Goal: Task Accomplishment & Management: Use online tool/utility

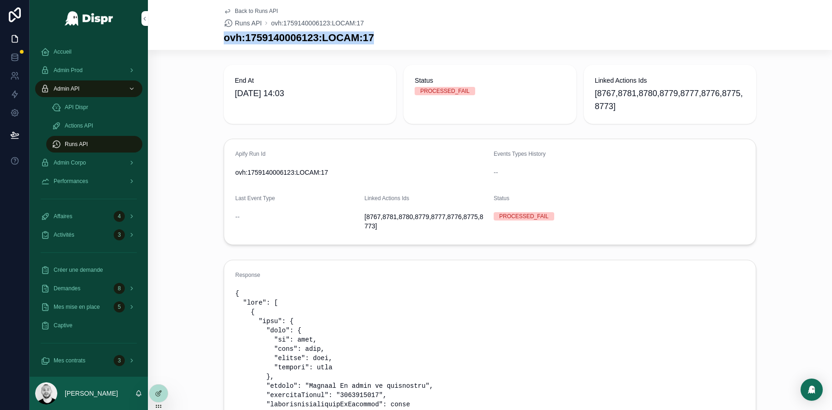
drag, startPoint x: 223, startPoint y: 39, endPoint x: 444, endPoint y: 39, distance: 220.9
click at [444, 39] on div "Back to Runs API Runs API ovh:1759140006123:LOCAM:17 ovh:1759140006123:LOCAM:17" at bounding box center [490, 25] width 684 height 50
click at [326, 31] on h1 "ovh:1759140006123:LOCAM:17" at bounding box center [299, 37] width 150 height 13
click at [374, 44] on h1 "ovh:1759140006123:LOCAM:17" at bounding box center [299, 37] width 150 height 13
drag, startPoint x: 384, startPoint y: 43, endPoint x: 197, endPoint y: 37, distance: 186.8
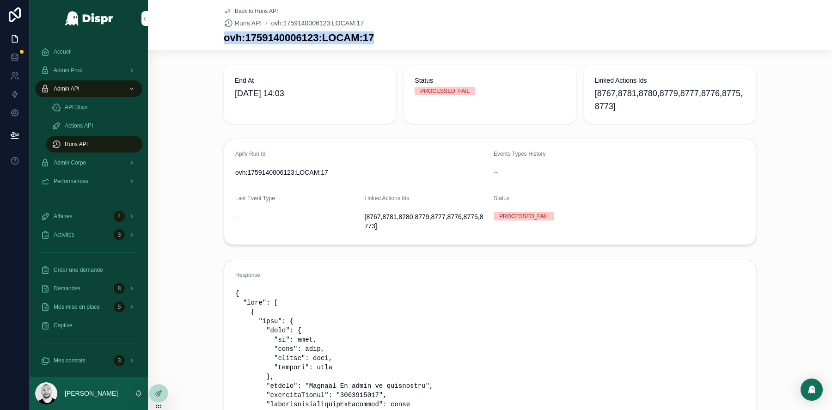
click at [197, 37] on div "Back to Runs API Runs API ovh:1759140006123:LOCAM:17 ovh:1759140006123:LOCAM:17" at bounding box center [490, 25] width 684 height 50
click at [242, 10] on span "Back to Runs API" at bounding box center [256, 10] width 43 height 7
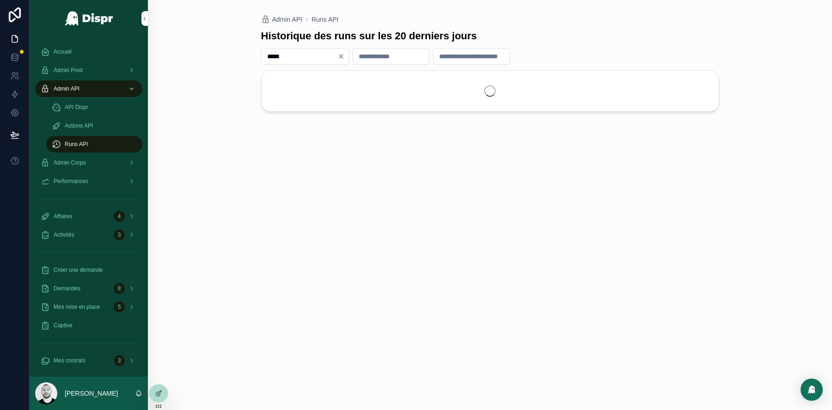
click at [273, 55] on input "*****" at bounding box center [300, 56] width 76 height 13
click at [287, 59] on input "*****" at bounding box center [300, 56] width 76 height 13
click at [266, 52] on input "*****" at bounding box center [300, 56] width 76 height 13
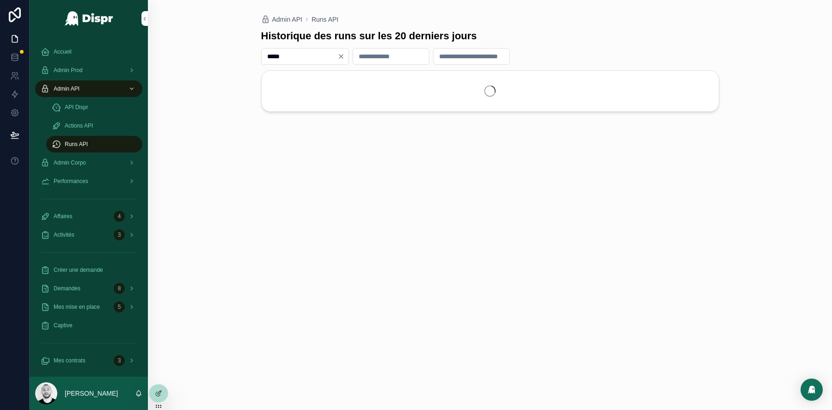
click at [278, 56] on input "*****" at bounding box center [300, 56] width 76 height 13
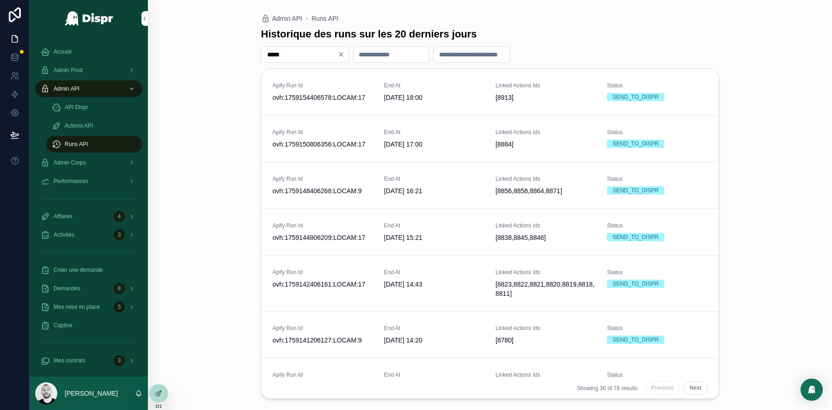
click at [278, 56] on input "*****" at bounding box center [300, 54] width 76 height 13
click at [302, 50] on input "*****" at bounding box center [300, 54] width 76 height 13
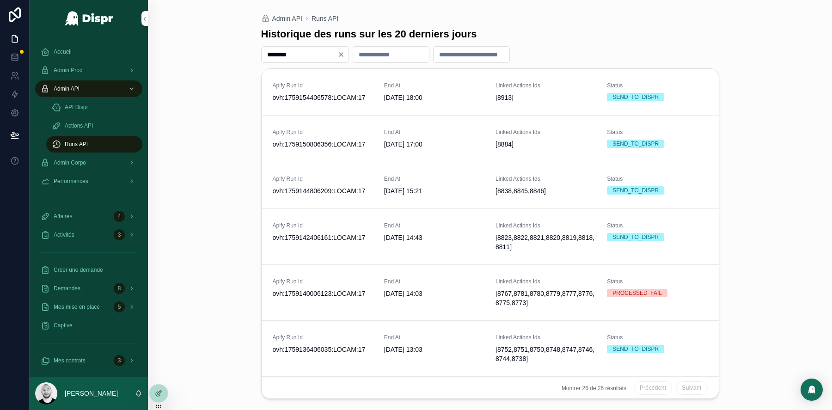
click at [268, 56] on input "********" at bounding box center [300, 54] width 76 height 13
click at [294, 55] on input "********" at bounding box center [300, 54] width 76 height 13
type input "********"
click at [345, 55] on icon "Clear" at bounding box center [340, 54] width 7 height 7
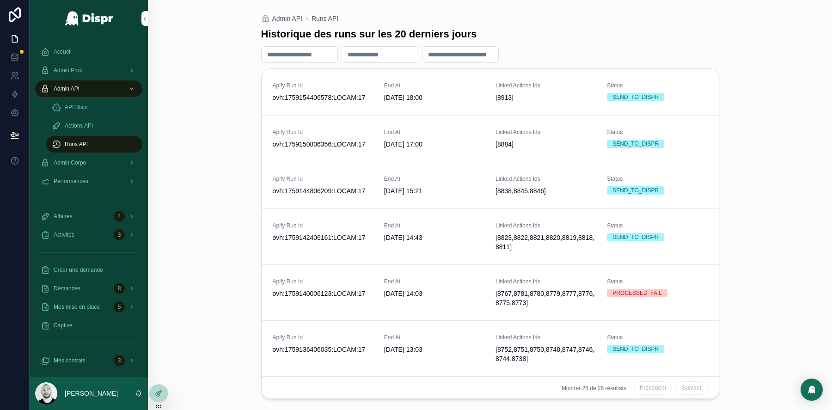
click at [451, 52] on input "scrollable content" at bounding box center [460, 54] width 76 height 13
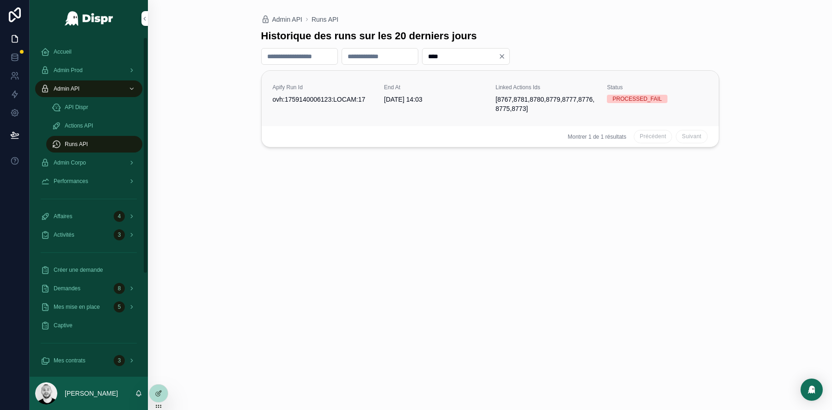
type input "****"
click at [464, 80] on link "Apify Run Id ovh:1759140006123:LOCAM:17 End At 29/09/2025 14:03 Linked Actions …" at bounding box center [490, 98] width 457 height 55
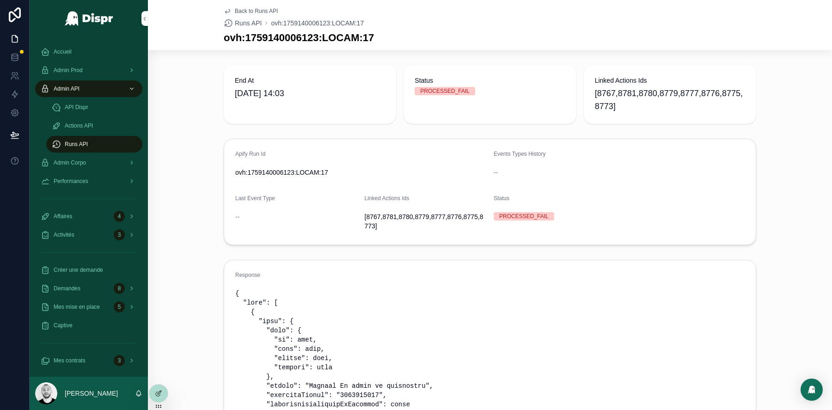
scroll to position [14, 0]
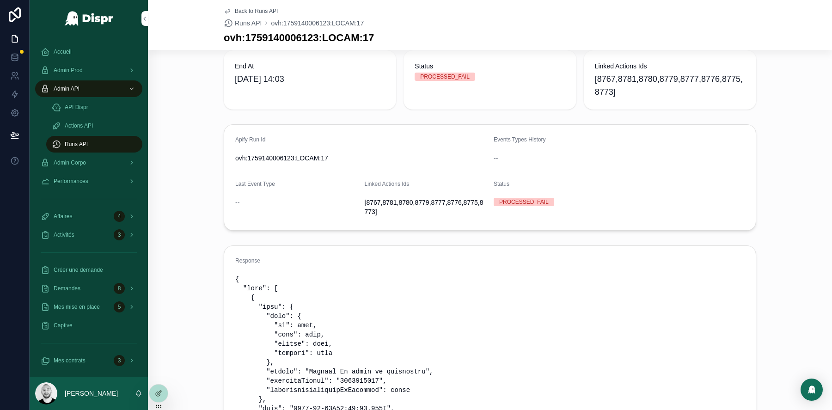
click at [627, 76] on span "[8767,8781,8780,8779,8777,8776,8775,8773]" at bounding box center [670, 86] width 150 height 26
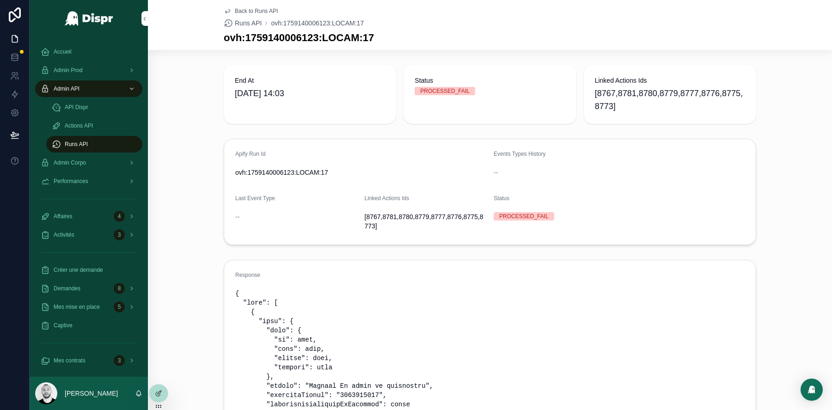
click at [282, 171] on span "ovh:1759140006123:LOCAM:17" at bounding box center [360, 172] width 251 height 9
copy span "ovh:1759140006123:LOCAM:17"
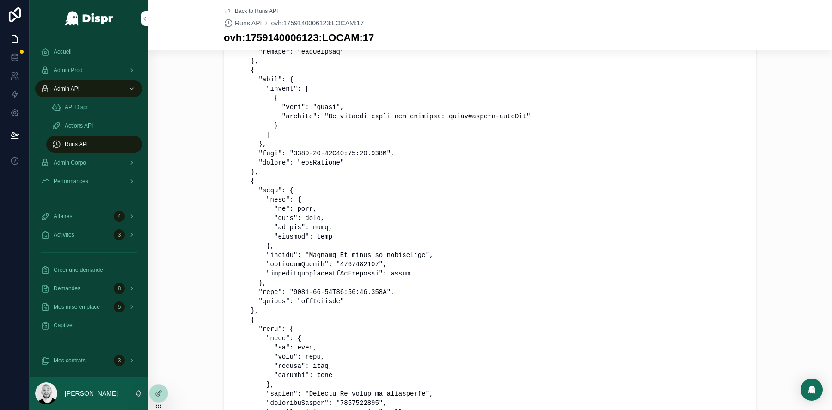
scroll to position [506, 0]
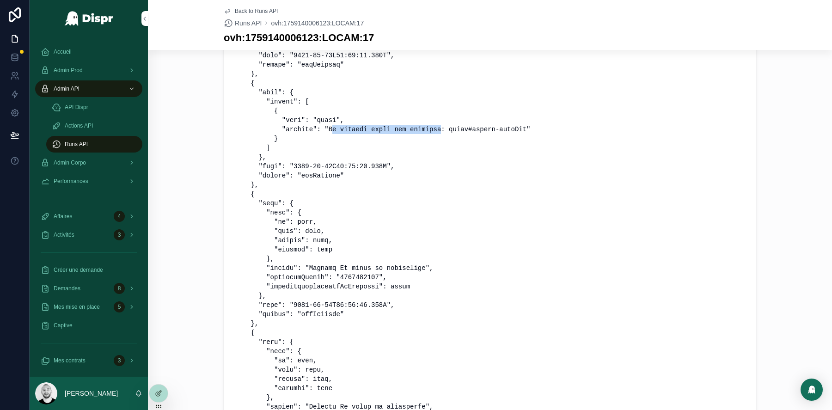
drag, startPoint x: 441, startPoint y: 126, endPoint x: 333, endPoint y: 126, distance: 108.2
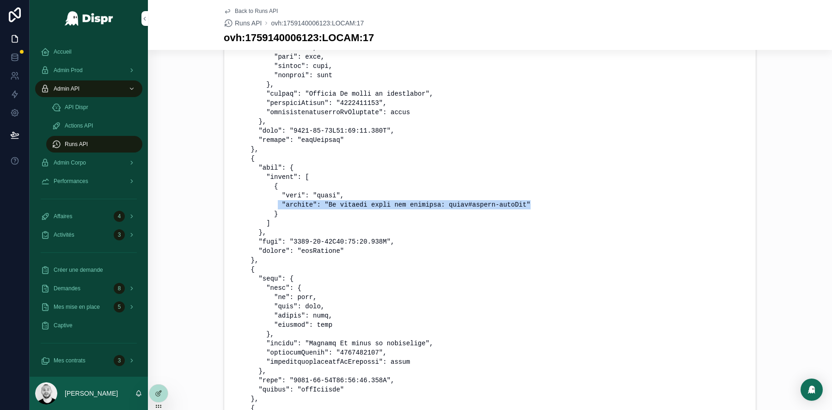
drag, startPoint x: 553, startPoint y: 206, endPoint x: 279, endPoint y: 208, distance: 273.6
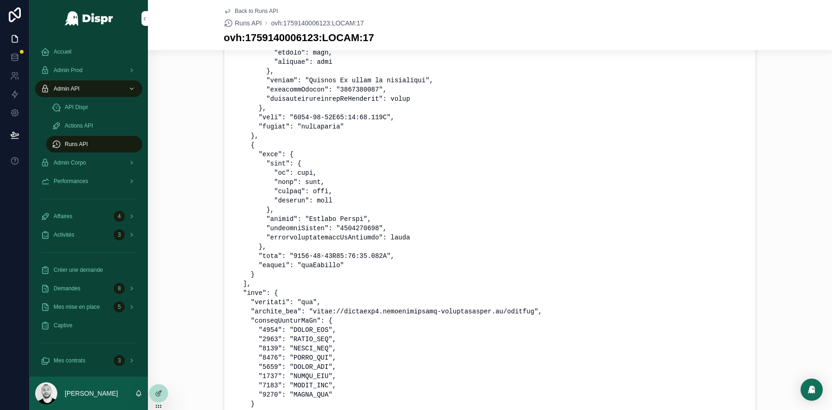
scroll to position [1231, 0]
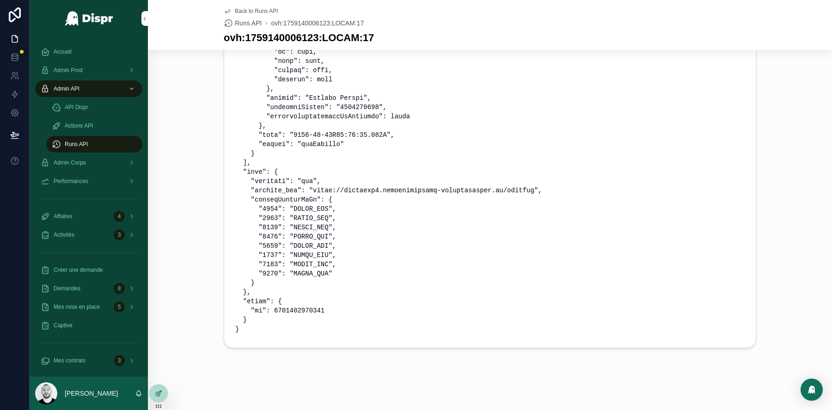
drag, startPoint x: 250, startPoint y: 207, endPoint x: 357, endPoint y: 208, distance: 107.2
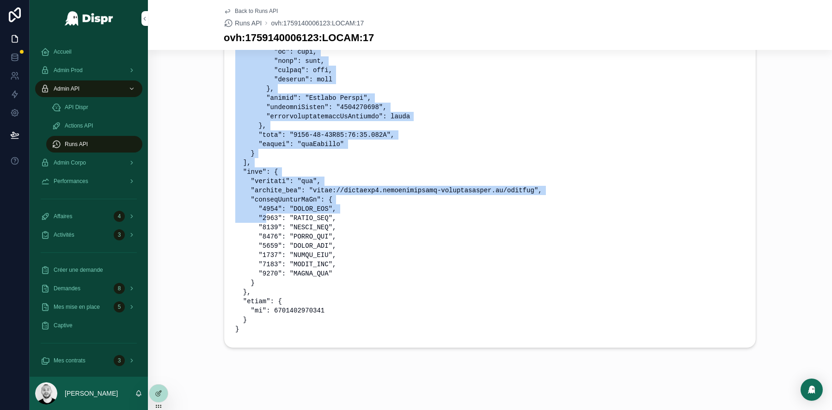
drag, startPoint x: 338, startPoint y: 218, endPoint x: 263, endPoint y: 218, distance: 74.9
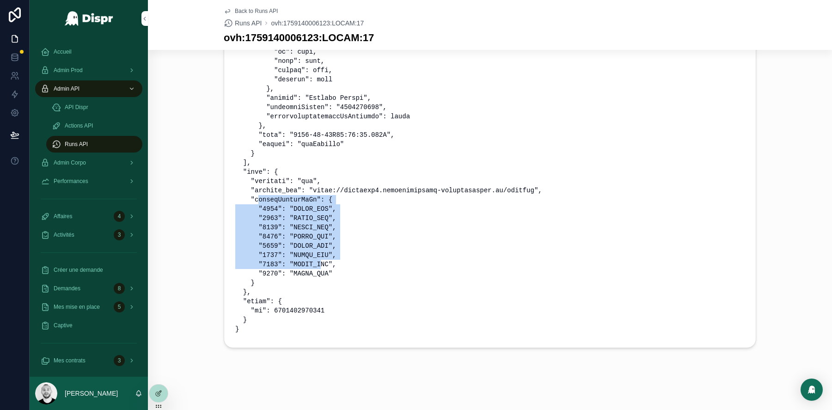
drag, startPoint x: 258, startPoint y: 200, endPoint x: 319, endPoint y: 268, distance: 91.0
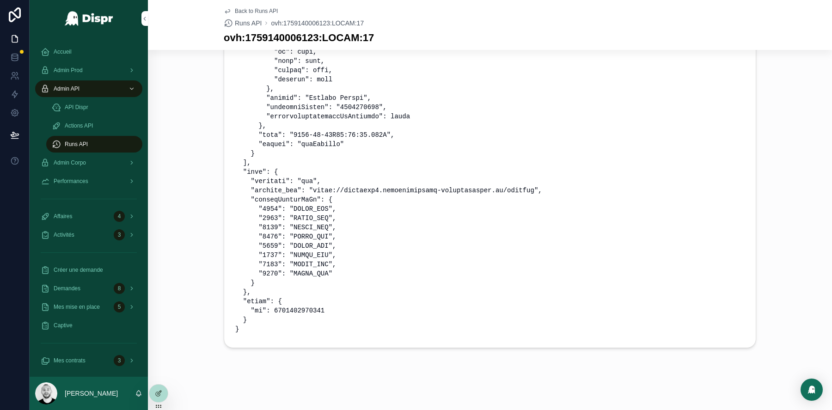
drag, startPoint x: 331, startPoint y: 306, endPoint x: 290, endPoint y: 307, distance: 41.1
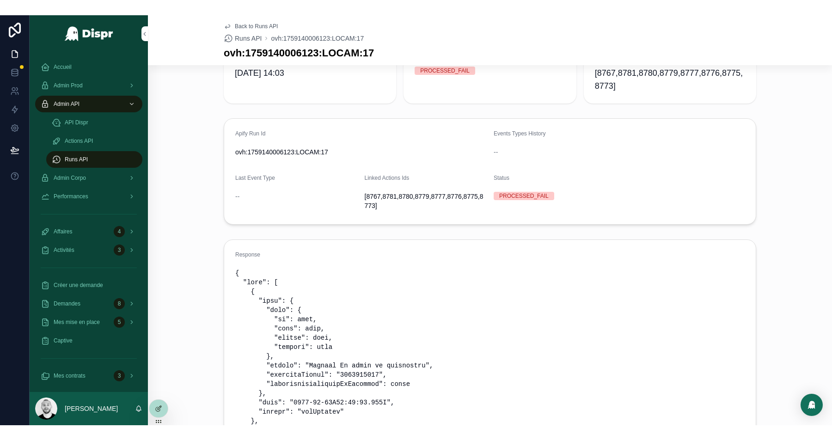
scroll to position [0, 0]
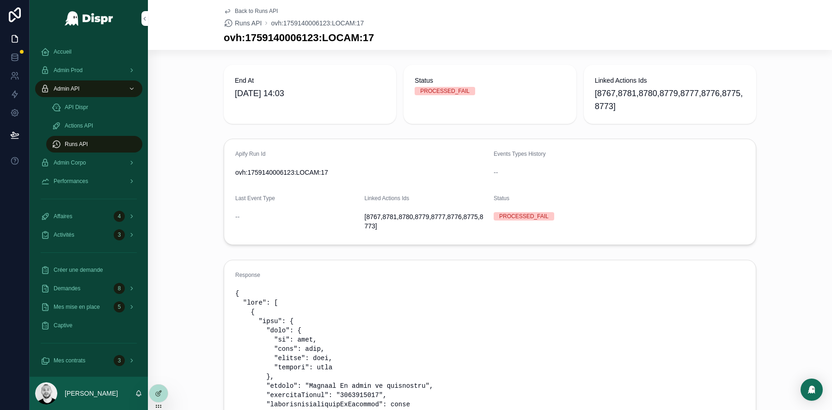
click at [597, 82] on span "Linked Actions Ids" at bounding box center [670, 80] width 150 height 9
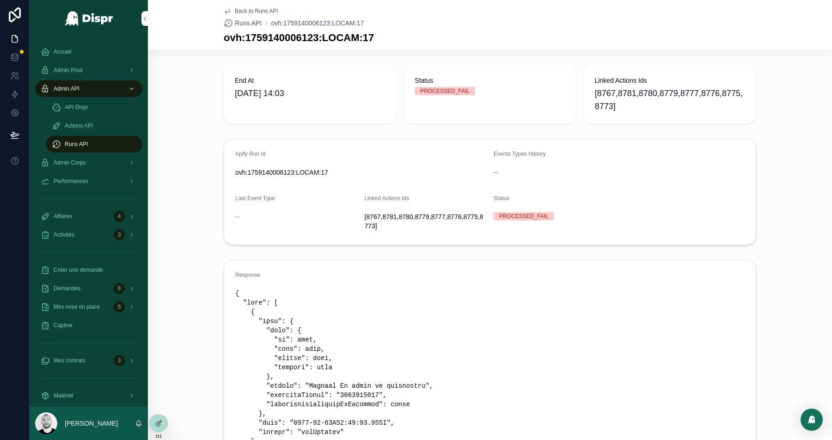
scroll to position [17, 0]
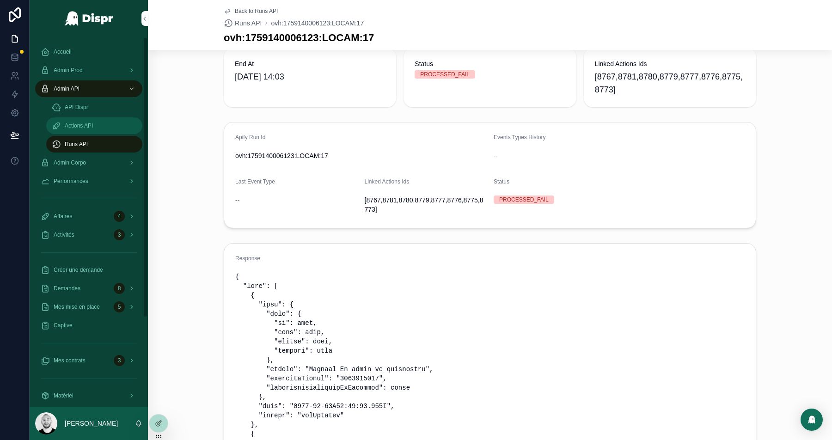
click at [69, 124] on span "Actions API" at bounding box center [79, 125] width 28 height 7
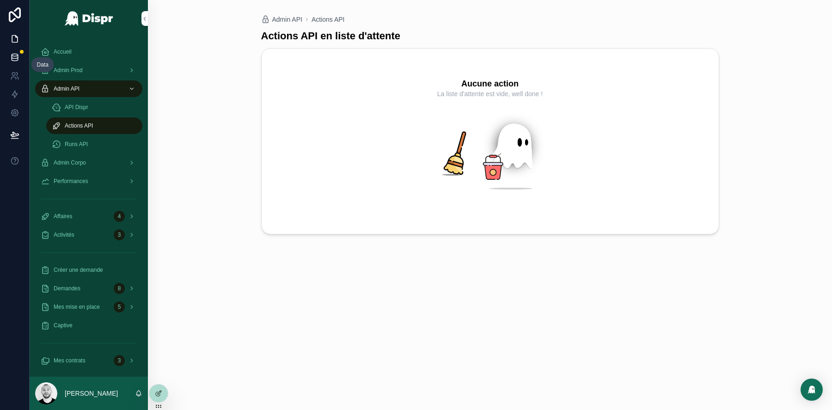
click at [14, 55] on icon at bounding box center [14, 57] width 9 height 9
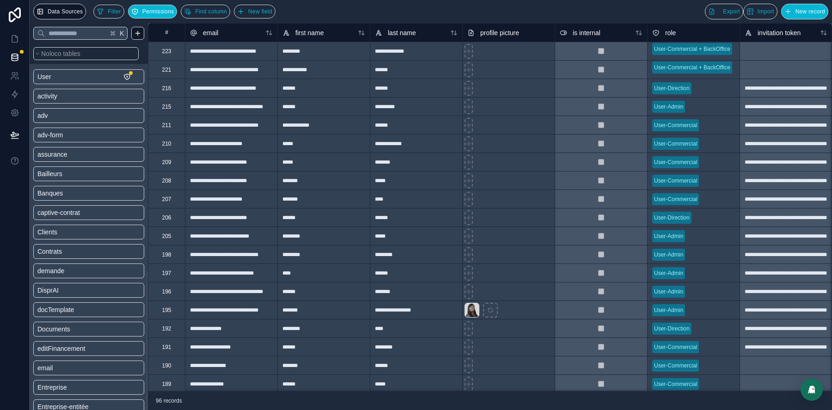
scroll to position [602, 0]
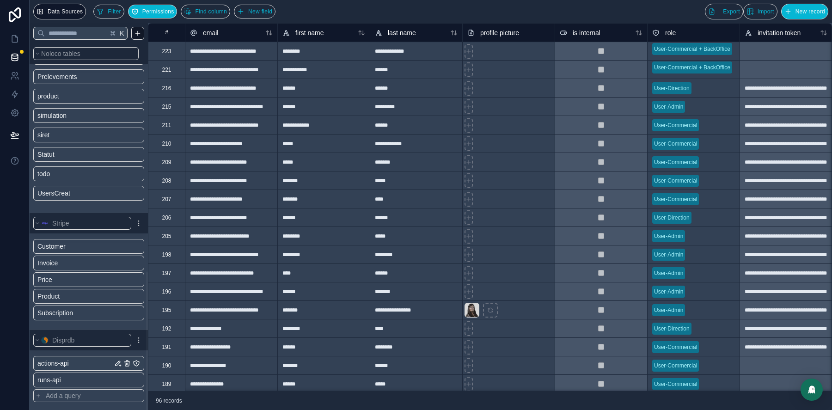
click at [68, 364] on span "actions-api" at bounding box center [52, 363] width 31 height 9
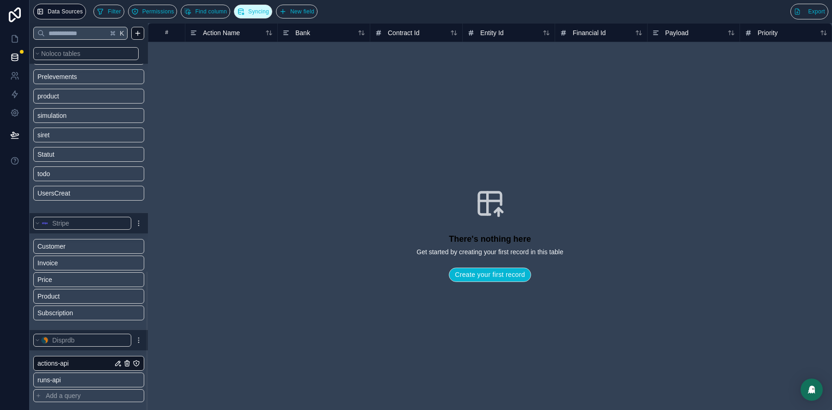
click at [272, 16] on button "Syncing" at bounding box center [253, 12] width 38 height 14
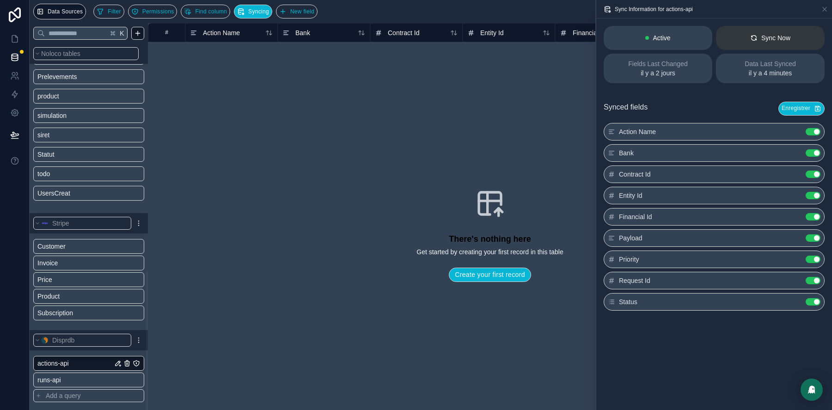
click at [768, 35] on div "Sync Now" at bounding box center [770, 37] width 40 height 9
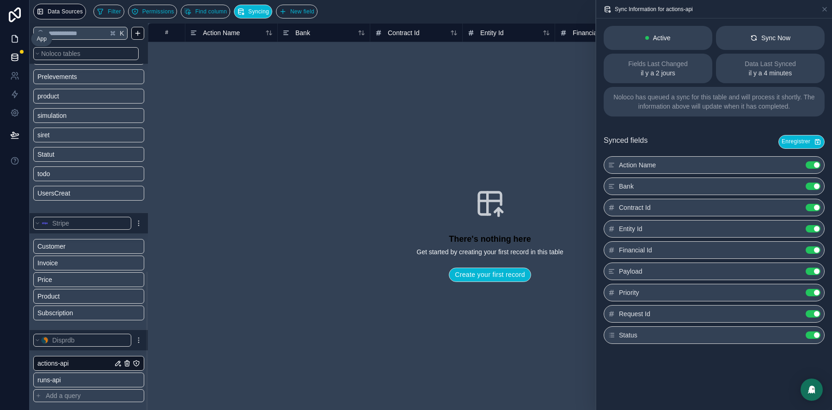
click at [19, 38] on link at bounding box center [14, 39] width 29 height 18
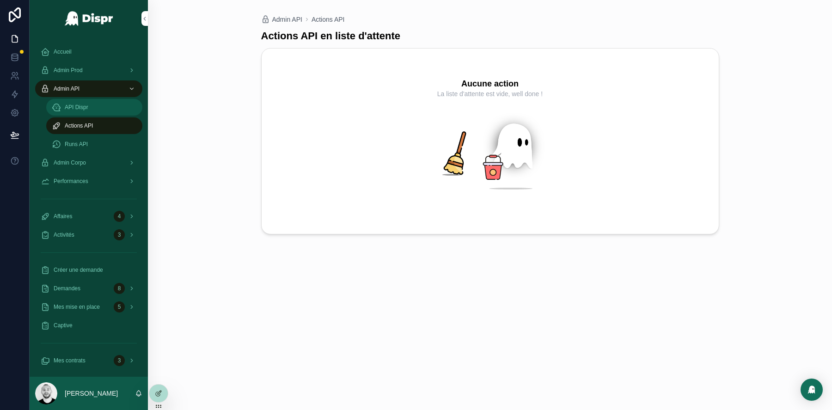
click at [73, 106] on span "API Dispr" at bounding box center [77, 107] width 24 height 7
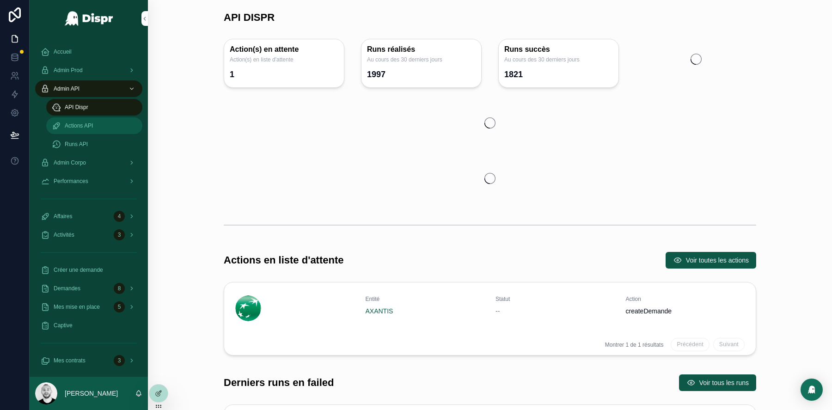
click at [78, 126] on span "Actions API" at bounding box center [79, 125] width 28 height 7
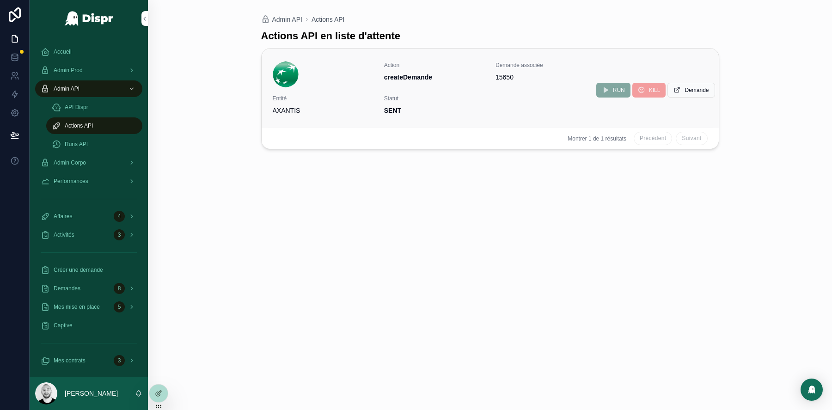
click at [496, 91] on div "Action createDemande Demande associée 15650 Entité AXANTIS Statut SENT" at bounding box center [490, 88] width 435 height 54
click at [693, 92] on span "Demande" at bounding box center [697, 89] width 24 height 7
click at [444, 106] on span "SENT" at bounding box center [490, 110] width 212 height 9
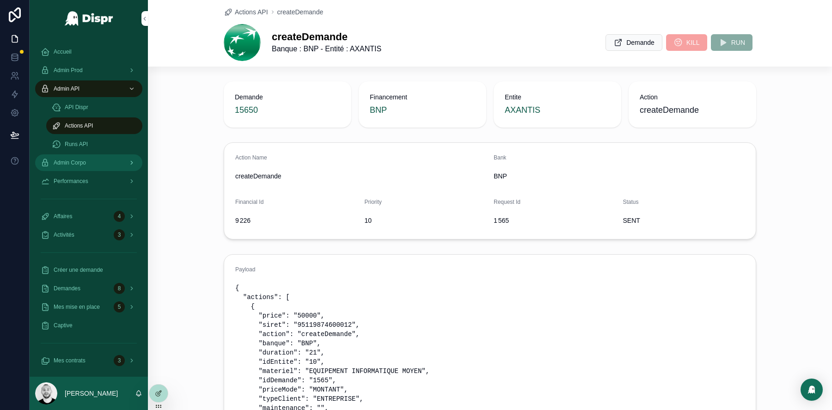
click at [86, 165] on span "Admin Corpo" at bounding box center [70, 162] width 32 height 7
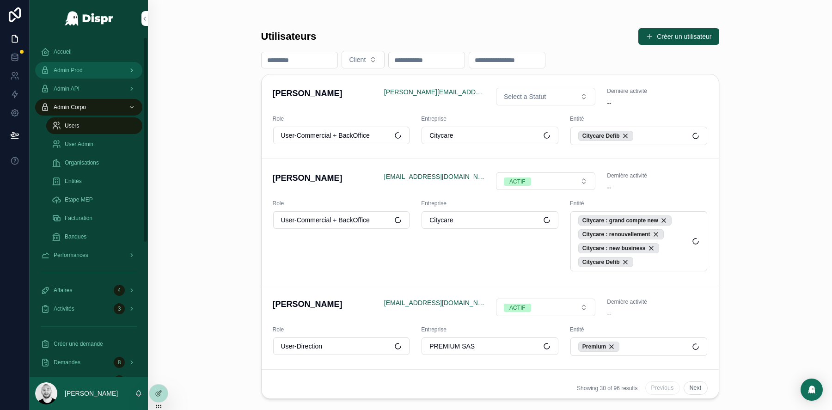
click at [75, 67] on span "Admin Prod" at bounding box center [68, 70] width 29 height 7
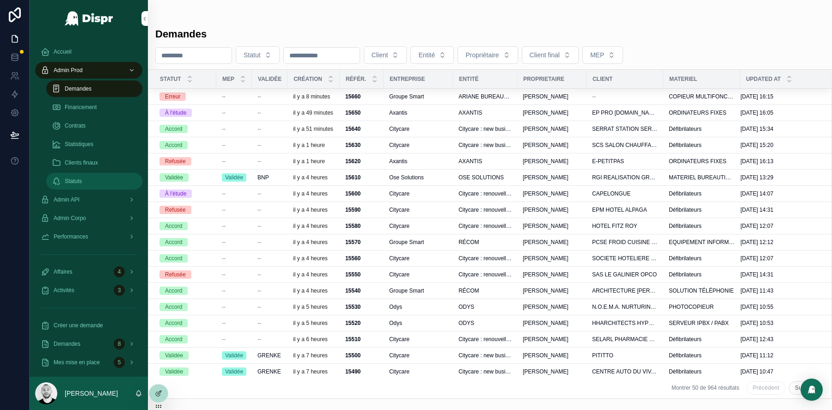
click at [68, 185] on div "Statuts" at bounding box center [94, 181] width 85 height 15
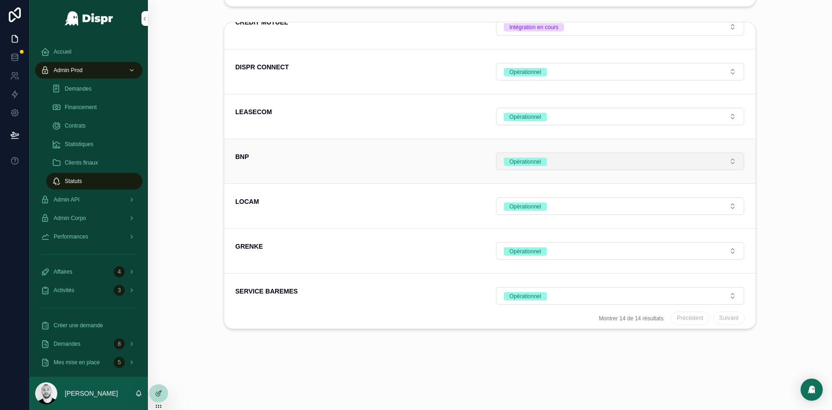
scroll to position [199, 0]
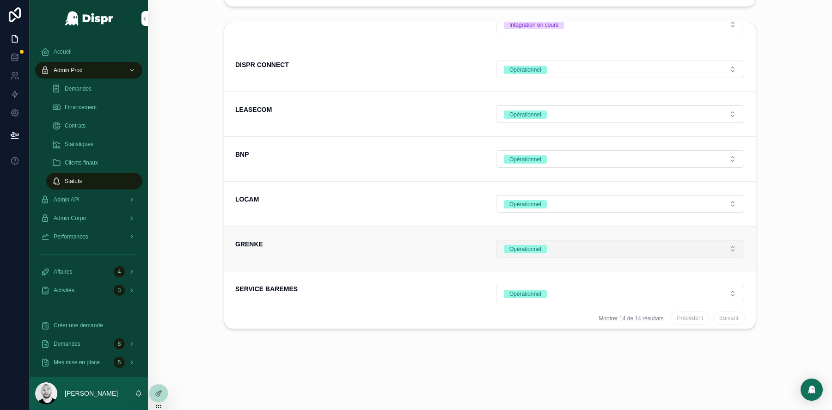
click at [557, 240] on button "Opérationnel" at bounding box center [620, 249] width 248 height 18
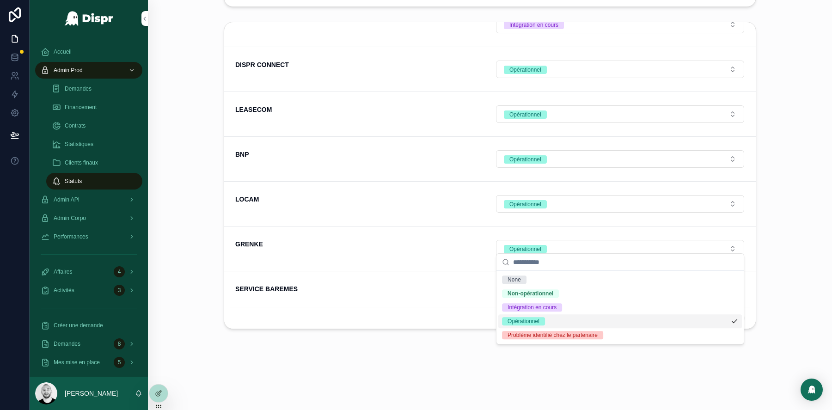
click at [415, 351] on div "Gestion statut de la plateforme (Admin) Global Modifier Statut Operationnel Mes…" at bounding box center [490, 94] width 684 height 604
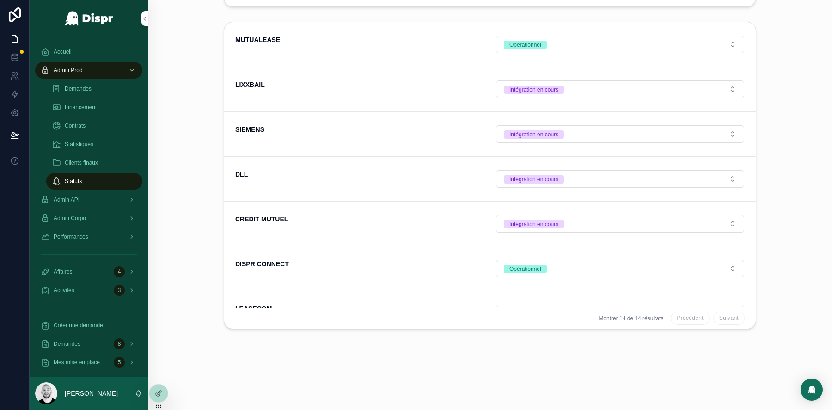
scroll to position [0, 0]
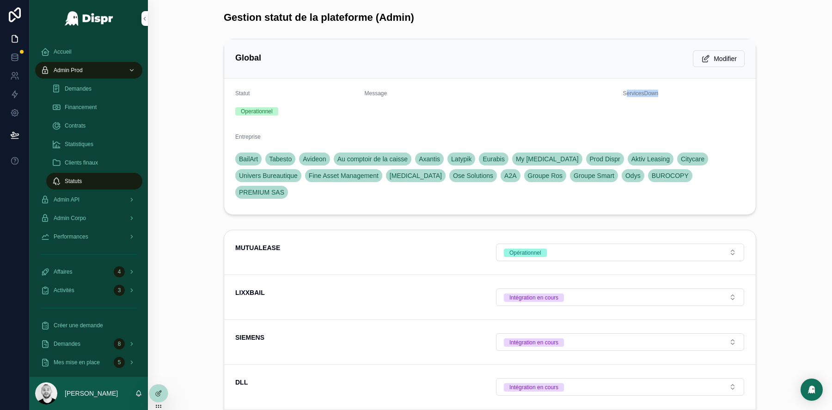
drag, startPoint x: 627, startPoint y: 94, endPoint x: 695, endPoint y: 95, distance: 67.5
click at [695, 95] on div "ServicesDown" at bounding box center [684, 95] width 122 height 11
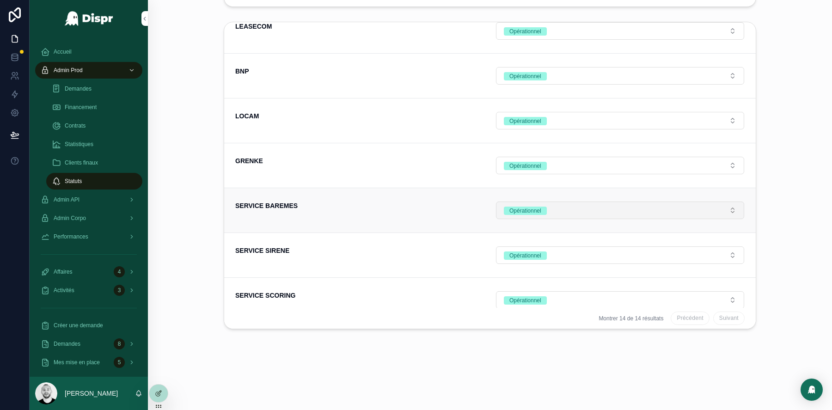
scroll to position [253, 0]
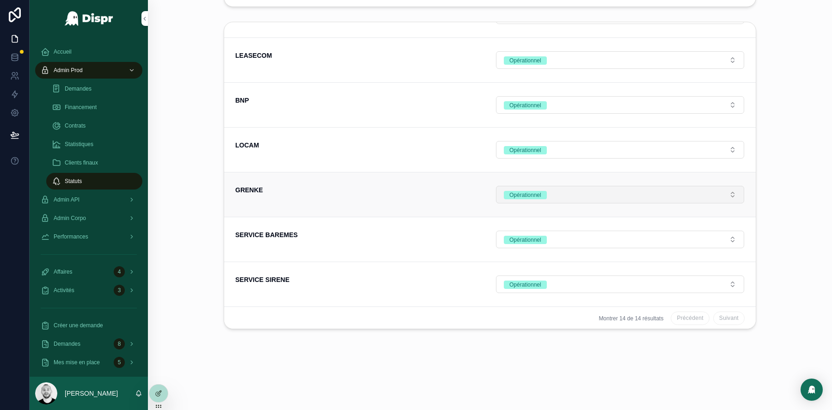
click at [598, 195] on button "Opérationnel" at bounding box center [620, 195] width 248 height 18
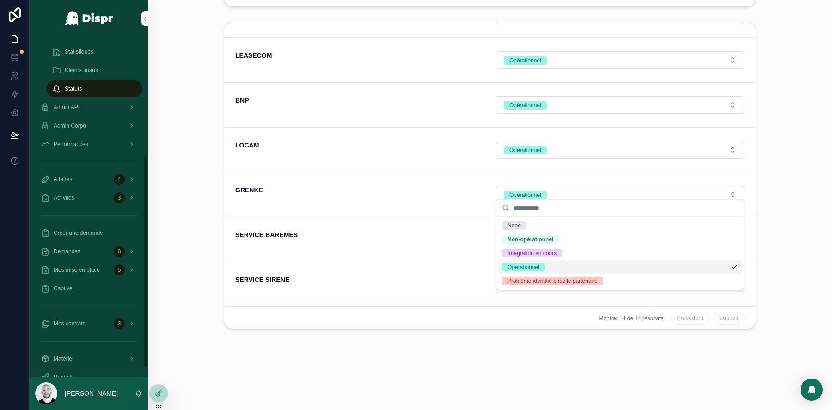
scroll to position [204, 0]
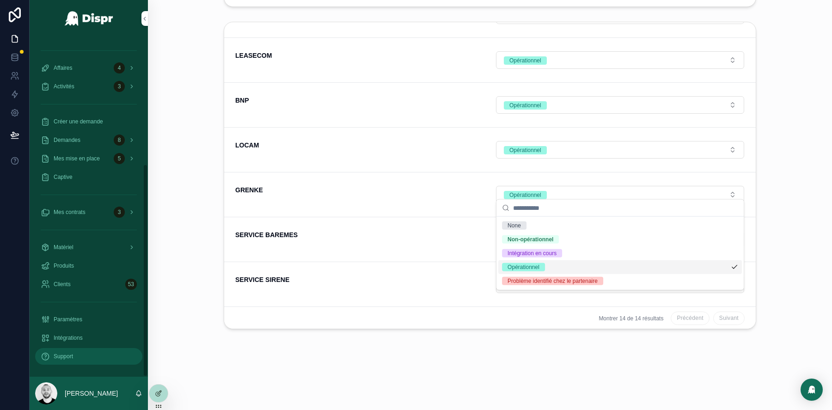
click at [67, 356] on span "Support" at bounding box center [63, 356] width 19 height 7
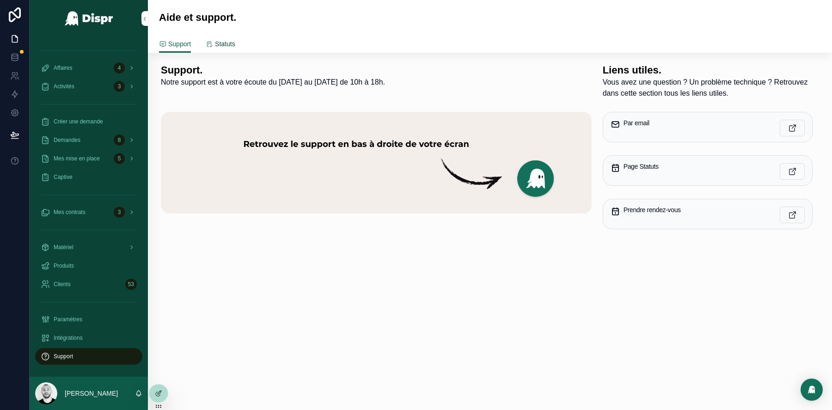
click at [224, 41] on span "Statuts" at bounding box center [225, 43] width 20 height 9
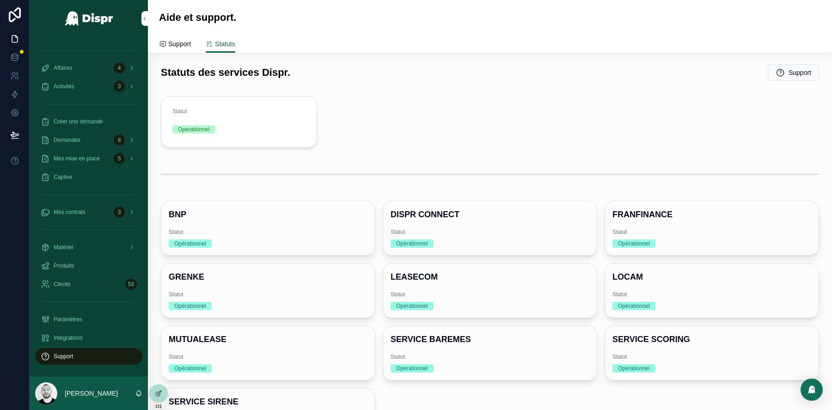
click at [472, 79] on div "Statuts des services Dispr. Support" at bounding box center [490, 73] width 658 height 18
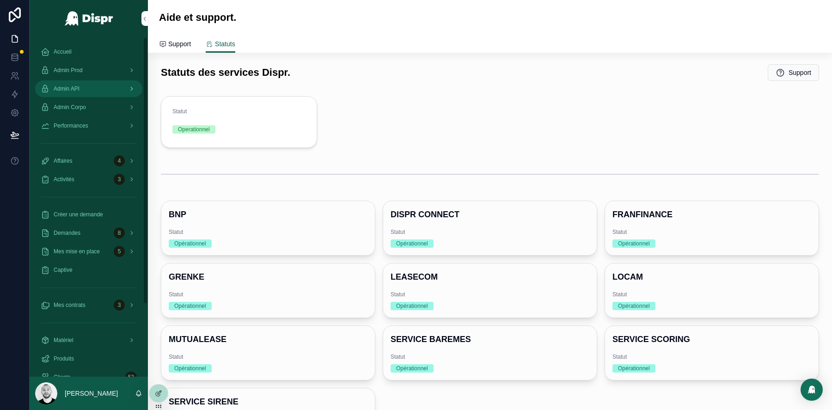
click at [58, 91] on span "Admin API" at bounding box center [67, 88] width 26 height 7
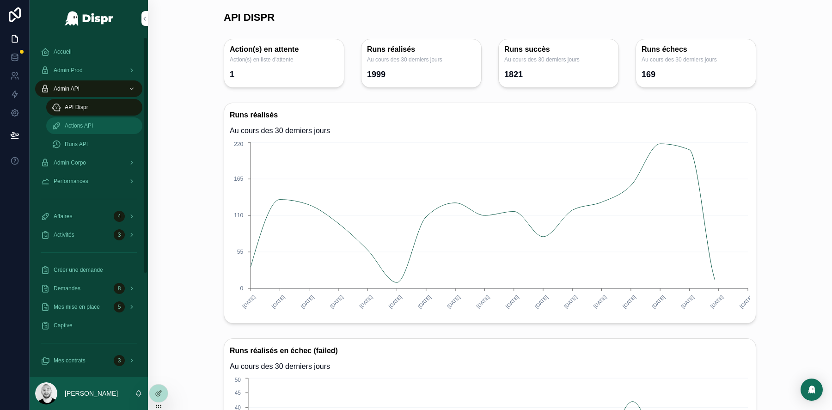
click at [81, 129] on div "Actions API" at bounding box center [94, 125] width 85 height 15
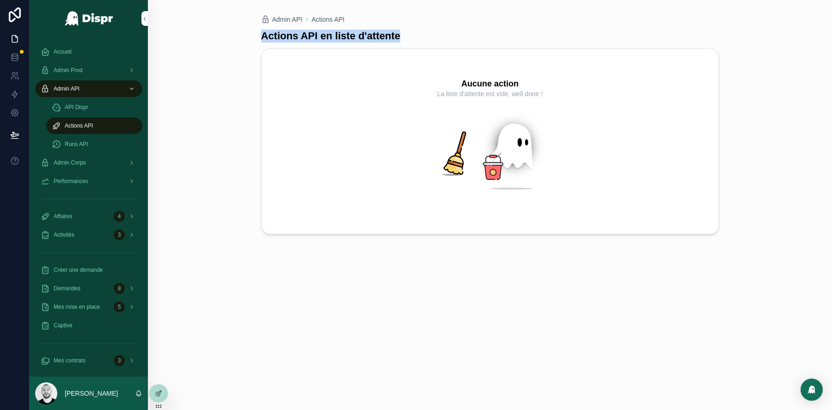
drag, startPoint x: 261, startPoint y: 37, endPoint x: 436, endPoint y: 44, distance: 175.8
click at [436, 44] on div "Actions API en liste d'attente Aucune action La liste d'attente est vide, well …" at bounding box center [490, 211] width 458 height 375
click at [74, 63] on div "Admin Prod" at bounding box center [89, 70] width 96 height 15
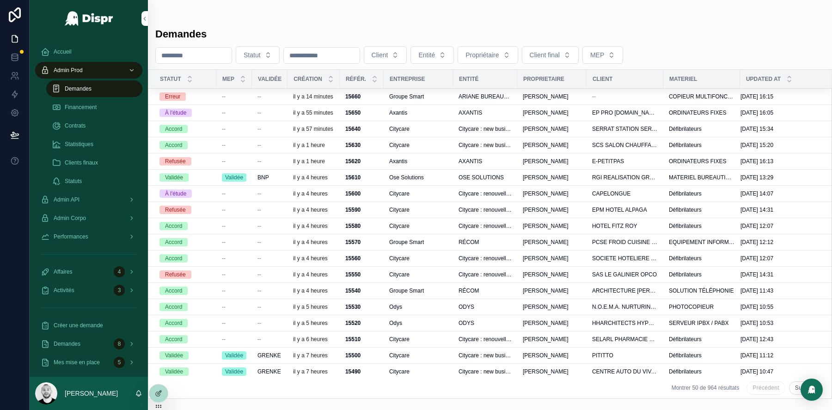
click at [196, 49] on input "scrollable content" at bounding box center [194, 55] width 76 height 13
paste input "******"
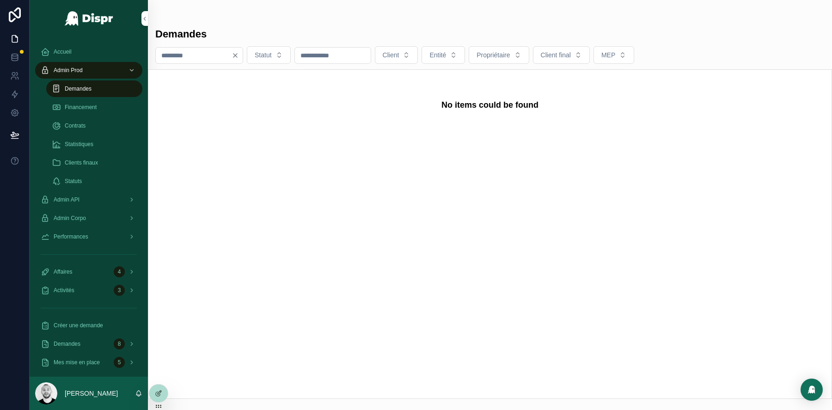
type input "**"
paste input "****"
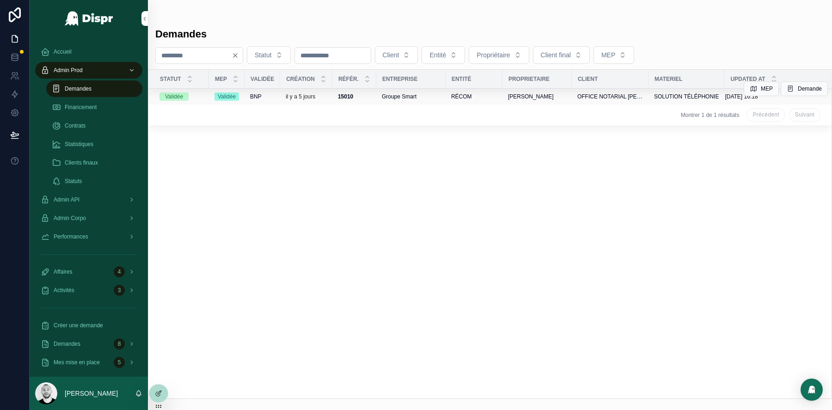
type input "****"
click at [275, 95] on div "BNP" at bounding box center [262, 96] width 24 height 7
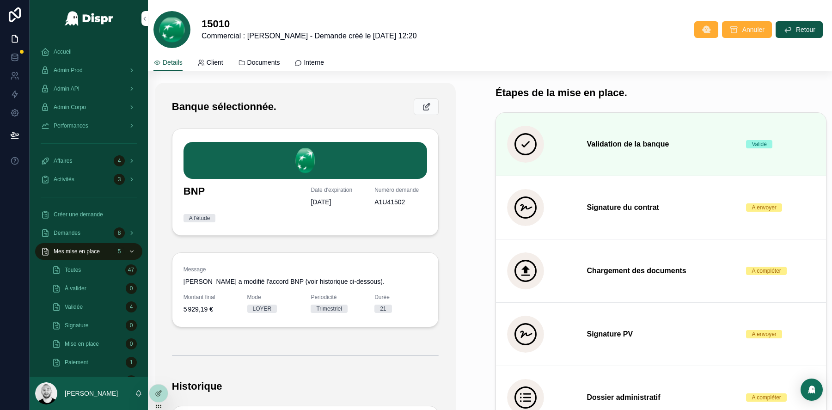
scroll to position [131, 0]
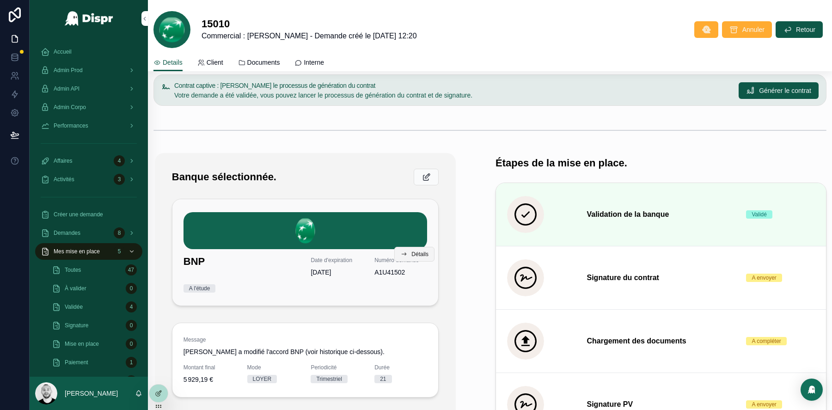
click at [416, 255] on span "Détails" at bounding box center [419, 254] width 17 height 7
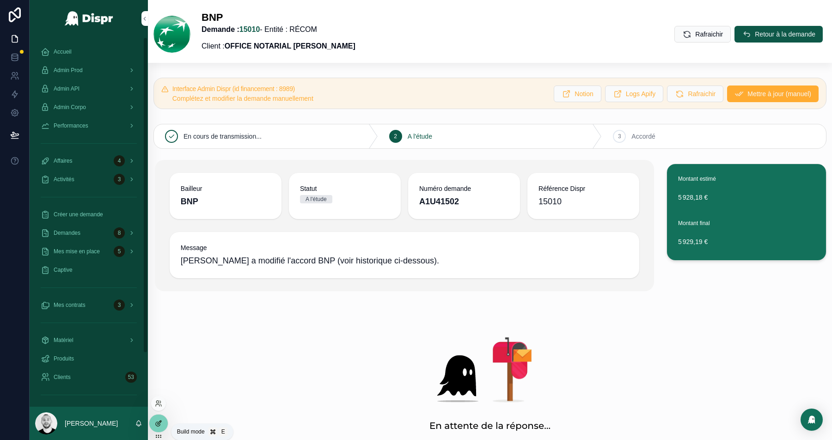
click at [160, 410] on icon at bounding box center [158, 423] width 7 height 7
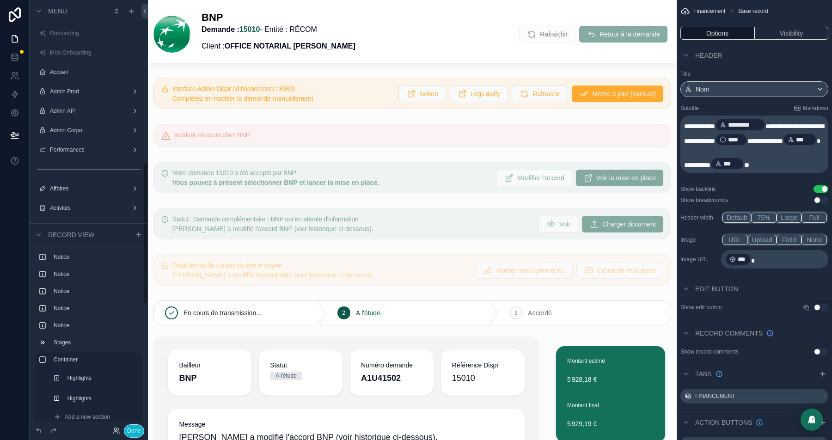
scroll to position [500, 0]
click at [134, 14] on div "scrollable content" at bounding box center [131, 11] width 11 height 11
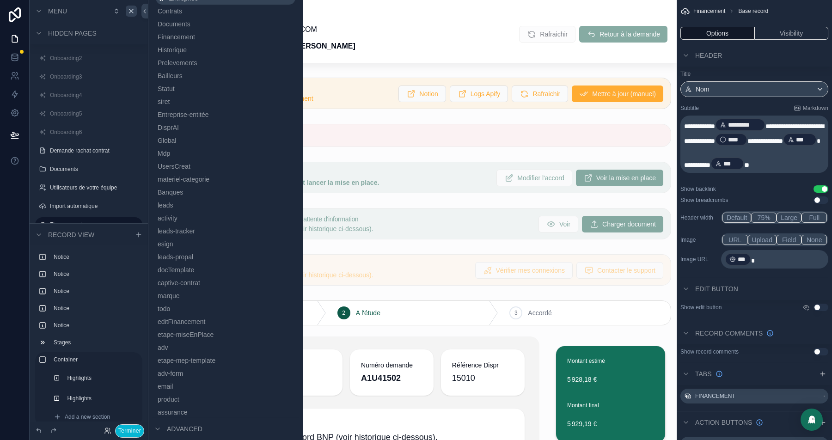
scroll to position [362, 0]
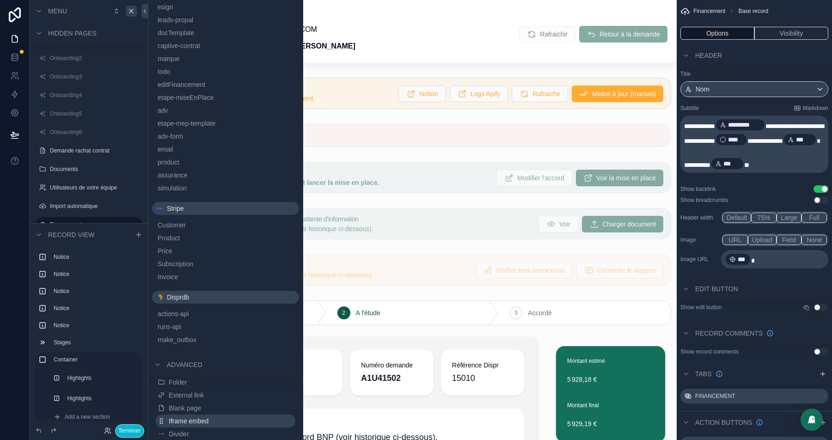
click at [202, 410] on span "Iframe embed" at bounding box center [189, 420] width 40 height 9
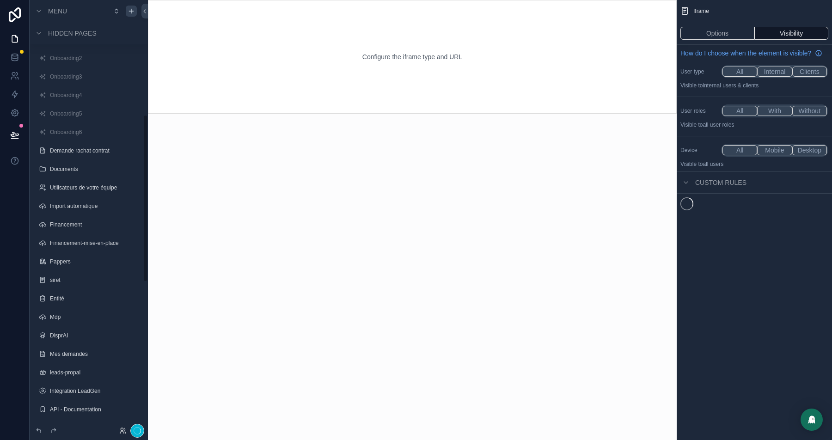
scroll to position [294, 0]
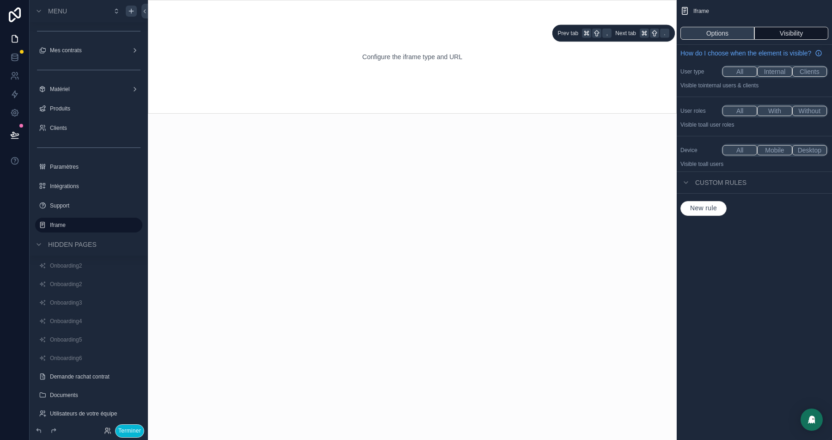
click at [708, 33] on button "Options" at bounding box center [717, 33] width 74 height 13
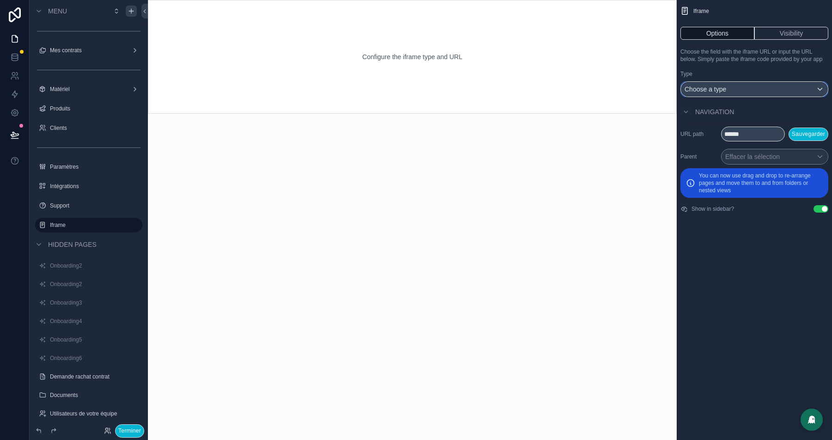
click at [754, 97] on div "Choose a type" at bounding box center [754, 89] width 147 height 15
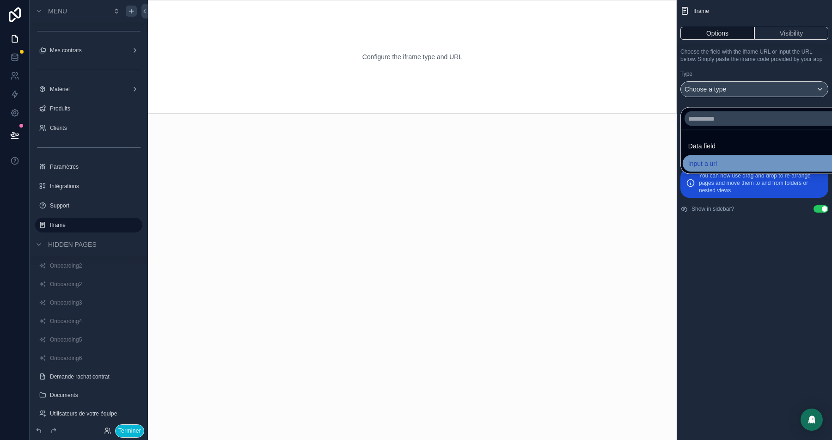
click at [705, 164] on span "Input a url" at bounding box center [702, 163] width 29 height 11
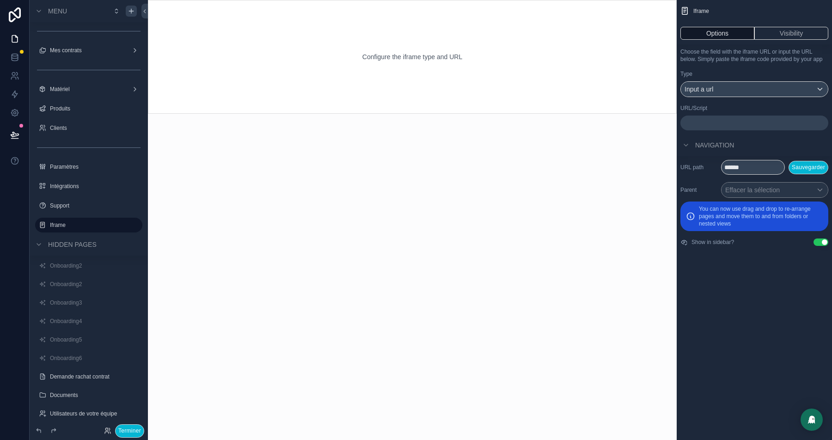
click at [711, 127] on p "﻿" at bounding box center [755, 122] width 142 height 7
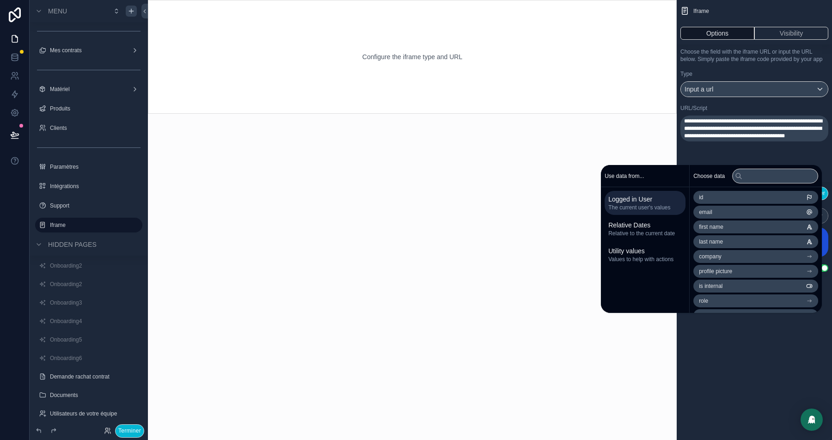
scroll to position [0, 0]
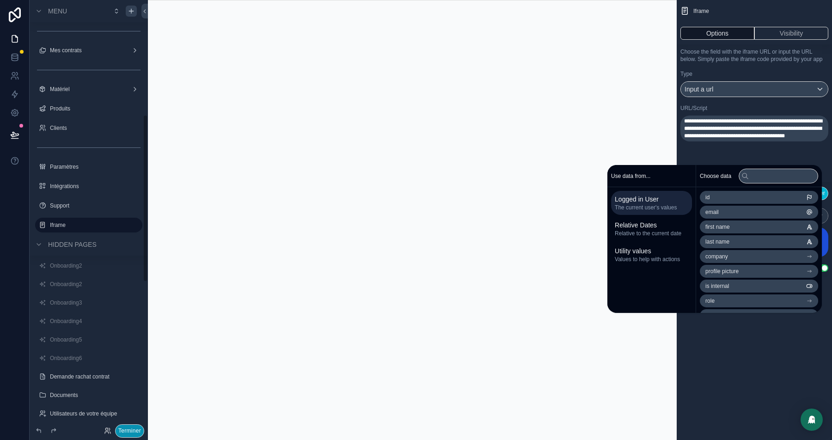
click at [124, 410] on button "Terminer" at bounding box center [129, 430] width 29 height 13
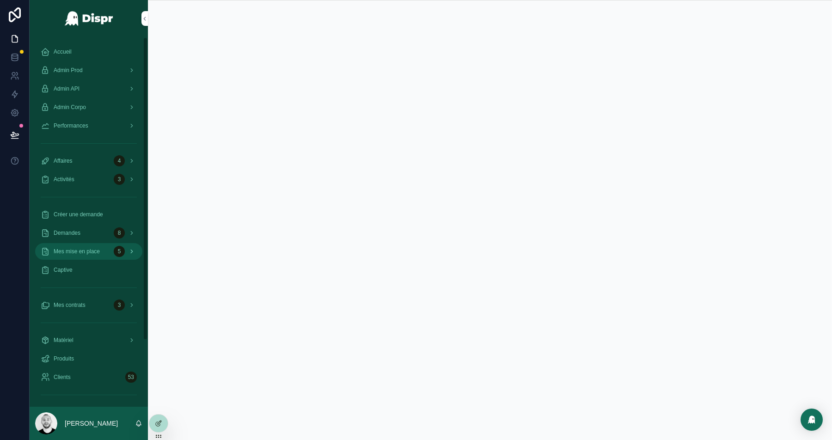
scroll to position [81, 0]
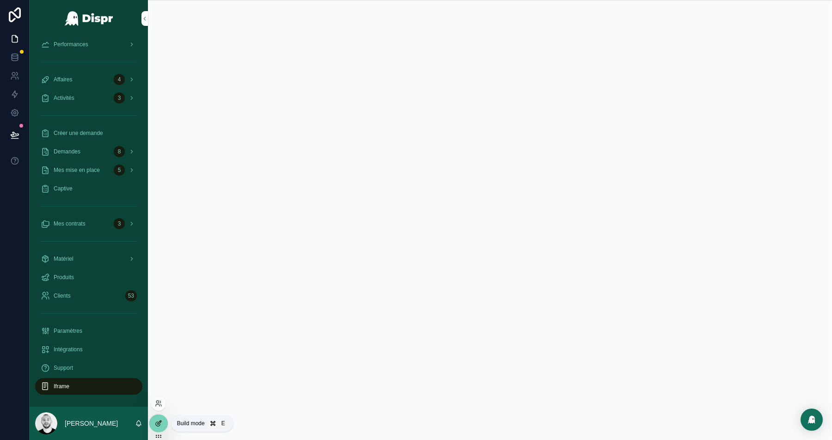
click at [155, 410] on icon at bounding box center [158, 423] width 7 height 7
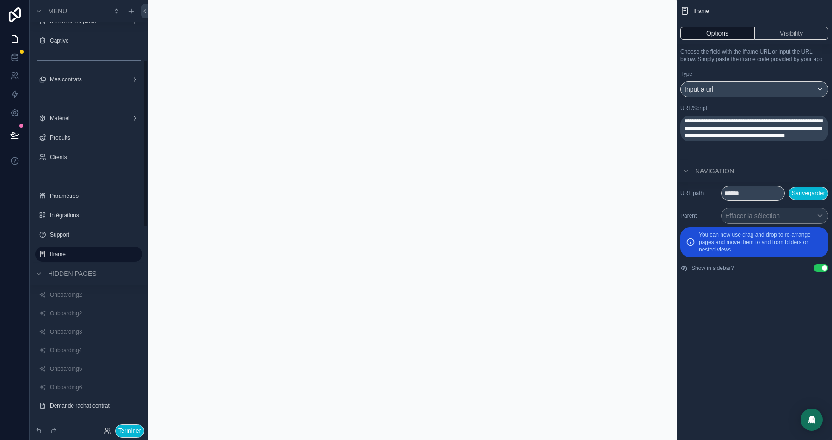
scroll to position [107, 0]
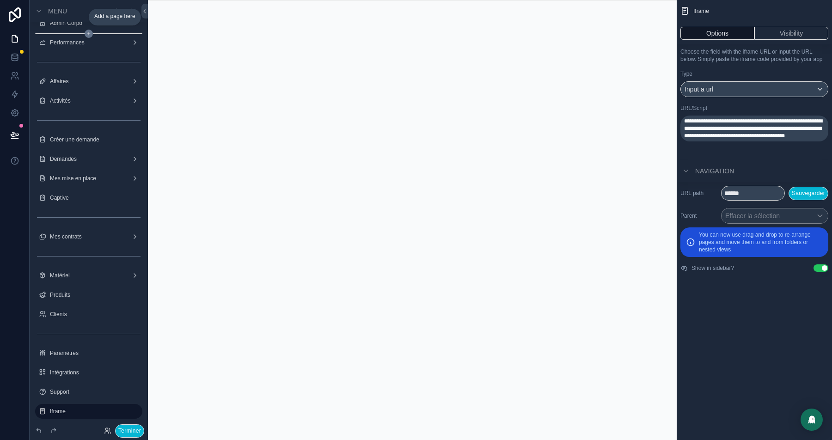
drag, startPoint x: 32, startPoint y: 412, endPoint x: 86, endPoint y: 34, distance: 381.9
click at [86, 34] on div "Onboarding Mon Onboarding Accueil Admin Prod Admin API Admin Corpo Performances…" at bounding box center [89, 167] width 118 height 505
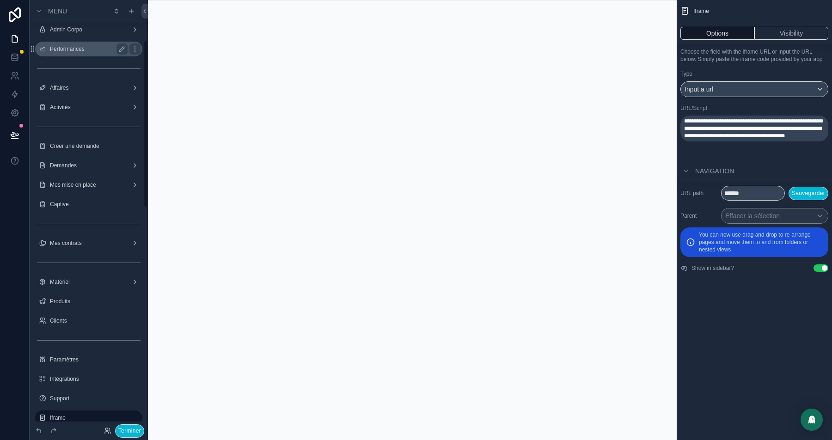
scroll to position [108, 0]
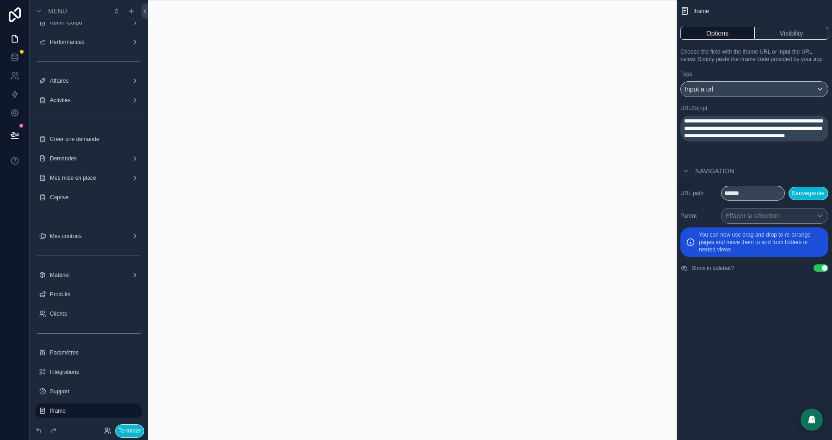
drag, startPoint x: 34, startPoint y: 412, endPoint x: 58, endPoint y: 32, distance: 380.7
click at [58, 32] on div "Onboarding Mon Onboarding Accueil Admin Prod Admin API Admin Corpo Performances…" at bounding box center [89, 166] width 118 height 505
drag, startPoint x: 32, startPoint y: 410, endPoint x: 72, endPoint y: 51, distance: 361.3
click at [72, 51] on div "Onboarding Mon Onboarding Accueil Admin Prod Admin API Admin Corpo Performances…" at bounding box center [89, 166] width 118 height 505
drag, startPoint x: 31, startPoint y: 410, endPoint x: 61, endPoint y: 111, distance: 300.6
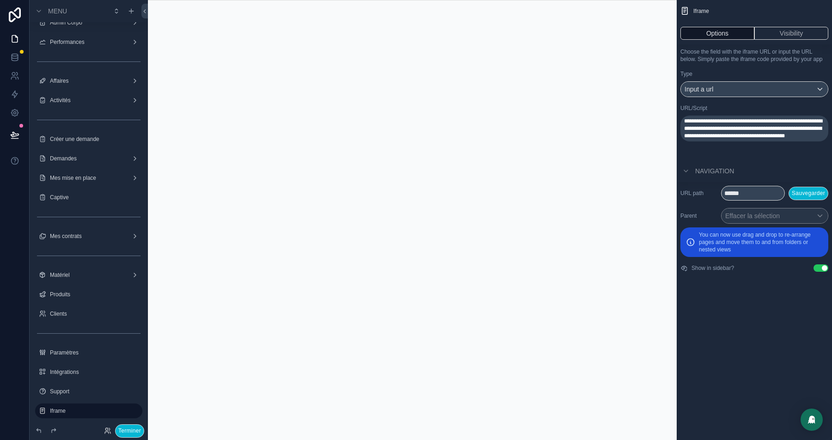
click at [61, 111] on div "Onboarding Mon Onboarding Accueil Admin Prod Admin API Admin Corpo Performances…" at bounding box center [89, 166] width 118 height 505
drag, startPoint x: 34, startPoint y: 412, endPoint x: 68, endPoint y: 122, distance: 292.3
click at [68, 122] on div "Onboarding Mon Onboarding Accueil Admin Prod Admin API Admin Corpo Performances…" at bounding box center [89, 166] width 118 height 505
click at [767, 387] on div "**********" at bounding box center [754, 220] width 155 height 440
click at [807, 35] on button "Visibility" at bounding box center [791, 33] width 74 height 13
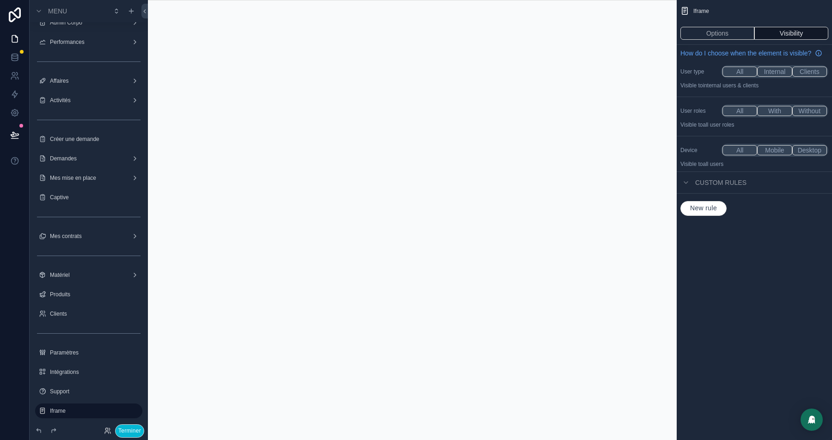
click at [778, 116] on button "With" at bounding box center [774, 111] width 35 height 10
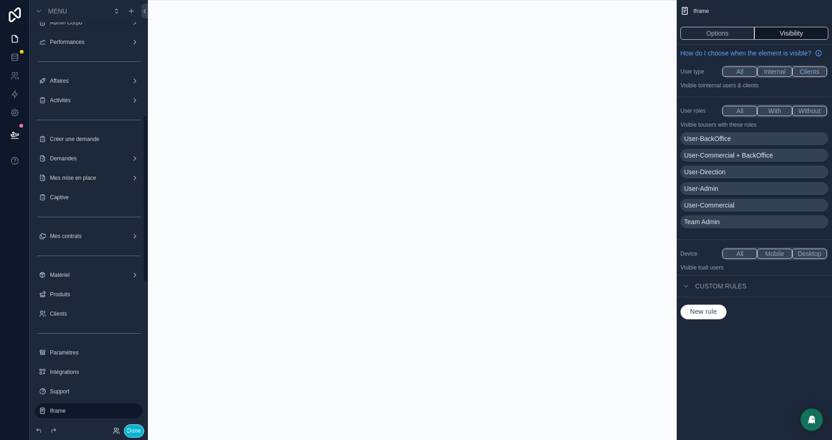
scroll to position [294, 0]
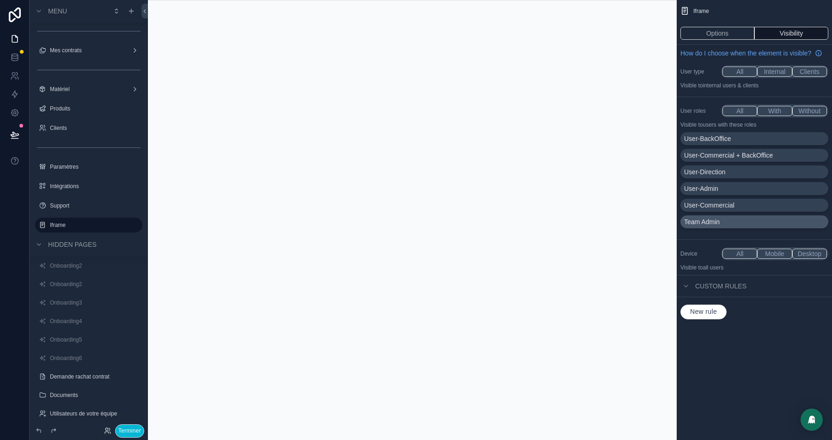
click at [715, 226] on p "Team Admin" at bounding box center [702, 221] width 36 height 9
click at [770, 77] on button "Internal" at bounding box center [774, 72] width 35 height 10
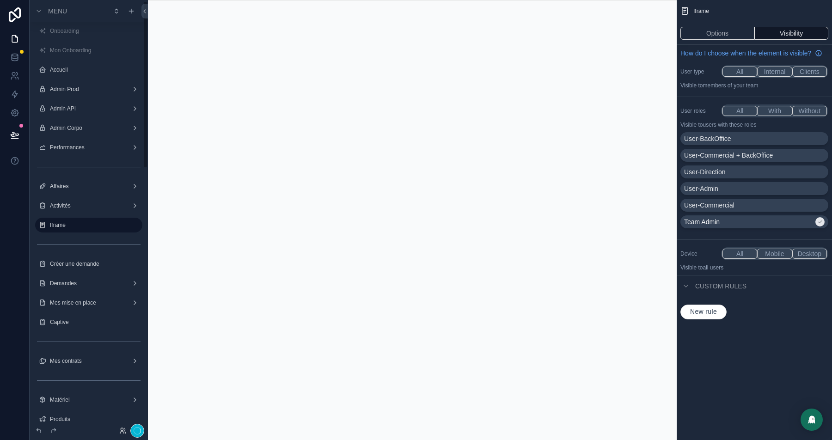
scroll to position [0, 0]
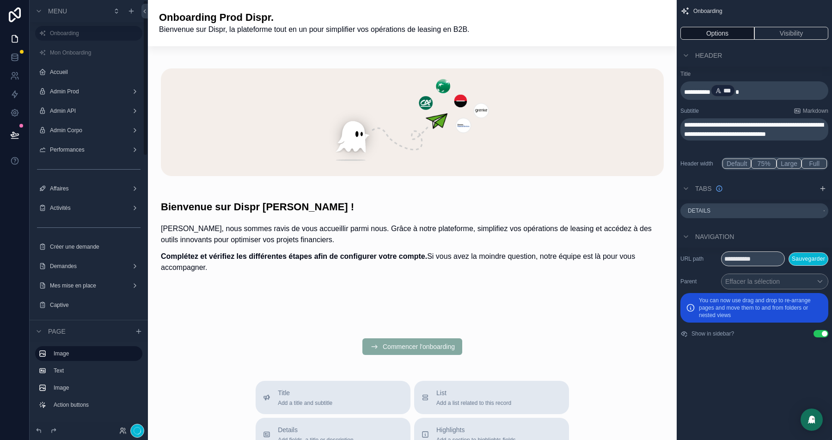
drag, startPoint x: 34, startPoint y: 229, endPoint x: 119, endPoint y: 110, distance: 146.5
click at [90, 110] on label "Admin API" at bounding box center [89, 110] width 78 height 7
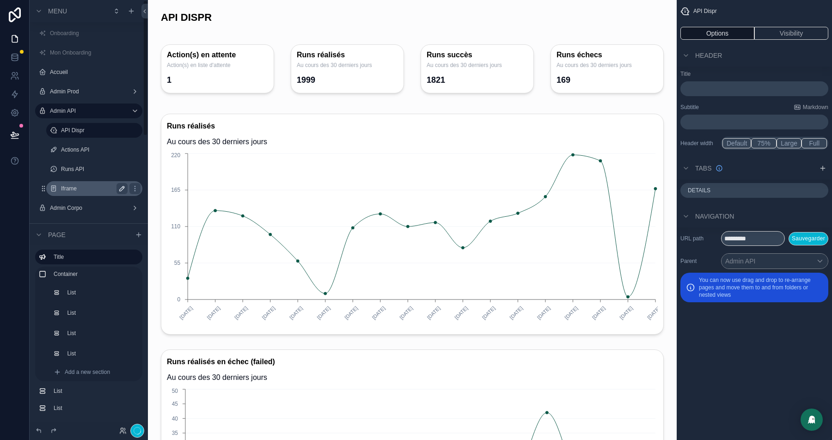
click at [123, 189] on icon "scrollable content" at bounding box center [122, 188] width 5 height 5
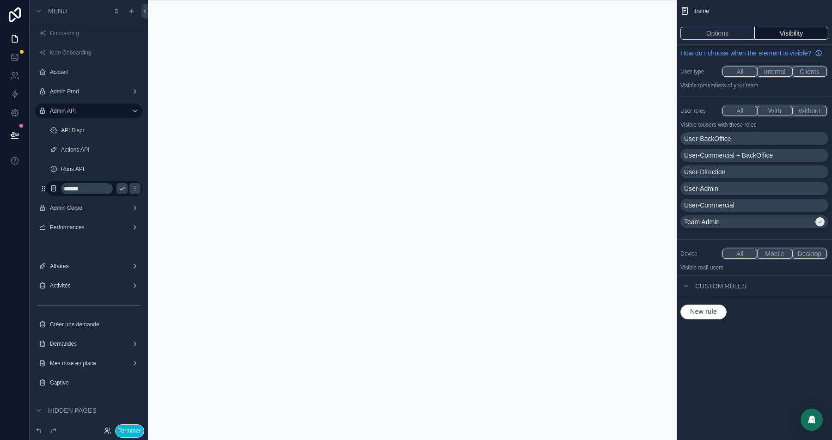
click at [80, 189] on input "******" at bounding box center [87, 188] width 52 height 11
type input "*******"
click at [773, 77] on button "Internal" at bounding box center [774, 72] width 35 height 10
click at [708, 33] on button "Options" at bounding box center [717, 33] width 74 height 13
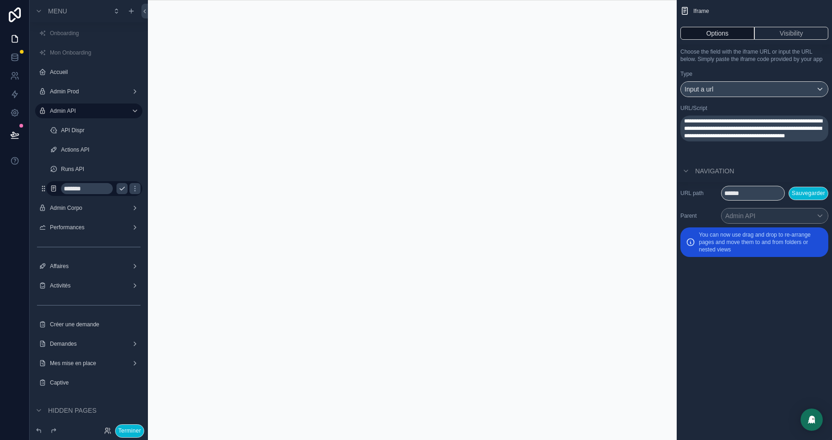
click at [731, 134] on span "**********" at bounding box center [753, 128] width 138 height 20
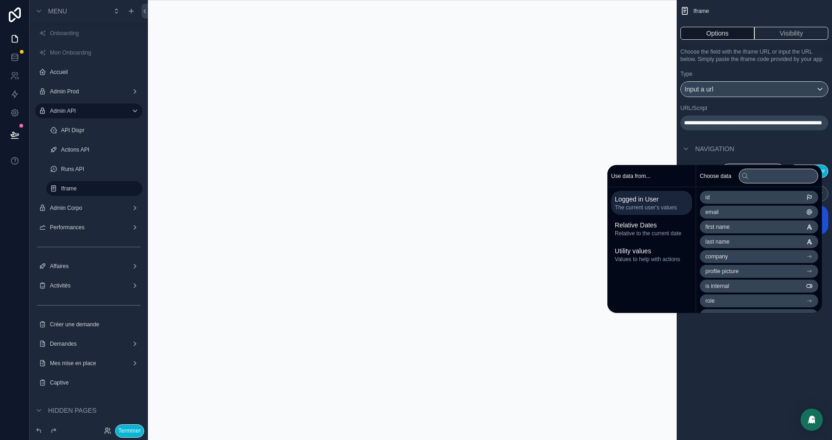
click at [777, 110] on div "**********" at bounding box center [754, 90] width 155 height 93
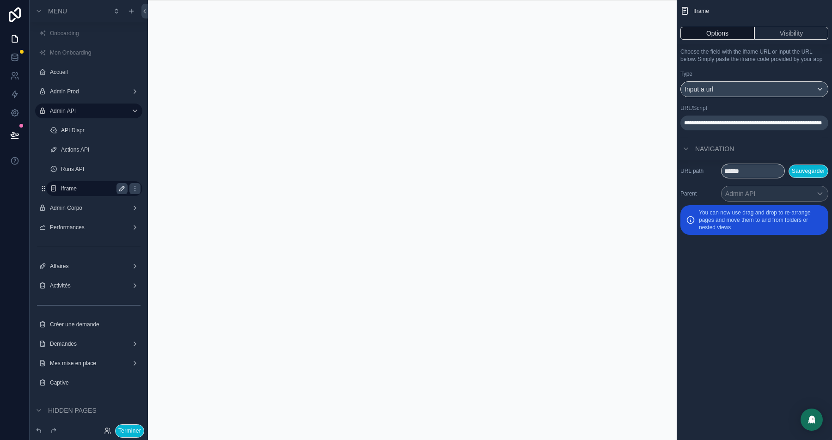
click at [124, 190] on icon "scrollable content" at bounding box center [121, 188] width 7 height 7
click at [76, 191] on input "******" at bounding box center [87, 188] width 52 height 11
type input "*******"
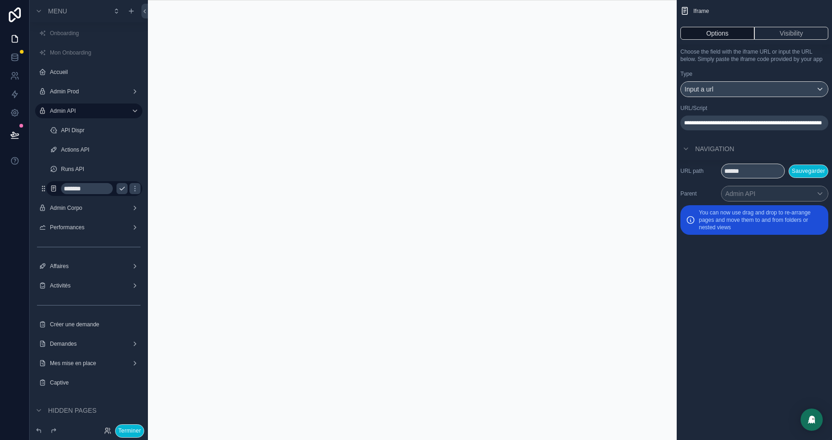
click at [124, 191] on icon "scrollable content" at bounding box center [121, 188] width 7 height 7
click at [55, 188] on icon "scrollable content" at bounding box center [53, 188] width 7 height 7
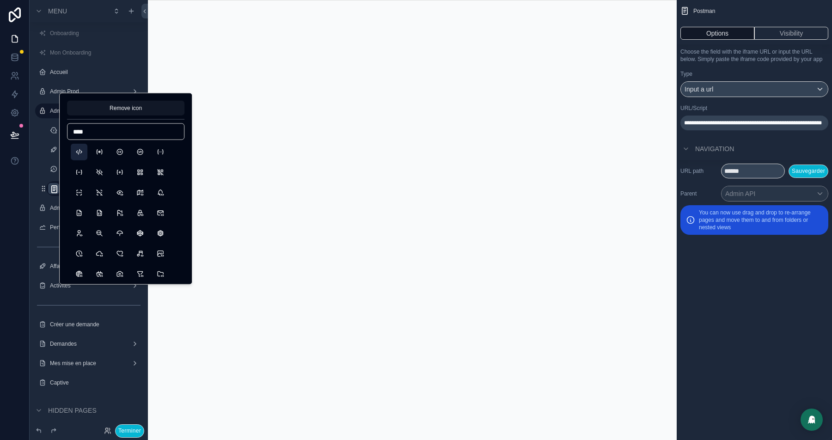
type input "****"
click at [75, 153] on button "Code" at bounding box center [79, 152] width 17 height 17
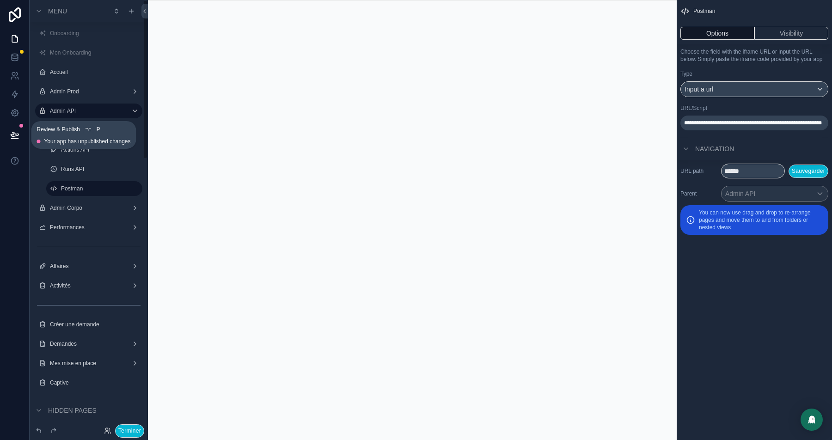
click at [18, 138] on icon at bounding box center [14, 134] width 9 height 9
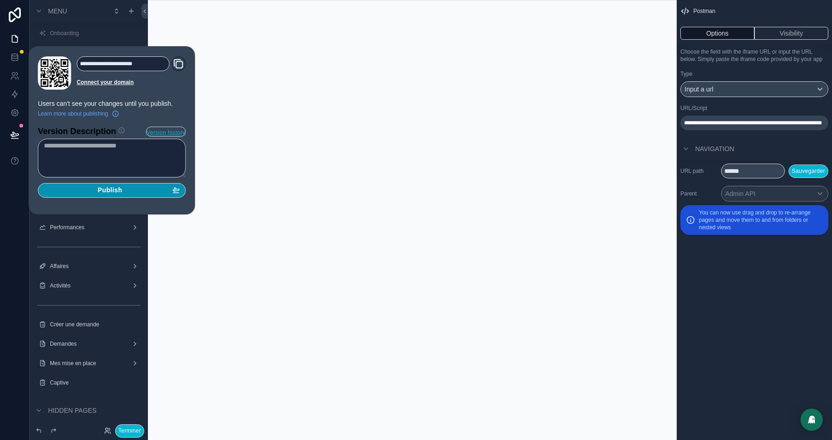
click at [113, 187] on span "Publish" at bounding box center [110, 190] width 24 height 8
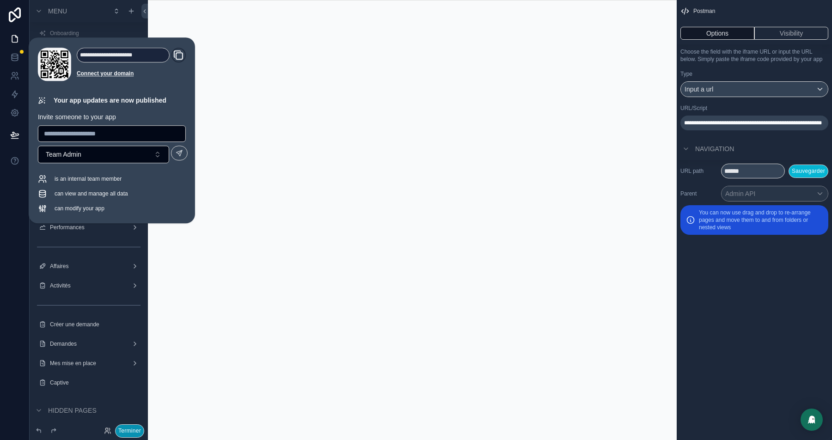
click at [136, 410] on button "Terminer" at bounding box center [129, 430] width 29 height 13
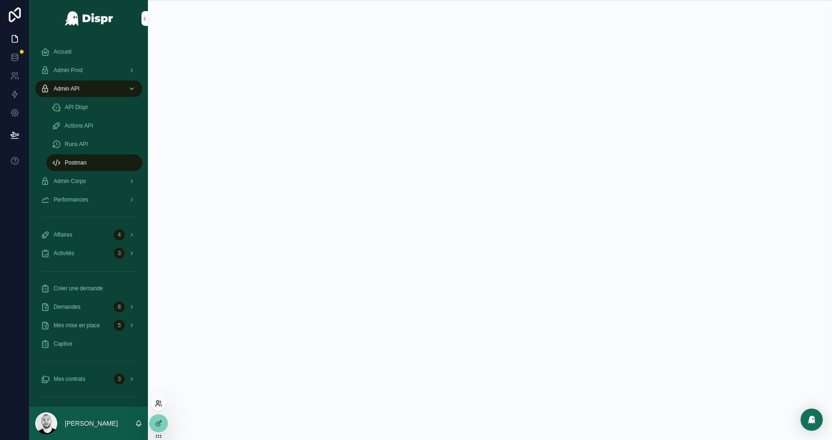
click at [157, 404] on icon at bounding box center [158, 405] width 4 height 2
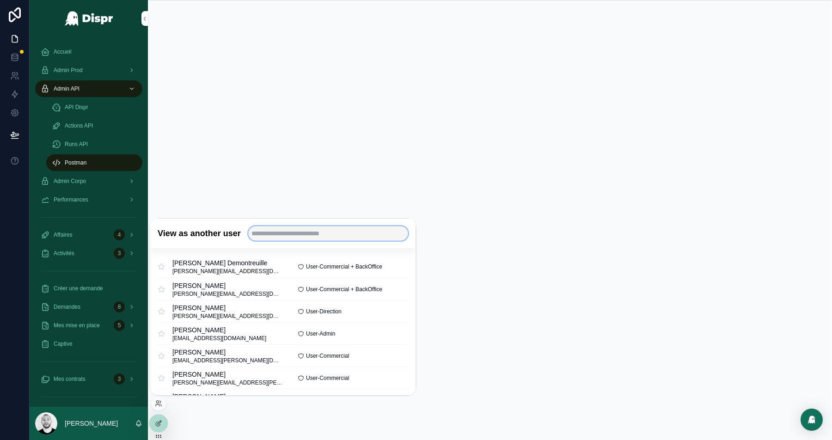
click at [287, 236] on input "text" at bounding box center [328, 233] width 160 height 15
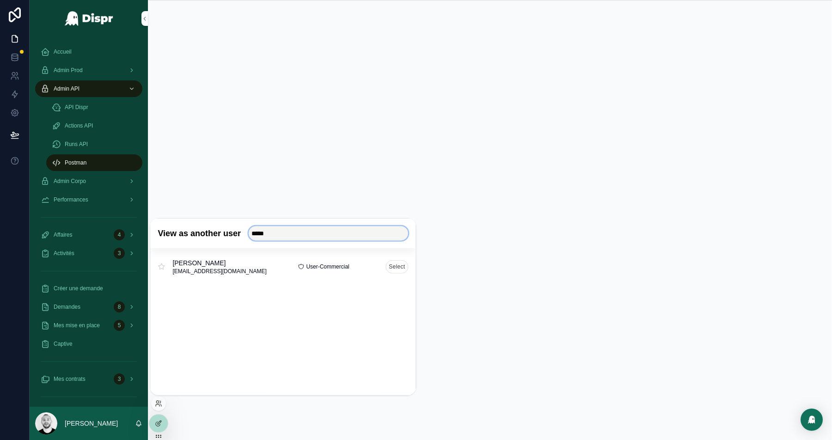
type input "*****"
click at [400, 270] on button "Select" at bounding box center [396, 266] width 23 height 13
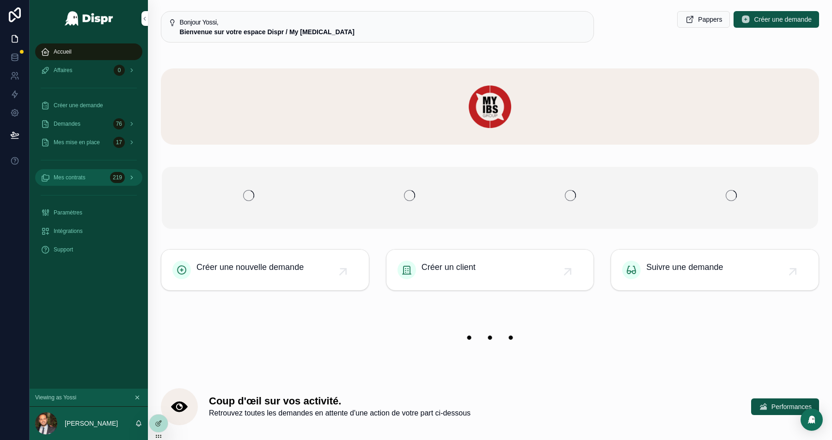
click at [92, 173] on div "Mes contrats 219" at bounding box center [89, 177] width 96 height 15
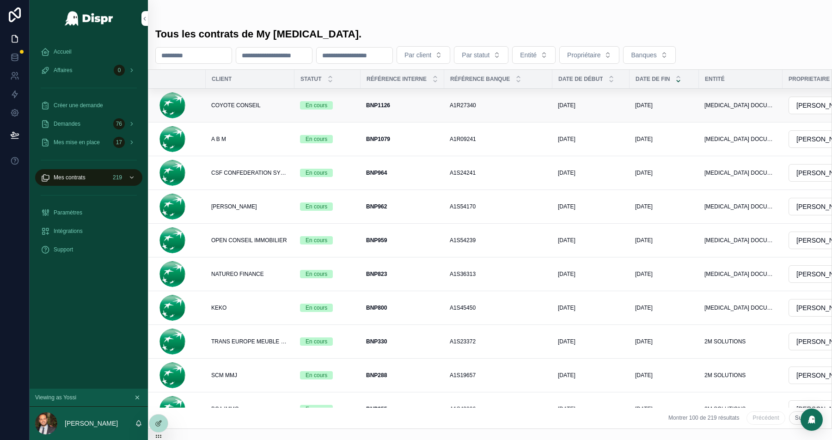
click at [256, 104] on span "COYOTE CONSEIL" at bounding box center [235, 105] width 49 height 7
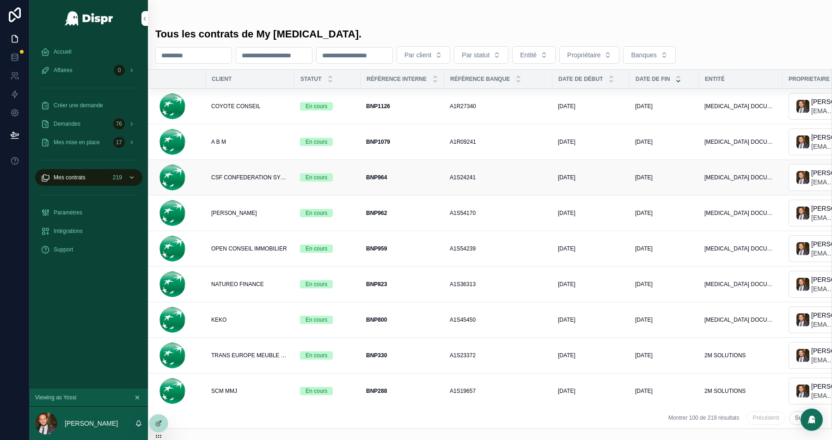
click at [348, 176] on div "En cours" at bounding box center [327, 177] width 55 height 8
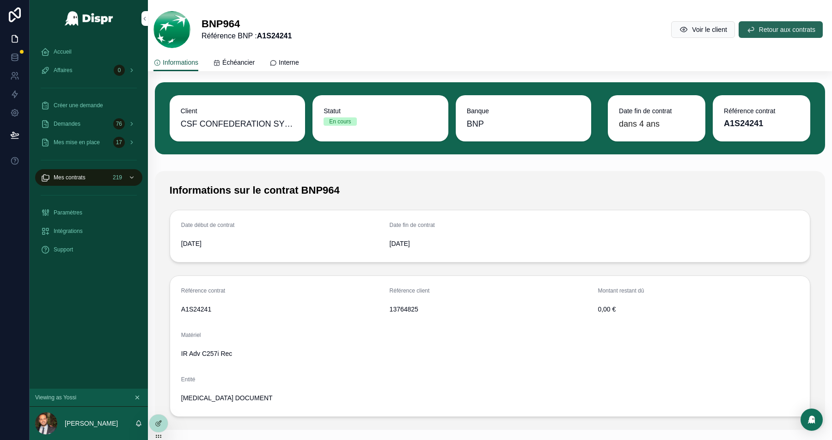
click at [761, 31] on span "Retour aux contrats" at bounding box center [787, 29] width 56 height 9
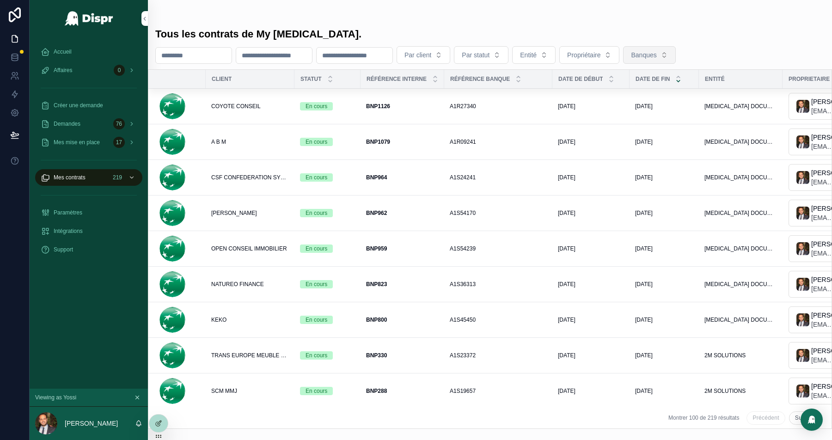
click at [656, 55] on span "Banques" at bounding box center [643, 54] width 25 height 9
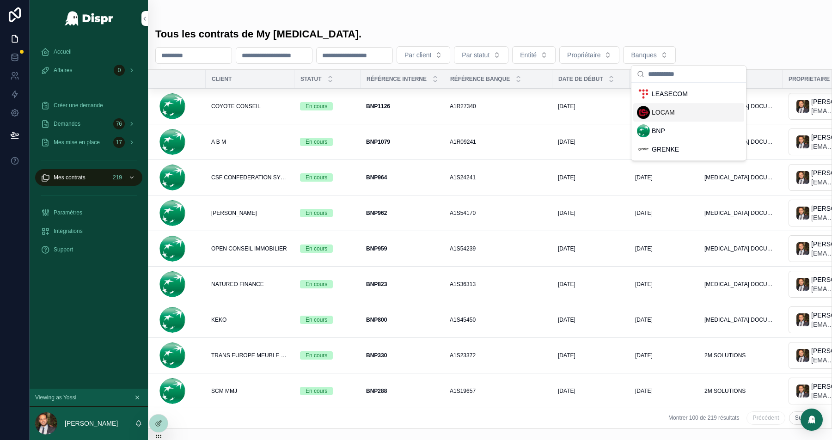
click at [663, 119] on div "LOCAM" at bounding box center [688, 112] width 111 height 18
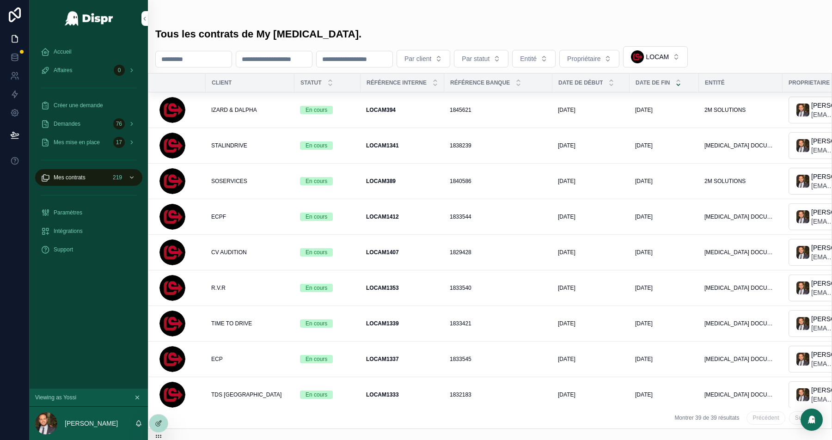
click at [275, 59] on input "scrollable content" at bounding box center [274, 59] width 76 height 13
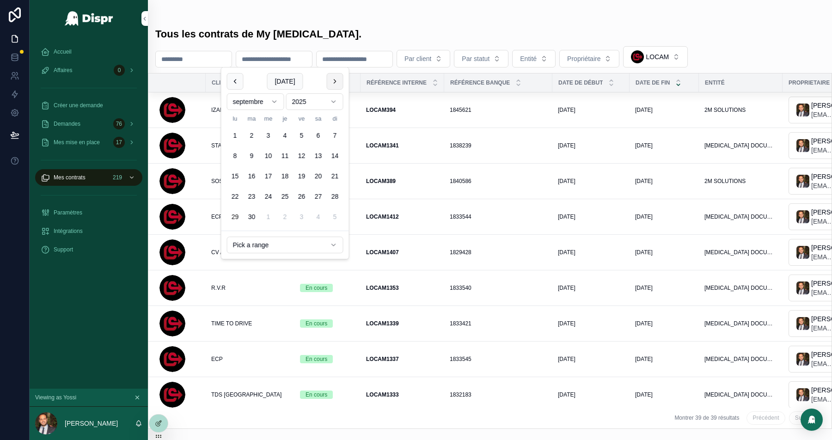
click at [334, 79] on button "scrollable content" at bounding box center [334, 81] width 17 height 17
click at [270, 136] on button "1" at bounding box center [268, 135] width 17 height 17
type input "**********"
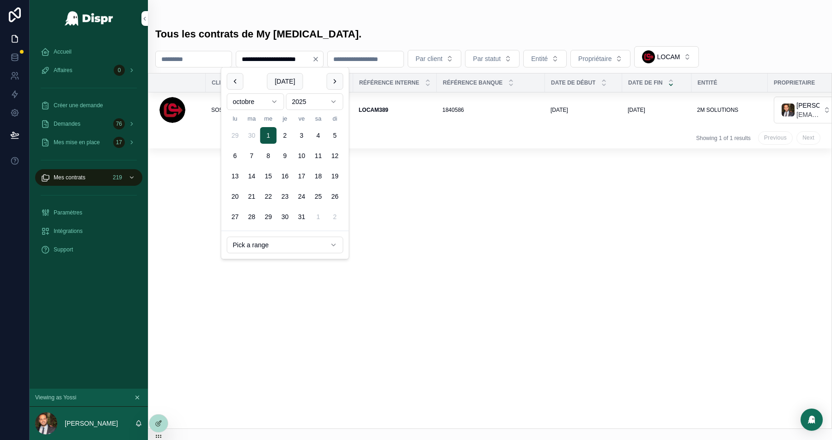
click at [520, 32] on div "Tous les contrats de My IBS." at bounding box center [489, 34] width 669 height 13
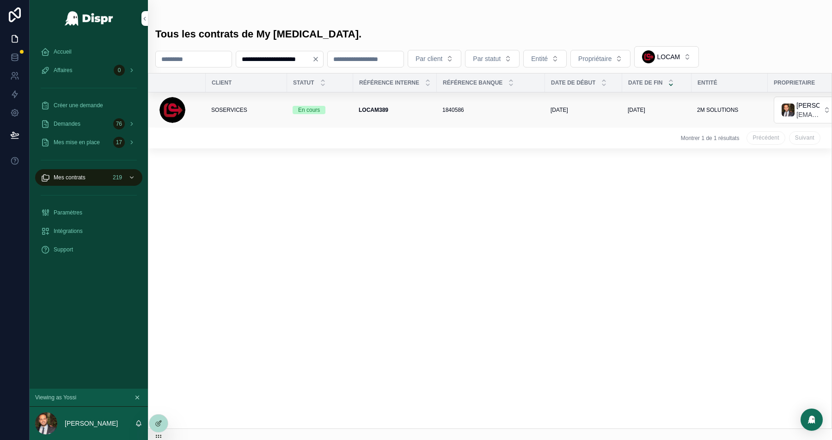
click at [239, 111] on span "SOSERVICES" at bounding box center [229, 109] width 36 height 7
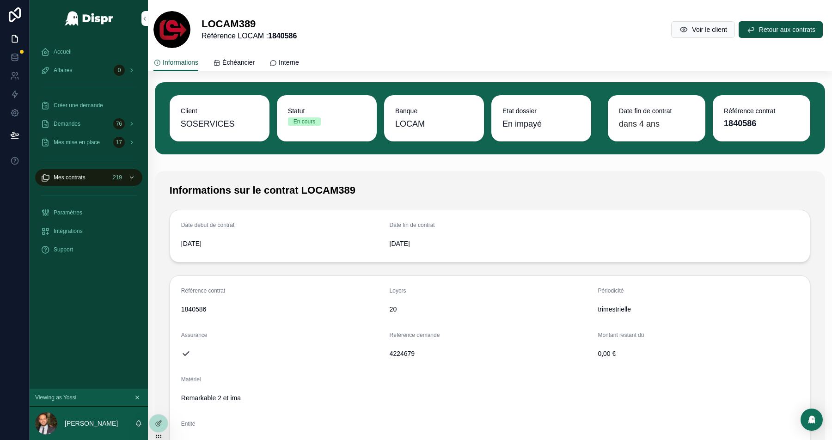
click at [401, 245] on span "10/10/2029" at bounding box center [490, 243] width 201 height 9
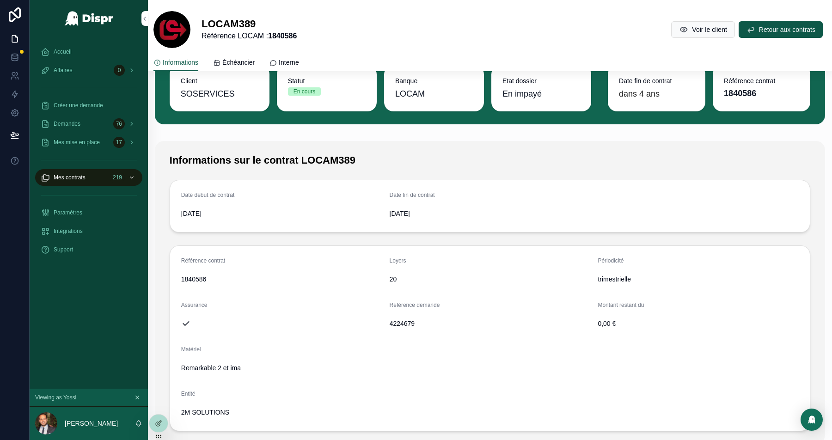
click at [538, 170] on div "Informations sur le contrat LOCAM389" at bounding box center [490, 160] width 652 height 20
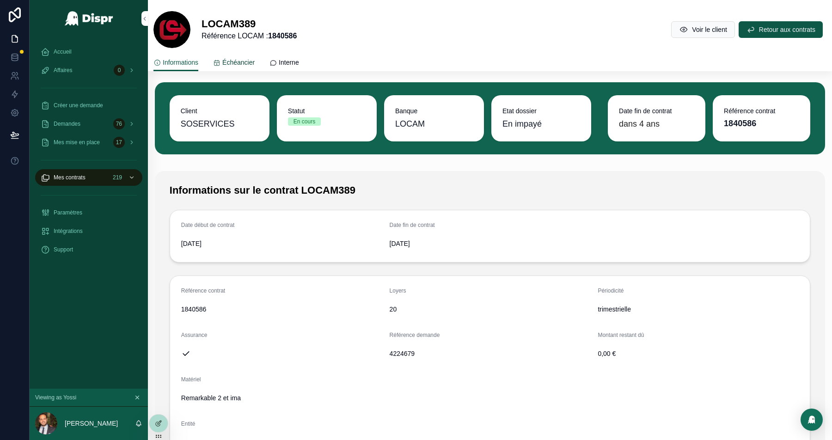
click at [249, 56] on link "Échéancier" at bounding box center [234, 63] width 42 height 18
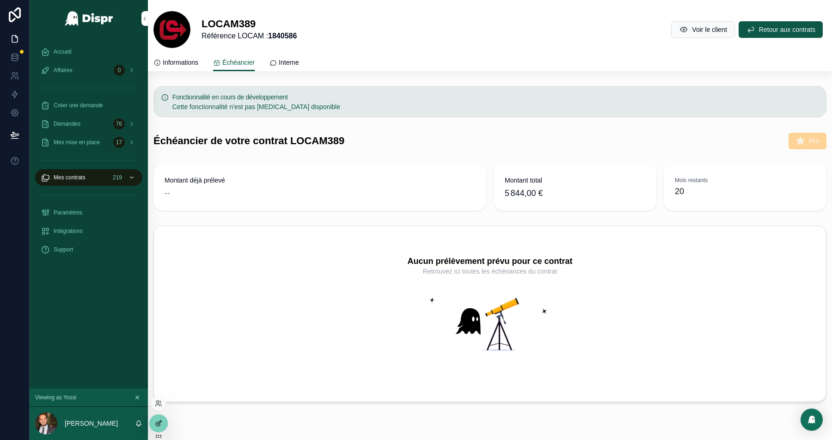
click at [160, 424] on icon at bounding box center [158, 423] width 7 height 7
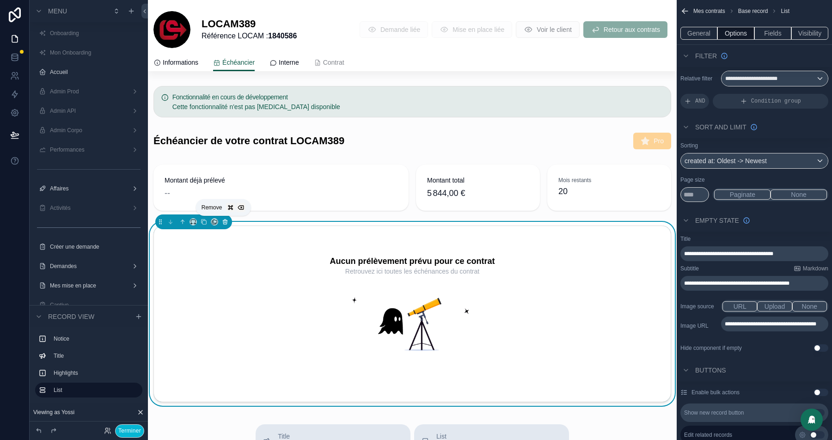
click at [225, 223] on icon "scrollable content" at bounding box center [225, 222] width 6 height 6
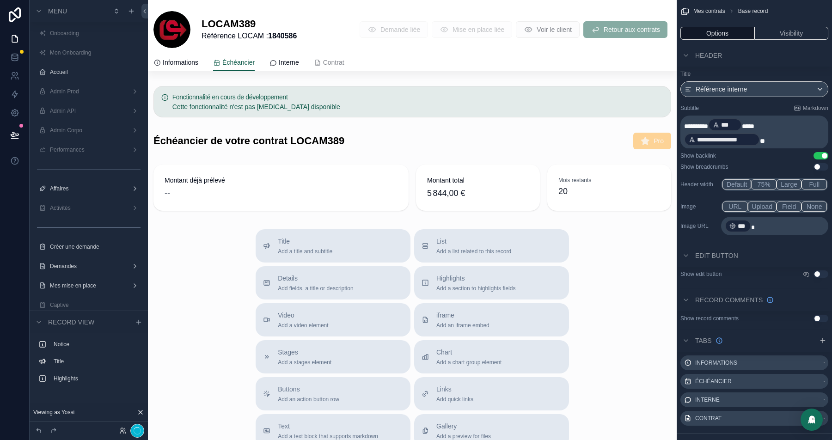
click at [324, 185] on div "scrollable content" at bounding box center [412, 188] width 529 height 54
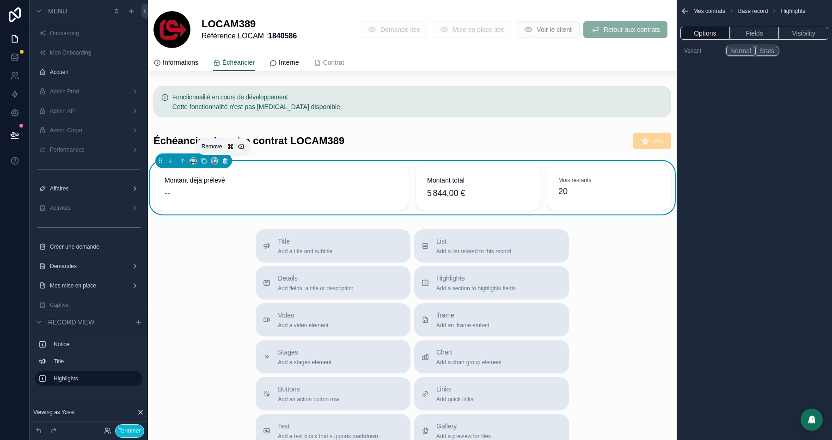
click at [225, 163] on icon "scrollable content" at bounding box center [225, 161] width 6 height 6
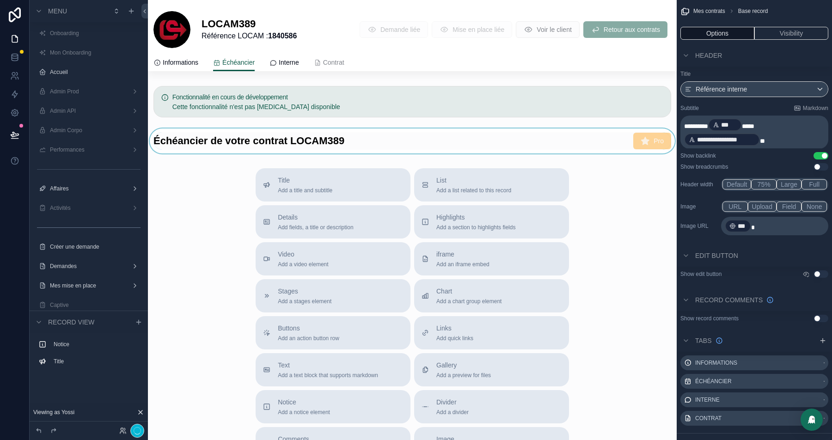
click at [309, 139] on div "scrollable content" at bounding box center [412, 140] width 529 height 25
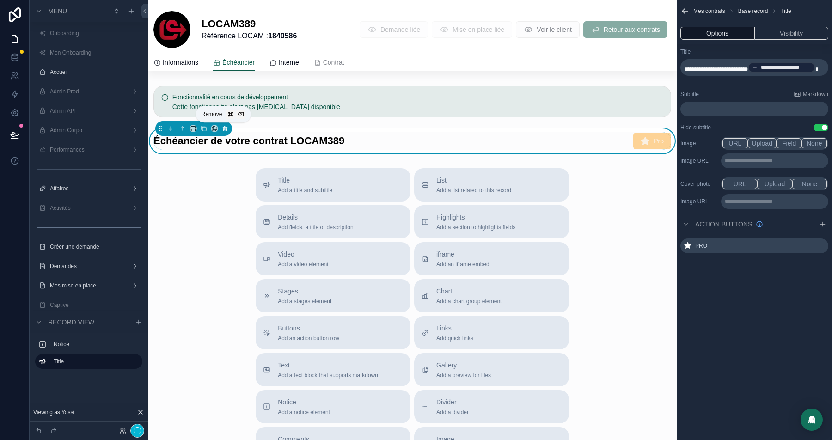
click at [223, 128] on icon "scrollable content" at bounding box center [225, 128] width 6 height 6
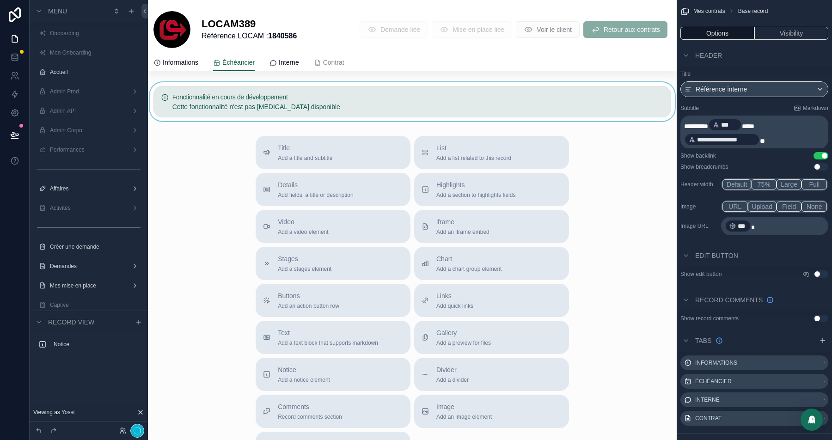
click at [299, 96] on div "scrollable content" at bounding box center [412, 101] width 529 height 39
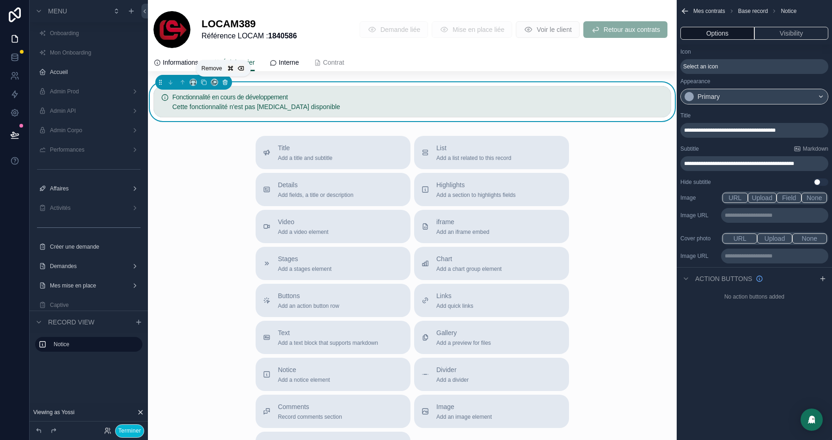
click at [224, 87] on button "scrollable content" at bounding box center [225, 82] width 10 height 10
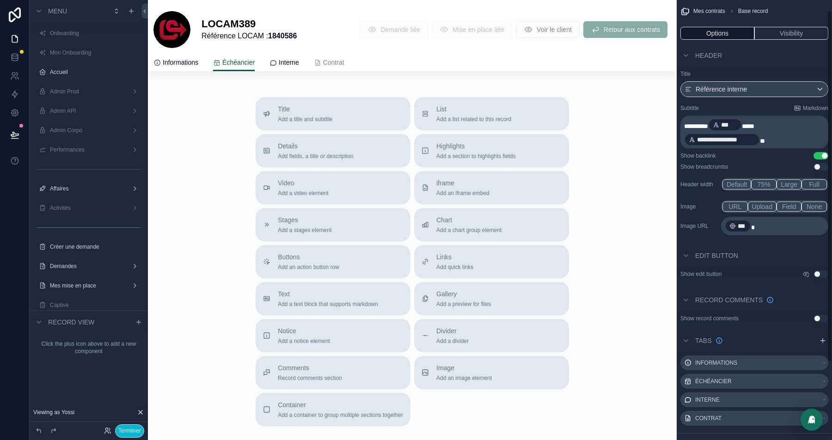
scroll to position [66, 0]
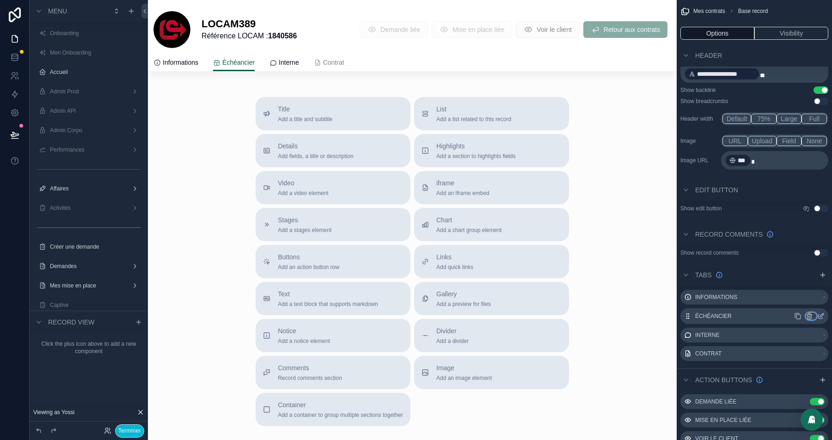
click at [808, 313] on icon "scrollable content" at bounding box center [809, 315] width 7 height 7
click at [764, 331] on span "Remove tab and contents" at bounding box center [773, 332] width 74 height 11
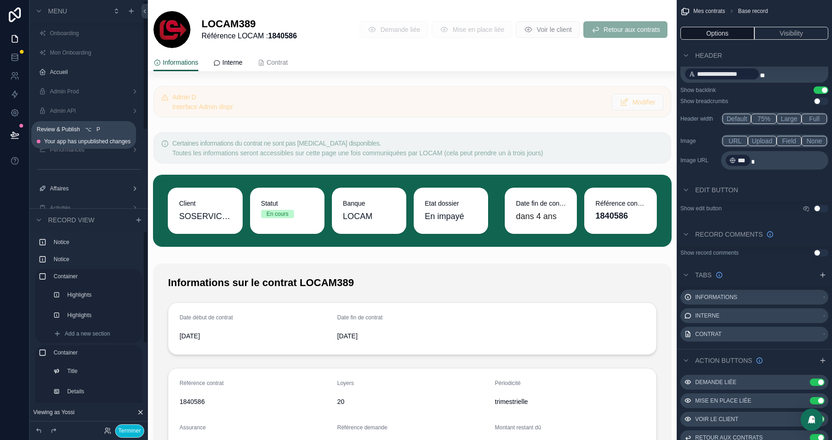
click at [13, 130] on button at bounding box center [15, 135] width 20 height 26
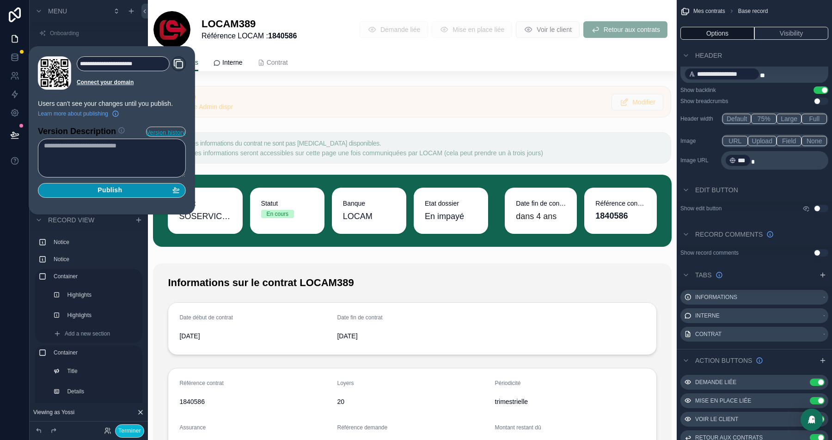
click at [96, 194] on button "Publish" at bounding box center [112, 190] width 148 height 15
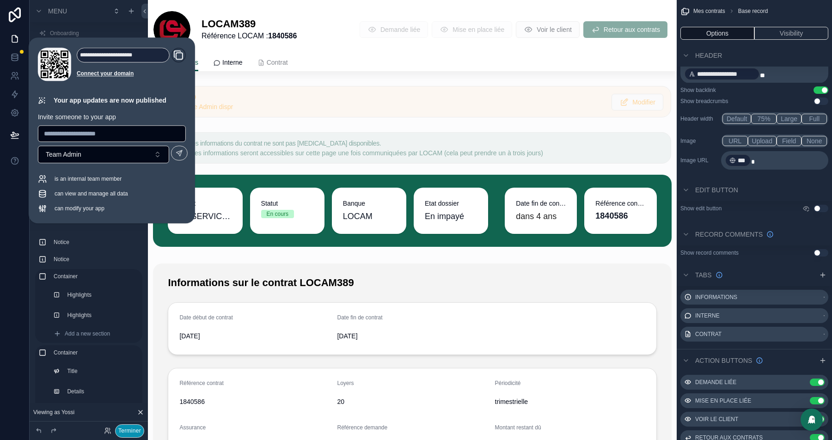
click at [121, 427] on button "Terminer" at bounding box center [129, 430] width 29 height 13
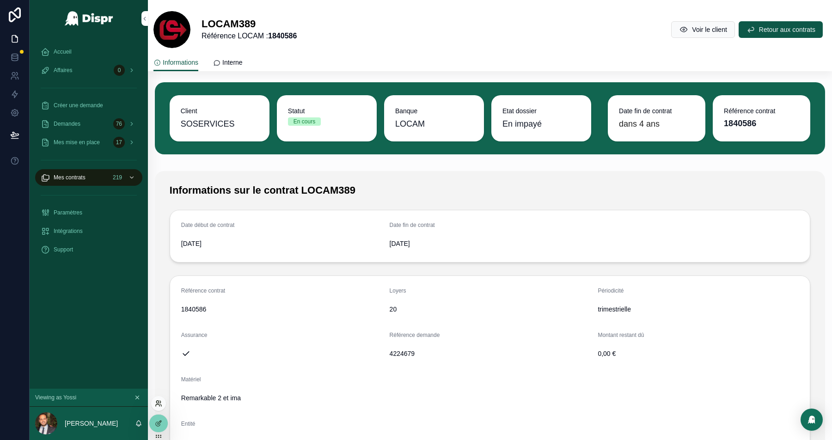
click at [157, 404] on icon at bounding box center [158, 403] width 7 height 7
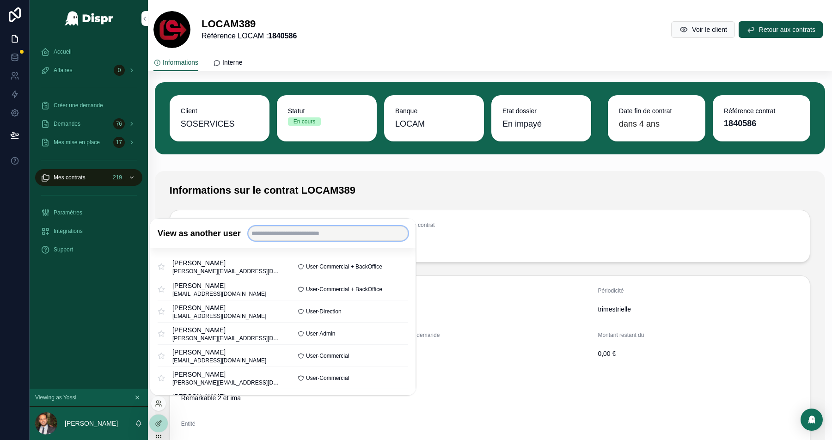
click at [284, 236] on input "text" at bounding box center [328, 233] width 160 height 15
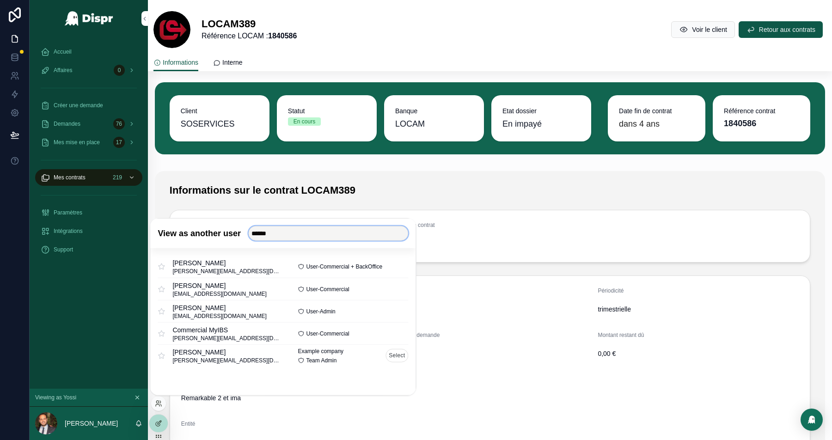
type input "******"
click at [400, 357] on button "Select" at bounding box center [396, 355] width 23 height 13
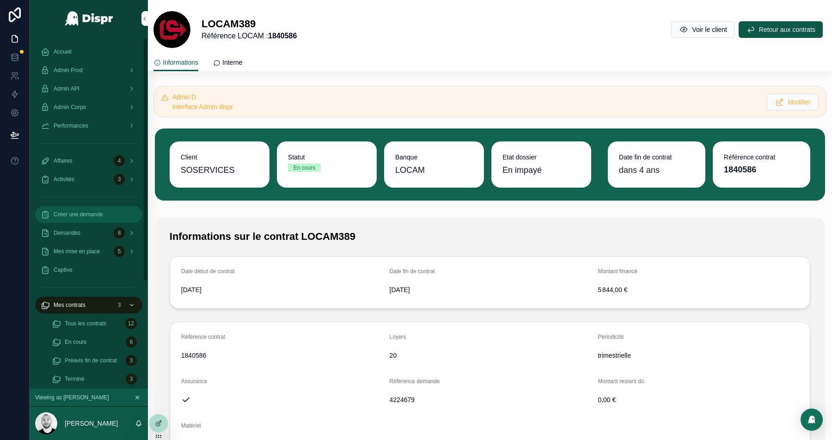
click at [61, 219] on div "Créer une demande" at bounding box center [89, 214] width 96 height 15
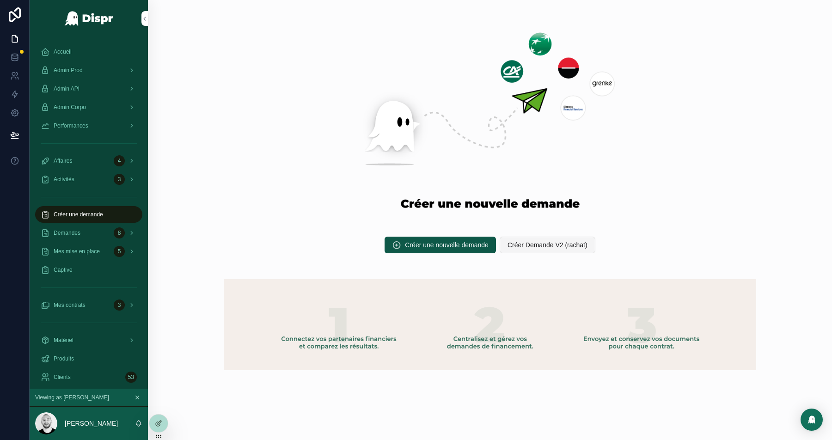
click at [523, 244] on span "Créer Demande V2 (rachat)" at bounding box center [548, 244] width 80 height 9
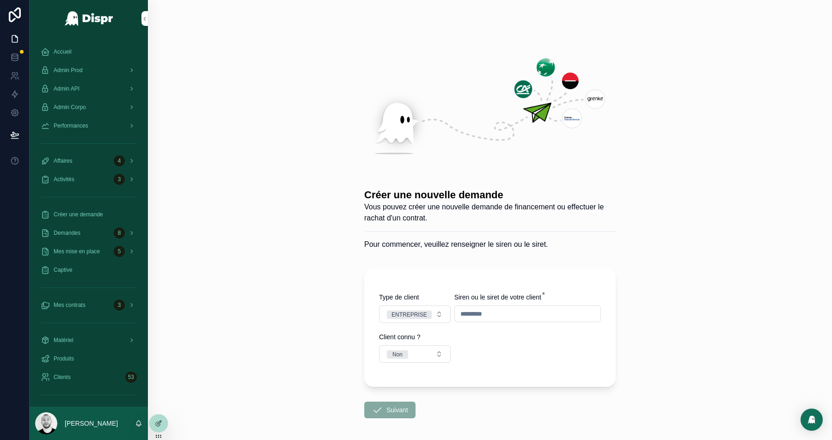
scroll to position [6, 0]
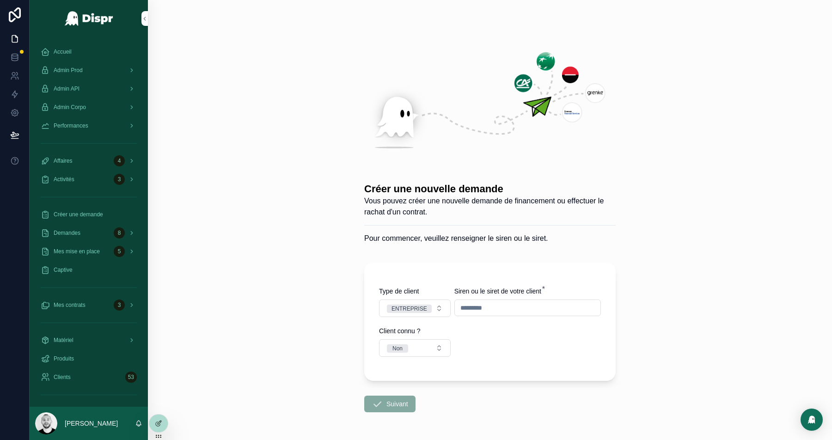
click at [459, 312] on input "scrollable content" at bounding box center [528, 307] width 146 height 13
type input "*********"
click at [402, 396] on button "Suivant" at bounding box center [389, 404] width 51 height 17
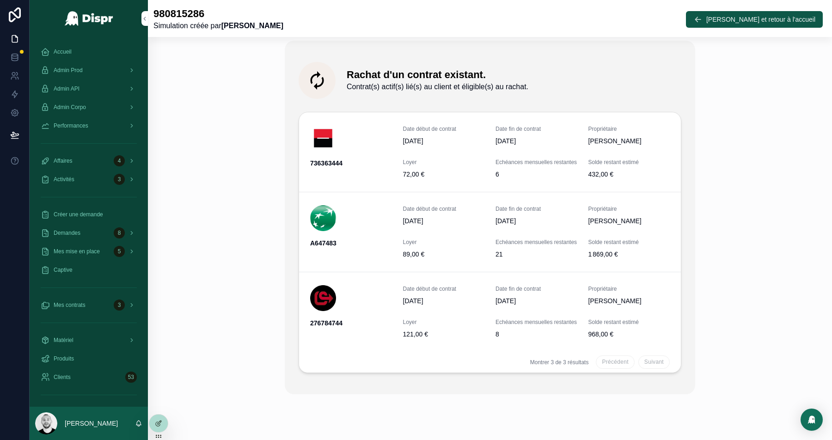
scroll to position [246, 0]
click at [612, 237] on span "Procéder au rachat de ce contrat" at bounding box center [631, 233] width 81 height 7
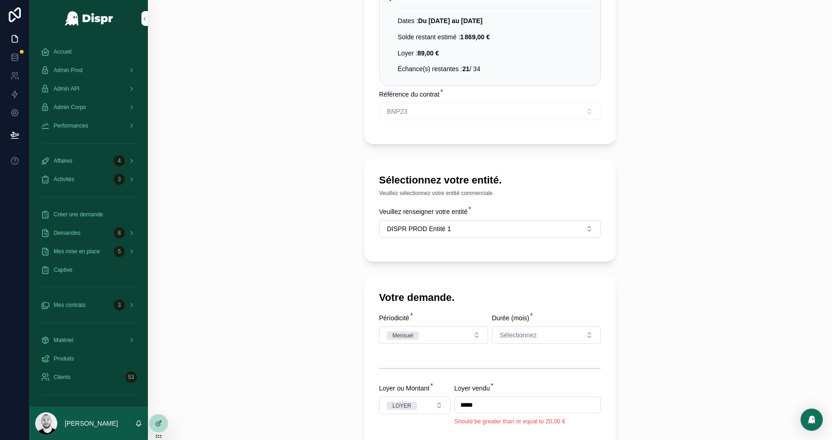
scroll to position [373, 0]
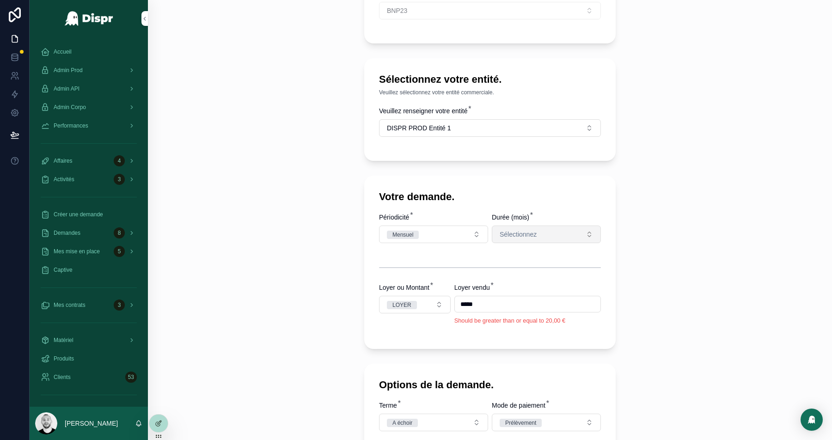
click at [545, 239] on button "Sélectionnez" at bounding box center [546, 235] width 109 height 18
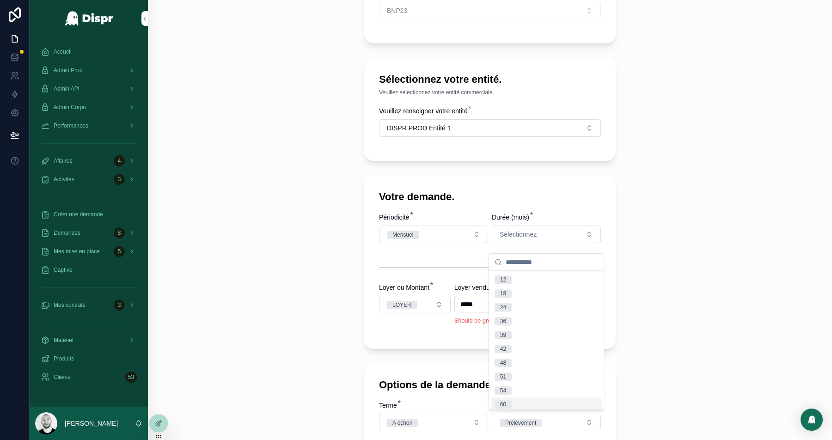
click at [514, 401] on div "60" at bounding box center [546, 405] width 111 height 14
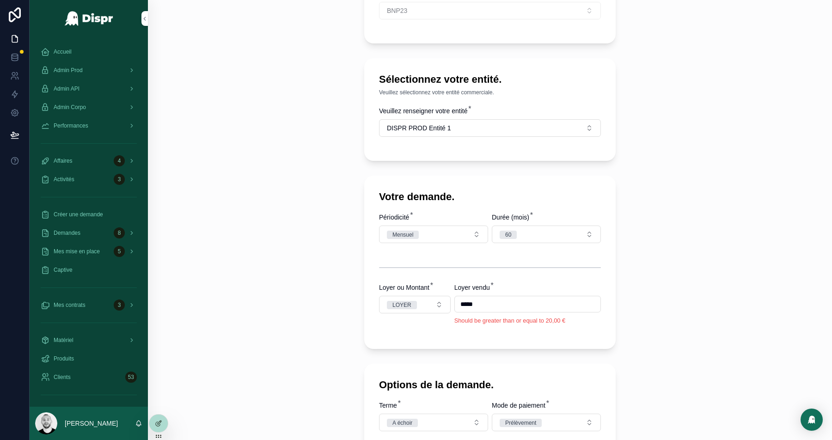
click at [459, 311] on input "*****" at bounding box center [528, 304] width 146 height 13
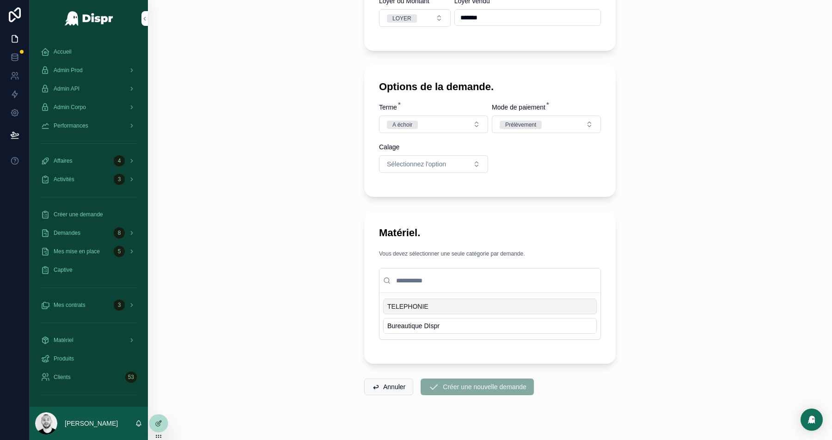
scroll to position [669, 0]
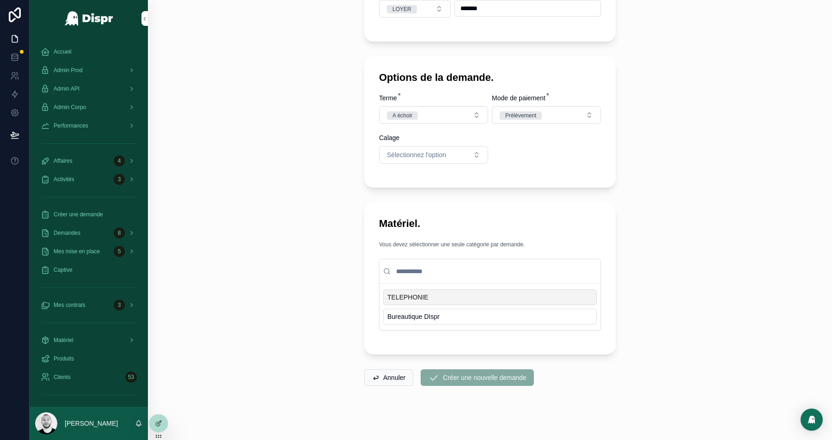
type input "*******"
click at [417, 302] on span "TELEPHONIE" at bounding box center [407, 297] width 41 height 9
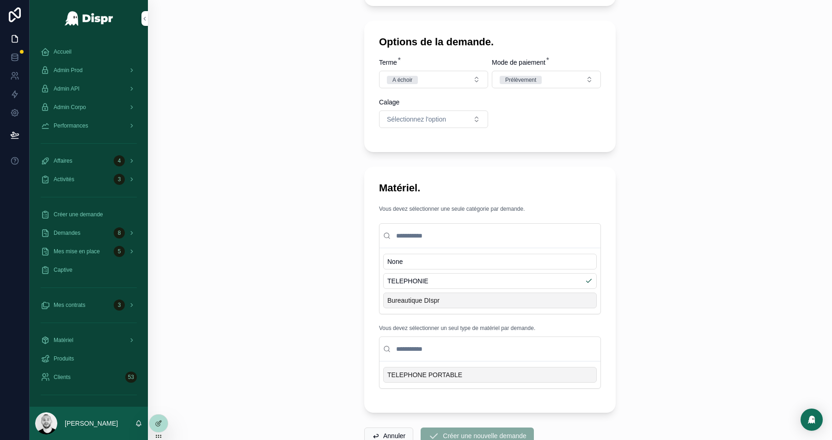
scroll to position [733, 0]
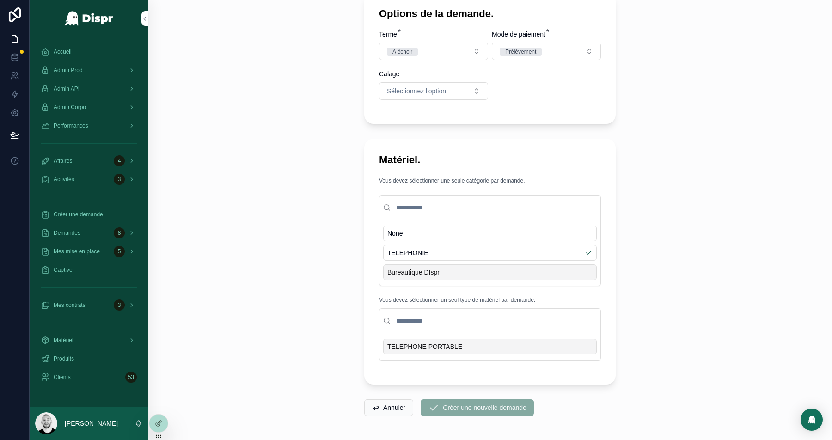
click at [481, 352] on div "TELEPHONE PORTABLE" at bounding box center [490, 347] width 214 height 16
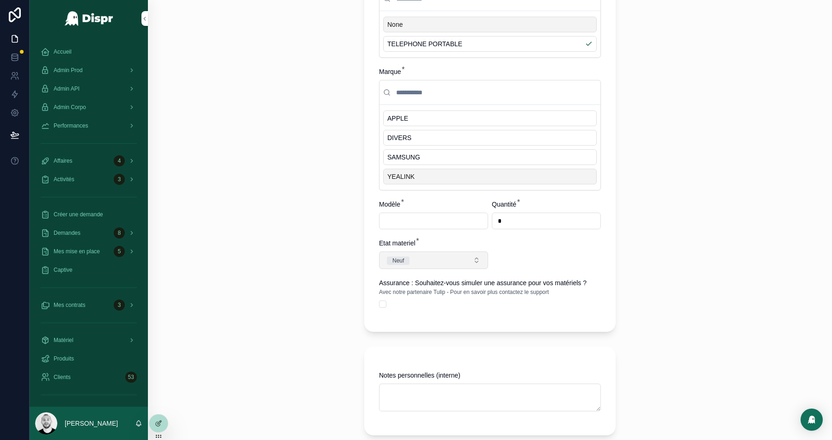
scroll to position [1066, 0]
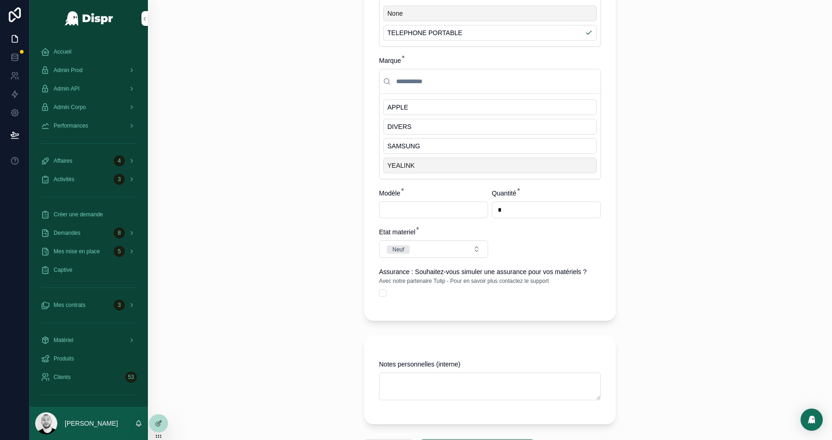
click at [424, 213] on input "scrollable content" at bounding box center [433, 209] width 108 height 13
type input "******"
click at [512, 214] on input "*" at bounding box center [546, 209] width 108 height 13
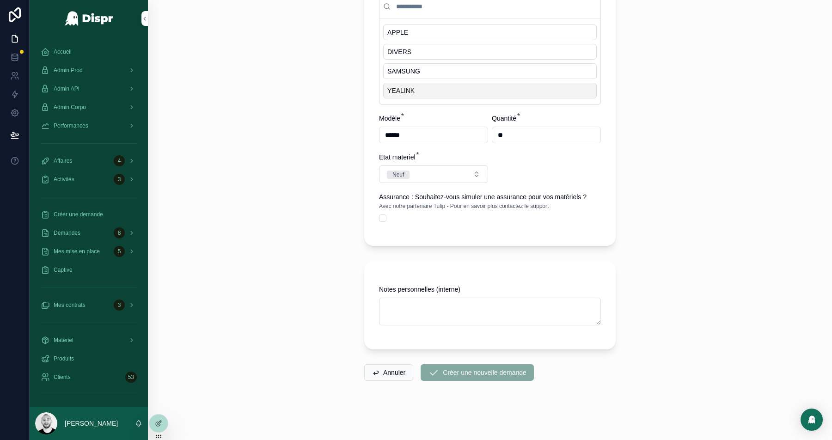
scroll to position [1152, 0]
type input "*"
click at [659, 262] on div "Demande rachat contrat Créer une nouvelle demande. Créer une nouvelle demande. …" at bounding box center [490, 220] width 684 height 440
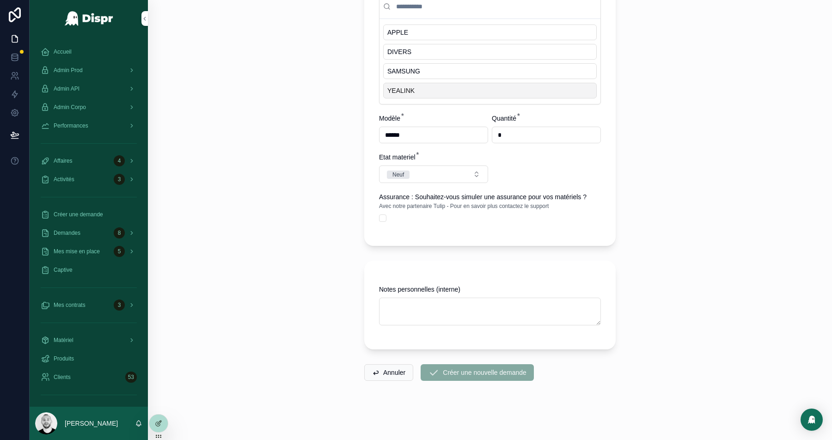
click at [481, 328] on div "Notes personnelles (interne)" at bounding box center [490, 310] width 222 height 50
click at [480, 376] on span "Créer une nouvelle demande" at bounding box center [477, 372] width 113 height 17
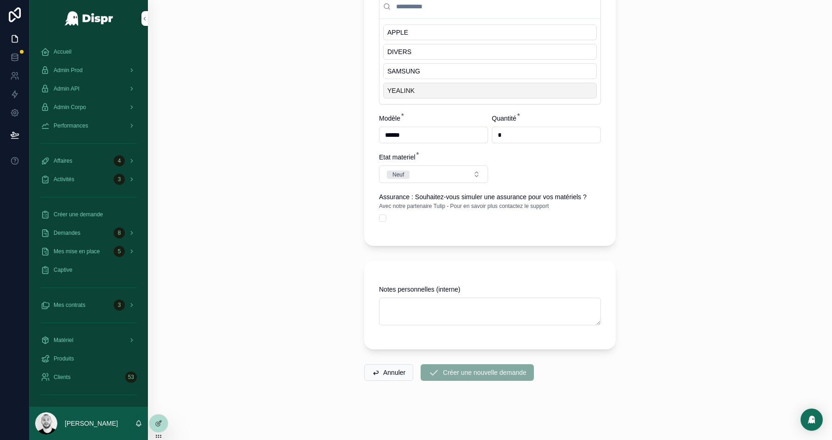
click at [686, 325] on div "Demande rachat contrat Créer une nouvelle demande. Créer une nouvelle demande. …" at bounding box center [490, 220] width 684 height 440
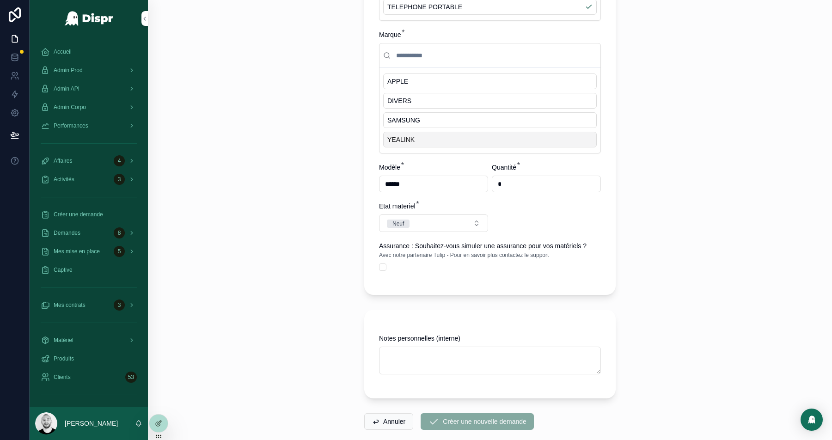
scroll to position [1092, 0]
click at [422, 88] on div "APPLE" at bounding box center [490, 82] width 214 height 16
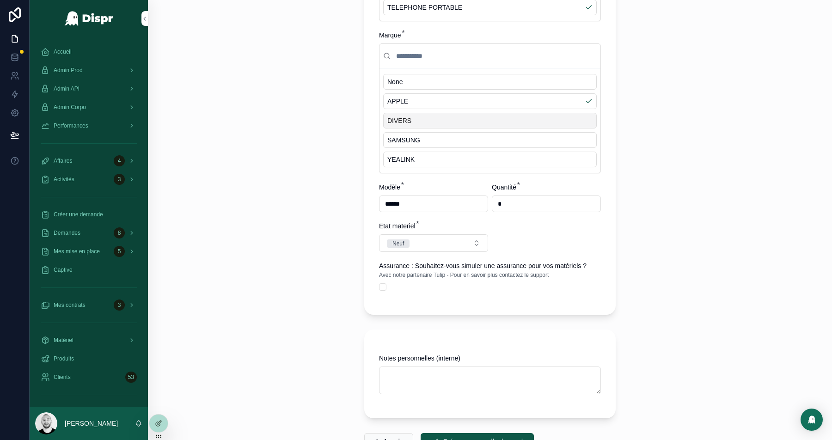
scroll to position [1172, 0]
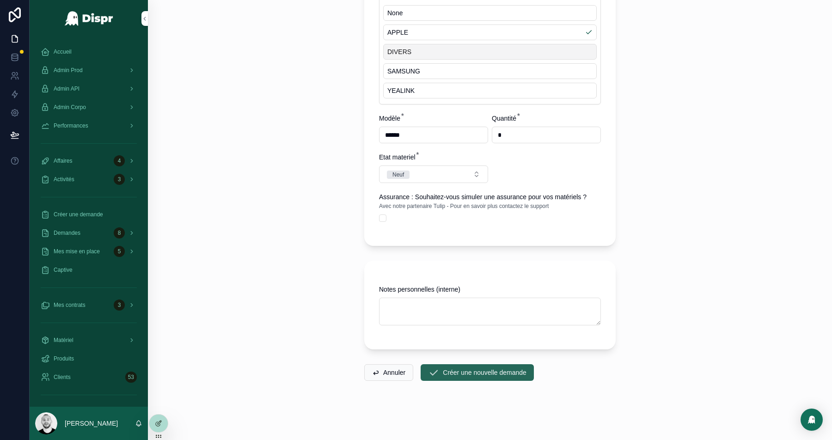
click at [478, 377] on button "Créer une nouvelle demande" at bounding box center [477, 372] width 113 height 17
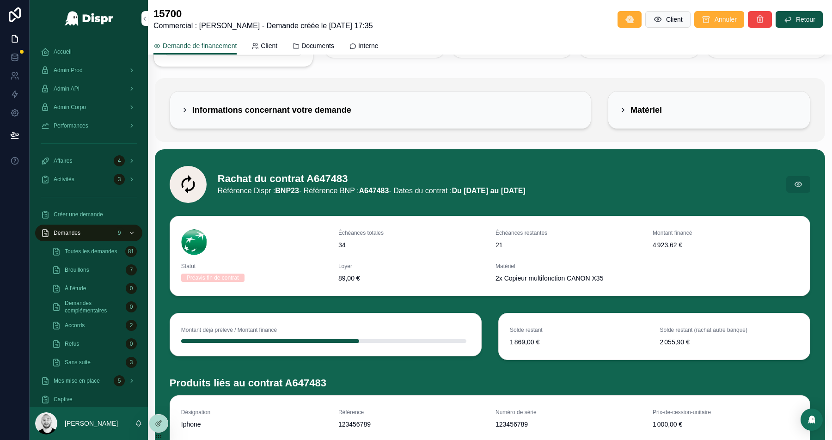
scroll to position [103, 0]
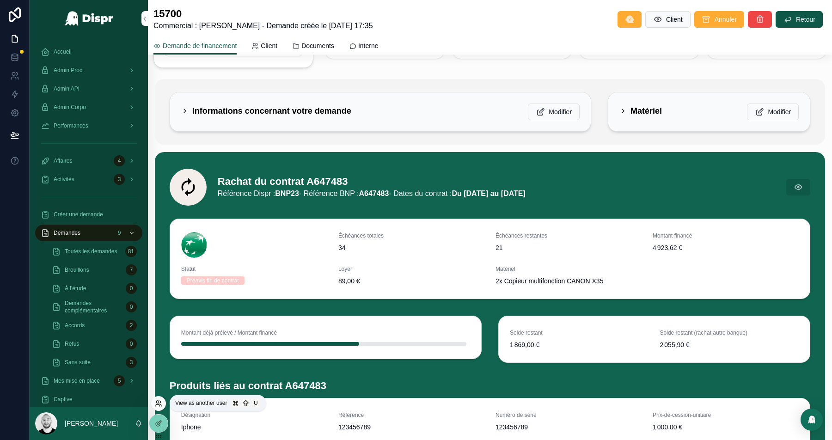
click at [160, 405] on icon at bounding box center [158, 403] width 7 height 7
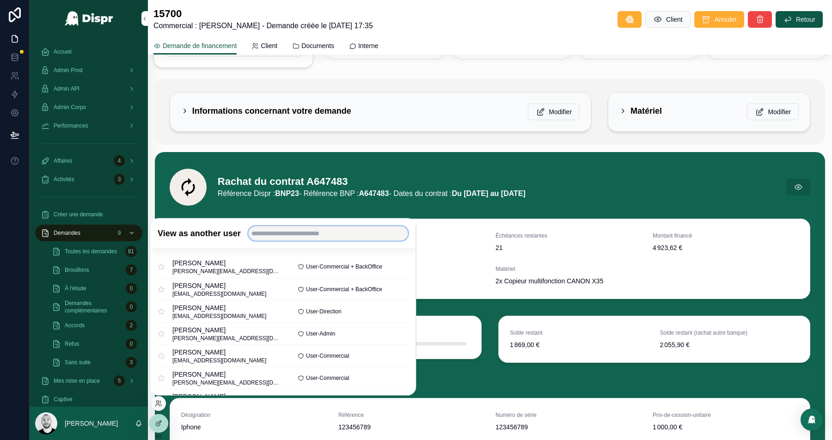
click at [281, 234] on input "text" at bounding box center [328, 233] width 160 height 15
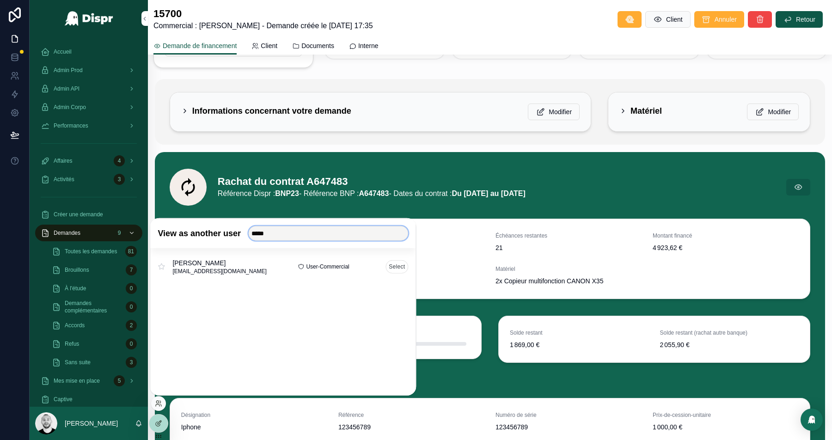
type input "*****"
click at [398, 267] on button "Select" at bounding box center [396, 266] width 23 height 13
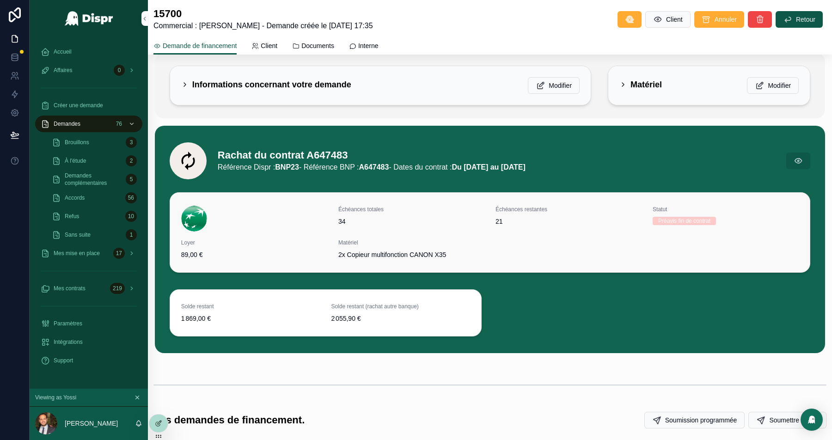
scroll to position [135, 0]
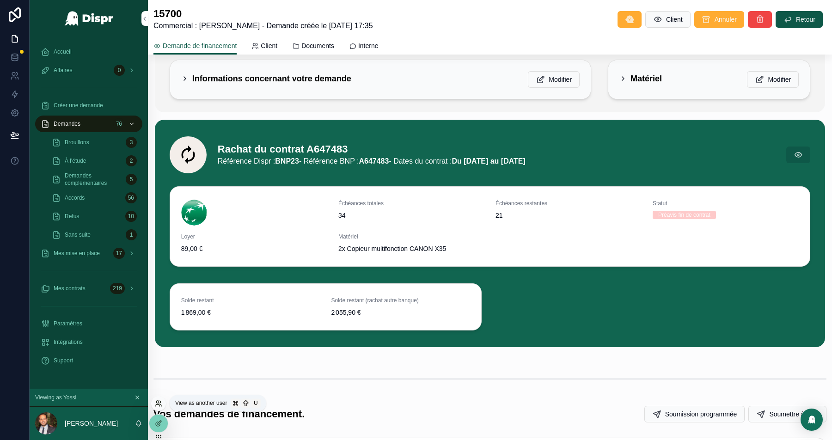
click at [159, 403] on icon at bounding box center [158, 403] width 7 height 7
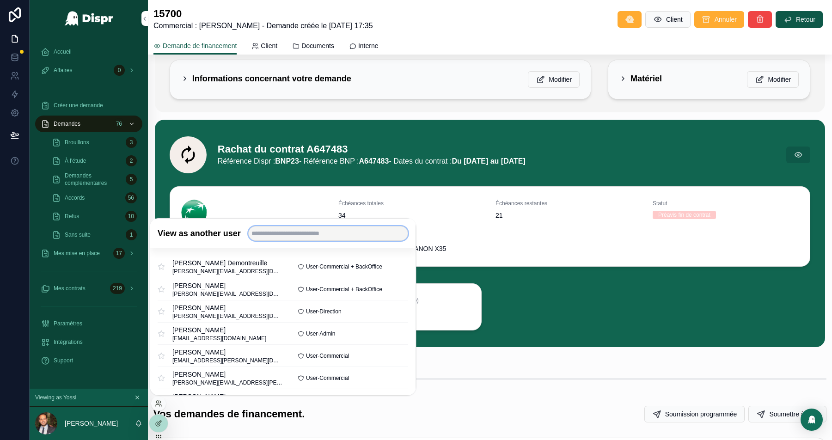
click at [294, 235] on input "text" at bounding box center [328, 233] width 160 height 15
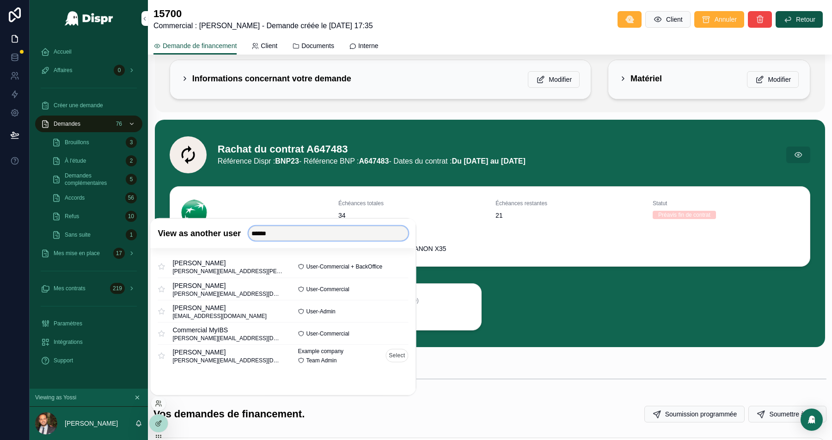
type input "******"
click at [396, 354] on button "Select" at bounding box center [396, 355] width 23 height 13
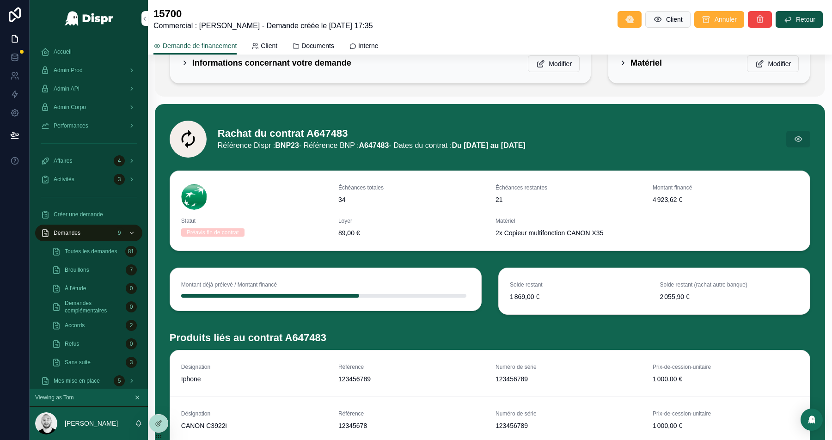
scroll to position [153, 0]
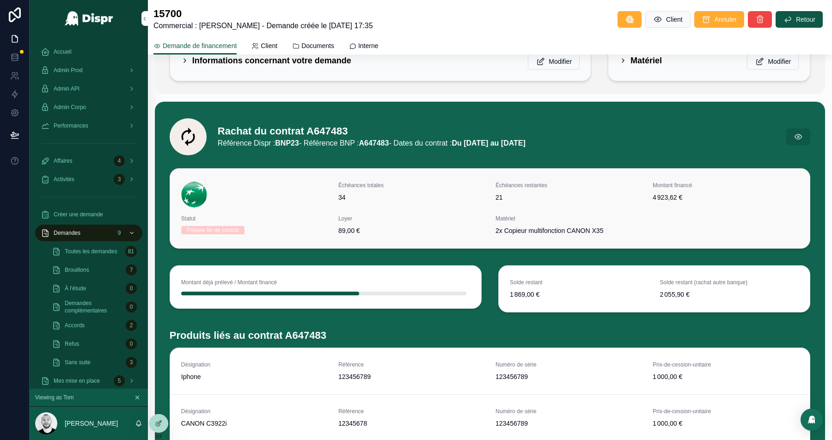
click at [679, 202] on div "Montant financé 4 923,62 €" at bounding box center [726, 195] width 146 height 26
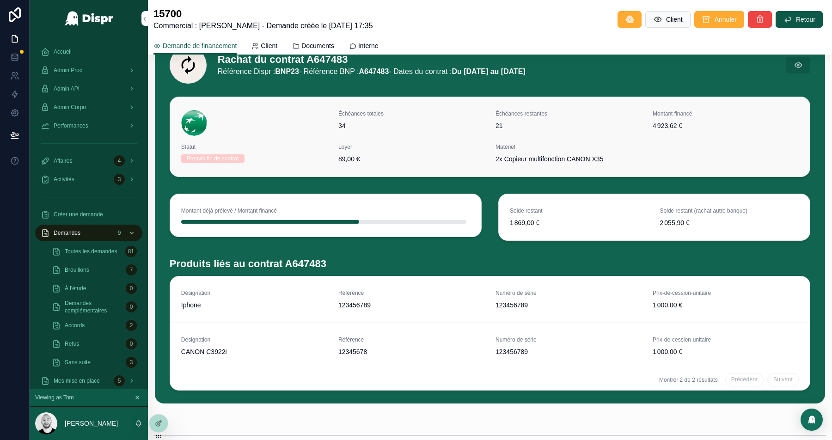
scroll to position [260, 0]
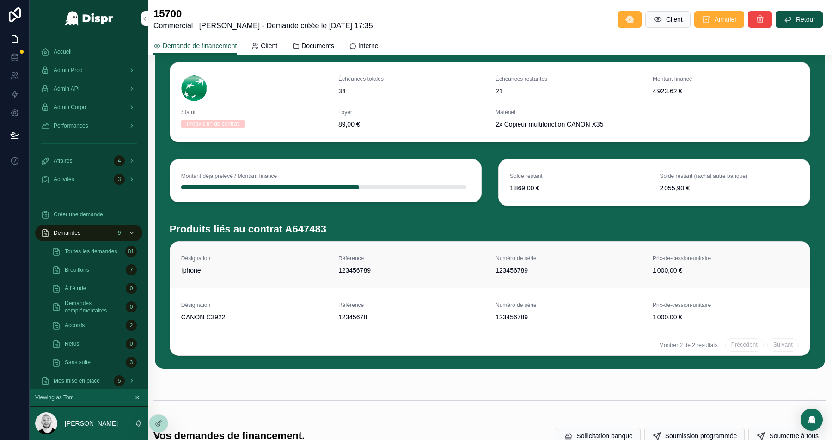
click at [486, 270] on div "Désignation Iphone Référence 123456789 Numéro de série 123456789 Prix-de-cessio…" at bounding box center [490, 265] width 618 height 20
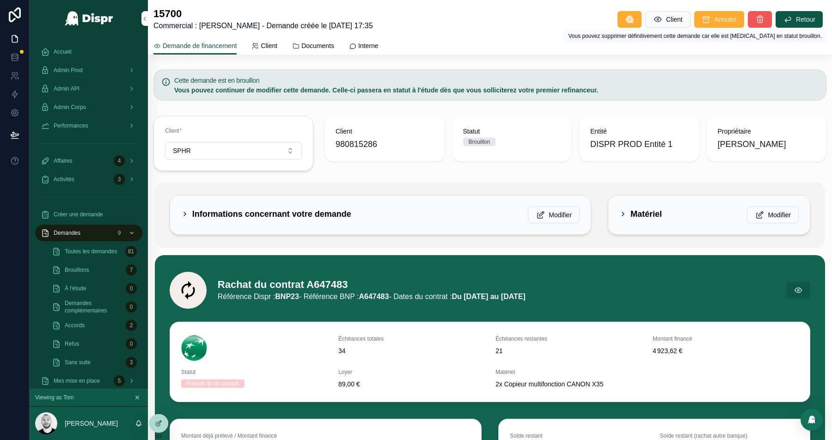
click at [761, 21] on icon "scrollable content" at bounding box center [759, 19] width 9 height 9
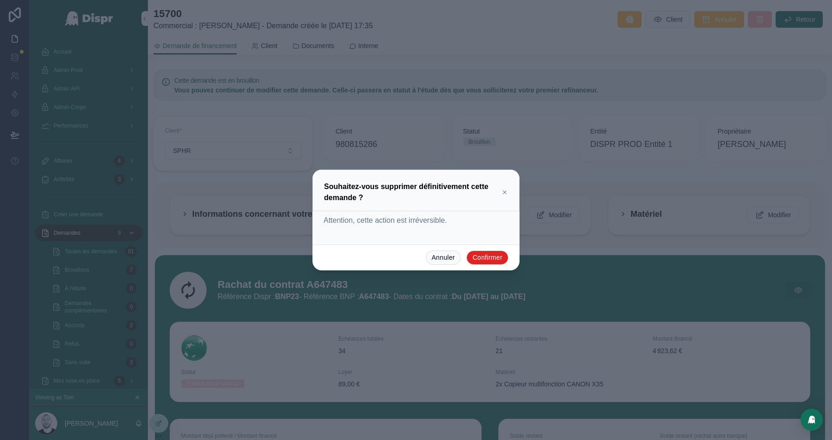
click at [480, 255] on button "Confirmer" at bounding box center [487, 258] width 42 height 15
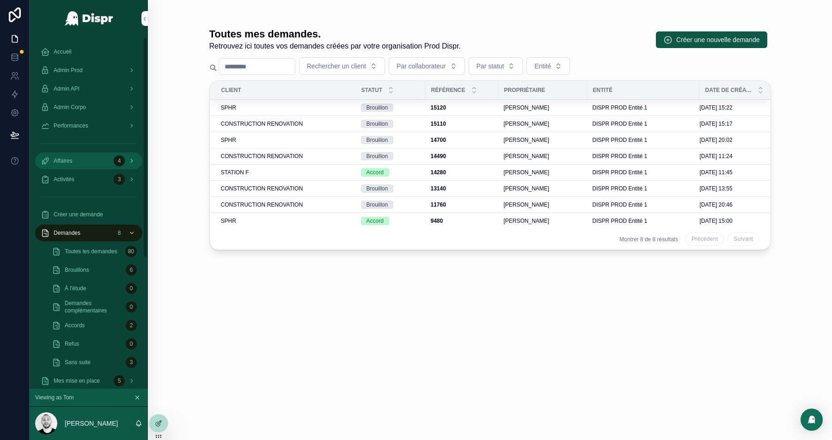
click at [80, 158] on div "Affaires 4" at bounding box center [89, 160] width 96 height 15
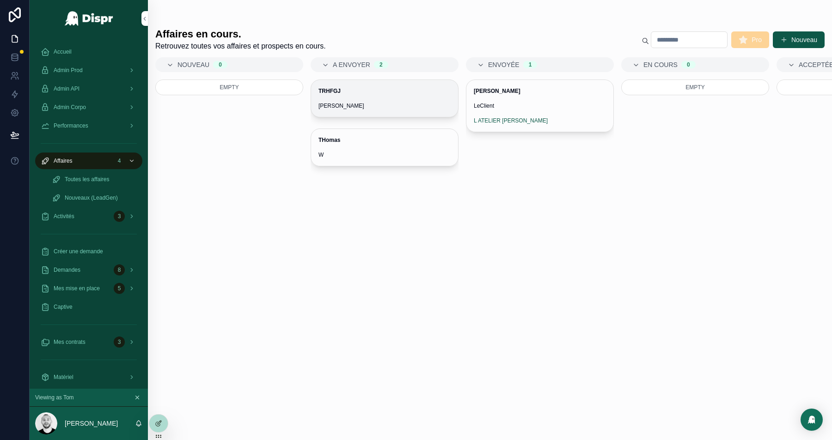
click at [403, 98] on div "TRHFGJ [PERSON_NAME]" at bounding box center [384, 98] width 147 height 37
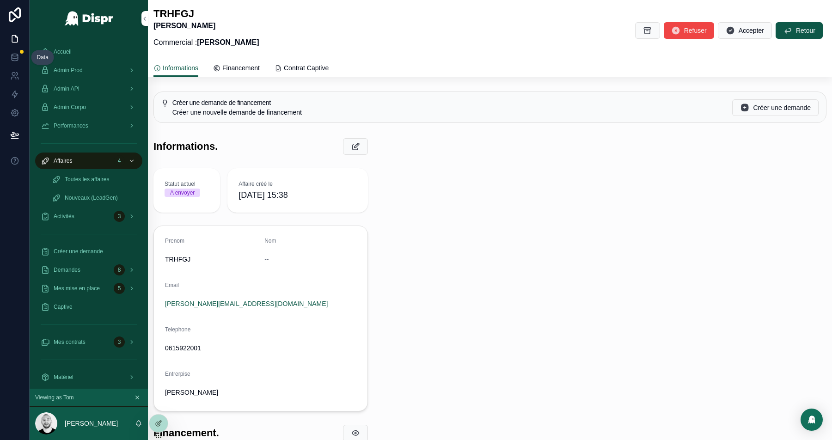
click at [19, 60] on icon at bounding box center [14, 57] width 9 height 9
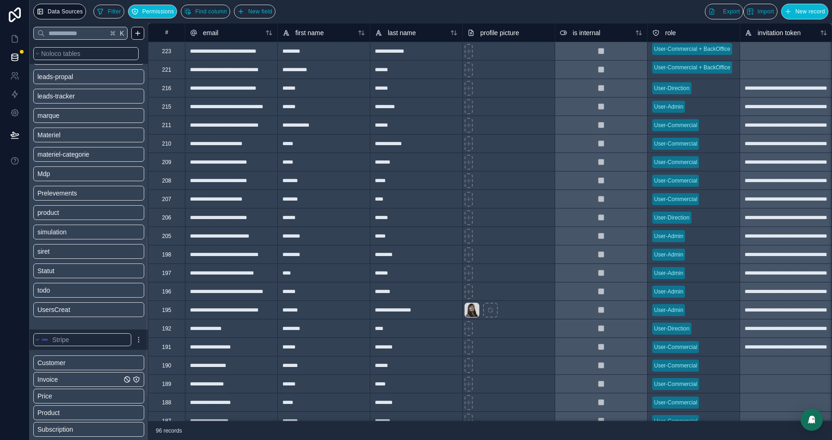
scroll to position [478, 0]
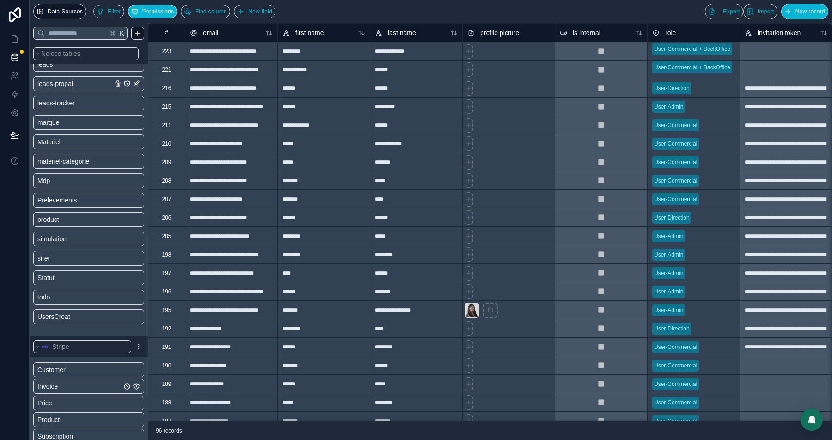
click at [78, 84] on link "leads-propal" at bounding box center [74, 83] width 75 height 9
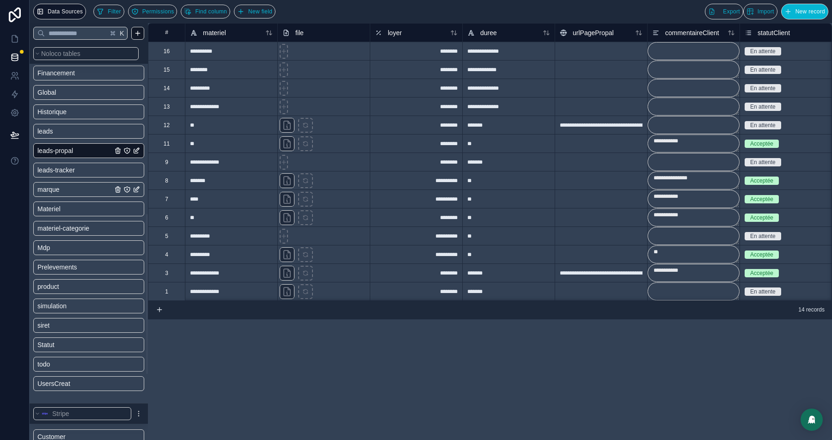
scroll to position [391, 0]
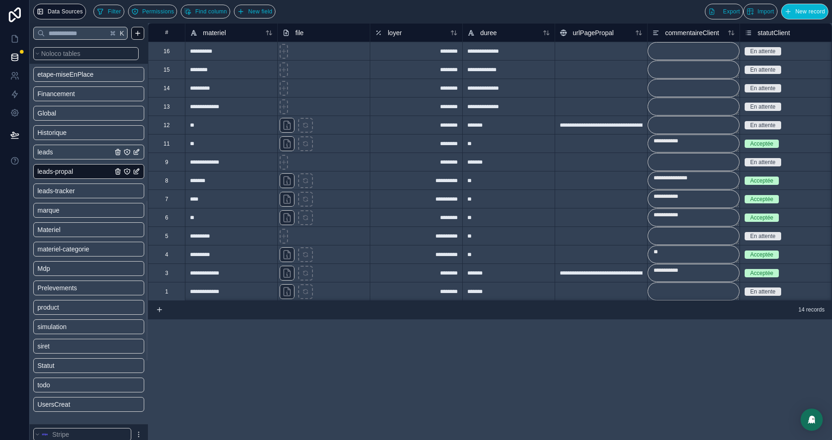
click at [48, 156] on div "leads" at bounding box center [88, 152] width 111 height 15
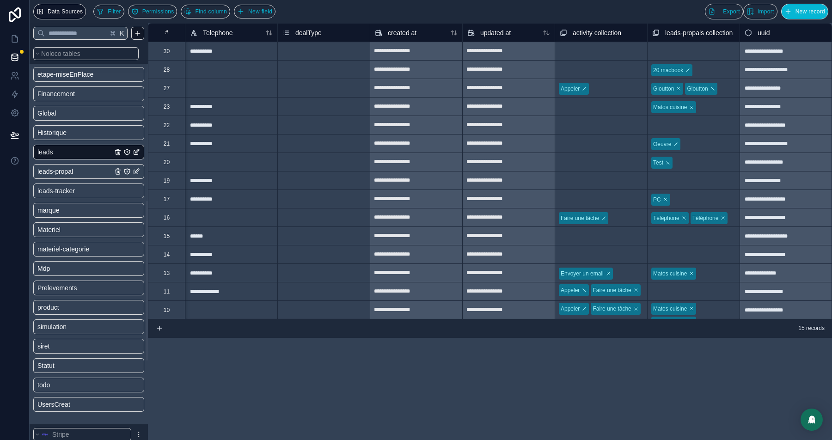
scroll to position [0, 952]
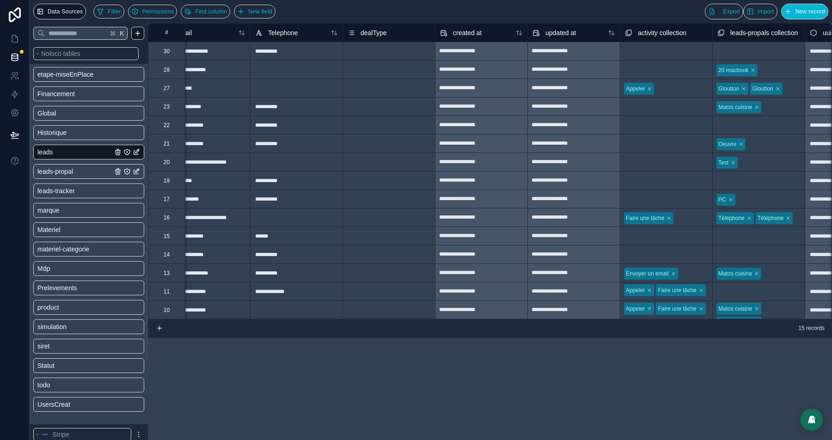
click at [385, 56] on div "Select a dealType" at bounding box center [389, 51] width 92 height 18
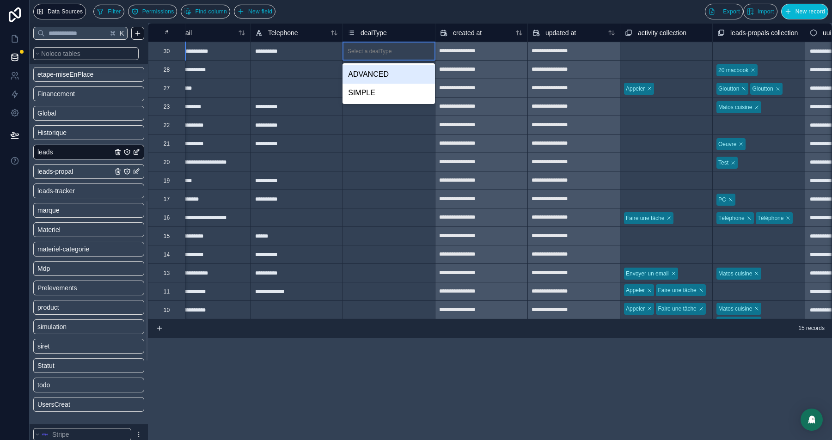
click at [385, 56] on div "Select a dealType" at bounding box center [389, 51] width 92 height 18
click at [392, 79] on div "ADVANCED" at bounding box center [389, 74] width 92 height 18
click at [393, 51] on div "ADVANCED" at bounding box center [389, 51] width 92 height 10
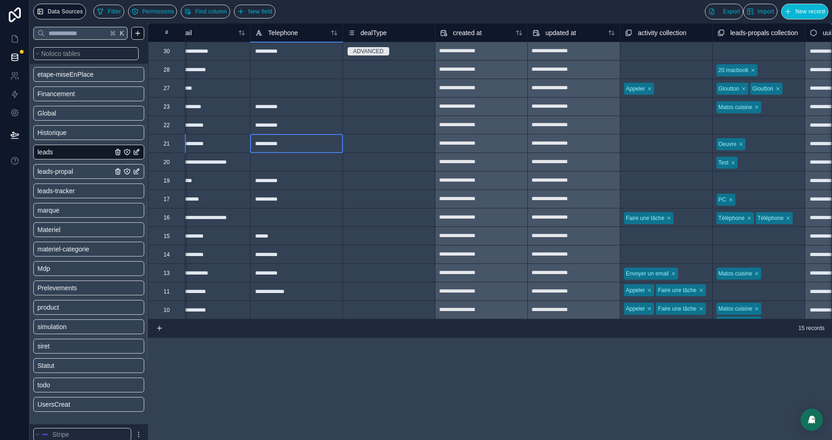
click at [333, 139] on div "**********" at bounding box center [296, 143] width 92 height 18
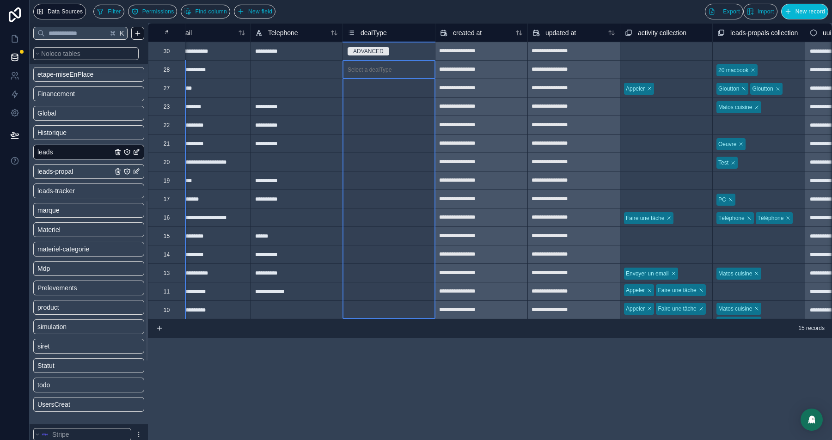
drag, startPoint x: 385, startPoint y: 70, endPoint x: 369, endPoint y: 314, distance: 244.6
click at [369, 314] on div "**********" at bounding box center [46, 171] width 1701 height 296
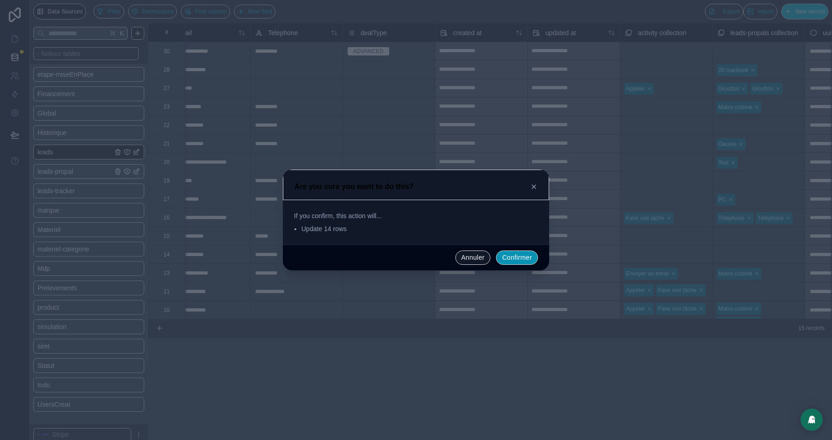
click at [496, 257] on button "Confirmer" at bounding box center [517, 258] width 42 height 15
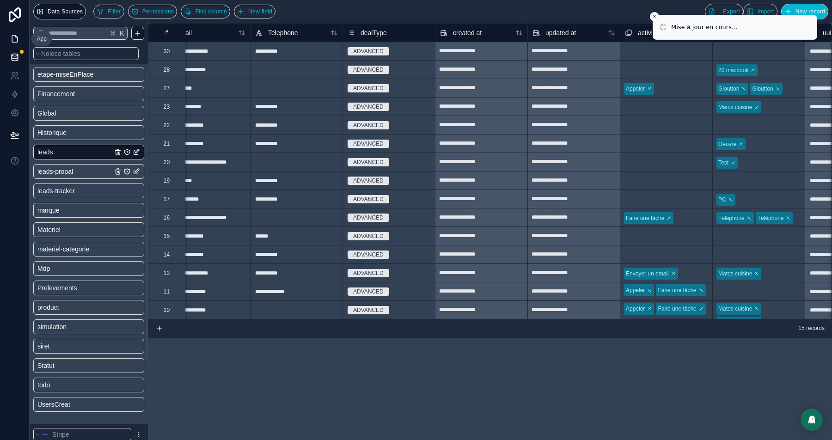
click at [8, 36] on link at bounding box center [14, 39] width 29 height 18
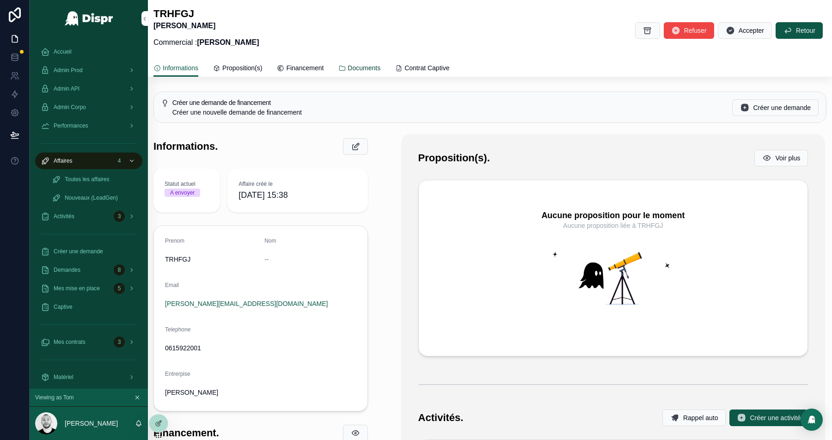
click at [380, 69] on span "Documents" at bounding box center [364, 67] width 33 height 9
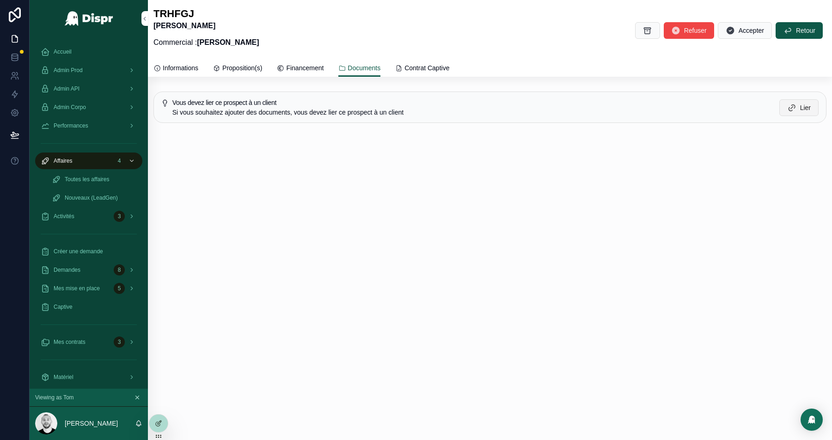
click at [803, 106] on span "Lier" at bounding box center [805, 107] width 11 height 9
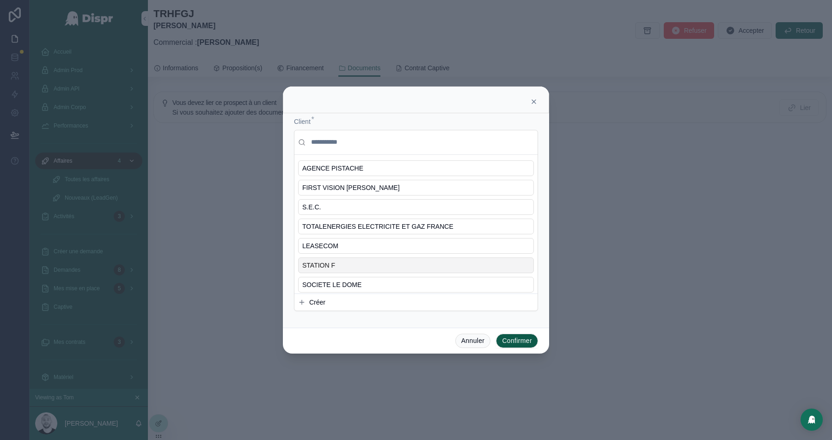
click at [321, 265] on span "STATION F" at bounding box center [318, 265] width 33 height 9
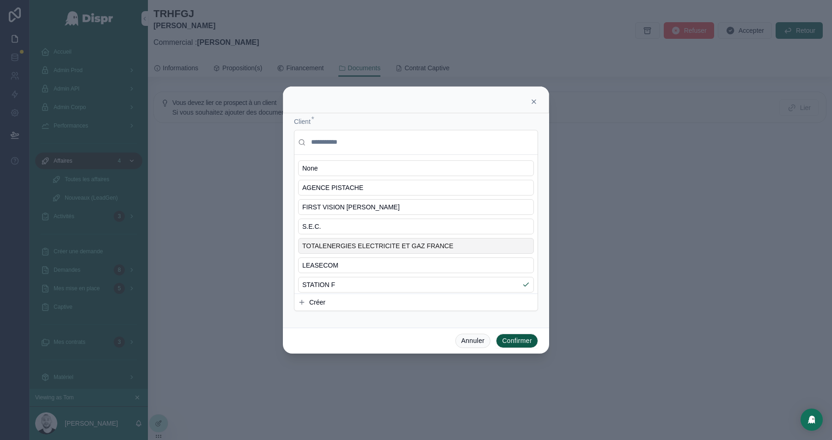
click at [516, 341] on button "Confirmer" at bounding box center [517, 341] width 42 height 15
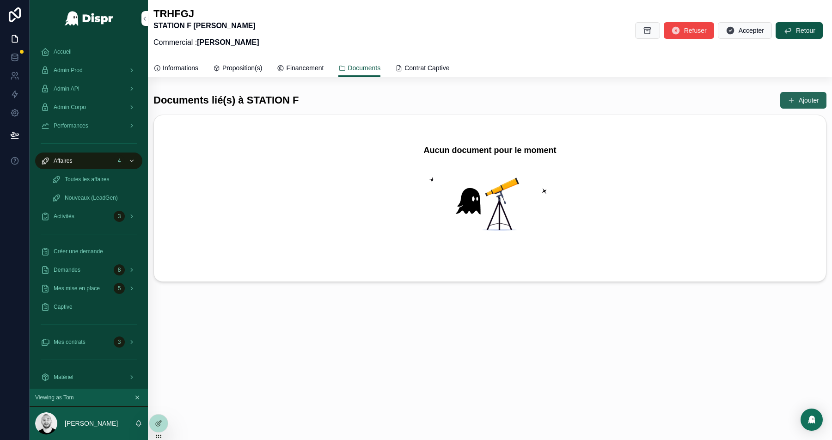
click at [798, 100] on button "Ajouter" at bounding box center [803, 100] width 46 height 17
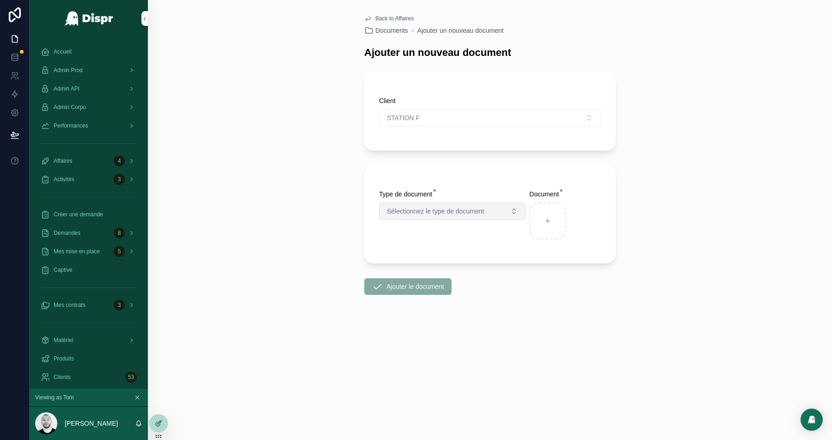
click at [452, 211] on span "Sélectionnez le type de document" at bounding box center [435, 211] width 97 height 9
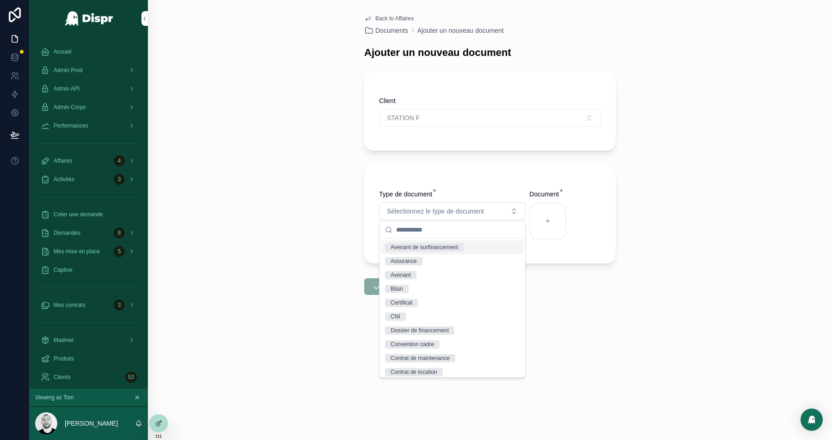
click at [671, 188] on div "Back to Affaires Documents Ajouter un nouveau document Ajouter un nouveau docum…" at bounding box center [490, 220] width 684 height 440
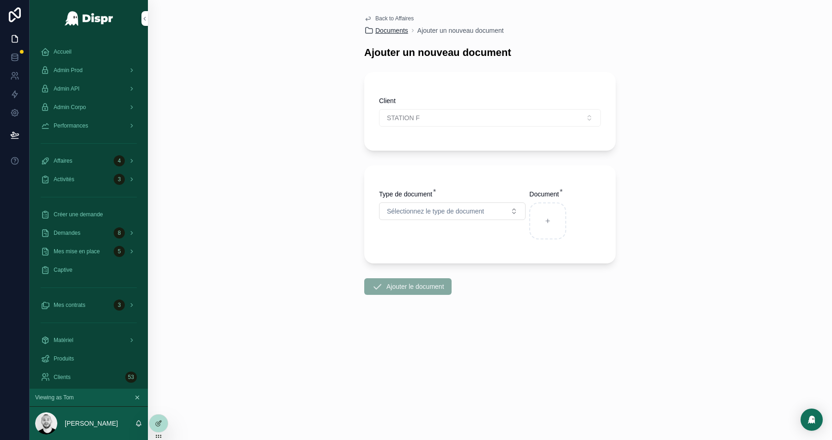
click at [388, 32] on span "Documents" at bounding box center [391, 30] width 33 height 9
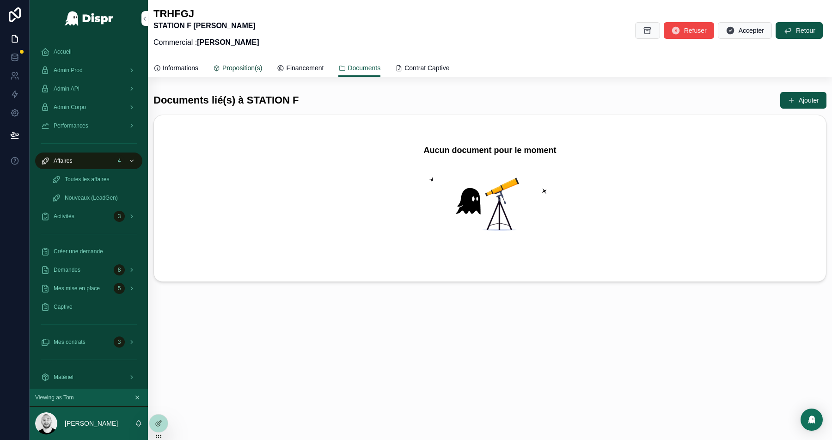
click at [242, 62] on link "Proposition(s)" at bounding box center [237, 69] width 49 height 18
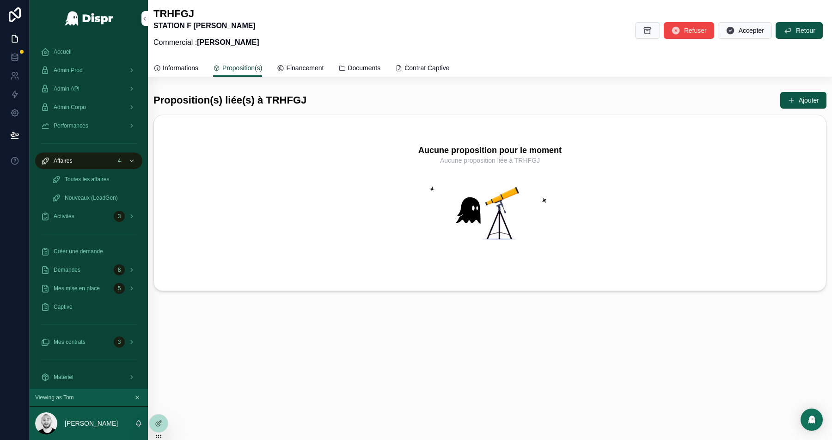
click at [248, 69] on span "Proposition(s)" at bounding box center [242, 67] width 40 height 9
click at [811, 104] on button "Ajouter" at bounding box center [803, 100] width 46 height 17
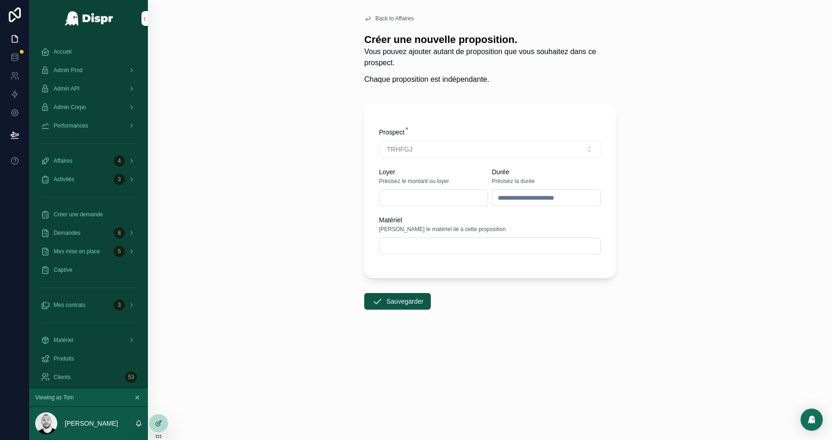
click at [385, 221] on span "Matériel" at bounding box center [390, 219] width 23 height 7
click at [408, 193] on input "scrollable content" at bounding box center [433, 197] width 108 height 13
type input "*******"
click at [432, 248] on input "scrollable content" at bounding box center [489, 245] width 221 height 13
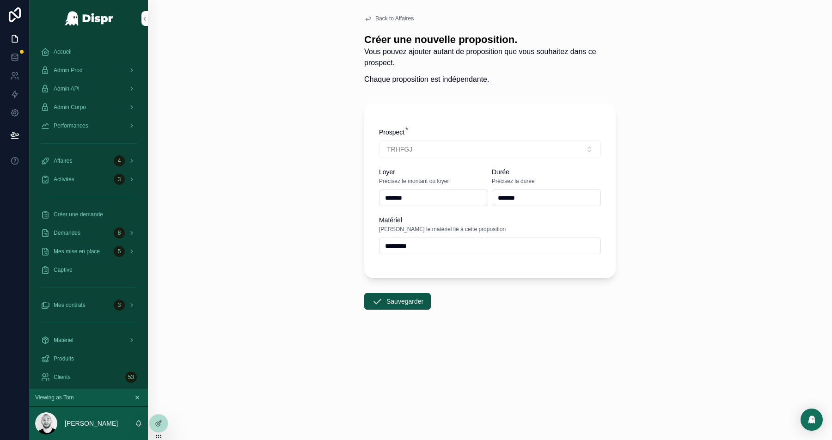
click at [405, 245] on input "********" at bounding box center [489, 245] width 221 height 13
type input "*******"
click at [364, 293] on button "Sauvegarder" at bounding box center [397, 301] width 67 height 17
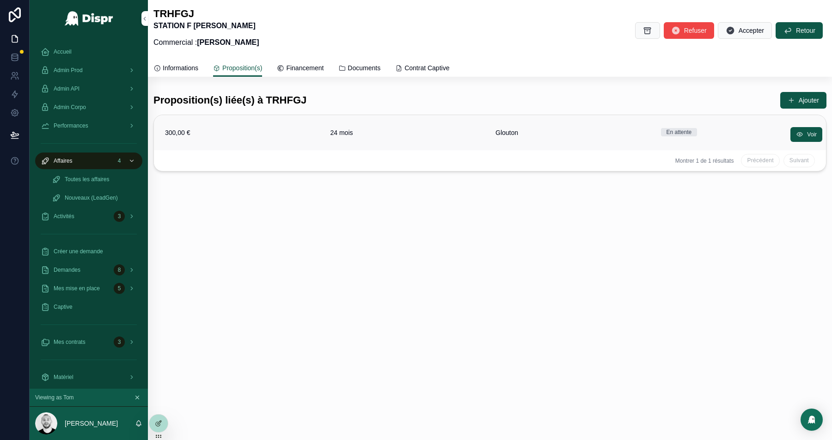
click at [552, 138] on link "300,00 € 24 mois Glouton En attente Voir" at bounding box center [490, 132] width 672 height 35
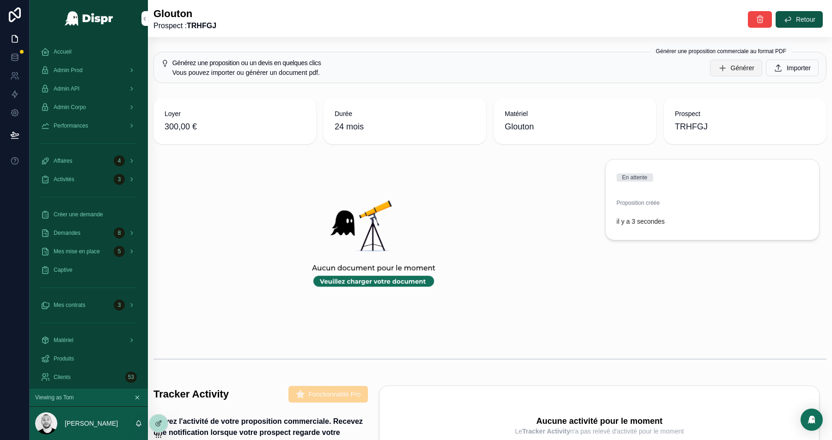
click at [731, 72] on span "Générer" at bounding box center [743, 67] width 24 height 9
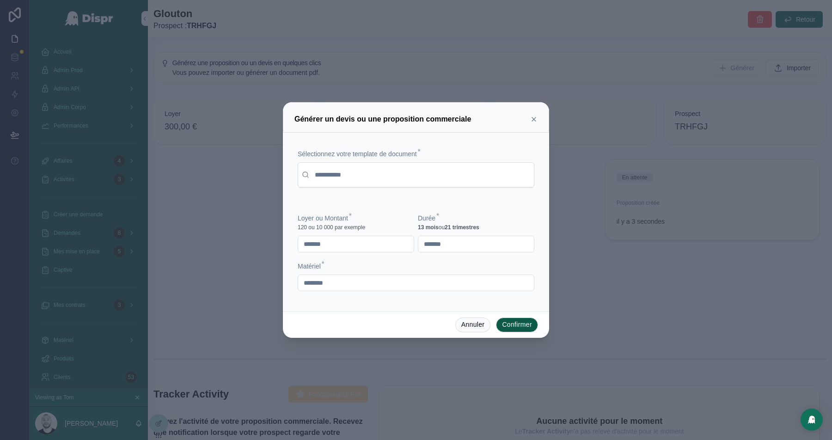
click at [510, 324] on button "Confirmer" at bounding box center [517, 325] width 42 height 15
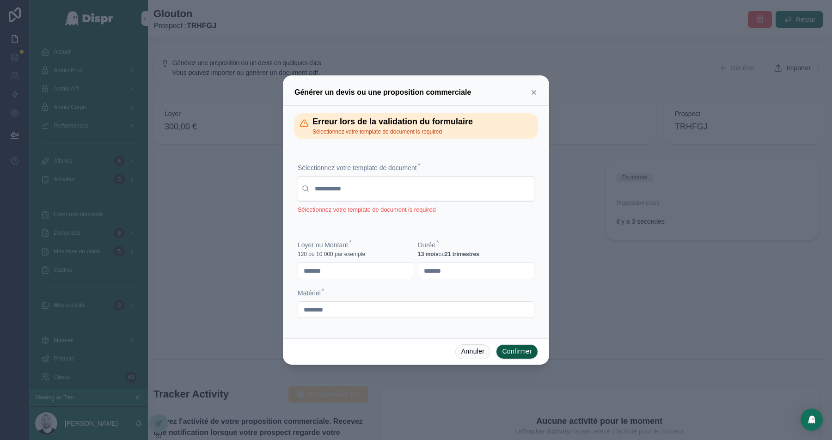
click at [536, 93] on icon at bounding box center [533, 92] width 7 height 7
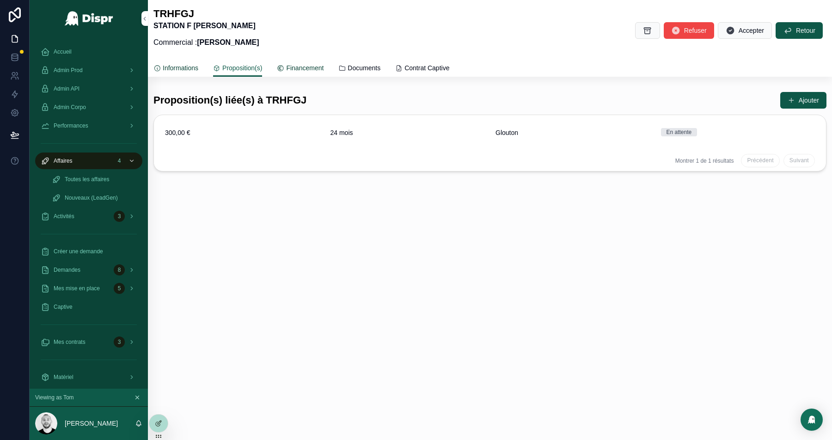
drag, startPoint x: 176, startPoint y: 69, endPoint x: 310, endPoint y: 76, distance: 134.7
click at [176, 69] on span "Informations" at bounding box center [181, 67] width 36 height 9
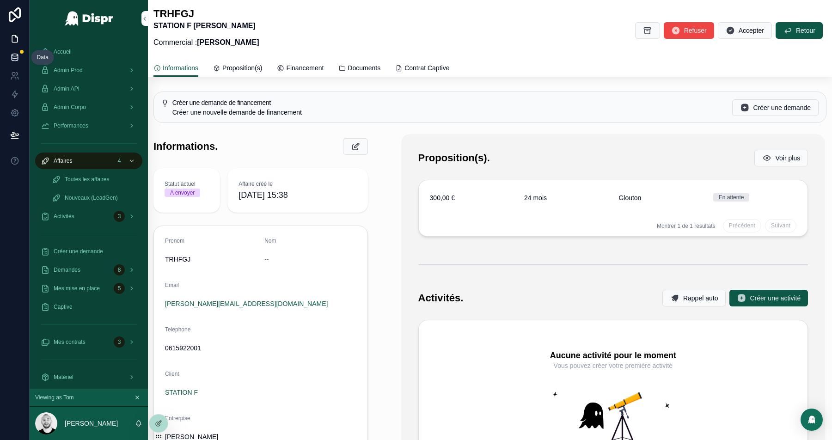
click at [18, 55] on icon at bounding box center [14, 57] width 9 height 9
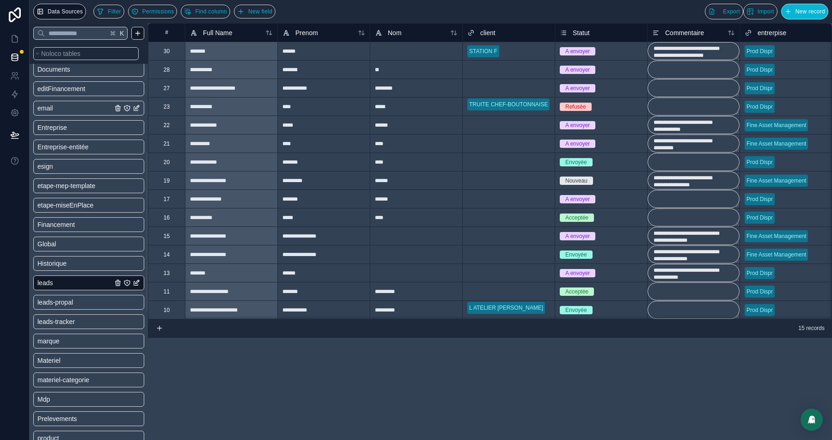
scroll to position [275, 0]
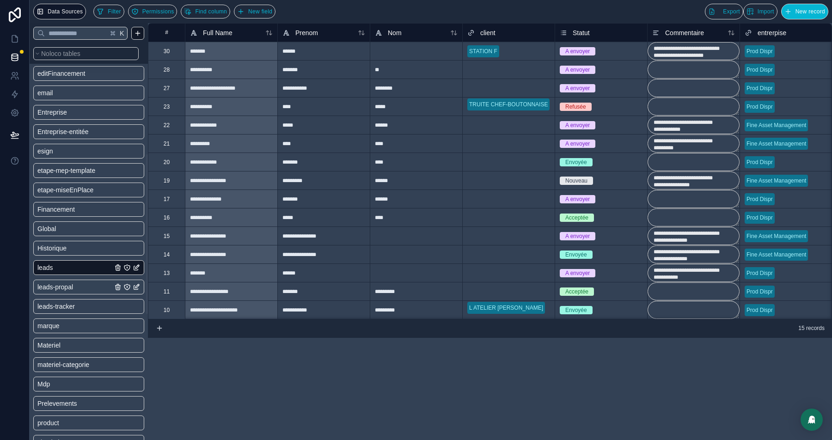
click at [66, 281] on div "leads-propal" at bounding box center [88, 287] width 111 height 15
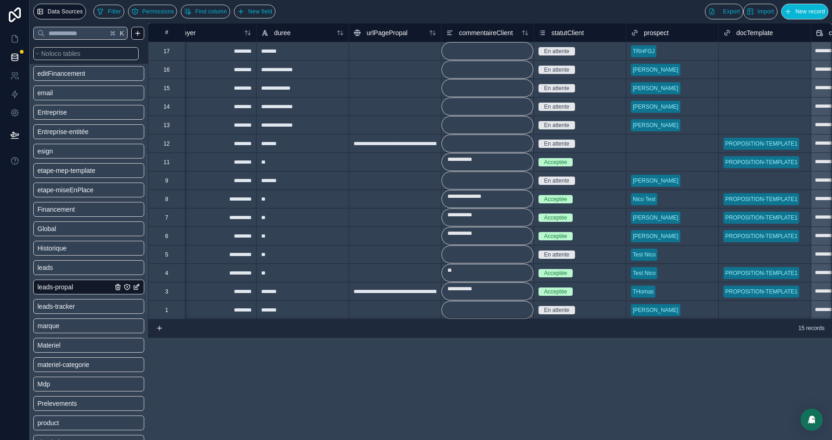
scroll to position [0, 216]
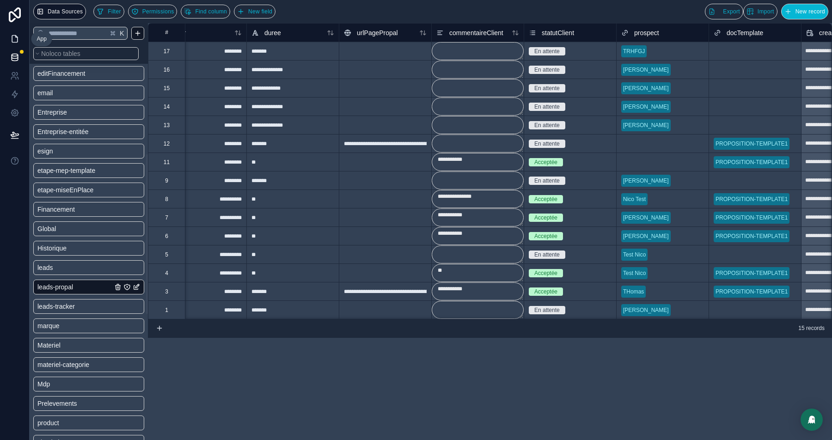
click at [8, 41] on link at bounding box center [14, 39] width 29 height 18
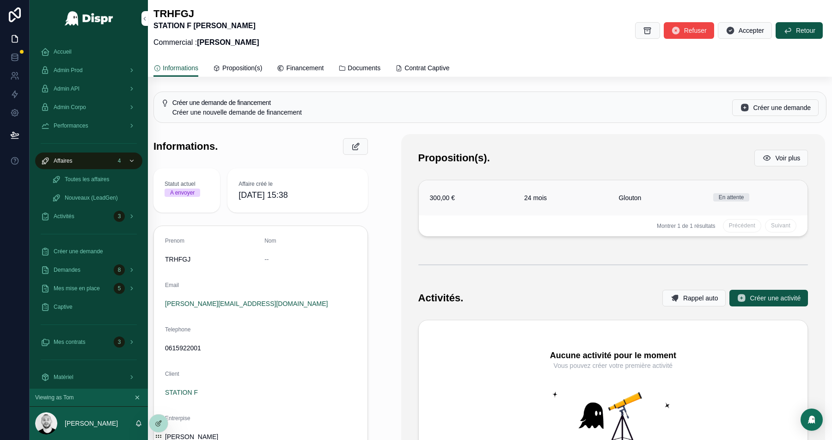
click at [668, 199] on span "Glouton" at bounding box center [659, 197] width 83 height 9
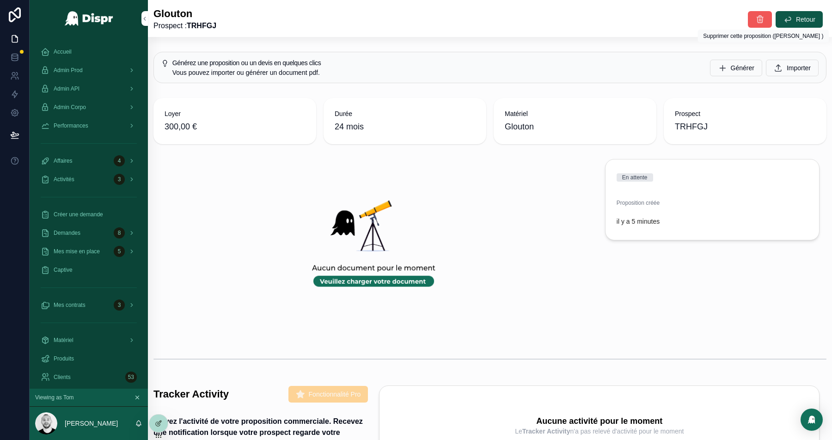
click at [758, 18] on icon "scrollable content" at bounding box center [759, 19] width 9 height 9
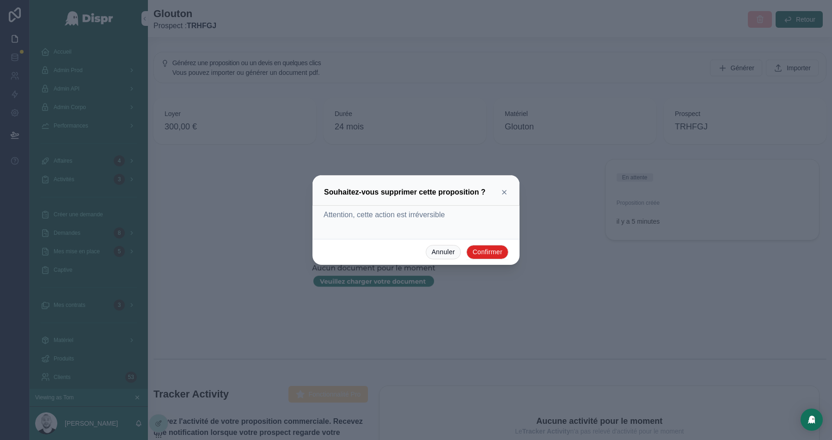
click at [488, 253] on button "Confirmer" at bounding box center [487, 252] width 42 height 15
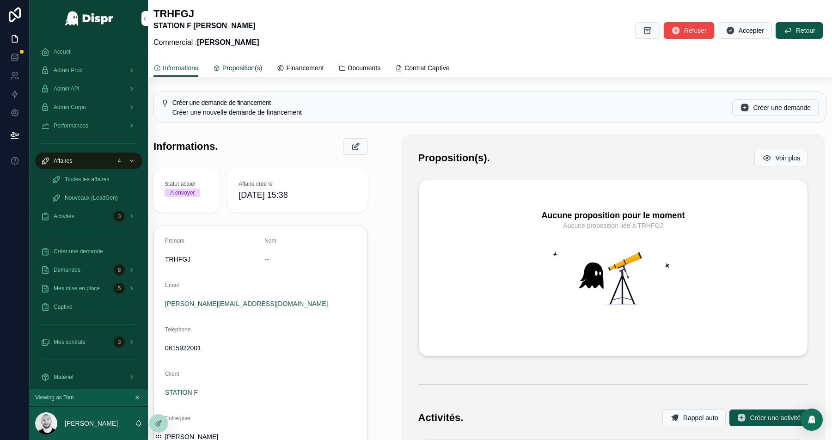
click at [249, 70] on span "Proposition(s)" at bounding box center [242, 67] width 40 height 9
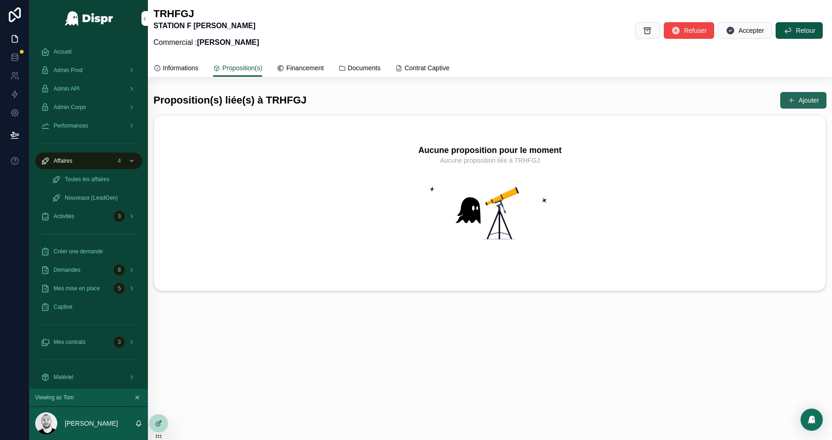
click at [788, 102] on span "scrollable content" at bounding box center [791, 100] width 7 height 7
click at [810, 30] on span "Retour" at bounding box center [805, 30] width 19 height 9
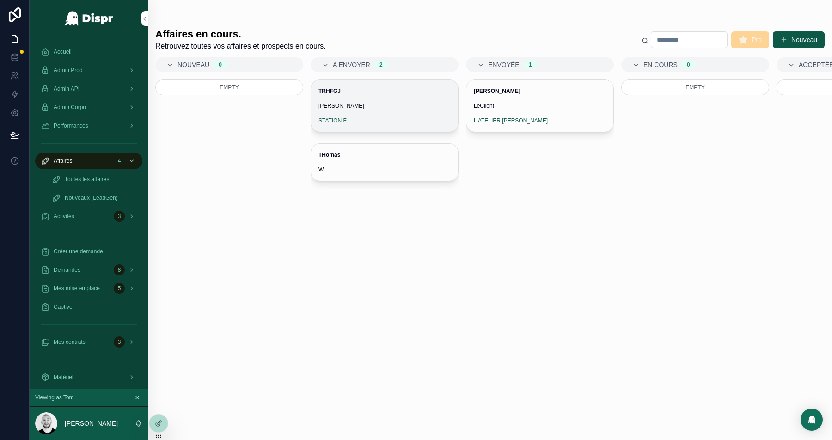
click at [377, 87] on span "TRHFGJ" at bounding box center [384, 90] width 132 height 7
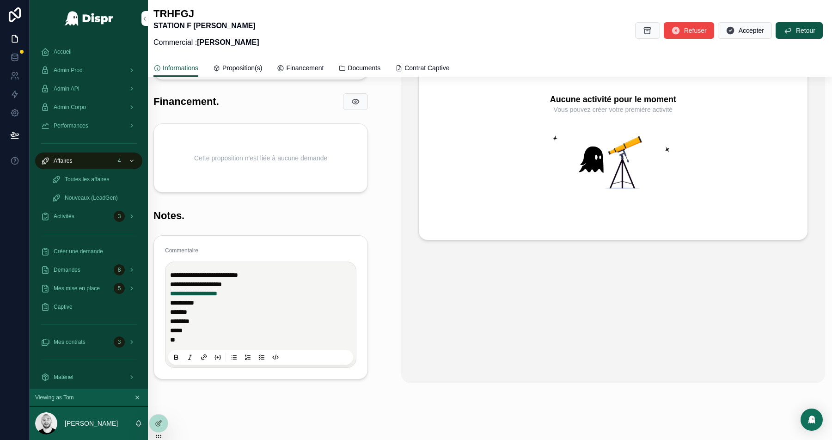
scroll to position [375, 0]
click at [246, 308] on p "******* ******** *****" at bounding box center [262, 322] width 185 height 28
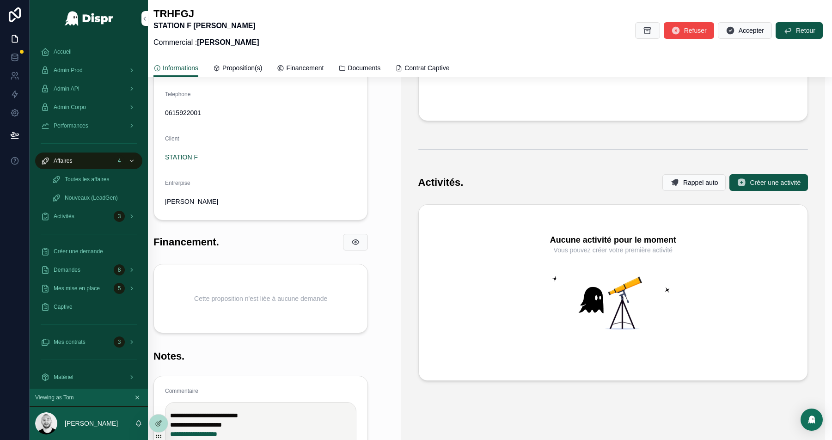
scroll to position [0, 0]
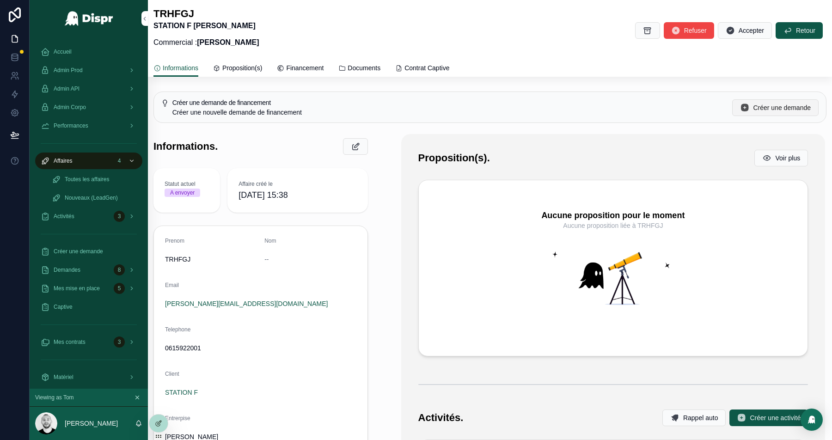
click at [771, 111] on span "Créer une demande" at bounding box center [782, 107] width 58 height 9
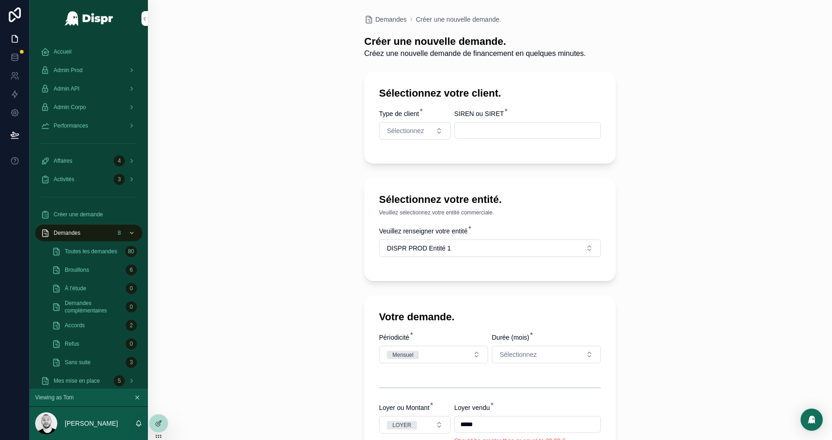
click at [505, 137] on input "scrollable content" at bounding box center [528, 130] width 146 height 13
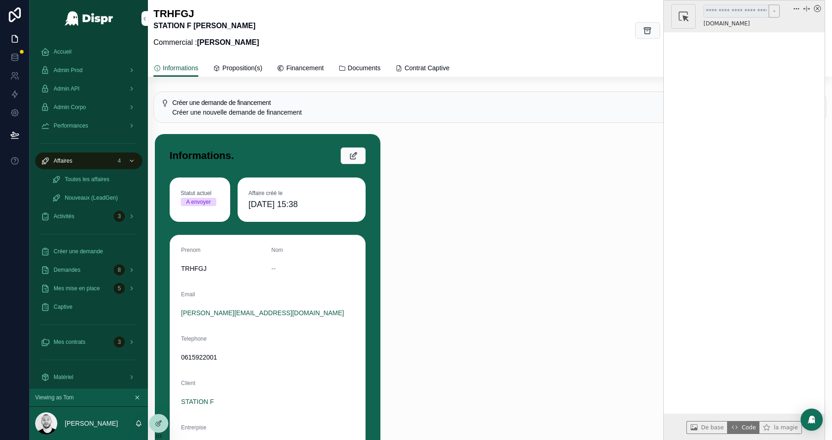
drag, startPoint x: 406, startPoint y: 183, endPoint x: 658, endPoint y: 71, distance: 275.2
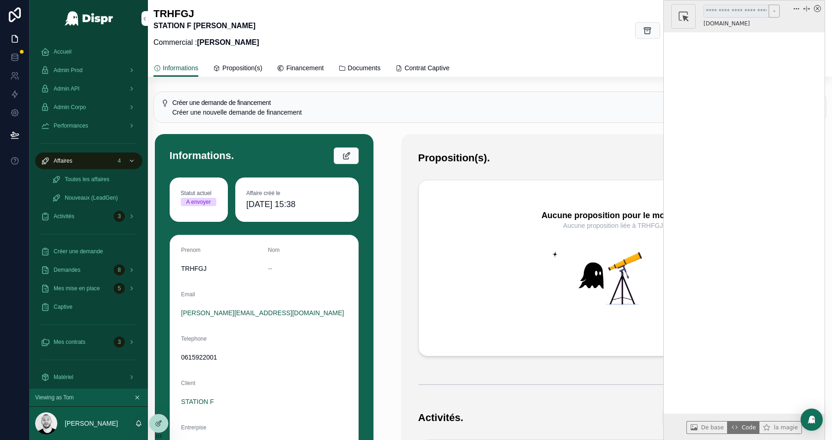
click at [817, 9] on icon "x circle" at bounding box center [817, 8] width 3 height 3
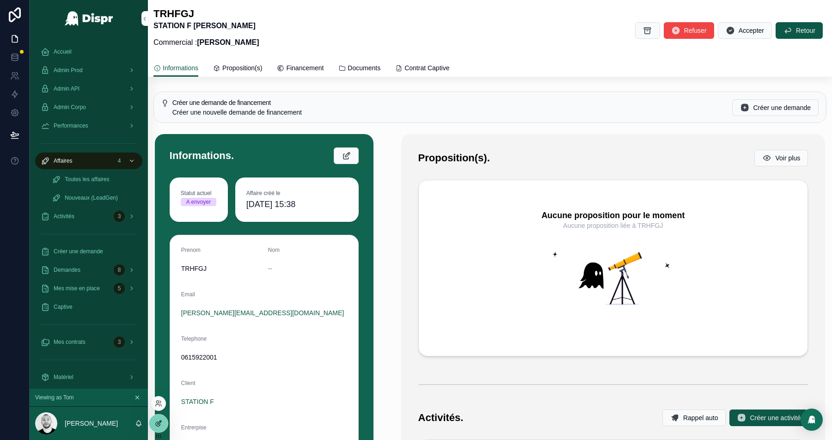
click at [162, 422] on div at bounding box center [158, 424] width 18 height 18
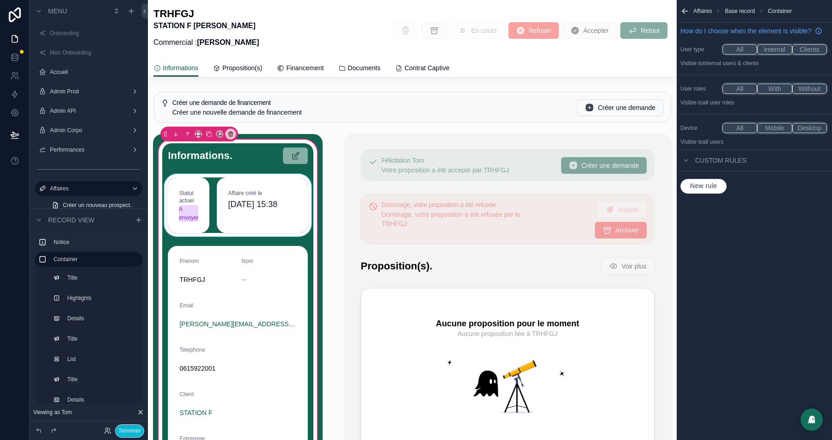
click at [234, 213] on div "scrollable content" at bounding box center [237, 205] width 151 height 63
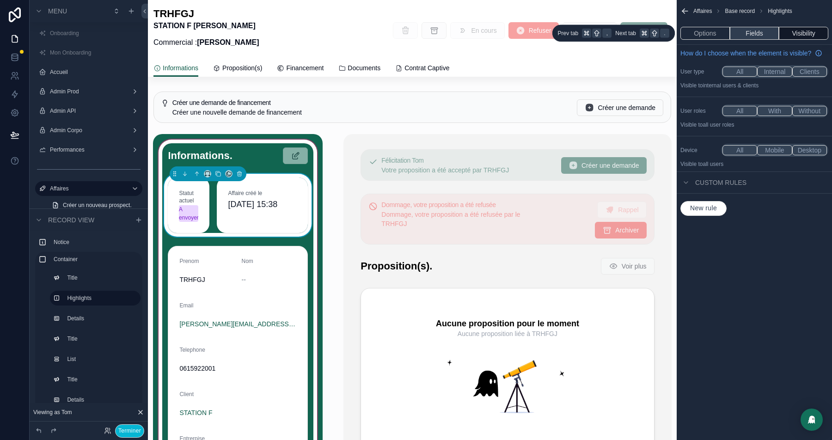
click at [766, 36] on button "Fields" at bounding box center [754, 33] width 49 height 13
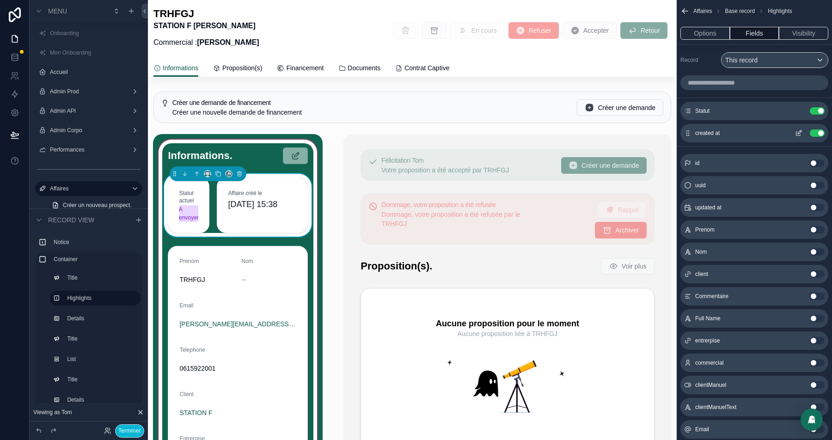
click at [798, 129] on icon "scrollable content" at bounding box center [798, 132] width 7 height 7
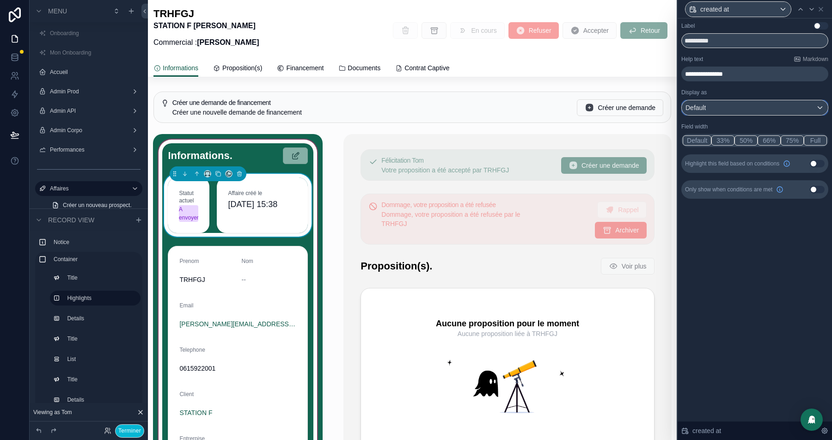
click at [724, 102] on div "Default" at bounding box center [755, 107] width 146 height 15
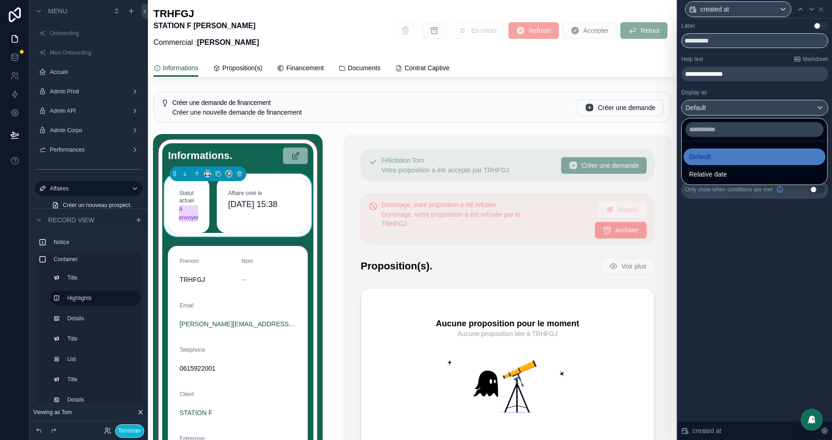
click at [726, 65] on div at bounding box center [755, 220] width 154 height 440
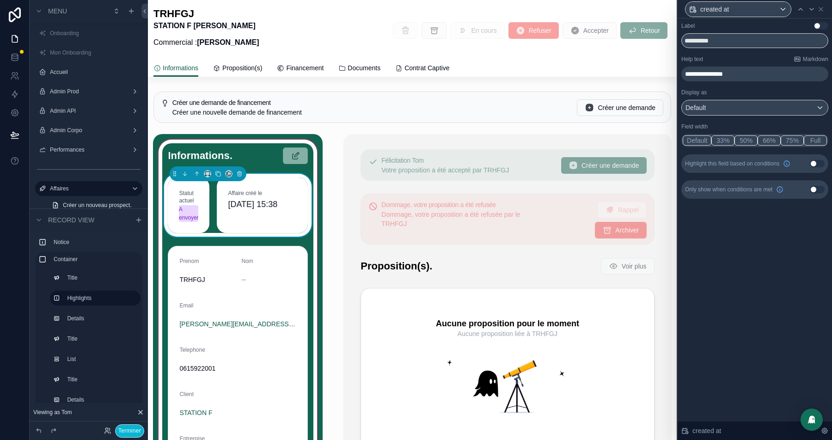
click at [750, 141] on button "50%" at bounding box center [745, 140] width 23 height 10
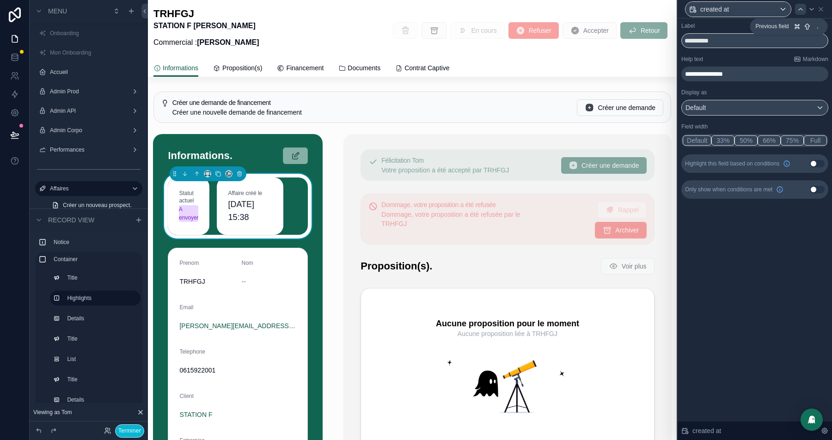
click at [803, 12] on icon at bounding box center [800, 9] width 7 height 7
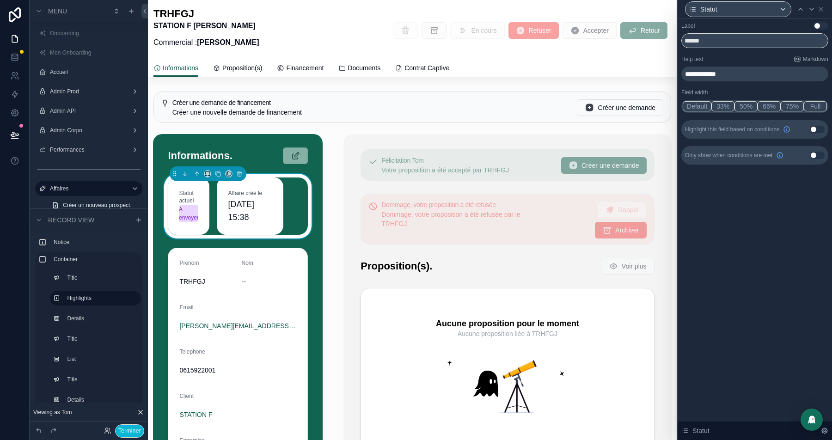
click at [750, 108] on button "50%" at bounding box center [745, 106] width 23 height 10
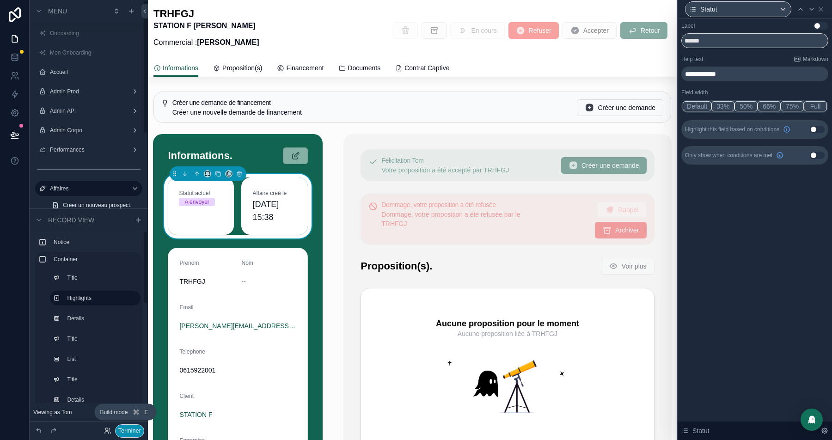
click at [123, 435] on button "Terminer" at bounding box center [129, 430] width 29 height 13
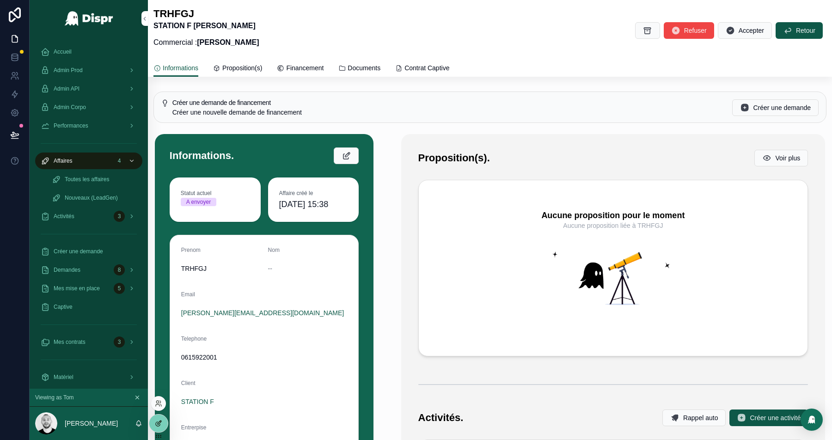
click at [162, 422] on div at bounding box center [158, 424] width 18 height 18
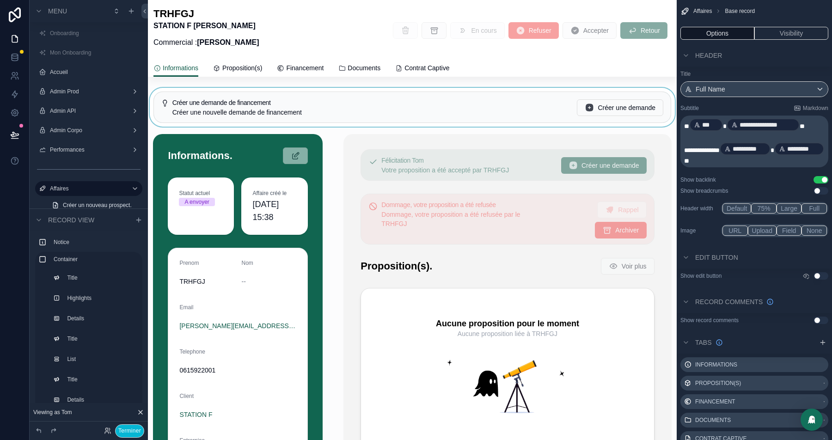
click at [477, 107] on div "scrollable content" at bounding box center [412, 107] width 529 height 39
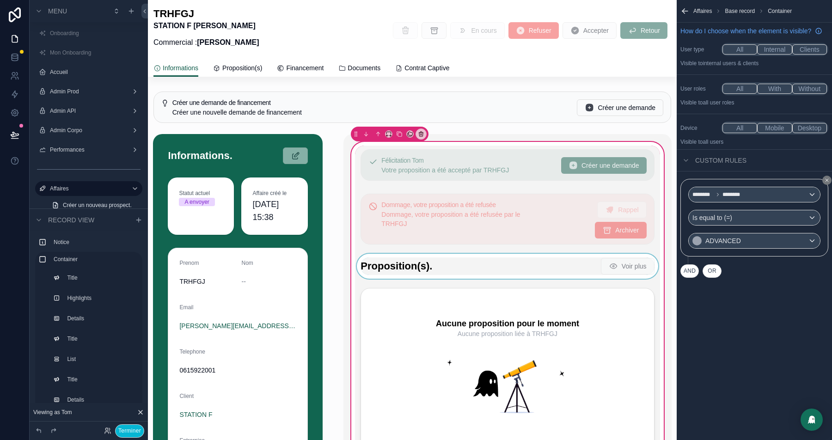
click at [410, 267] on div "scrollable content" at bounding box center [507, 266] width 305 height 25
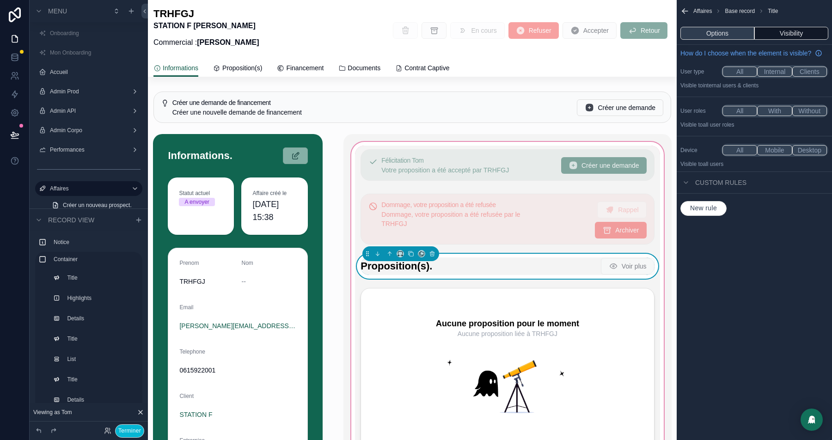
click at [726, 28] on button "Options" at bounding box center [717, 33] width 74 height 13
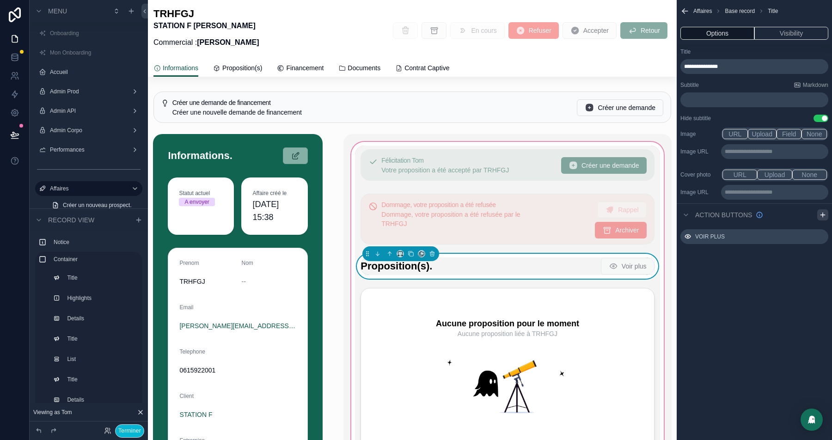
click at [824, 215] on icon "scrollable content" at bounding box center [822, 214] width 7 height 7
click at [820, 257] on icon "scrollable content" at bounding box center [821, 256] width 4 height 4
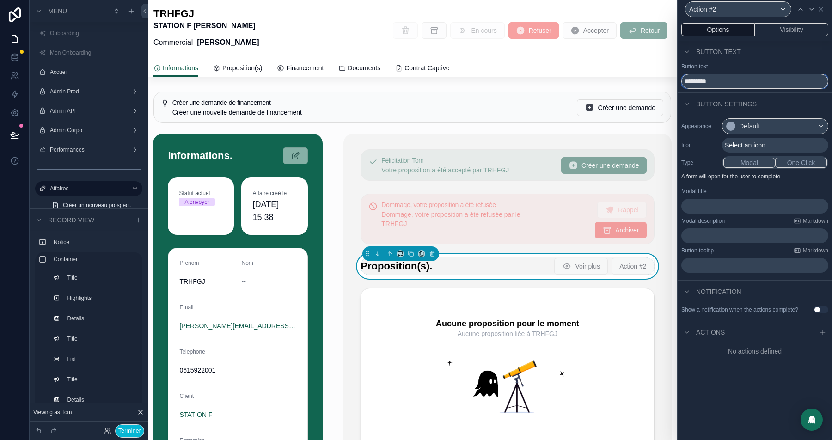
click at [699, 80] on input "*********" at bounding box center [754, 81] width 147 height 15
type input "*****"
click at [747, 125] on div "Default" at bounding box center [749, 126] width 20 height 9
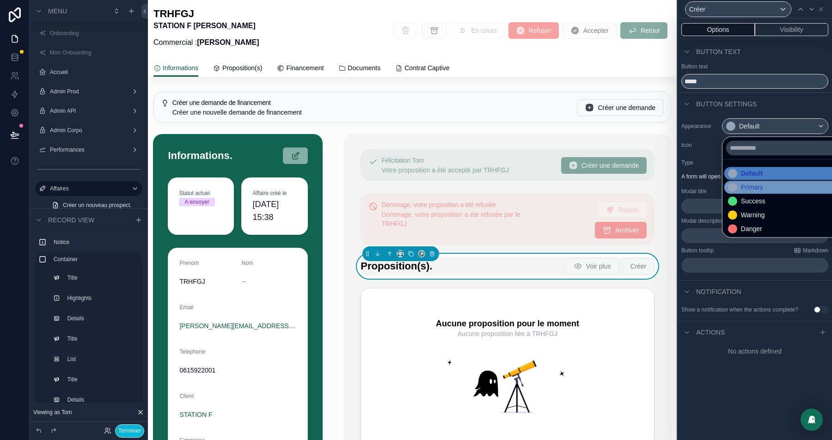
click at [746, 185] on div "Primary" at bounding box center [752, 187] width 22 height 9
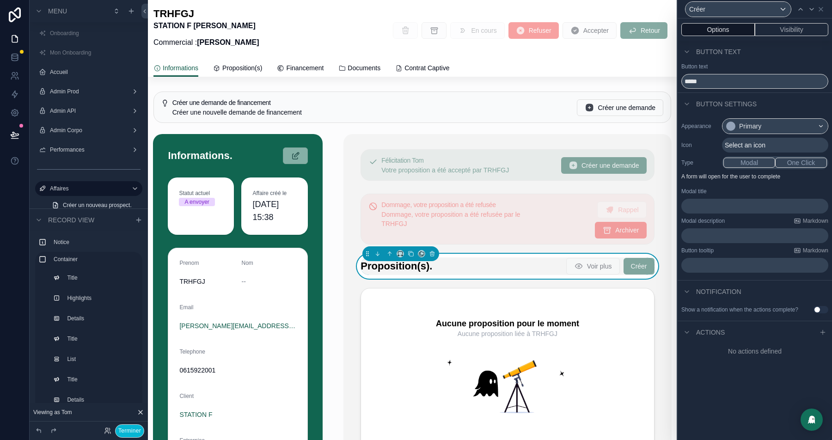
click at [753, 144] on span "Select an icon" at bounding box center [745, 145] width 41 height 9
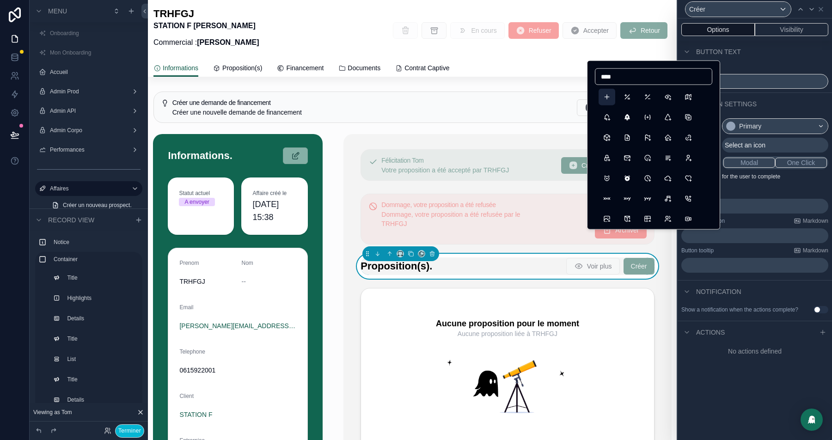
type input "****"
drag, startPoint x: 607, startPoint y: 99, endPoint x: 729, endPoint y: 163, distance: 137.5
click at [607, 99] on button "Plus" at bounding box center [607, 97] width 17 height 17
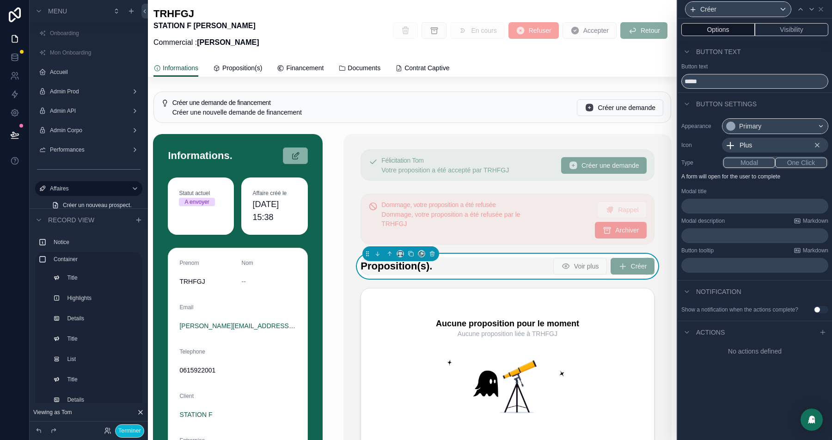
click at [806, 165] on button "One Click" at bounding box center [801, 163] width 52 height 10
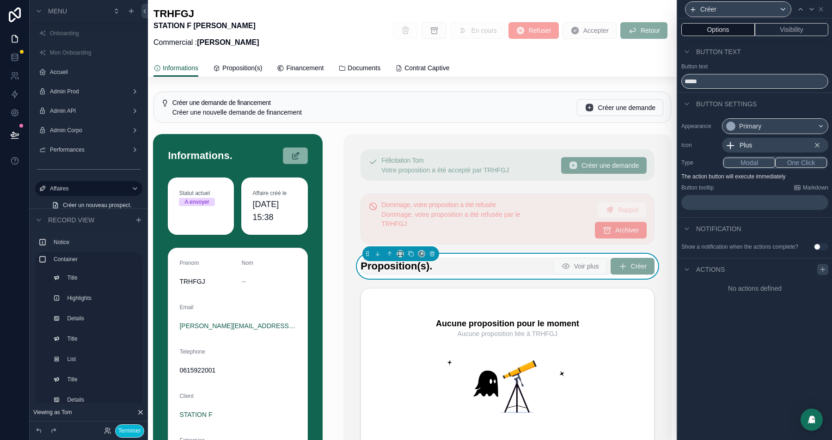
click at [823, 273] on icon at bounding box center [822, 269] width 7 height 7
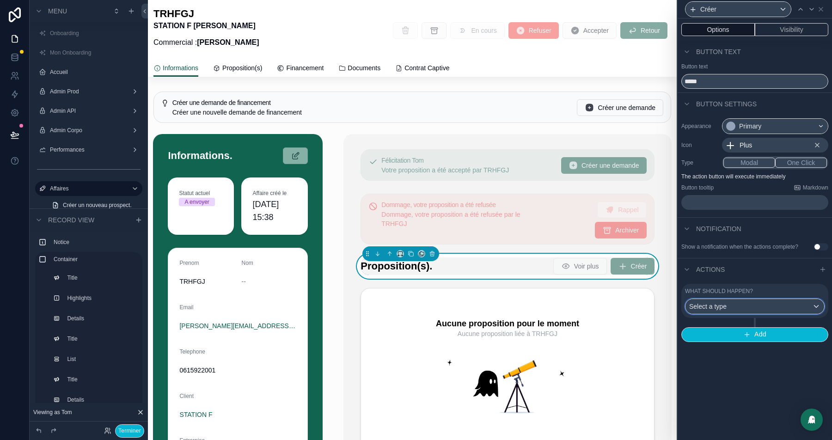
click at [764, 314] on div "Select a type" at bounding box center [754, 306] width 139 height 15
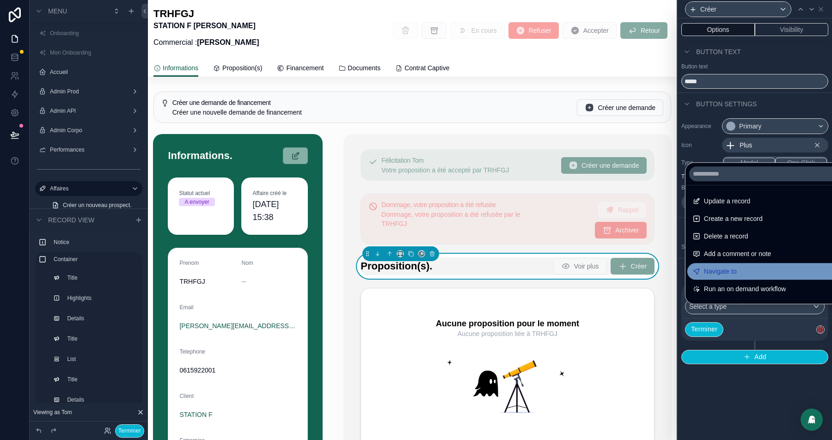
click at [731, 264] on div "Navigate to" at bounding box center [765, 271] width 157 height 17
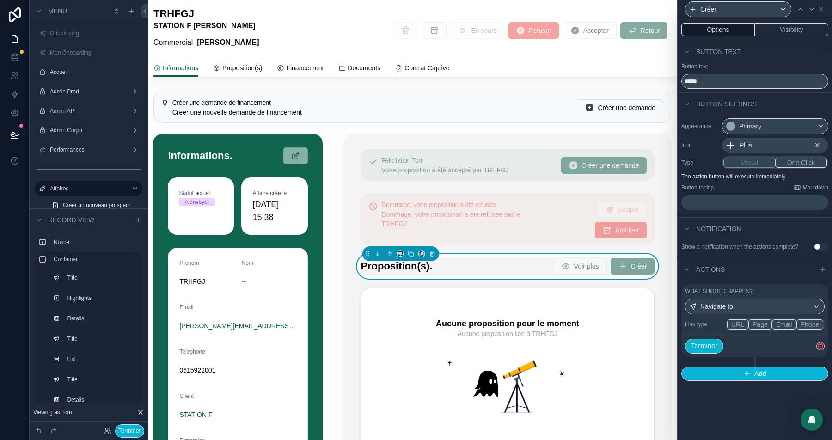
click at [765, 330] on button "Page" at bounding box center [760, 324] width 24 height 10
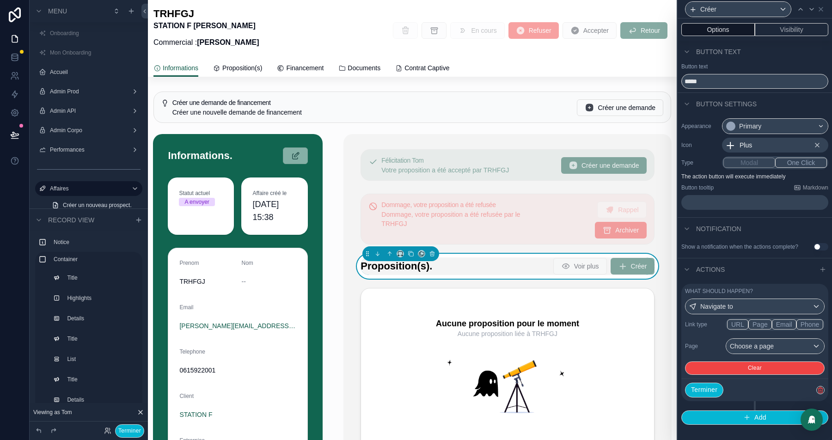
click at [775, 344] on div "Link type URL Page Email Phone Page Choose a page Clear" at bounding box center [755, 346] width 140 height 57
click at [775, 351] on div "Choose a page" at bounding box center [775, 346] width 98 height 15
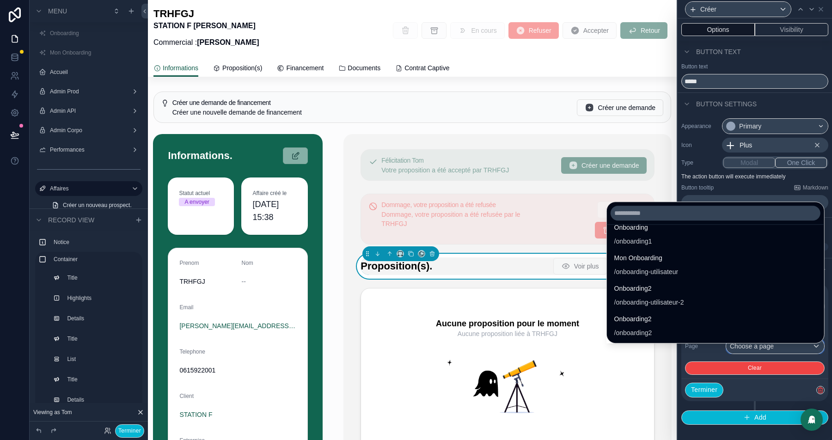
scroll to position [17, 0]
click at [613, 218] on input "text" at bounding box center [716, 213] width 210 height 15
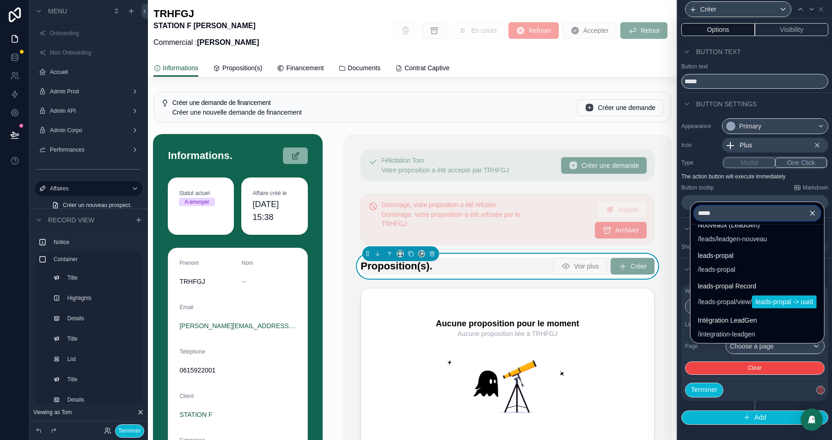
scroll to position [0, 0]
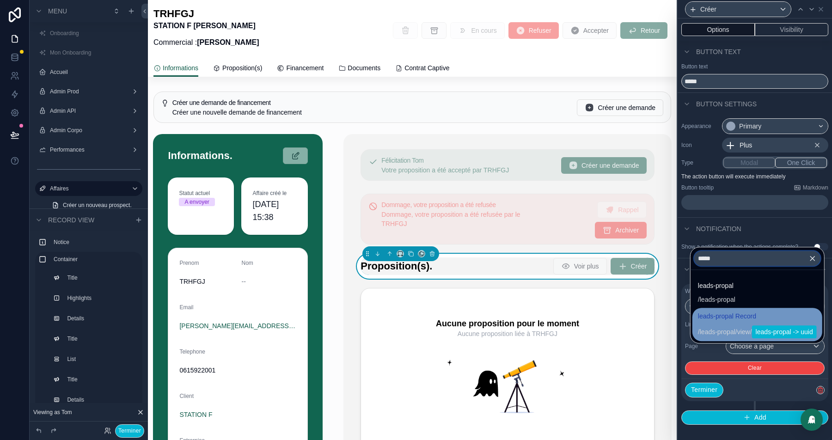
type input "*****"
click at [713, 321] on span "leads-propal Record" at bounding box center [757, 316] width 119 height 11
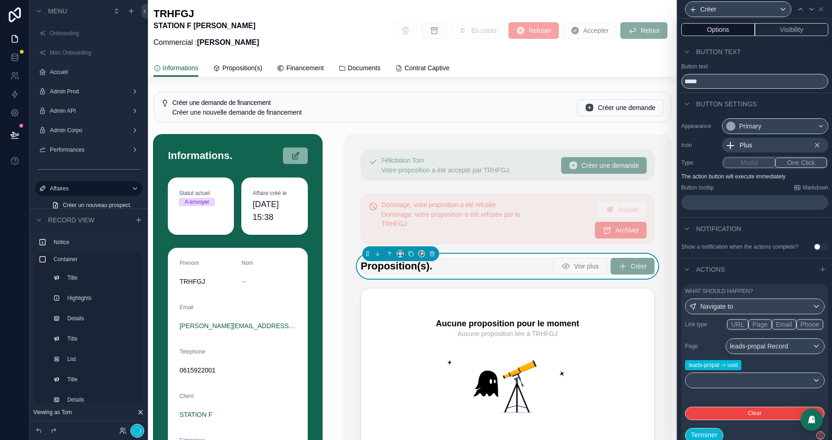
scroll to position [38, 0]
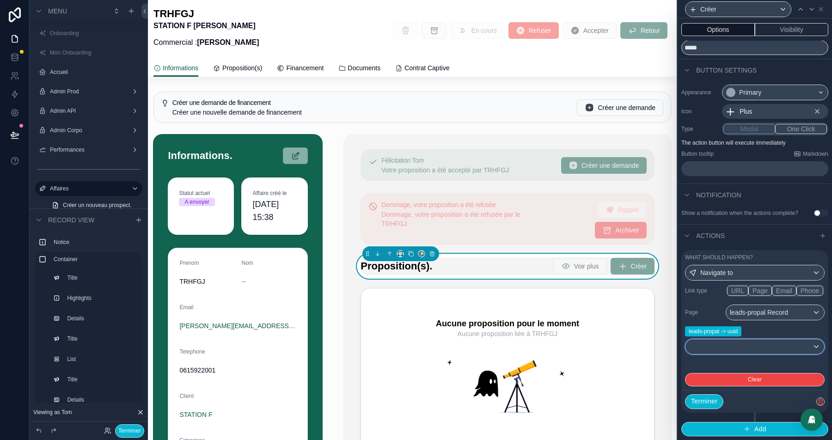
click at [740, 351] on div at bounding box center [754, 346] width 139 height 15
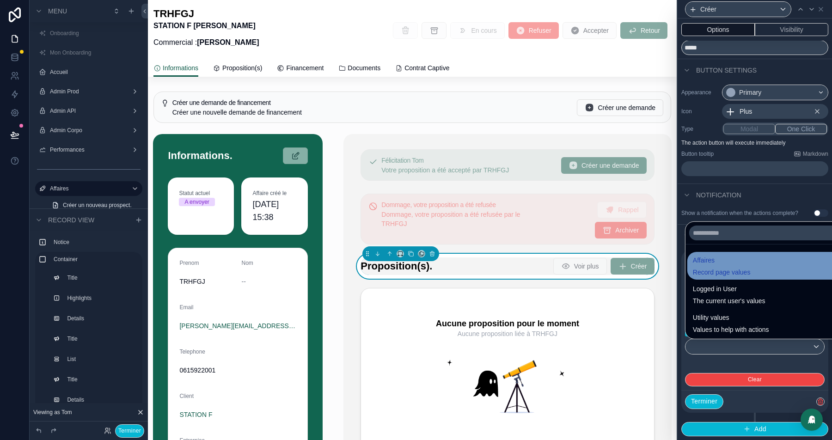
click at [726, 264] on span "Affaires" at bounding box center [722, 260] width 58 height 11
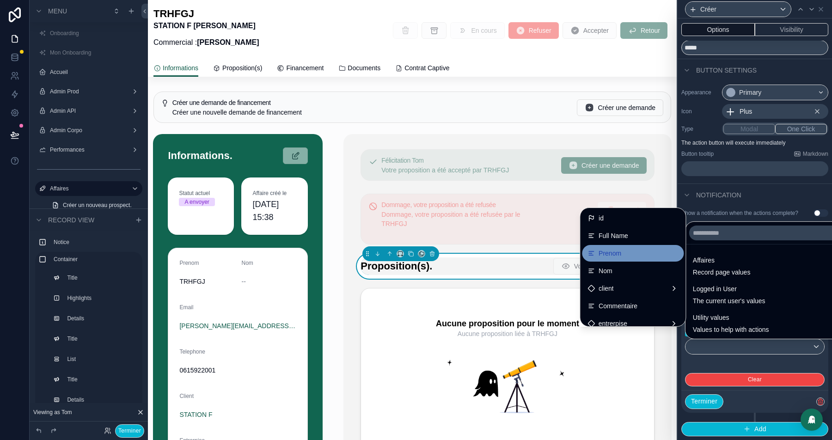
scroll to position [130, 0]
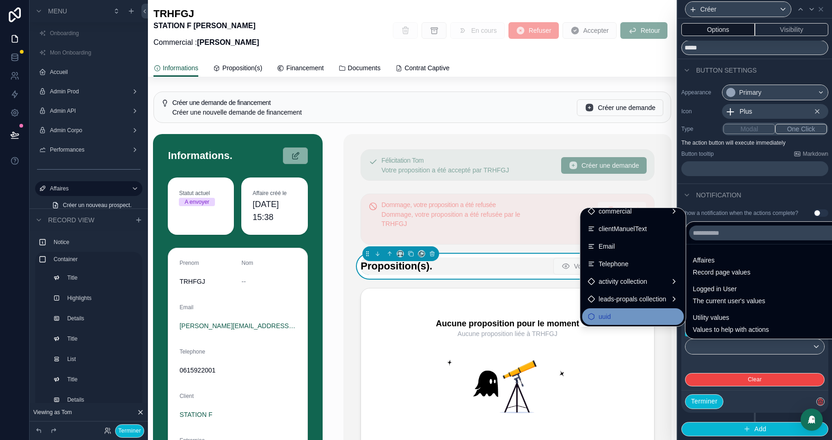
click at [613, 315] on div "uuid" at bounding box center [632, 316] width 91 height 11
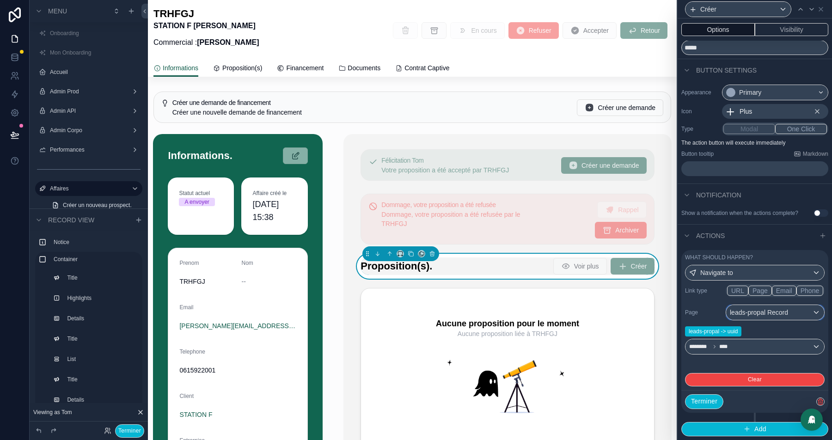
click at [768, 310] on div "leads-propal Record" at bounding box center [775, 312] width 98 height 15
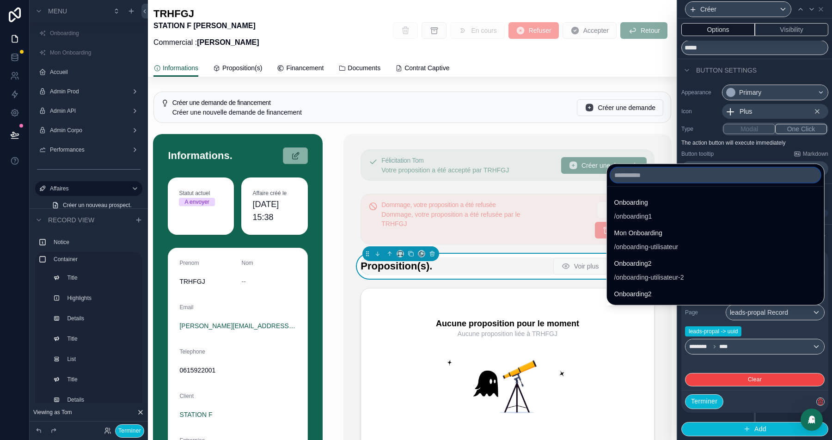
click at [621, 174] on input "text" at bounding box center [716, 175] width 210 height 15
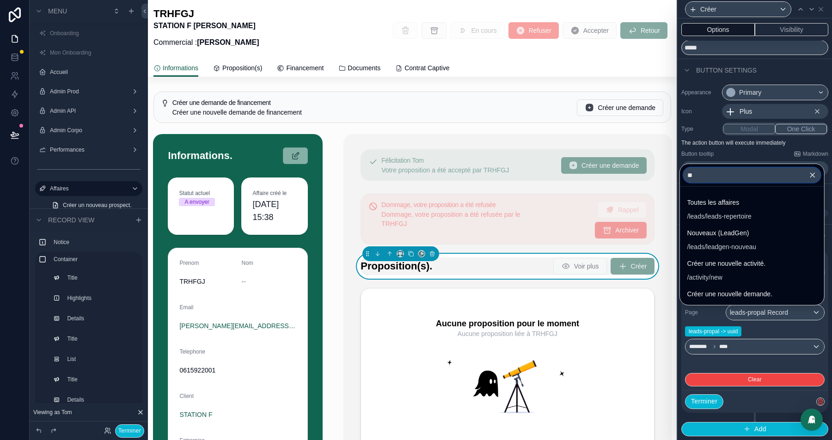
type input "*"
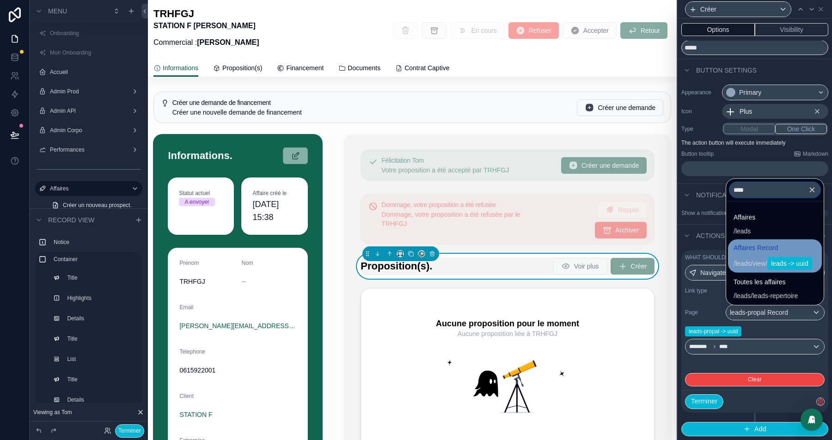
type input "****"
click at [745, 255] on span "/ leads / view / leads -> uuid" at bounding box center [773, 262] width 79 height 15
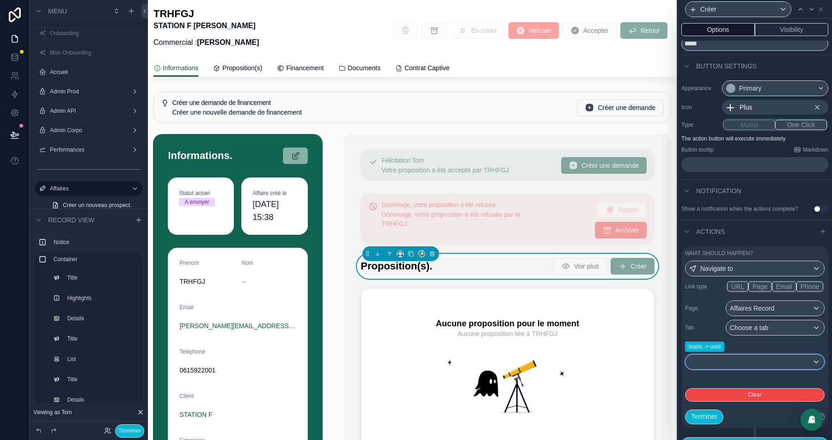
click at [749, 365] on div at bounding box center [754, 362] width 139 height 15
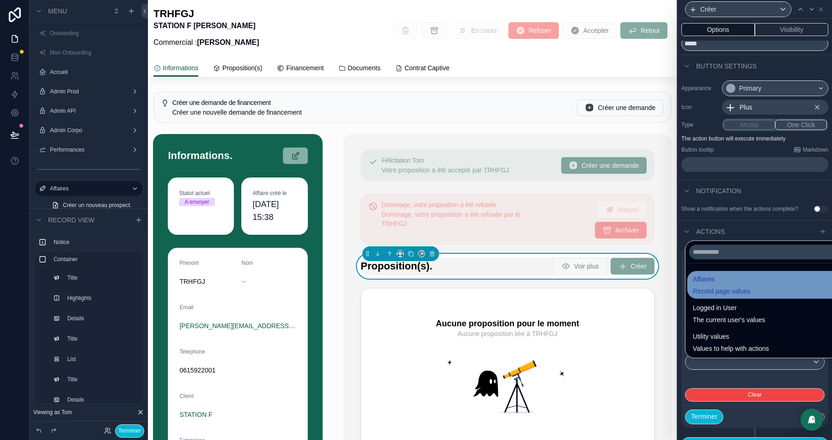
click at [729, 280] on span "Affaires" at bounding box center [722, 279] width 58 height 11
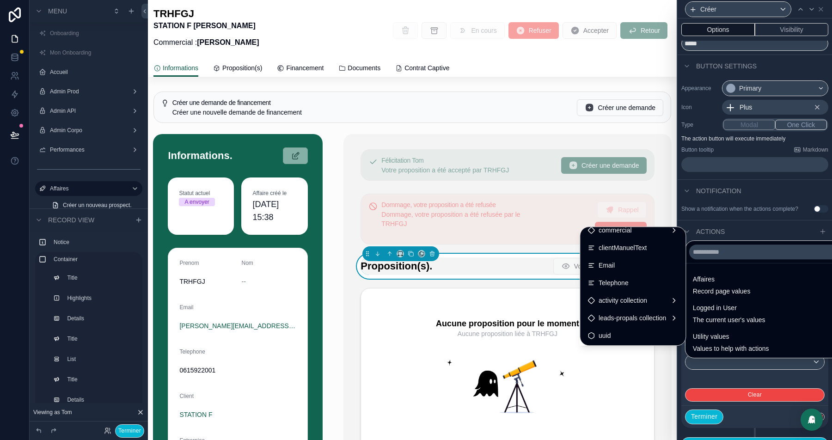
click at [600, 330] on span "uuid" at bounding box center [605, 335] width 12 height 11
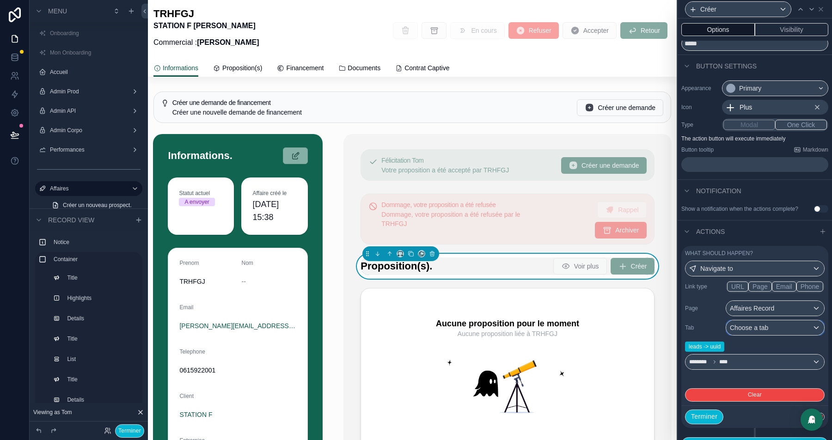
click at [774, 333] on div "Choose a tab" at bounding box center [775, 327] width 98 height 15
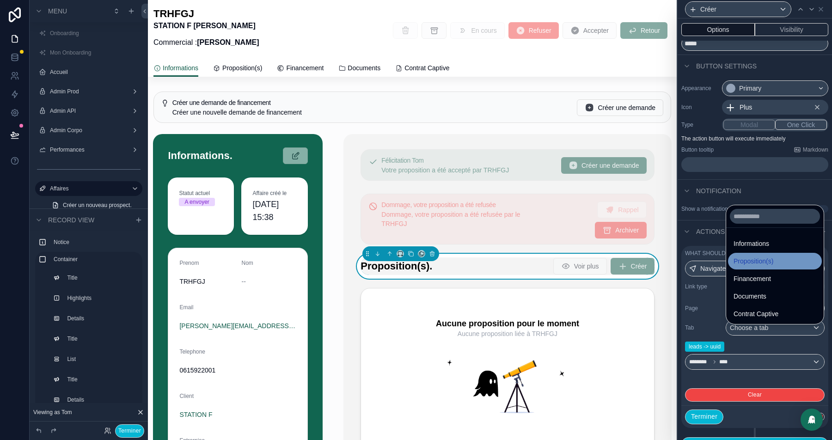
click at [769, 260] on span "Proposition(s)" at bounding box center [754, 261] width 40 height 11
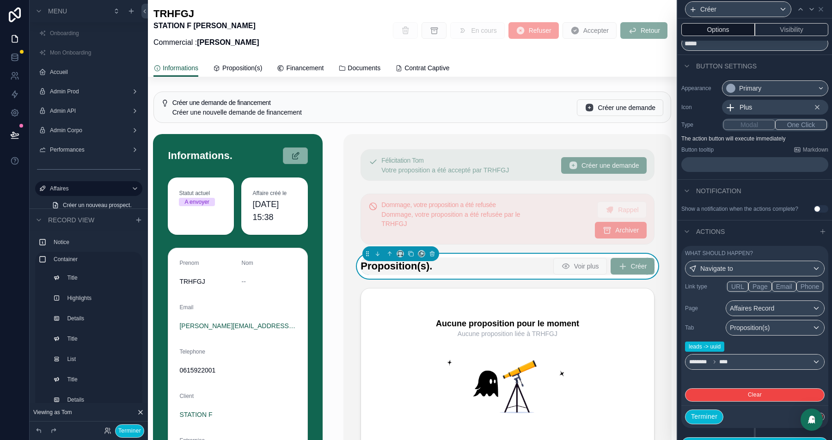
scroll to position [57, 0]
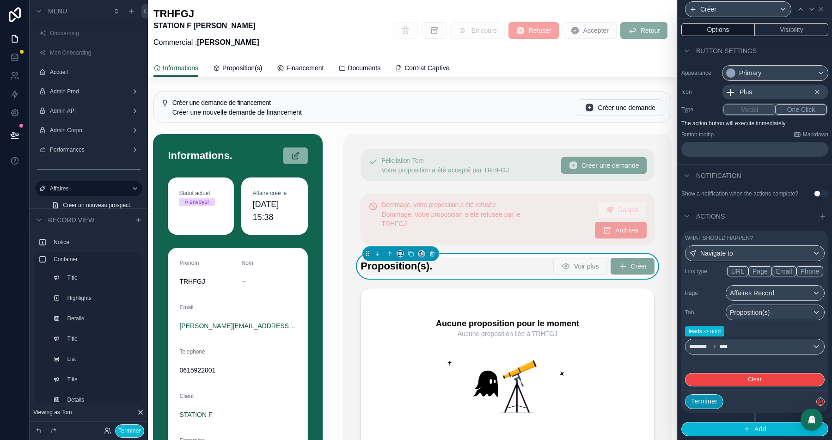
click at [709, 403] on button "Terminer" at bounding box center [704, 401] width 38 height 15
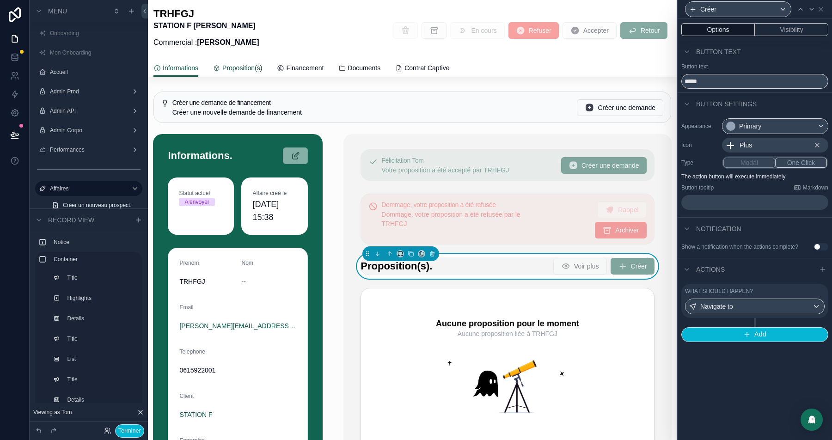
click at [247, 65] on span "Proposition(s)" at bounding box center [242, 67] width 40 height 9
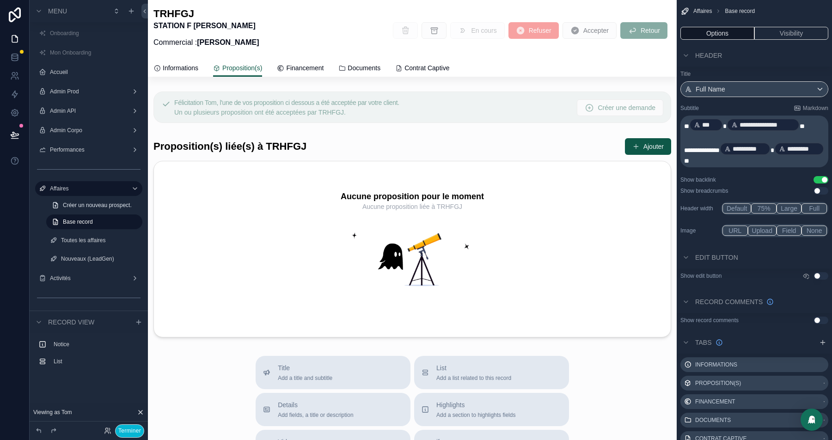
click at [128, 423] on div "Terminer" at bounding box center [89, 431] width 118 height 18
click at [128, 426] on button "Terminer" at bounding box center [129, 430] width 29 height 13
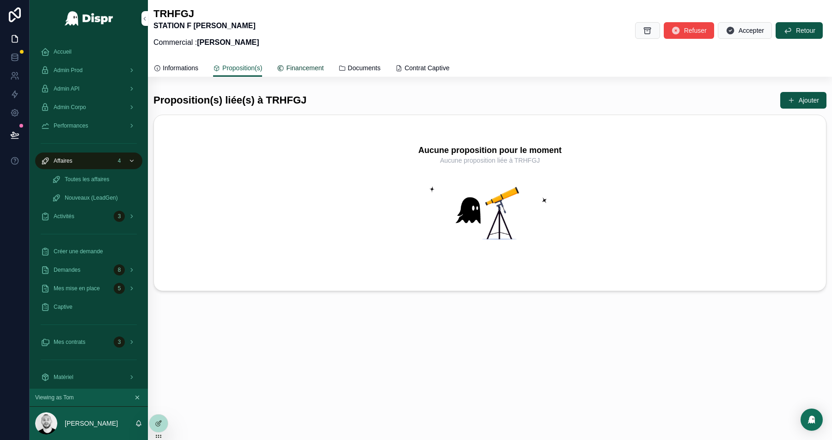
click at [318, 71] on span "Financement" at bounding box center [304, 67] width 37 height 9
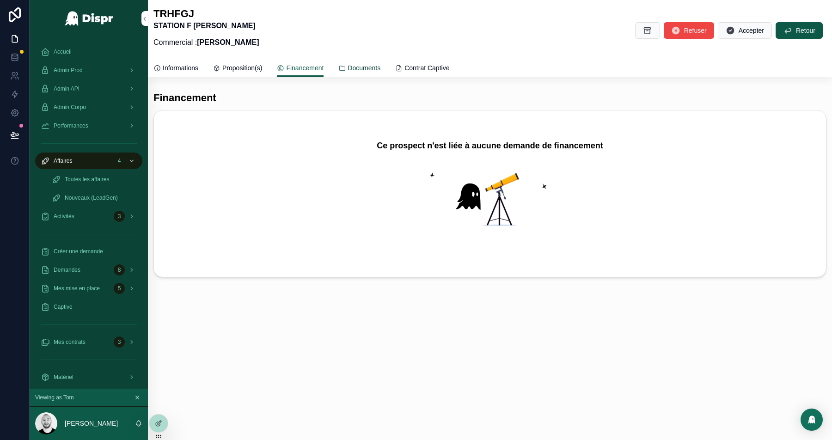
click at [380, 66] on span "Documents" at bounding box center [364, 67] width 33 height 9
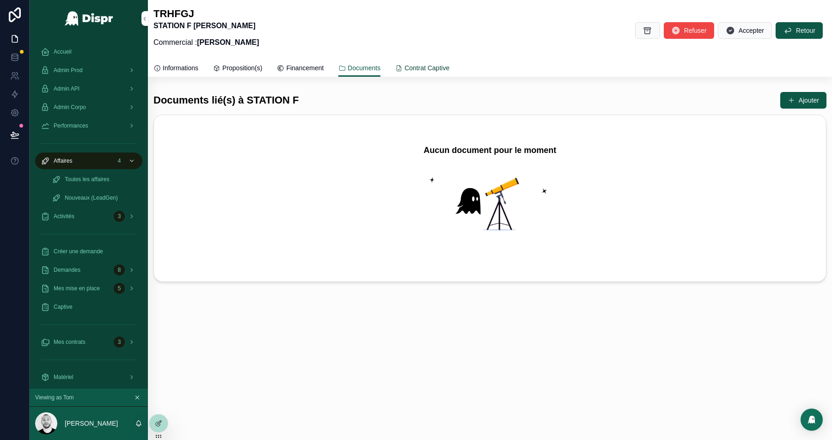
click at [449, 65] on span "Contrat Captive" at bounding box center [426, 67] width 45 height 9
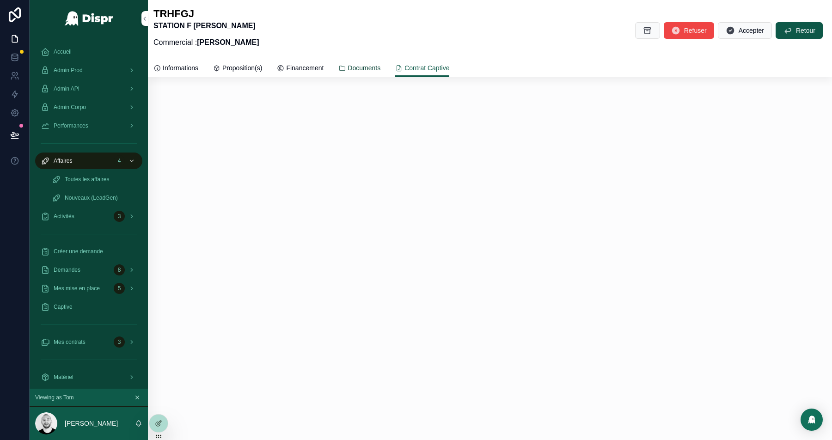
click at [375, 70] on span "Documents" at bounding box center [364, 67] width 33 height 9
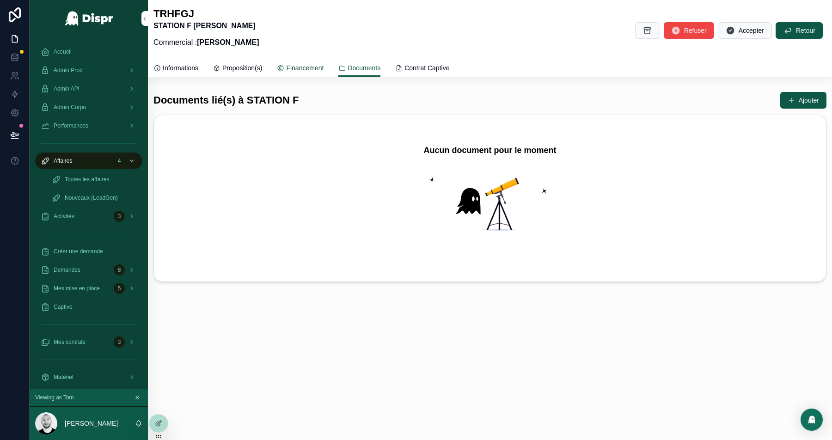
click at [318, 72] on span "Financement" at bounding box center [304, 67] width 37 height 9
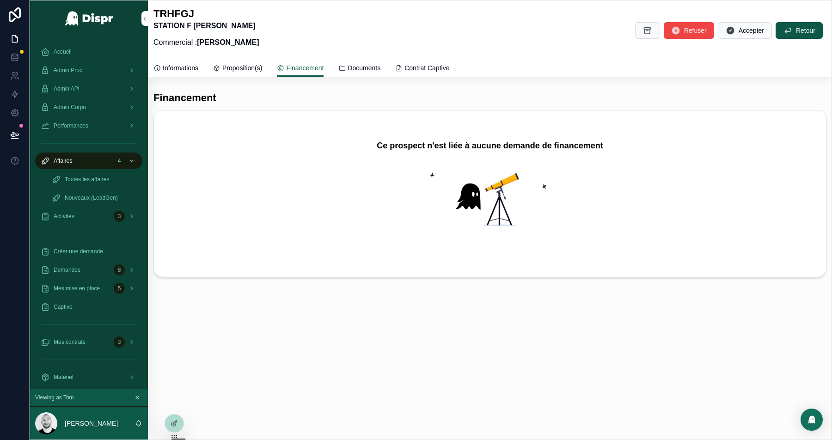
drag, startPoint x: 156, startPoint y: 435, endPoint x: 172, endPoint y: 435, distance: 15.7
click at [172, 435] on icon at bounding box center [172, 435] width 0 height 0
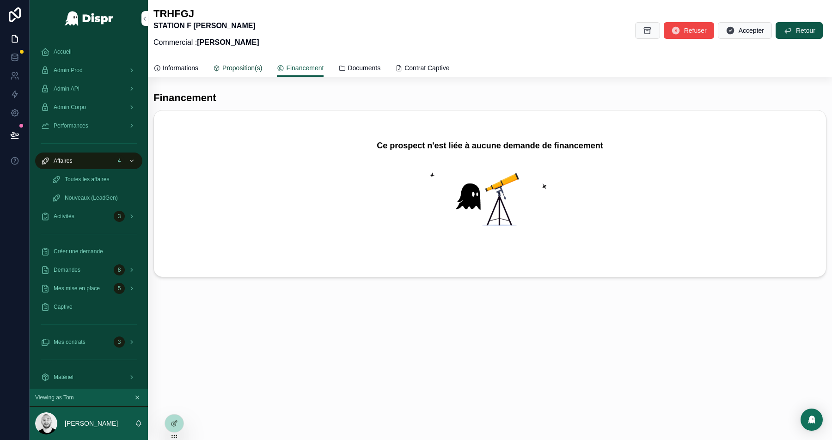
click at [239, 68] on span "Proposition(s)" at bounding box center [242, 67] width 40 height 9
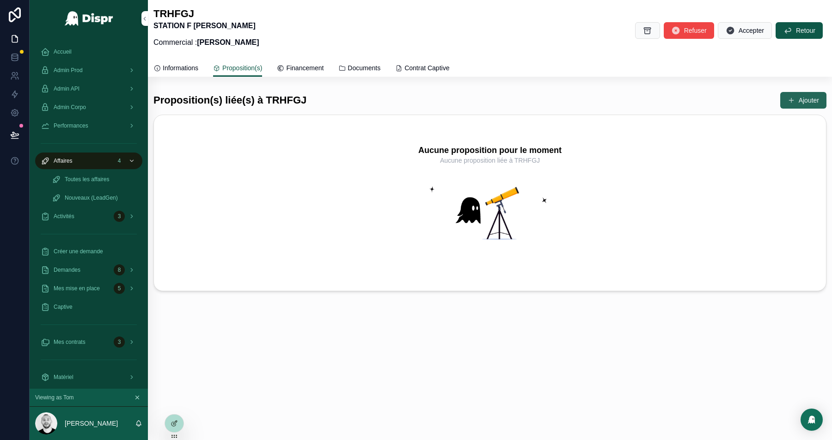
click at [803, 94] on button "Ajouter" at bounding box center [803, 100] width 46 height 17
click at [17, 135] on icon at bounding box center [15, 134] width 8 height 5
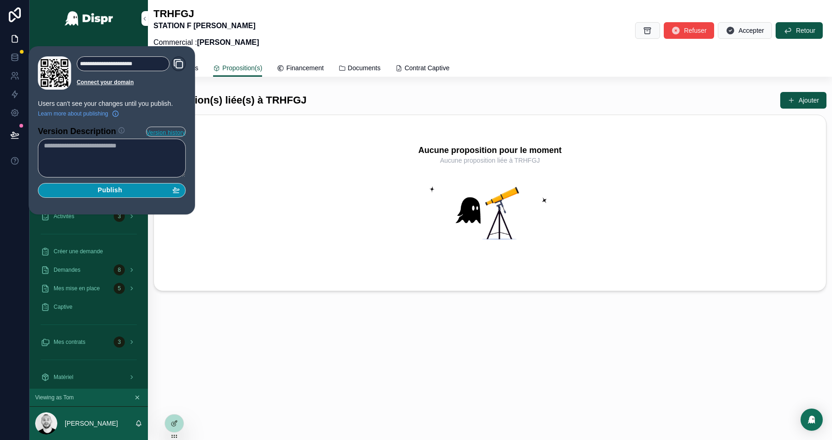
click at [78, 188] on div "Publish" at bounding box center [112, 190] width 136 height 8
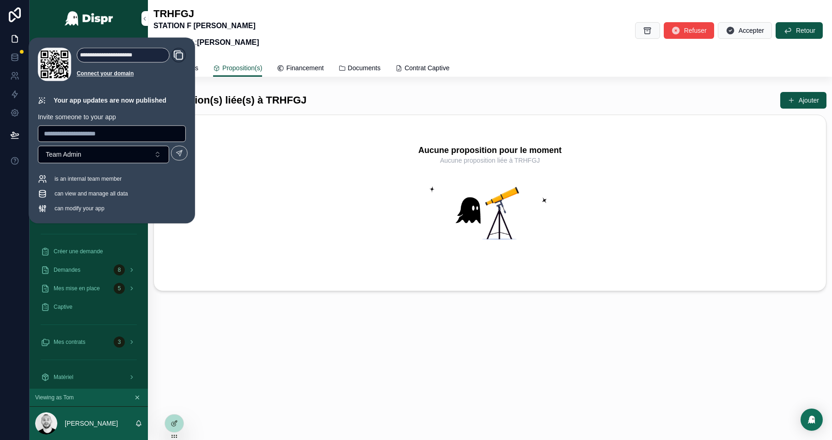
click at [208, 69] on div "Informations Proposition(s) Financement Documents Contrat Captive" at bounding box center [489, 68] width 673 height 18
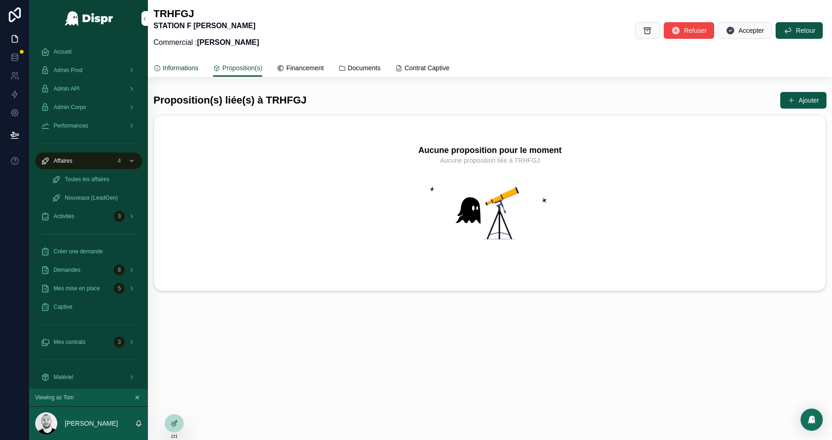
click at [198, 69] on span "Informations" at bounding box center [181, 67] width 36 height 9
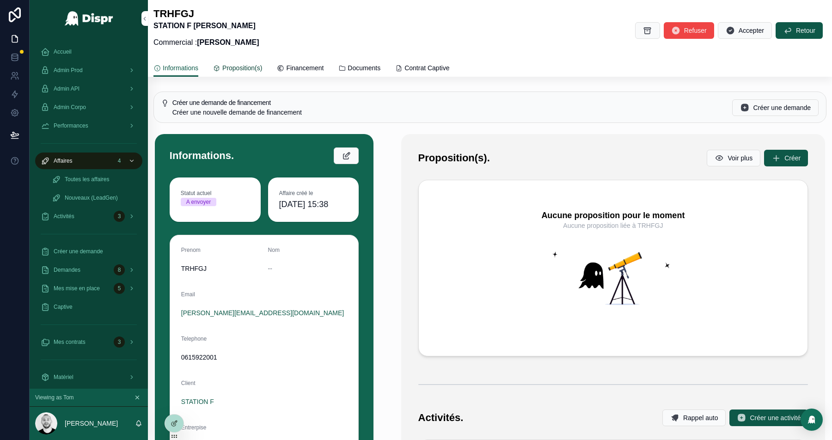
click at [259, 68] on span "Proposition(s)" at bounding box center [242, 67] width 40 height 9
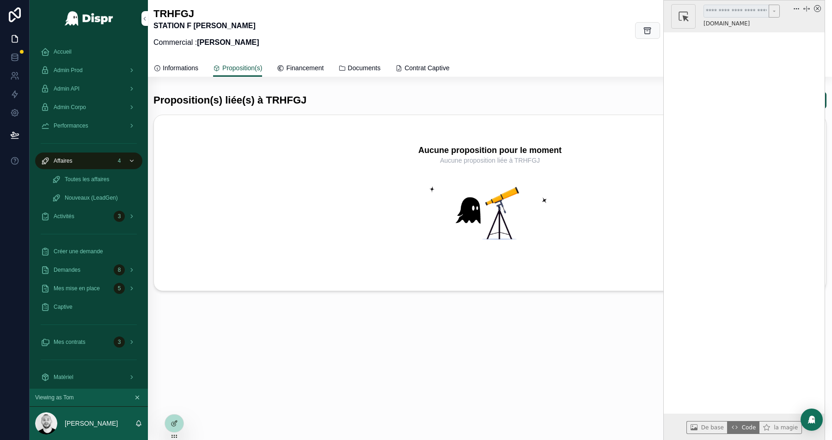
click at [819, 6] on icon "x circle" at bounding box center [817, 8] width 7 height 7
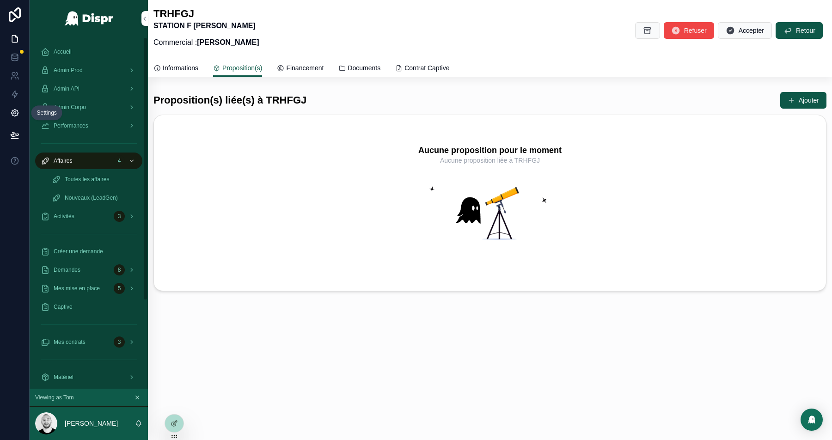
click at [17, 117] on link at bounding box center [14, 113] width 29 height 18
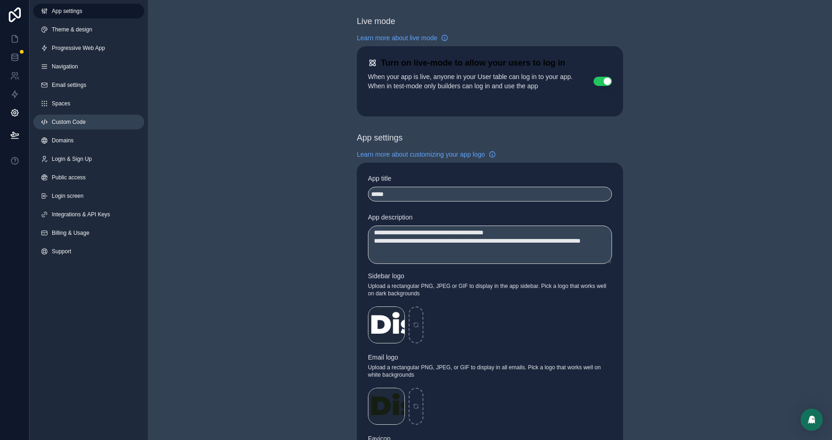
click at [76, 127] on link "Custom Code" at bounding box center [88, 122] width 111 height 15
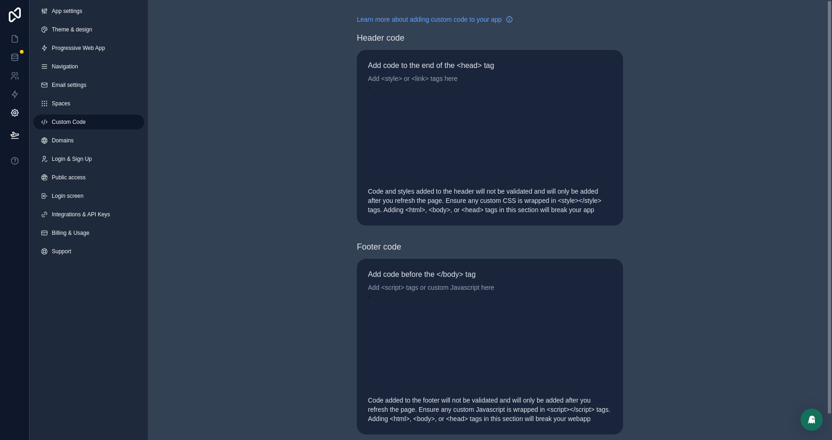
scroll to position [83, 0]
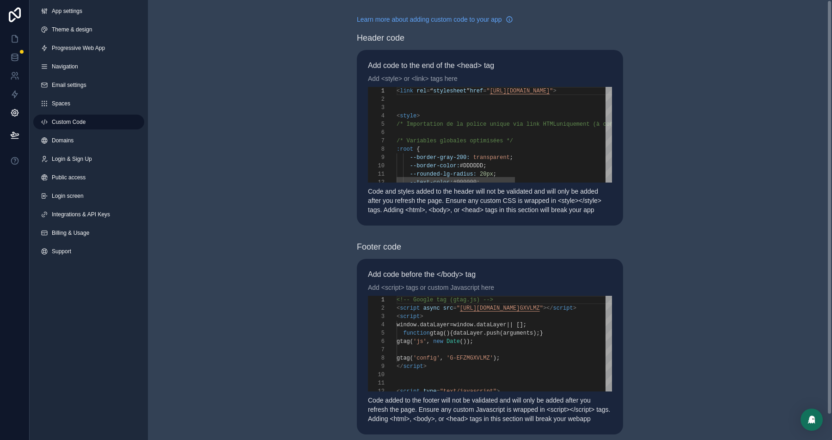
click at [438, 121] on span "/* Importation de la police unique via link HTML" at bounding box center [477, 124] width 160 height 6
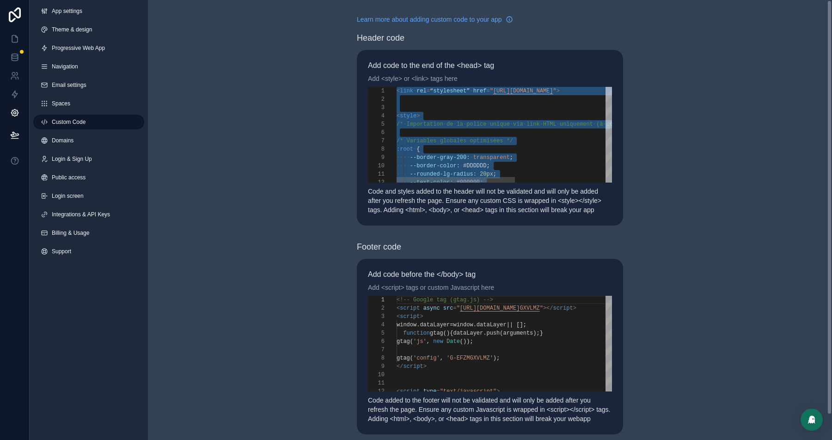
paste textarea "Editor content;Press Alt+F1 for Accessibility Options."
type textarea "********"
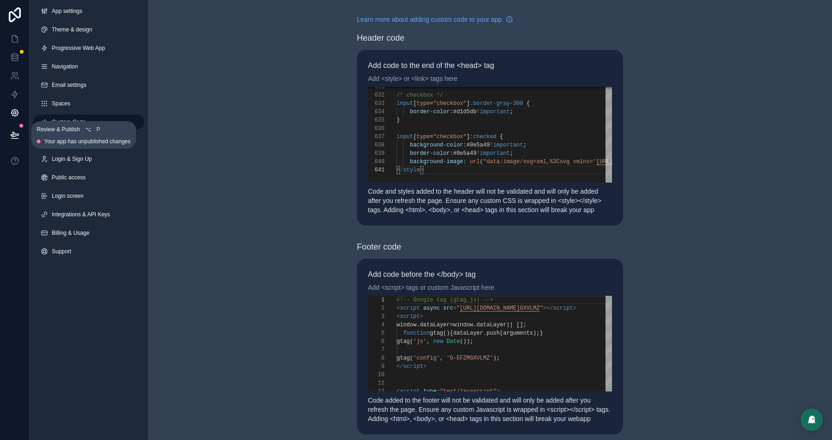
click at [19, 138] on button at bounding box center [15, 135] width 20 height 26
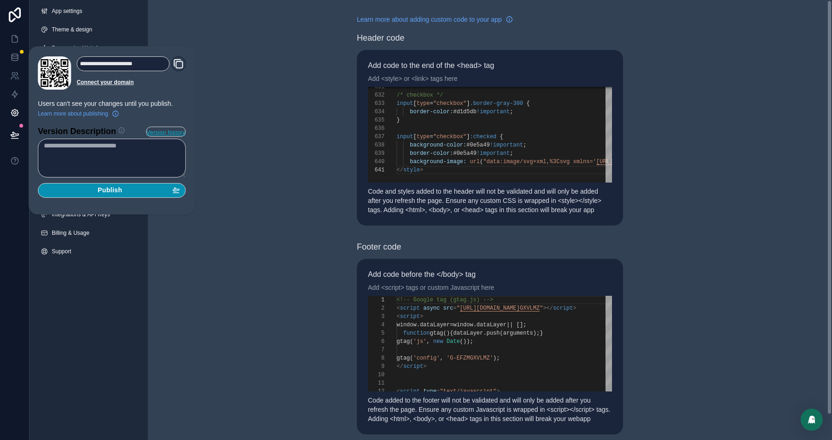
click at [135, 188] on div "Publish" at bounding box center [112, 190] width 136 height 8
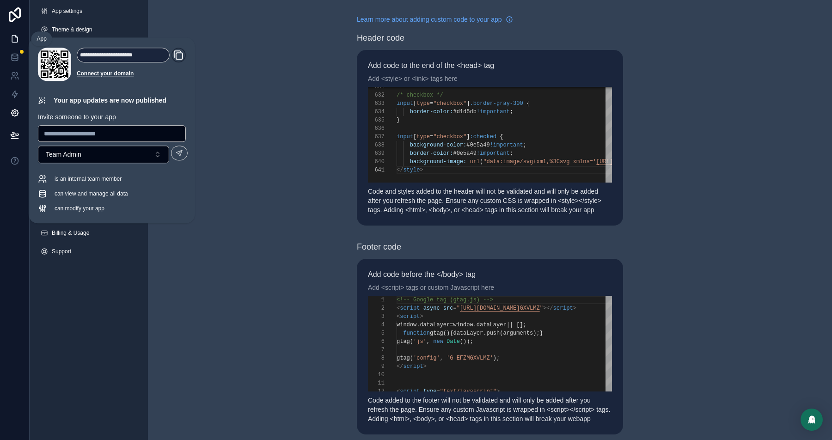
click at [16, 40] on icon at bounding box center [14, 38] width 9 height 9
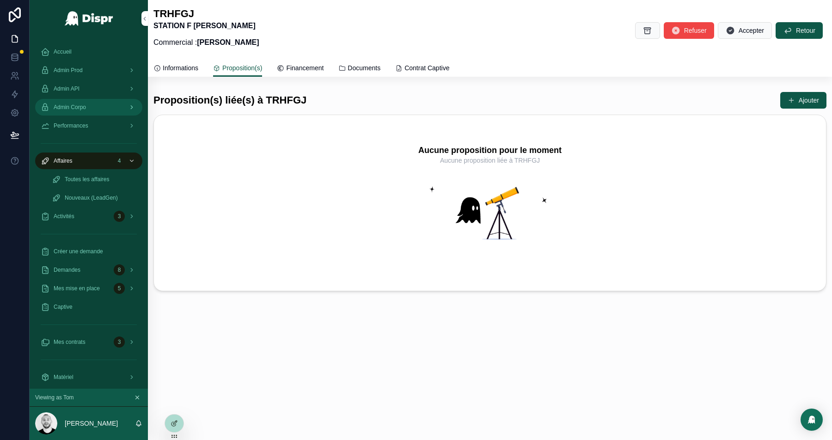
click at [78, 102] on div "Admin Corpo" at bounding box center [89, 107] width 96 height 15
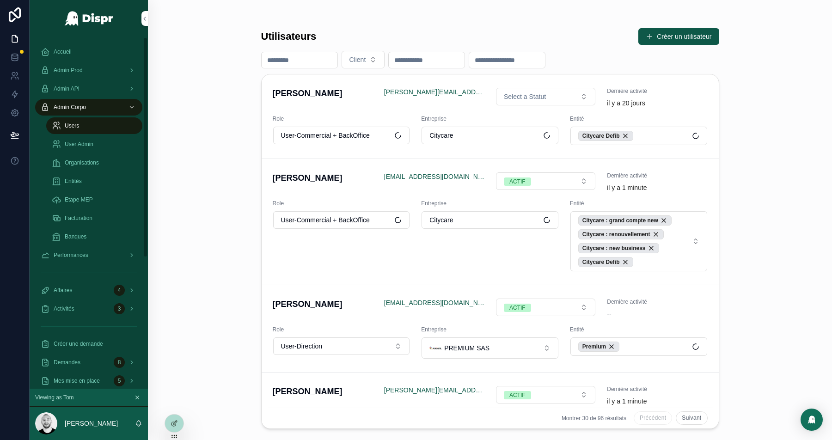
click at [281, 60] on input "scrollable content" at bounding box center [300, 60] width 76 height 13
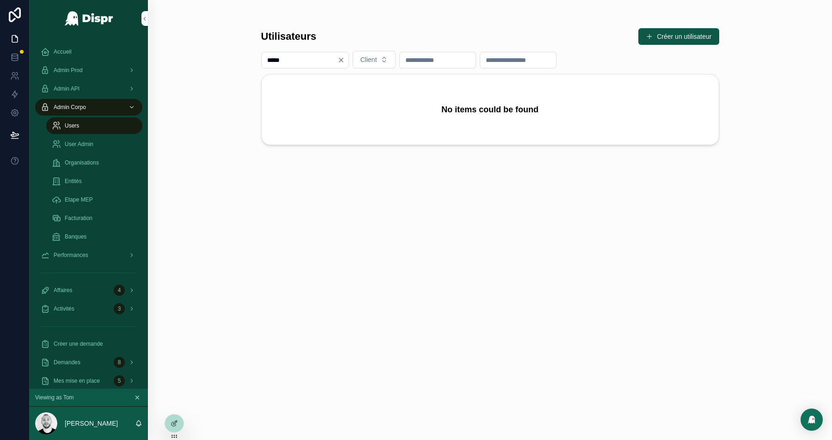
type input "******"
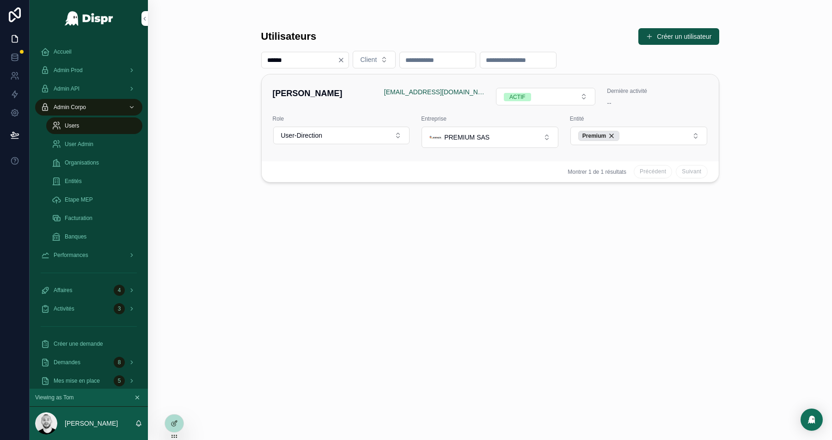
type input "******"
click at [333, 98] on h4 "Morgan Launay" at bounding box center [323, 93] width 100 height 12
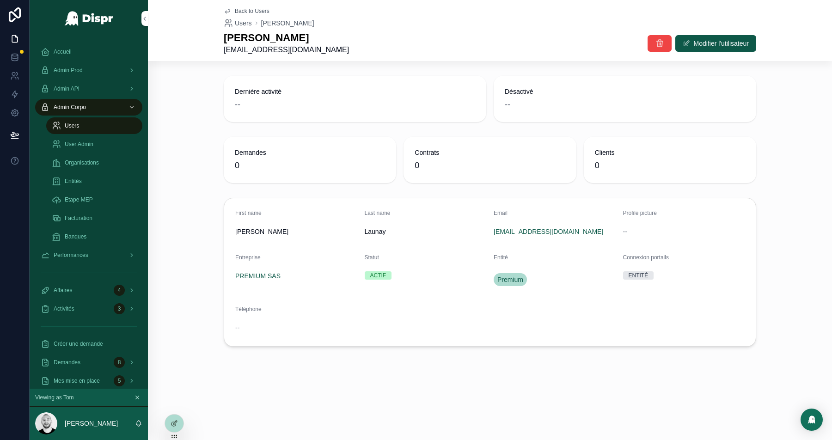
drag, startPoint x: 362, startPoint y: 51, endPoint x: 215, endPoint y: 52, distance: 147.0
click at [215, 52] on div "Back to Users Users Morgan Launay Morgan Launay morgan.launay@premium-sas.com M…" at bounding box center [490, 30] width 684 height 61
copy span "morgan.launay@premium-sas.com"
click at [56, 90] on span "Admin API" at bounding box center [67, 88] width 26 height 7
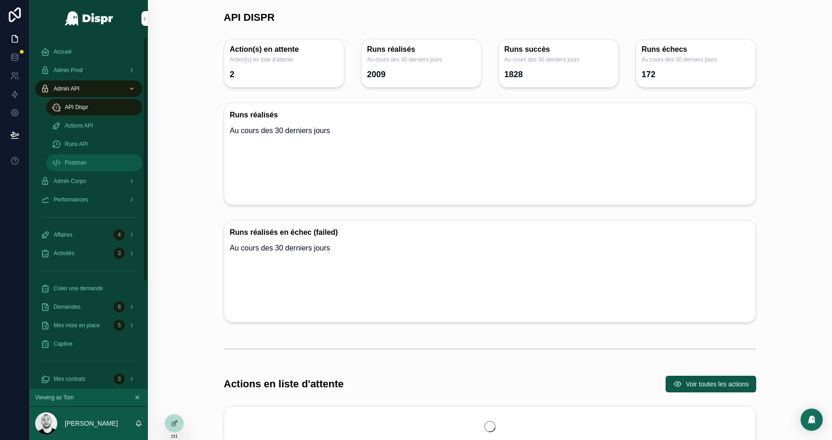
click at [73, 160] on span "Postman" at bounding box center [76, 162] width 22 height 7
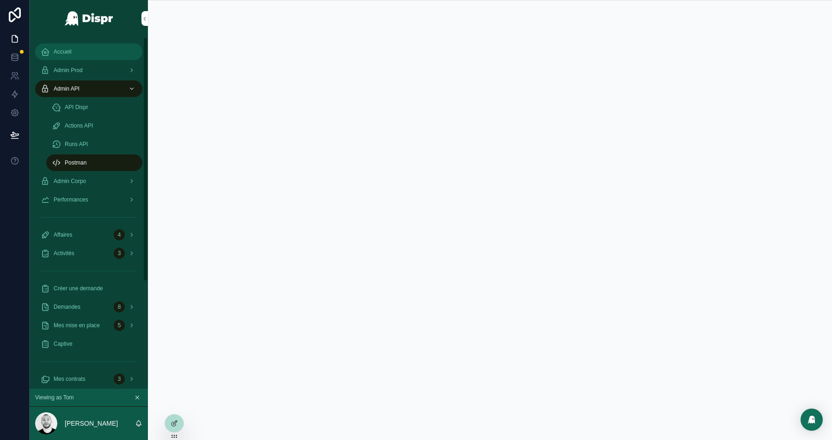
click at [70, 51] on span "Accueil" at bounding box center [63, 51] width 18 height 7
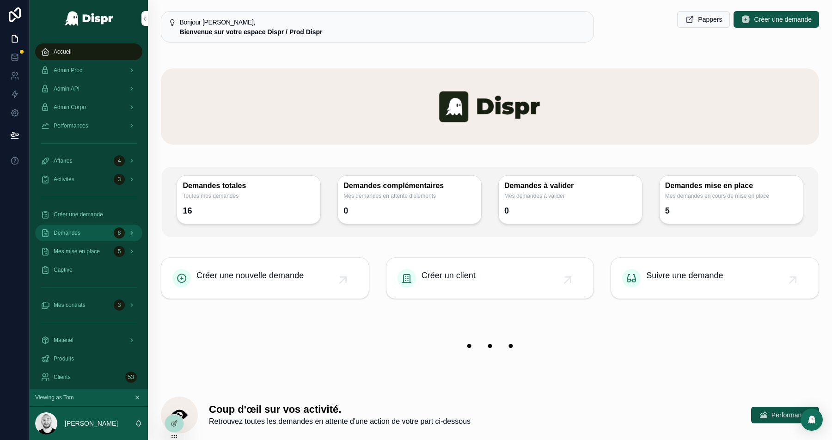
click at [70, 232] on span "Demandes" at bounding box center [67, 232] width 27 height 7
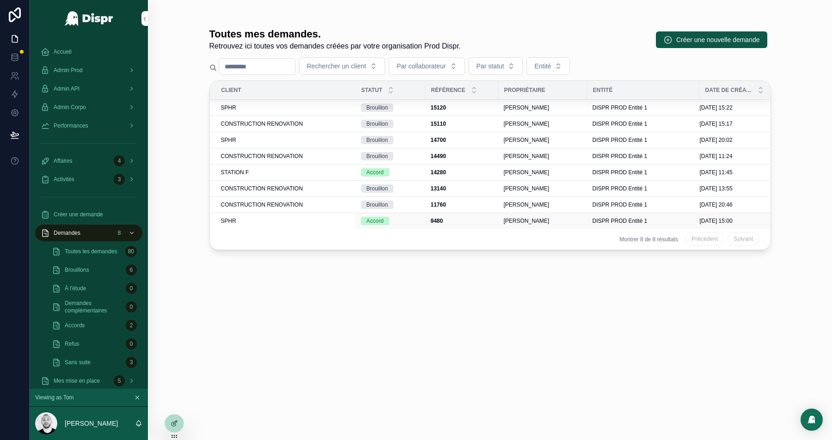
click at [280, 223] on td "SPHR" at bounding box center [283, 221] width 146 height 16
click at [280, 221] on div "SPHR" at bounding box center [285, 220] width 129 height 7
click at [267, 105] on div "SPHR" at bounding box center [285, 107] width 129 height 7
click at [262, 138] on div "SPHR" at bounding box center [285, 139] width 129 height 7
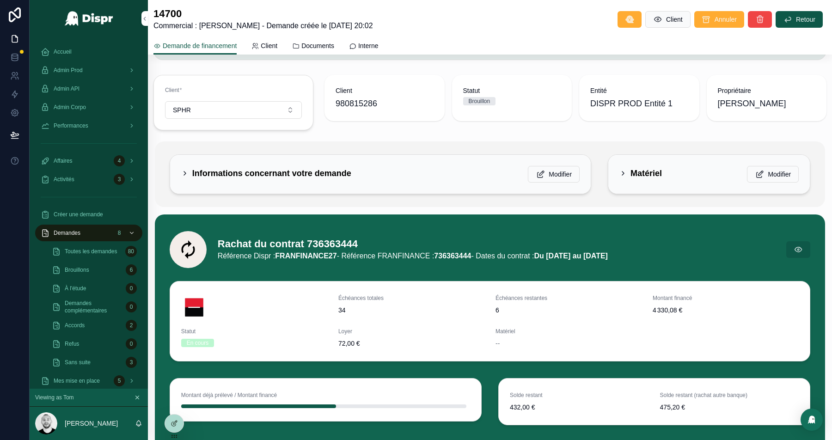
scroll to position [49, 0]
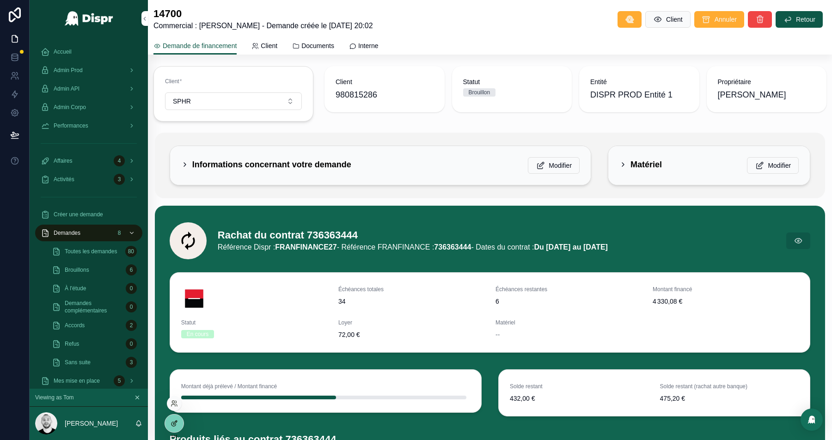
click at [173, 421] on icon at bounding box center [174, 423] width 7 height 7
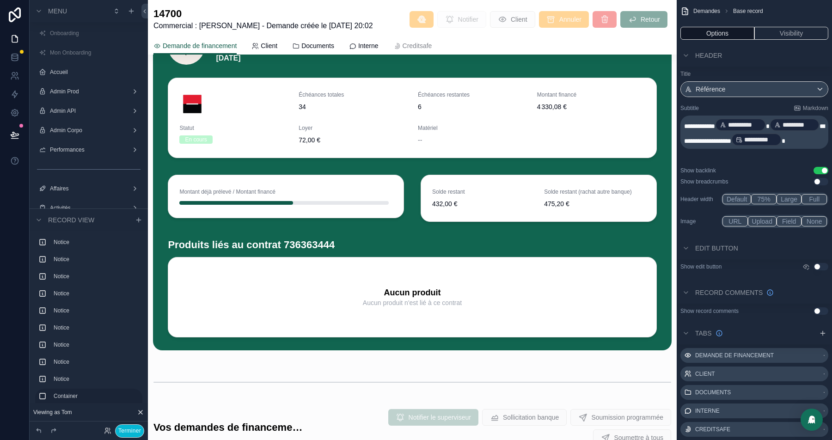
scroll to position [1022, 0]
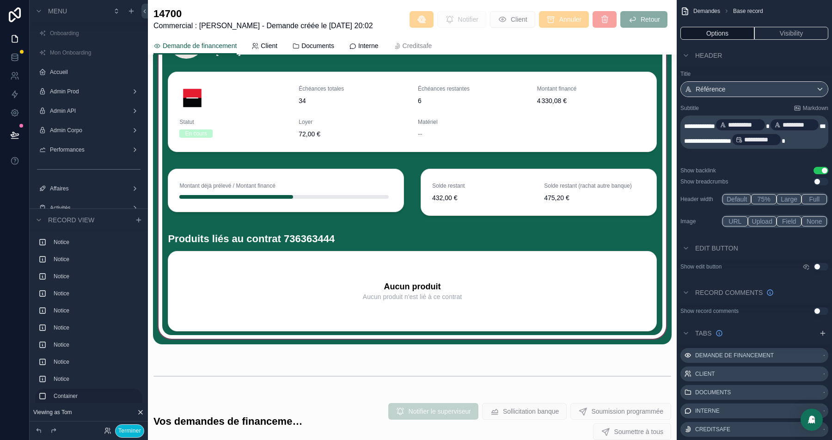
click at [379, 249] on div "scrollable content" at bounding box center [412, 174] width 518 height 339
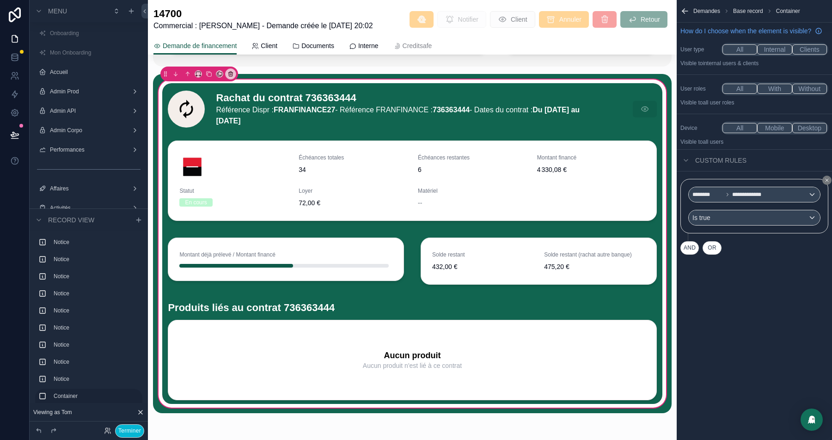
scroll to position [943, 0]
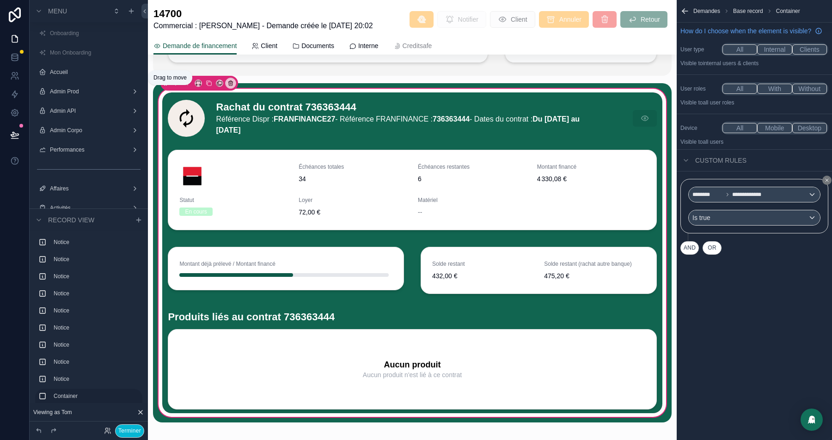
click at [165, 86] on icon "scrollable content" at bounding box center [165, 83] width 6 height 6
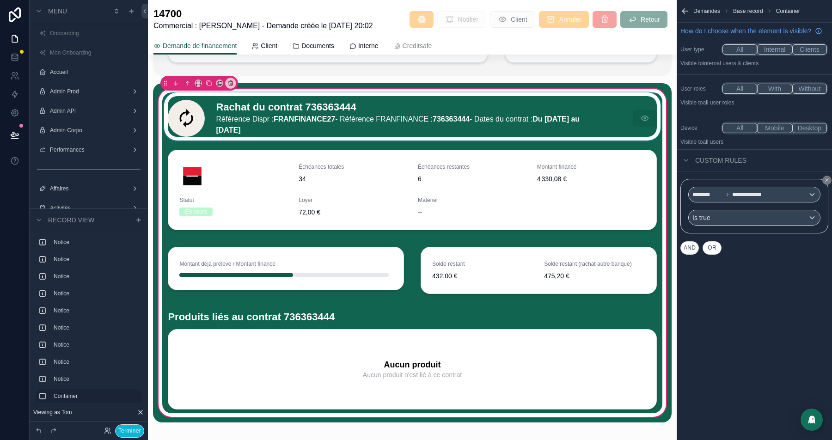
click at [386, 131] on div "scrollable content" at bounding box center [412, 116] width 500 height 48
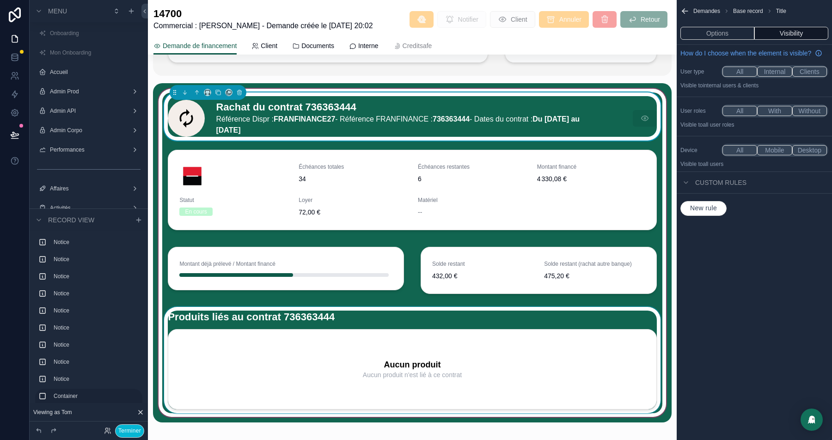
click at [190, 361] on div "scrollable content" at bounding box center [412, 360] width 500 height 106
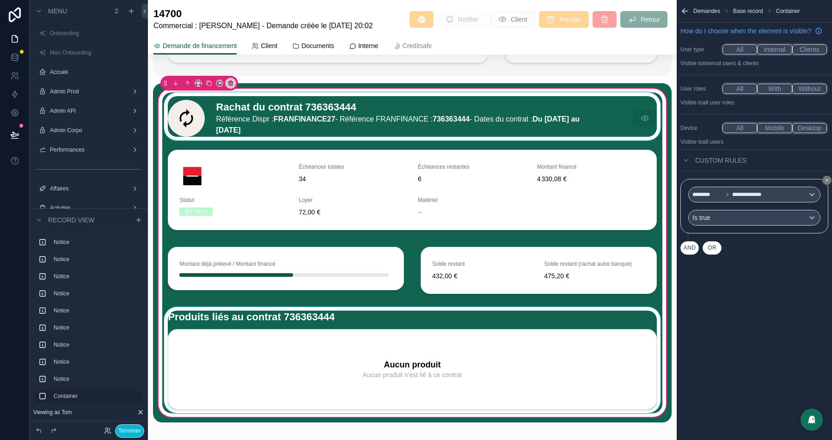
click at [293, 332] on div "scrollable content" at bounding box center [412, 360] width 500 height 106
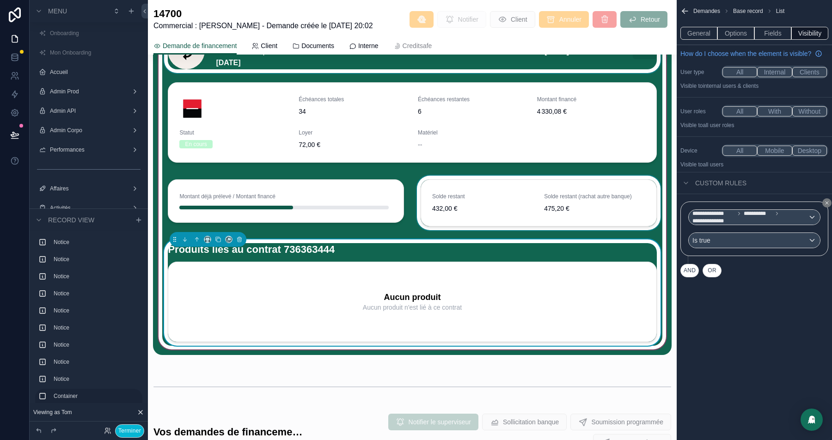
scroll to position [1017, 0]
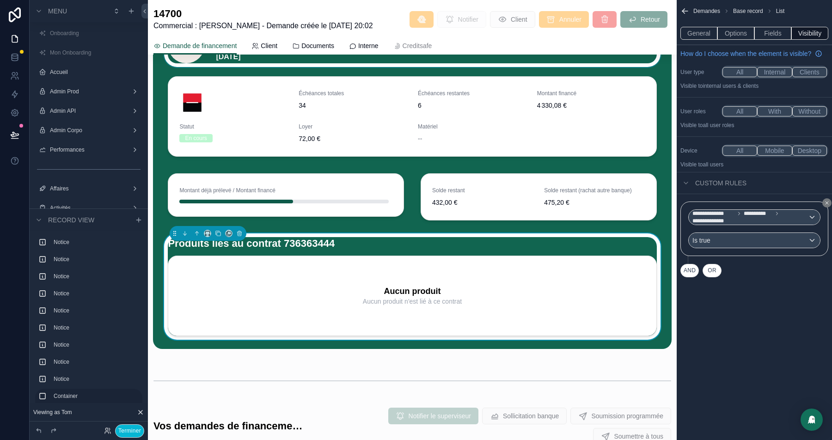
click at [691, 277] on button "AND" at bounding box center [689, 270] width 18 height 13
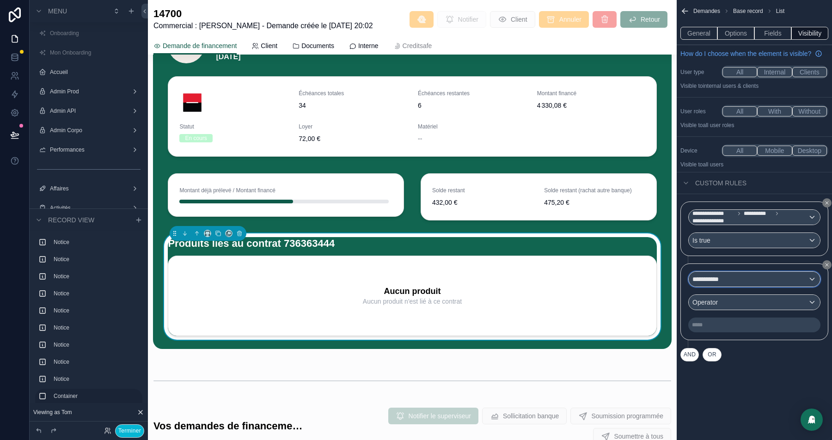
click at [737, 284] on div "**********" at bounding box center [754, 279] width 131 height 15
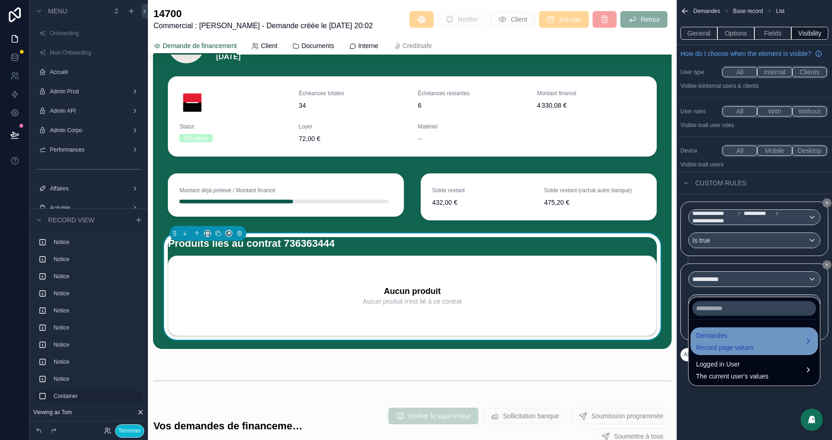
click at [719, 336] on span "Demandes" at bounding box center [725, 335] width 58 height 11
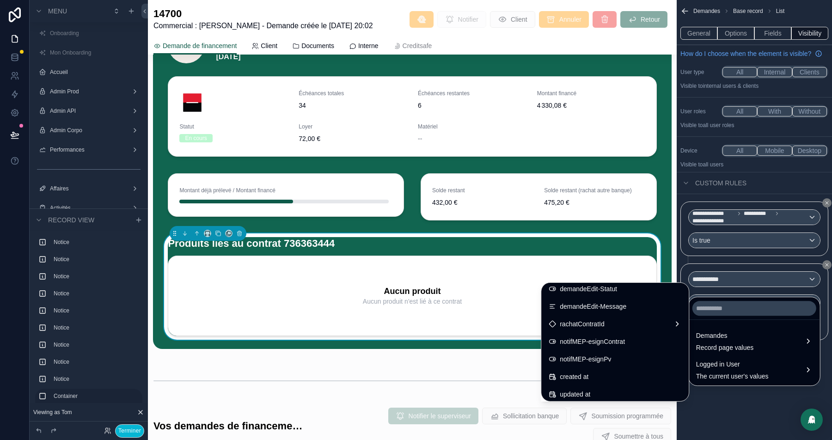
scroll to position [1128, 0]
click at [590, 326] on span "rachatContratId" at bounding box center [582, 324] width 45 height 11
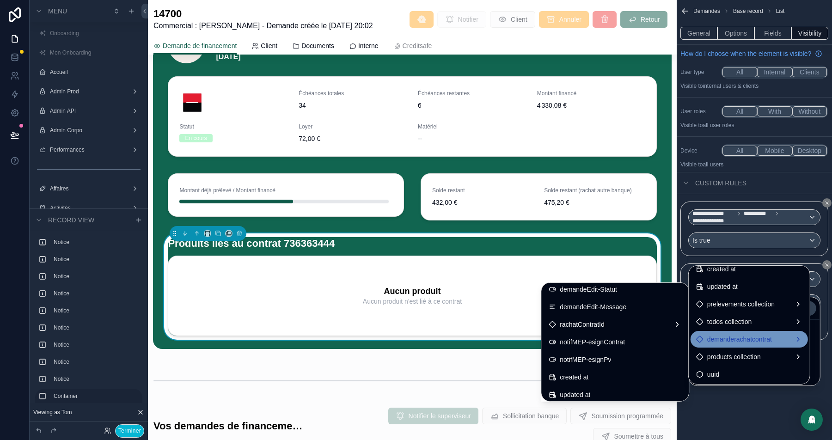
scroll to position [555, 0]
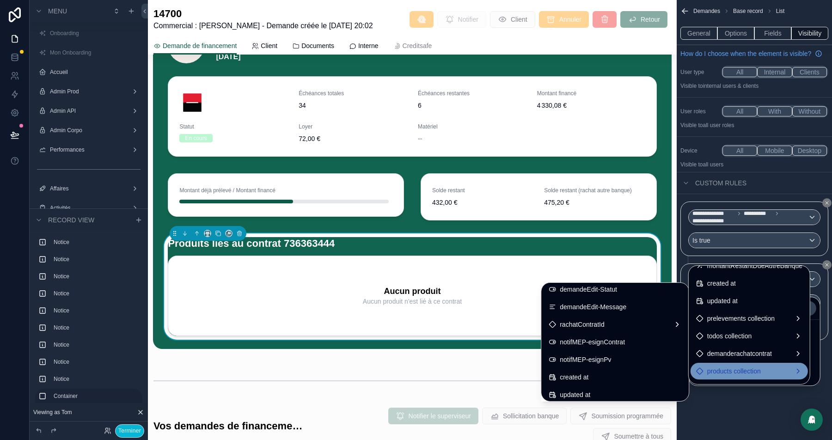
click at [740, 368] on span "products collection" at bounding box center [734, 371] width 54 height 11
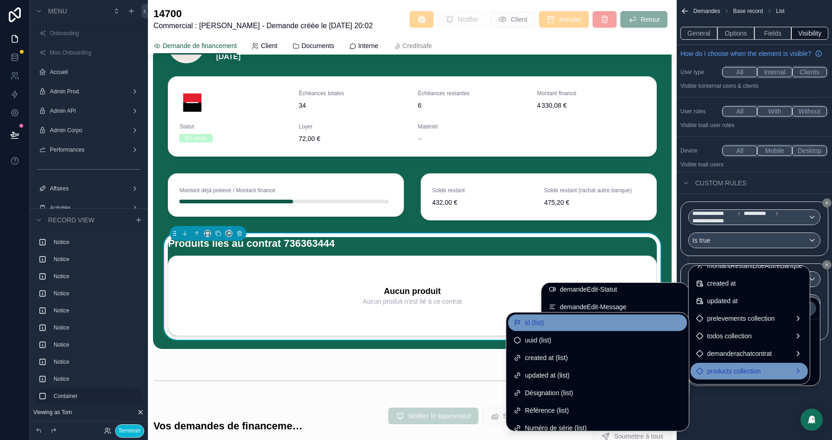
click at [525, 323] on span "id (list)" at bounding box center [534, 322] width 19 height 11
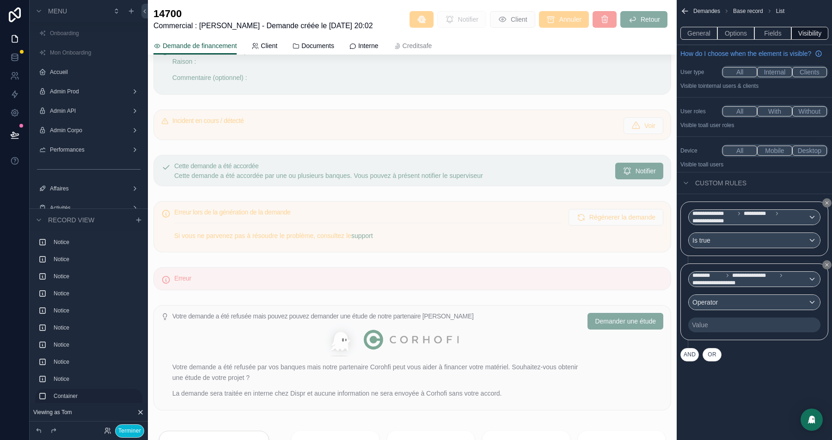
scroll to position [1017, 0]
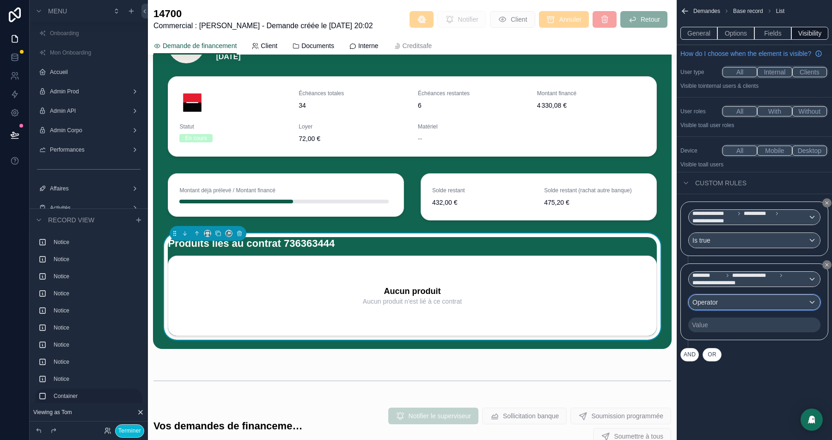
click at [742, 306] on div "Operator" at bounding box center [754, 302] width 131 height 15
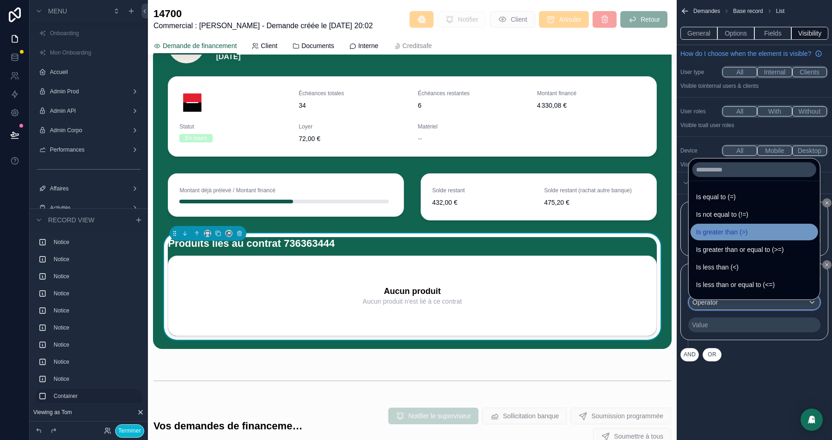
scroll to position [65, 0]
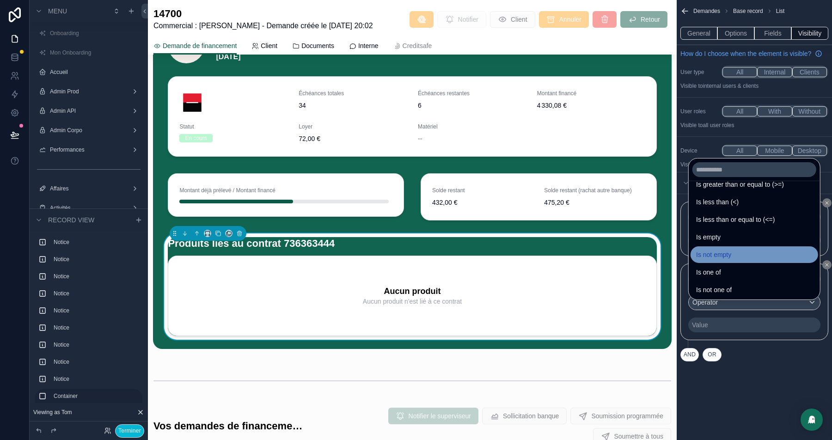
click at [731, 255] on span "Is not empty" at bounding box center [713, 254] width 35 height 11
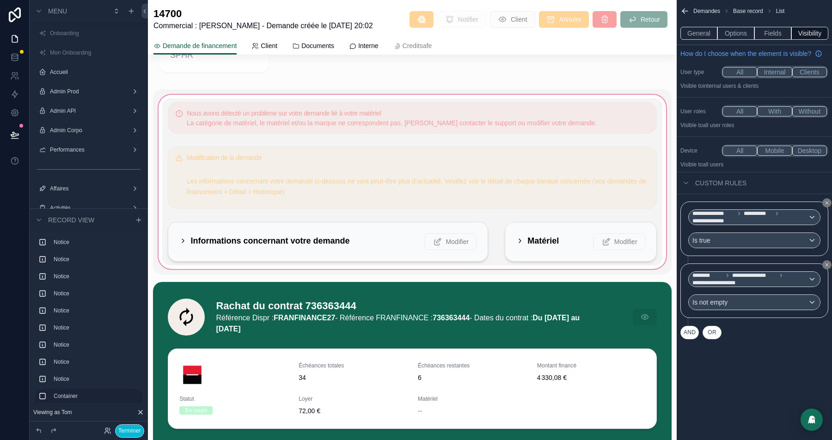
scroll to position [742, 0]
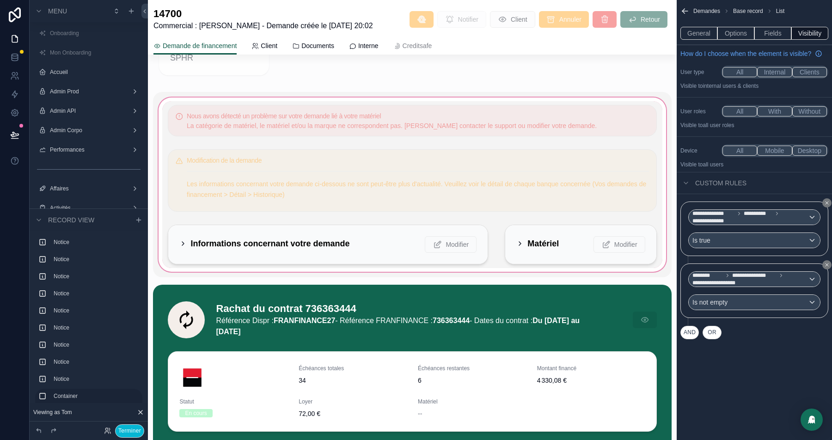
click at [309, 122] on div "scrollable content" at bounding box center [412, 184] width 518 height 185
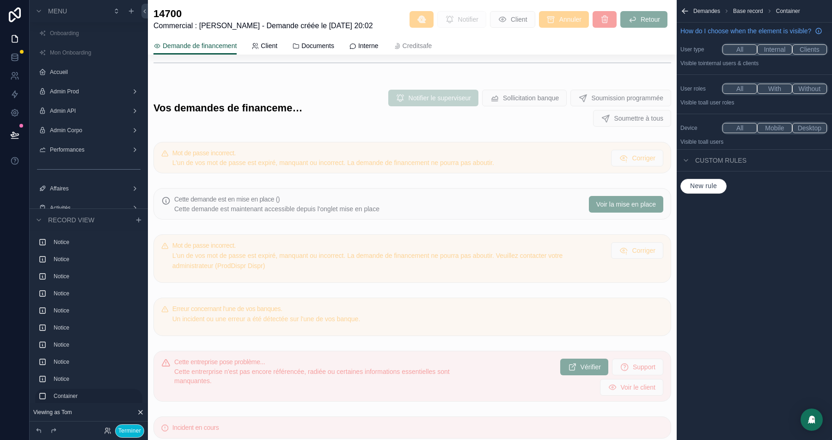
scroll to position [1336, 0]
click at [136, 428] on button "Terminer" at bounding box center [129, 430] width 29 height 13
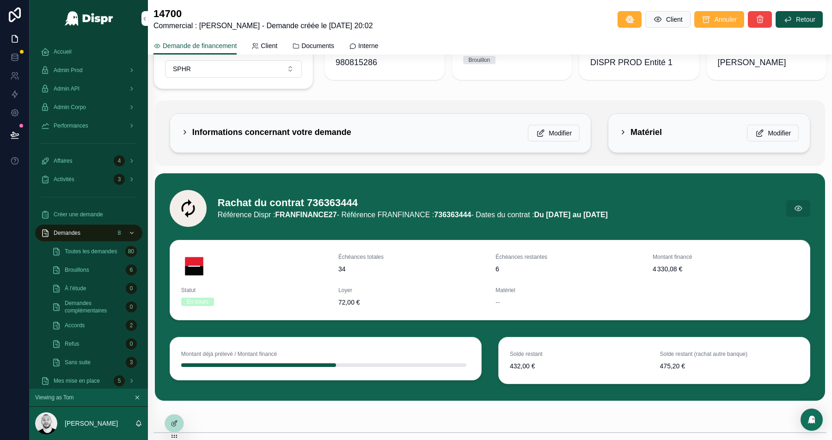
scroll to position [101, 0]
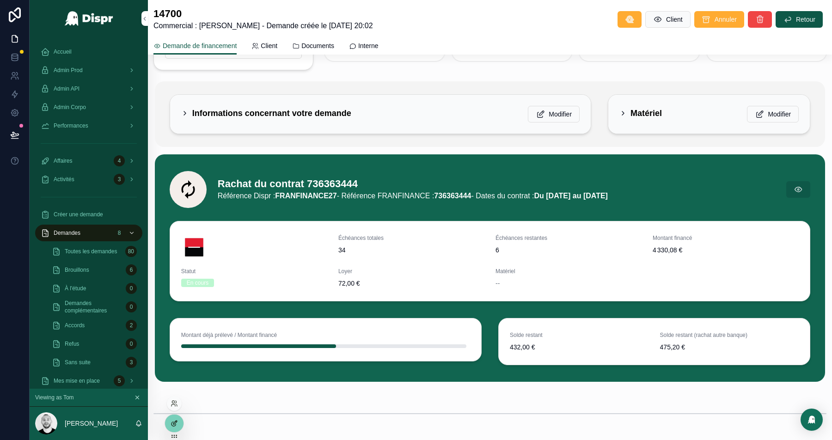
click at [174, 417] on div at bounding box center [174, 424] width 18 height 18
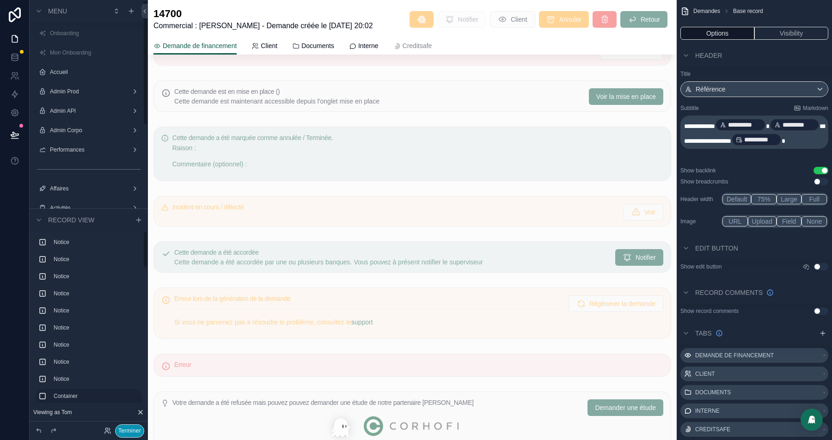
click at [122, 432] on button "Terminer" at bounding box center [129, 430] width 29 height 13
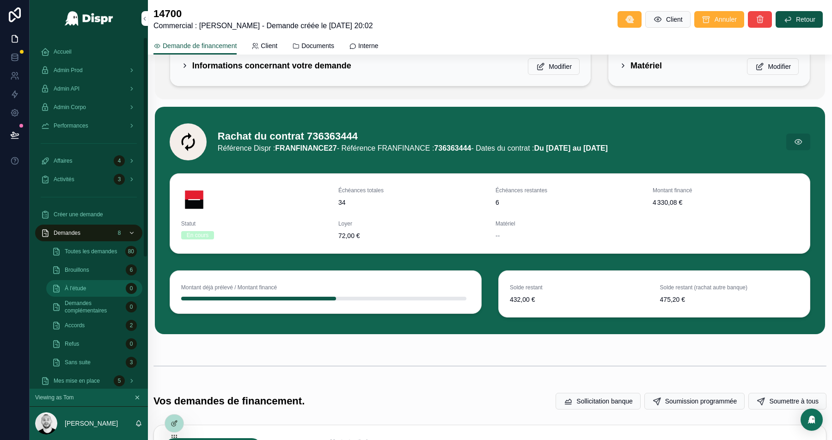
scroll to position [36, 0]
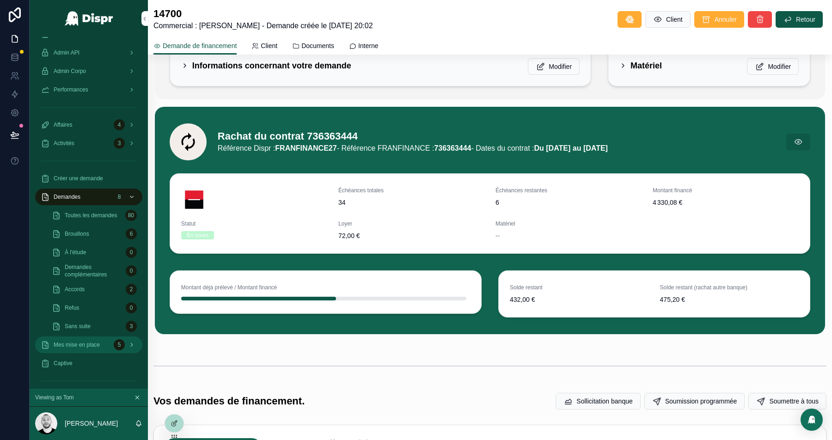
click at [70, 346] on span "Mes mise en place" at bounding box center [77, 344] width 46 height 7
click at [325, 135] on h1 "Rachat du contrat 736363444" at bounding box center [413, 136] width 390 height 13
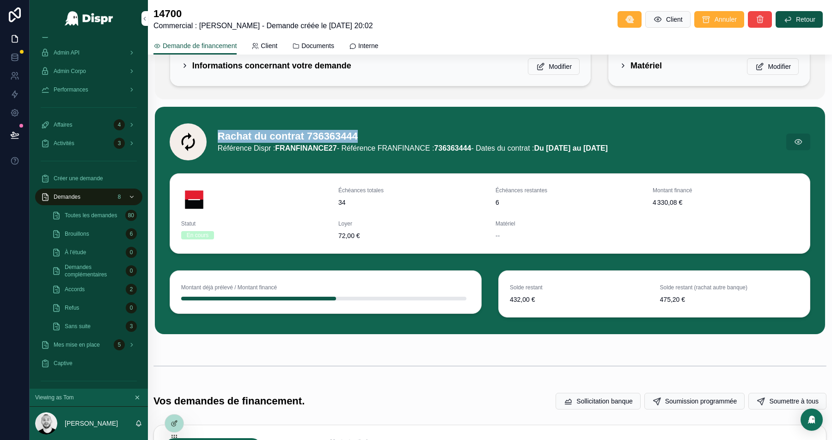
click at [325, 135] on h1 "Rachat du contrat 736363444" at bounding box center [413, 136] width 390 height 13
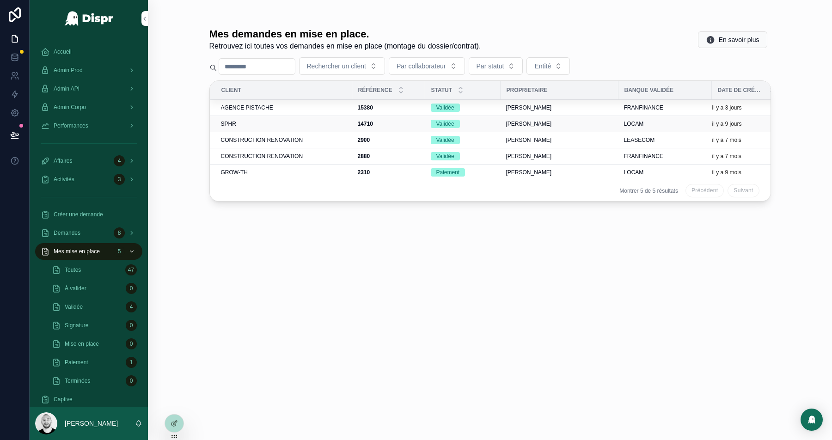
click at [259, 122] on div "SPHR" at bounding box center [284, 123] width 126 height 7
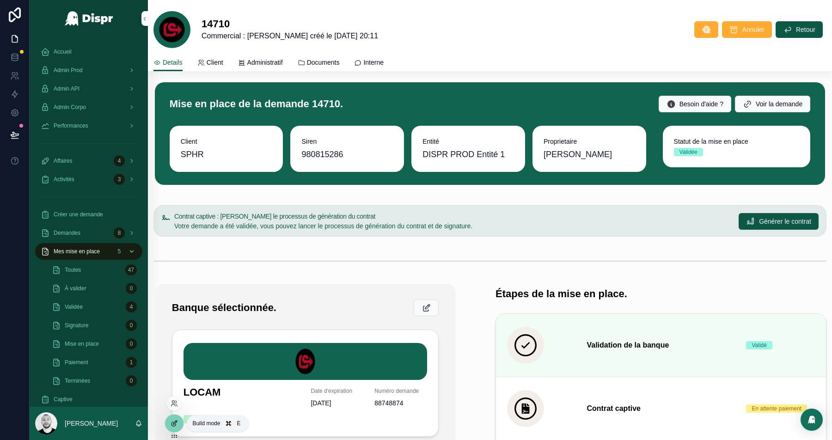
click at [175, 424] on icon at bounding box center [174, 423] width 7 height 7
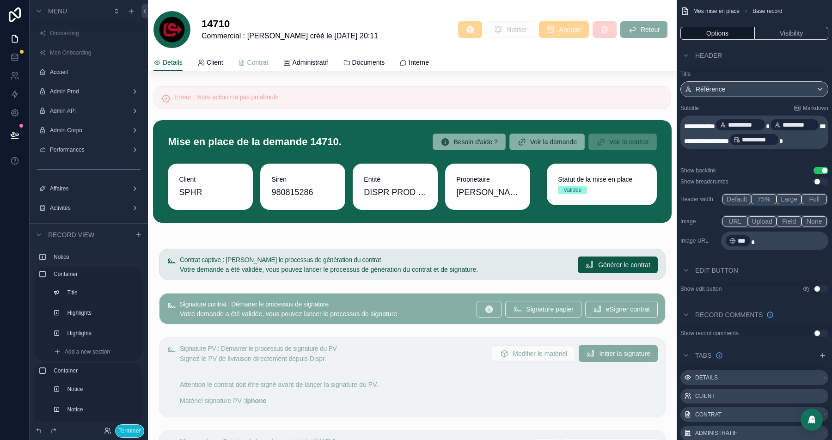
click at [259, 65] on span "Contrat" at bounding box center [257, 62] width 21 height 9
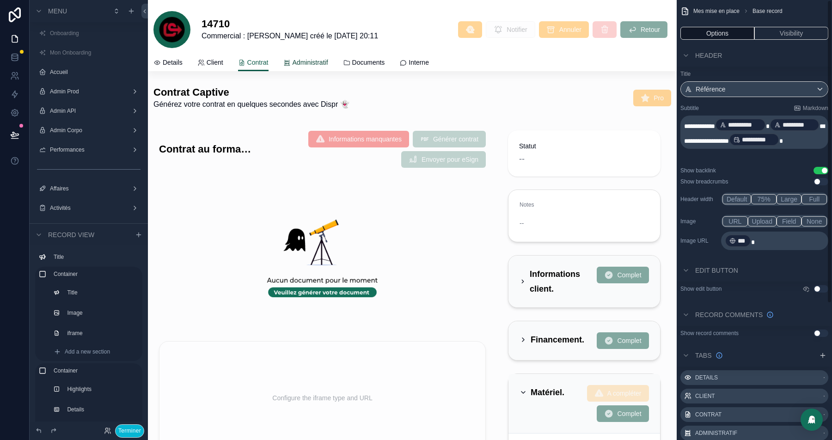
click at [315, 63] on span "Administratif" at bounding box center [311, 62] width 36 height 9
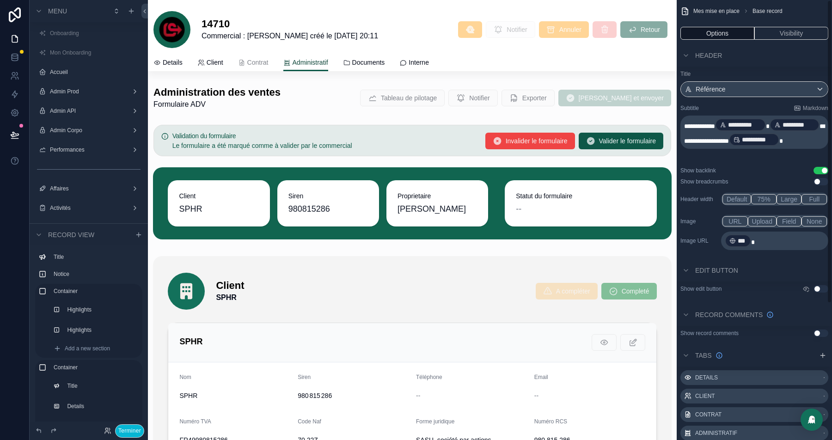
scroll to position [199, 0]
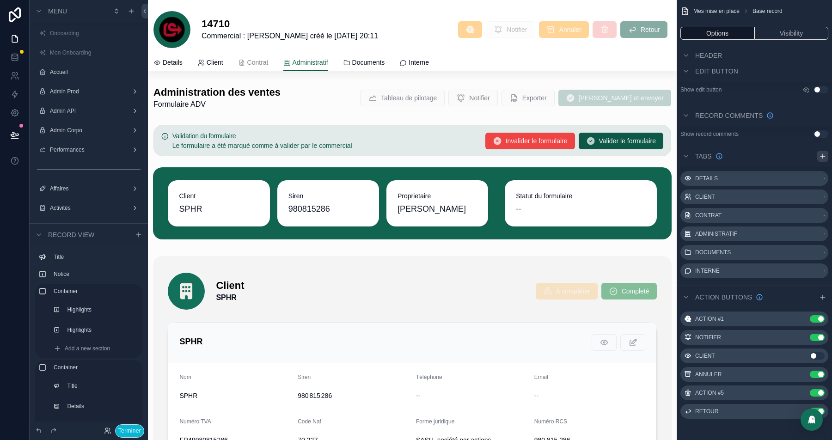
click at [820, 156] on icon "scrollable content" at bounding box center [822, 156] width 4 height 0
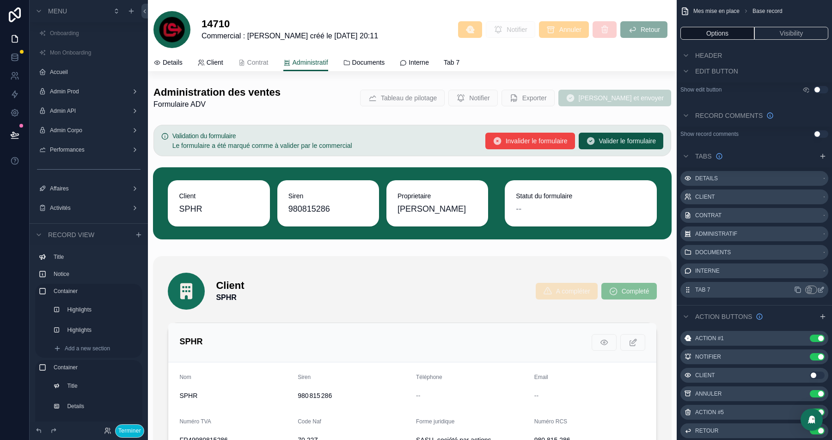
click at [822, 288] on icon "scrollable content" at bounding box center [822, 288] width 1 height 1
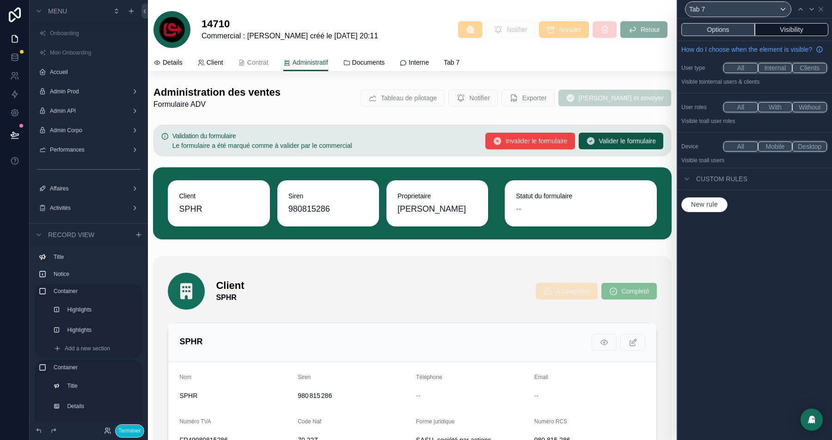
click at [709, 24] on button "Options" at bounding box center [717, 29] width 73 height 13
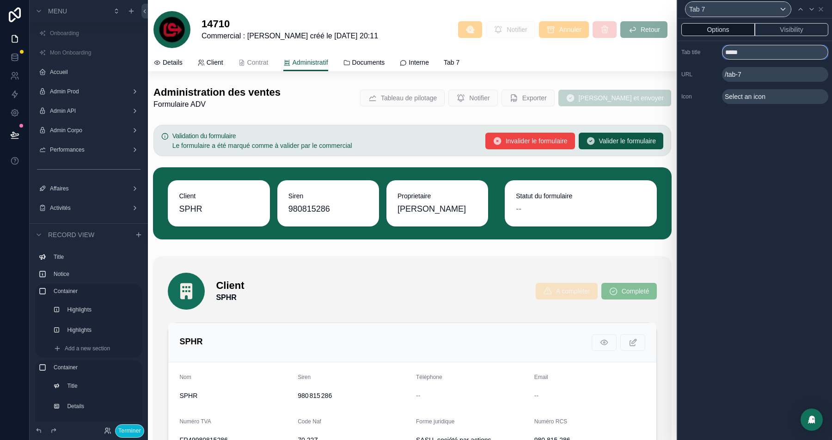
click at [731, 51] on input "*****" at bounding box center [775, 52] width 106 height 15
type input "**********"
click at [746, 96] on span "Select an icon" at bounding box center [745, 96] width 41 height 9
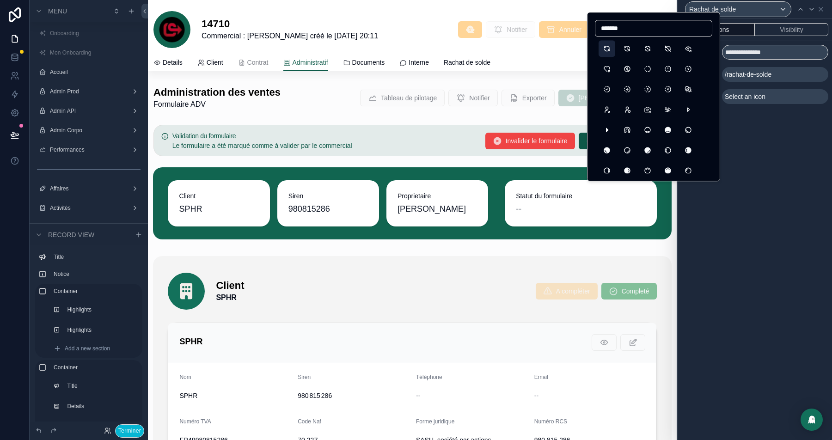
type input "*******"
click at [603, 51] on button "Refresh" at bounding box center [607, 48] width 17 height 17
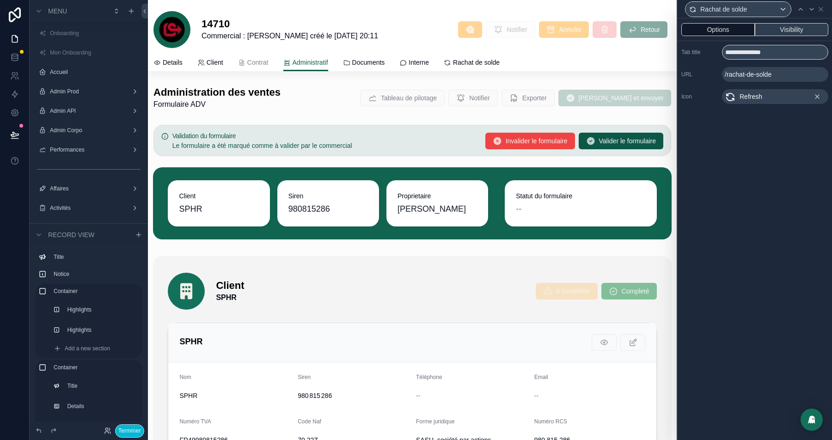
click at [791, 32] on button "Visibility" at bounding box center [791, 29] width 73 height 13
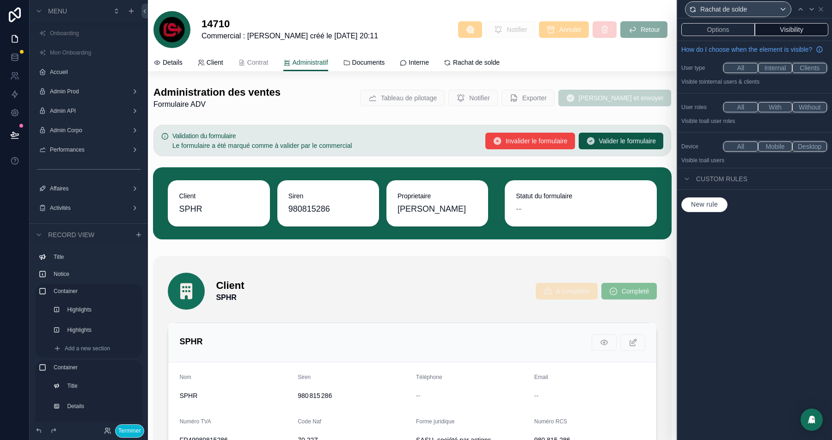
click at [701, 212] on button "New rule" at bounding box center [704, 204] width 46 height 15
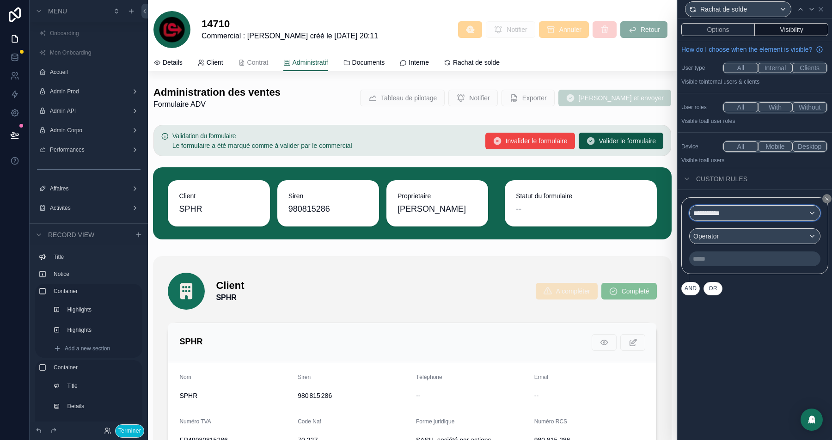
click at [720, 218] on span "**********" at bounding box center [711, 212] width 36 height 9
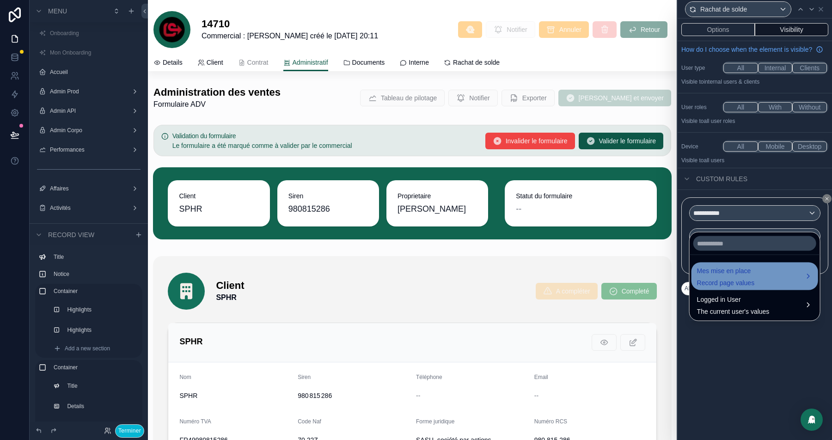
click at [721, 275] on span "Mes mise en place" at bounding box center [726, 270] width 58 height 11
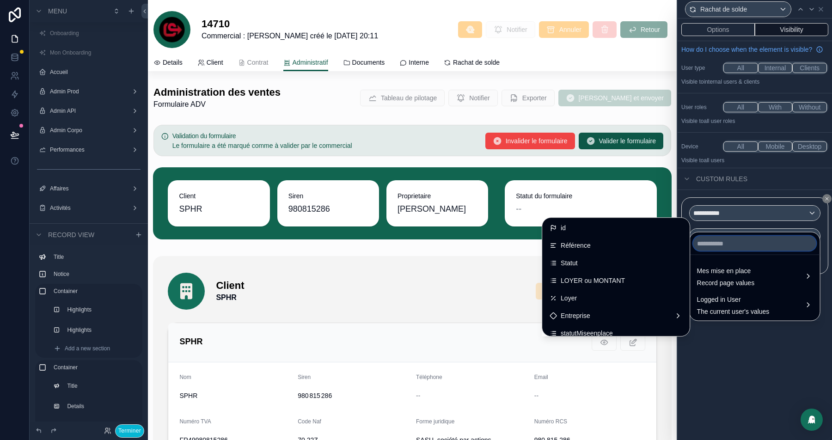
click at [728, 237] on input "text" at bounding box center [754, 243] width 123 height 15
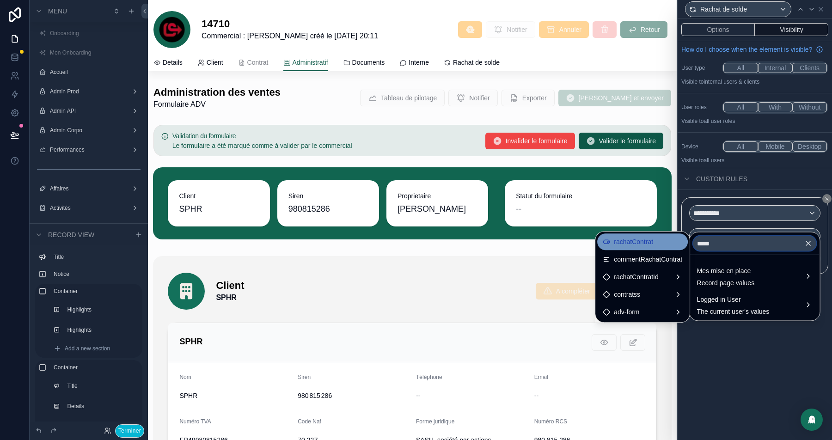
type input "*****"
click at [652, 245] on div "rachatContrat" at bounding box center [643, 241] width 80 height 11
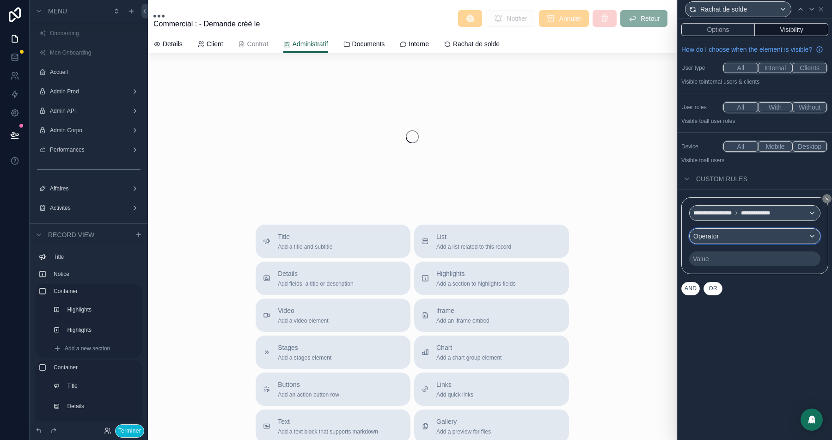
click at [743, 244] on div "Operator" at bounding box center [755, 236] width 130 height 15
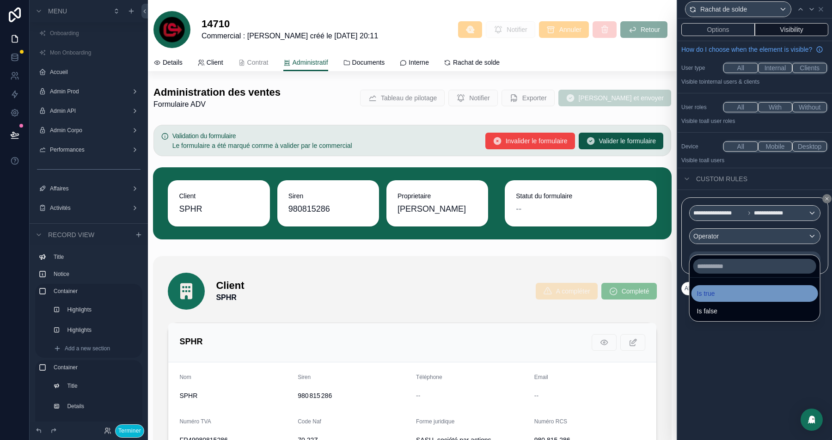
click at [712, 292] on span "Is true" at bounding box center [706, 293] width 18 height 11
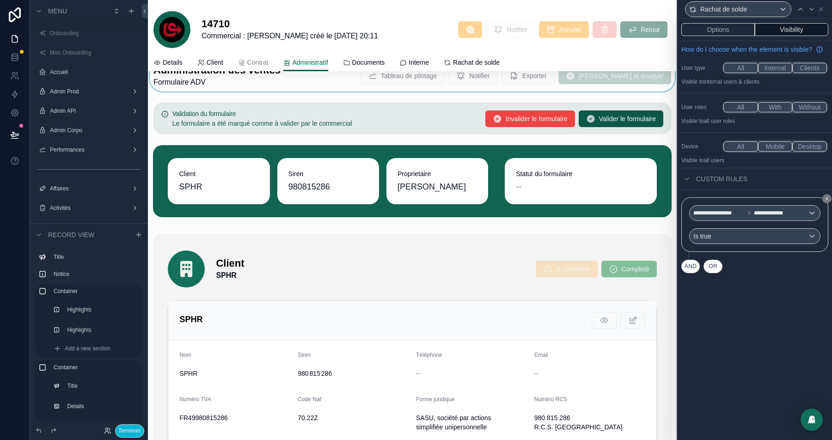
scroll to position [0, 0]
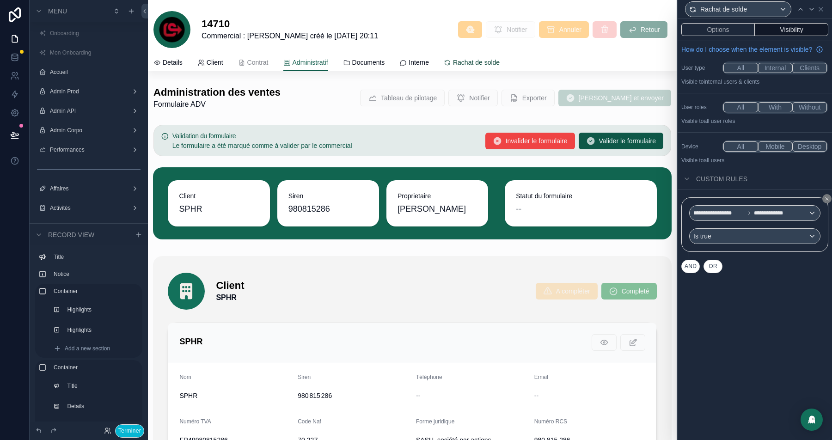
click at [490, 59] on span "Rachat de solde" at bounding box center [476, 62] width 47 height 9
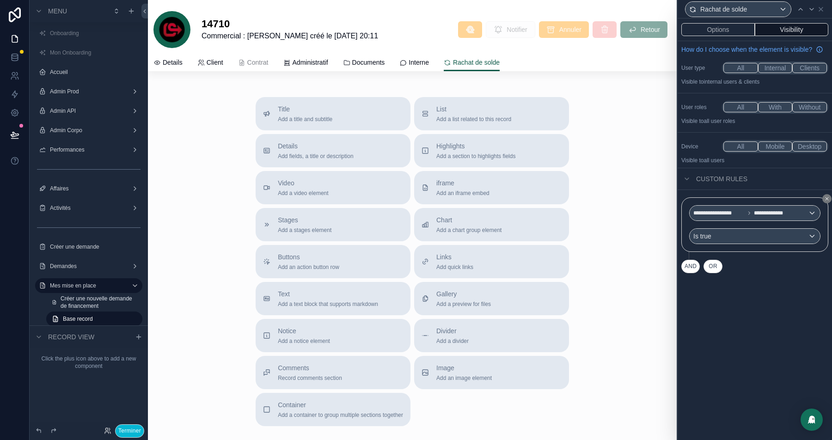
click at [706, 18] on div "Rachat de solde" at bounding box center [754, 9] width 147 height 18
click at [706, 27] on button "Options" at bounding box center [717, 29] width 73 height 13
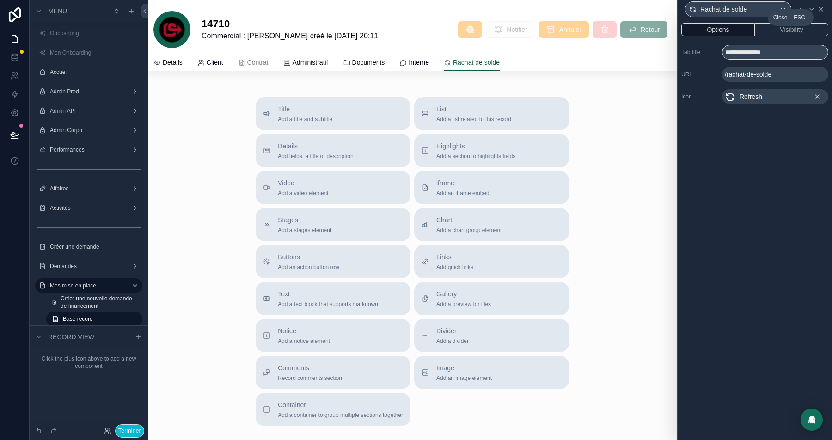
click at [820, 10] on icon at bounding box center [821, 9] width 4 height 4
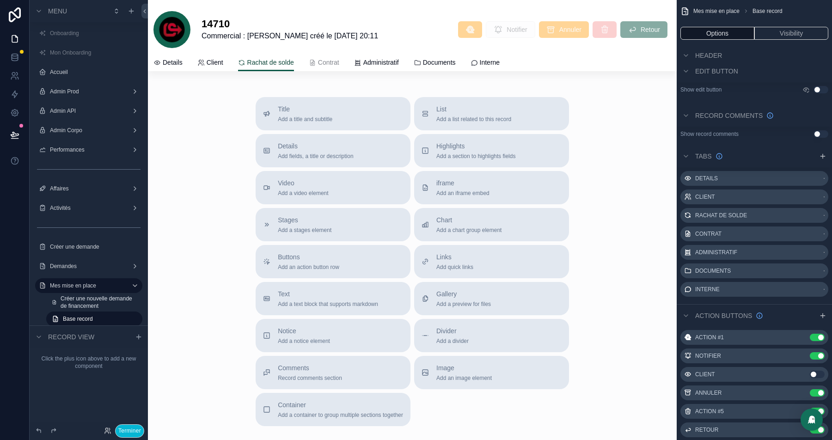
click at [280, 63] on span "Rachat de solde" at bounding box center [270, 62] width 47 height 9
click at [163, 63] on span "Details" at bounding box center [173, 62] width 20 height 9
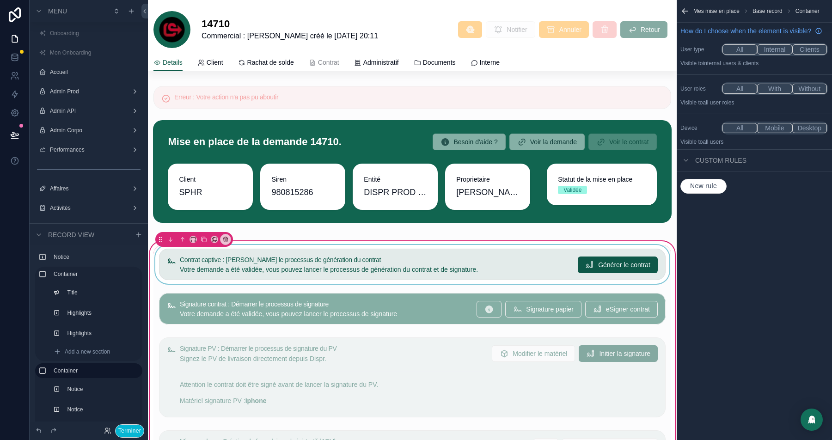
click at [385, 270] on div "scrollable content" at bounding box center [412, 264] width 518 height 39
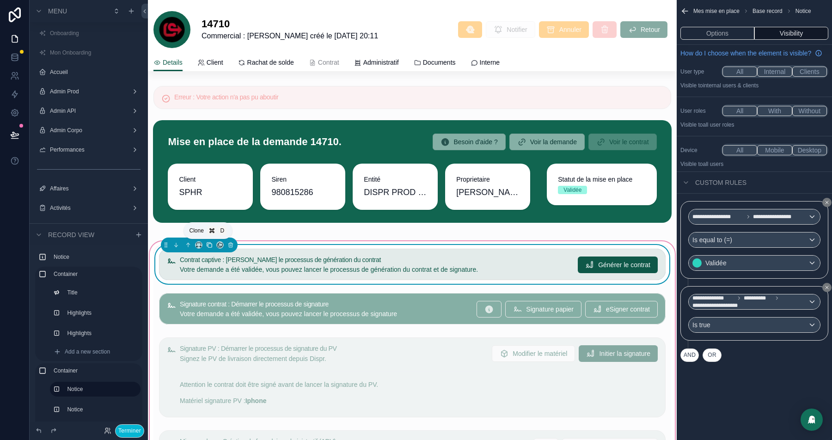
click at [209, 245] on icon "scrollable content" at bounding box center [209, 245] width 6 height 6
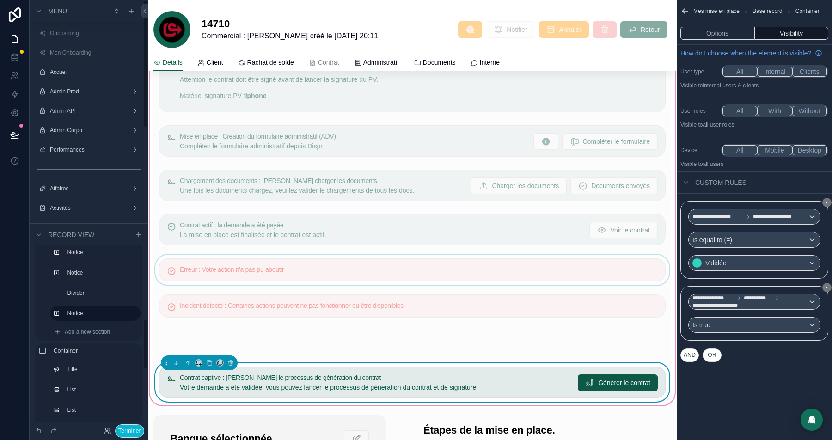
scroll to position [303, 0]
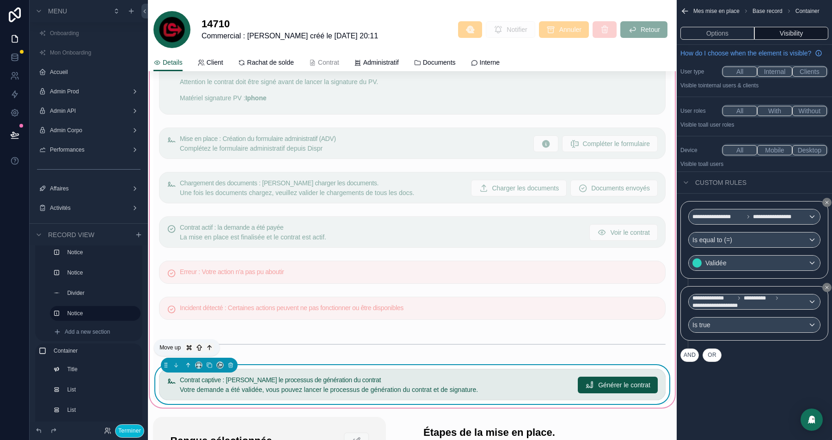
click at [187, 363] on icon "scrollable content" at bounding box center [188, 364] width 2 height 2
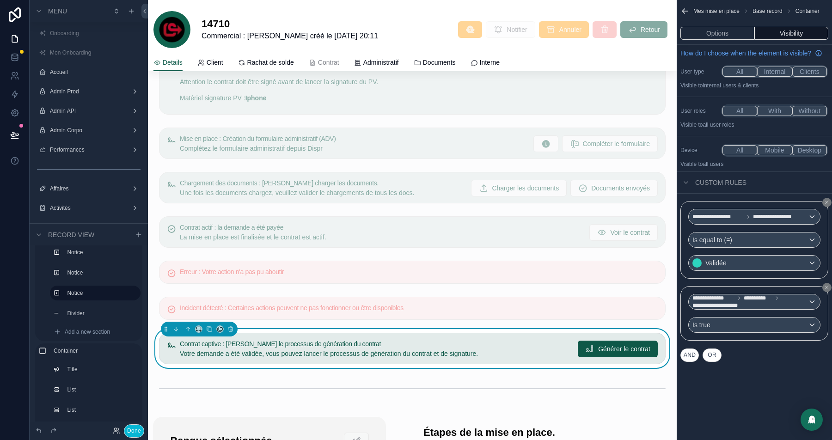
scroll to position [258, 0]
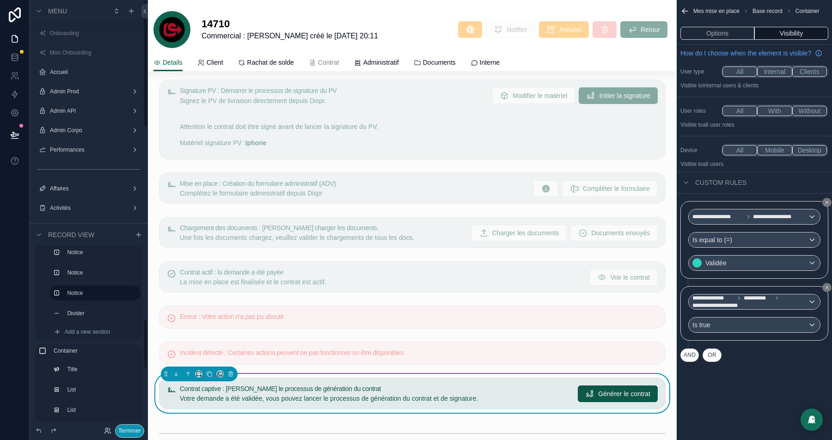
click at [122, 428] on button "Terminer" at bounding box center [129, 430] width 29 height 13
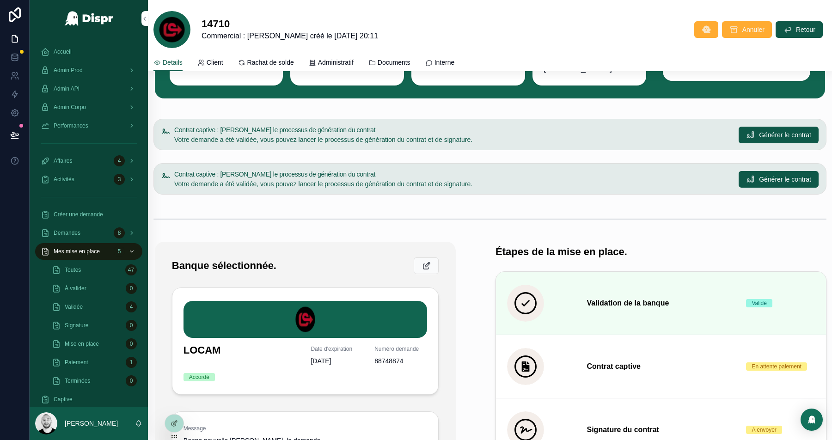
scroll to position [86, 0]
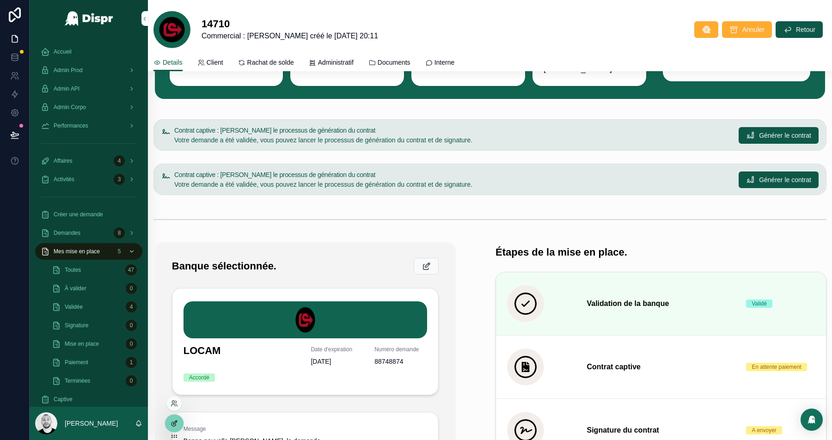
click at [175, 427] on div at bounding box center [174, 424] width 18 height 18
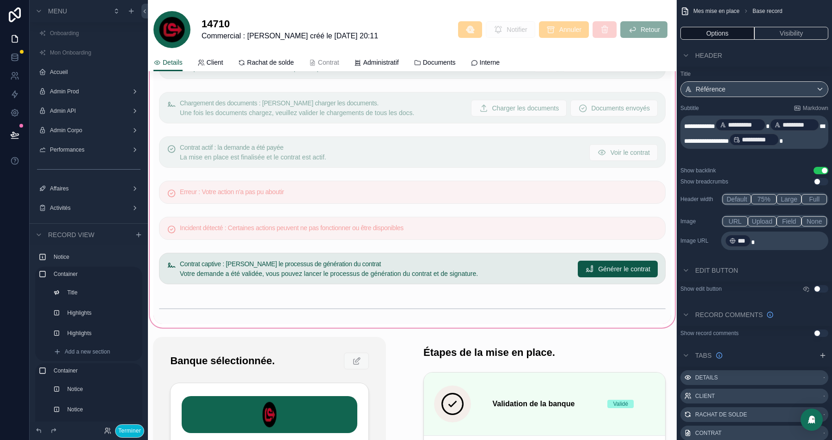
scroll to position [400, 0]
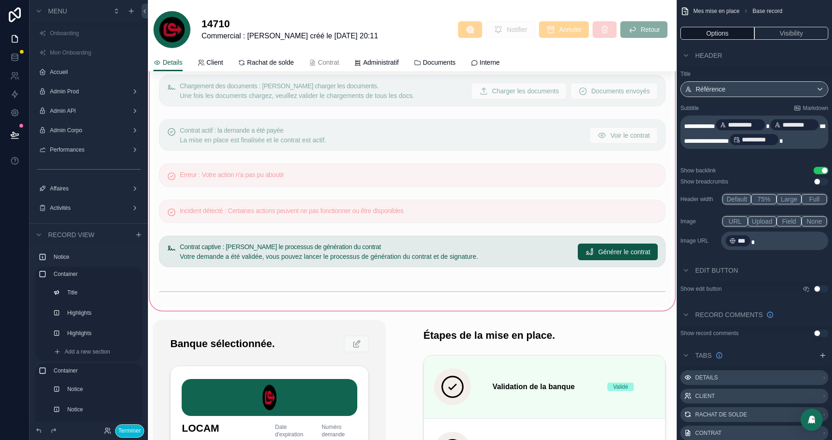
click at [276, 253] on div "scrollable content" at bounding box center [412, 76] width 529 height 473
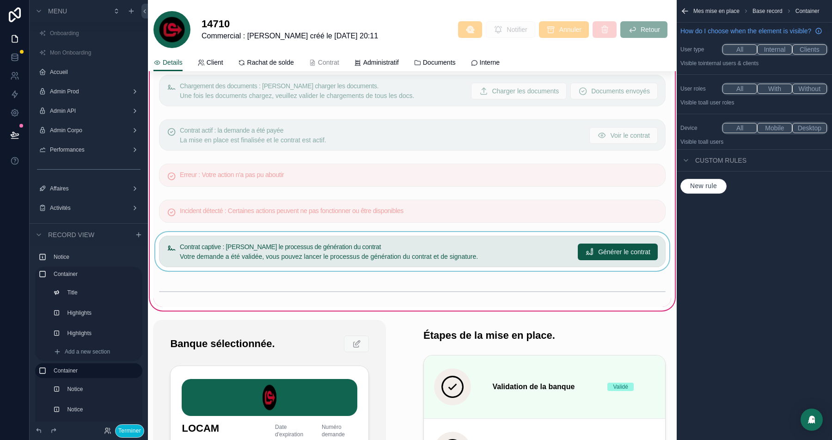
click at [295, 241] on div "scrollable content" at bounding box center [412, 251] width 518 height 39
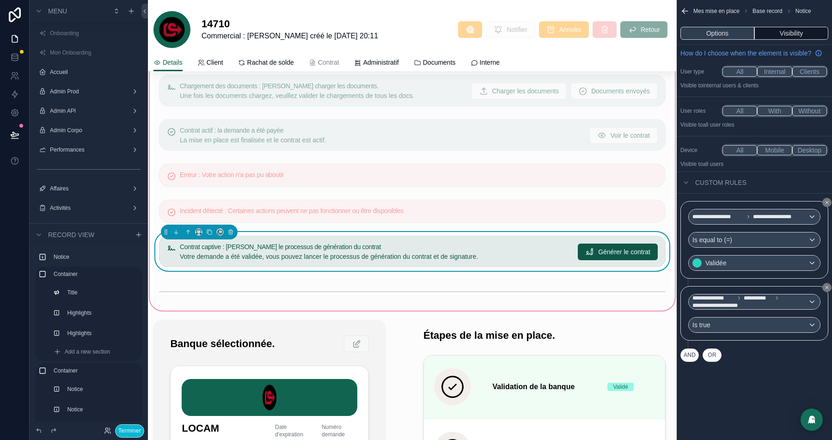
click at [711, 30] on button "Options" at bounding box center [717, 33] width 74 height 13
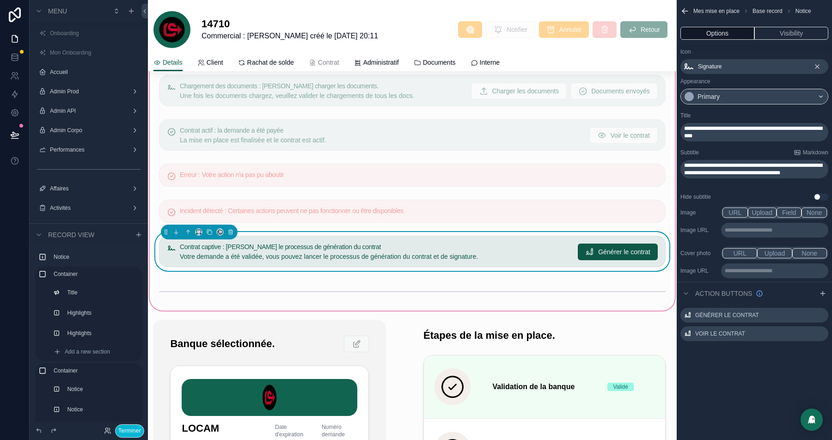
click at [699, 69] on span "Signature" at bounding box center [710, 66] width 24 height 7
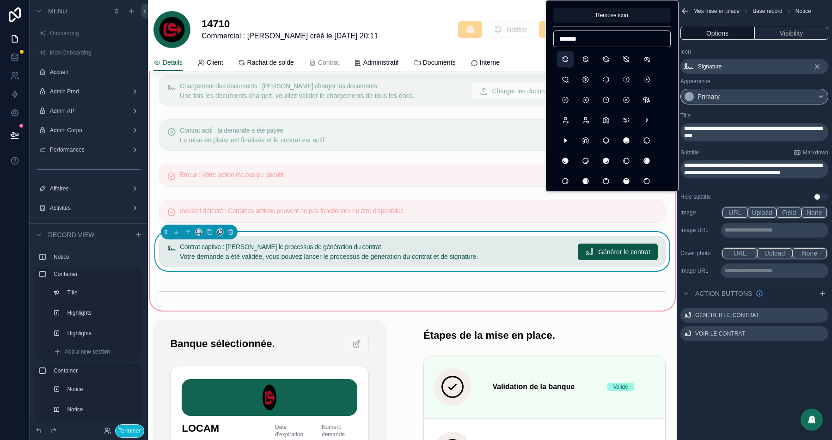
type input "*******"
drag, startPoint x: 557, startPoint y: 61, endPoint x: 713, endPoint y: 103, distance: 161.4
click at [557, 61] on button "Refresh" at bounding box center [565, 59] width 17 height 17
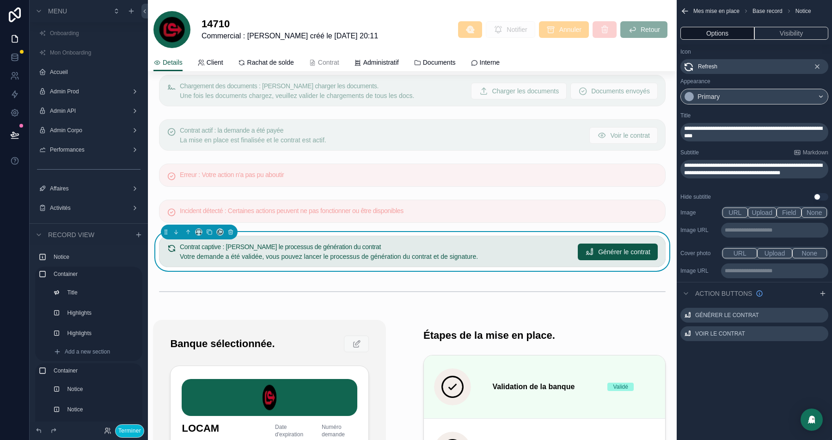
click at [706, 128] on span "**********" at bounding box center [753, 132] width 138 height 13
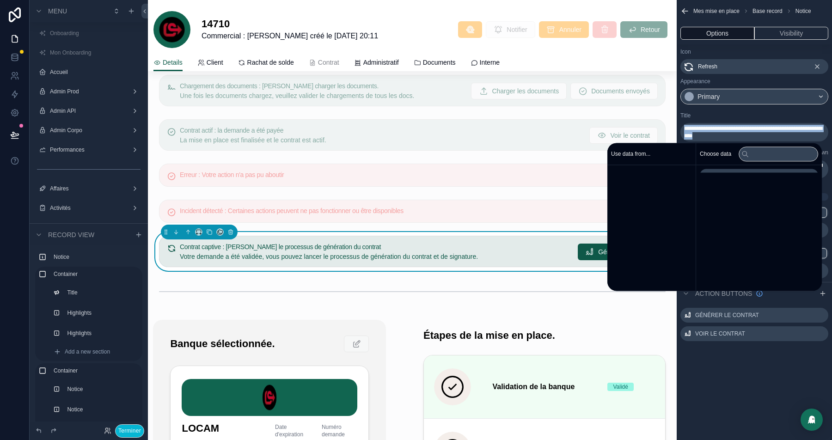
click at [706, 128] on span "**********" at bounding box center [753, 132] width 138 height 13
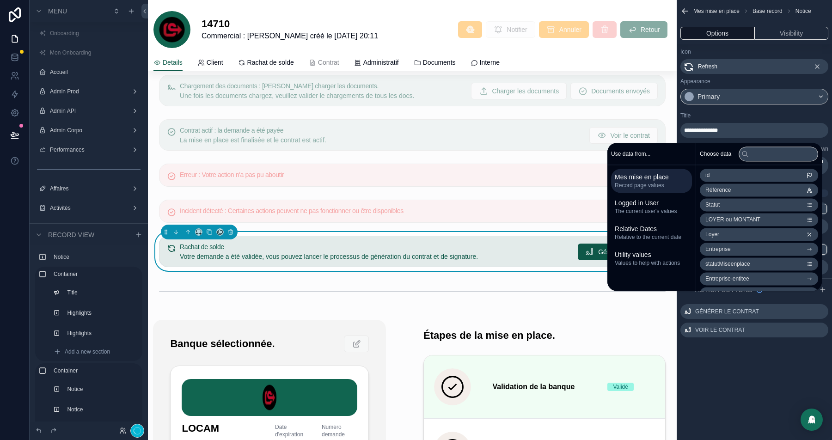
click at [730, 116] on div "Title" at bounding box center [754, 115] width 148 height 7
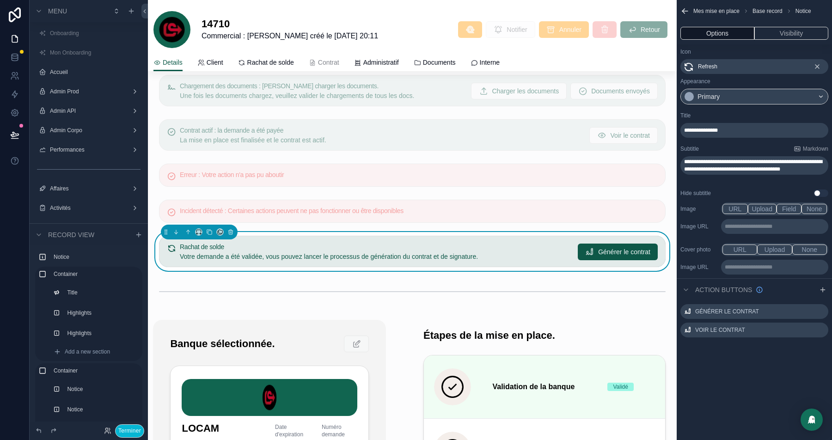
click at [715, 165] on span "**********" at bounding box center [753, 165] width 138 height 13
click at [821, 309] on icon "scrollable content" at bounding box center [820, 311] width 7 height 7
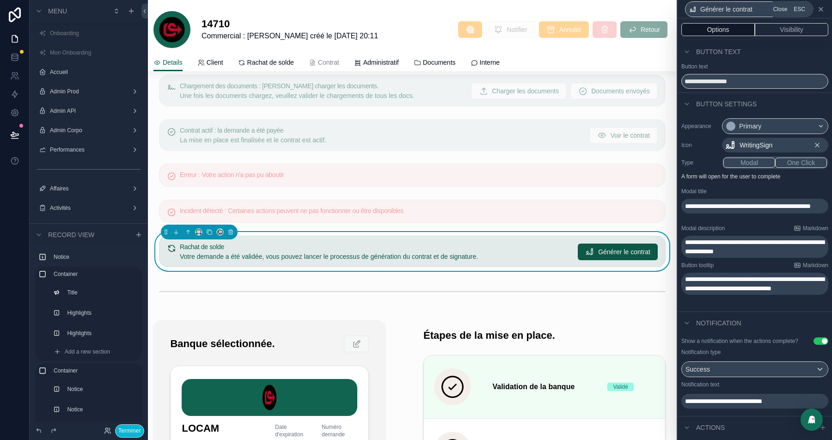
click at [820, 8] on icon at bounding box center [821, 9] width 4 height 4
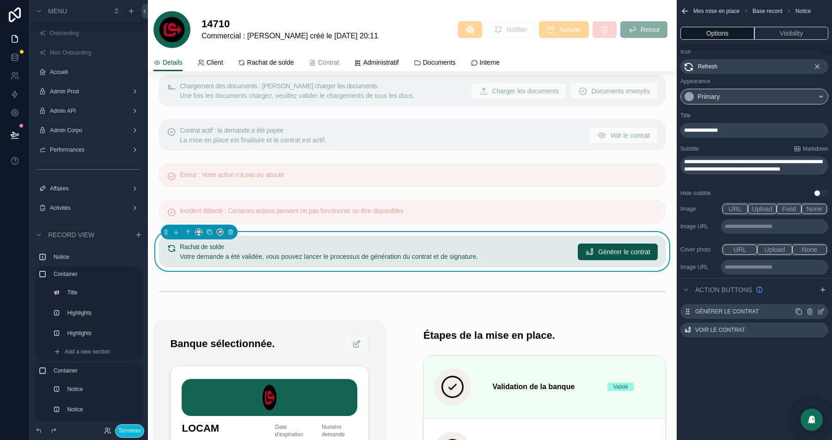
click at [811, 309] on icon "scrollable content" at bounding box center [809, 311] width 7 height 7
click at [800, 297] on icon at bounding box center [800, 296] width 0 height 2
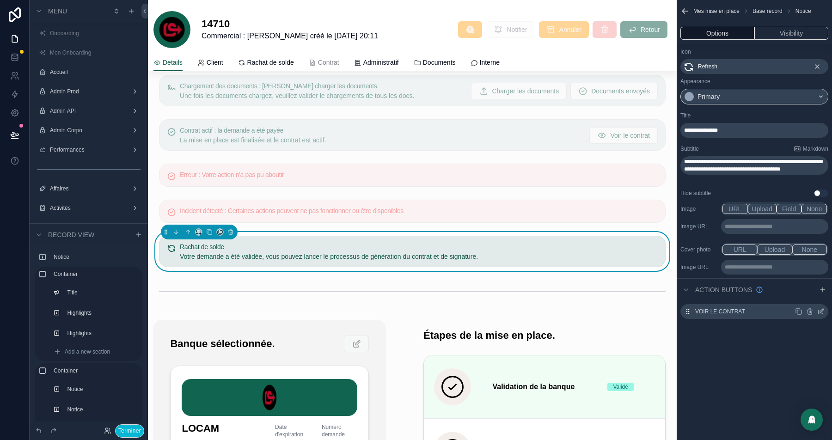
click at [811, 311] on icon "scrollable content" at bounding box center [809, 311] width 7 height 7
click at [759, 338] on div "**********" at bounding box center [754, 170] width 155 height 341
click at [822, 312] on icon "scrollable content" at bounding box center [820, 311] width 7 height 7
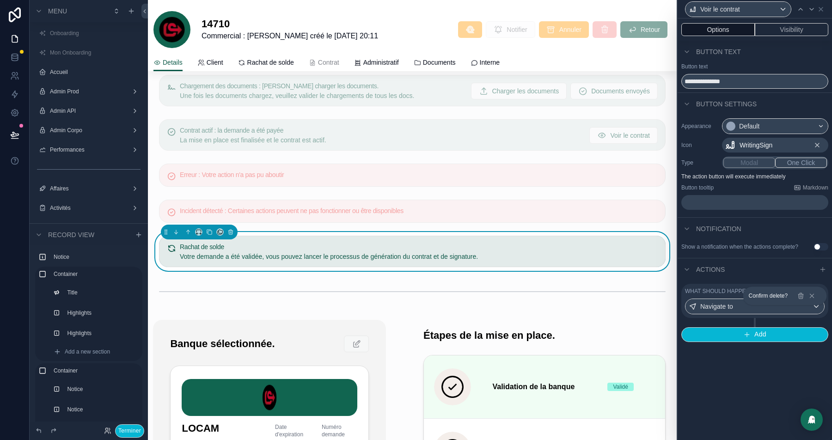
click at [746, 276] on div "Actions" at bounding box center [755, 269] width 154 height 22
click at [784, 28] on button "Visibility" at bounding box center [791, 29] width 73 height 13
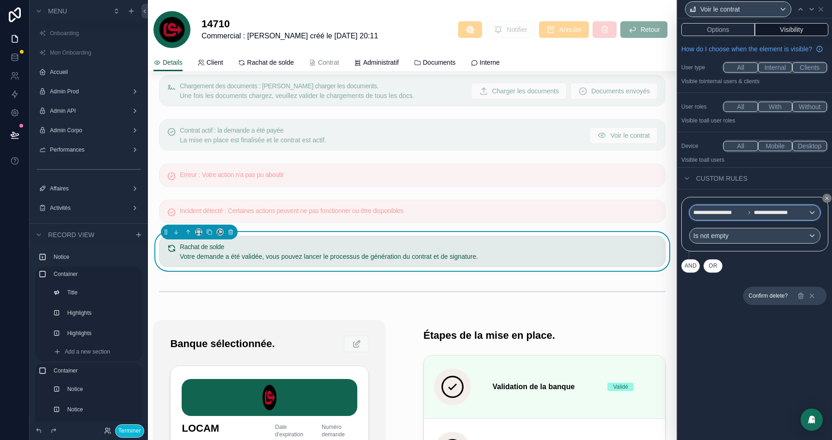
click at [742, 216] on span "**********" at bounding box center [718, 212] width 51 height 7
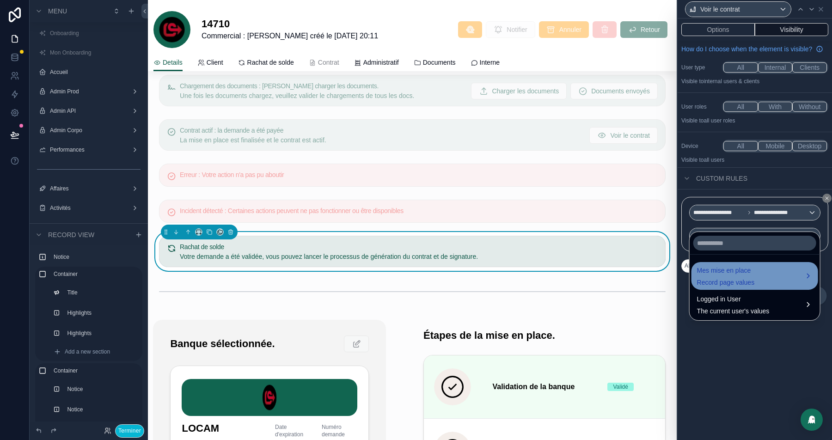
click at [717, 272] on span "Mes mise en place" at bounding box center [726, 270] width 58 height 11
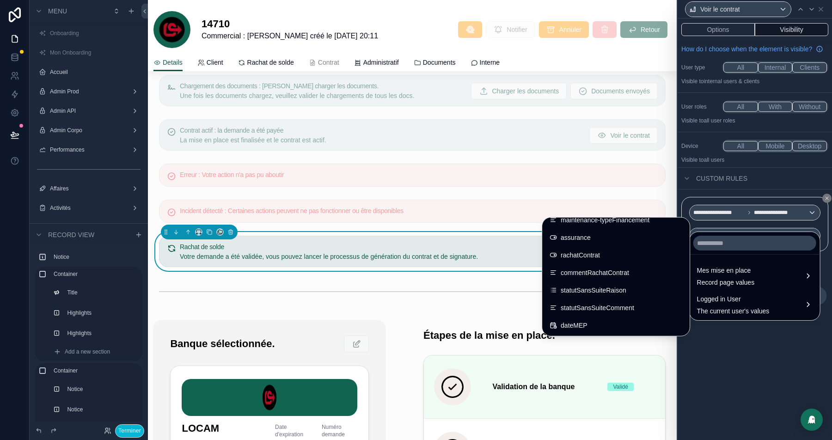
scroll to position [997, 0]
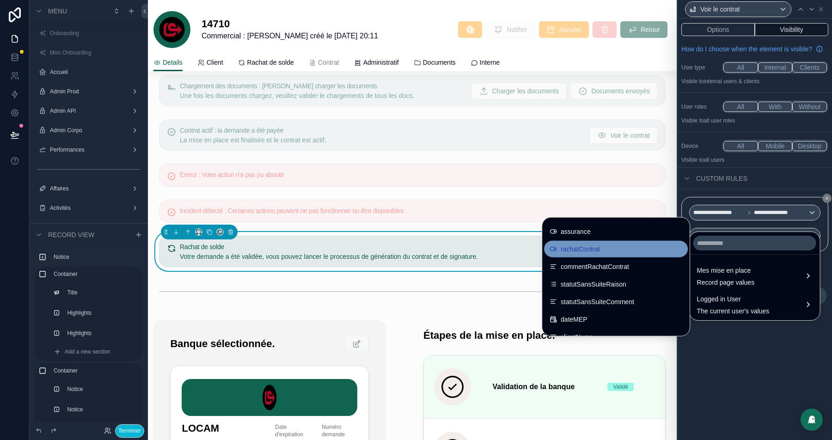
click at [566, 248] on span "rachatContrat" at bounding box center [580, 249] width 39 height 11
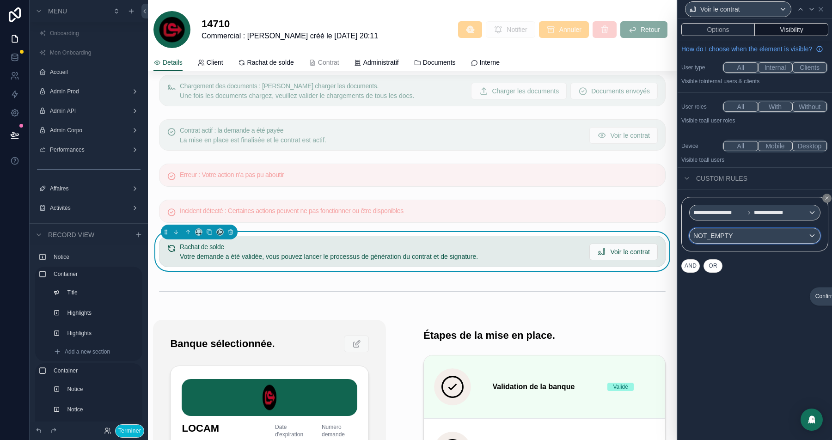
click at [741, 243] on div "NOT_EMPTY" at bounding box center [755, 235] width 130 height 15
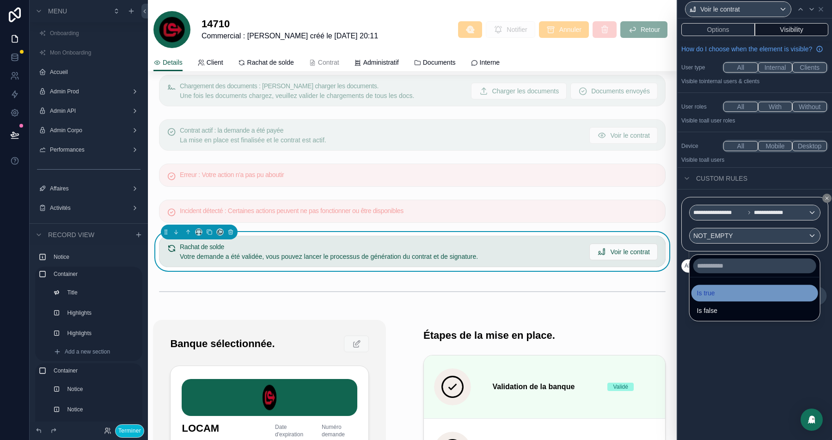
click at [721, 291] on div "Is true" at bounding box center [755, 293] width 116 height 11
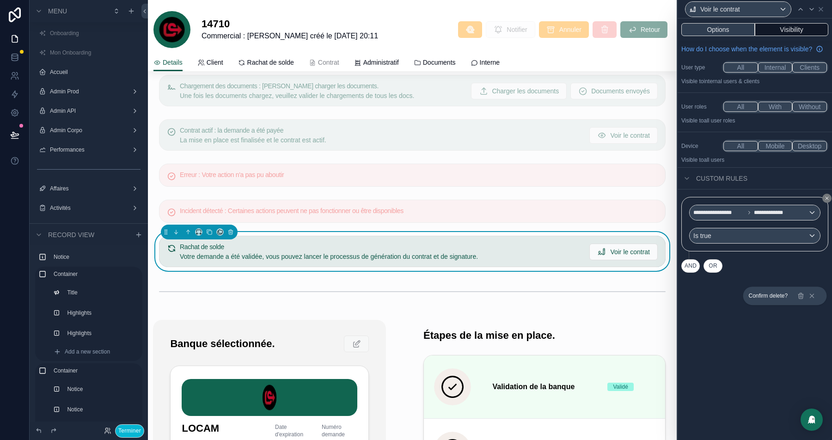
click at [722, 26] on button "Options" at bounding box center [717, 29] width 73 height 13
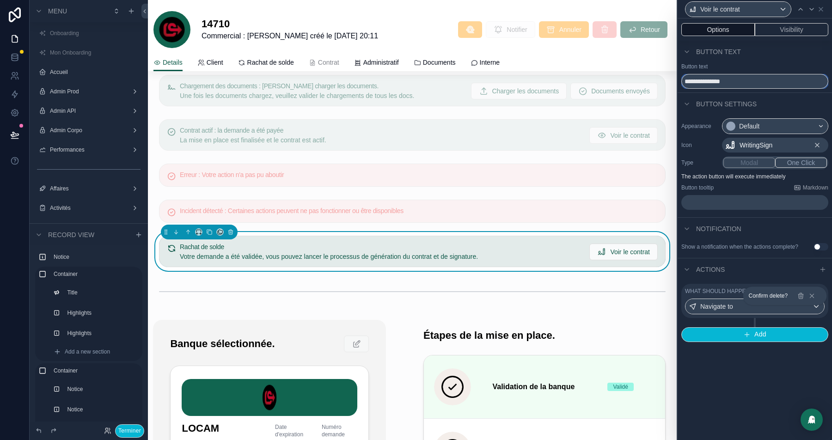
click at [712, 80] on input "**********" at bounding box center [754, 81] width 147 height 15
type input "****"
click at [745, 146] on span "WritingSign" at bounding box center [756, 145] width 33 height 9
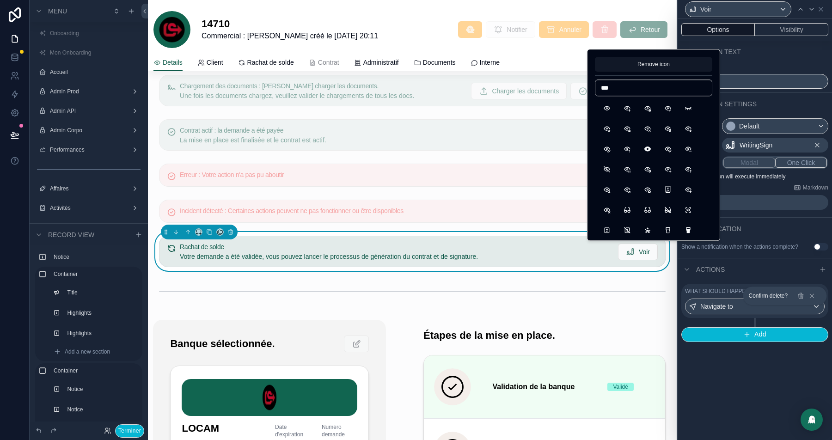
type input "***"
click at [606, 106] on button "Eye" at bounding box center [607, 108] width 17 height 17
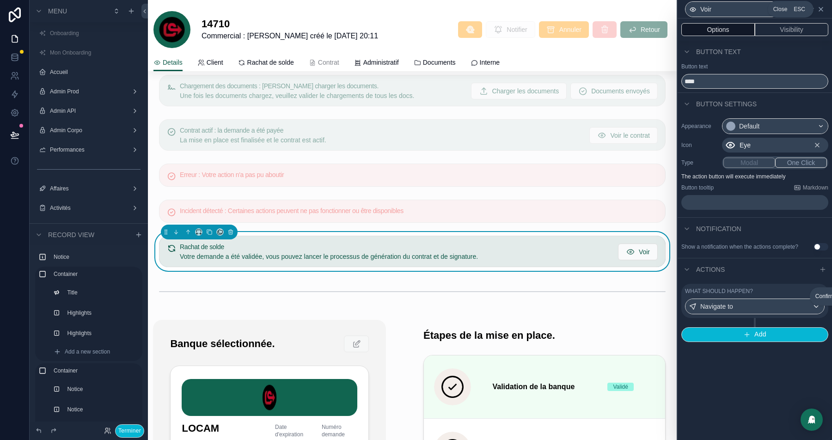
click at [820, 10] on icon at bounding box center [820, 9] width 7 height 7
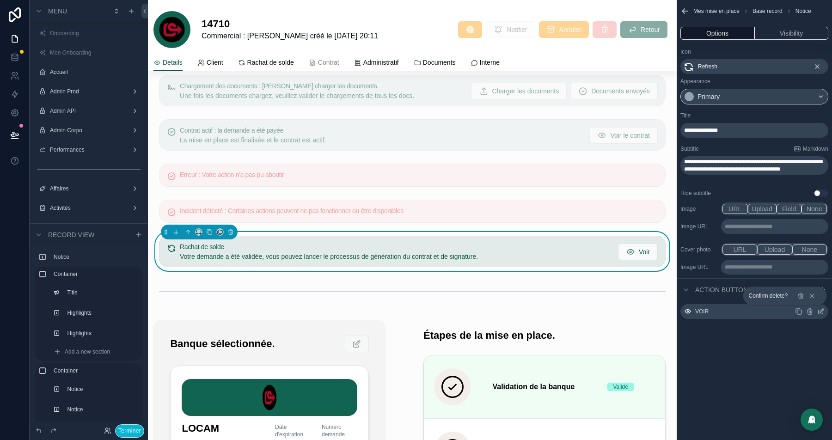
click at [701, 167] on span "**********" at bounding box center [753, 165] width 138 height 13
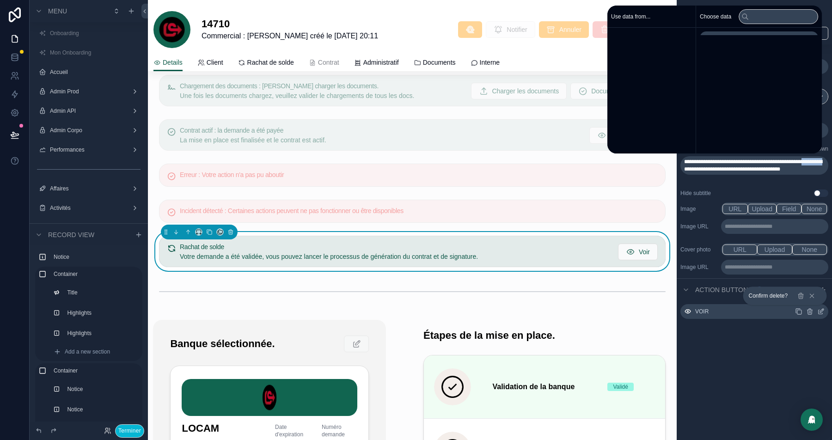
click at [701, 167] on span "**********" at bounding box center [753, 165] width 138 height 13
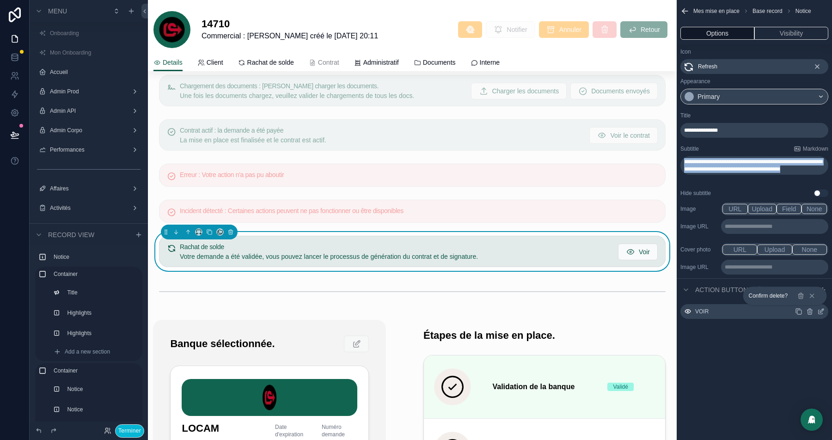
click at [701, 167] on span "**********" at bounding box center [753, 165] width 138 height 13
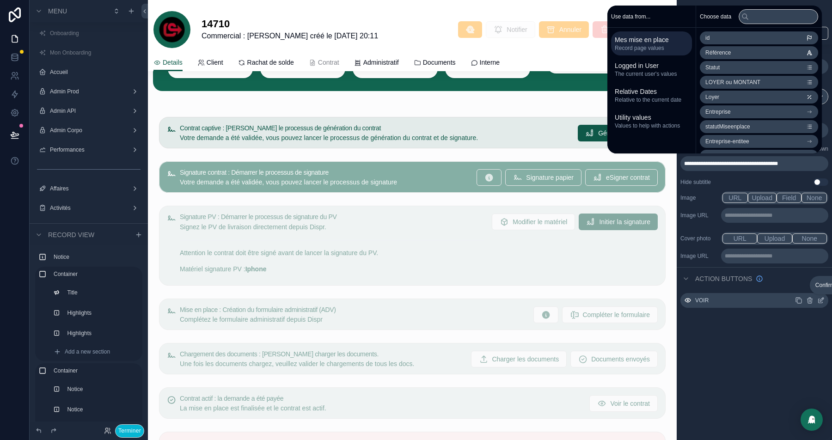
scroll to position [130, 0]
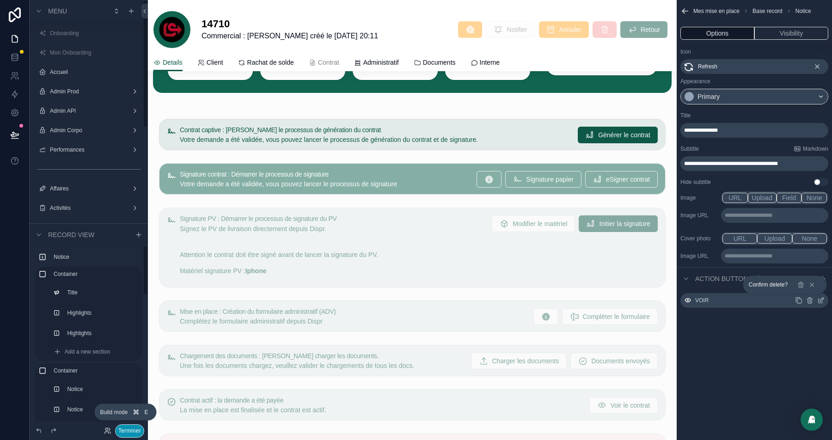
click at [128, 432] on button "Terminer" at bounding box center [129, 430] width 29 height 13
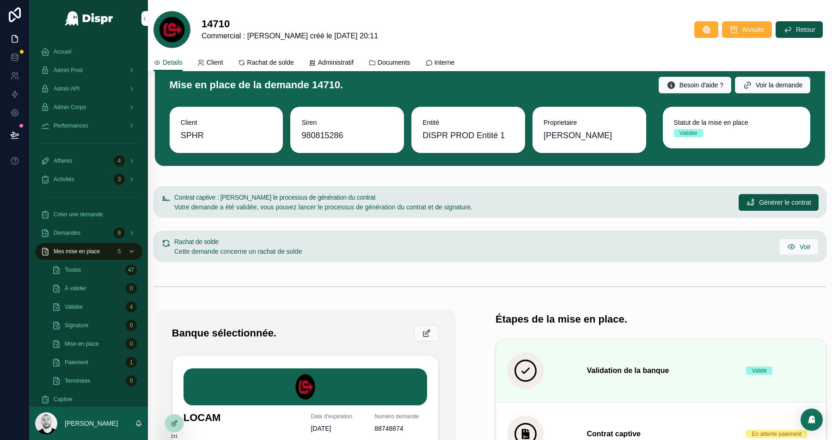
scroll to position [0, 0]
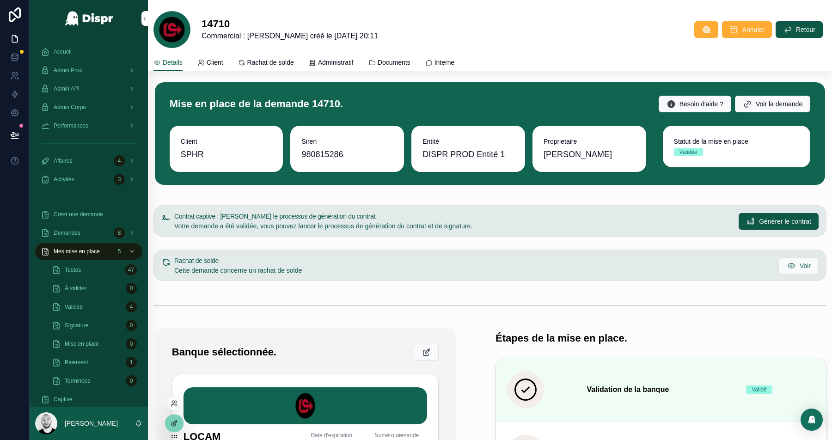
click at [180, 422] on div at bounding box center [174, 424] width 18 height 18
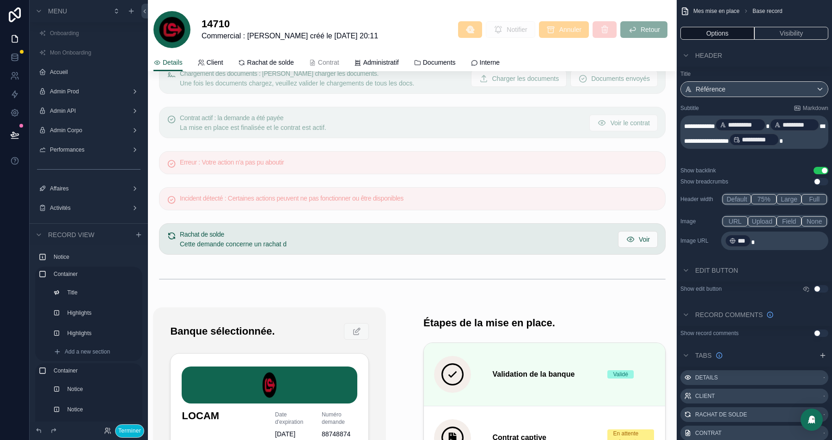
scroll to position [416, 0]
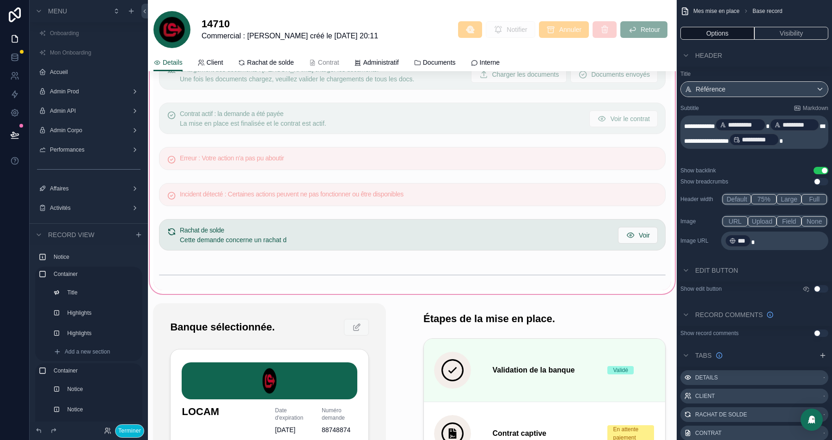
click at [181, 231] on div "scrollable content" at bounding box center [412, 59] width 529 height 473
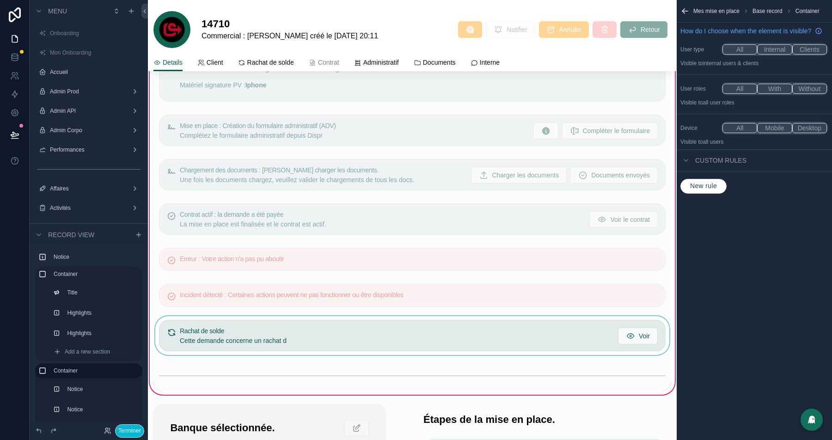
click at [200, 335] on div "scrollable content" at bounding box center [412, 335] width 518 height 39
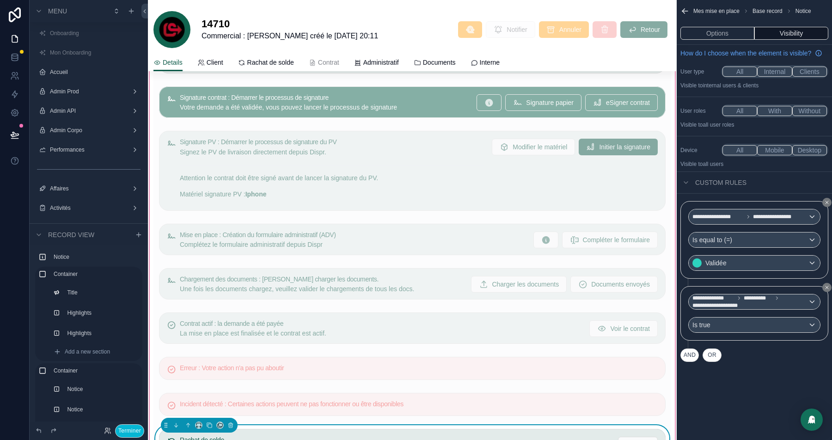
scroll to position [205, 0]
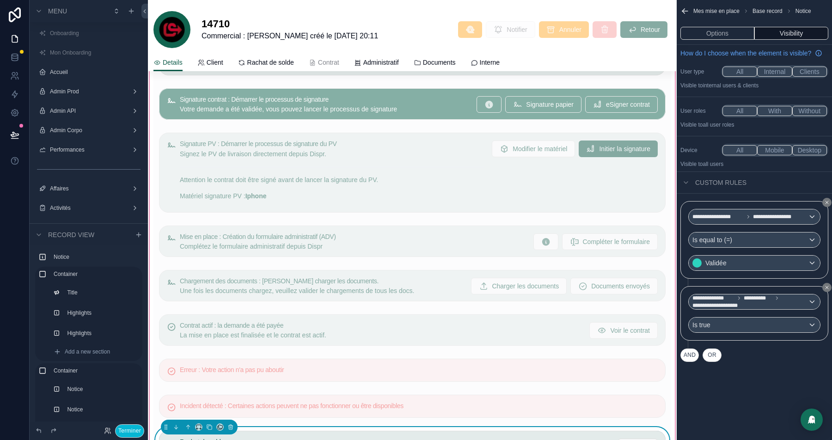
drag, startPoint x: 165, startPoint y: 424, endPoint x: 174, endPoint y: 383, distance: 42.5
click at [209, 128] on div "Contrat captive : Démarrer le processus de génération du contrat Votre demande …" at bounding box center [412, 271] width 518 height 462
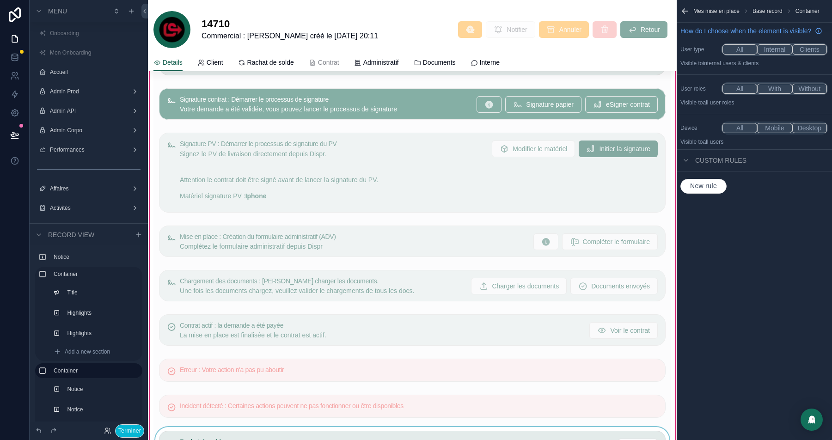
click at [164, 429] on div "scrollable content" at bounding box center [412, 446] width 518 height 39
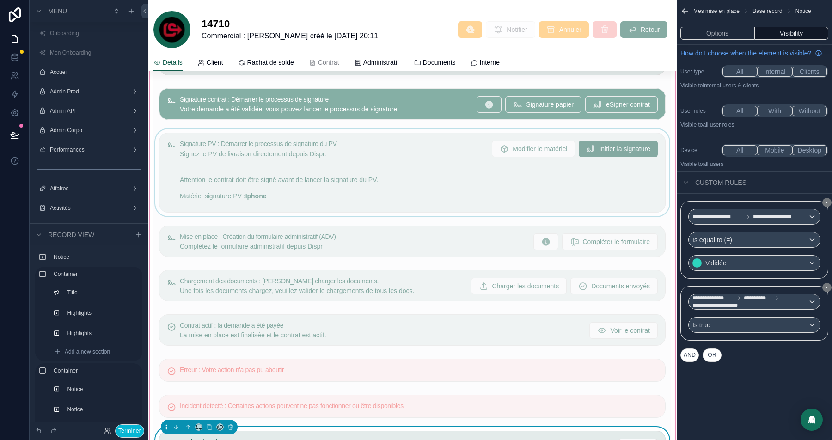
drag, startPoint x: 166, startPoint y: 426, endPoint x: 200, endPoint y: 147, distance: 280.2
click at [200, 147] on div "Contrat captive : Démarrer le processus de génération du contrat Votre demande …" at bounding box center [412, 271] width 518 height 462
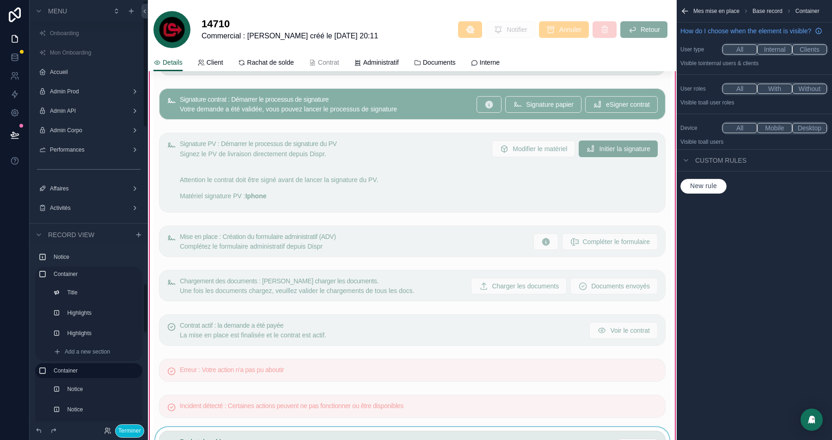
scroll to position [133, 0]
click at [189, 432] on div "scrollable content" at bounding box center [412, 446] width 518 height 39
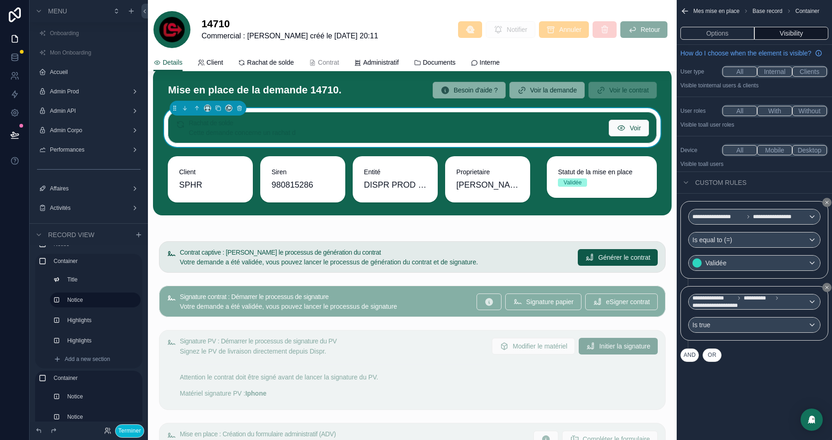
scroll to position [62, 0]
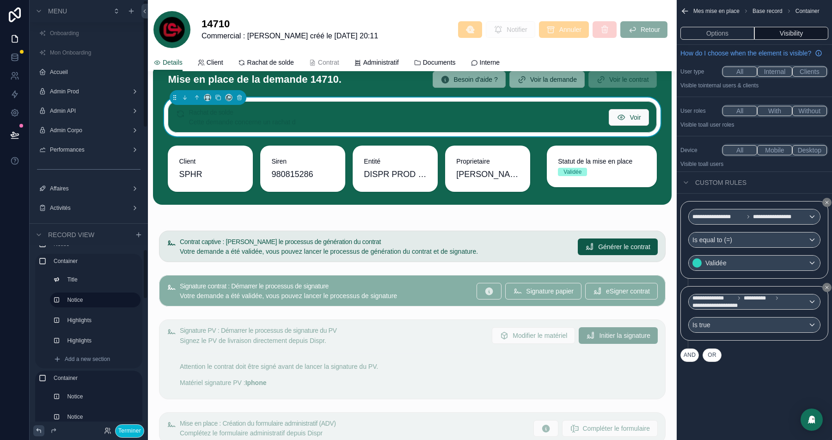
click at [40, 432] on icon at bounding box center [38, 430] width 7 height 7
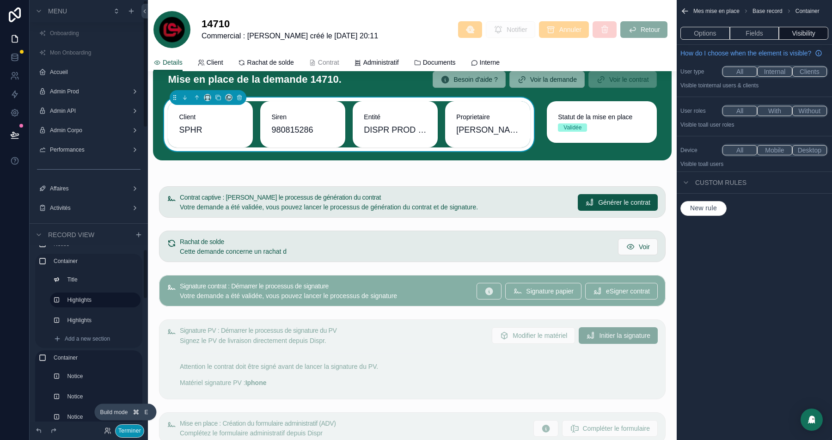
click at [119, 433] on button "Terminer" at bounding box center [129, 430] width 29 height 13
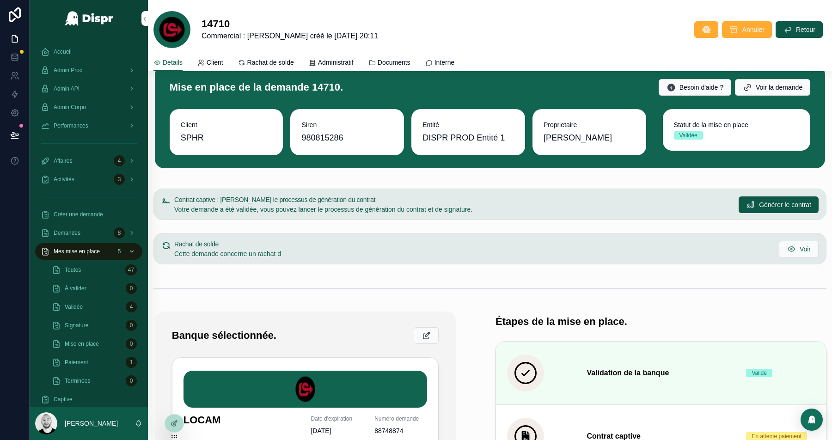
scroll to position [0, 0]
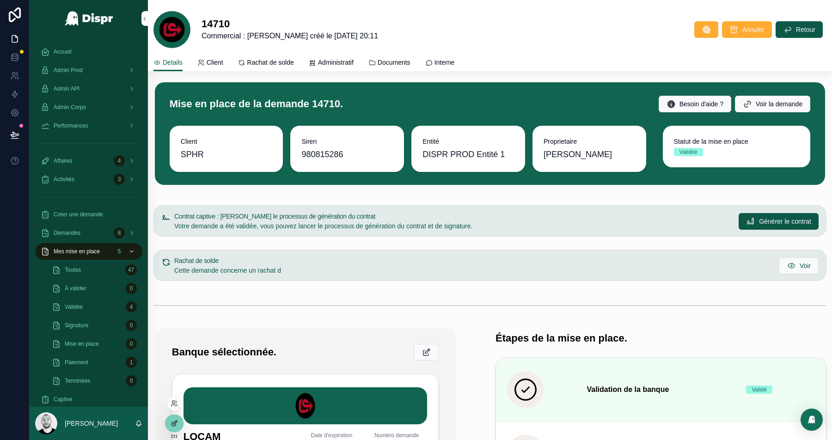
click at [173, 426] on icon at bounding box center [173, 424] width 4 height 4
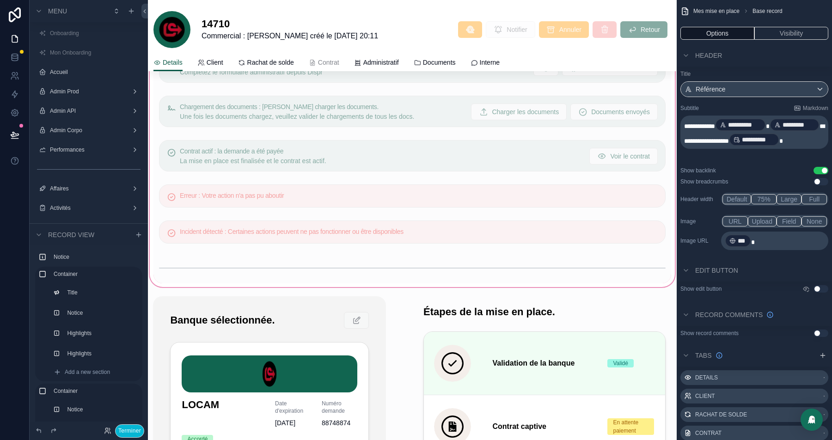
scroll to position [428, 0]
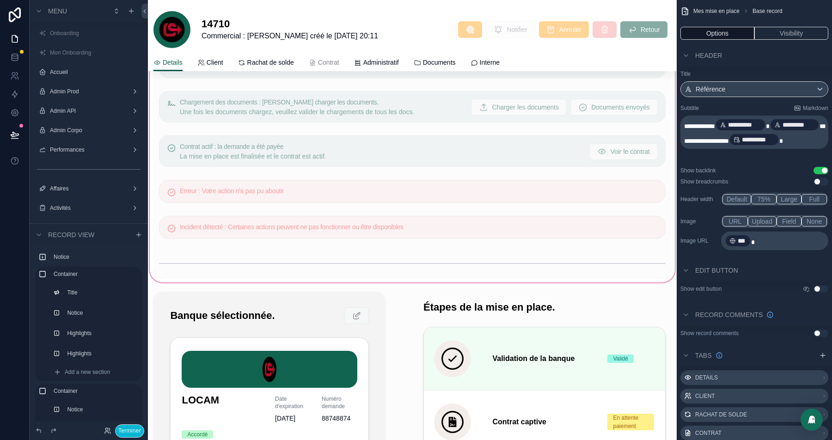
click at [324, 194] on div "scrollable content" at bounding box center [412, 70] width 529 height 428
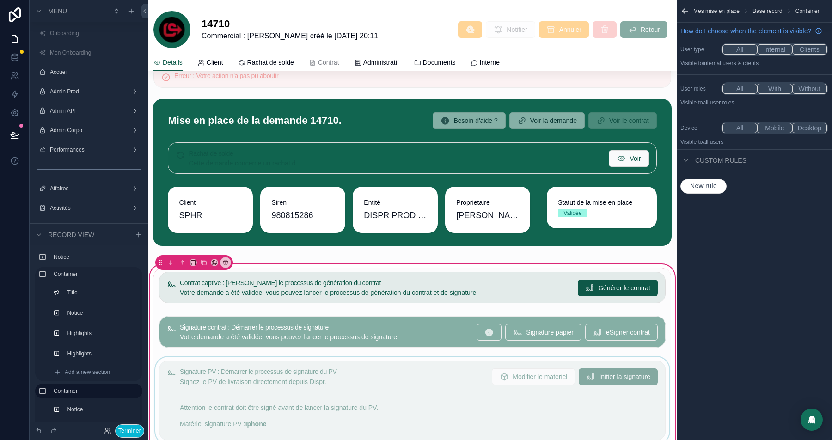
scroll to position [0, 0]
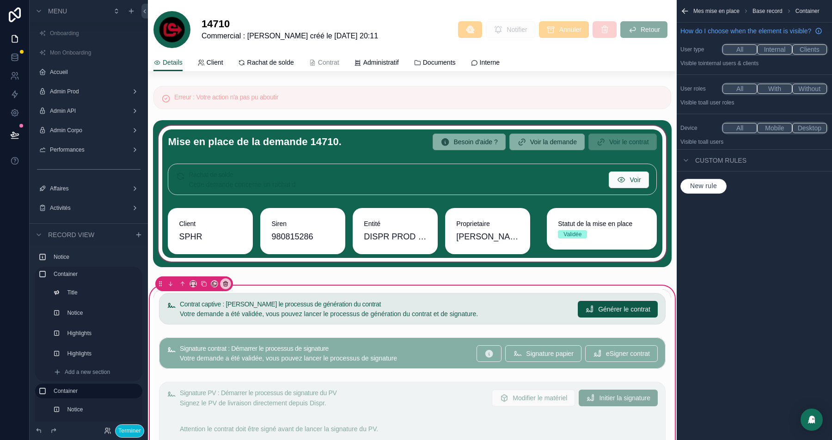
click at [229, 178] on div "scrollable content" at bounding box center [412, 193] width 518 height 147
click at [177, 183] on div "scrollable content" at bounding box center [412, 193] width 518 height 147
click at [256, 179] on div "scrollable content" at bounding box center [412, 193] width 518 height 147
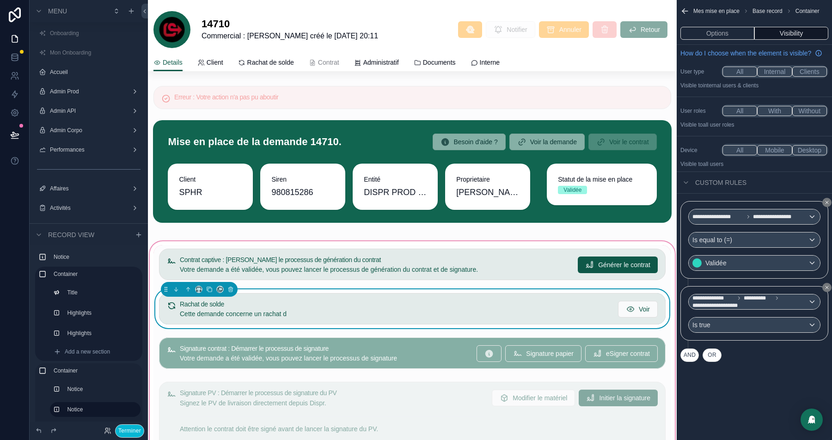
click at [343, 301] on h5 "Rachat de solde" at bounding box center [395, 304] width 431 height 6
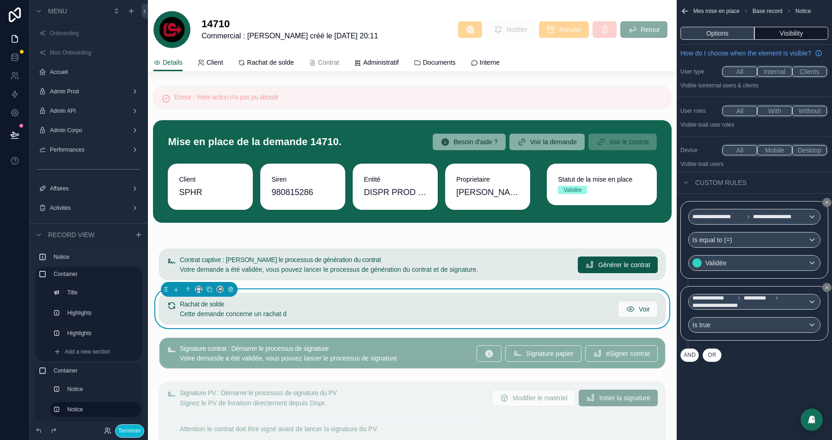
click at [718, 35] on button "Options" at bounding box center [717, 33] width 74 height 13
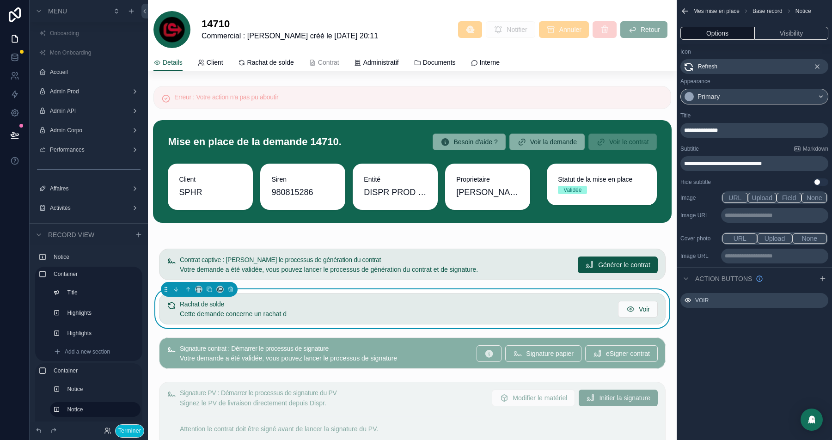
click at [793, 163] on p "**********" at bounding box center [755, 163] width 142 height 7
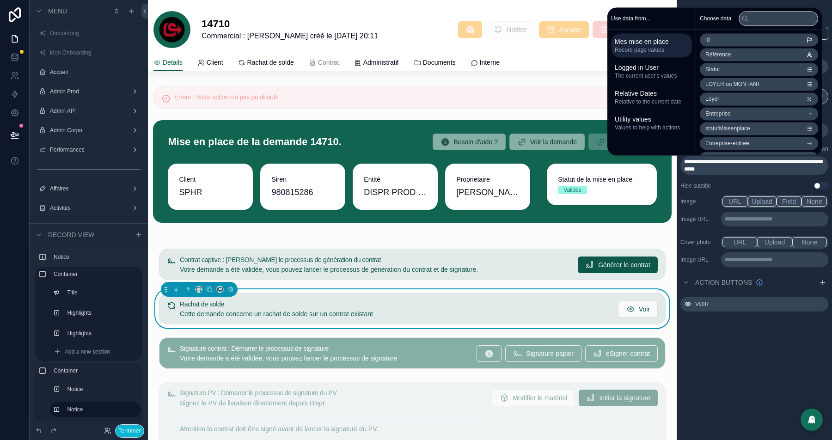
click at [766, 330] on div "**********" at bounding box center [754, 167] width 155 height 334
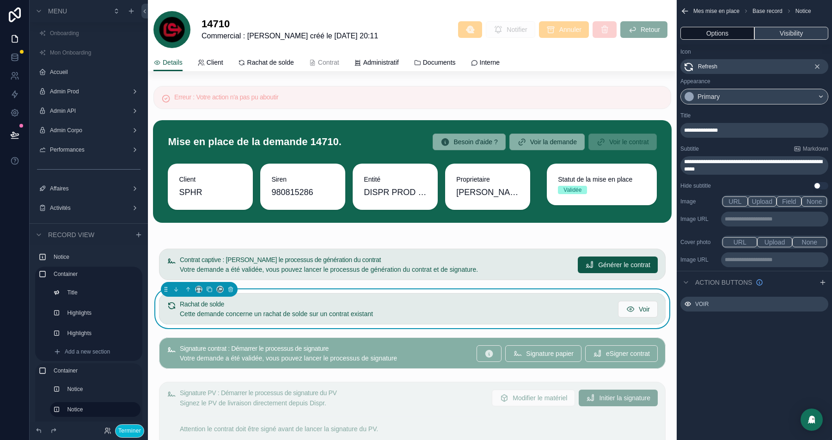
click at [790, 34] on button "Visibility" at bounding box center [791, 33] width 74 height 13
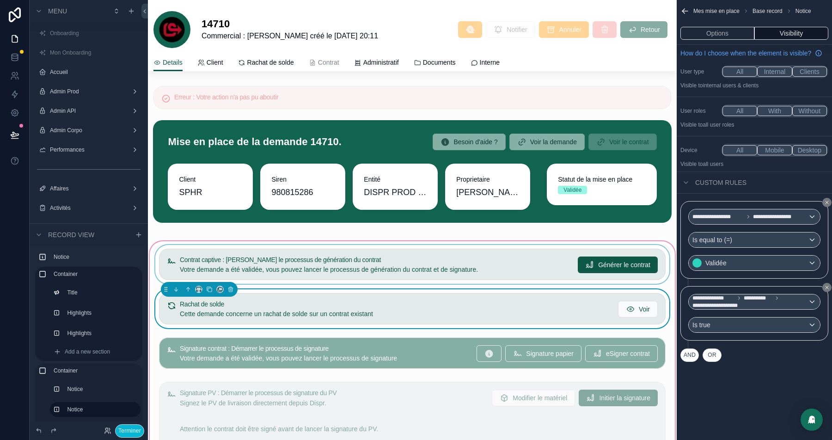
click at [486, 257] on div "scrollable content" at bounding box center [412, 264] width 518 height 39
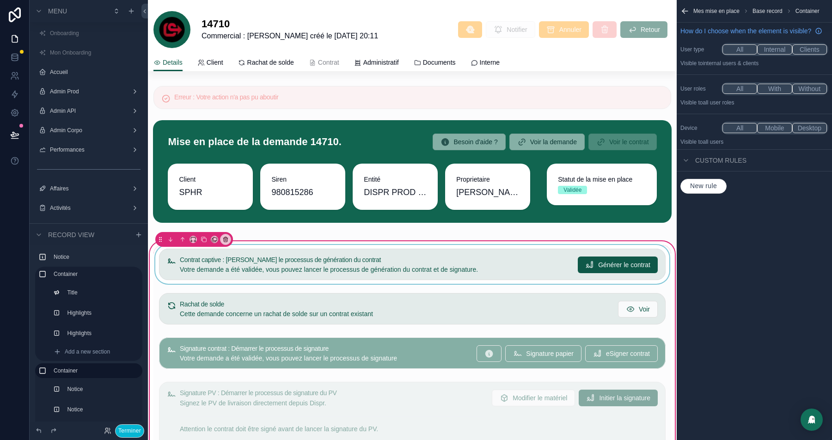
click at [508, 256] on div "scrollable content" at bounding box center [412, 264] width 518 height 39
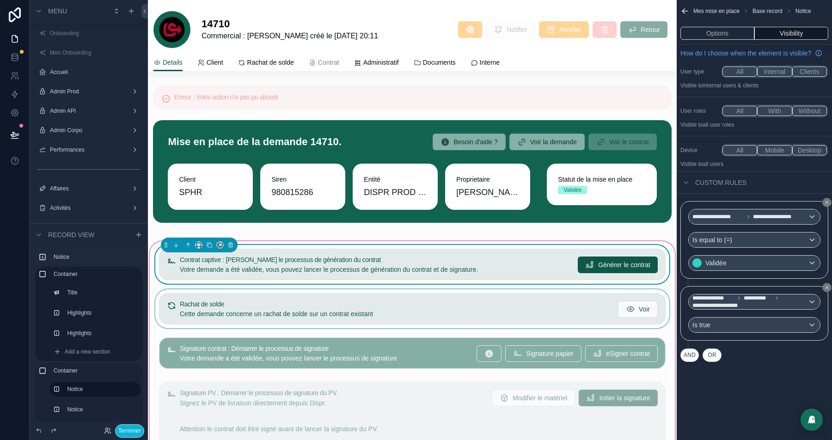
click at [472, 302] on div "scrollable content" at bounding box center [412, 308] width 518 height 39
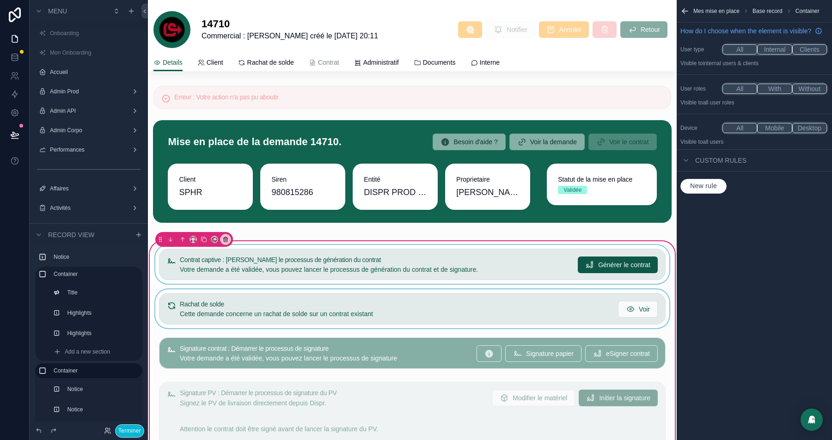
click at [547, 305] on div "scrollable content" at bounding box center [412, 308] width 518 height 39
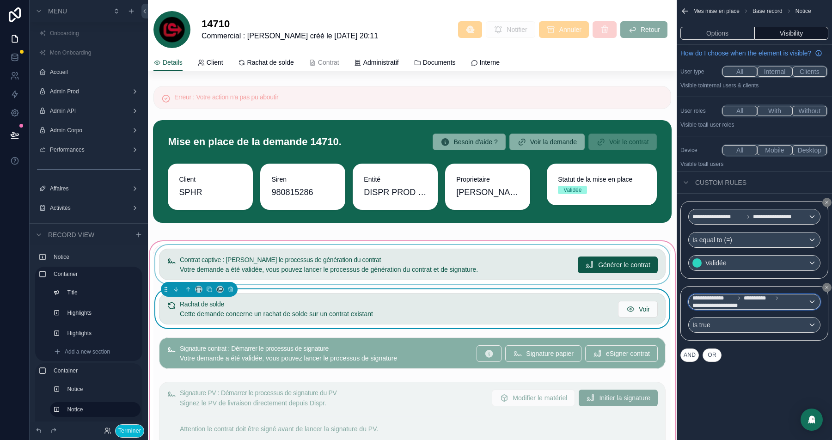
click at [768, 309] on span "**********" at bounding box center [750, 301] width 116 height 15
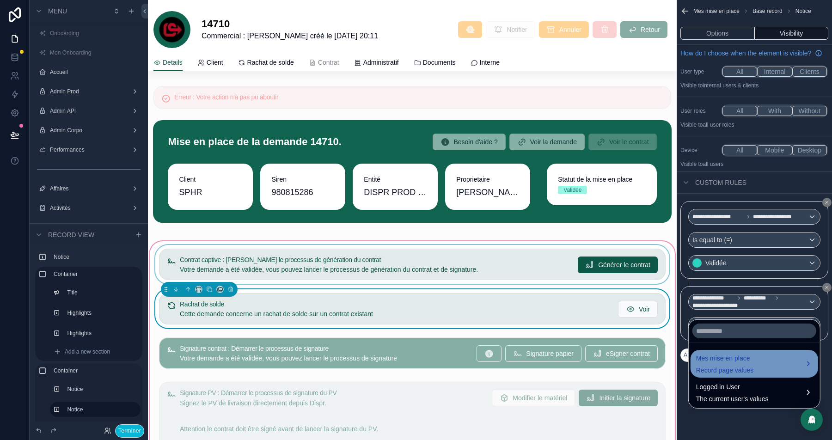
click at [737, 356] on span "Mes mise en place" at bounding box center [725, 358] width 58 height 11
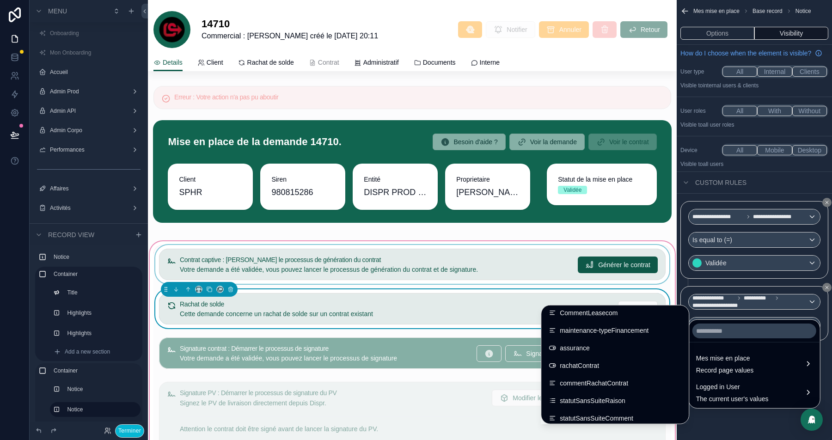
scroll to position [971, 0]
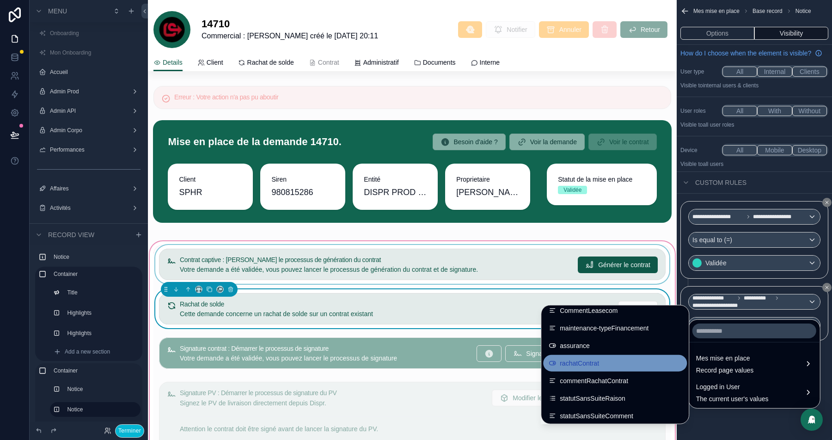
click at [569, 361] on span "rachatContrat" at bounding box center [579, 363] width 39 height 11
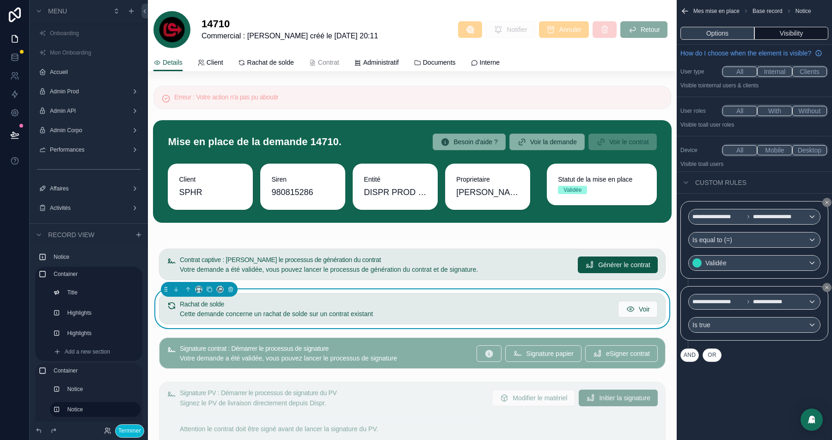
click at [727, 35] on button "Options" at bounding box center [717, 33] width 74 height 13
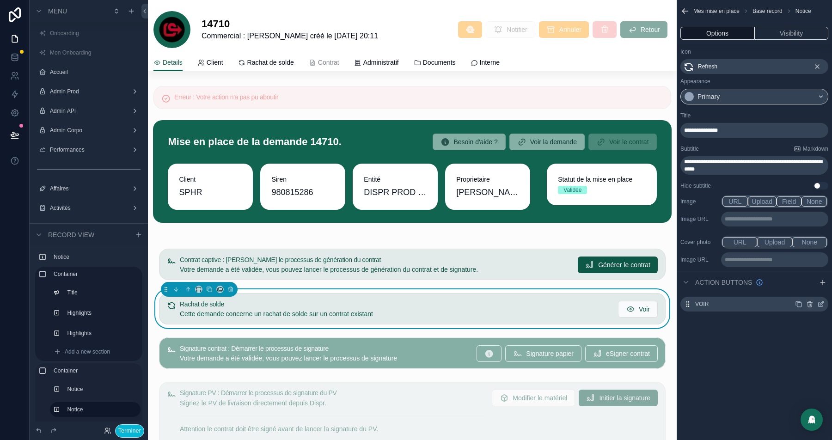
click at [821, 304] on icon "scrollable content" at bounding box center [822, 303] width 4 height 4
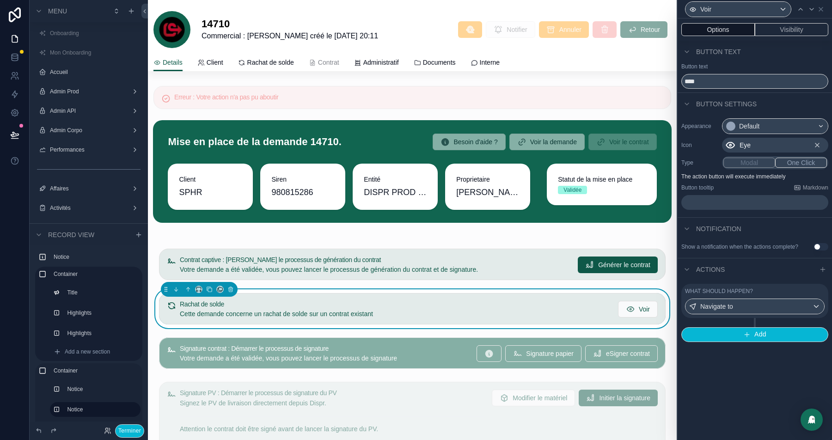
click at [786, 295] on div "What should happen?" at bounding box center [755, 291] width 140 height 7
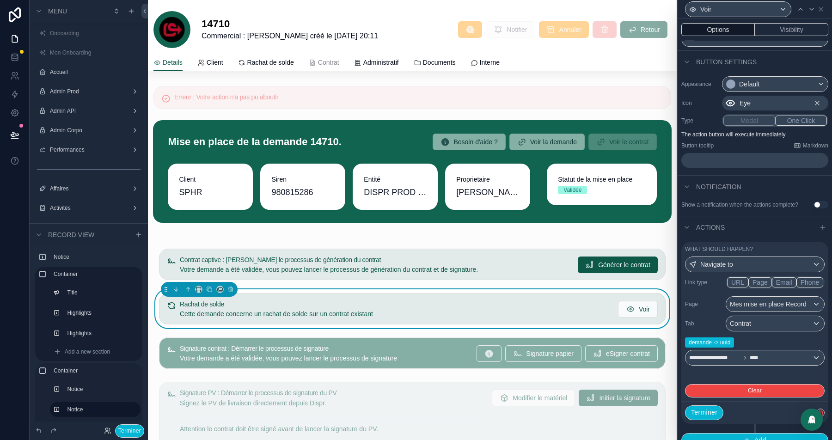
scroll to position [61, 0]
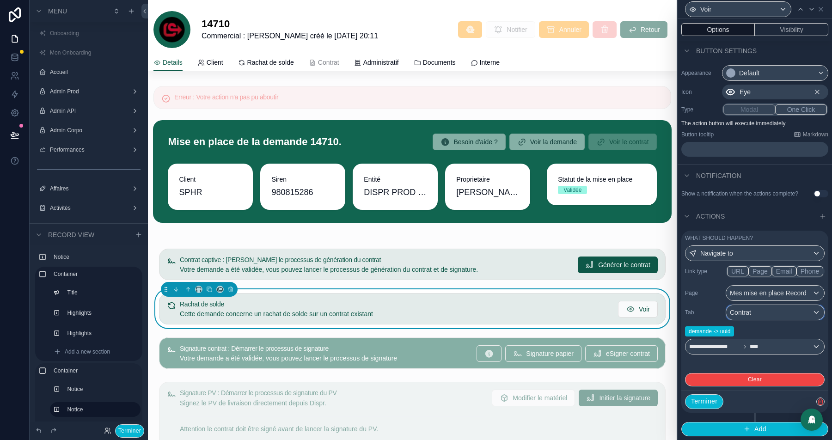
click at [769, 317] on div "Contrat" at bounding box center [775, 312] width 98 height 15
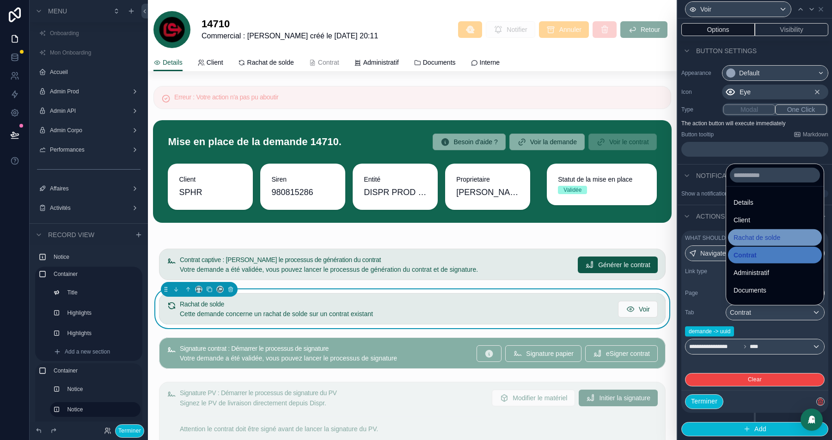
click at [753, 239] on span "Rachat de solde" at bounding box center [757, 237] width 47 height 11
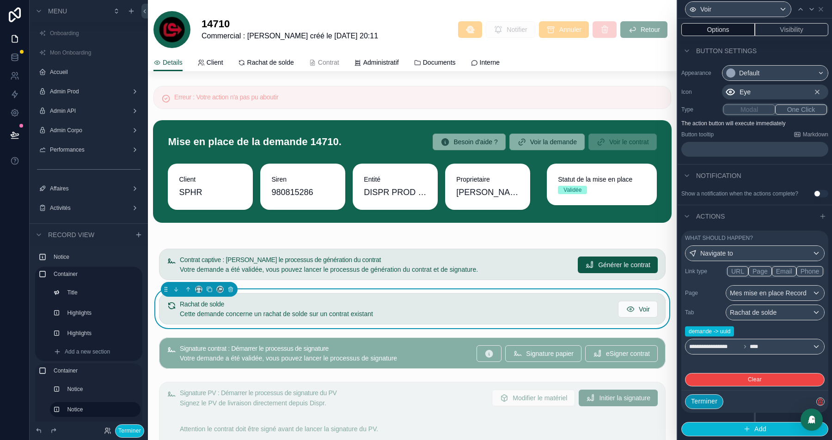
click at [704, 401] on button "Terminer" at bounding box center [704, 401] width 38 height 15
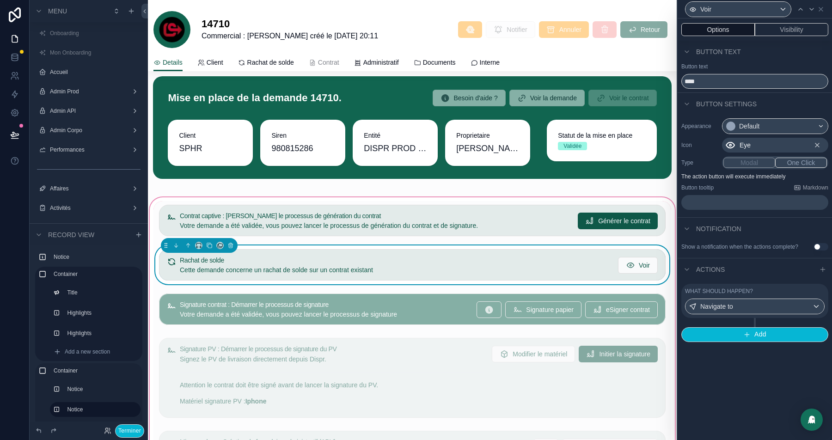
scroll to position [0, 0]
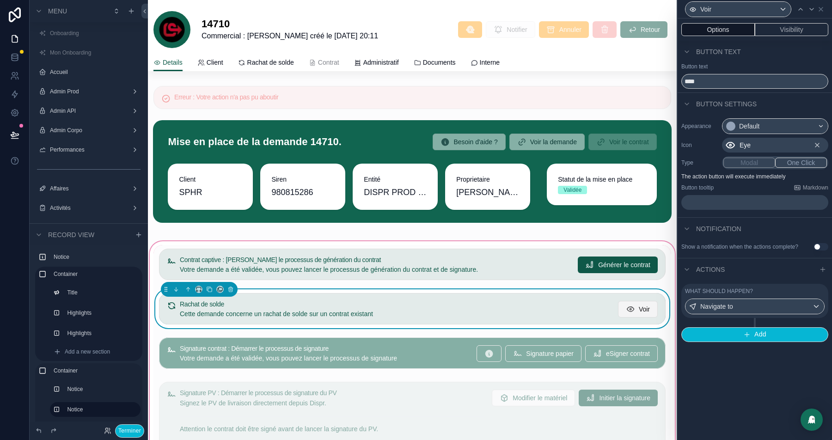
click at [642, 310] on span "Voir" at bounding box center [644, 309] width 11 height 9
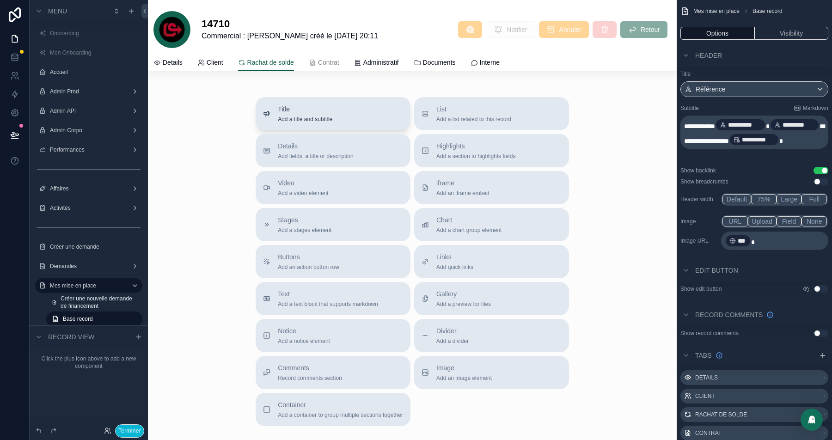
click at [300, 109] on span "Title" at bounding box center [305, 108] width 55 height 9
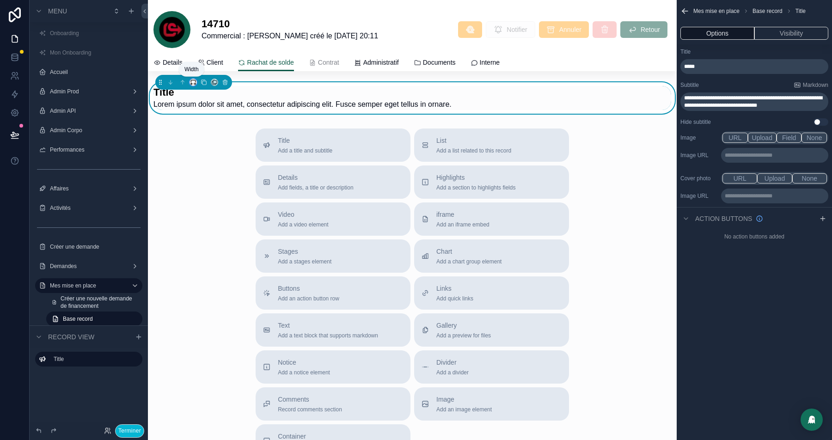
click at [193, 80] on icon "scrollable content" at bounding box center [193, 81] width 4 height 2
click at [216, 208] on div "scrollable content" at bounding box center [416, 220] width 832 height 440
click at [192, 82] on icon "scrollable content" at bounding box center [193, 82] width 6 height 6
click at [212, 202] on span "Full width" at bounding box center [210, 204] width 27 height 11
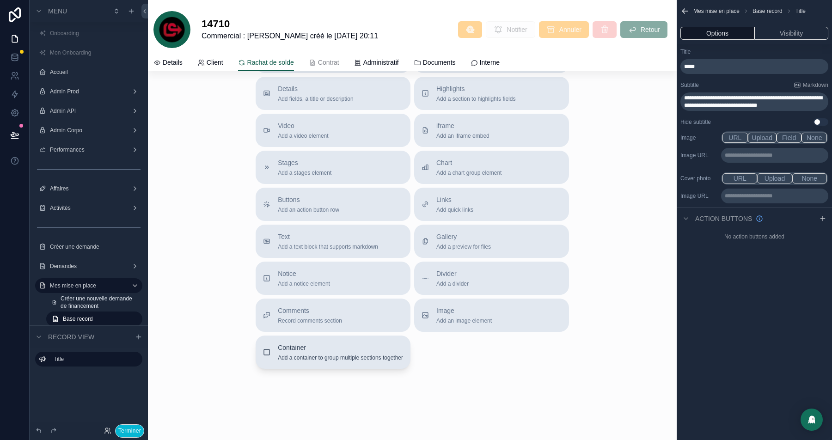
scroll to position [91, 0]
click at [282, 353] on span "Add a container to group multiple sections together" at bounding box center [340, 355] width 125 height 7
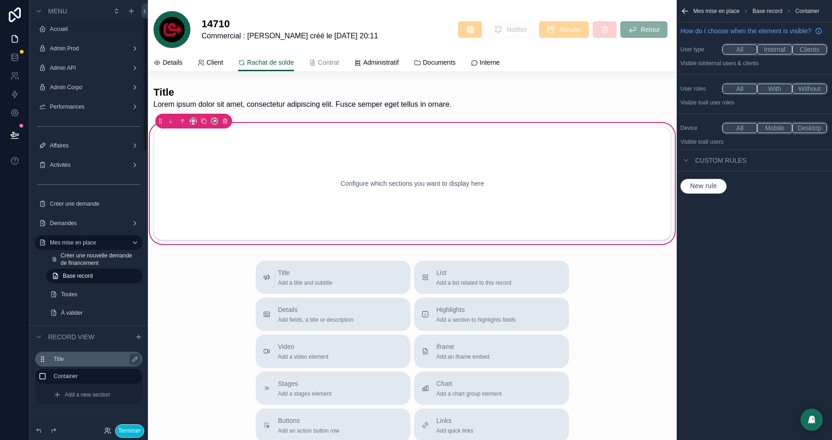
scroll to position [45, 0]
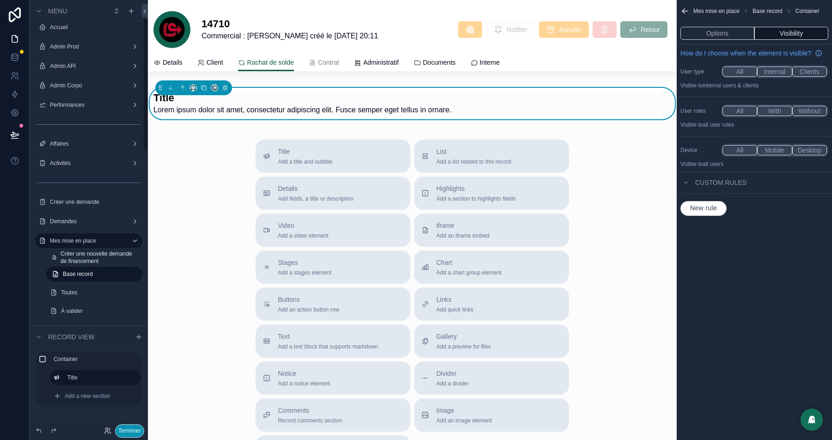
click at [130, 433] on button "Terminer" at bounding box center [129, 430] width 29 height 13
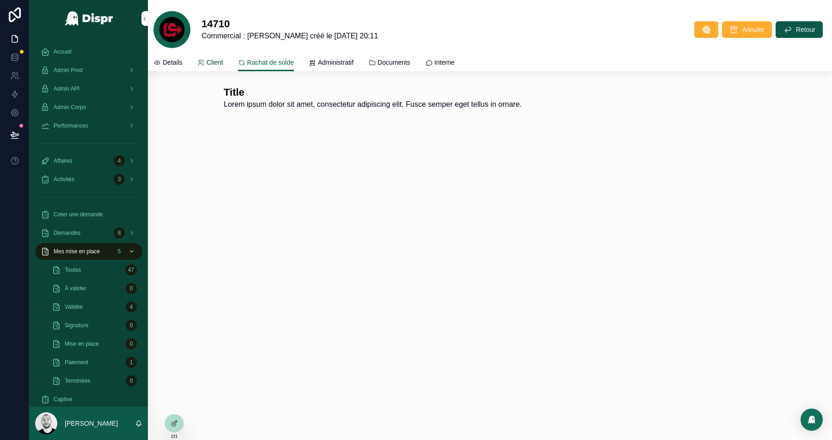
click at [203, 60] on icon "scrollable content" at bounding box center [200, 62] width 7 height 7
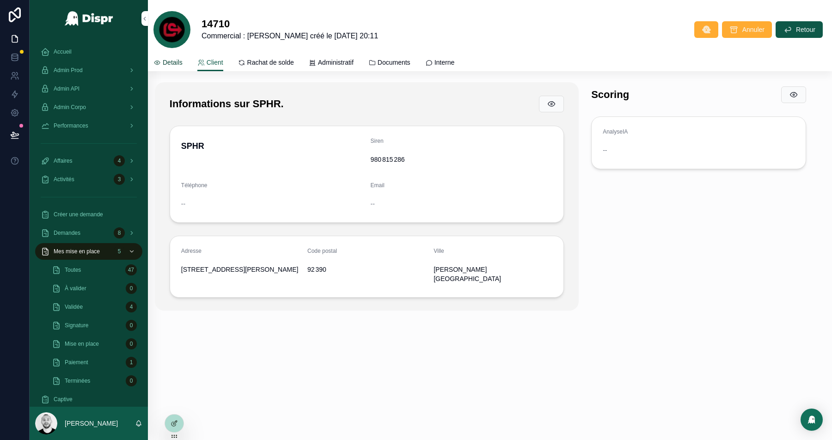
click at [167, 59] on span "Details" at bounding box center [173, 62] width 20 height 9
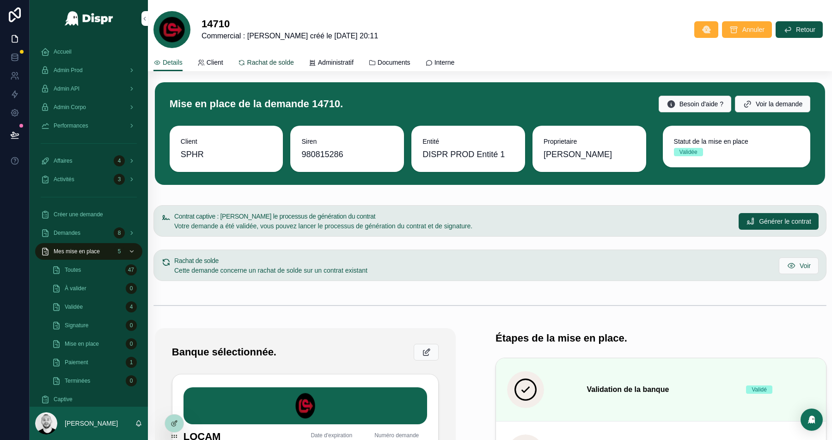
click at [281, 65] on span "Rachat de solde" at bounding box center [270, 62] width 47 height 9
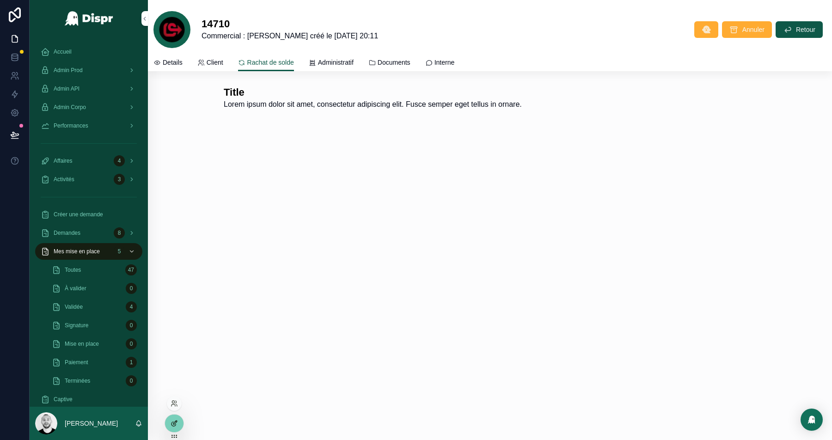
click at [175, 419] on div at bounding box center [174, 424] width 18 height 18
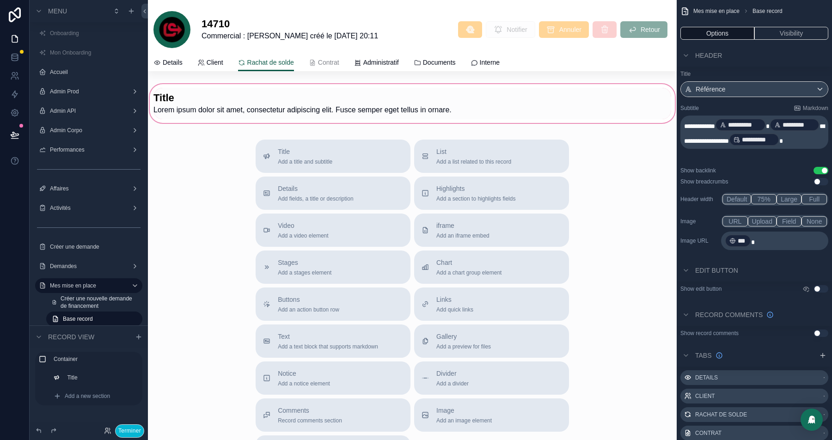
click at [245, 97] on div "scrollable content" at bounding box center [412, 103] width 529 height 43
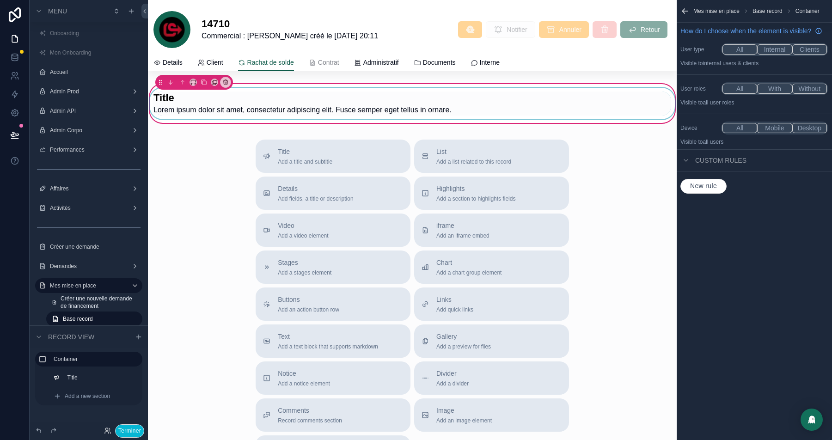
click at [205, 111] on div "scrollable content" at bounding box center [412, 103] width 529 height 31
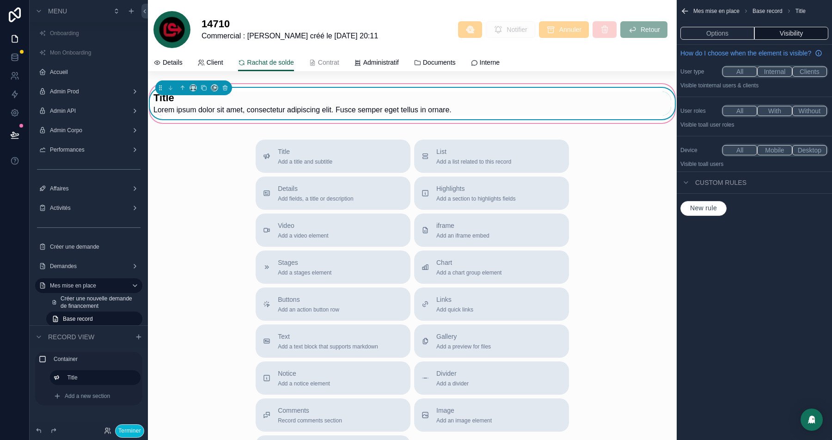
click at [316, 79] on div "14710 Commercial : Tom Guillemin - Demande créé le 19/09/2025 20:11 Notifier An…" at bounding box center [412, 271] width 529 height 543
click at [304, 88] on div "Title Lorem ipsum dolor sit amet, consectetur adipiscing elit. Fusce semper ege…" at bounding box center [412, 103] width 529 height 31
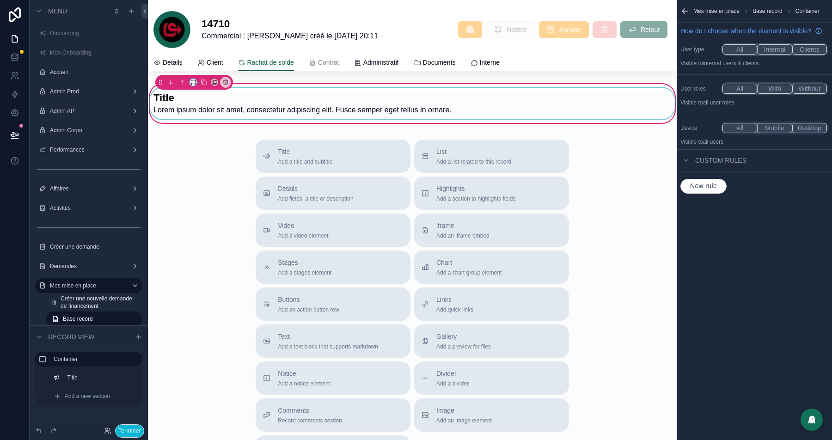
click at [191, 82] on icon "scrollable content" at bounding box center [193, 81] width 4 height 2
click at [210, 204] on span "Full width" at bounding box center [210, 204] width 27 height 11
click at [222, 102] on div "scrollable content" at bounding box center [412, 103] width 518 height 31
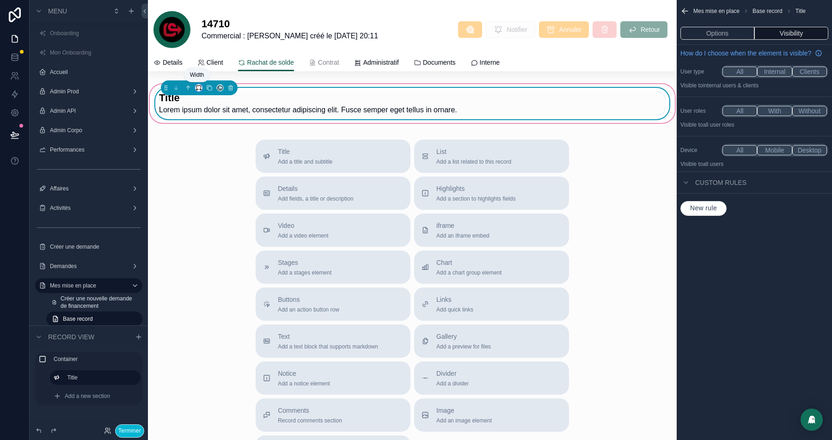
click at [199, 86] on icon "scrollable content" at bounding box center [198, 87] width 4 height 2
click at [177, 243] on div "scrollable content" at bounding box center [416, 220] width 832 height 440
click at [721, 31] on button "Options" at bounding box center [717, 33] width 74 height 13
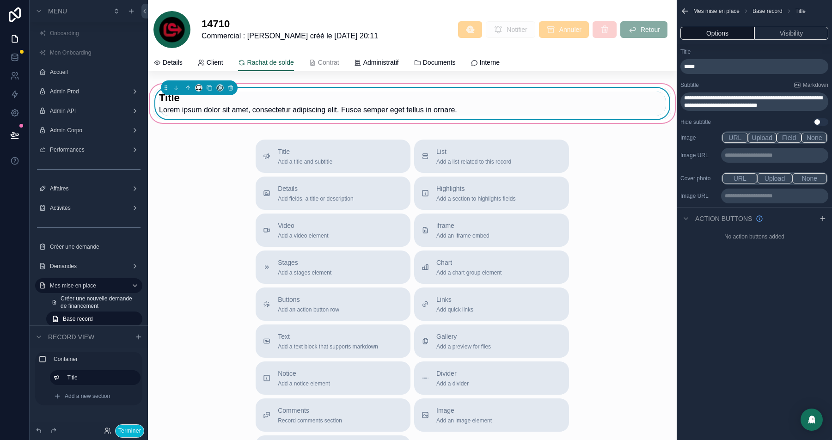
click at [691, 68] on span "*****" at bounding box center [689, 67] width 11 height 6
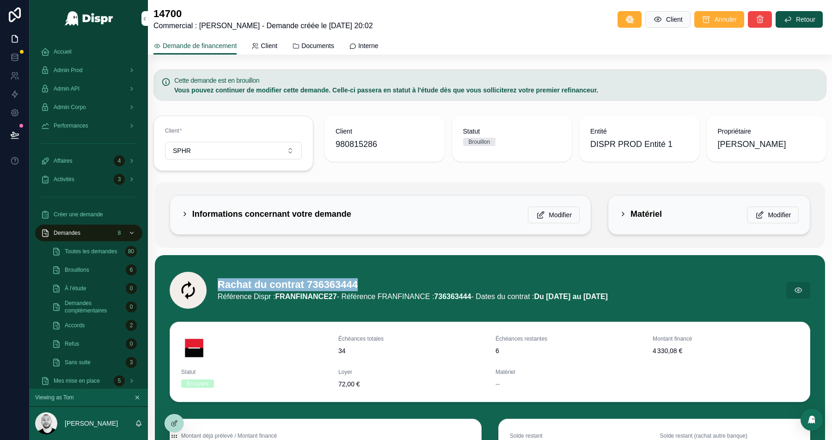
scroll to position [148, 0]
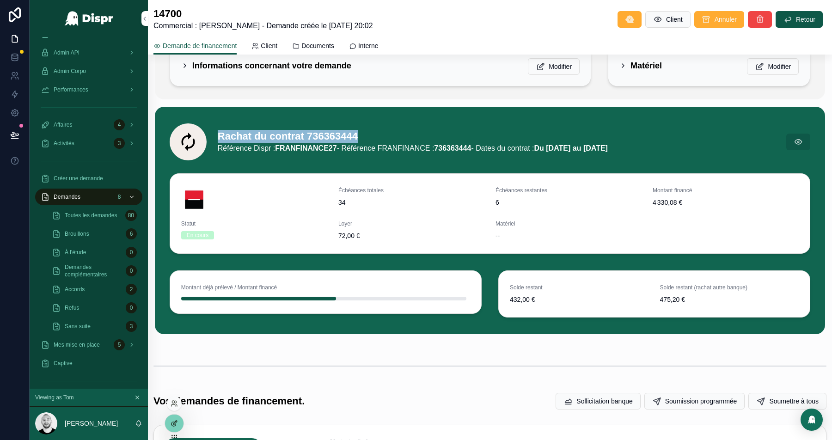
click at [175, 424] on icon at bounding box center [174, 423] width 7 height 7
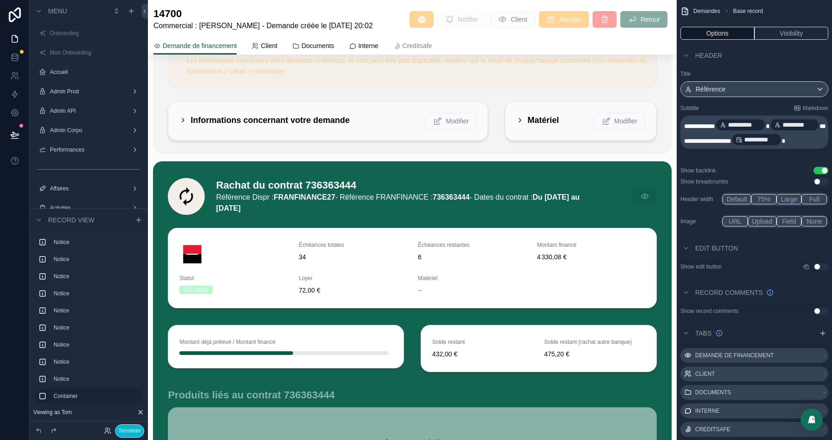
scroll to position [873, 0]
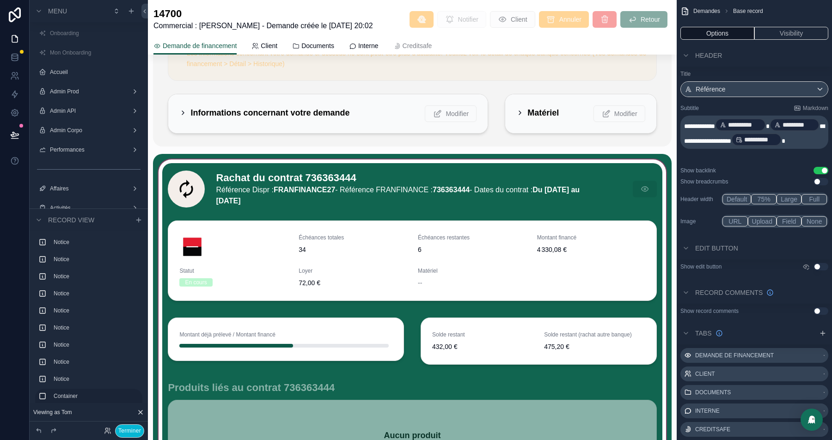
click at [254, 194] on div "scrollable content" at bounding box center [412, 323] width 518 height 339
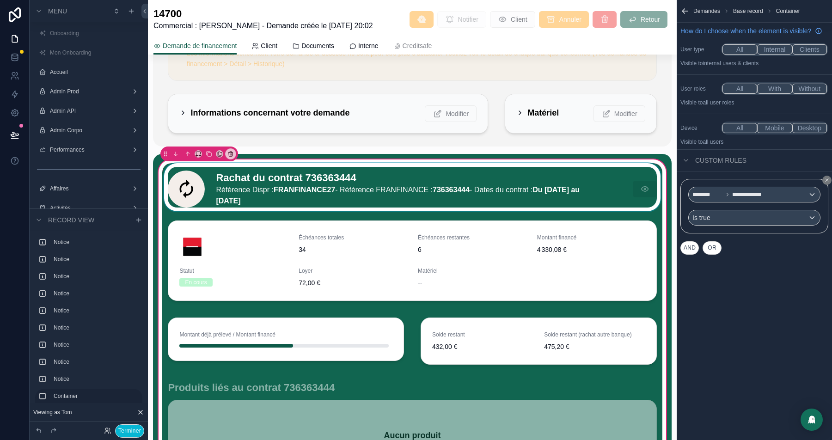
click at [333, 193] on div "scrollable content" at bounding box center [412, 187] width 500 height 48
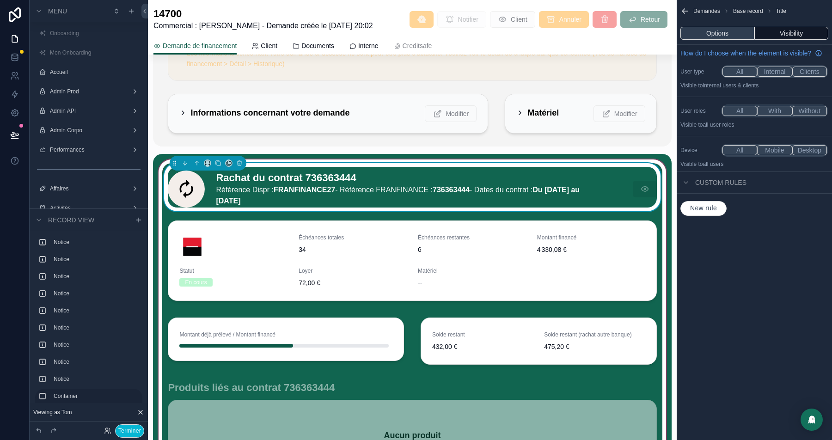
click at [721, 31] on button "Options" at bounding box center [717, 33] width 74 height 13
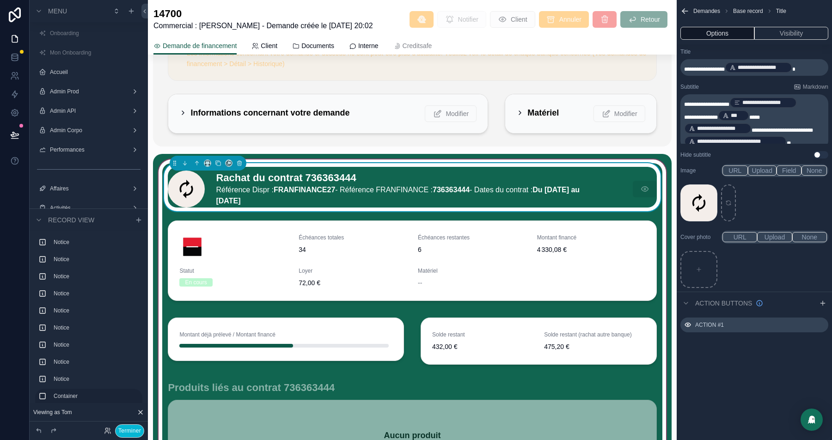
click at [813, 69] on p "**********" at bounding box center [755, 67] width 142 height 13
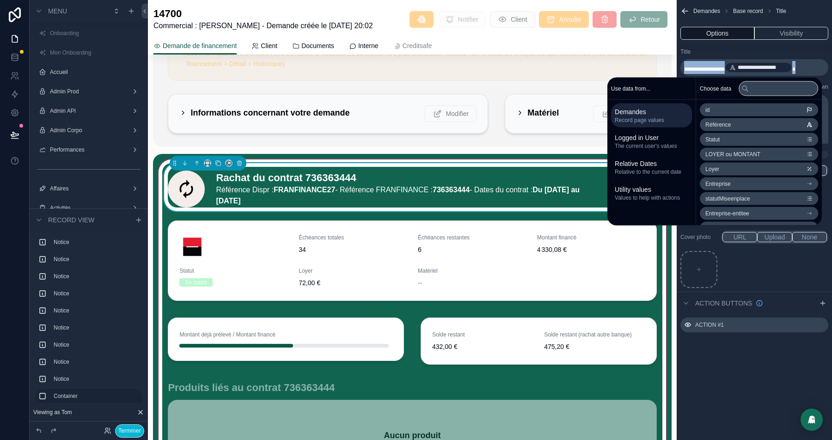
copy p "**********"
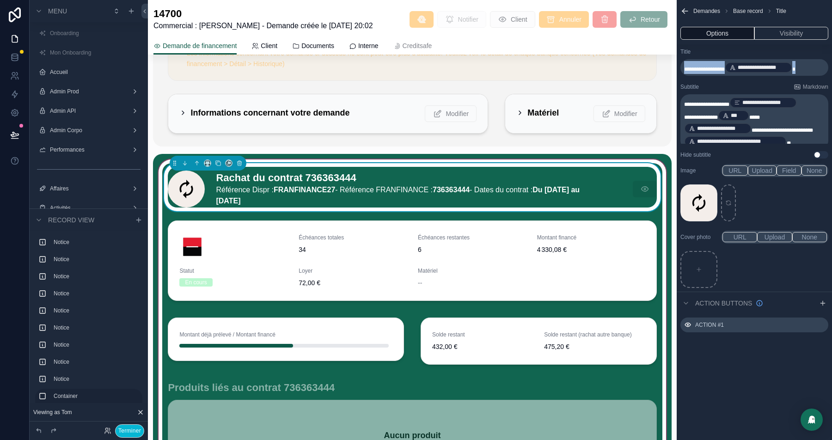
click at [707, 49] on div "Title" at bounding box center [754, 51] width 148 height 7
click at [779, 136] on div "**********" at bounding box center [735, 141] width 103 height 11
click at [802, 129] on p "**********" at bounding box center [755, 122] width 142 height 52
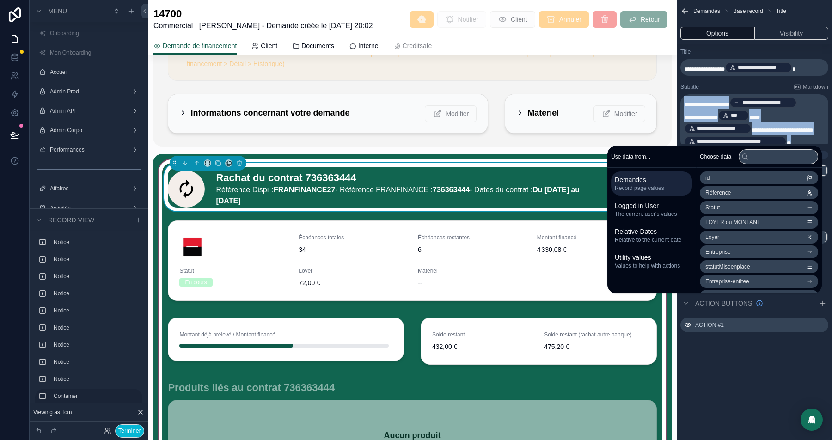
copy p "**********"
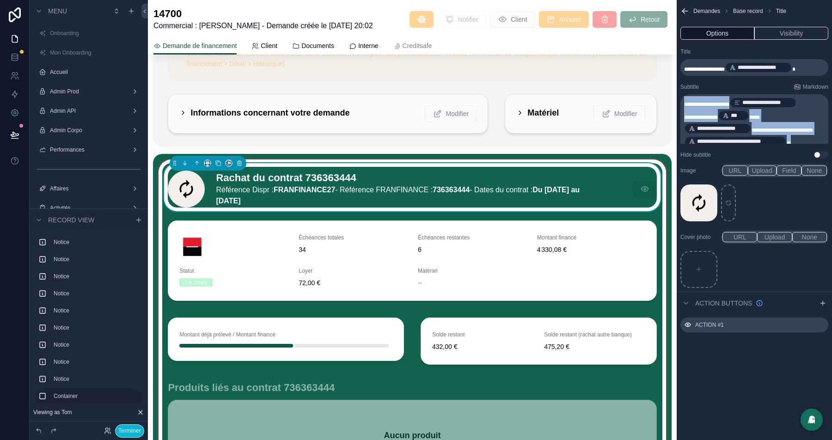
click at [747, 86] on div "Subtitle Markdown" at bounding box center [754, 86] width 148 height 7
click at [690, 202] on div "1-–-11 .png" at bounding box center [698, 202] width 37 height 37
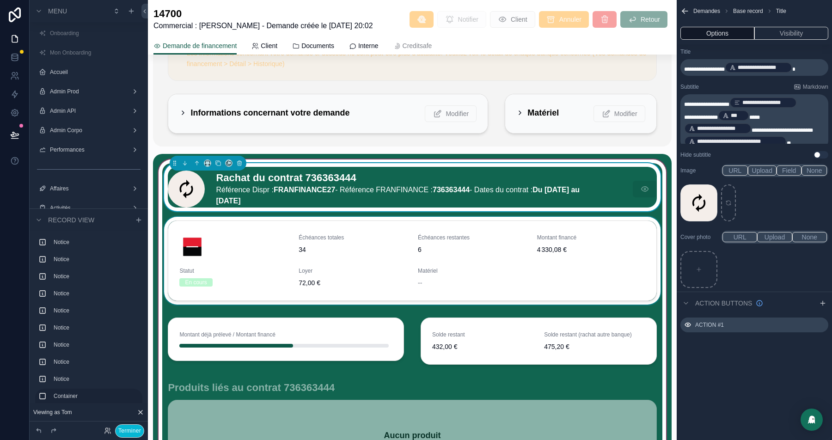
click at [254, 251] on div "scrollable content" at bounding box center [412, 263] width 500 height 92
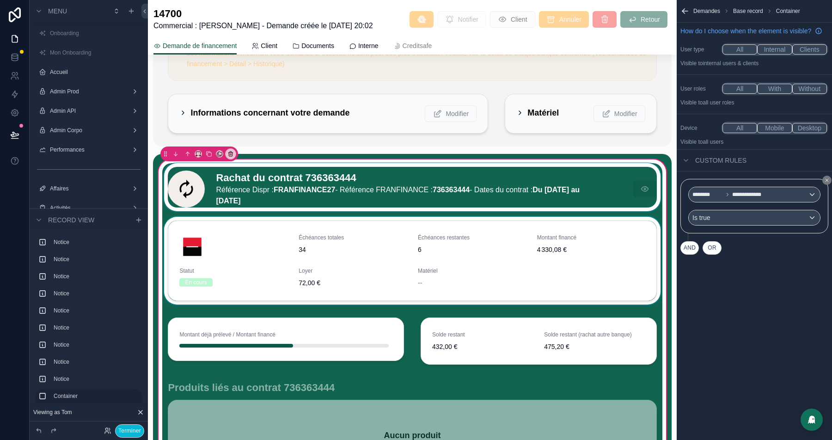
click at [267, 261] on div "scrollable content" at bounding box center [412, 263] width 500 height 92
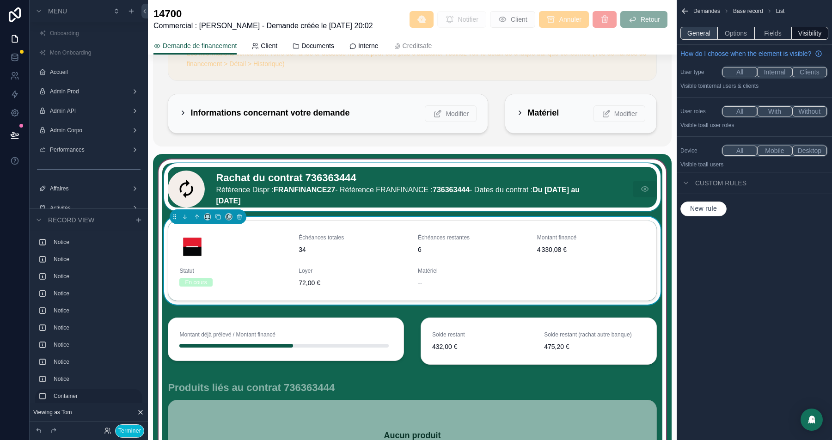
click at [701, 38] on button "General" at bounding box center [698, 33] width 37 height 13
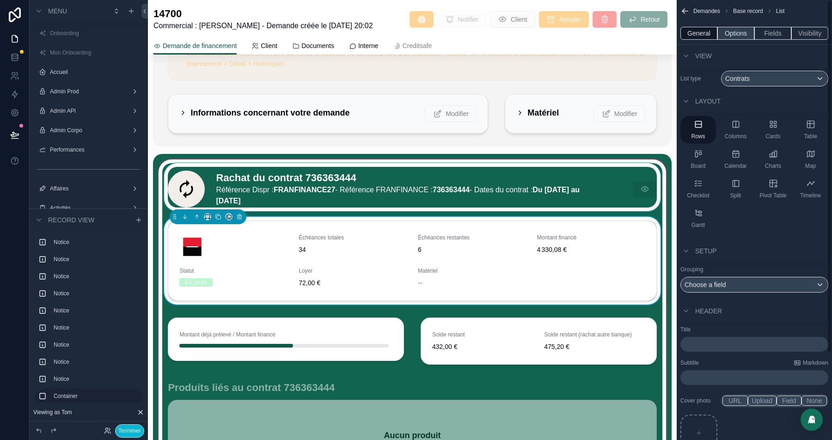
click at [735, 35] on button "Options" at bounding box center [735, 33] width 37 height 13
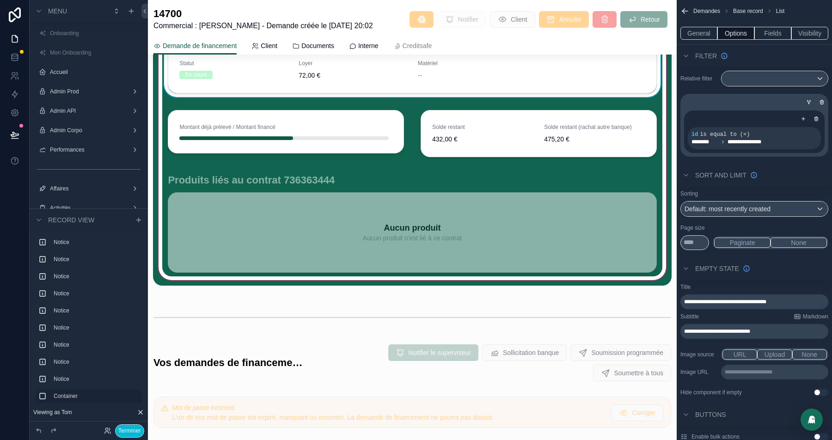
scroll to position [1084, 0]
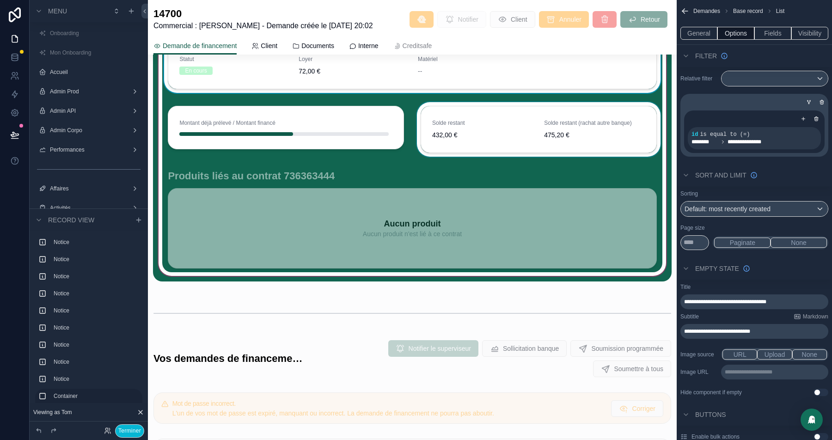
click at [507, 128] on div "scrollable content" at bounding box center [538, 131] width 247 height 58
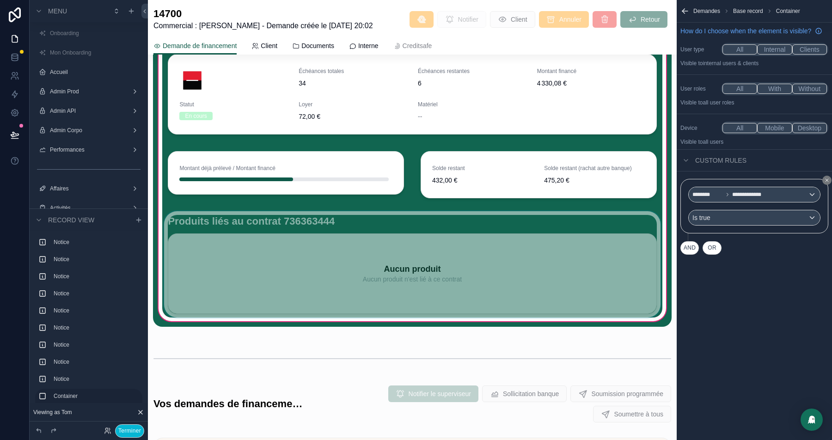
scroll to position [1010, 0]
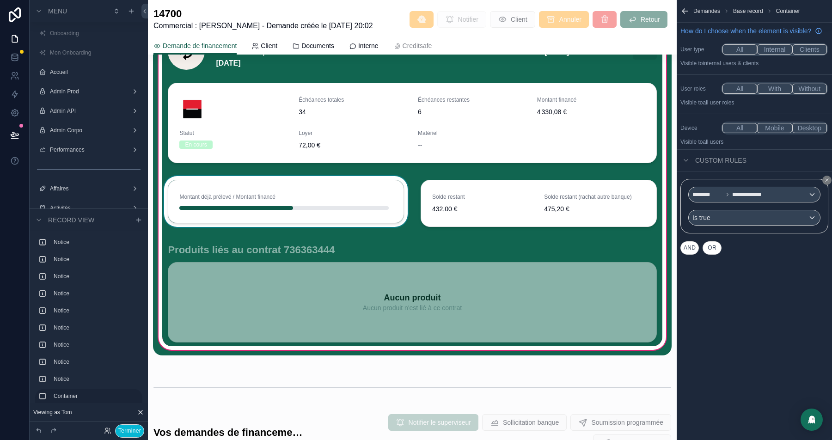
click at [286, 203] on div "scrollable content" at bounding box center [285, 205] width 247 height 58
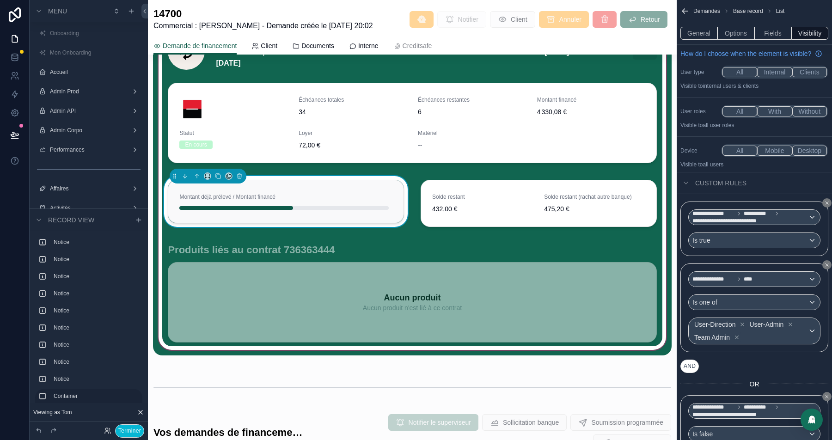
click at [309, 210] on div "scrollable content" at bounding box center [283, 208] width 209 height 4
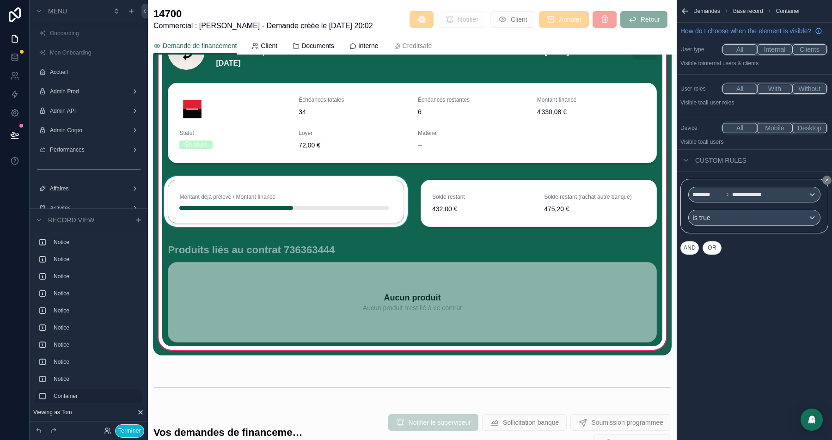
click at [303, 205] on div "scrollable content" at bounding box center [285, 205] width 247 height 58
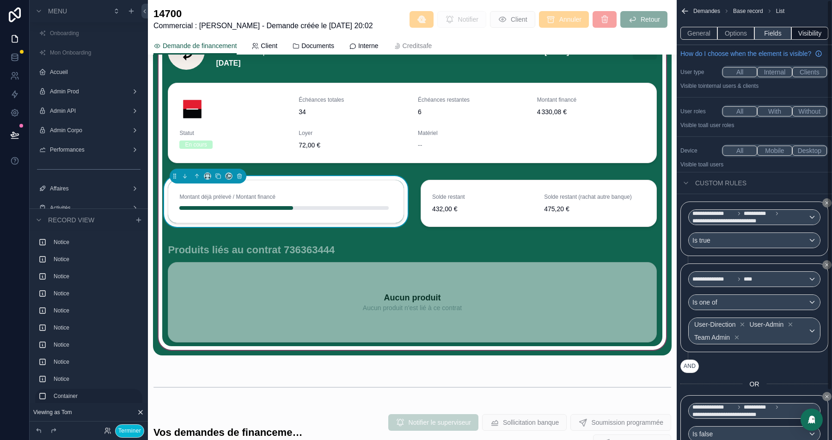
click at [770, 35] on button "Fields" at bounding box center [772, 33] width 37 height 13
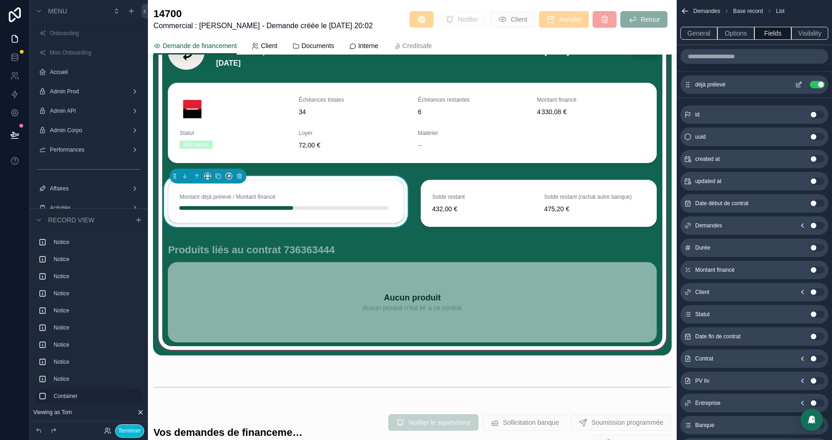
click at [800, 81] on icon "scrollable content" at bounding box center [798, 84] width 7 height 7
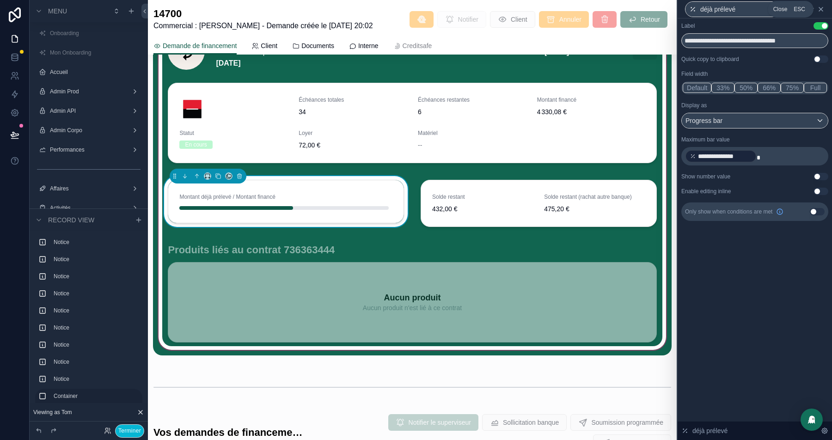
click at [820, 12] on icon at bounding box center [820, 9] width 7 height 7
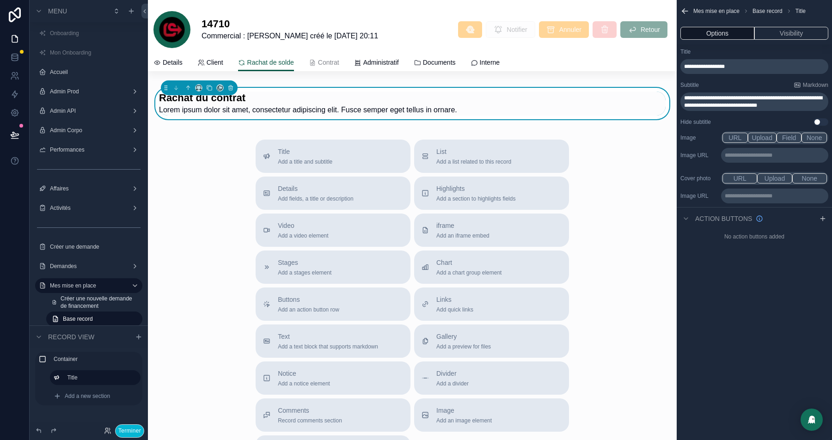
click at [771, 55] on div "Title" at bounding box center [754, 51] width 148 height 7
click at [740, 102] on span "**********" at bounding box center [753, 101] width 138 height 13
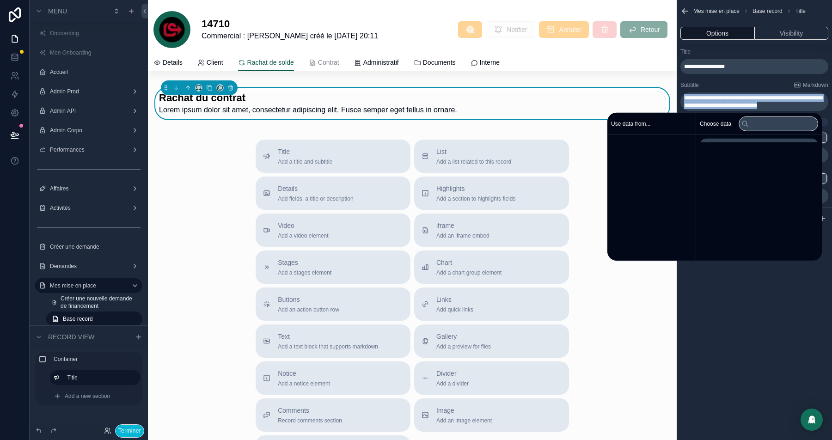
click at [740, 102] on span "**********" at bounding box center [753, 101] width 138 height 13
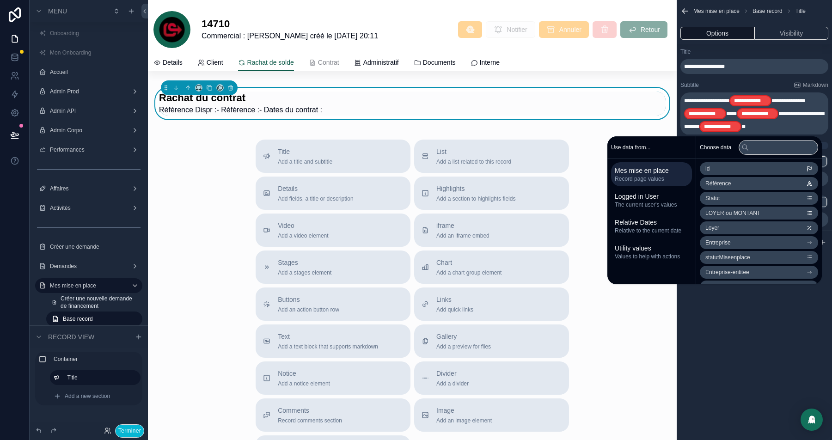
click at [747, 80] on div "**********" at bounding box center [754, 98] width 155 height 109
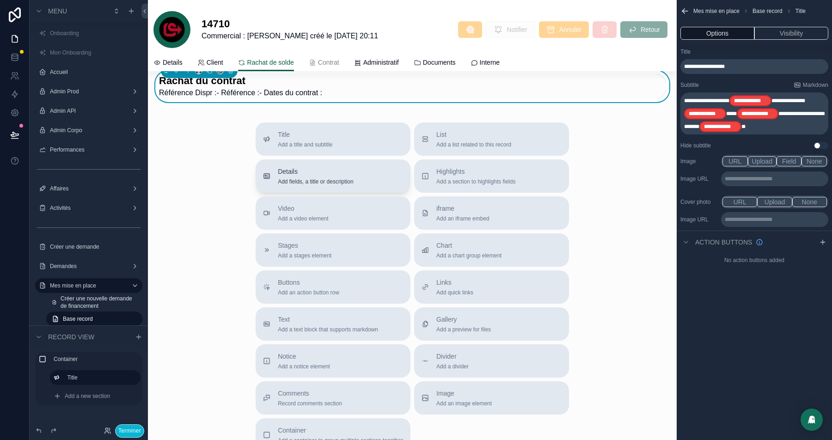
scroll to position [19, 0]
click at [436, 133] on span "List" at bounding box center [473, 132] width 75 height 9
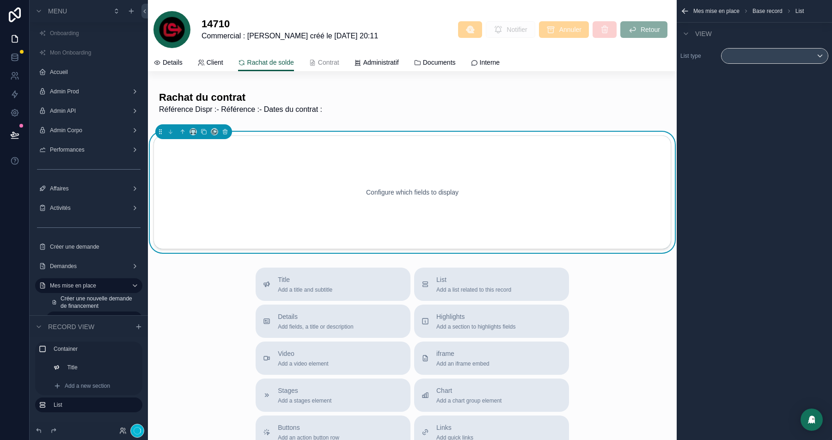
scroll to position [0, 0]
click at [751, 56] on div "scrollable content" at bounding box center [775, 56] width 106 height 15
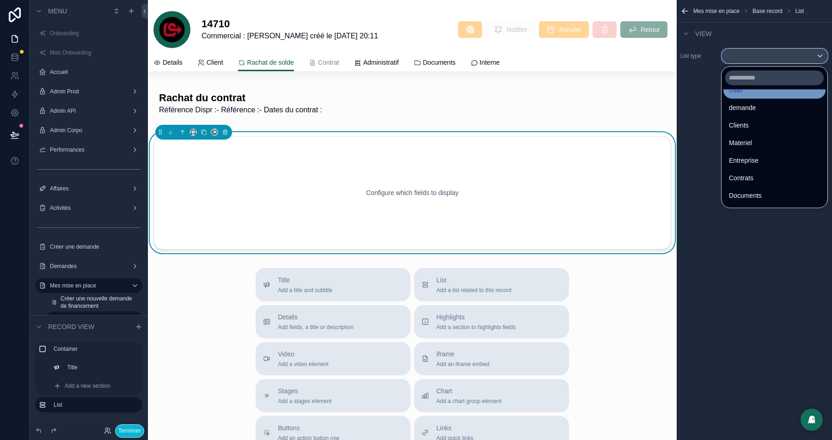
scroll to position [51, 0]
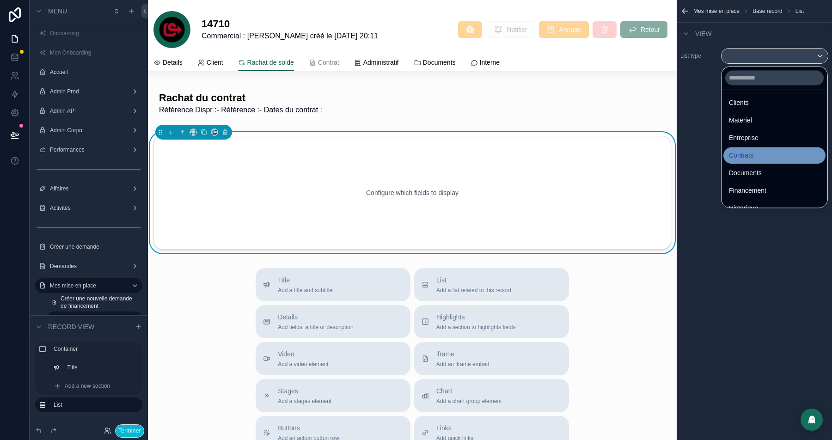
click at [757, 150] on div "Contrats" at bounding box center [774, 155] width 91 height 11
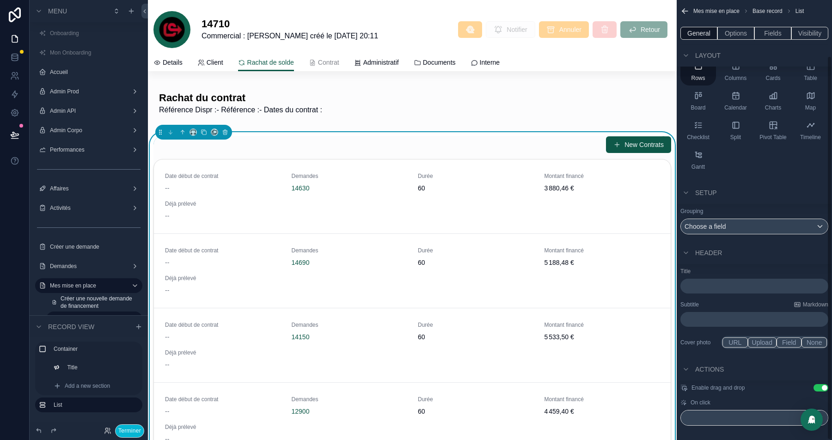
scroll to position [64, 0]
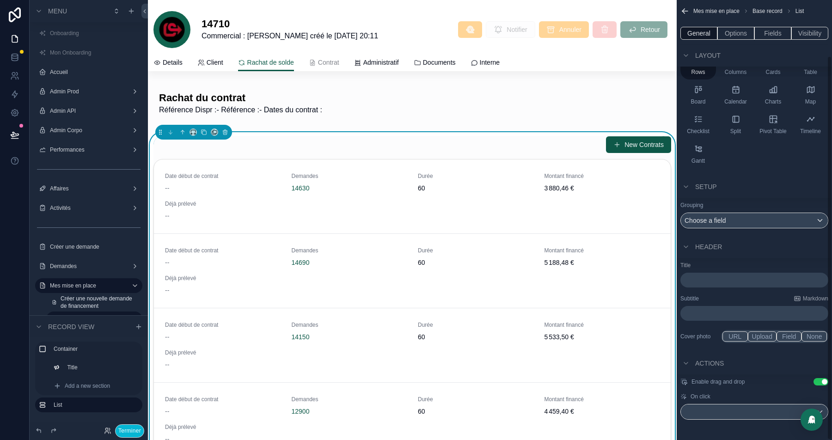
click at [820, 379] on button "Use setting" at bounding box center [821, 381] width 15 height 7
click at [738, 409] on div "scrollable content" at bounding box center [754, 411] width 147 height 15
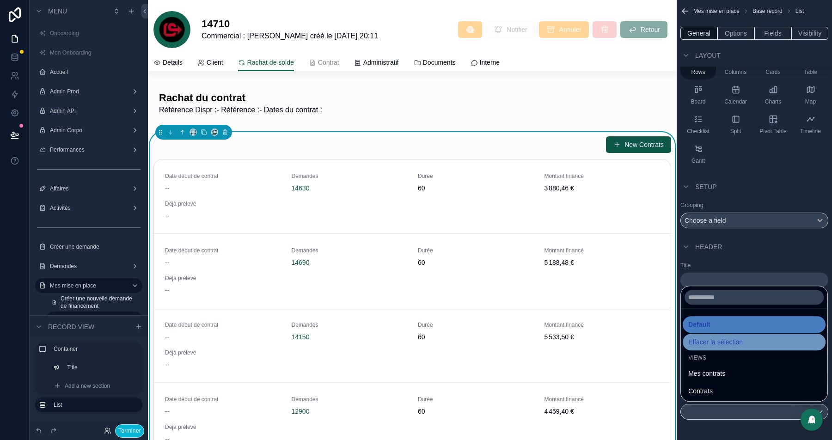
click at [716, 344] on span "Effacer la sélection" at bounding box center [715, 342] width 55 height 11
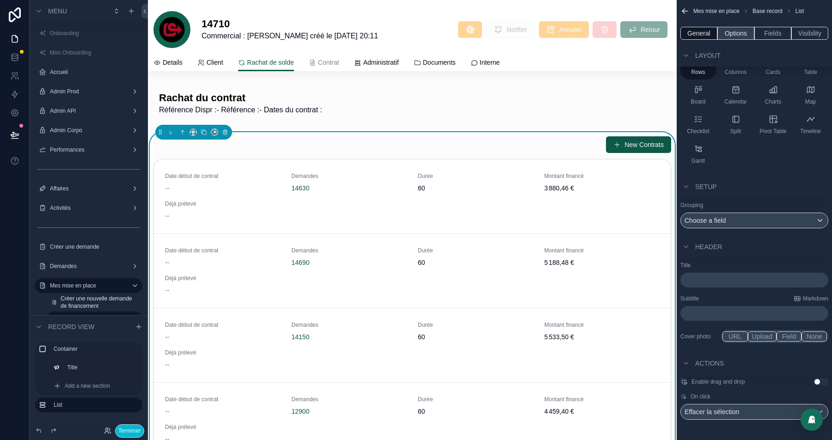
click at [730, 34] on button "Options" at bounding box center [735, 33] width 37 height 13
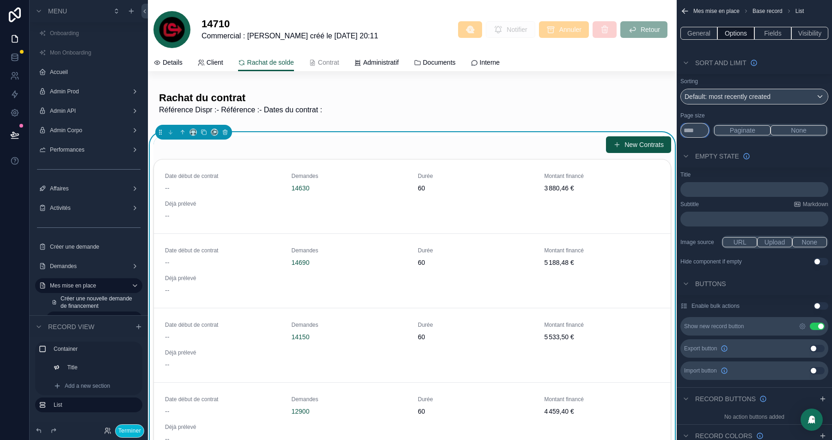
click at [697, 129] on input "**" at bounding box center [694, 130] width 29 height 15
type input "*"
click at [808, 127] on button "None" at bounding box center [799, 130] width 56 height 10
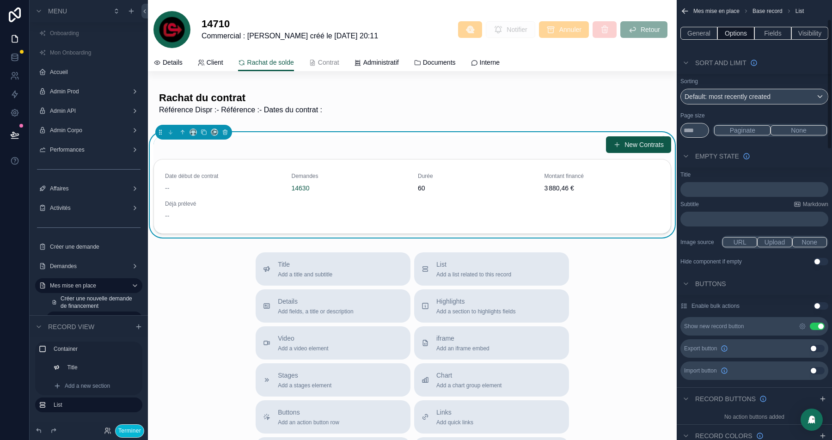
click at [817, 323] on button "Use setting" at bounding box center [817, 326] width 15 height 7
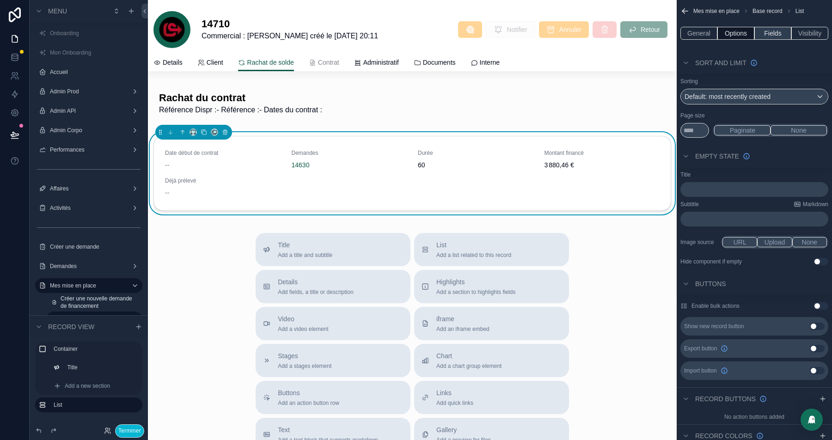
click at [768, 31] on button "Fields" at bounding box center [772, 33] width 37 height 13
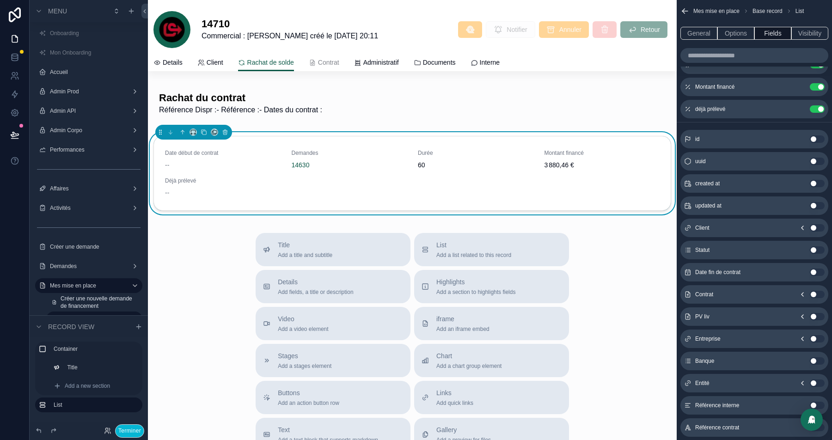
scroll to position [0, 0]
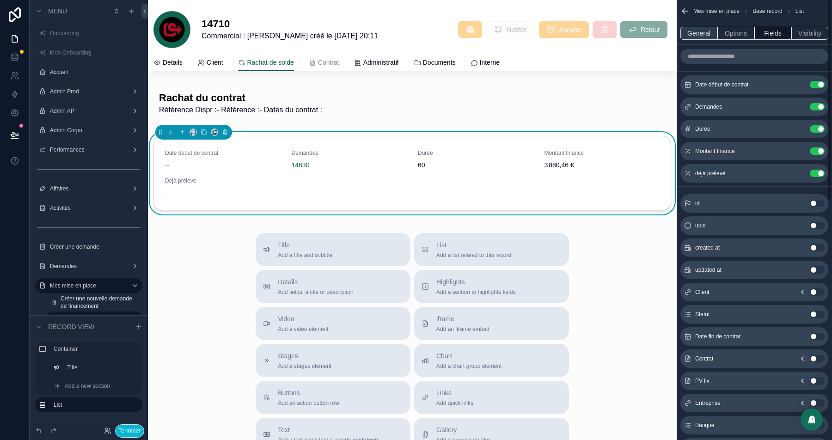
click at [695, 29] on button "General" at bounding box center [698, 33] width 37 height 13
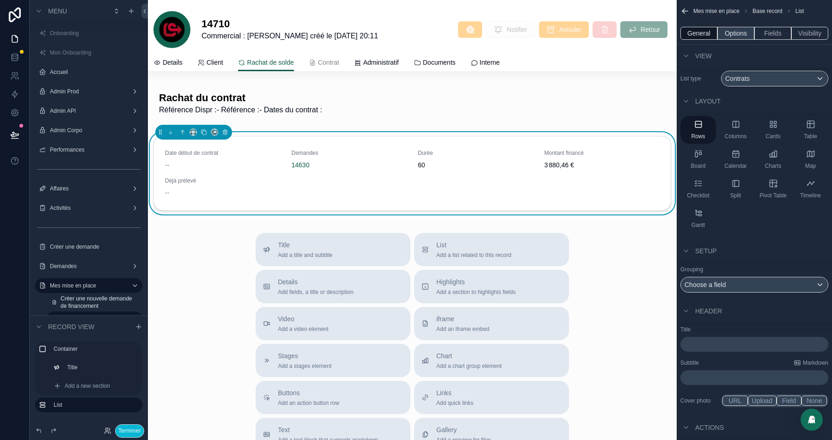
click at [728, 33] on button "Options" at bounding box center [735, 33] width 37 height 13
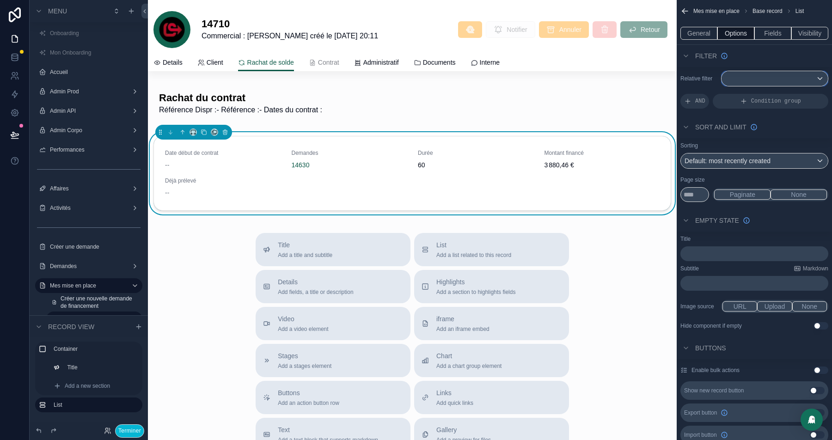
click at [771, 82] on div "scrollable content" at bounding box center [775, 78] width 106 height 15
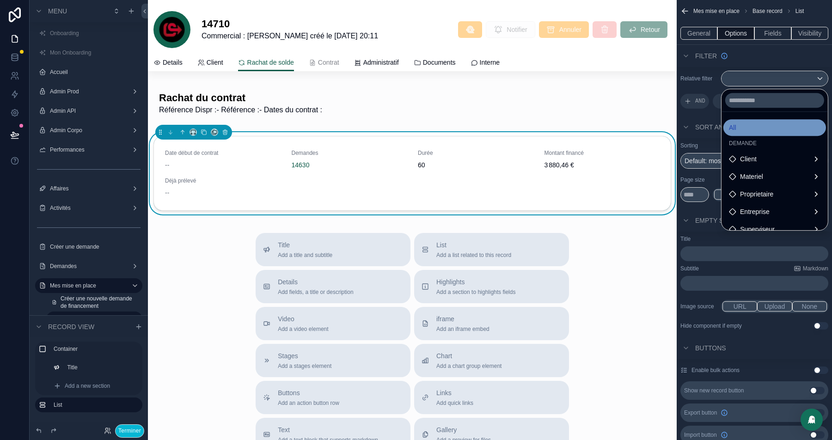
click at [734, 130] on div "All" at bounding box center [775, 127] width 92 height 11
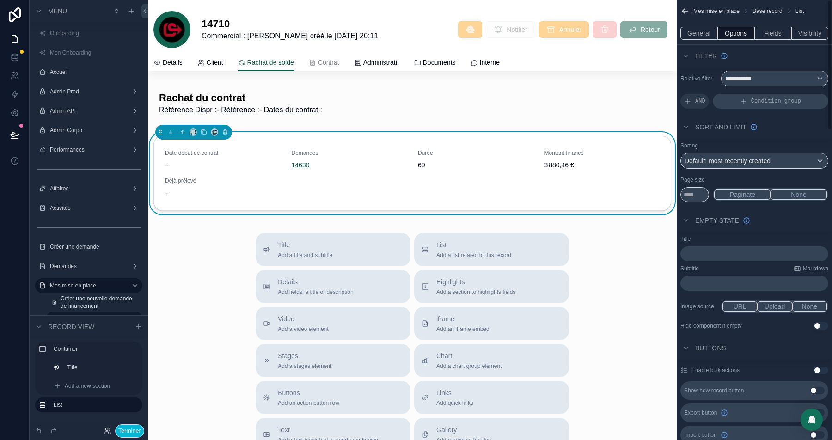
click at [753, 99] on span "Condition group" at bounding box center [776, 101] width 50 height 7
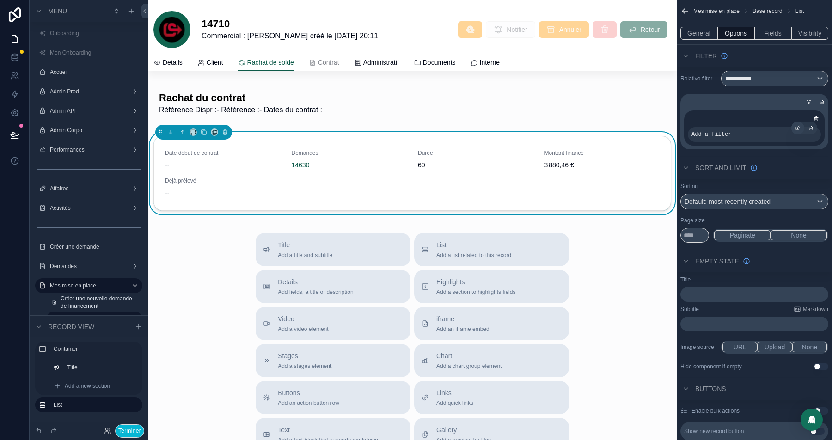
click at [796, 129] on icon "scrollable content" at bounding box center [797, 128] width 3 height 3
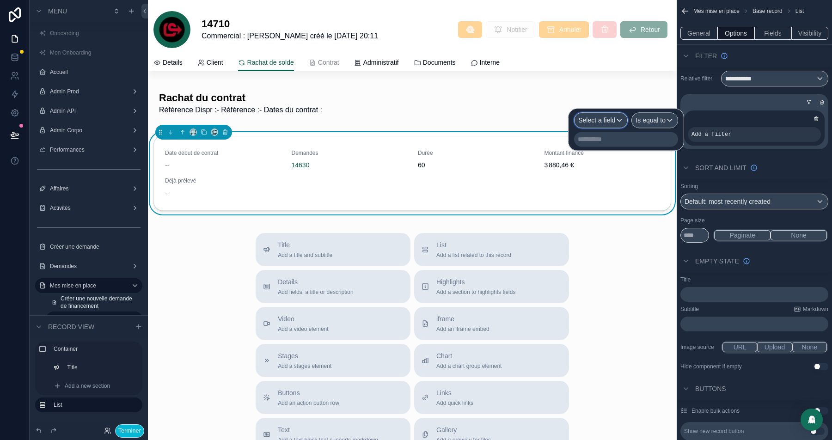
click at [606, 123] on span "Select a field" at bounding box center [596, 119] width 37 height 7
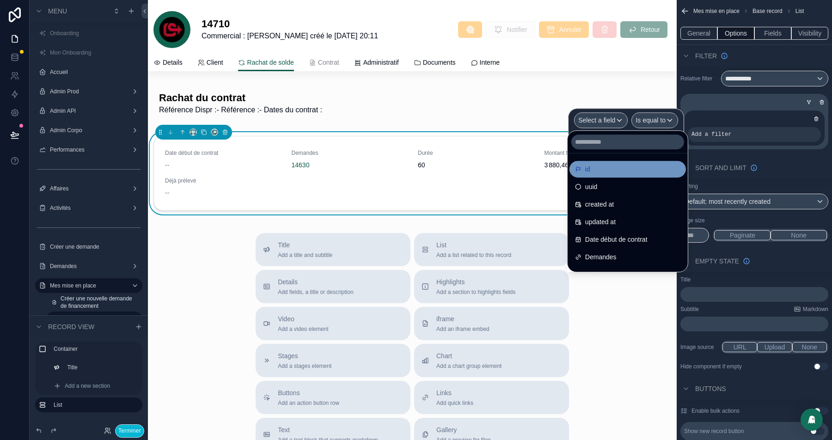
click at [608, 172] on div "id" at bounding box center [627, 169] width 105 height 11
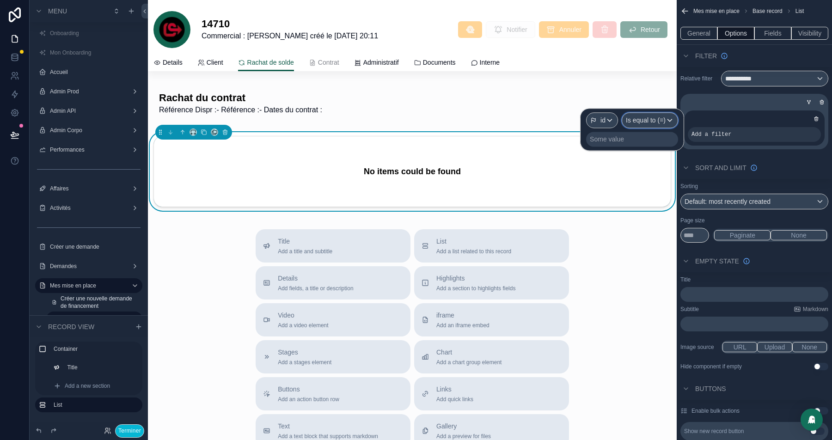
click at [655, 120] on span "Is equal to (=)" at bounding box center [646, 120] width 40 height 9
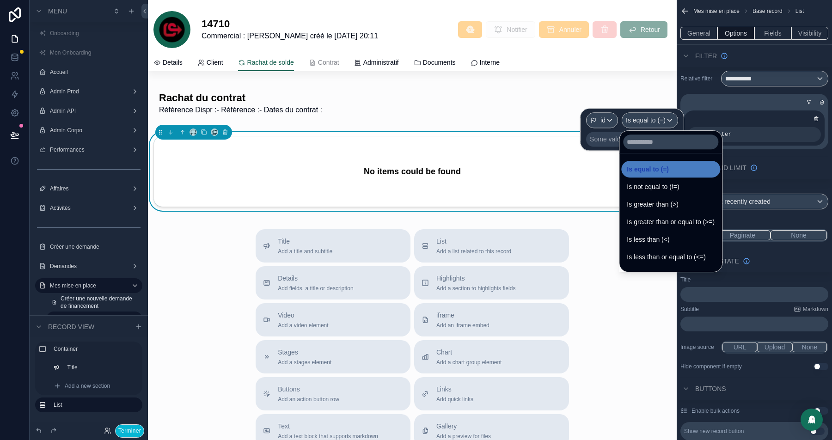
click at [609, 136] on div at bounding box center [632, 129] width 104 height 43
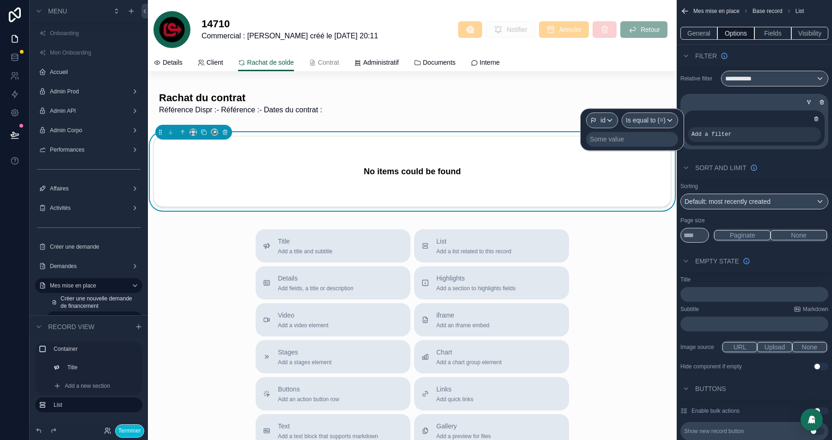
click at [605, 137] on div "Some value" at bounding box center [607, 139] width 34 height 9
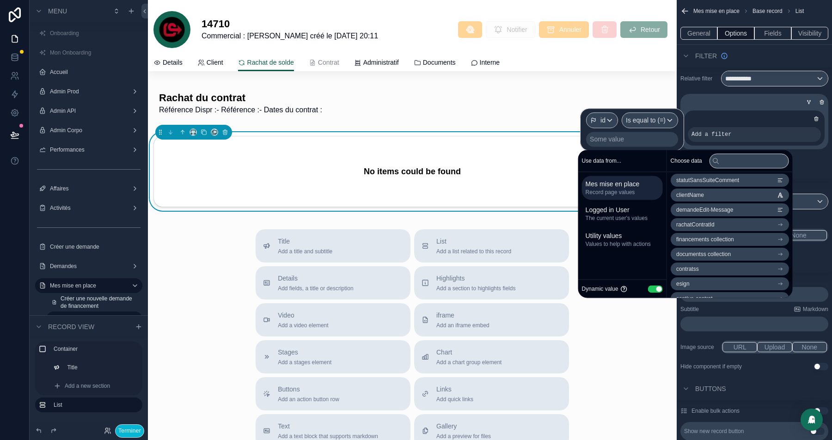
click at [721, 226] on li "rachatContratId" at bounding box center [730, 224] width 118 height 13
click at [698, 195] on li "id" at bounding box center [730, 198] width 118 height 13
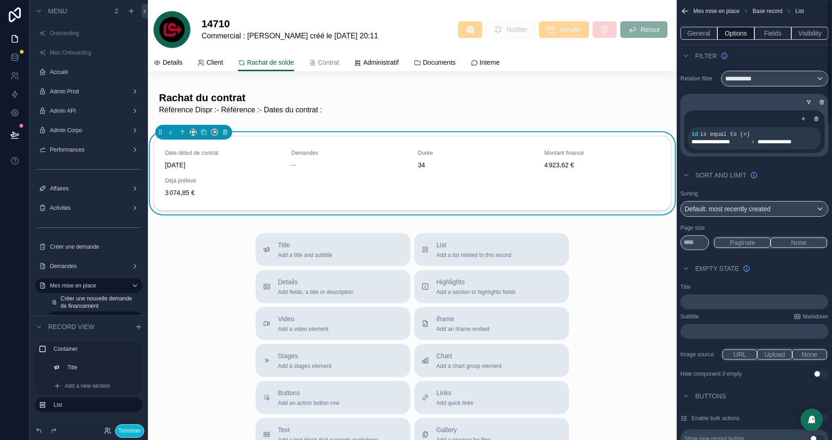
click at [769, 61] on div "Filter" at bounding box center [754, 56] width 155 height 22
click at [777, 36] on button "Fields" at bounding box center [772, 33] width 37 height 13
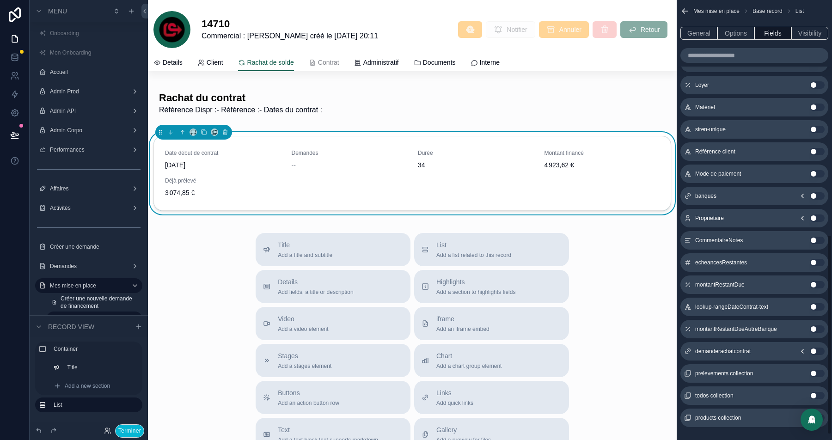
scroll to position [516, 0]
click at [802, 196] on icon "scrollable content" at bounding box center [803, 198] width 2 height 4
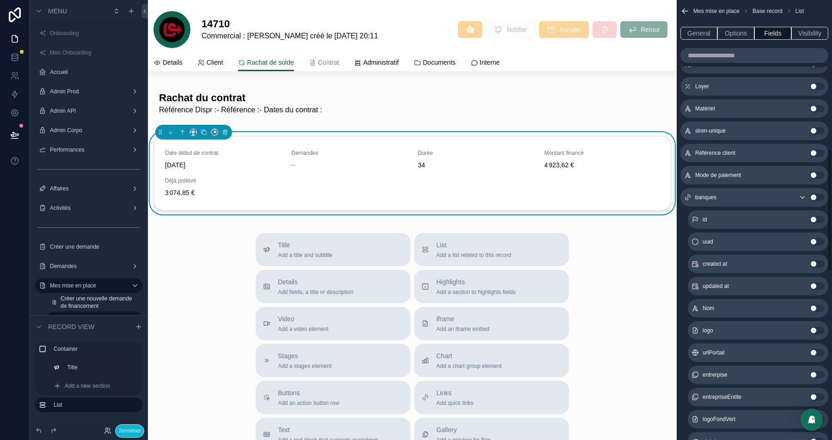
scroll to position [542, 0]
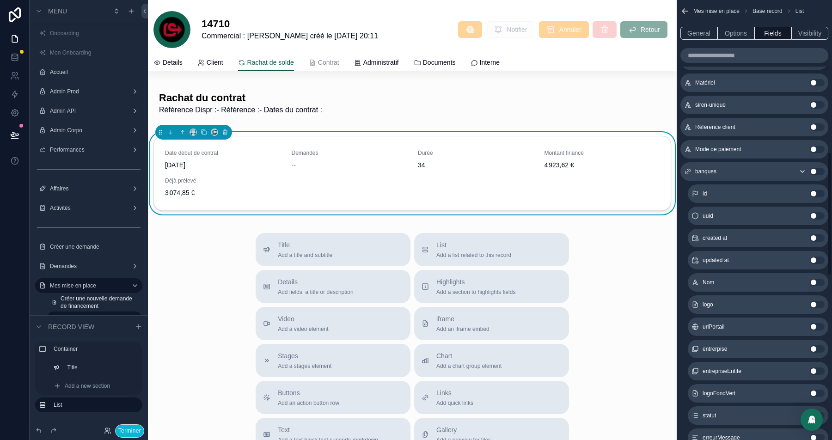
click at [815, 304] on button "Use setting" at bounding box center [817, 304] width 15 height 7
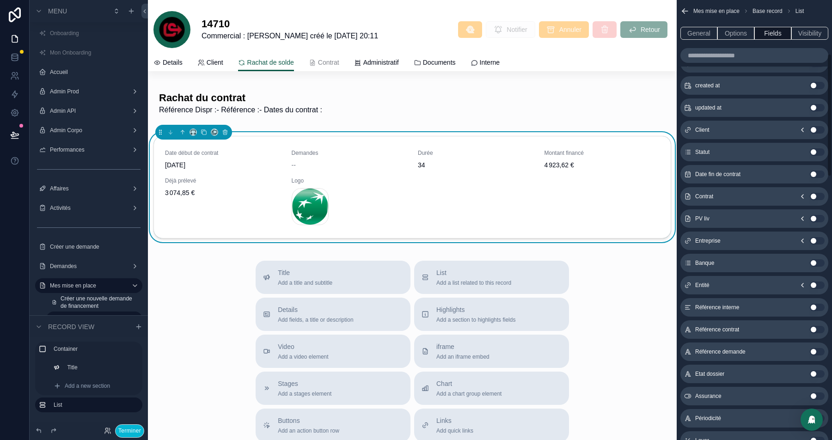
scroll to position [0, 0]
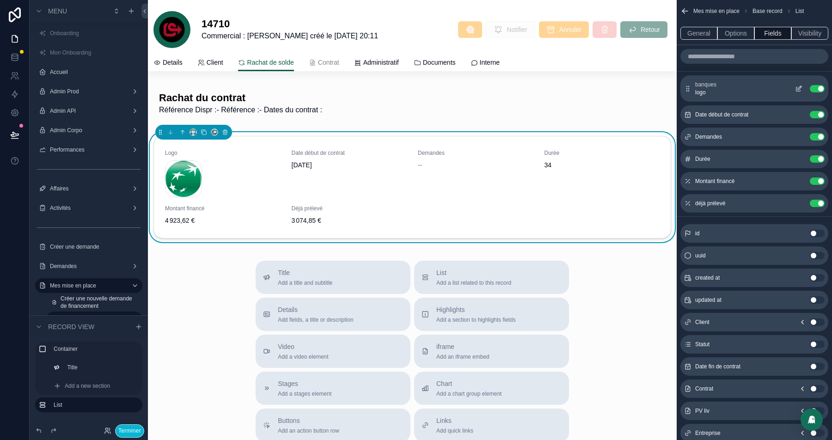
click at [799, 85] on icon "scrollable content" at bounding box center [798, 88] width 7 height 7
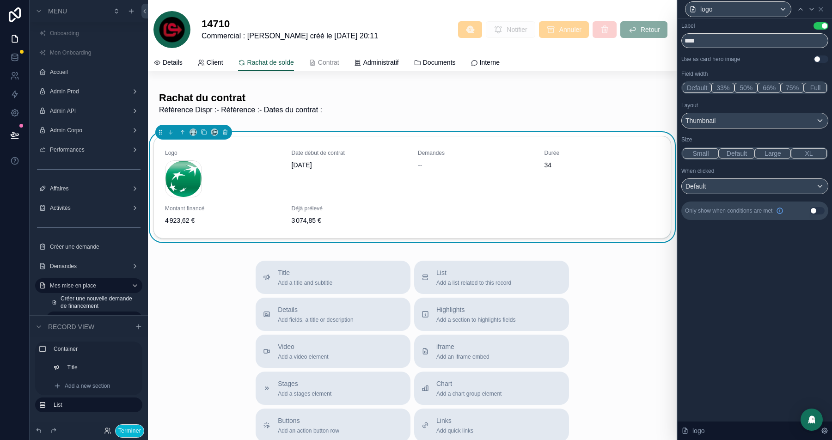
click at [821, 26] on button "Use setting" at bounding box center [821, 25] width 15 height 7
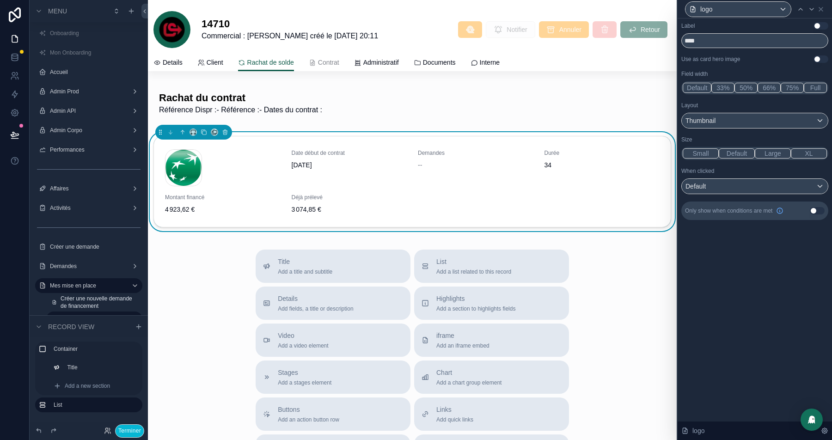
click at [742, 174] on div "When clicked" at bounding box center [754, 170] width 147 height 7
click at [738, 184] on div "Default" at bounding box center [755, 186] width 146 height 15
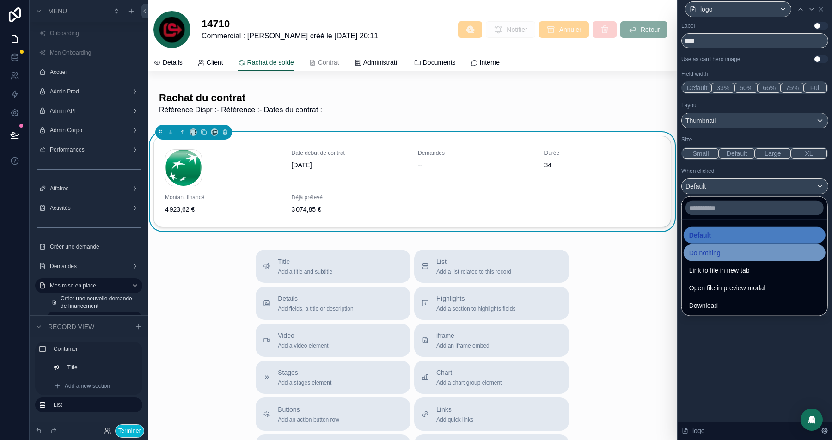
click at [721, 249] on span "Do nothing" at bounding box center [704, 252] width 31 height 11
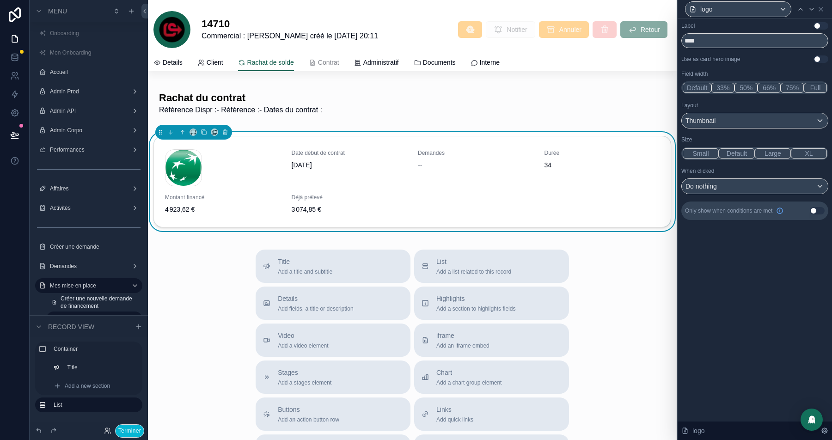
click at [697, 153] on button "Small" at bounding box center [701, 153] width 36 height 10
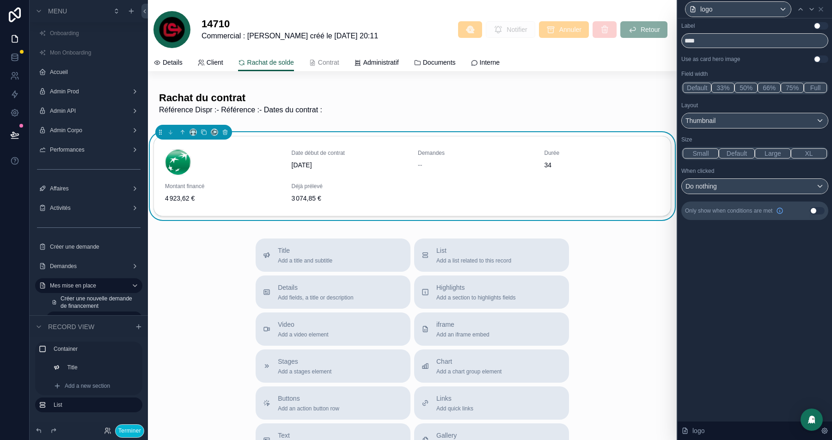
click at [739, 152] on button "Default" at bounding box center [737, 153] width 36 height 10
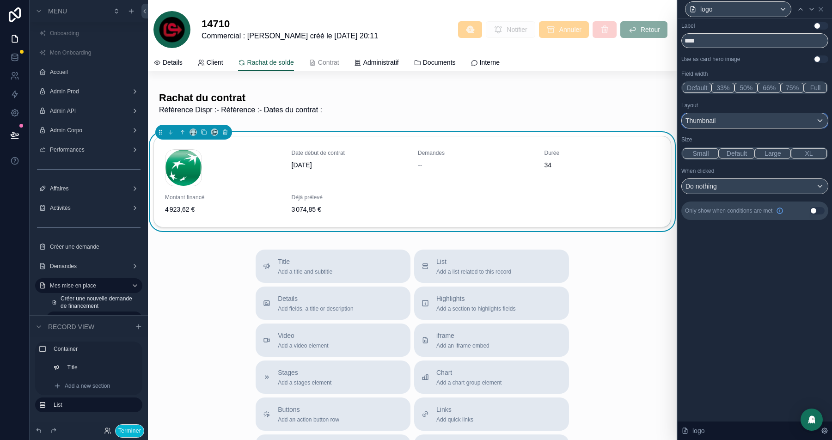
click at [728, 121] on div "Thumbnail" at bounding box center [755, 120] width 146 height 15
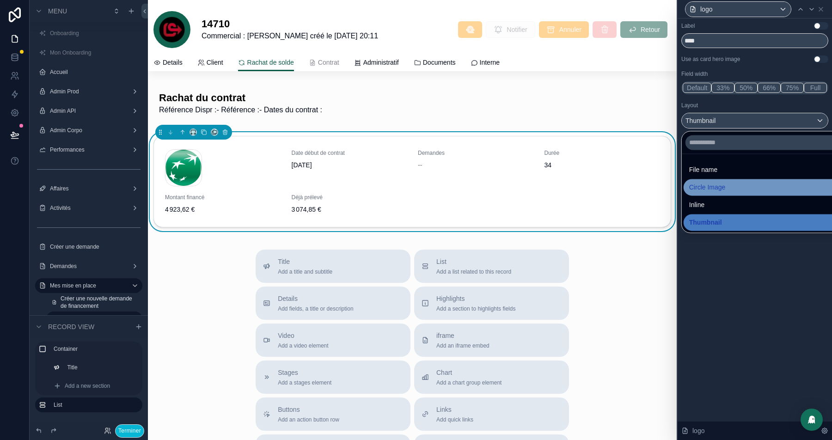
click at [716, 185] on span "Circle Image" at bounding box center [707, 187] width 37 height 11
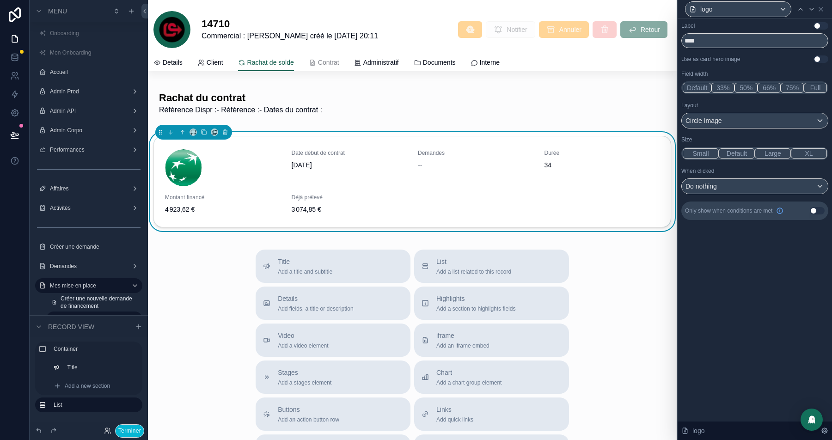
click at [698, 152] on button "Small" at bounding box center [701, 153] width 36 height 10
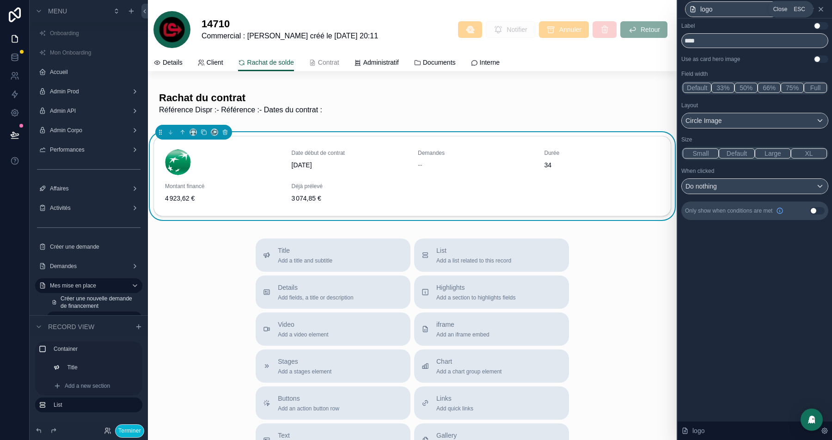
click at [820, 6] on icon at bounding box center [820, 9] width 7 height 7
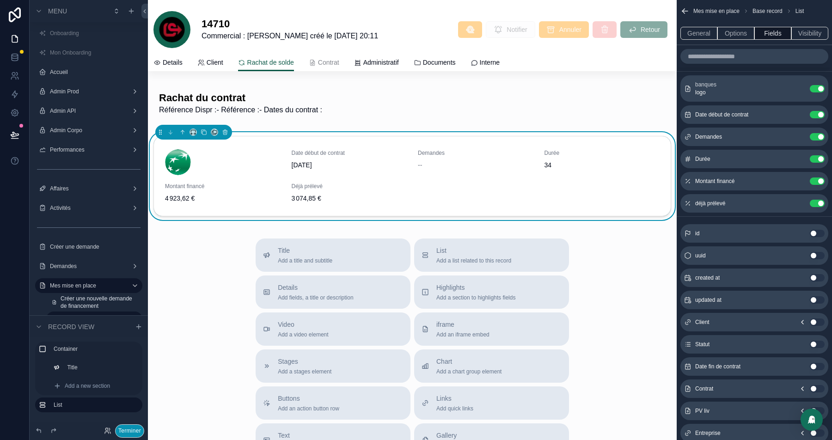
click at [125, 428] on button "Terminer" at bounding box center [129, 430] width 29 height 13
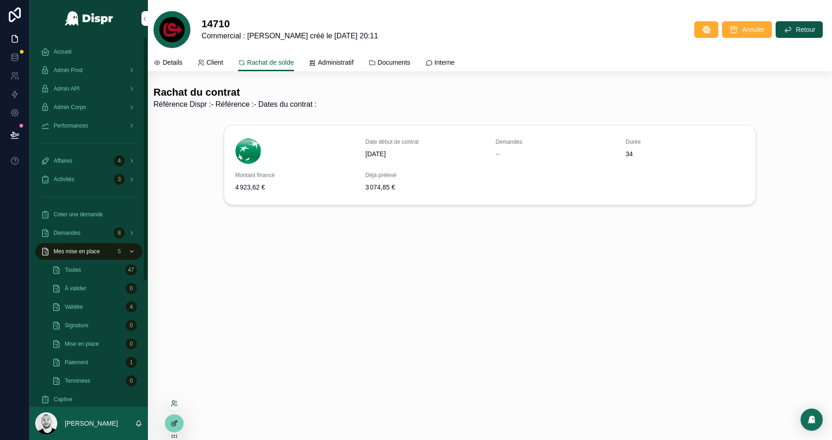
click at [177, 421] on icon at bounding box center [175, 423] width 4 height 4
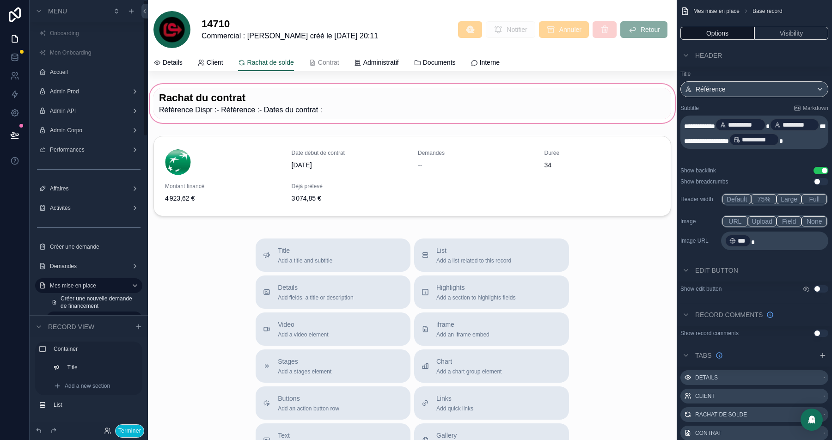
click at [261, 102] on div "scrollable content" at bounding box center [412, 103] width 529 height 43
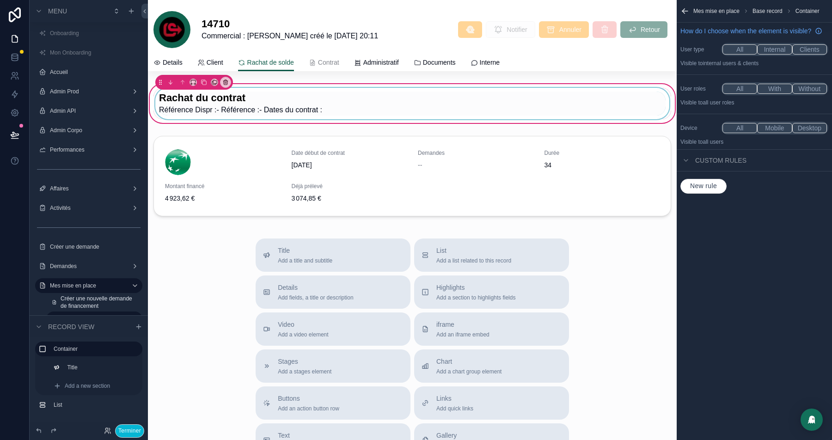
click at [327, 103] on div "scrollable content" at bounding box center [412, 103] width 518 height 31
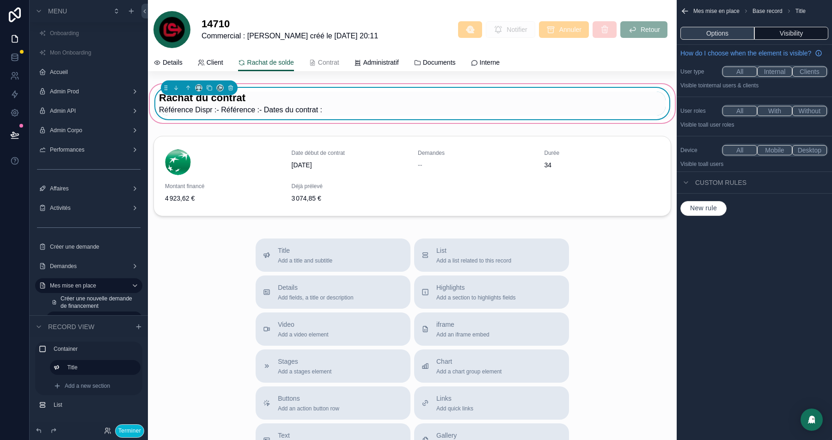
click at [720, 28] on button "Options" at bounding box center [717, 33] width 74 height 13
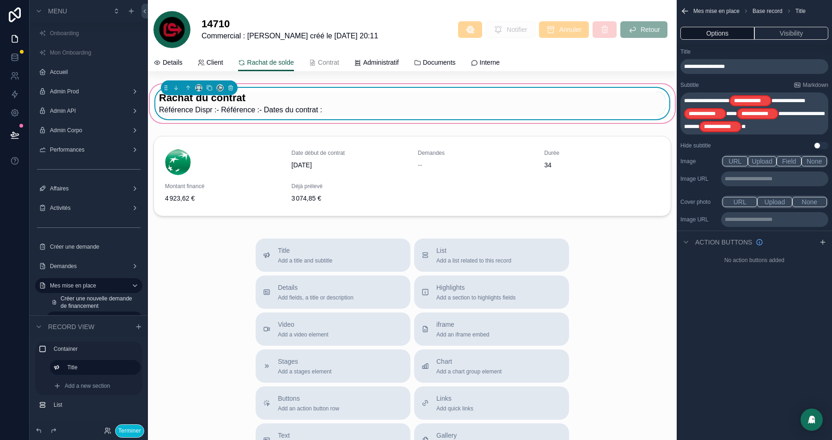
click at [734, 180] on p "**********" at bounding box center [776, 178] width 102 height 7
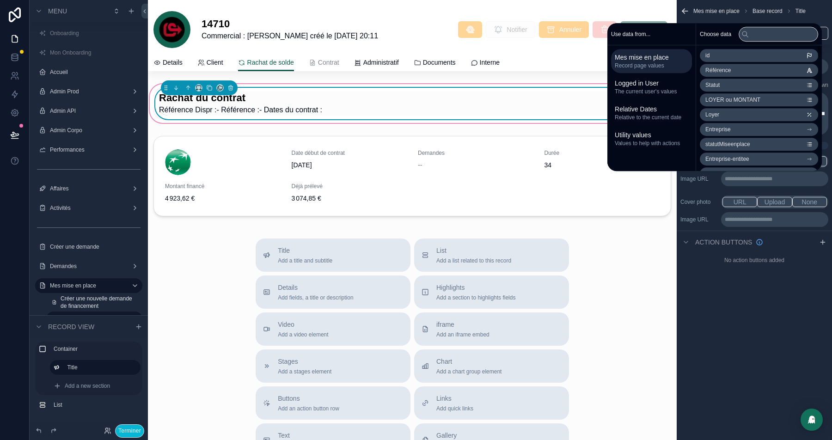
click at [707, 190] on div "**********" at bounding box center [754, 190] width 155 height 74
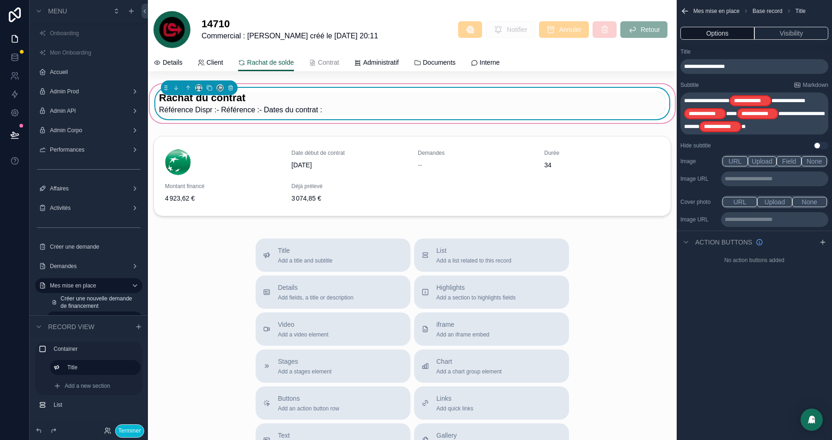
click at [769, 159] on button "Upload" at bounding box center [762, 161] width 29 height 10
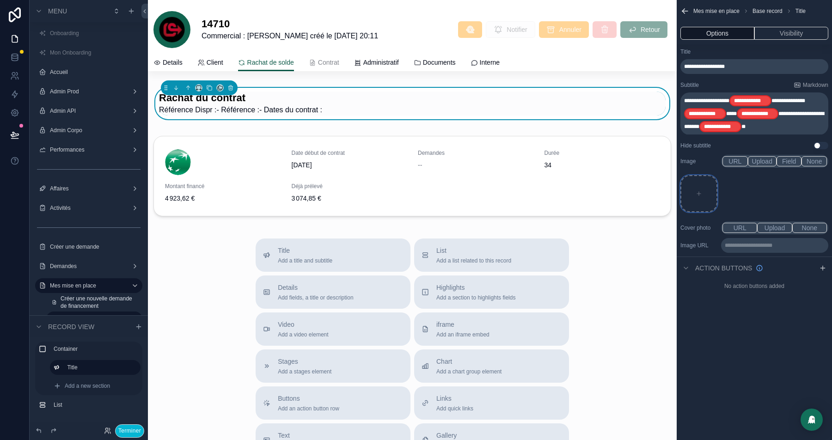
click at [687, 193] on div "scrollable content" at bounding box center [698, 193] width 37 height 37
type input "**********"
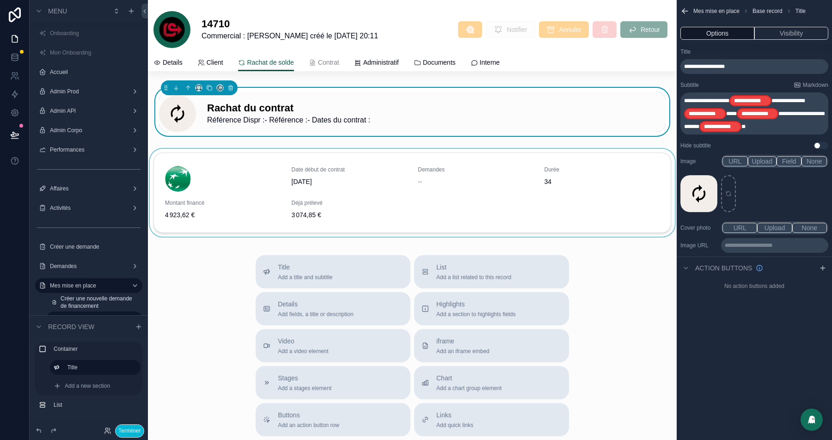
click at [442, 195] on div "scrollable content" at bounding box center [412, 195] width 529 height 92
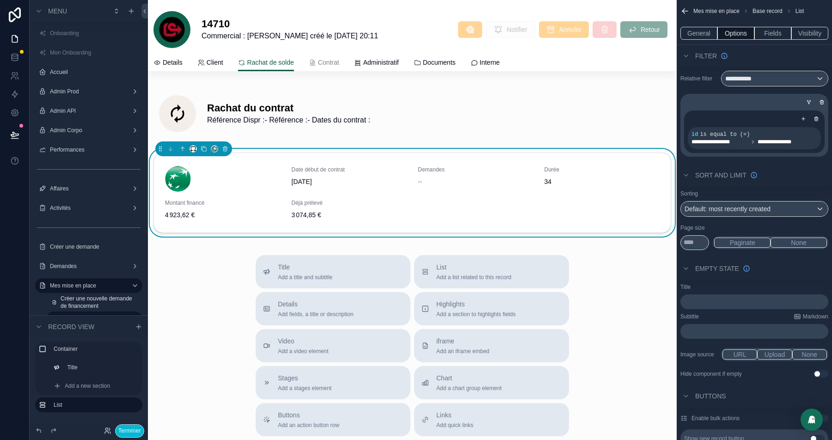
click at [196, 151] on div "scrollable content" at bounding box center [193, 148] width 7 height 7
click at [192, 147] on icon "scrollable content" at bounding box center [193, 149] width 6 height 6
click at [218, 238] on div "66%" at bounding box center [210, 235] width 27 height 11
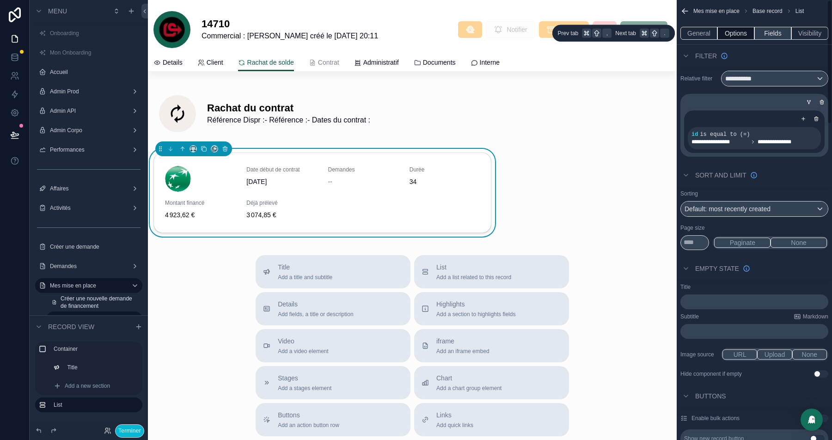
click at [777, 30] on button "Fields" at bounding box center [772, 33] width 37 height 13
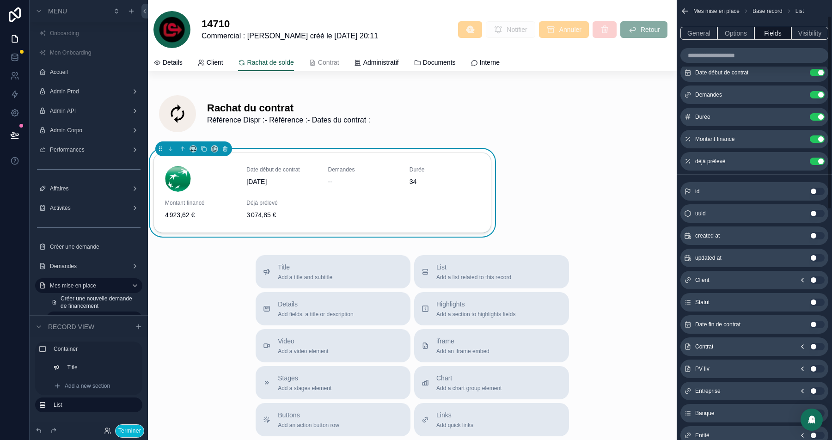
scroll to position [18, 0]
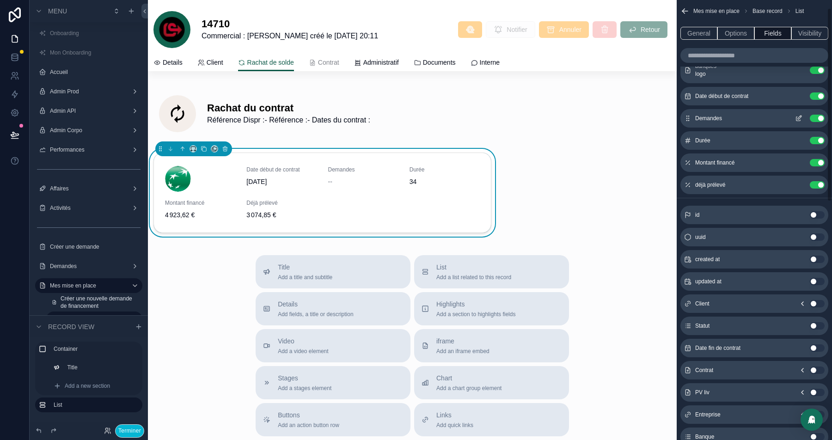
click at [818, 117] on button "Use setting" at bounding box center [817, 118] width 15 height 7
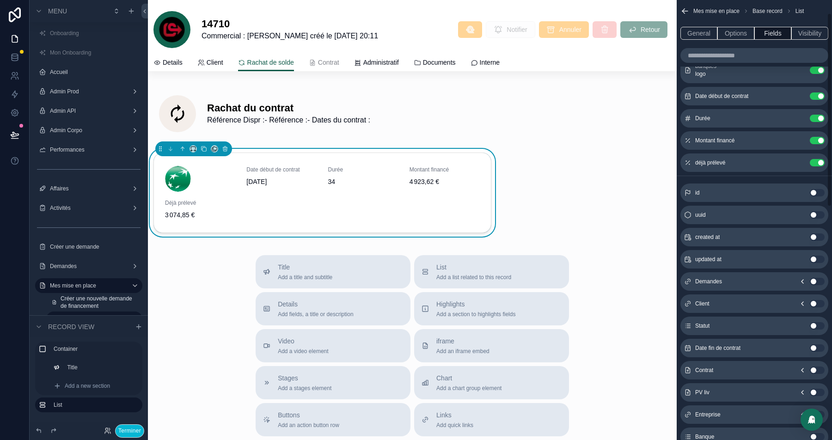
scroll to position [52, 0]
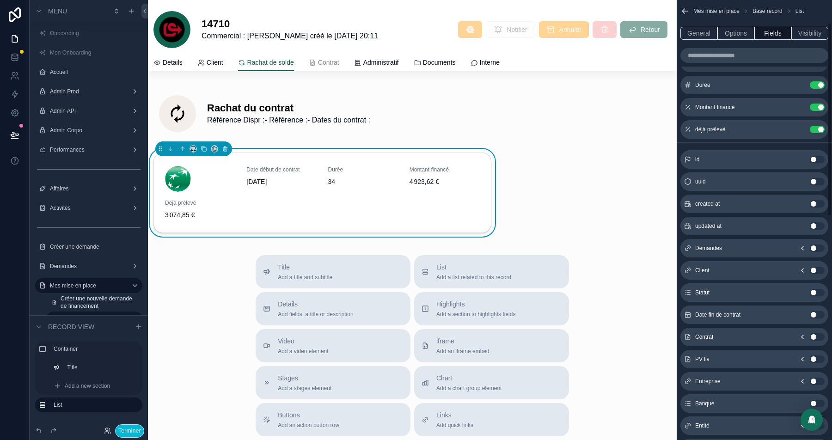
click at [818, 314] on button "Use setting" at bounding box center [817, 314] width 15 height 7
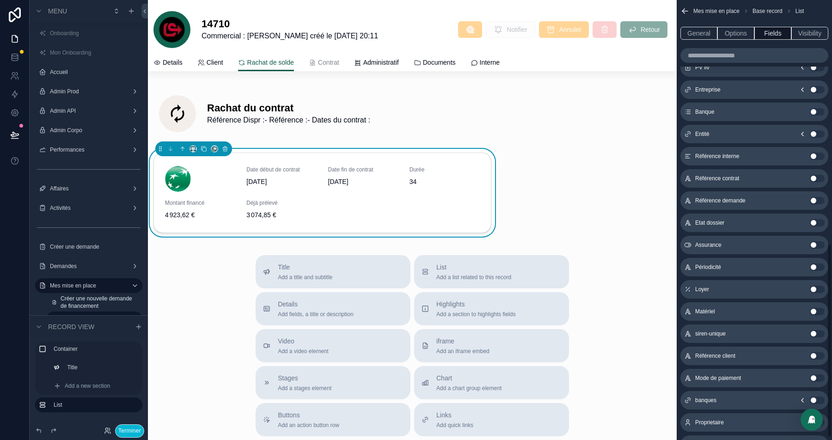
scroll to position [559, 0]
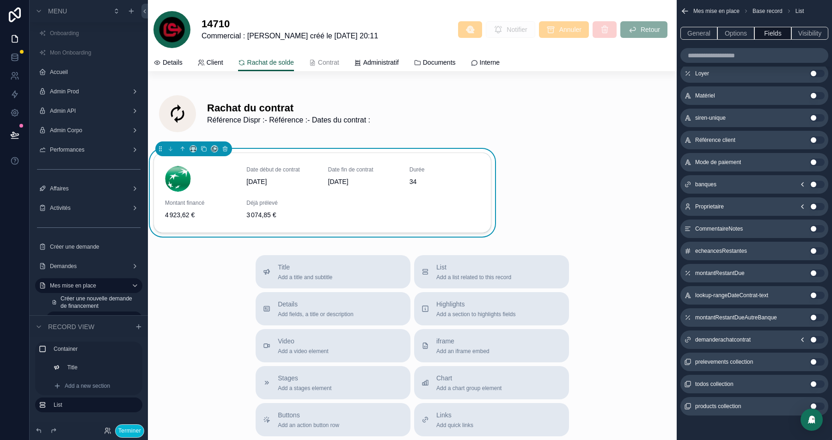
click at [817, 251] on button "Use setting" at bounding box center [817, 250] width 15 height 7
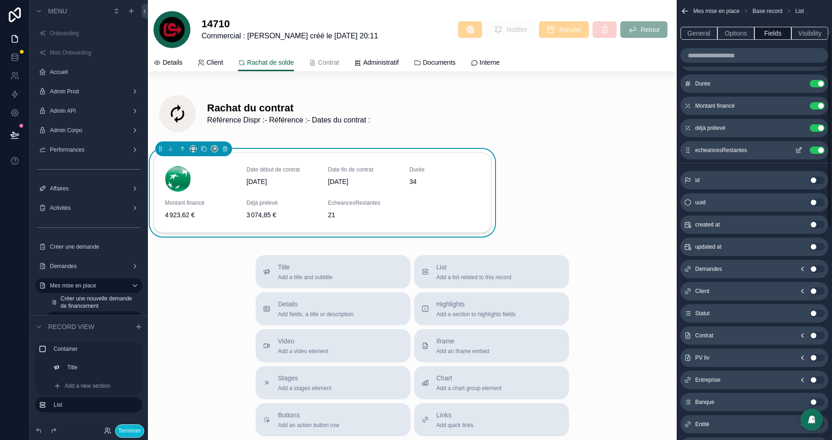
scroll to position [0, 0]
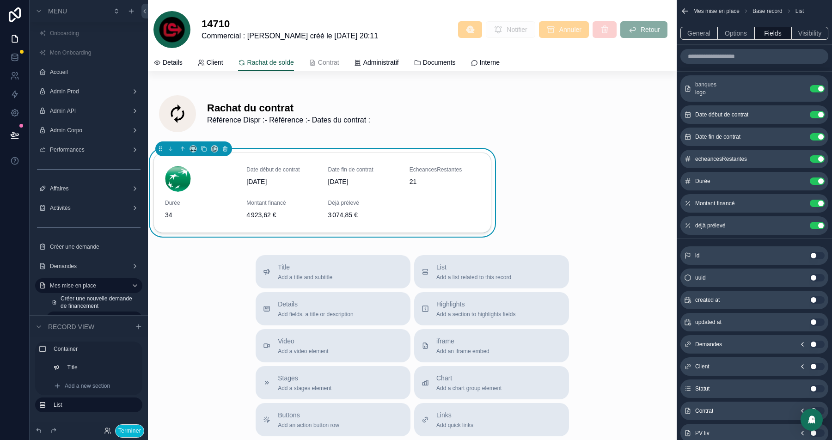
drag, startPoint x: 687, startPoint y: 227, endPoint x: 553, endPoint y: 3, distance: 261.2
click at [402, 123] on div "scrollable content" at bounding box center [412, 111] width 529 height 59
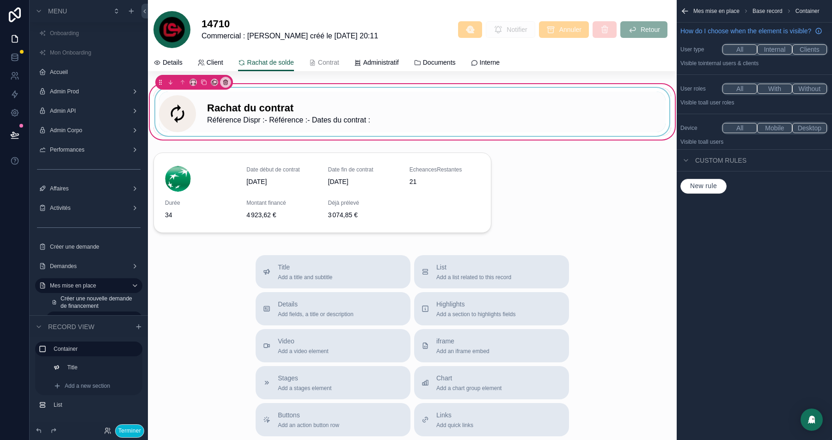
click at [531, 110] on div "scrollable content" at bounding box center [412, 112] width 518 height 48
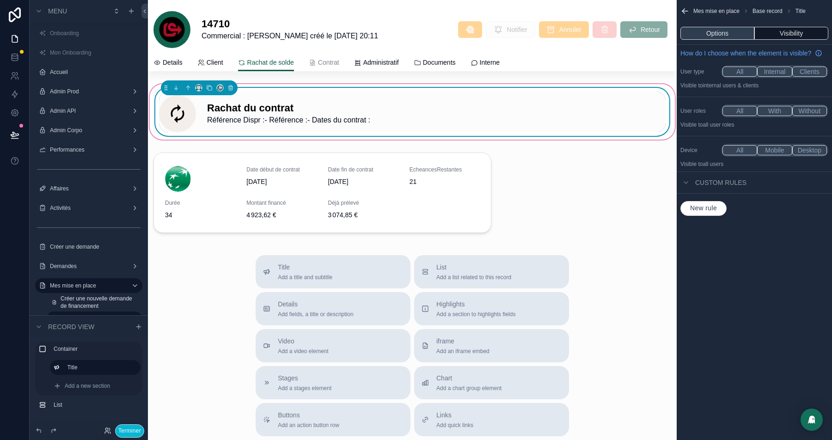
click at [723, 31] on button "Options" at bounding box center [717, 33] width 74 height 13
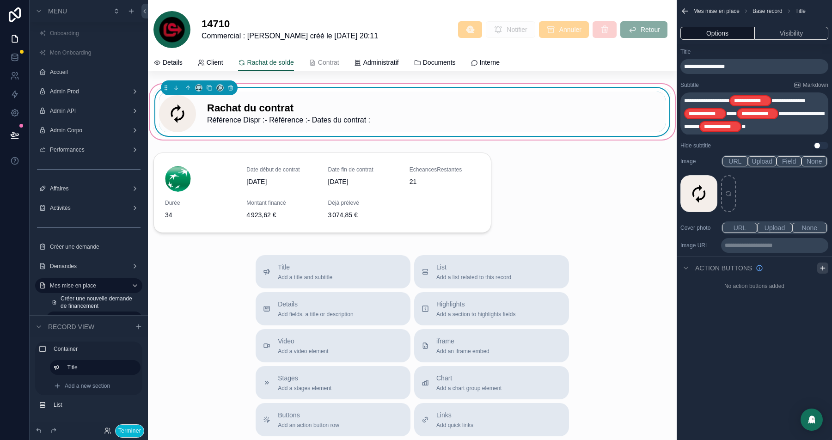
click at [824, 270] on icon "scrollable content" at bounding box center [822, 267] width 7 height 7
click at [823, 293] on icon "scrollable content" at bounding box center [820, 289] width 7 height 7
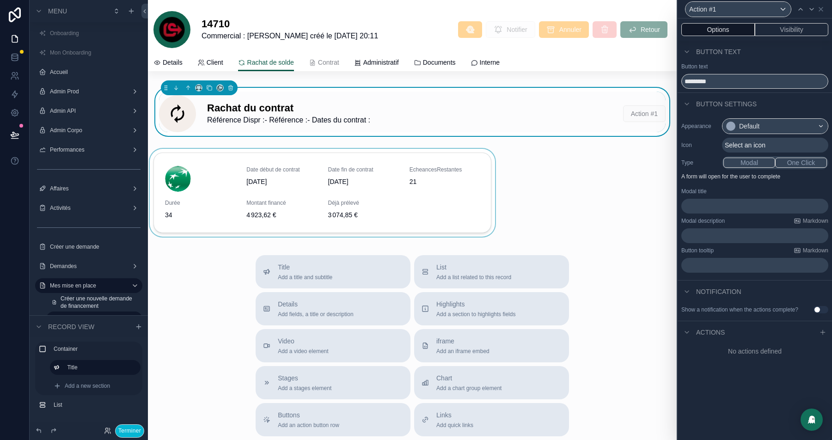
click at [492, 191] on div "scrollable content" at bounding box center [322, 195] width 349 height 92
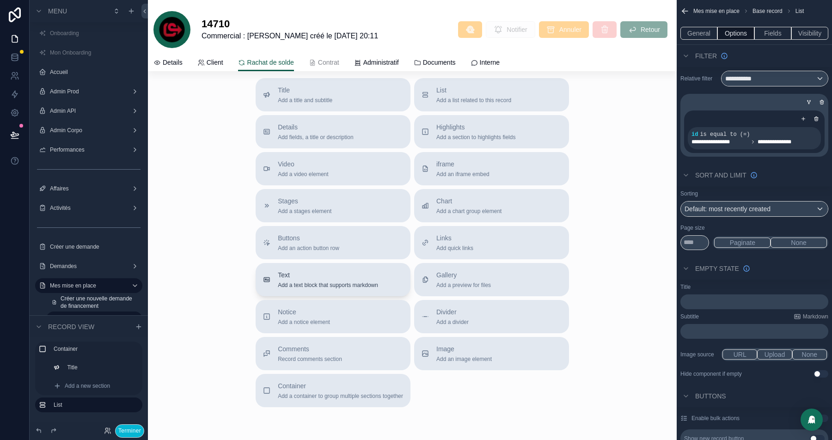
scroll to position [195, 0]
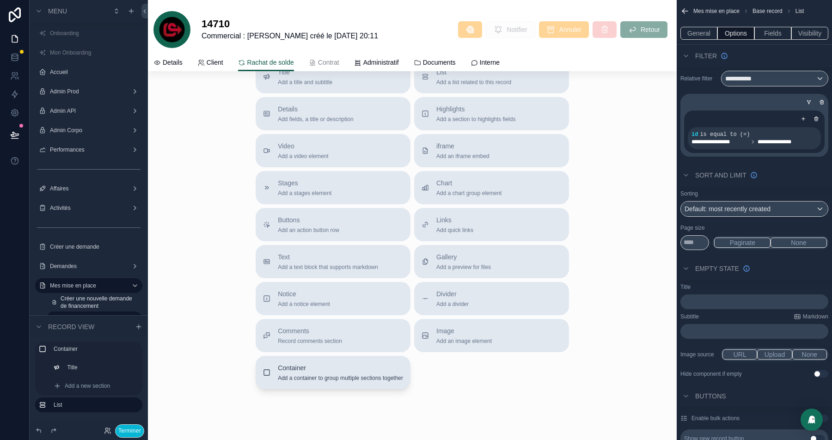
click at [307, 363] on span "Container" at bounding box center [340, 367] width 125 height 9
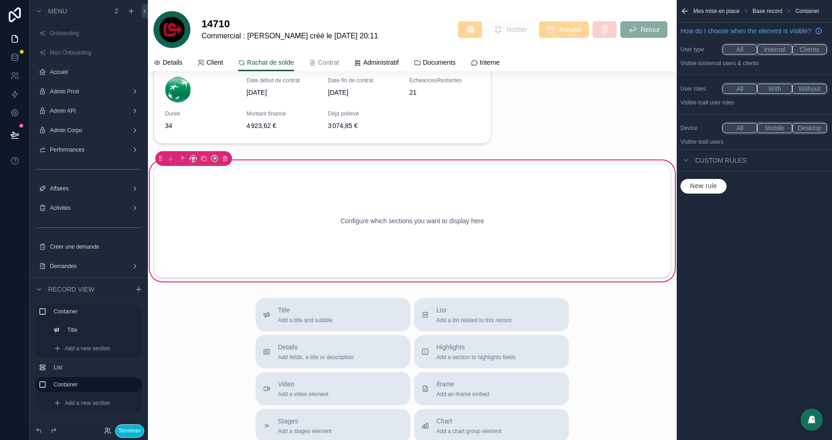
scroll to position [89, 0]
click at [191, 159] on icon "scrollable content" at bounding box center [193, 158] width 6 height 6
click at [223, 242] on div "66%" at bounding box center [210, 244] width 27 height 11
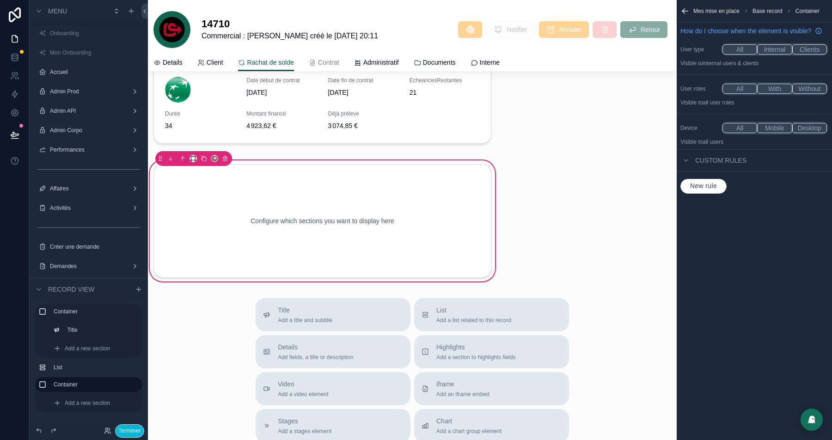
click at [190, 155] on div "scrollable content" at bounding box center [193, 158] width 7 height 7
click at [202, 161] on icon "scrollable content" at bounding box center [204, 158] width 6 height 6
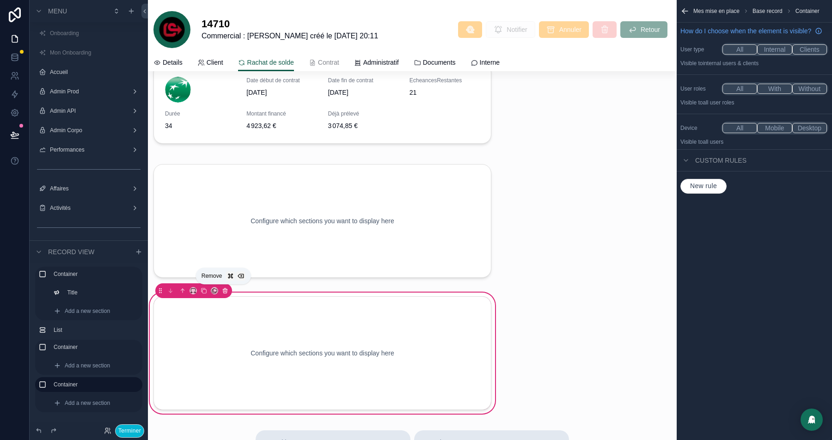
click at [226, 290] on icon "scrollable content" at bounding box center [225, 291] width 4 height 4
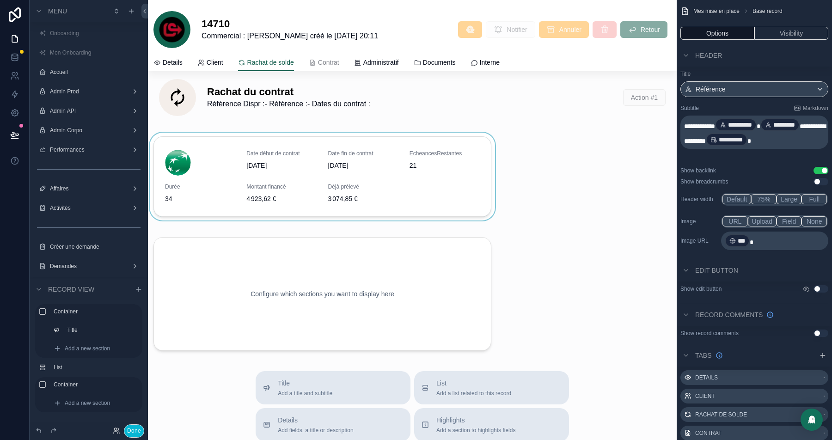
scroll to position [0, 0]
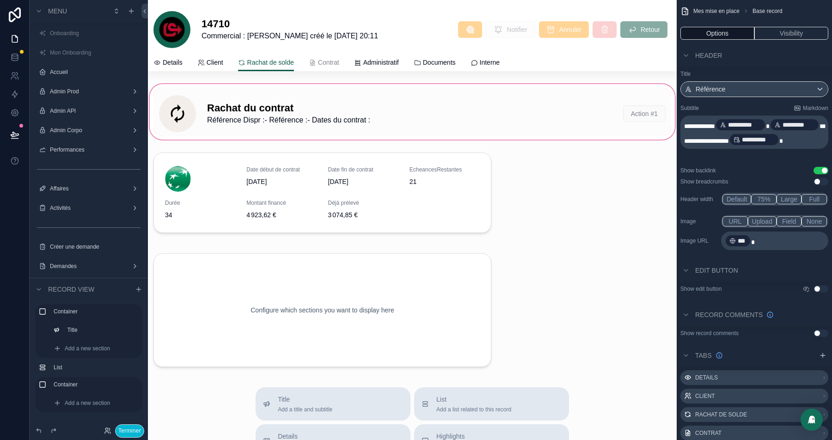
click at [330, 99] on div "scrollable content" at bounding box center [412, 111] width 529 height 59
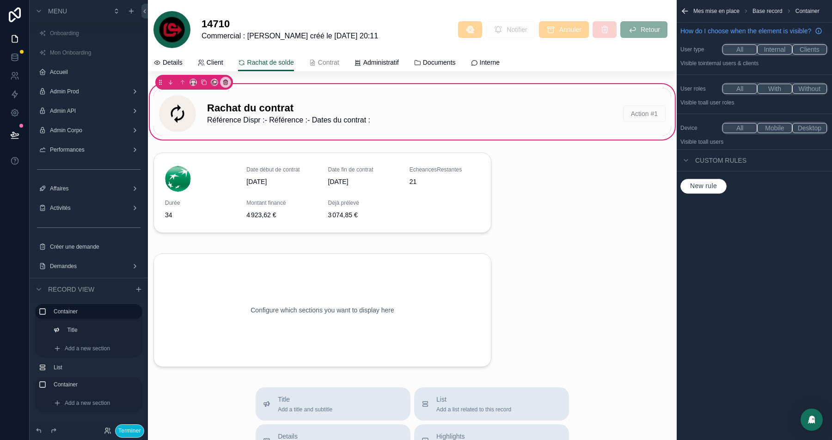
click at [712, 194] on button "New rule" at bounding box center [703, 186] width 46 height 15
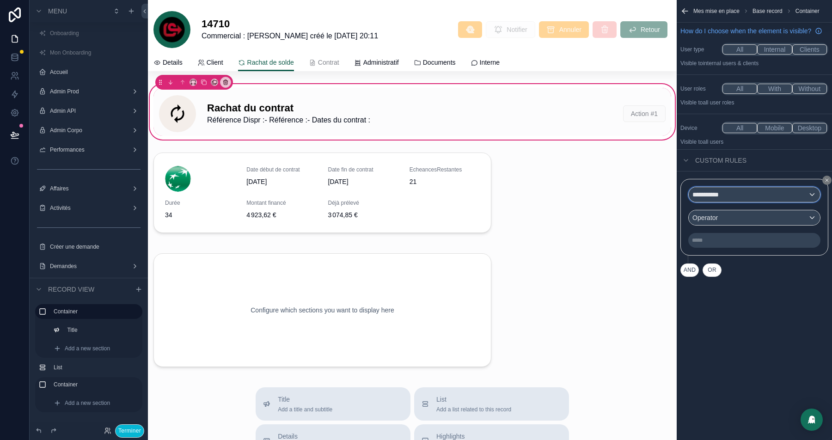
click at [748, 199] on div "**********" at bounding box center [754, 194] width 131 height 15
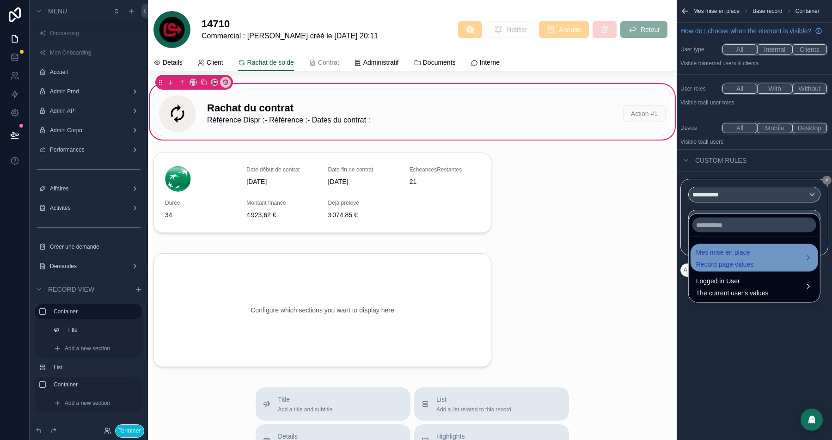
click at [732, 247] on span "Mes mise en place" at bounding box center [725, 252] width 58 height 11
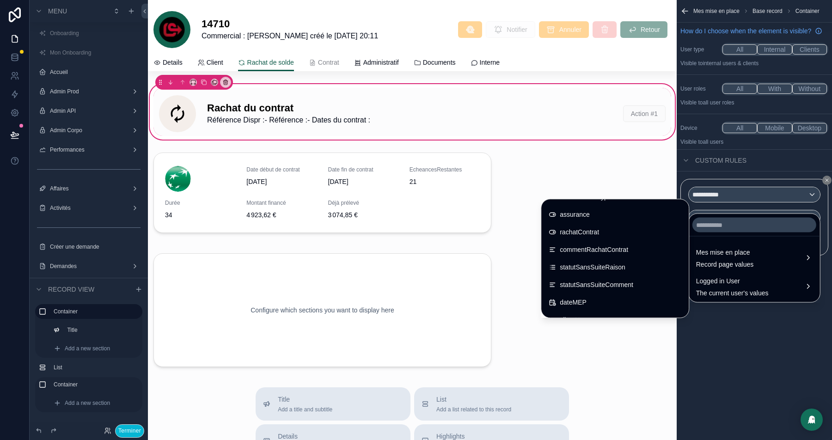
scroll to position [985, 0]
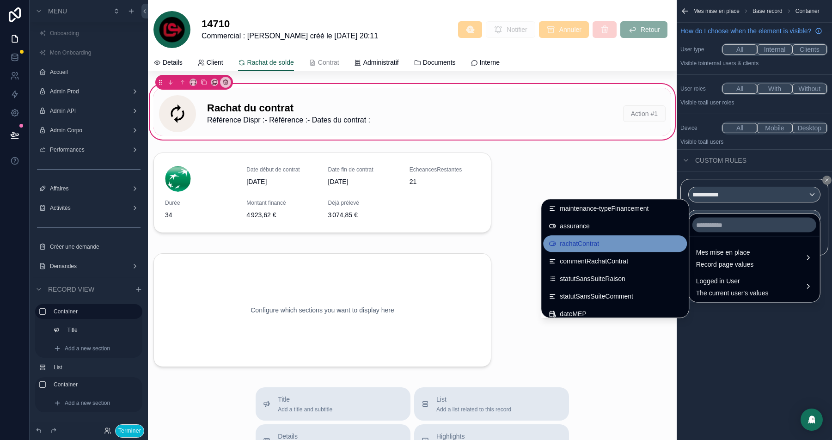
click at [573, 239] on span "rachatContrat" at bounding box center [579, 243] width 39 height 11
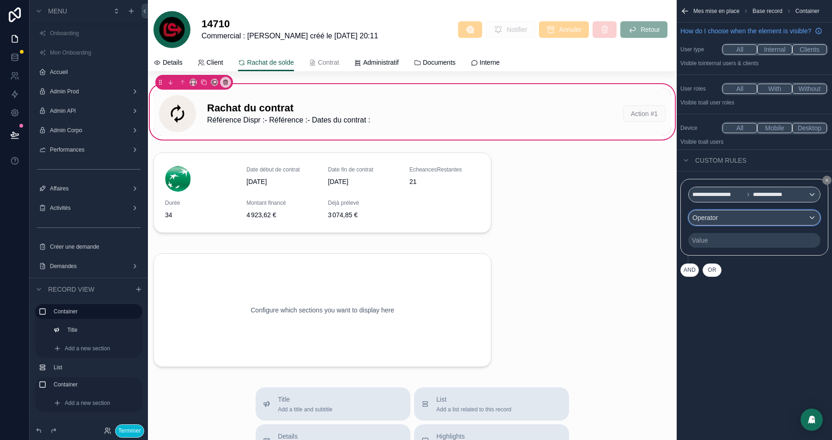
click at [760, 225] on div "Operator" at bounding box center [754, 217] width 131 height 15
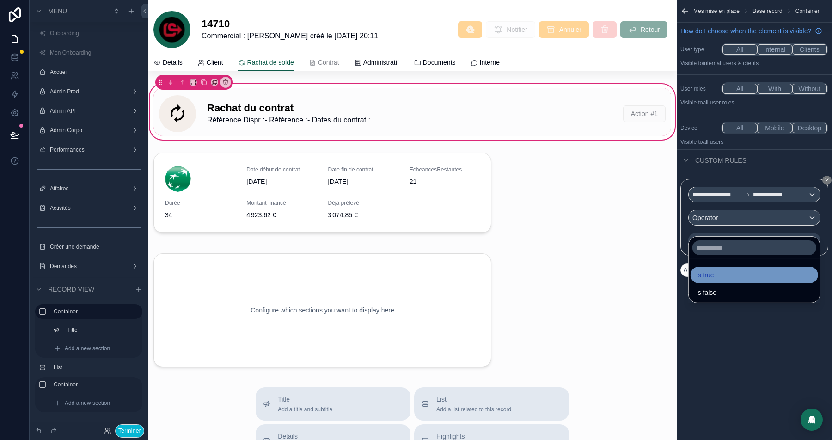
click at [723, 273] on div "Is true" at bounding box center [754, 274] width 116 height 11
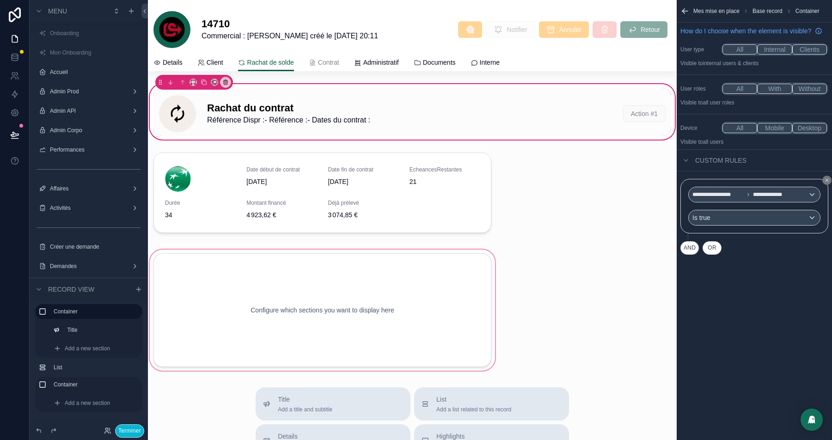
click at [426, 316] on div "scrollable content" at bounding box center [322, 310] width 349 height 125
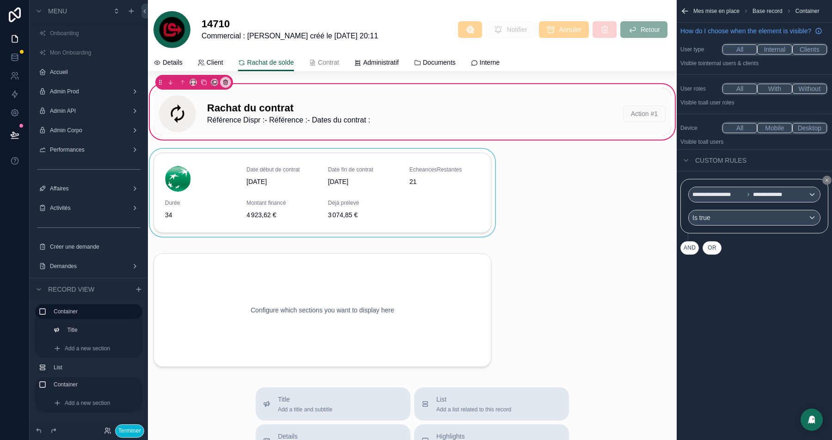
scroll to position [36, 0]
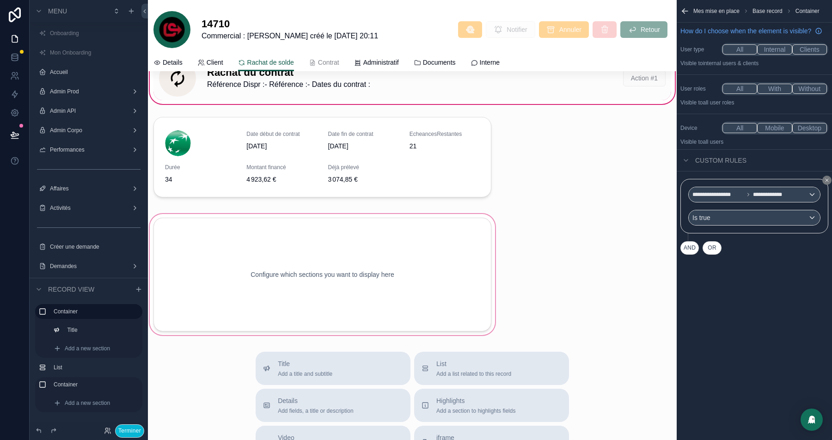
click at [257, 222] on div "scrollable content" at bounding box center [322, 274] width 349 height 125
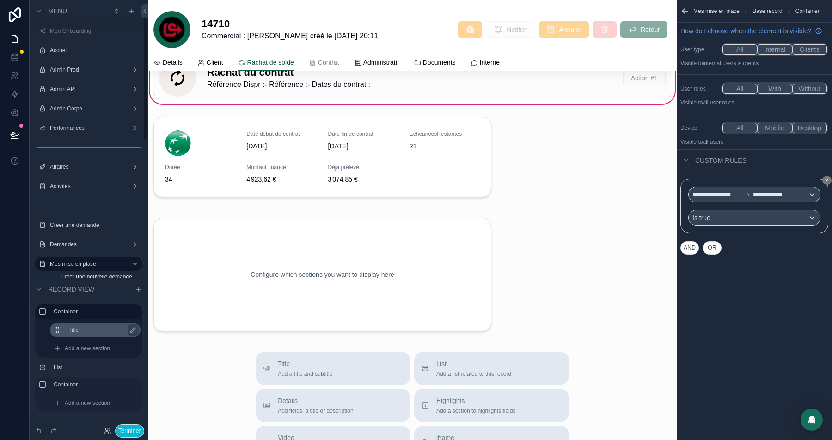
scroll to position [26, 0]
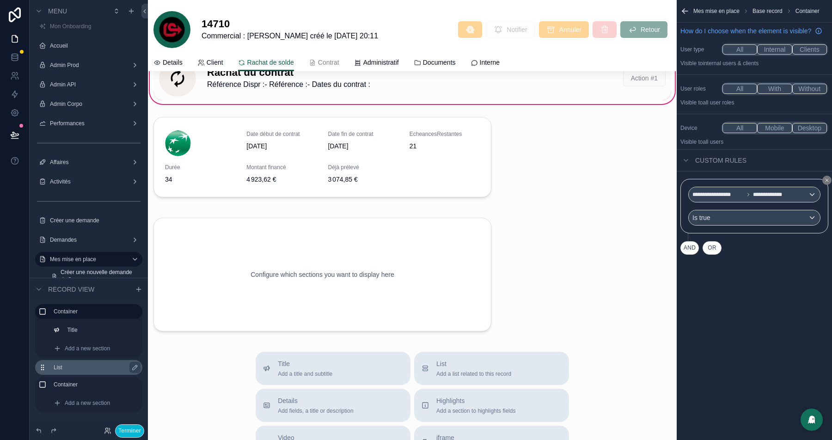
drag, startPoint x: 42, startPoint y: 366, endPoint x: 51, endPoint y: 372, distance: 11.0
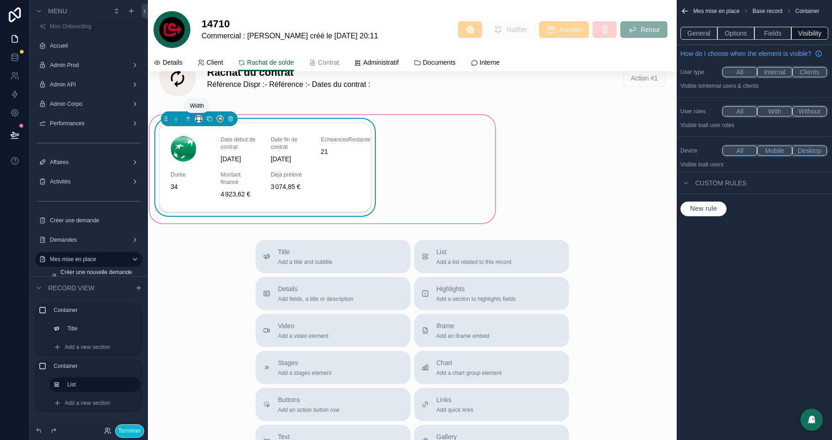
click at [197, 116] on icon "scrollable content" at bounding box center [199, 119] width 6 height 6
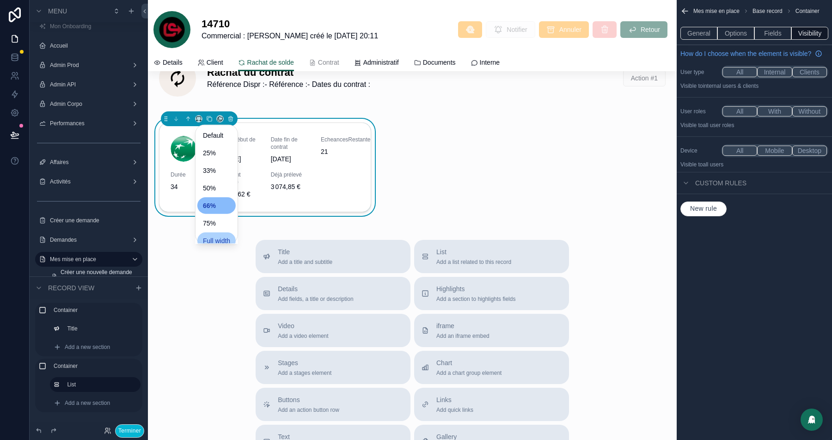
click at [211, 239] on span "Full width" at bounding box center [216, 240] width 27 height 11
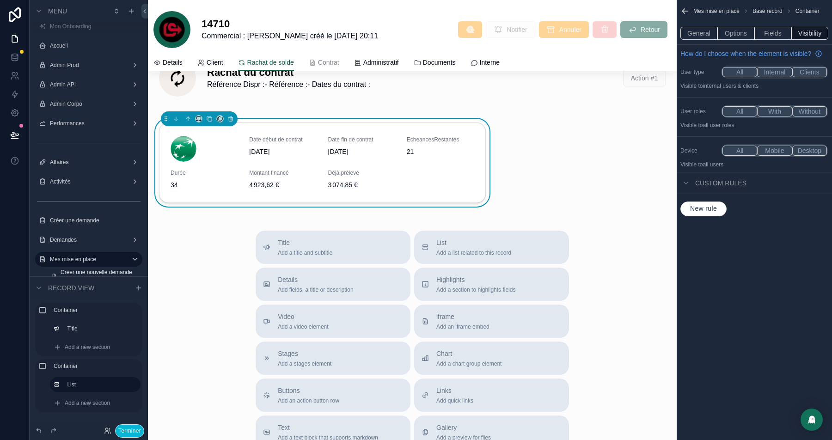
scroll to position [44, 0]
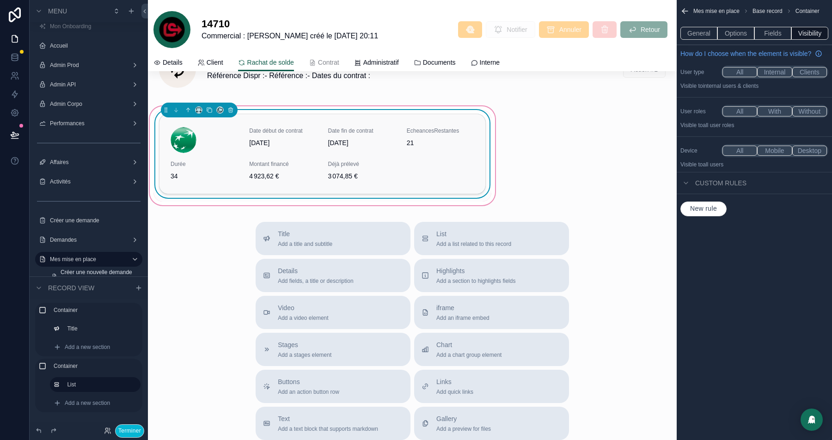
click at [478, 166] on div "Date début de contrat 20/03/2023 Date fin de contrat 03/01/2026 EcheancesRestan…" at bounding box center [322, 154] width 326 height 80
click at [527, 153] on div "Rachat du contrat Référence Dispr : - Référence : - Dates du contrat : Action #…" at bounding box center [412, 122] width 529 height 169
click at [496, 155] on div "Date début de contrat 20/03/2023 Date fin de contrat 03/01/2026 EcheancesRestan…" at bounding box center [322, 155] width 349 height 103
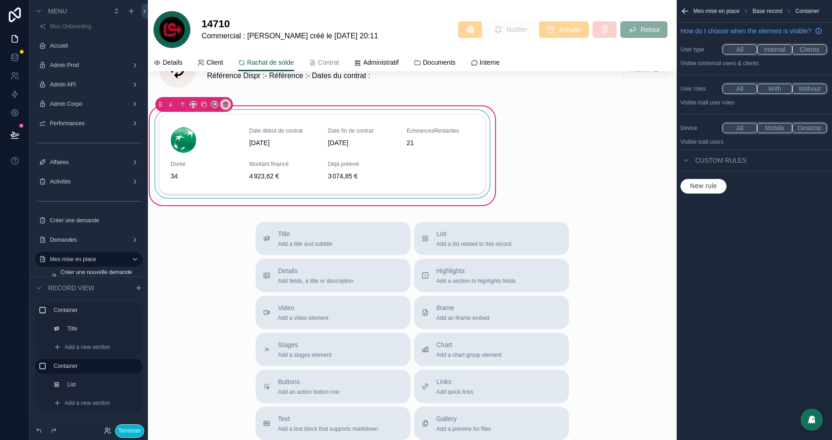
click at [495, 158] on div "Date début de contrat 20/03/2023 Date fin de contrat 03/01/2026 EcheancesRestan…" at bounding box center [322, 155] width 349 height 103
click at [712, 190] on span "New rule" at bounding box center [703, 186] width 34 height 8
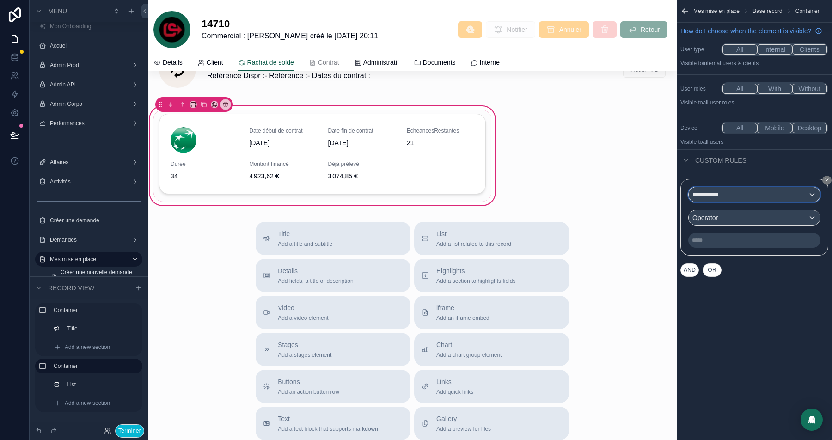
click at [723, 199] on span "**********" at bounding box center [710, 194] width 36 height 9
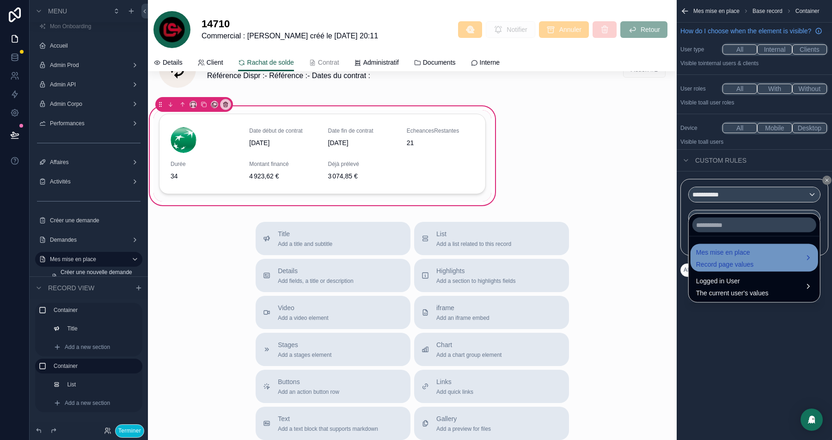
click at [721, 251] on span "Mes mise en place" at bounding box center [725, 252] width 58 height 11
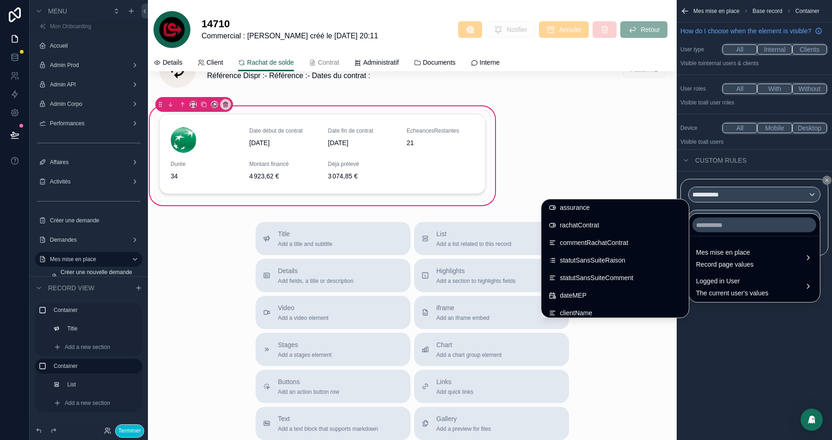
scroll to position [996, 0]
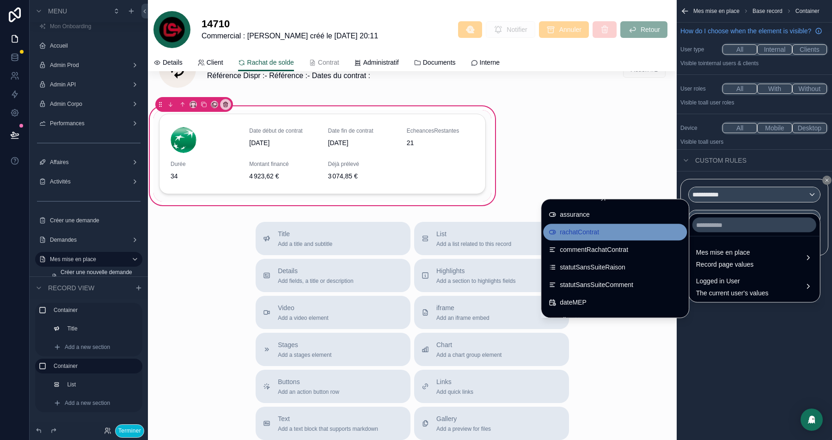
click at [569, 231] on span "rachatContrat" at bounding box center [579, 231] width 39 height 11
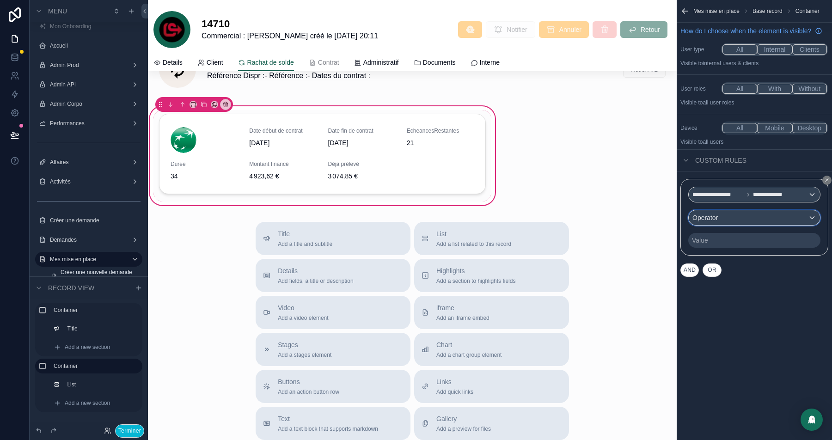
click at [745, 223] on div "Operator" at bounding box center [754, 217] width 131 height 15
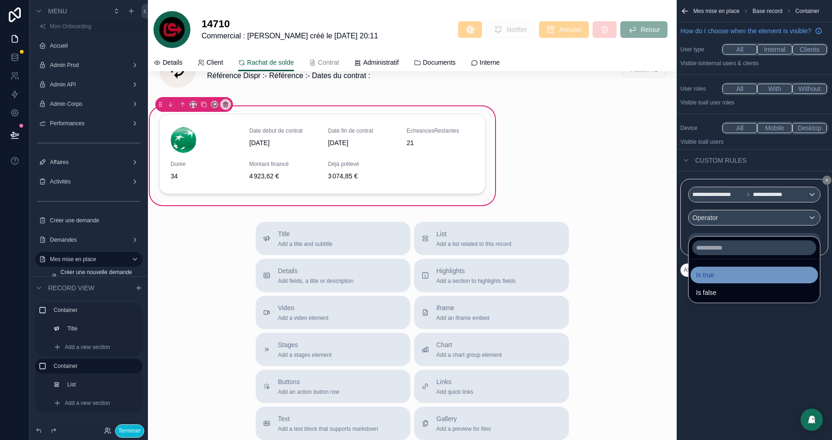
click at [714, 271] on span "Is true" at bounding box center [705, 274] width 18 height 11
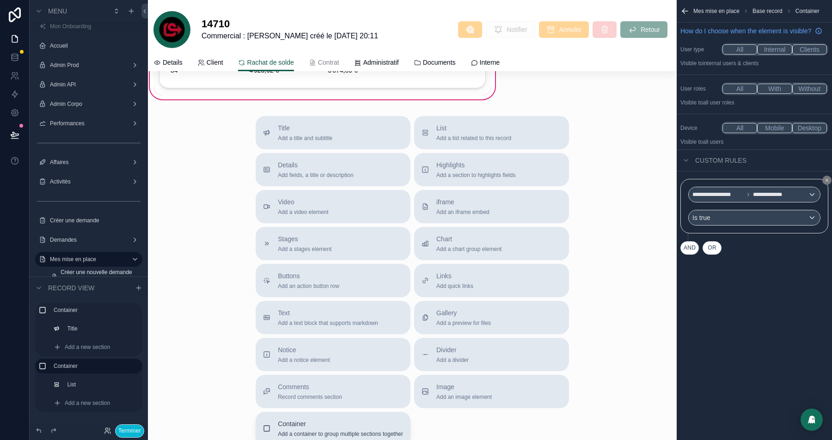
scroll to position [142, 0]
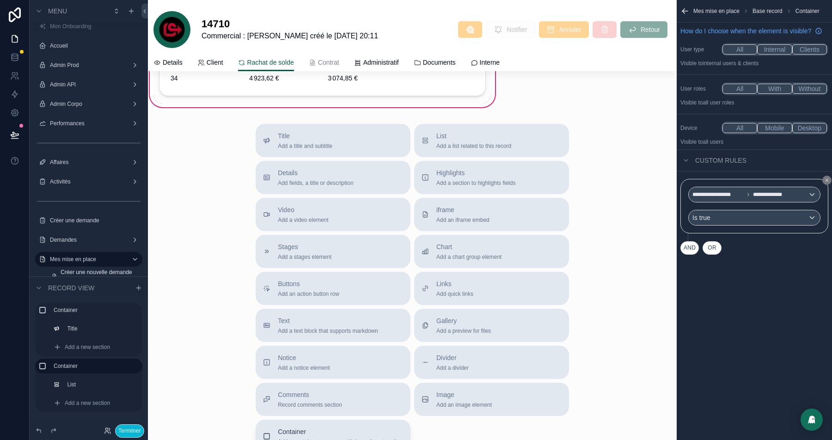
click at [319, 430] on span "Container" at bounding box center [340, 431] width 125 height 9
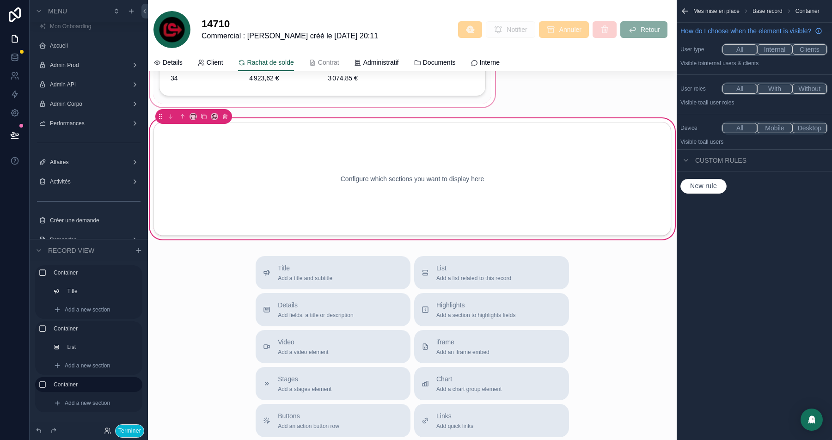
scroll to position [100, 0]
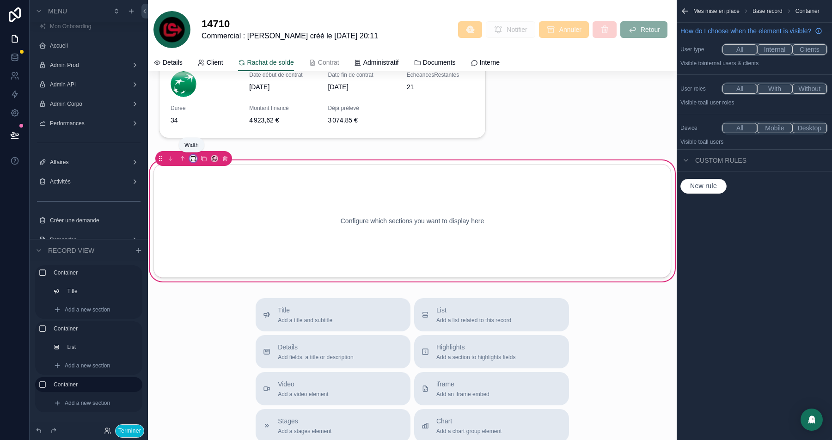
click at [193, 156] on icon "scrollable content" at bounding box center [193, 158] width 6 height 6
click at [216, 208] on div "33%" at bounding box center [210, 209] width 27 height 11
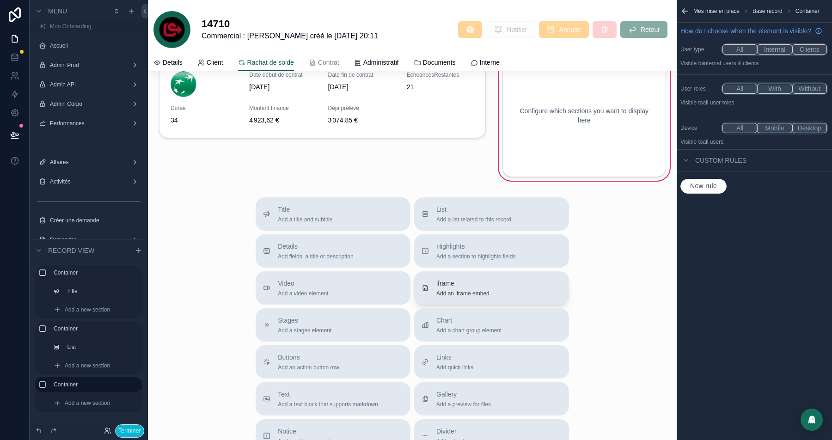
scroll to position [0, 0]
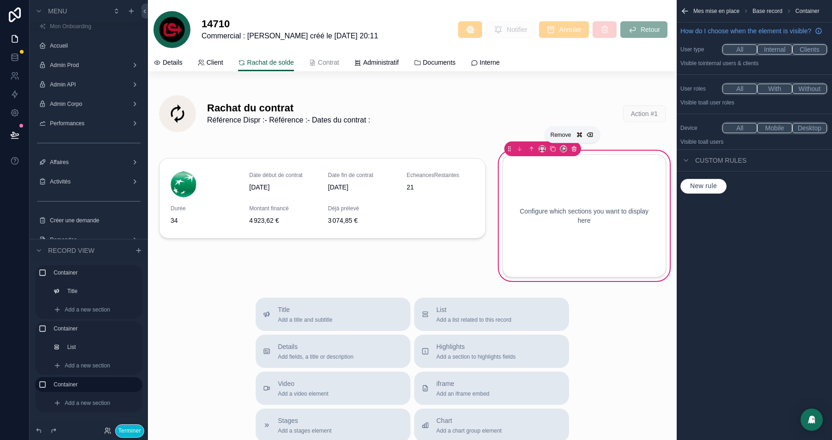
click at [575, 151] on icon "scrollable content" at bounding box center [574, 149] width 6 height 6
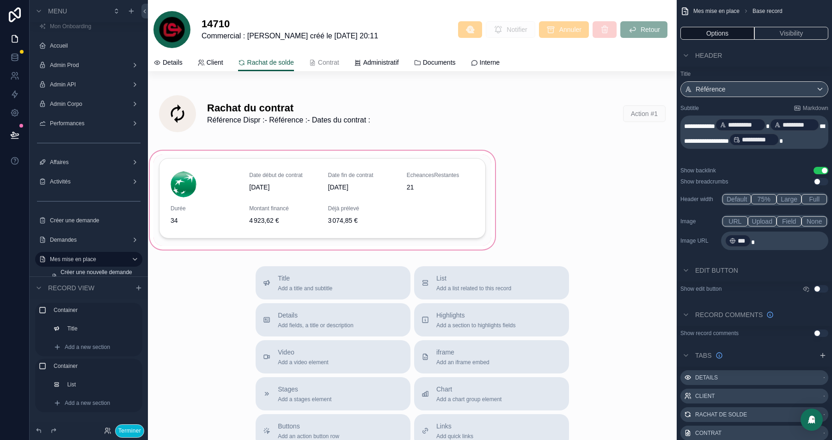
click at [490, 189] on div "scrollable content" at bounding box center [322, 200] width 349 height 103
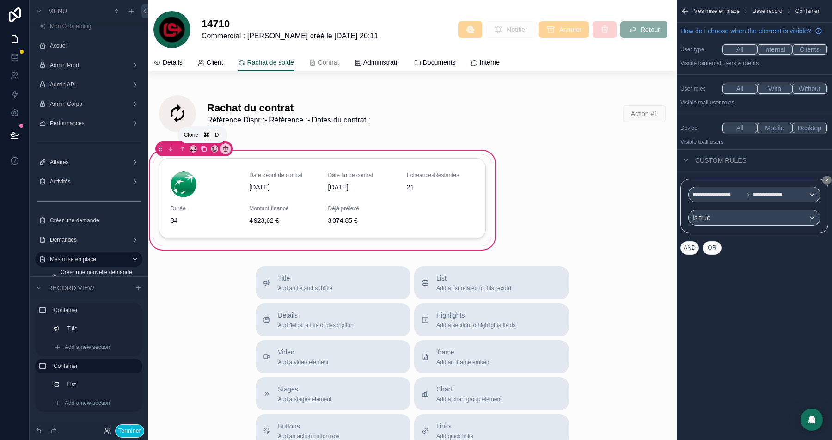
click at [201, 149] on icon "scrollable content" at bounding box center [204, 149] width 6 height 6
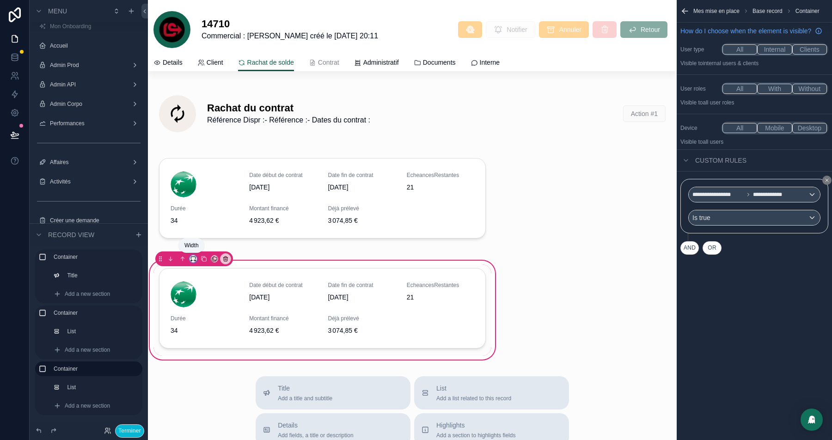
click at [194, 259] on icon "scrollable content" at bounding box center [193, 259] width 6 height 6
click at [211, 314] on div "33%" at bounding box center [210, 310] width 27 height 11
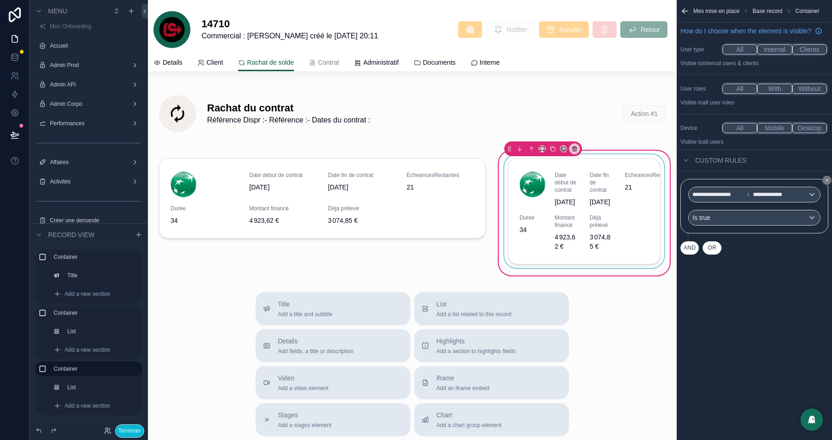
click at [592, 175] on div "scrollable content" at bounding box center [584, 212] width 164 height 117
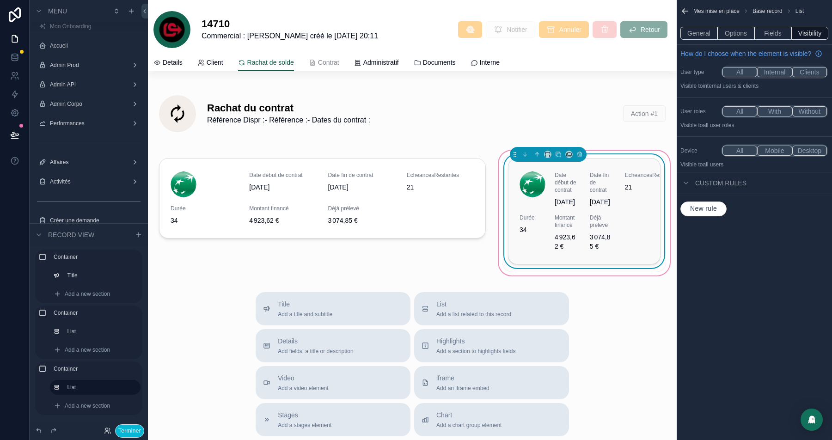
click at [642, 264] on div "Date début de contrat 20/03/2023 Date fin de contrat 03/01/2026 EcheancesRestan…" at bounding box center [584, 211] width 152 height 105
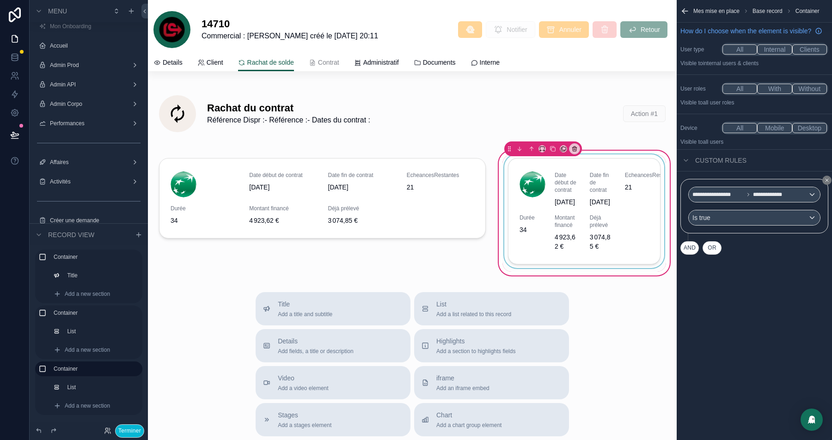
click at [617, 171] on div "scrollable content" at bounding box center [584, 212] width 164 height 117
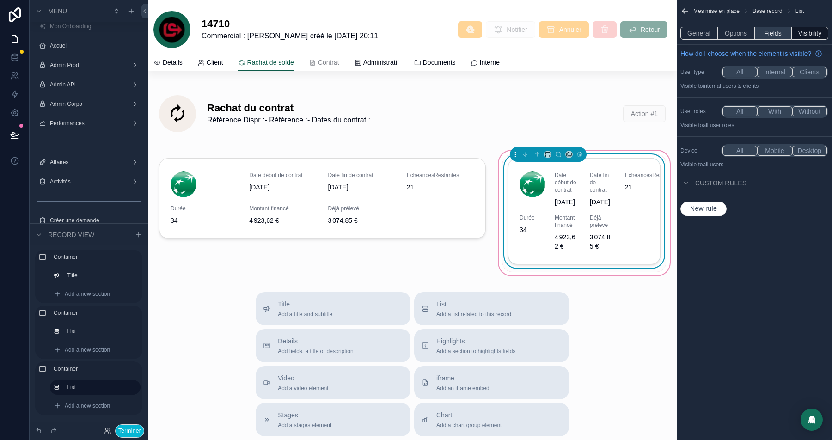
click at [773, 35] on button "Fields" at bounding box center [772, 33] width 37 height 13
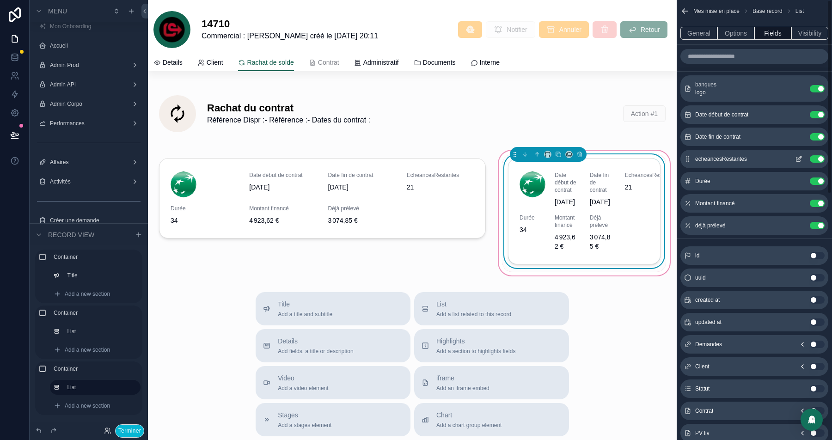
click at [820, 160] on button "Use setting" at bounding box center [817, 158] width 15 height 7
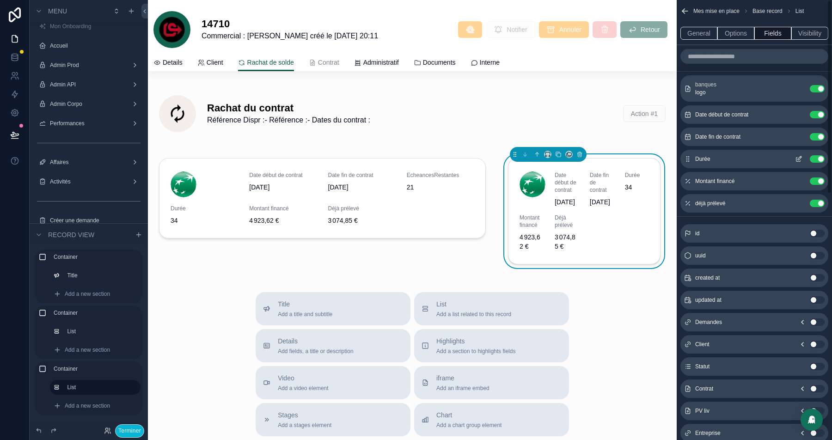
click at [820, 160] on button "Use setting" at bounding box center [817, 158] width 15 height 7
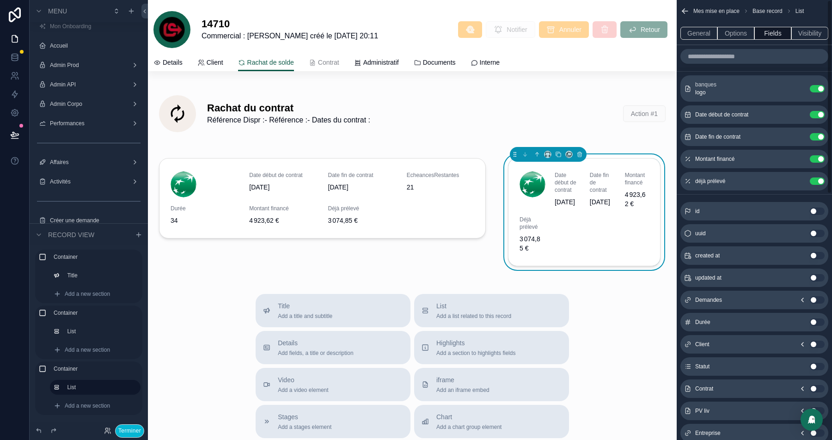
click at [820, 160] on button "Use setting" at bounding box center [817, 158] width 15 height 7
click at [820, 177] on button "Use setting" at bounding box center [817, 180] width 15 height 7
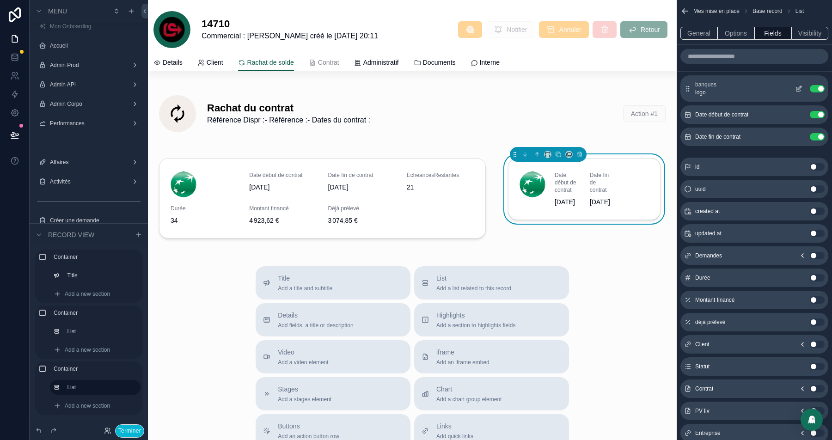
click at [795, 87] on icon "scrollable content" at bounding box center [798, 88] width 7 height 7
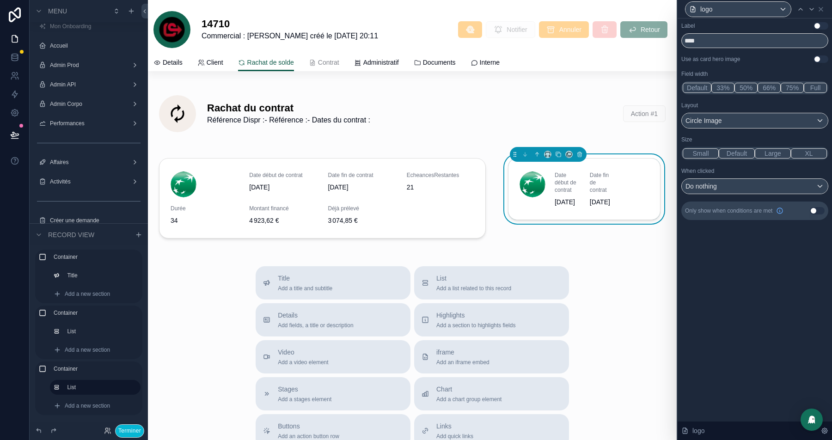
click at [821, 90] on button "Full" at bounding box center [815, 88] width 23 height 10
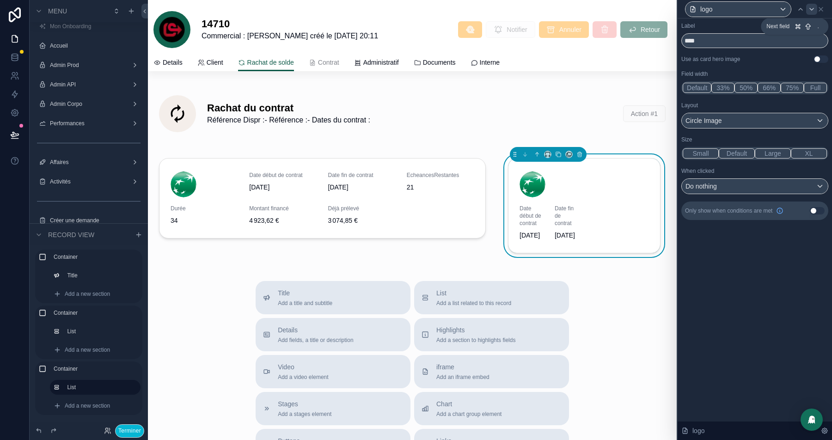
click at [810, 9] on icon at bounding box center [812, 9] width 4 height 2
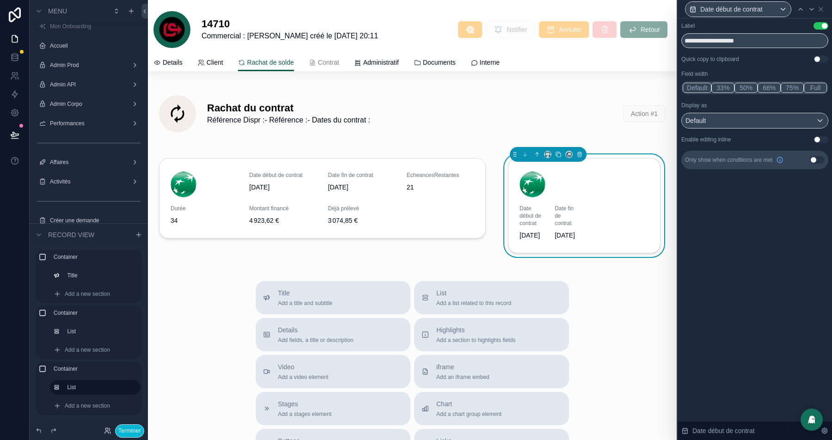
click at [748, 83] on button "50%" at bounding box center [745, 88] width 23 height 10
click at [814, 11] on icon at bounding box center [811, 9] width 7 height 7
click at [753, 86] on button "50%" at bounding box center [745, 88] width 23 height 10
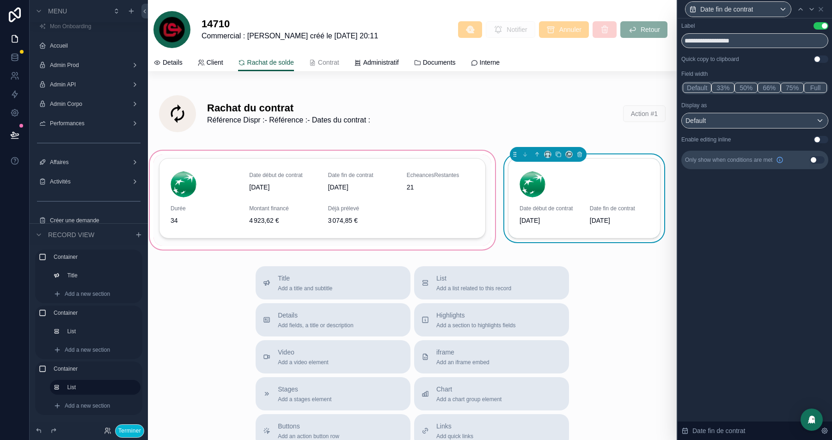
click at [257, 199] on div "scrollable content" at bounding box center [322, 200] width 349 height 103
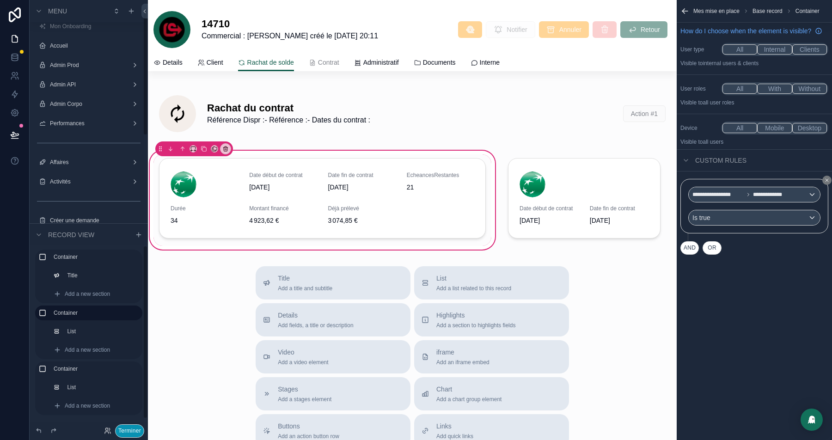
click at [125, 430] on button "Terminer" at bounding box center [129, 430] width 29 height 13
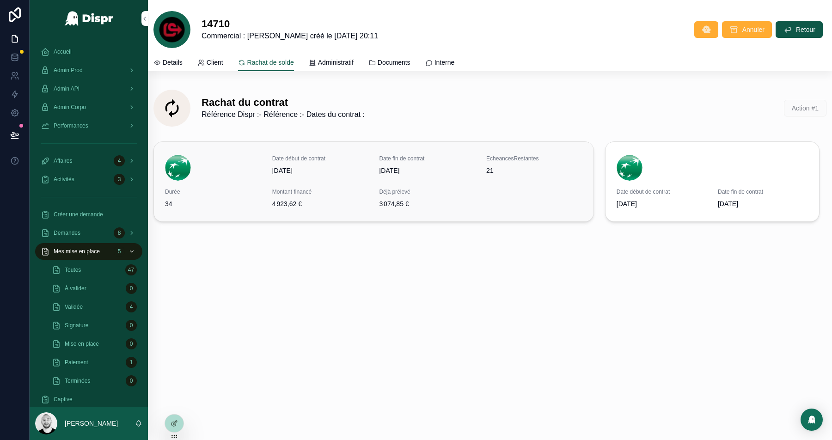
click at [368, 199] on div "Date début de contrat 20/03/2023 Date fin de contrat 03/01/2026 EcheancesRestan…" at bounding box center [373, 182] width 417 height 54
click at [430, 170] on span "[DATE]" at bounding box center [427, 170] width 96 height 9
click at [684, 171] on div "scrollable content" at bounding box center [712, 168] width 191 height 26
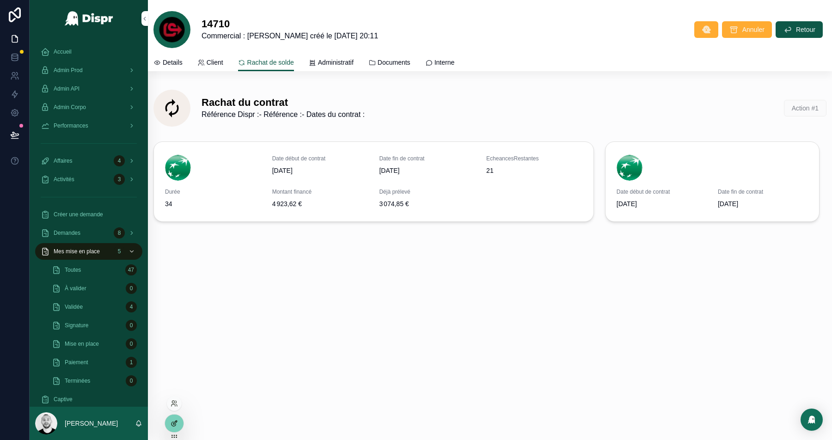
click at [177, 421] on icon at bounding box center [174, 423] width 7 height 7
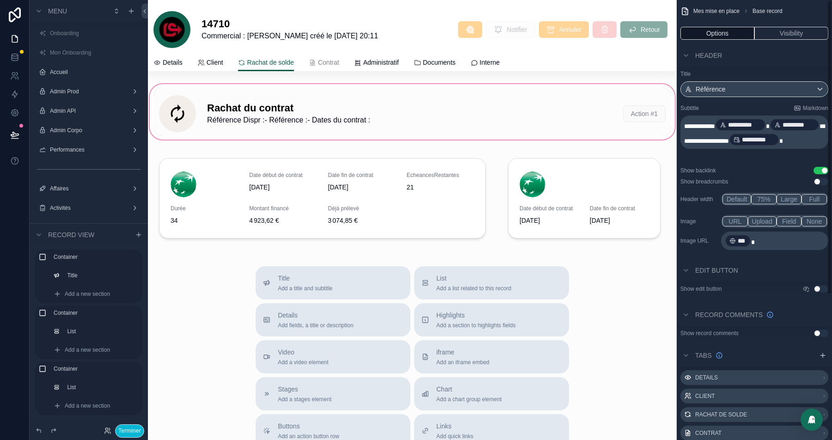
click at [567, 111] on div "scrollable content" at bounding box center [412, 111] width 529 height 59
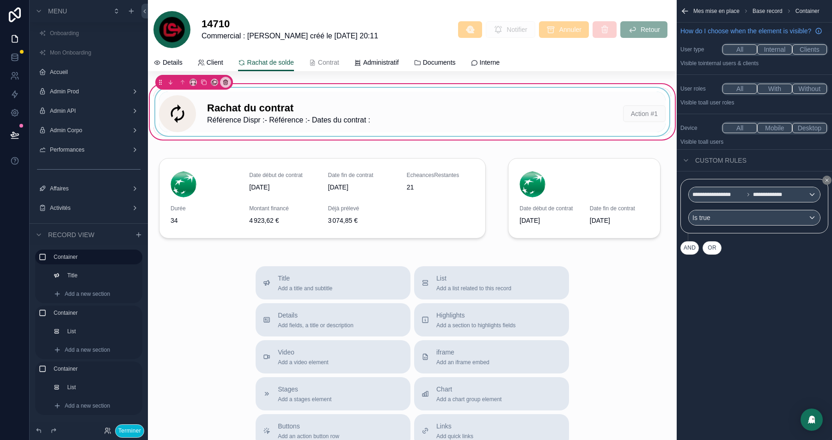
click at [617, 115] on div "scrollable content" at bounding box center [412, 112] width 518 height 48
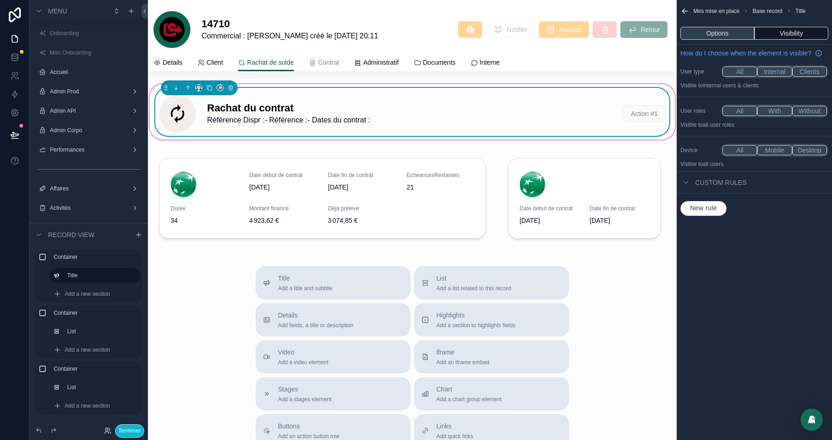
click at [723, 36] on button "Options" at bounding box center [717, 33] width 74 height 13
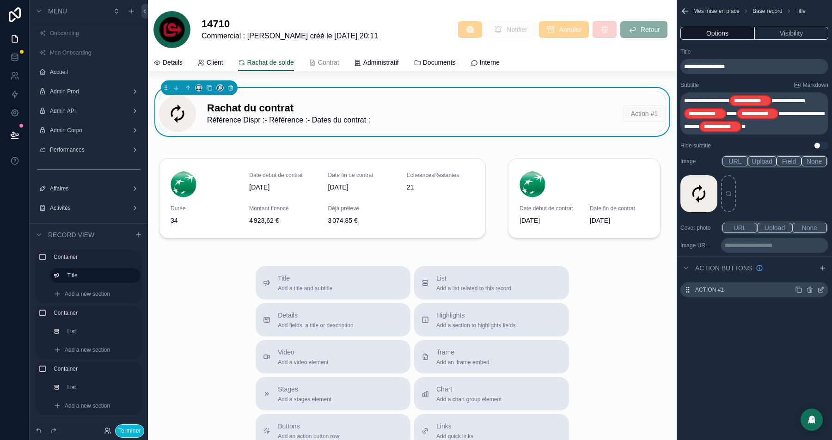
click at [822, 291] on icon "scrollable content" at bounding box center [820, 289] width 7 height 7
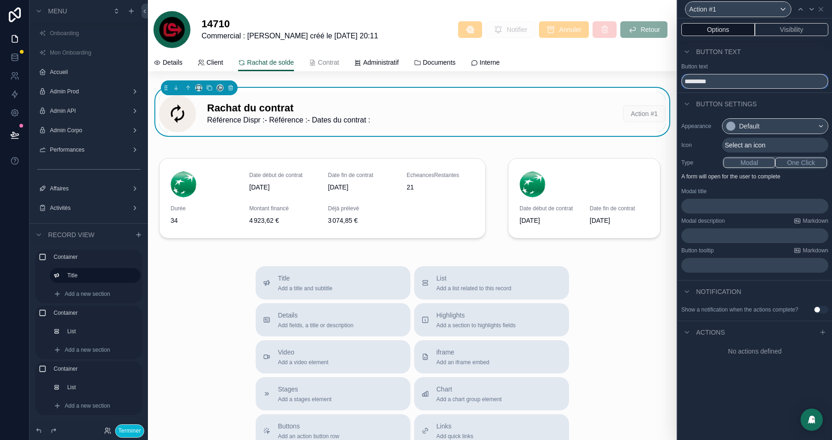
click at [703, 81] on input "*********" at bounding box center [754, 81] width 147 height 15
type input "**********"
click at [810, 161] on button "One Click" at bounding box center [801, 163] width 52 height 10
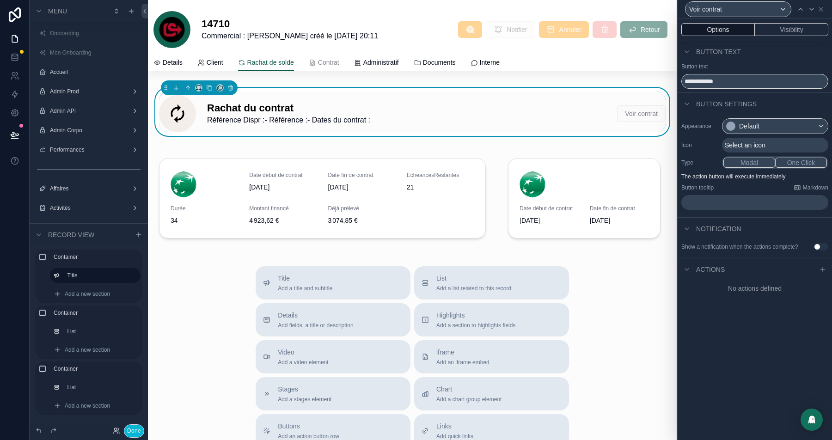
click at [700, 202] on p "﻿" at bounding box center [755, 202] width 141 height 9
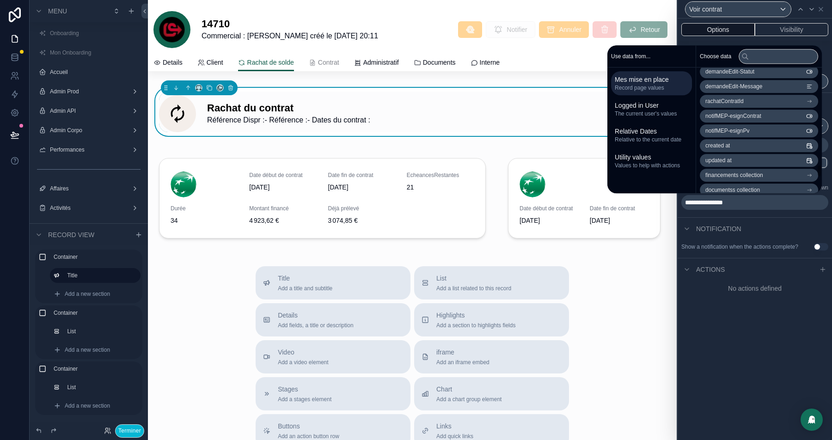
scroll to position [949, 0]
click at [747, 104] on li "rachatContratId" at bounding box center [759, 104] width 118 height 13
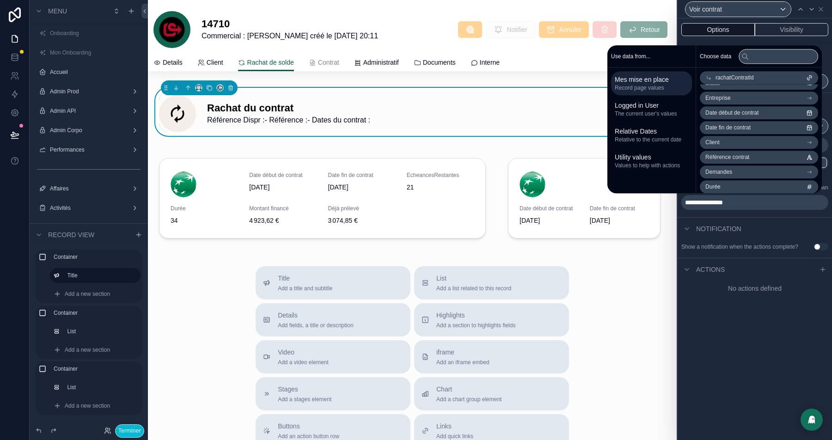
click at [753, 158] on li "Référence contrat" at bounding box center [759, 157] width 118 height 13
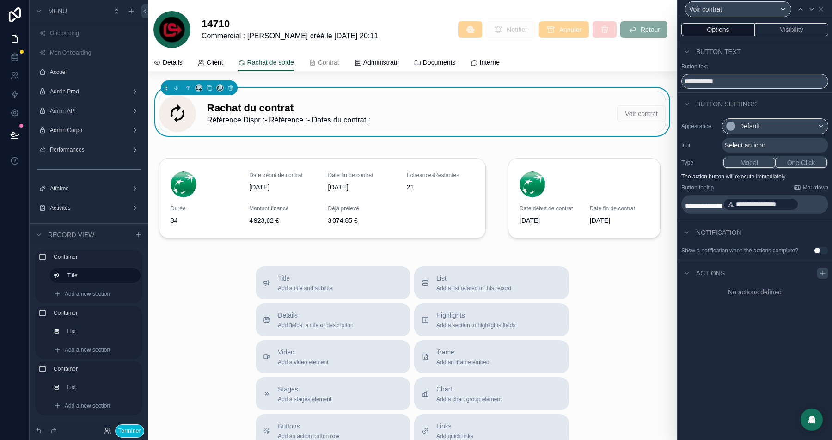
click at [824, 277] on icon at bounding box center [822, 272] width 7 height 7
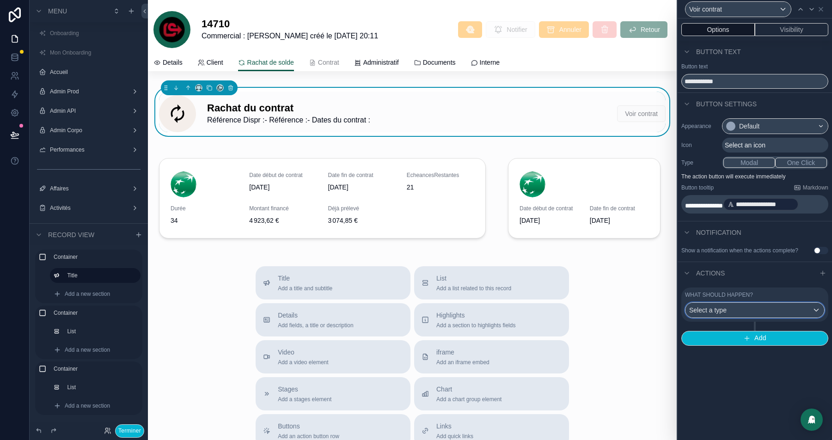
click at [752, 313] on div "Select a type" at bounding box center [754, 310] width 139 height 15
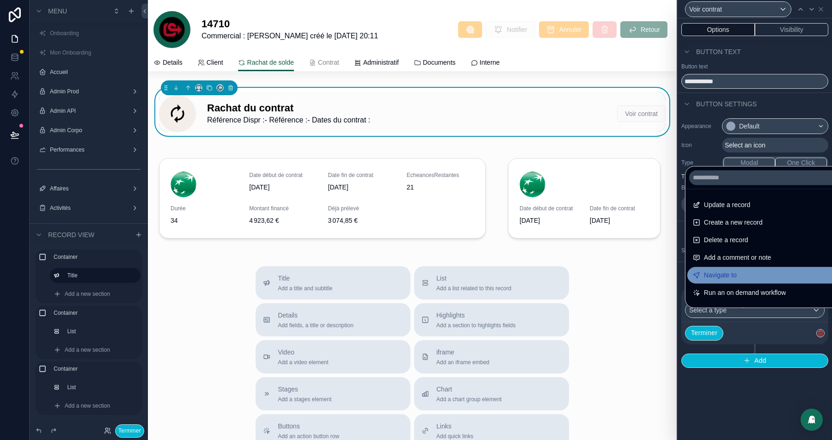
click at [723, 275] on span "Navigate to" at bounding box center [720, 274] width 33 height 11
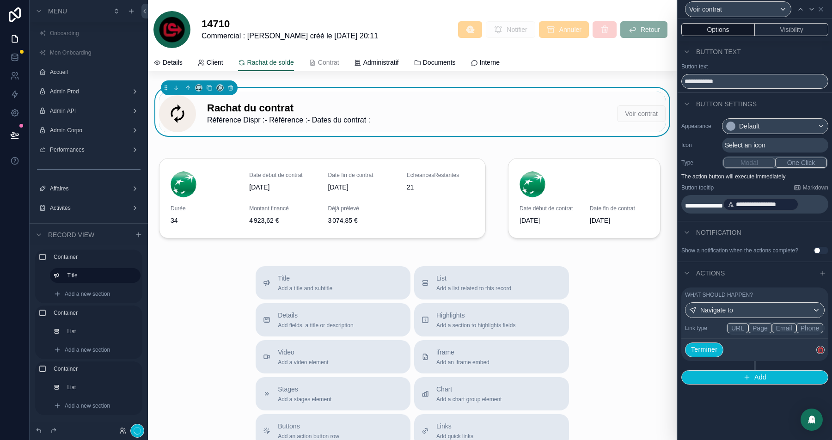
click at [756, 333] on button "Page" at bounding box center [760, 328] width 24 height 10
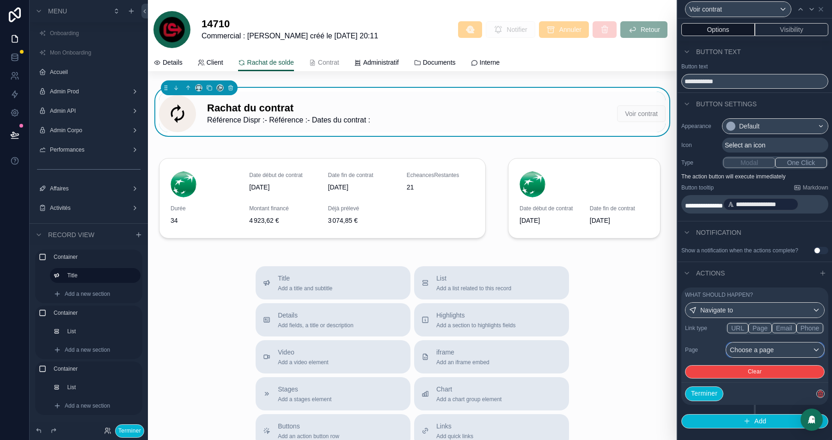
click at [758, 357] on div "Choose a page" at bounding box center [775, 350] width 98 height 15
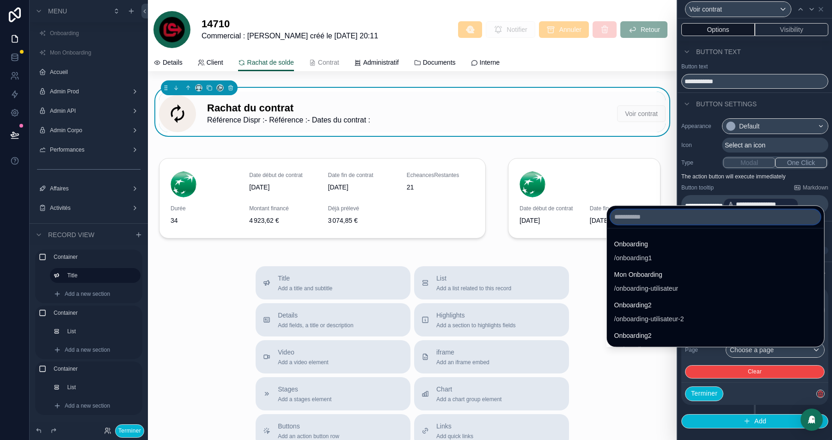
click at [652, 217] on input "text" at bounding box center [716, 216] width 210 height 15
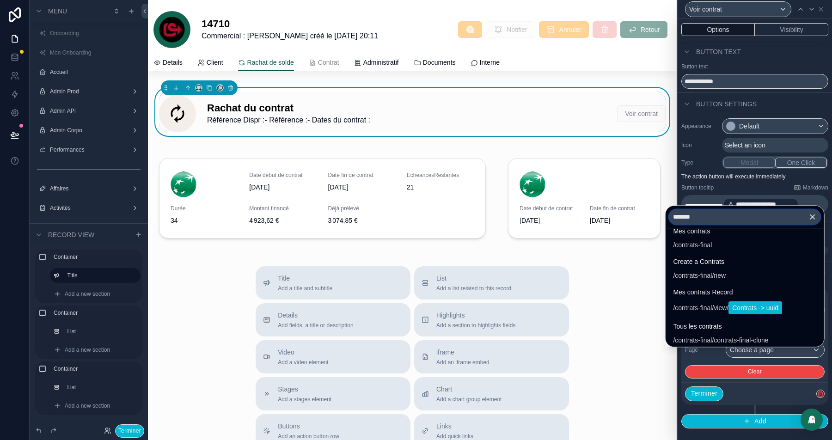
scroll to position [83, 0]
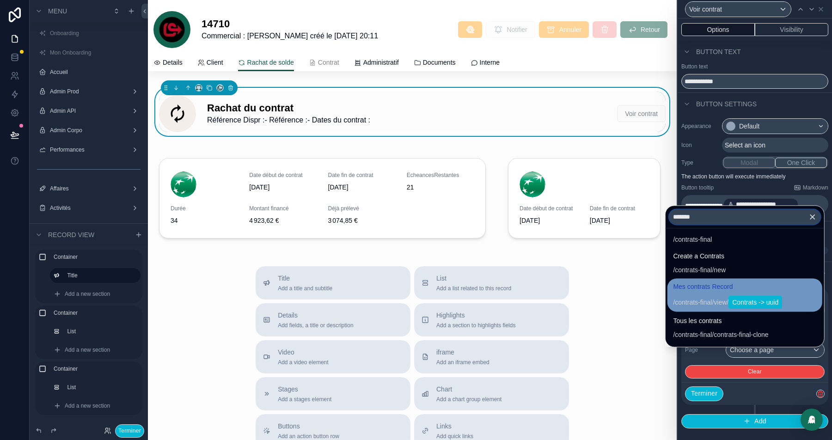
type input "*******"
click at [685, 297] on div "/ contrats-final / view / Contrats -> uuid" at bounding box center [727, 302] width 109 height 13
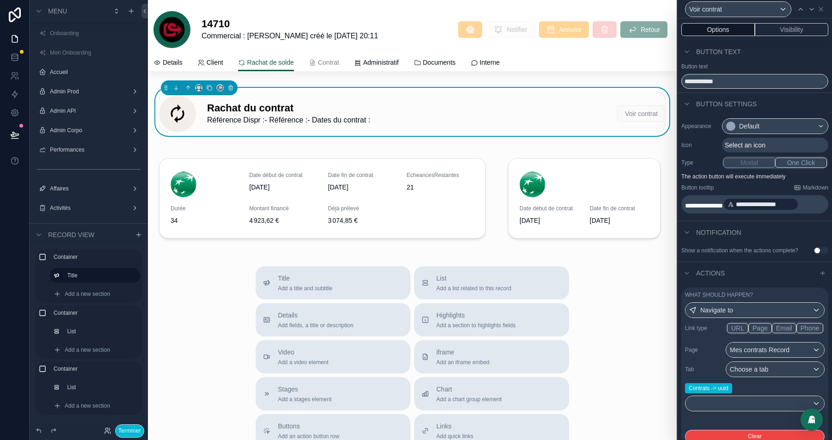
scroll to position [61, 0]
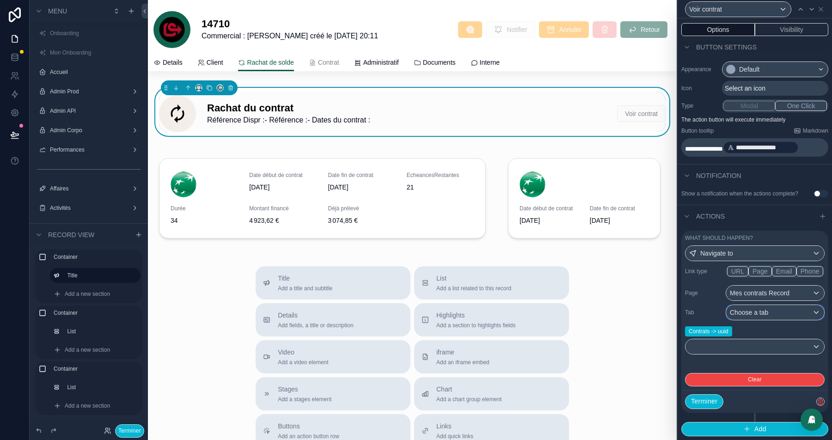
click at [779, 315] on div "Choose a tab" at bounding box center [775, 312] width 98 height 15
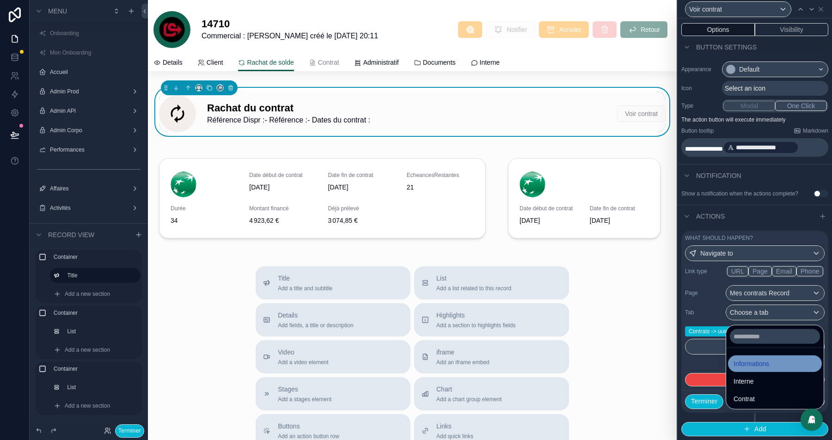
click at [755, 362] on span "Informations" at bounding box center [752, 363] width 36 height 11
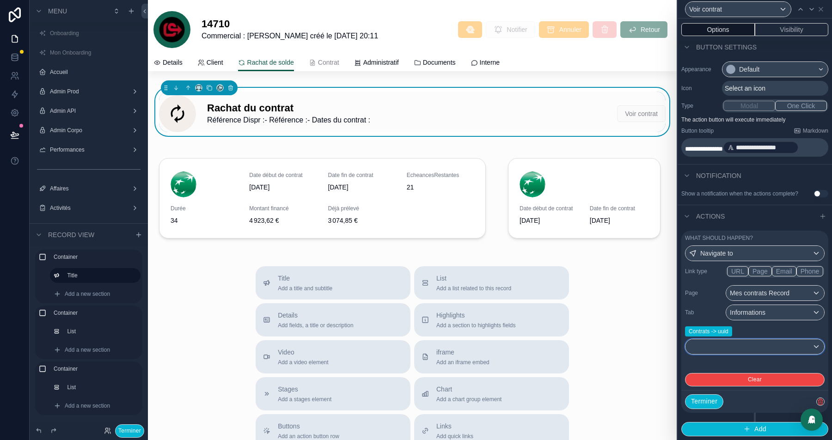
click at [707, 354] on div at bounding box center [754, 346] width 139 height 15
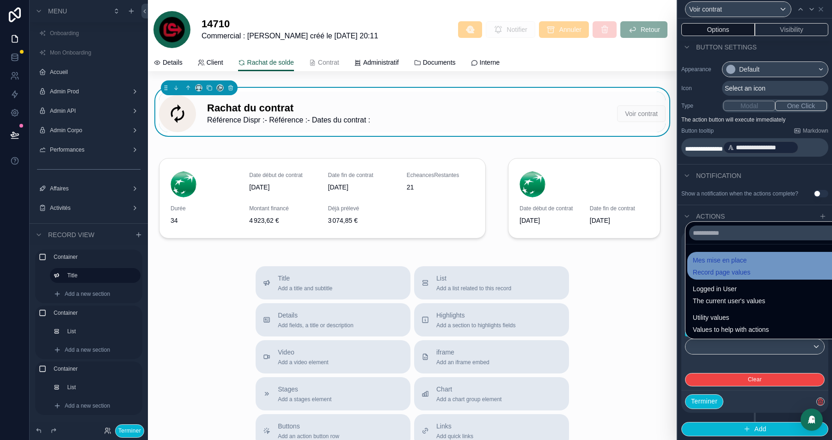
click at [729, 266] on div "Mes mise en place Record page values" at bounding box center [722, 266] width 58 height 22
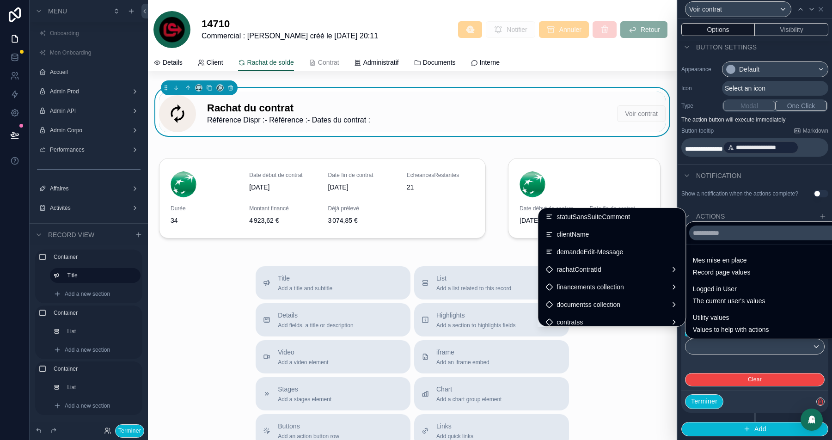
scroll to position [661, 0]
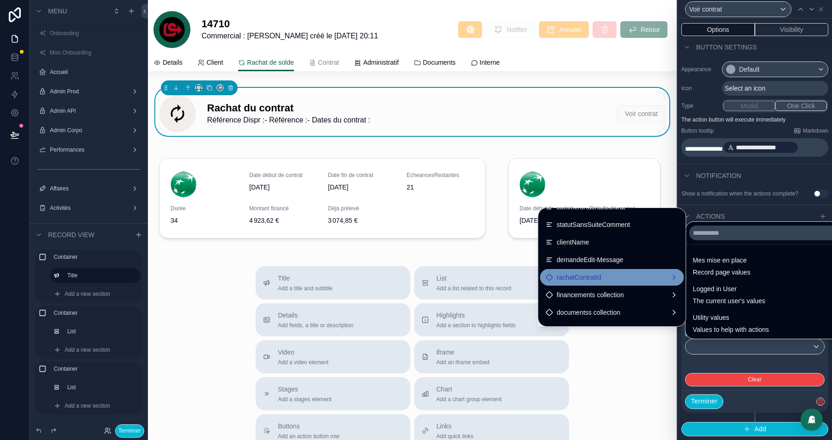
click at [557, 281] on span "rachatContratId" at bounding box center [579, 277] width 45 height 11
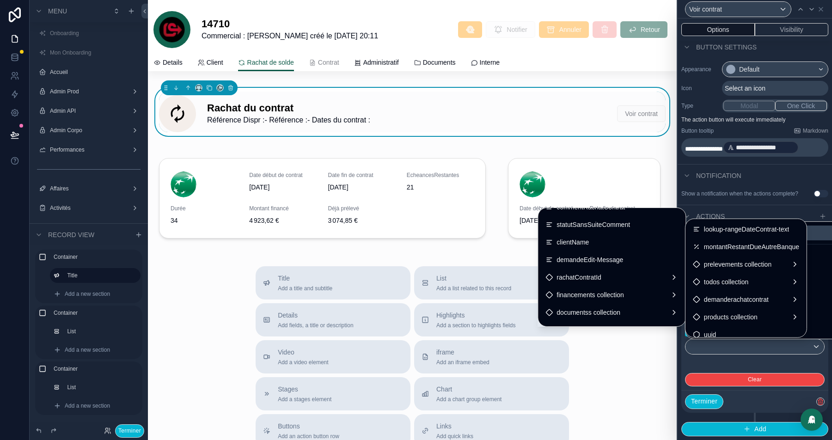
scroll to position [446, 0]
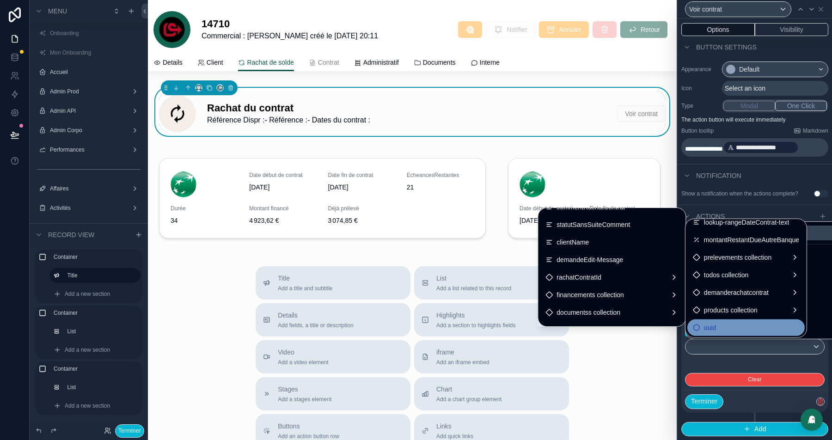
click at [737, 328] on div "uuid" at bounding box center [746, 327] width 106 height 11
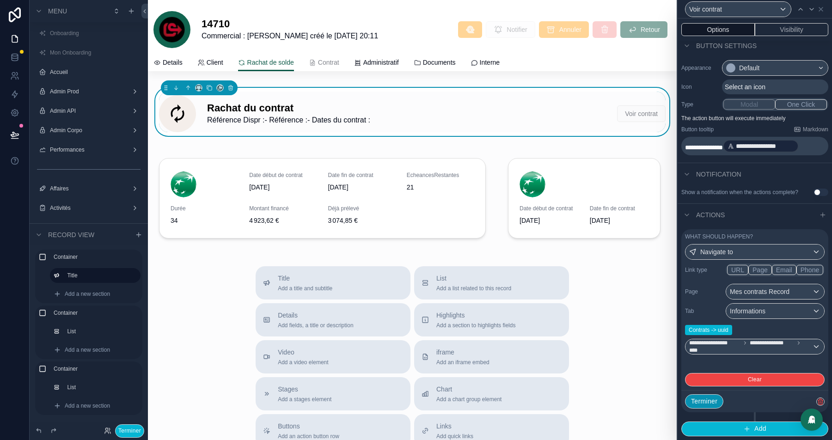
click at [712, 404] on button "Terminer" at bounding box center [704, 401] width 38 height 15
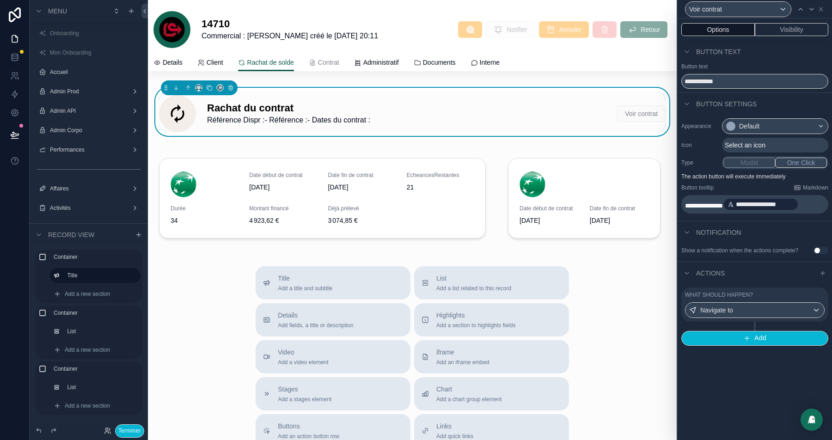
scroll to position [0, 0]
click at [741, 143] on span "Select an icon" at bounding box center [745, 145] width 41 height 9
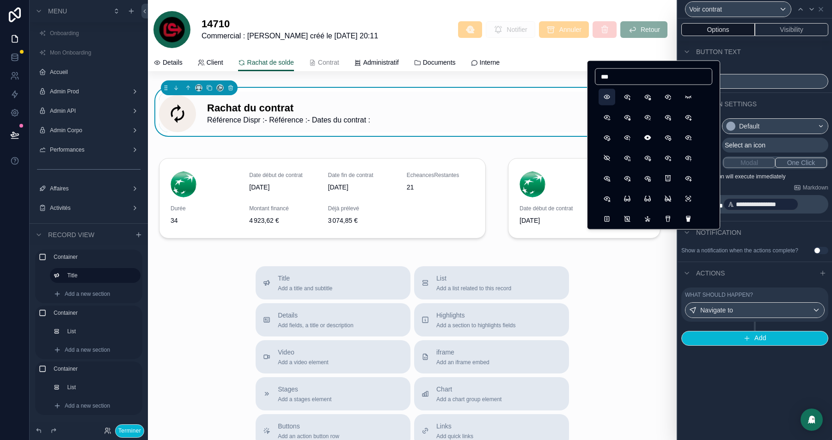
type input "***"
click at [603, 94] on button "Eye" at bounding box center [607, 97] width 17 height 17
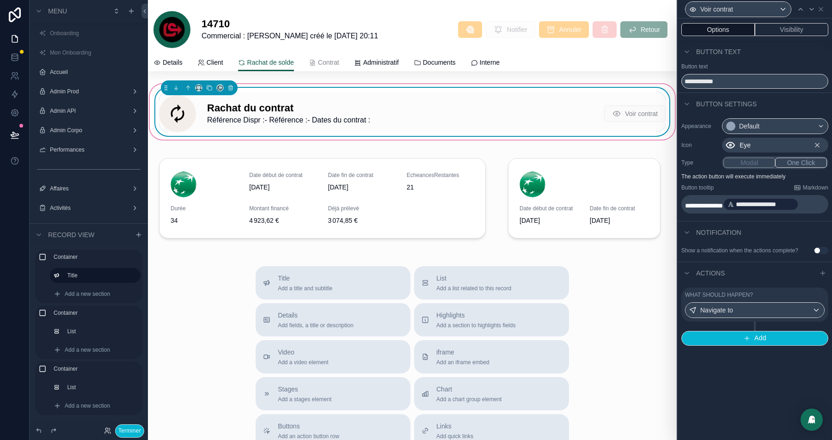
click at [300, 98] on div "Rachat du contrat Référence Dispr : - Référence : - Dates du contrat : Voir con…" at bounding box center [412, 113] width 507 height 37
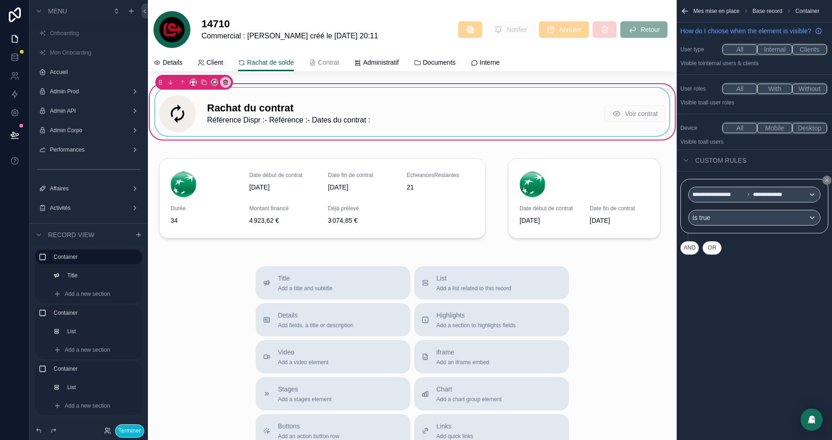
click at [334, 121] on div "scrollable content" at bounding box center [412, 112] width 518 height 48
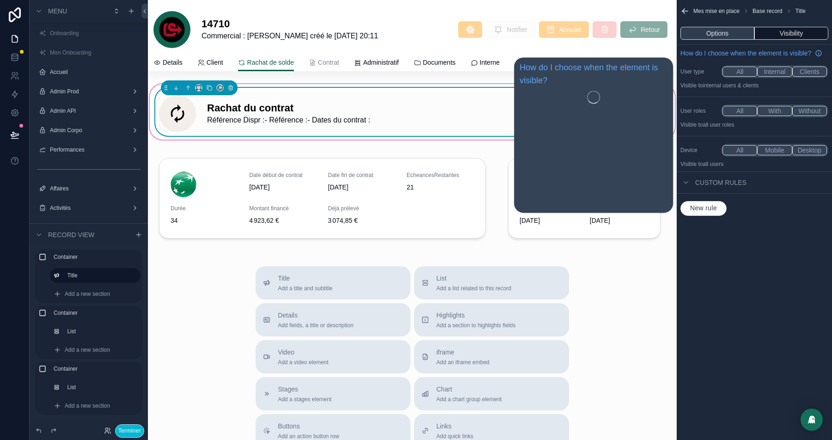
click at [733, 31] on button "Options" at bounding box center [717, 33] width 74 height 13
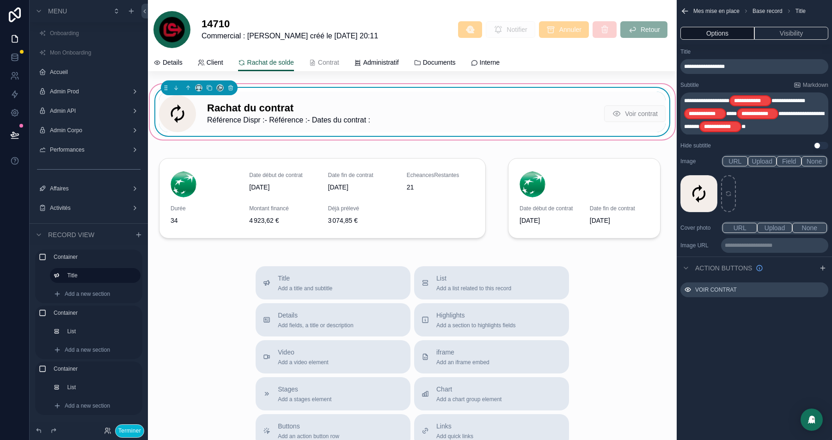
click at [741, 66] on p "**********" at bounding box center [755, 66] width 142 height 7
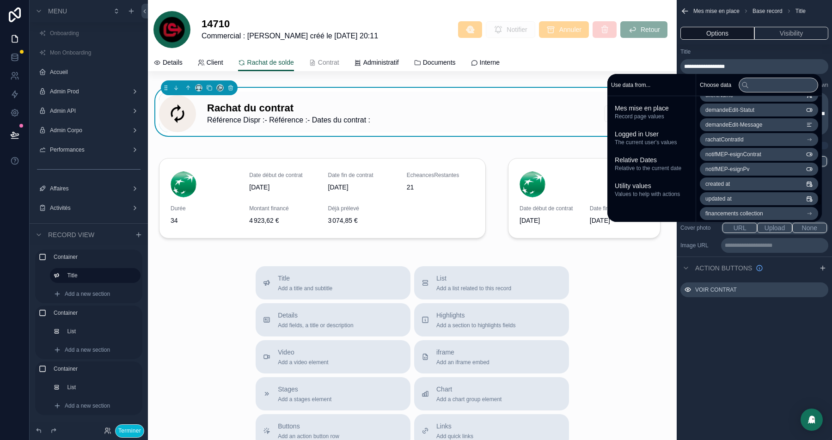
scroll to position [937, 0]
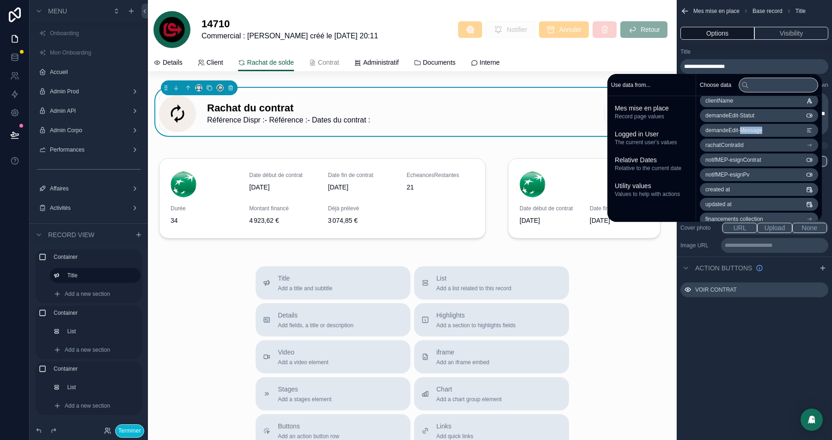
copy span "Message"
click at [752, 144] on li "rachatContratId" at bounding box center [759, 145] width 118 height 13
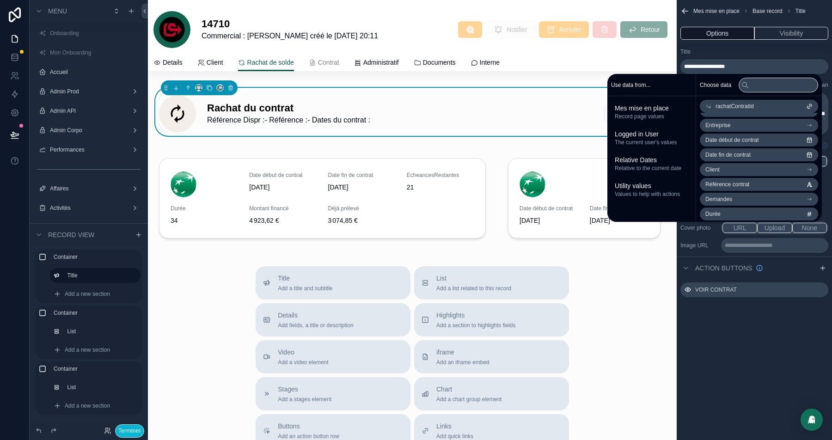
scroll to position [85, 0]
click at [747, 174] on span "Référence contrat" at bounding box center [727, 171] width 44 height 7
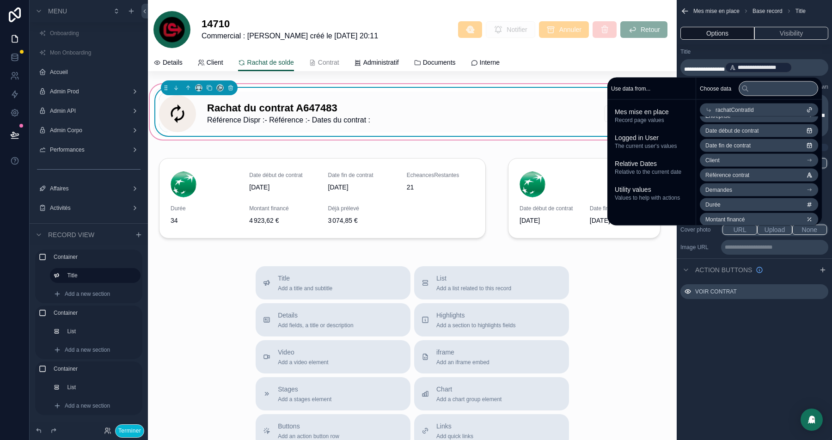
click at [409, 123] on div "Rachat du contrat A647483 Référence Dispr : - Référence : - Dates du contrat : …" at bounding box center [412, 113] width 507 height 37
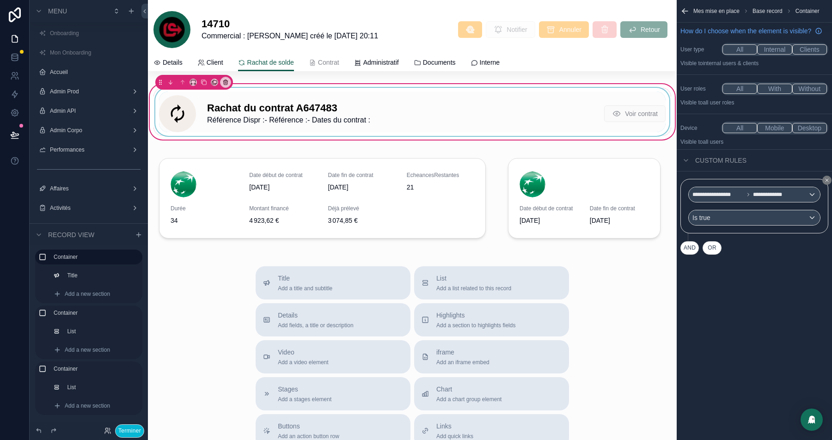
click at [544, 112] on div "scrollable content" at bounding box center [412, 112] width 518 height 48
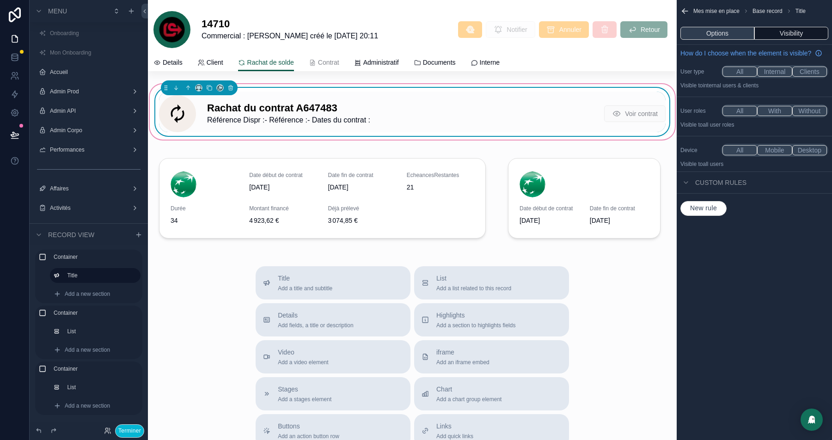
click at [722, 30] on button "Options" at bounding box center [717, 33] width 74 height 13
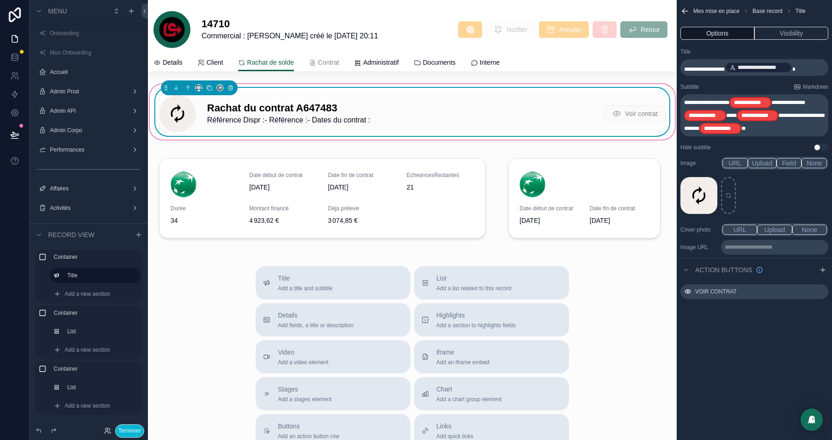
click at [780, 104] on span "**********" at bounding box center [788, 103] width 34 height 6
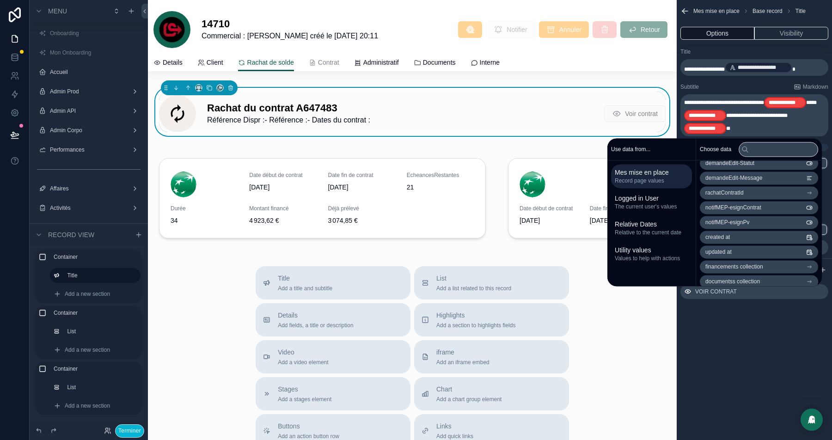
scroll to position [935, 0]
click at [721, 212] on span "rachatContratId" at bounding box center [724, 211] width 38 height 7
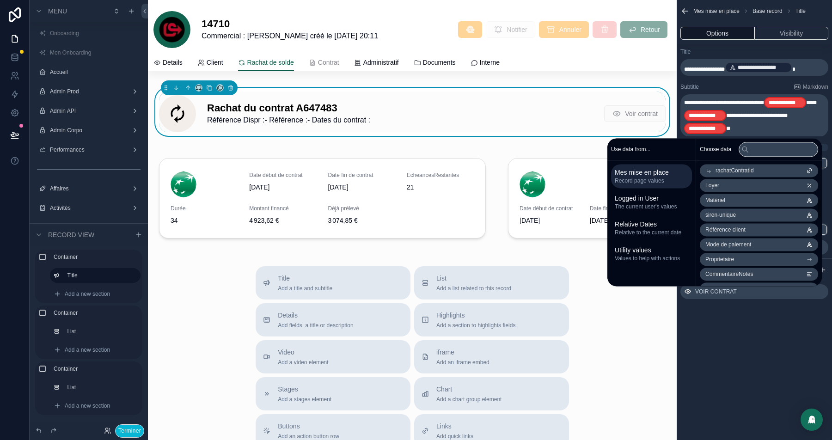
scroll to position [0, 0]
click at [752, 202] on li "Référence interne" at bounding box center [759, 202] width 118 height 13
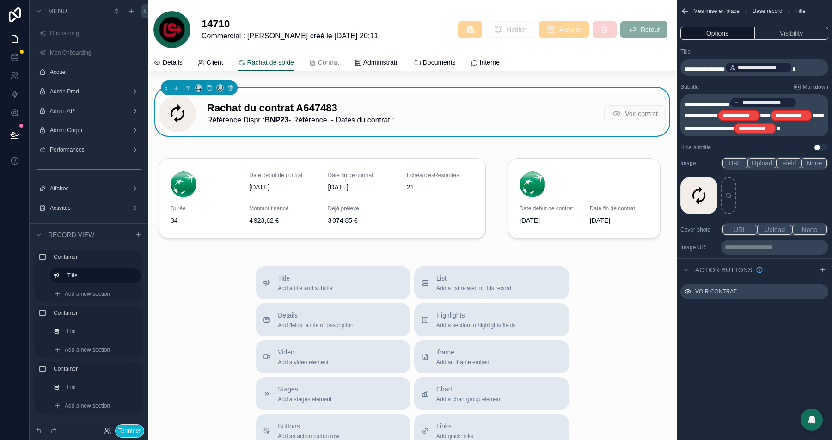
click at [760, 114] on span "****" at bounding box center [765, 116] width 11 height 6
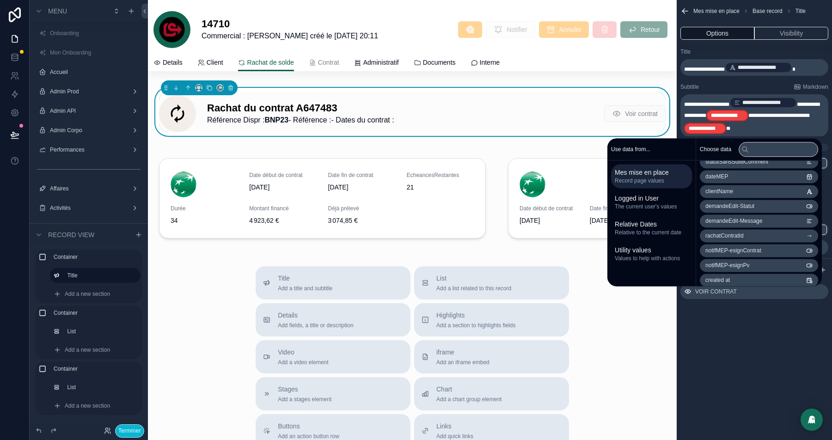
scroll to position [910, 0]
click at [737, 238] on span "rachatContratId" at bounding box center [724, 236] width 38 height 7
click at [746, 202] on li "banques" at bounding box center [759, 202] width 118 height 13
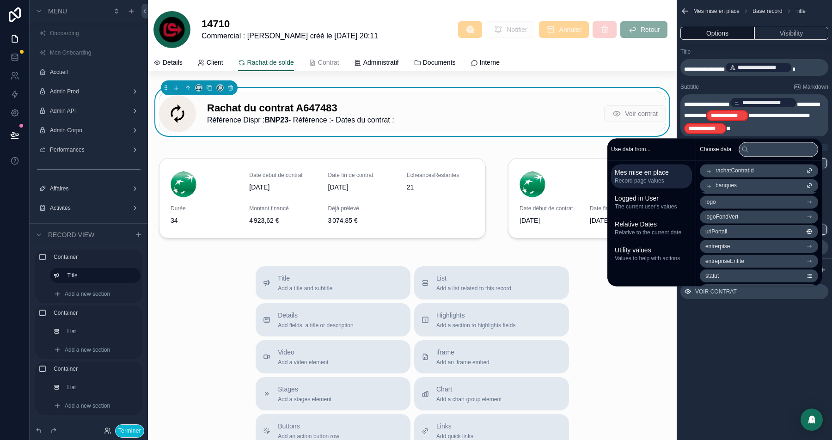
scroll to position [0, 0]
click at [734, 217] on li "Nom" at bounding box center [759, 216] width 118 height 13
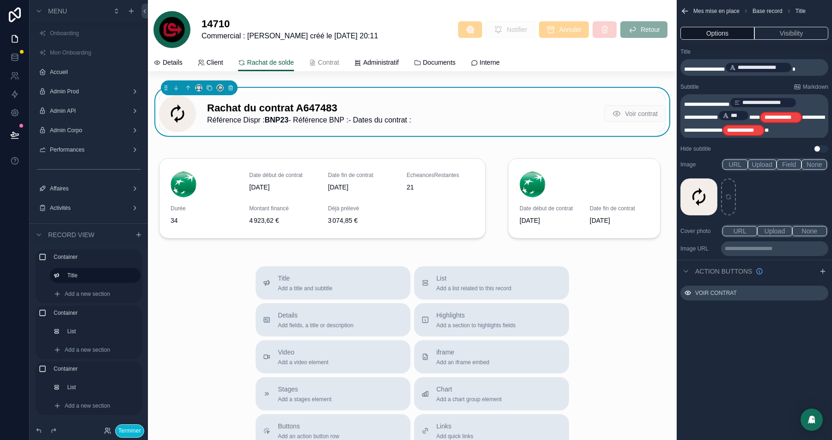
click at [795, 116] on span "**********" at bounding box center [754, 124] width 141 height 18
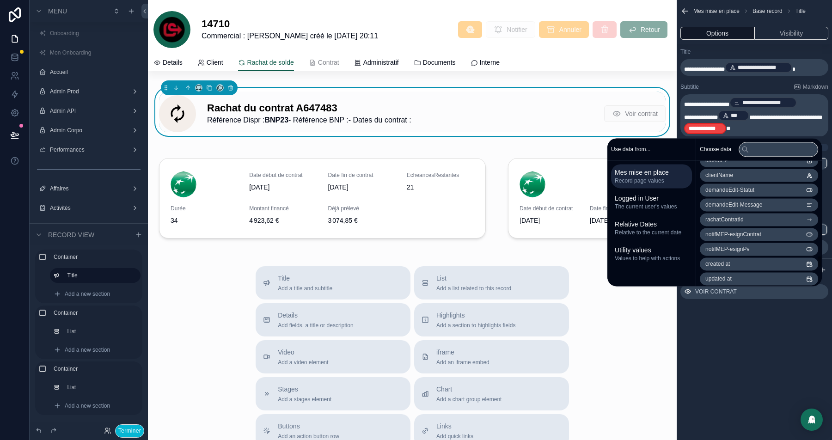
click at [740, 221] on span "rachatContratId" at bounding box center [724, 219] width 38 height 7
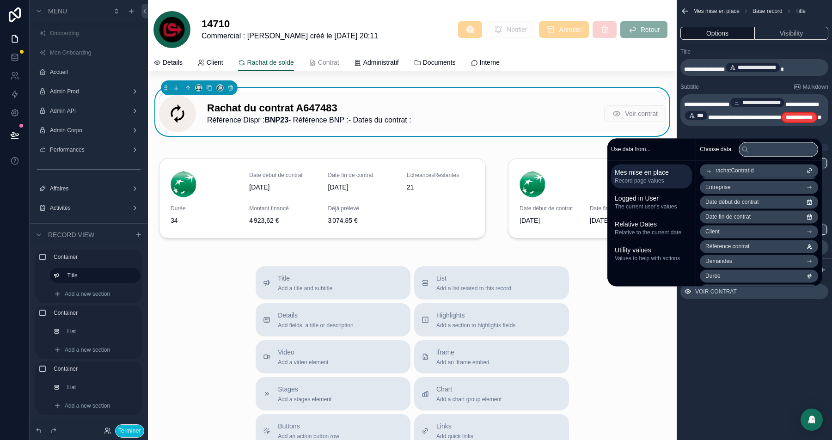
scroll to position [88, 0]
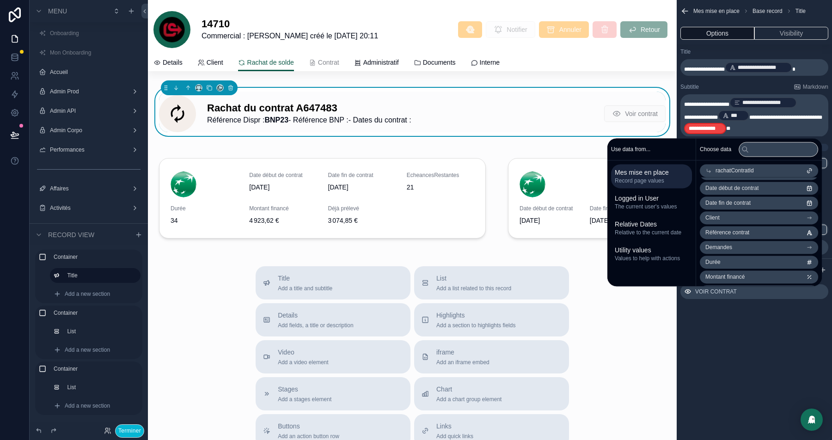
click at [738, 231] on span "Référence contrat" at bounding box center [727, 232] width 44 height 7
click at [730, 139] on span "**" at bounding box center [728, 142] width 4 height 6
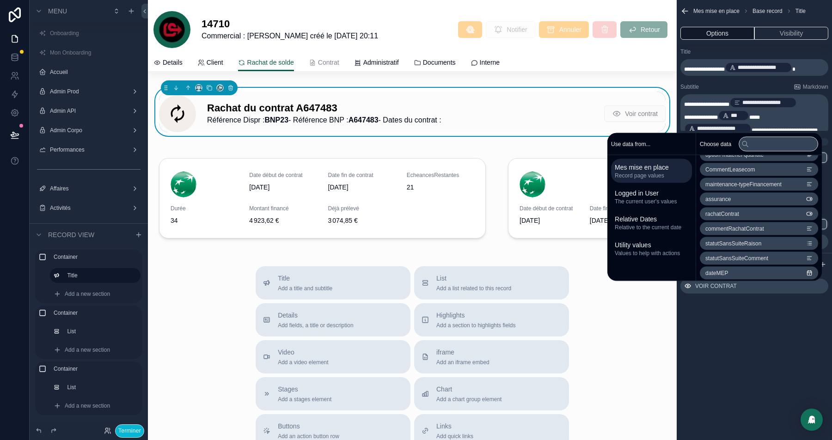
scroll to position [811, 0]
drag, startPoint x: 729, startPoint y: 211, endPoint x: 730, endPoint y: 225, distance: 13.9
click at [747, 213] on li "rachatContratId" at bounding box center [759, 214] width 118 height 13
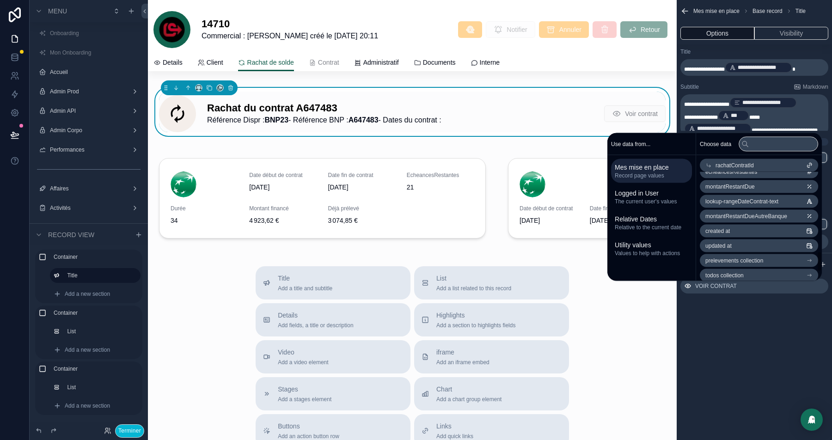
scroll to position [423, 0]
click at [736, 202] on span "lookup-rangeDateContrat-text" at bounding box center [741, 202] width 73 height 7
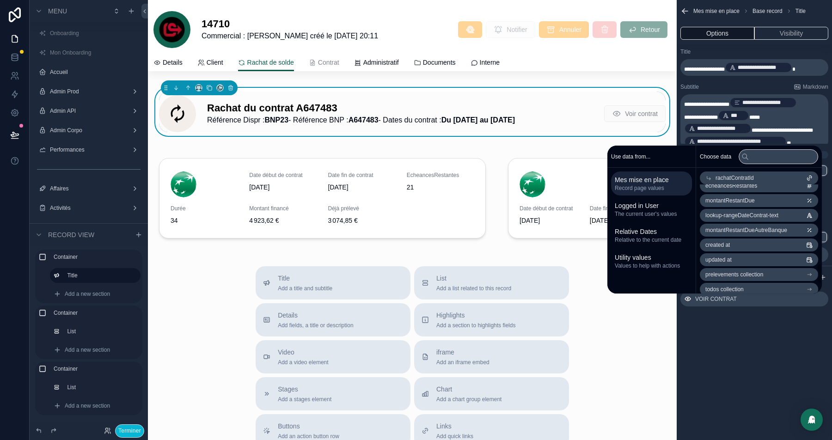
click at [747, 372] on div "**********" at bounding box center [754, 220] width 155 height 440
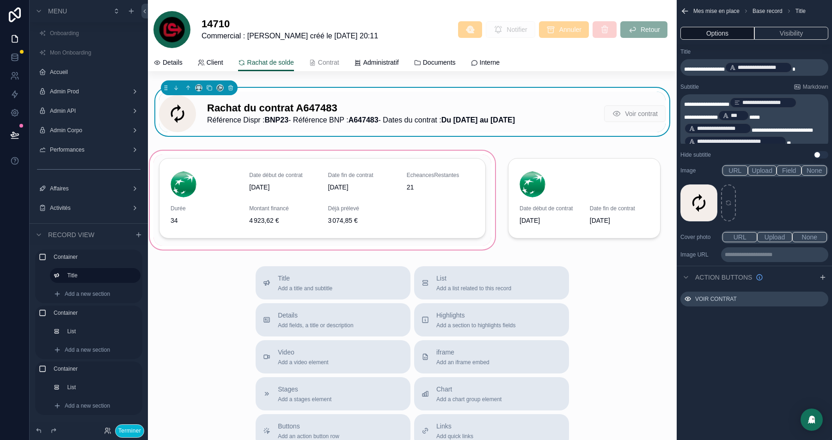
click at [272, 209] on div "scrollable content" at bounding box center [322, 200] width 349 height 103
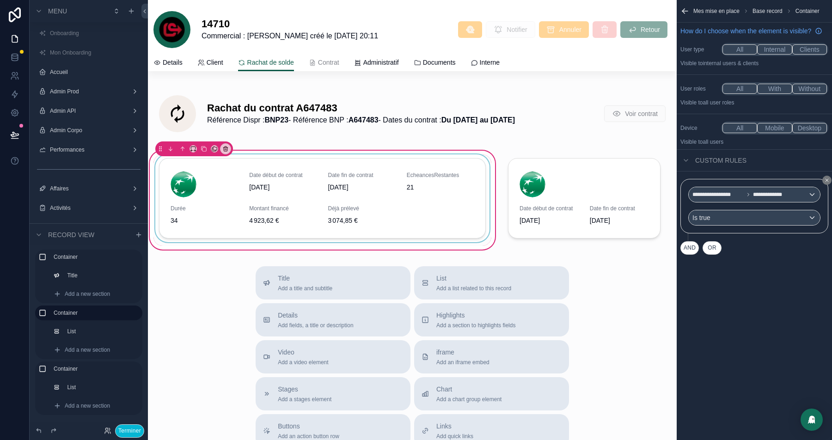
click at [215, 166] on div "scrollable content" at bounding box center [322, 200] width 338 height 92
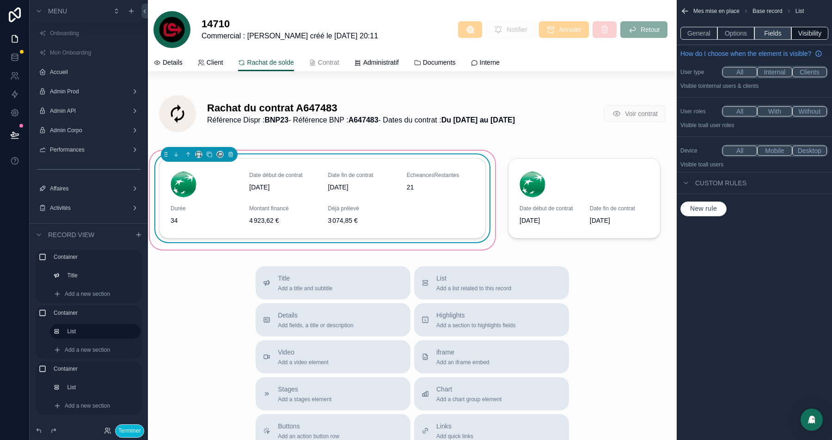
click at [774, 30] on button "Fields" at bounding box center [772, 33] width 37 height 13
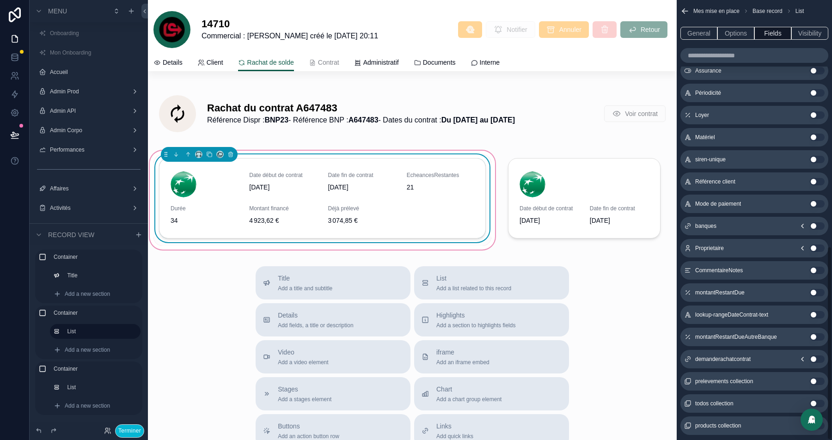
scroll to position [559, 0]
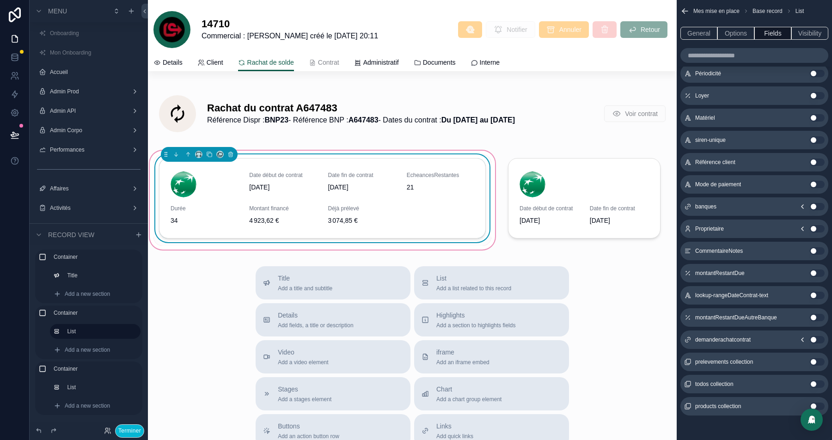
click at [816, 292] on button "Use setting" at bounding box center [817, 295] width 15 height 7
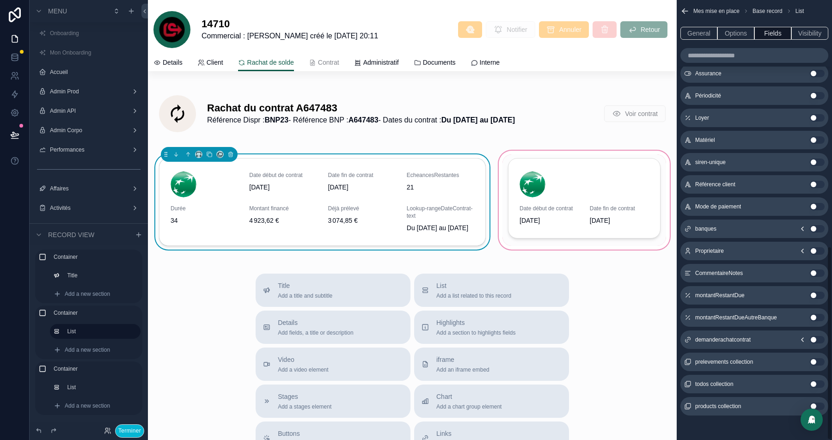
click at [584, 186] on div "scrollable content" at bounding box center [584, 204] width 175 height 110
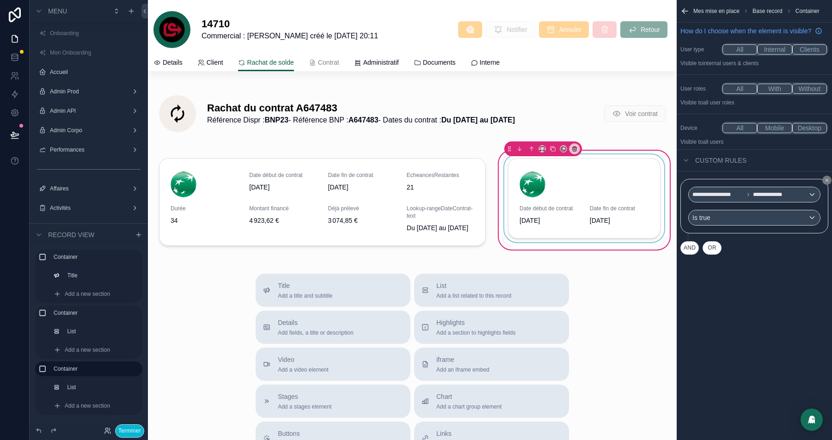
scroll to position [0, 0]
click at [555, 190] on div "scrollable content" at bounding box center [584, 200] width 164 height 92
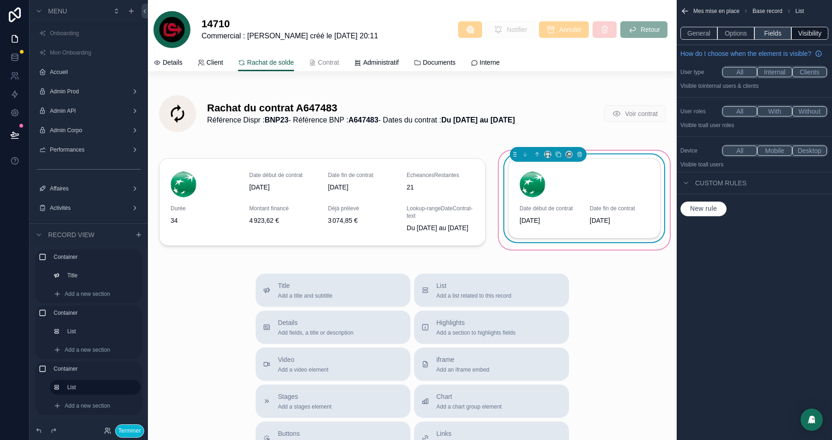
click at [770, 33] on button "Fields" at bounding box center [772, 33] width 37 height 13
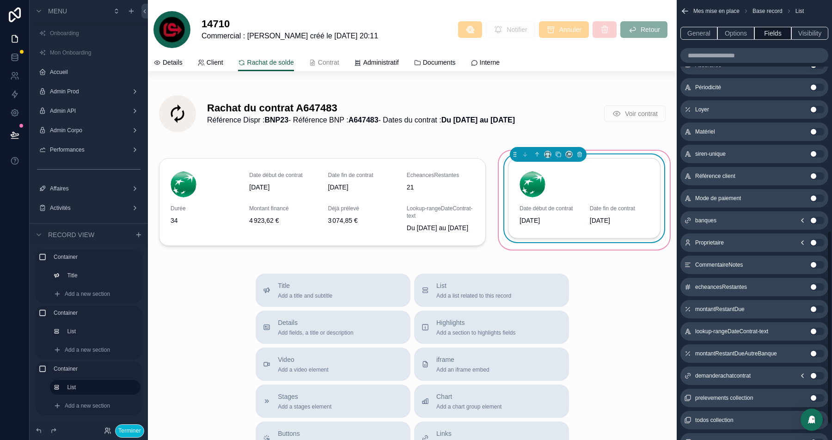
scroll to position [559, 0]
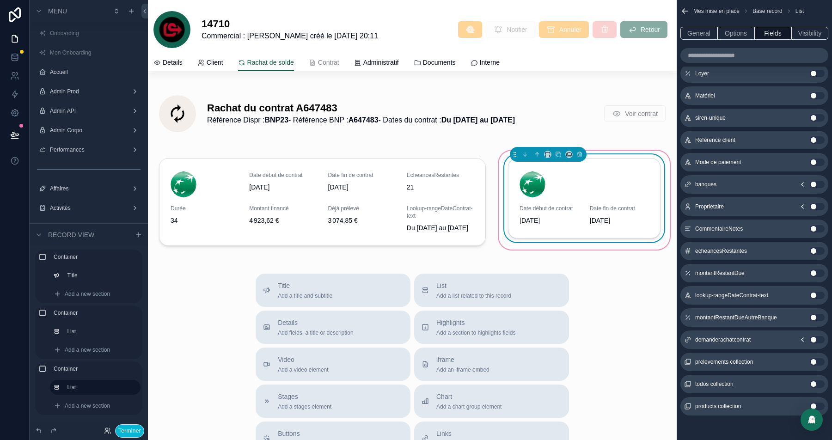
click at [819, 295] on button "Use setting" at bounding box center [817, 295] width 15 height 7
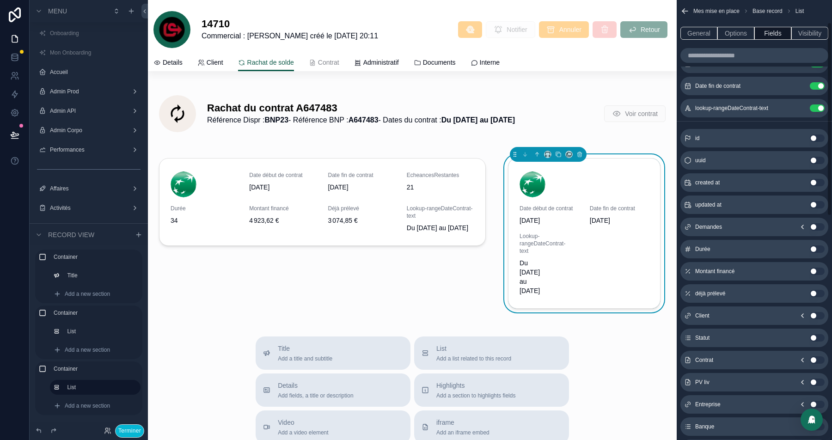
scroll to position [0, 0]
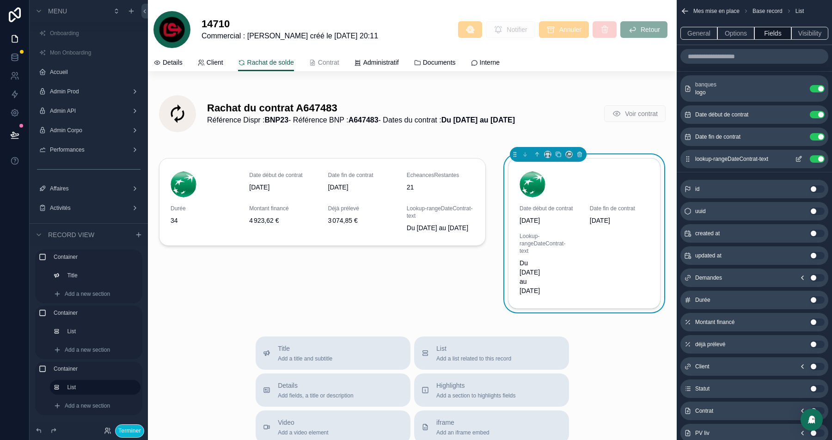
click at [817, 157] on button "Use setting" at bounding box center [817, 158] width 15 height 7
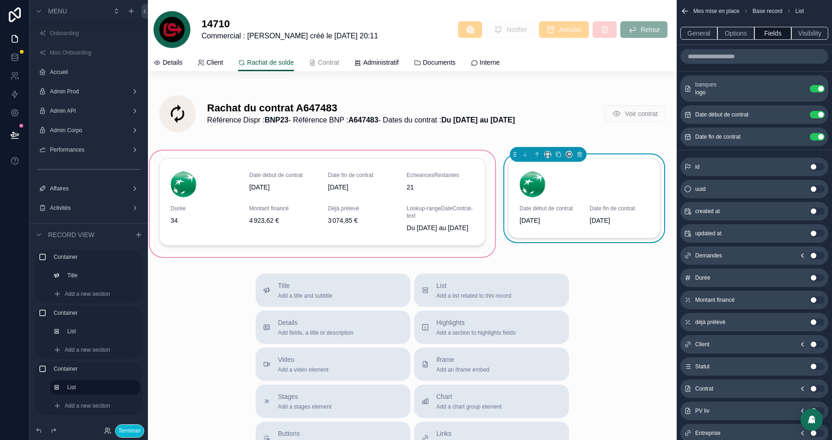
click at [363, 190] on div "scrollable content" at bounding box center [322, 204] width 349 height 110
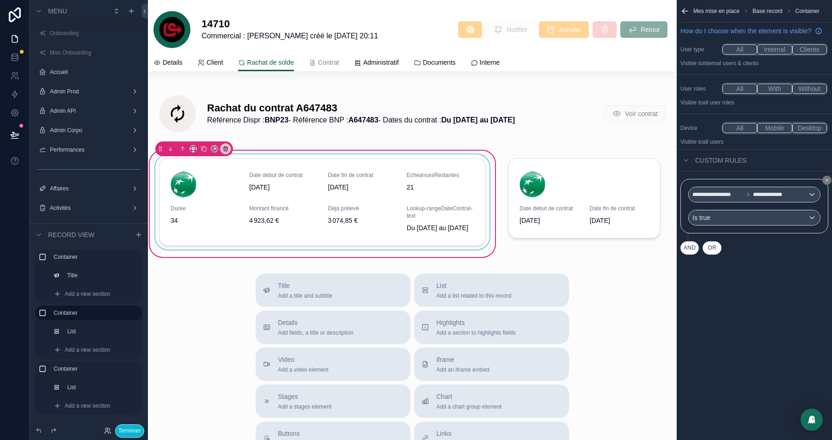
click at [281, 200] on div "scrollable content" at bounding box center [322, 203] width 338 height 99
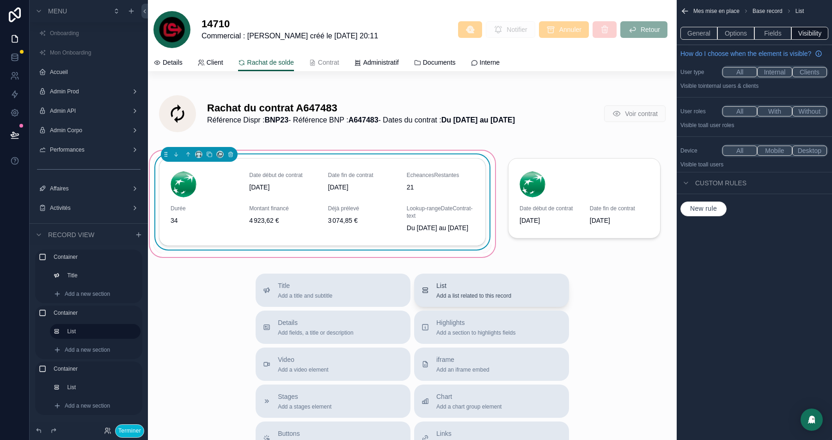
click at [436, 290] on span "List" at bounding box center [473, 285] width 75 height 9
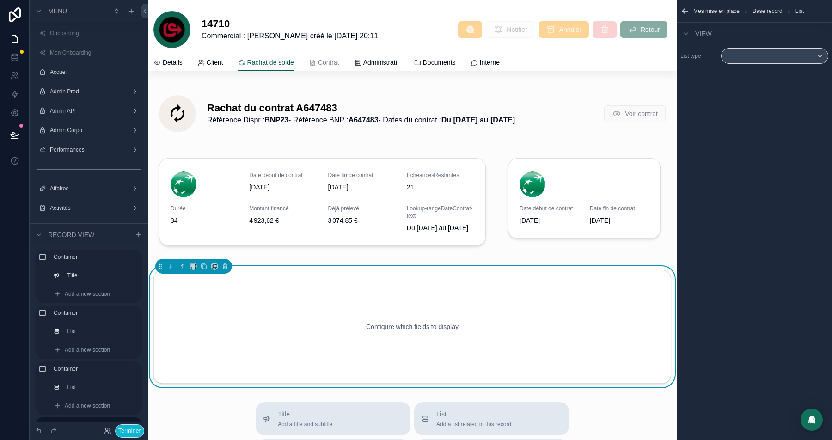
scroll to position [115, 0]
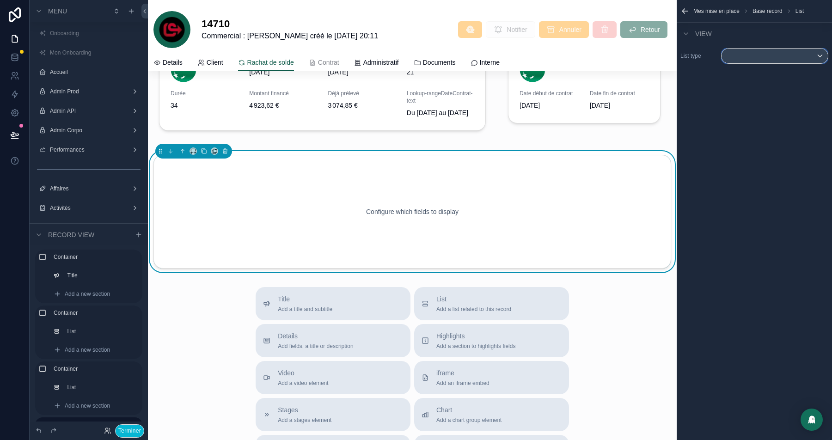
click at [756, 61] on div "scrollable content" at bounding box center [775, 56] width 106 height 15
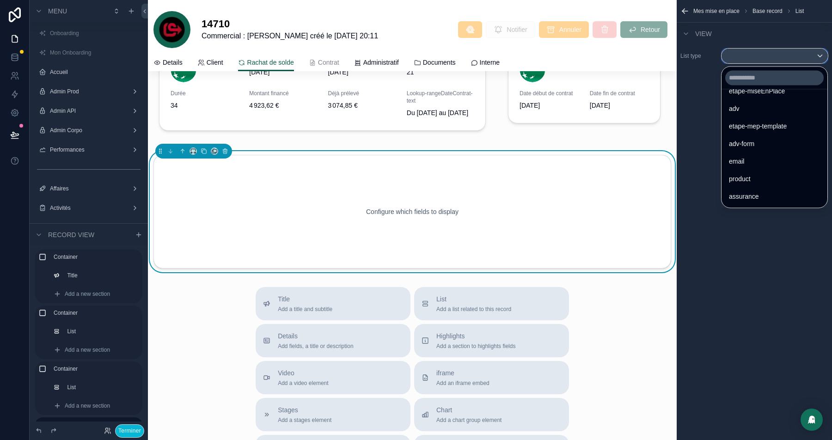
scroll to position [550, 0]
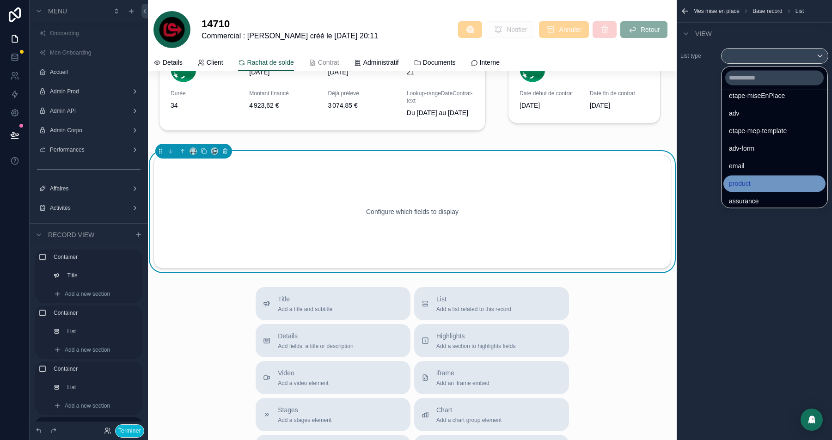
drag, startPoint x: 741, startPoint y: 196, endPoint x: 743, endPoint y: 187, distance: 9.4
click at [743, 187] on ul "Noloco tables User demande Clients Materiel Entreprise Contrats Documents Finan…" at bounding box center [775, 148] width 106 height 118
click at [751, 184] on span "product" at bounding box center [740, 183] width 22 height 11
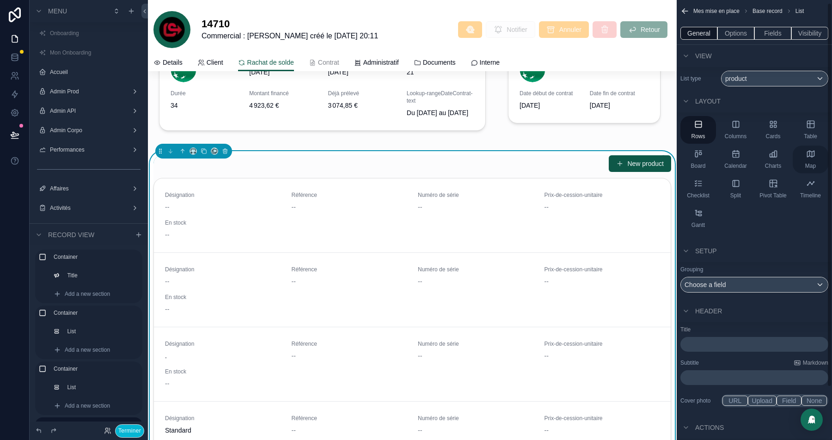
scroll to position [22, 0]
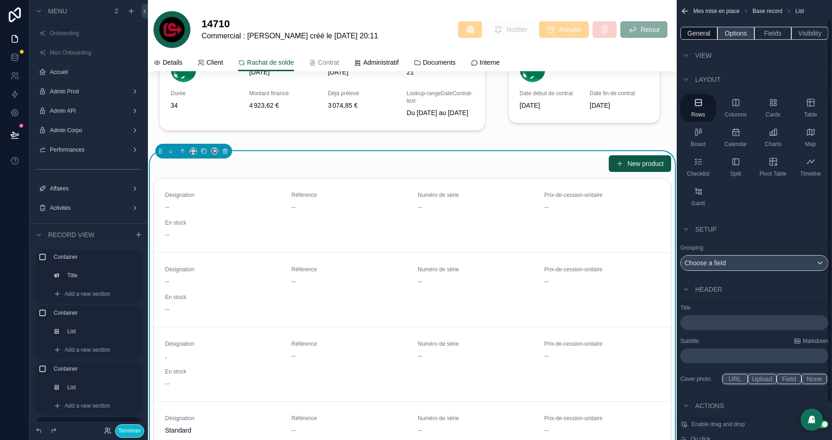
click at [734, 34] on button "Options" at bounding box center [735, 33] width 37 height 13
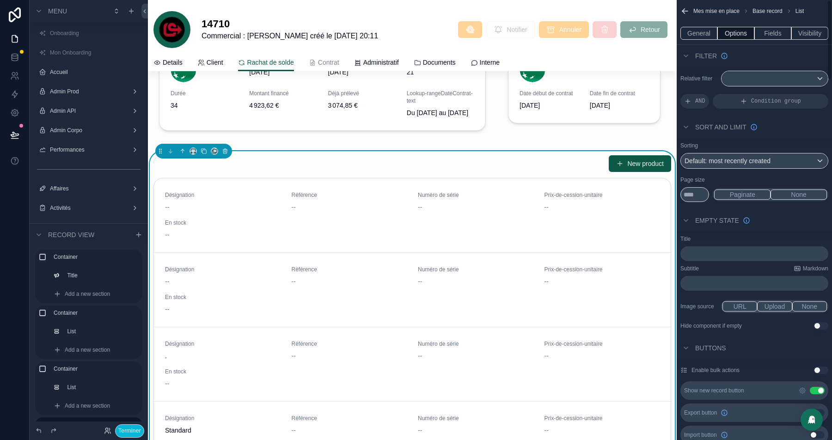
scroll to position [21, 0]
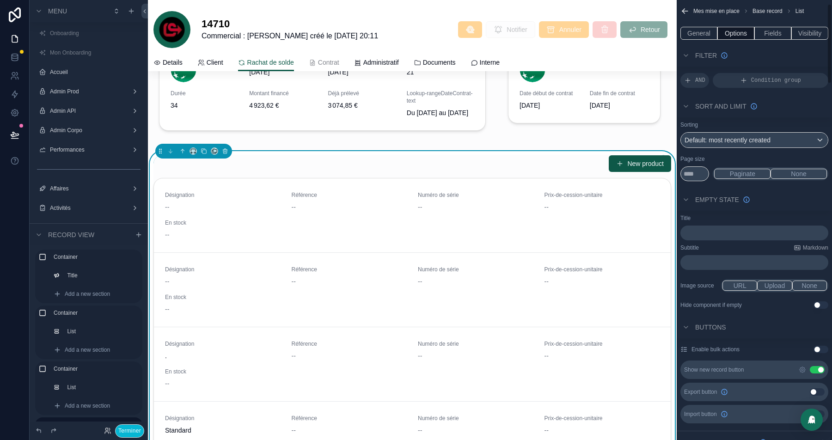
click at [815, 368] on button "Use setting" at bounding box center [817, 369] width 15 height 7
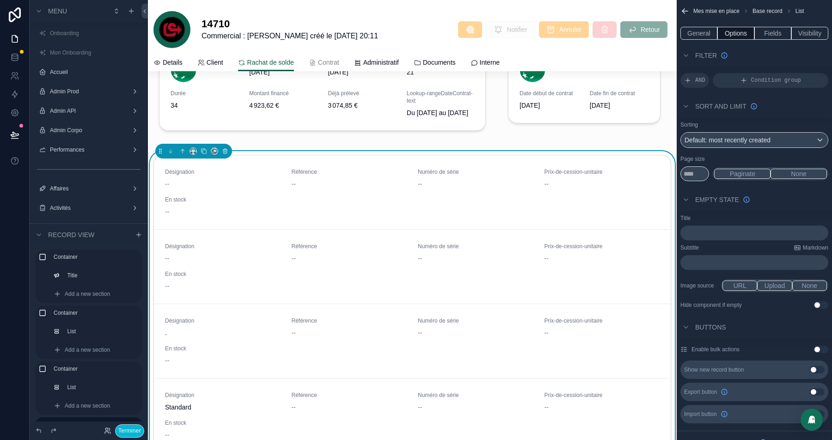
scroll to position [0, 0]
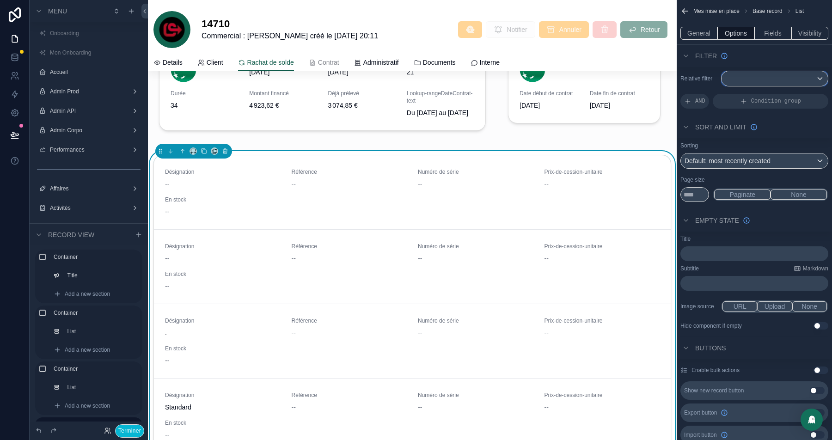
click at [771, 75] on div "scrollable content" at bounding box center [775, 78] width 106 height 15
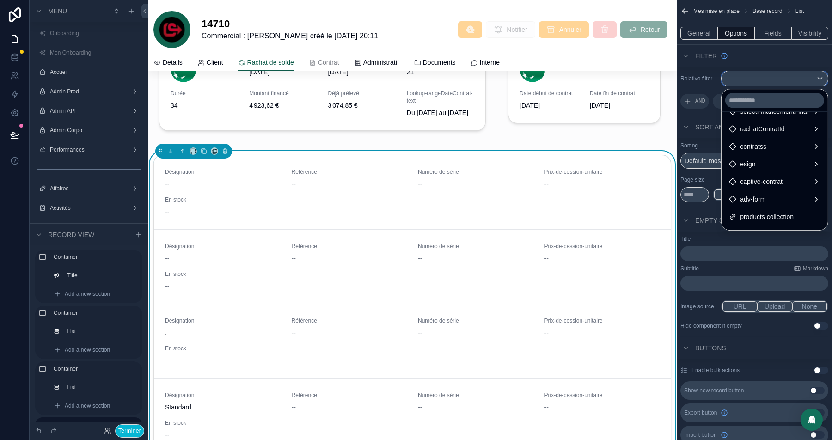
scroll to position [237, 0]
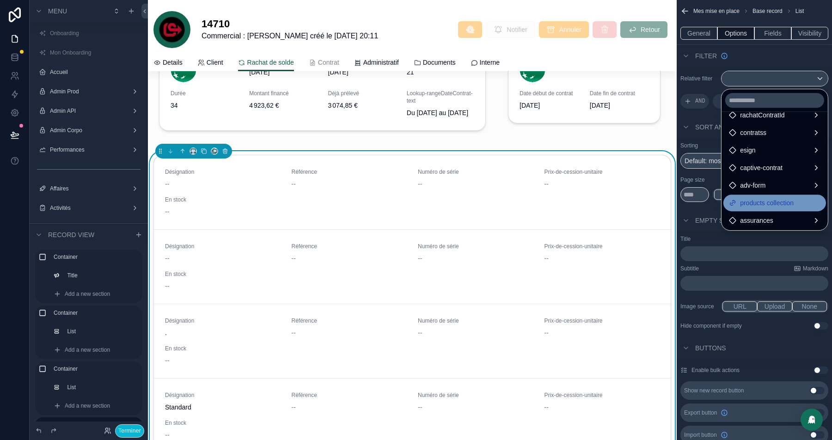
click at [743, 200] on span "products collection" at bounding box center [767, 202] width 54 height 11
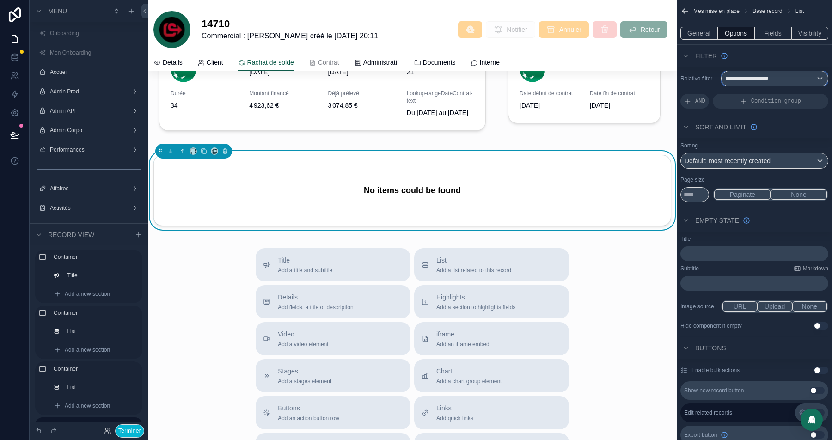
click at [787, 73] on div "**********" at bounding box center [775, 78] width 106 height 15
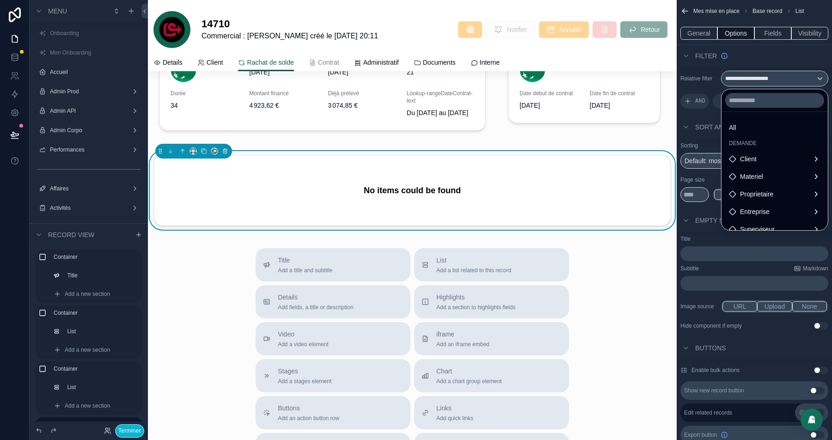
click at [742, 125] on div "All" at bounding box center [775, 127] width 92 height 11
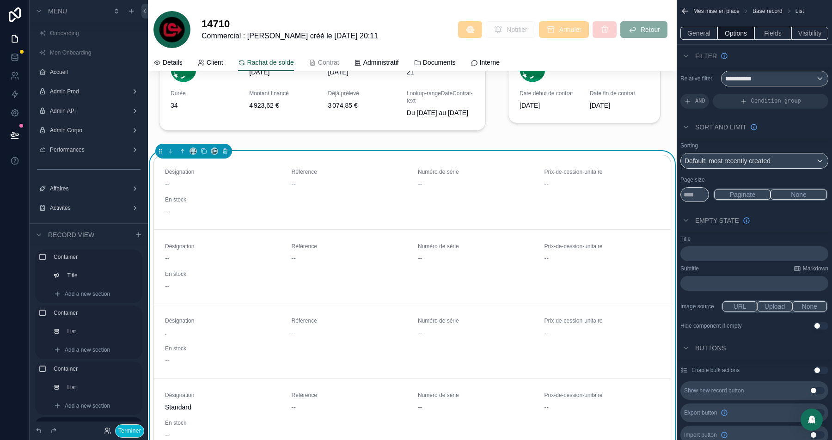
click at [796, 138] on div "Sorting Default: most recently created Page size ** Paginate None" at bounding box center [754, 171] width 155 height 67
click at [774, 99] on span "Condition group" at bounding box center [776, 101] width 50 height 7
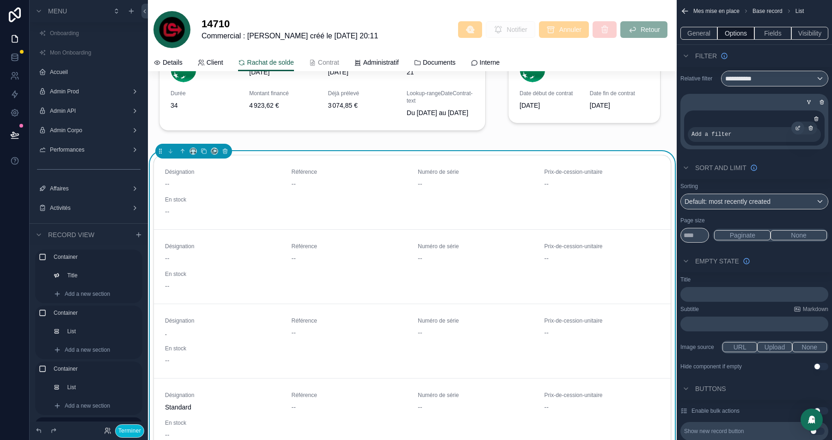
click at [800, 125] on icon "scrollable content" at bounding box center [798, 128] width 6 height 6
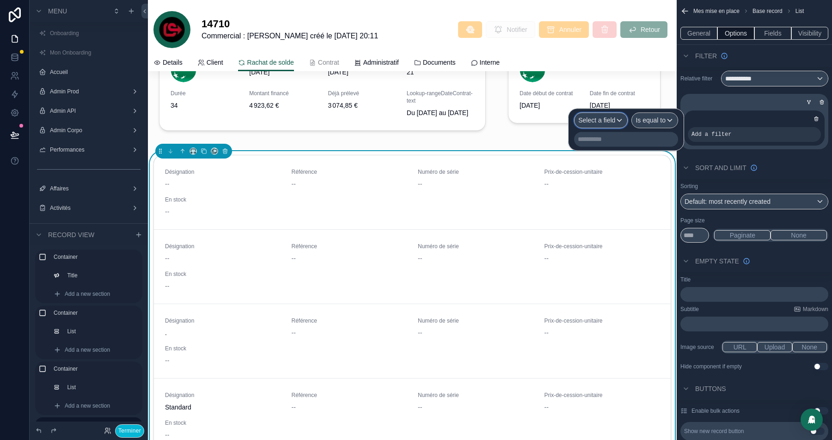
click at [605, 117] on span "Select a field" at bounding box center [596, 119] width 37 height 7
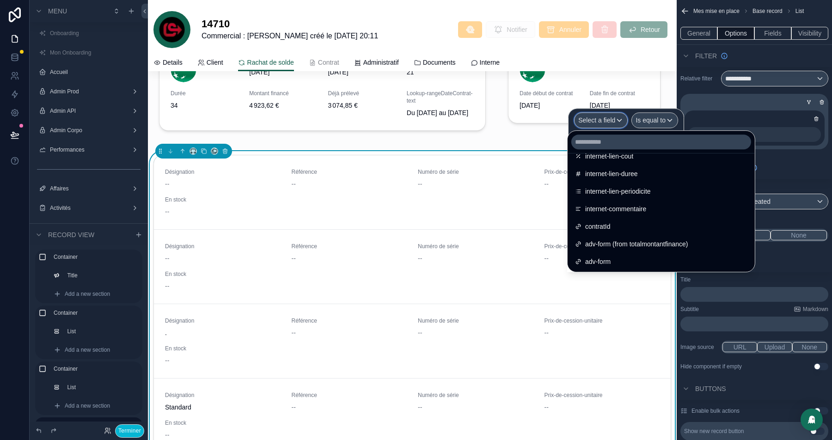
scroll to position [1277, 0]
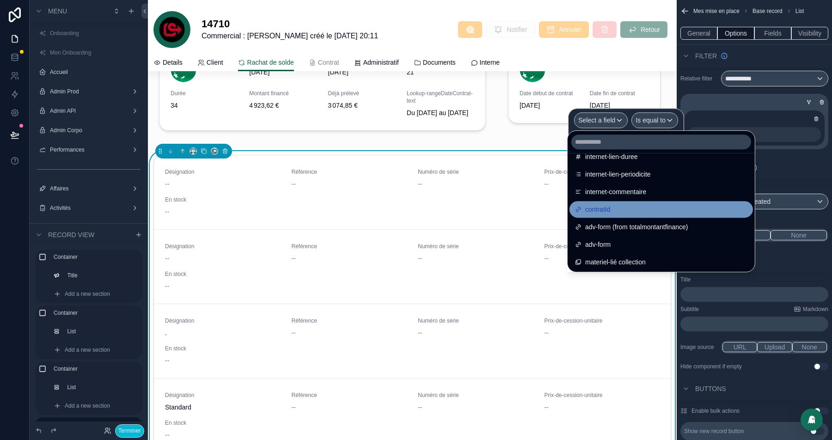
click at [628, 214] on div "contratId" at bounding box center [661, 209] width 184 height 17
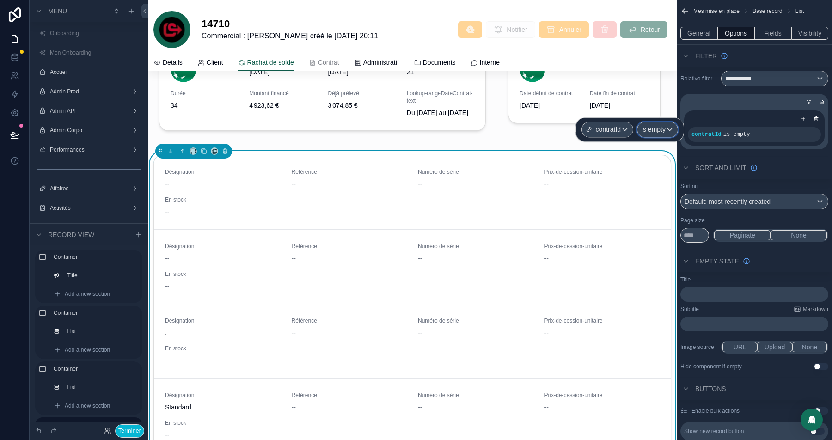
click at [656, 133] on span "Is empty" at bounding box center [653, 129] width 24 height 9
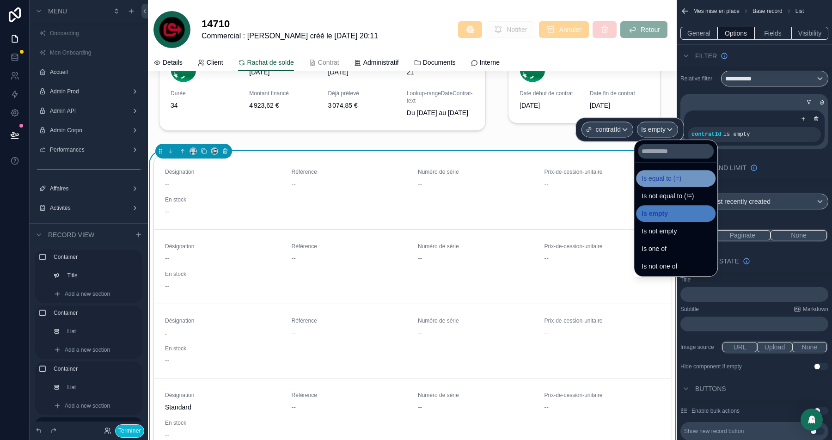
click at [664, 178] on span "Is equal to (=)" at bounding box center [662, 178] width 40 height 11
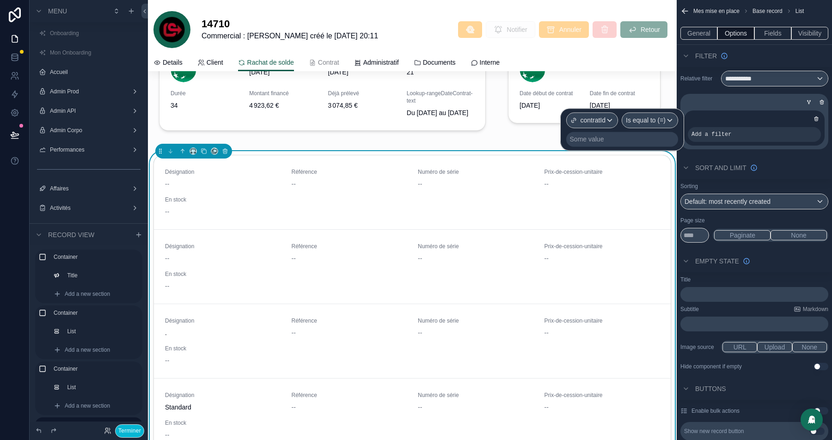
click at [575, 138] on div "Some value" at bounding box center [587, 139] width 34 height 9
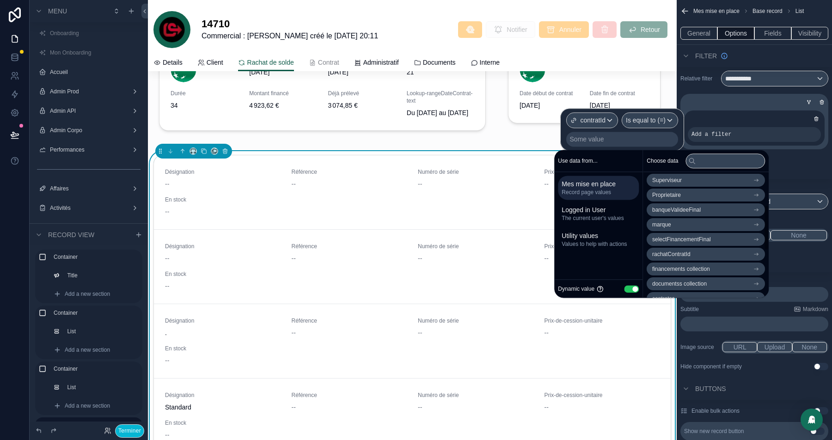
click at [691, 253] on span "rachatContratId" at bounding box center [671, 254] width 38 height 7
click at [676, 195] on li "rachatContratId" at bounding box center [706, 198] width 118 height 13
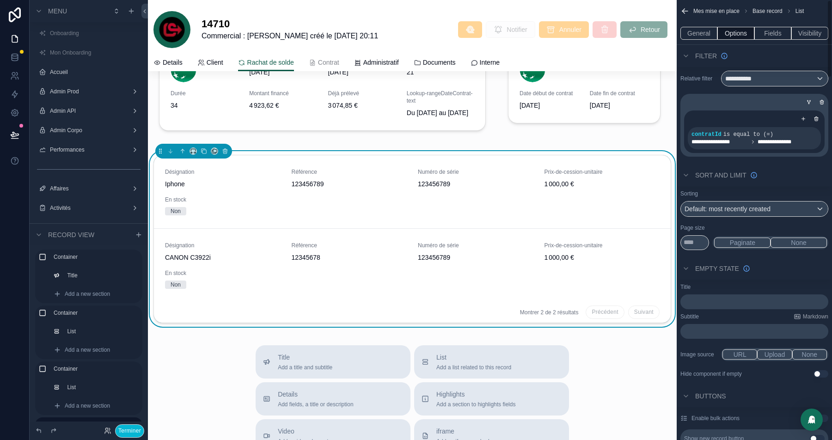
click at [805, 178] on div "Sort And Limit" at bounding box center [754, 175] width 155 height 22
click at [706, 31] on button "General" at bounding box center [698, 33] width 37 height 13
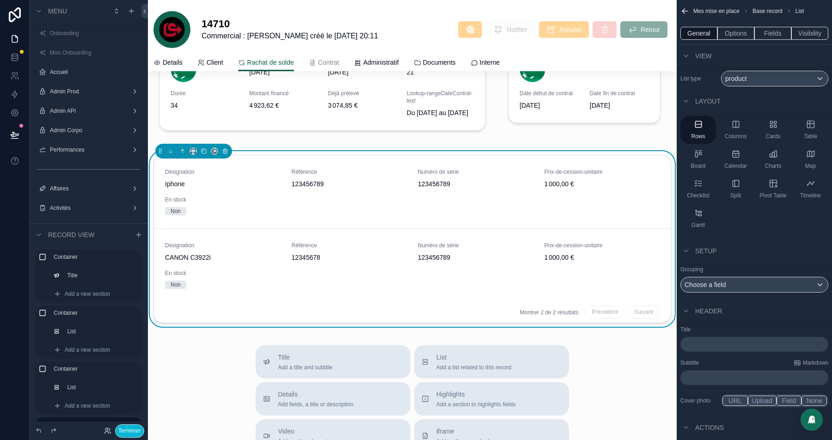
click at [703, 343] on p "﻿" at bounding box center [755, 344] width 142 height 9
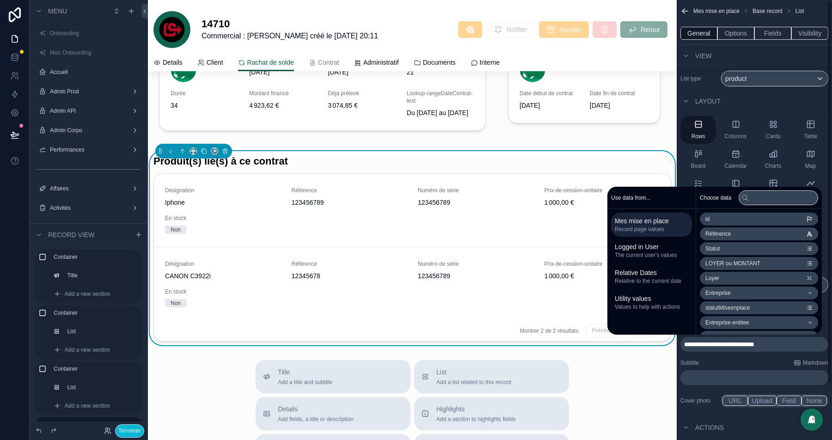
click at [767, 93] on div "Layout" at bounding box center [754, 101] width 155 height 22
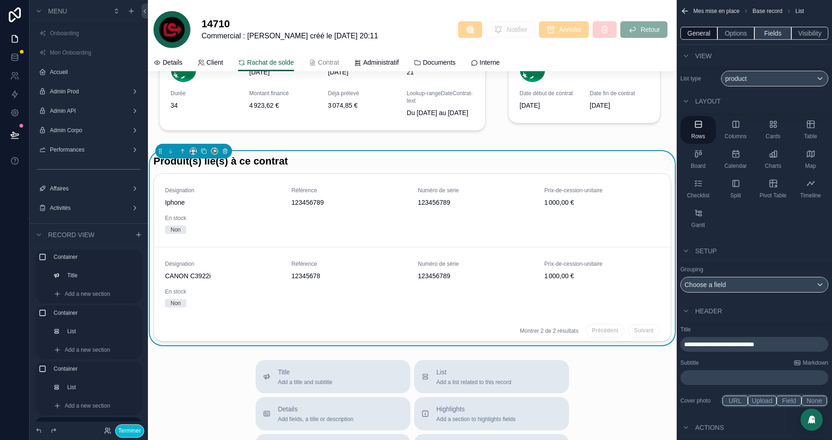
click at [775, 39] on button "Fields" at bounding box center [772, 33] width 37 height 13
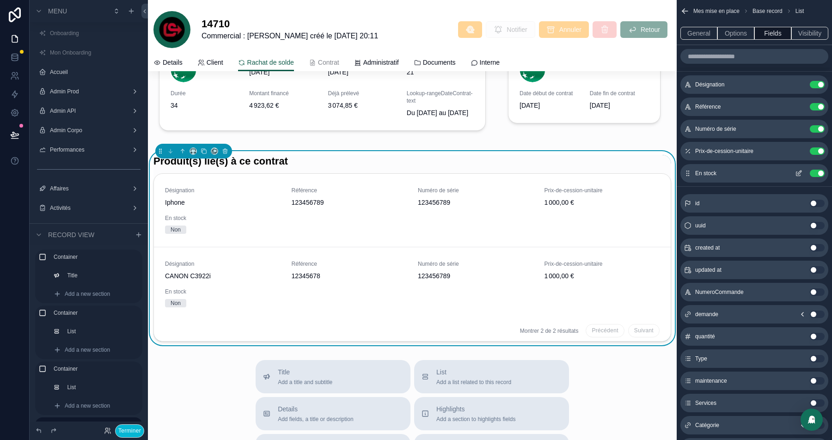
click at [819, 174] on button "Use setting" at bounding box center [817, 173] width 15 height 7
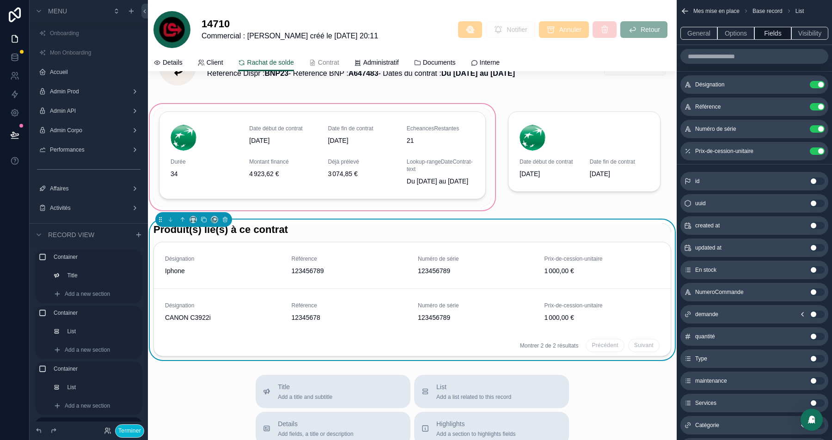
scroll to position [92, 0]
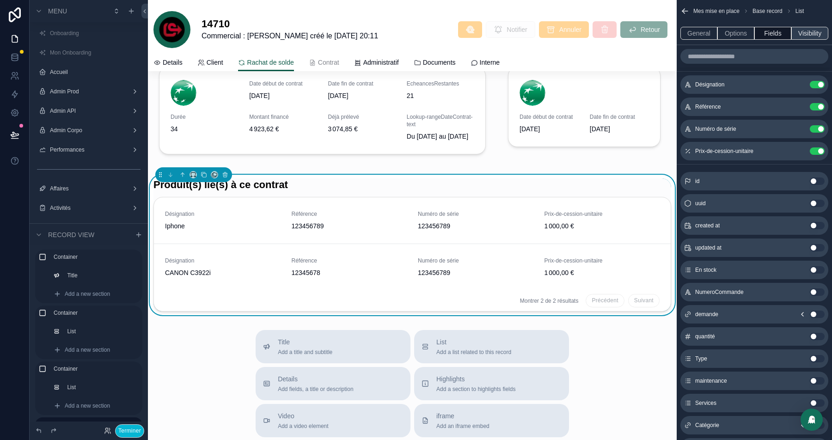
click at [808, 37] on button "Visibility" at bounding box center [809, 33] width 37 height 13
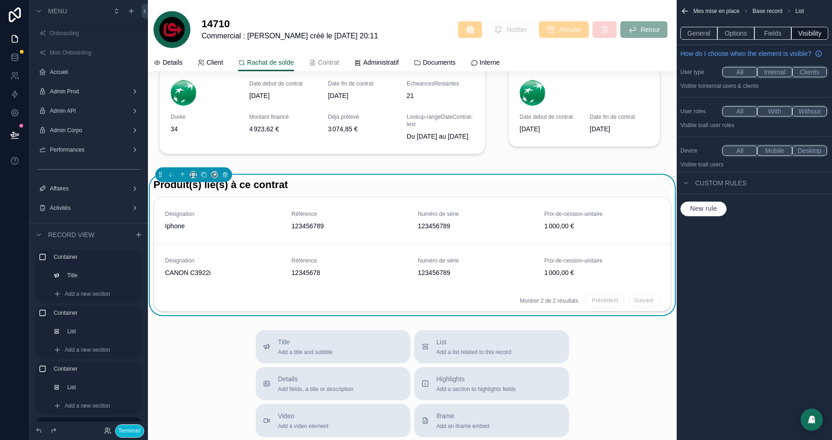
click at [692, 213] on span "New rule" at bounding box center [703, 209] width 34 height 8
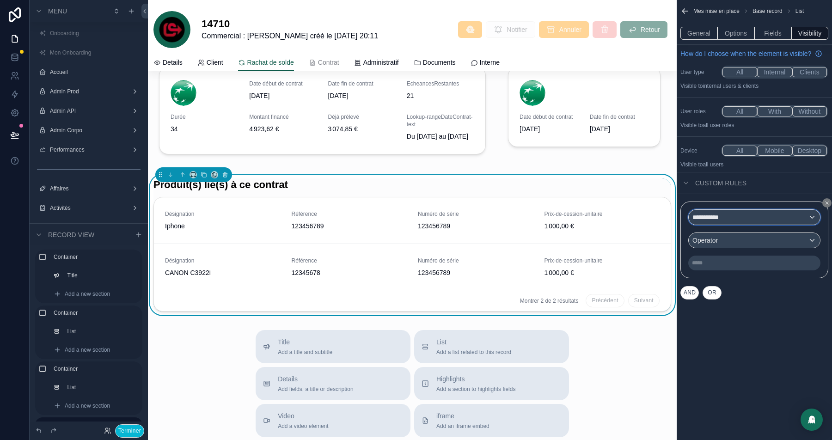
click at [732, 224] on div "**********" at bounding box center [754, 217] width 131 height 15
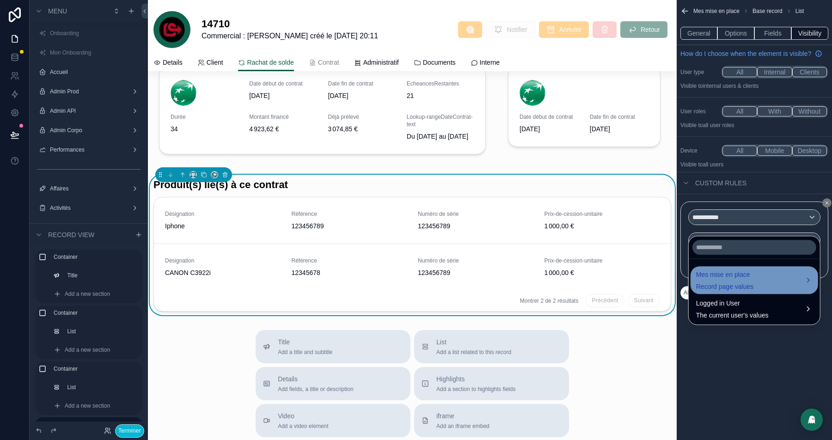
click at [721, 280] on div "Mes mise en place Record page values" at bounding box center [725, 280] width 58 height 22
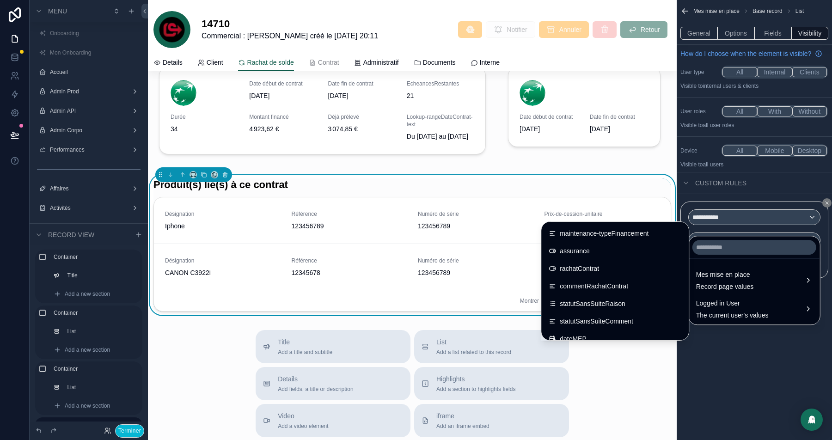
scroll to position [981, 0]
drag, startPoint x: 590, startPoint y: 274, endPoint x: 743, endPoint y: 253, distance: 154.9
click at [590, 274] on div "rachatContrat" at bounding box center [615, 269] width 133 height 11
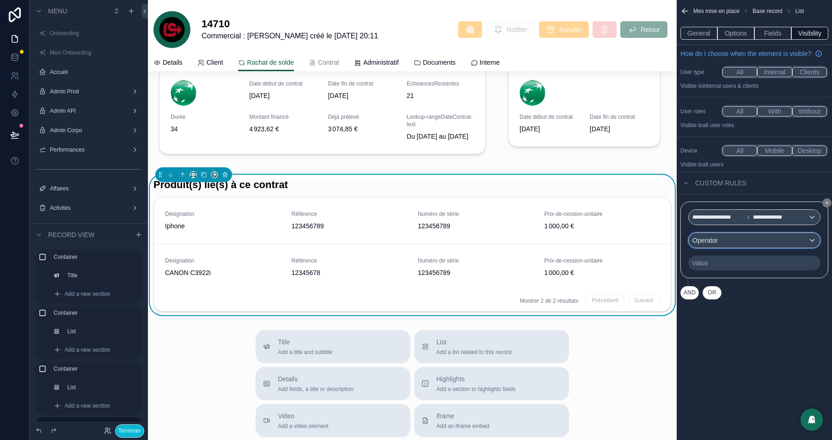
click at [734, 248] on div "Operator" at bounding box center [754, 240] width 131 height 15
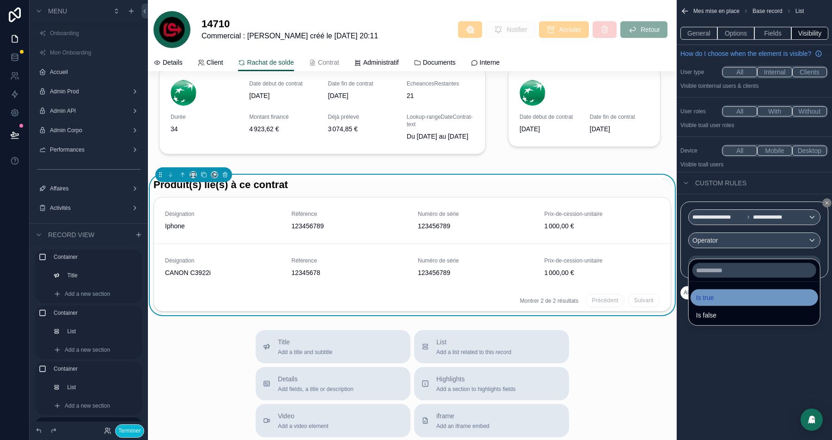
click at [718, 290] on div "Is true" at bounding box center [755, 297] width 128 height 17
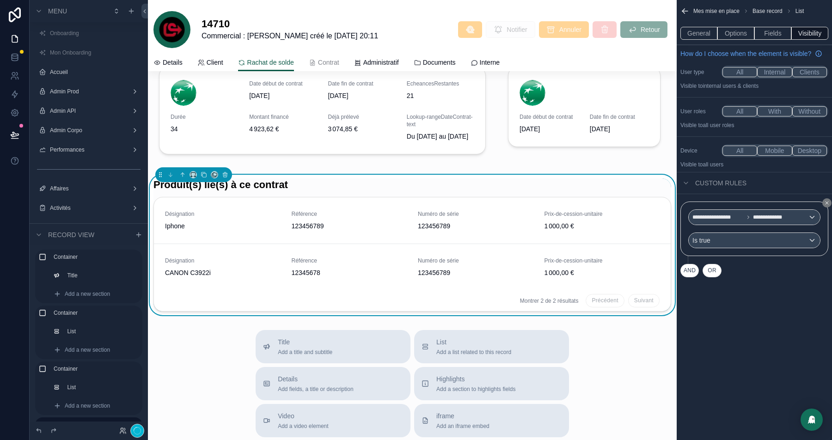
click at [734, 387] on div "**********" at bounding box center [754, 220] width 155 height 440
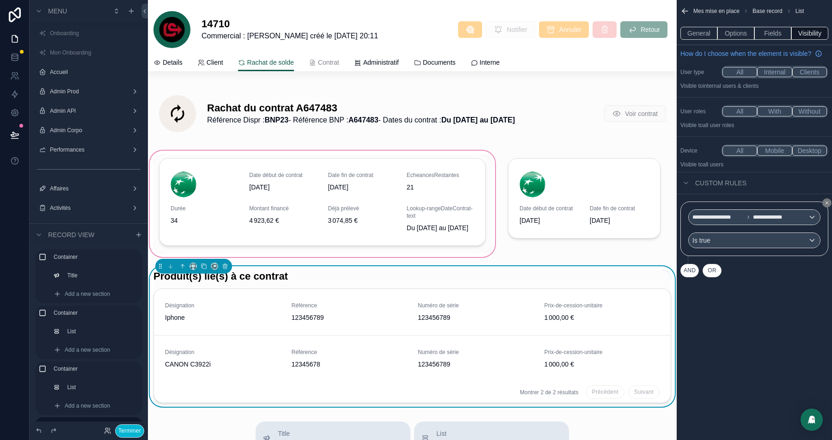
click at [332, 184] on div "scrollable content" at bounding box center [322, 204] width 349 height 110
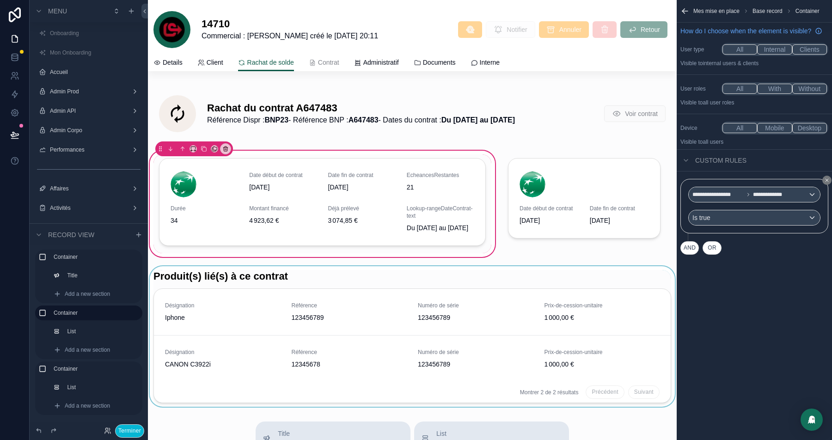
click at [390, 295] on div "scrollable content" at bounding box center [412, 336] width 529 height 141
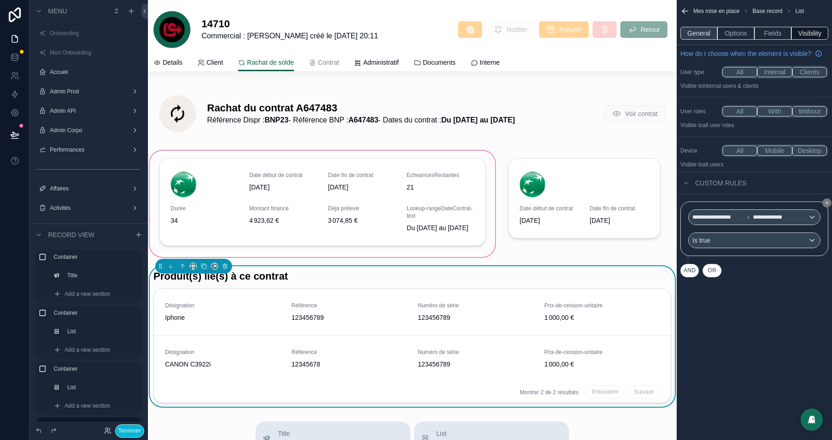
click at [700, 33] on button "General" at bounding box center [698, 33] width 37 height 13
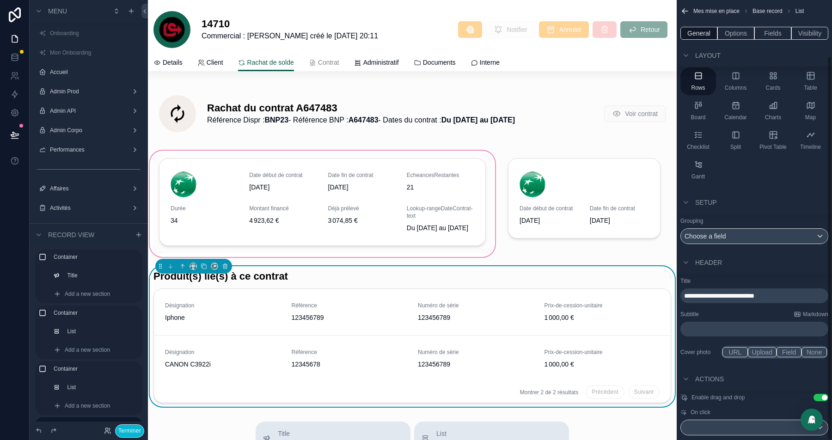
scroll to position [64, 0]
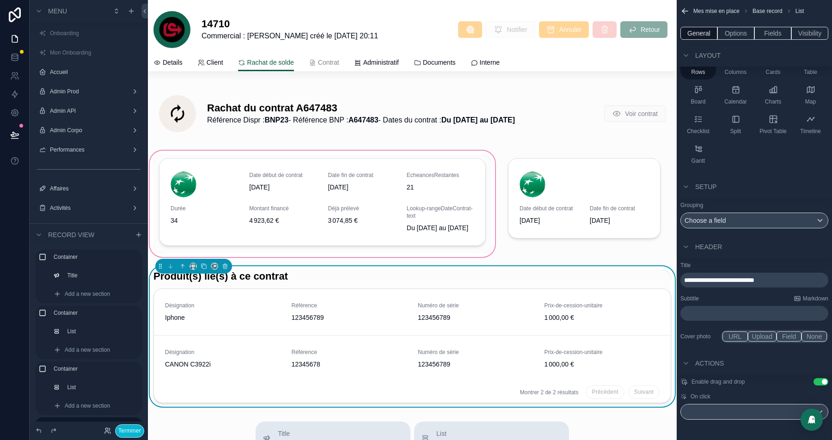
click at [818, 379] on button "Use setting" at bounding box center [821, 381] width 15 height 7
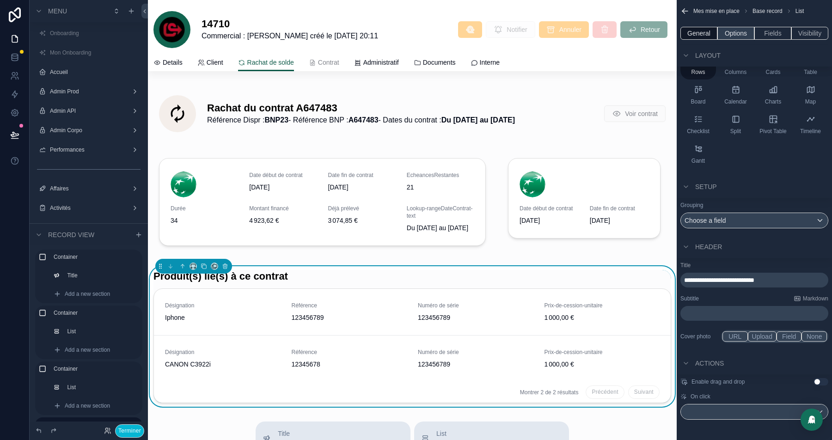
click at [731, 34] on button "Options" at bounding box center [735, 33] width 37 height 13
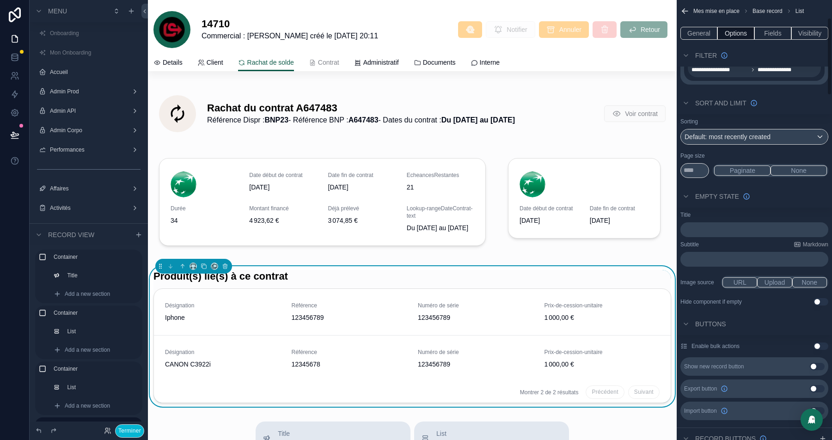
scroll to position [117, 0]
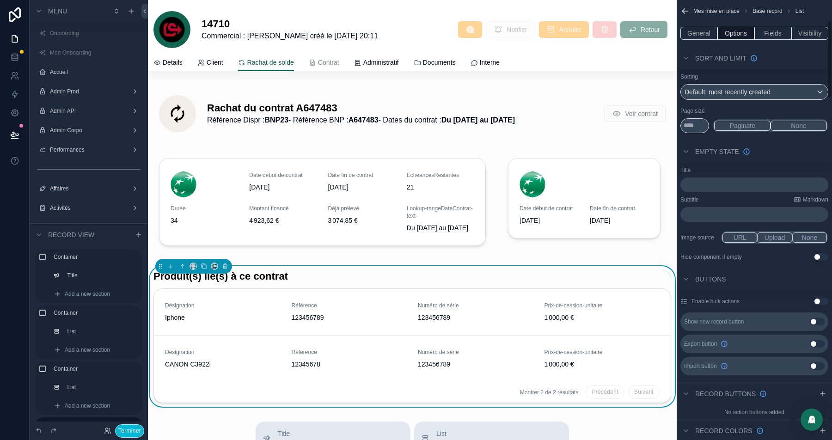
click at [724, 190] on div "﻿" at bounding box center [754, 184] width 148 height 15
click at [724, 183] on p "﻿" at bounding box center [755, 184] width 142 height 7
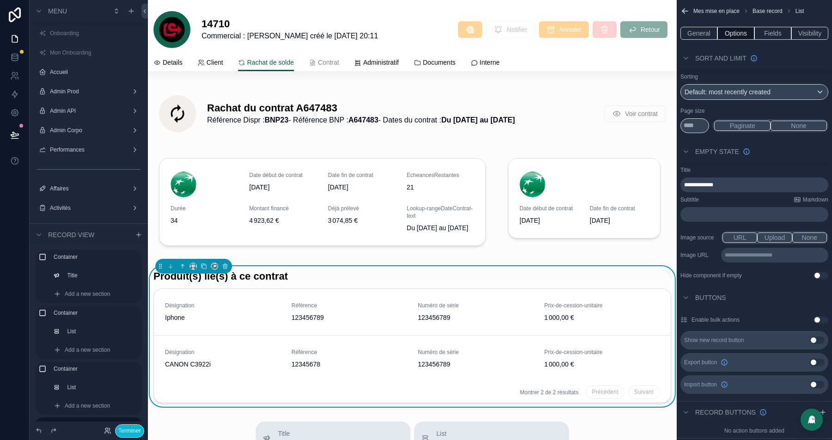
click at [740, 256] on p "**********" at bounding box center [776, 254] width 102 height 7
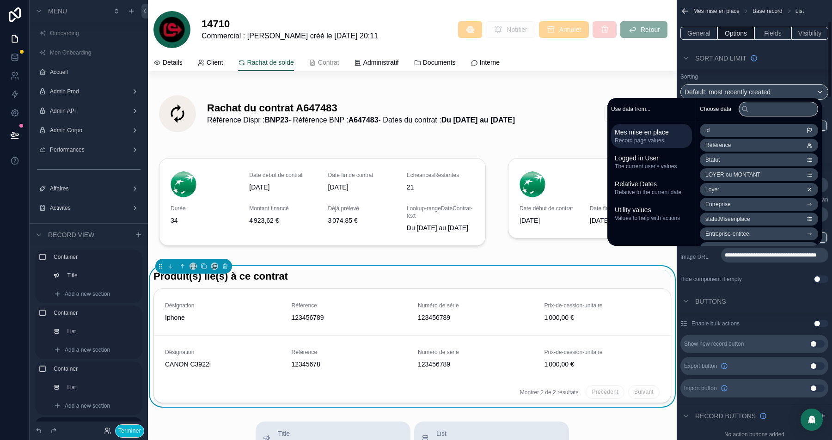
scroll to position [119, 0]
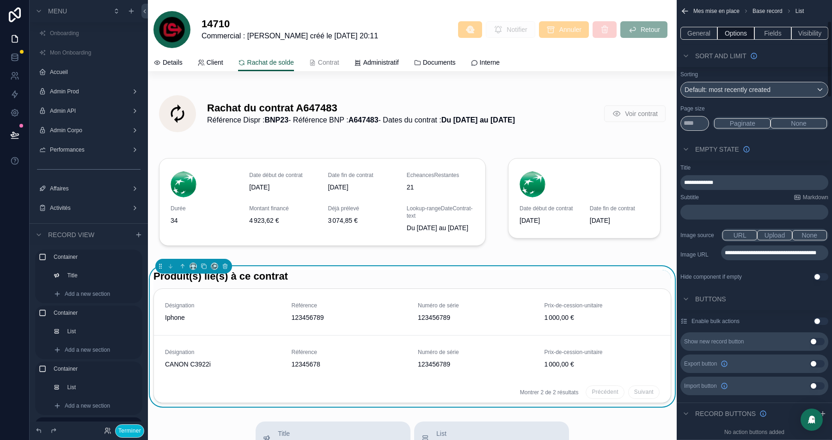
click at [785, 63] on div "Sort And Limit" at bounding box center [754, 56] width 155 height 22
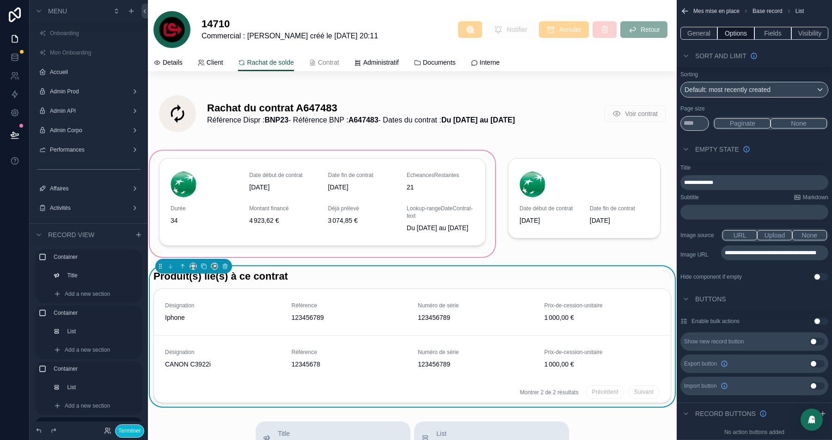
click at [346, 182] on div "scrollable content" at bounding box center [322, 204] width 349 height 110
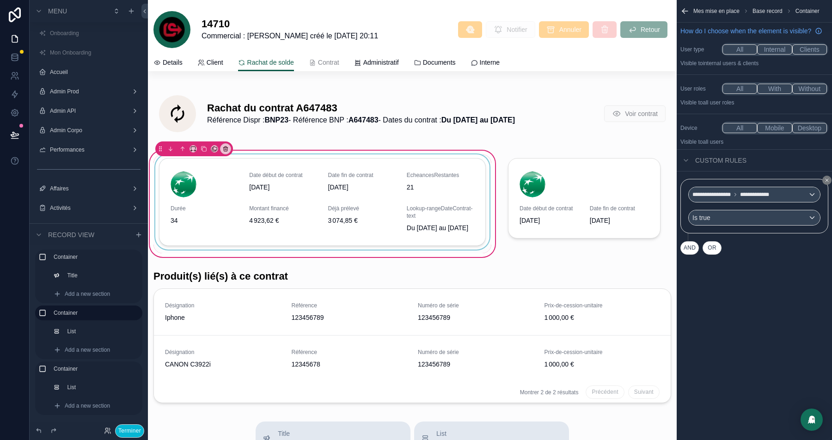
scroll to position [0, 0]
click at [269, 167] on div "scrollable content" at bounding box center [322, 203] width 338 height 99
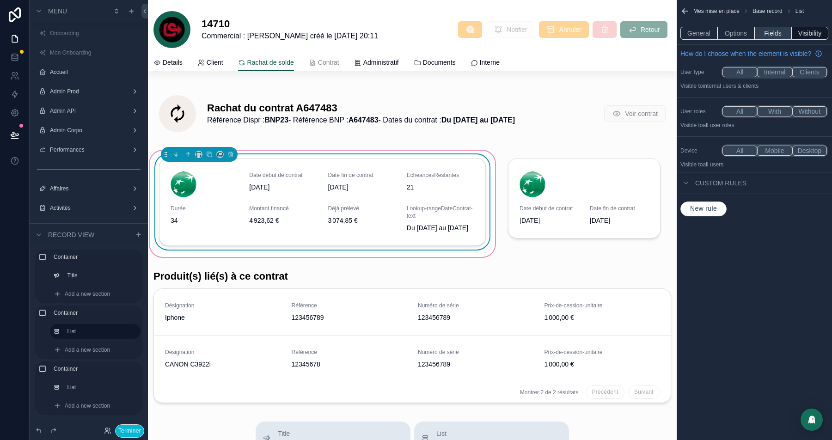
click at [776, 29] on button "Fields" at bounding box center [772, 33] width 37 height 13
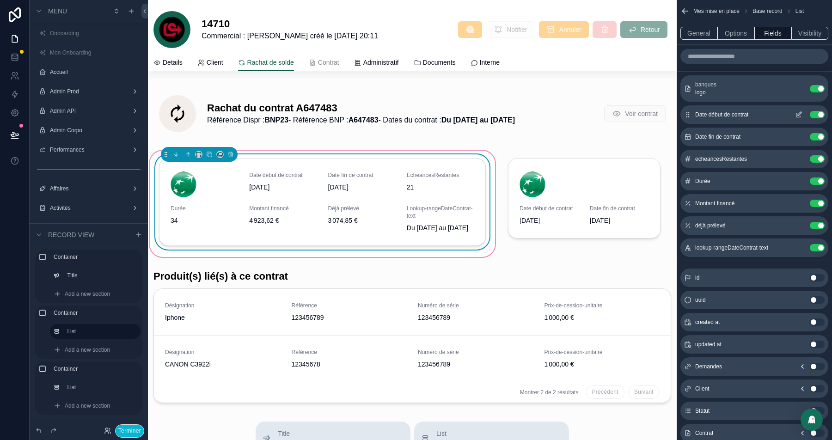
click at [814, 111] on button "Use setting" at bounding box center [817, 114] width 15 height 7
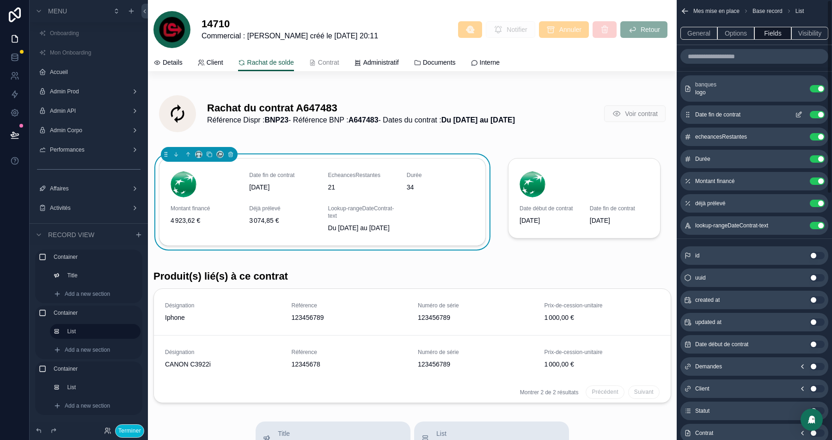
click at [814, 111] on button "Use setting" at bounding box center [817, 114] width 15 height 7
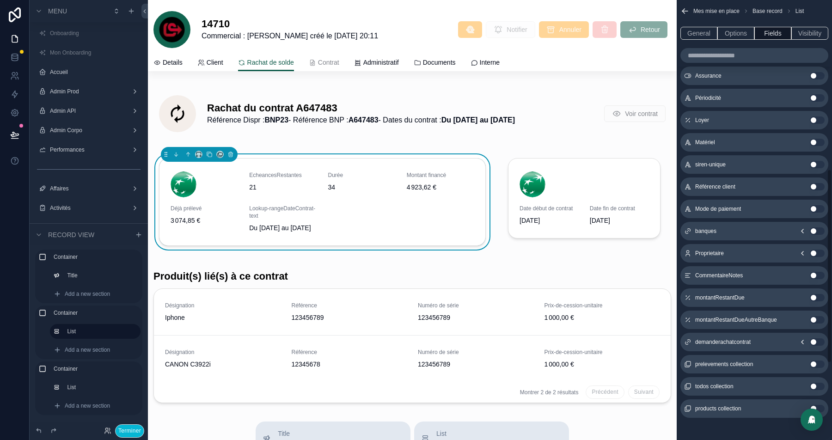
scroll to position [559, 0]
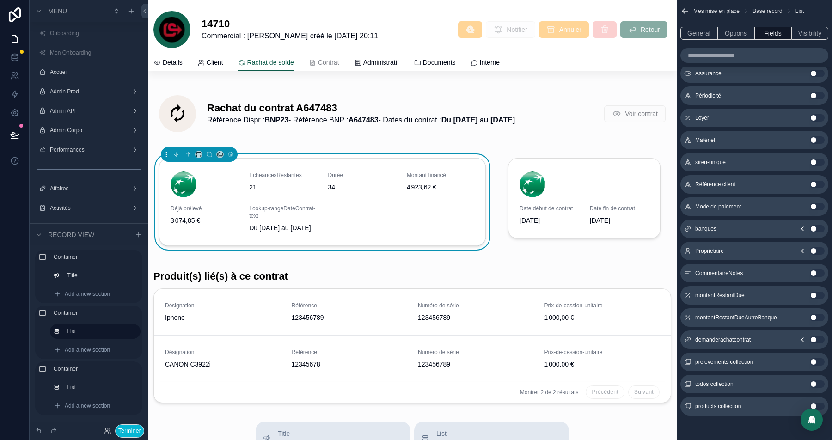
click at [816, 316] on button "Use setting" at bounding box center [817, 317] width 15 height 7
click at [815, 314] on button "Use setting" at bounding box center [817, 317] width 15 height 7
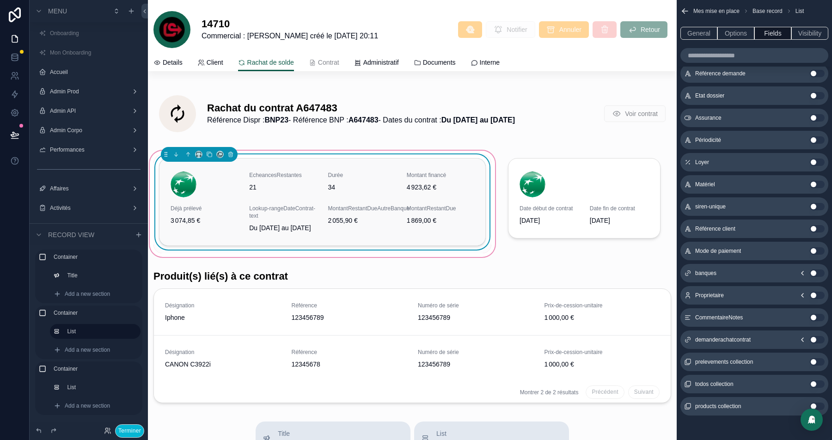
click at [414, 194] on div "Montant financé 4 923,62 €" at bounding box center [440, 184] width 67 height 26
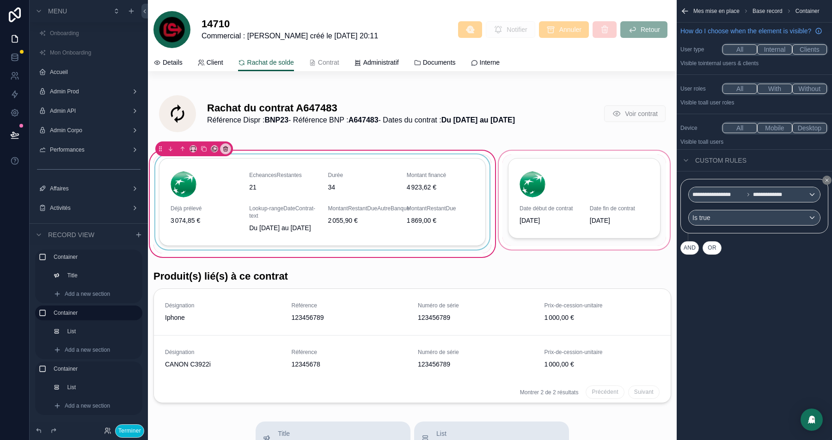
scroll to position [0, 0]
click at [474, 184] on div "scrollable content" at bounding box center [322, 203] width 338 height 99
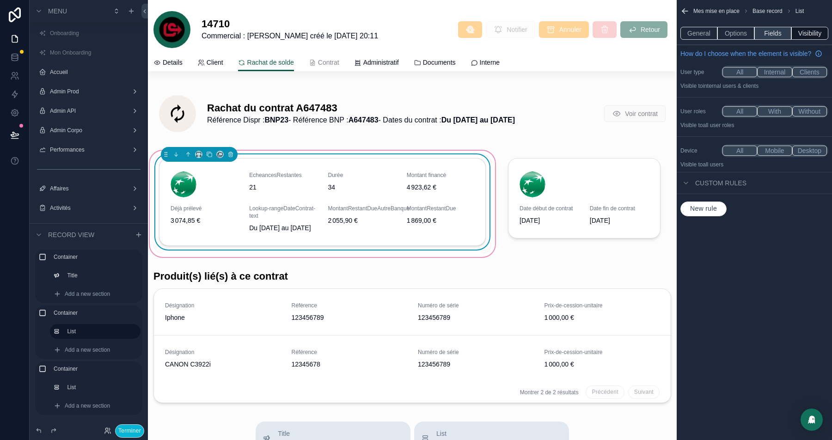
click at [776, 30] on button "Fields" at bounding box center [772, 33] width 37 height 13
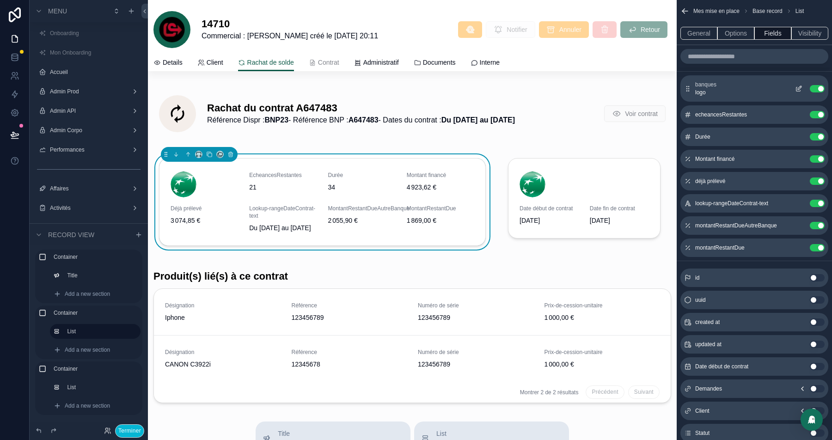
click at [817, 88] on button "Use setting" at bounding box center [817, 88] width 15 height 7
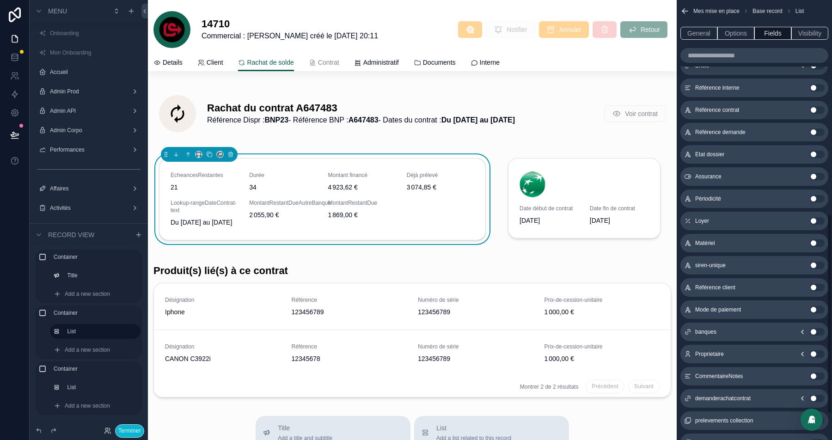
scroll to position [529, 0]
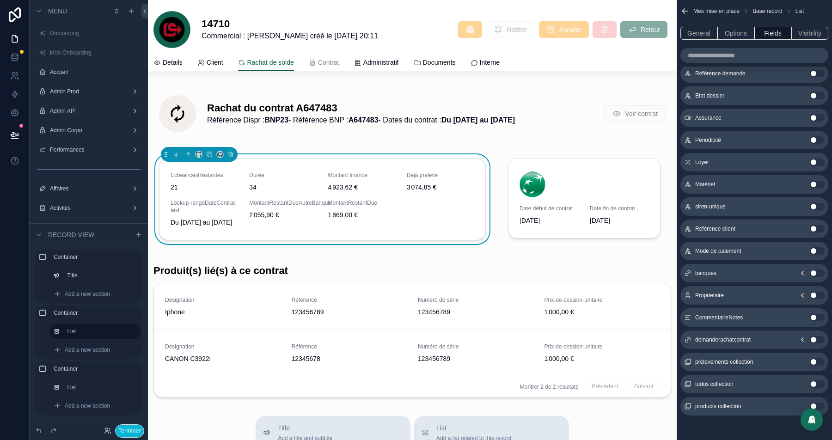
click at [802, 272] on icon "scrollable content" at bounding box center [802, 272] width 7 height 7
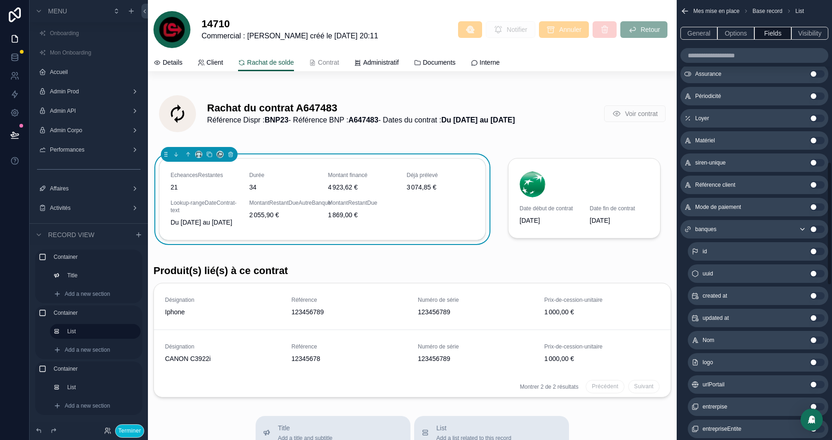
scroll to position [595, 0]
click at [820, 318] on button "Use setting" at bounding box center [817, 318] width 15 height 7
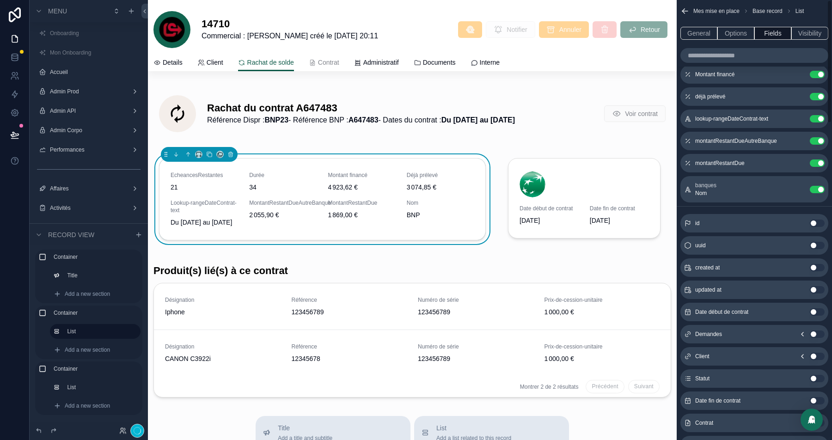
scroll to position [0, 0]
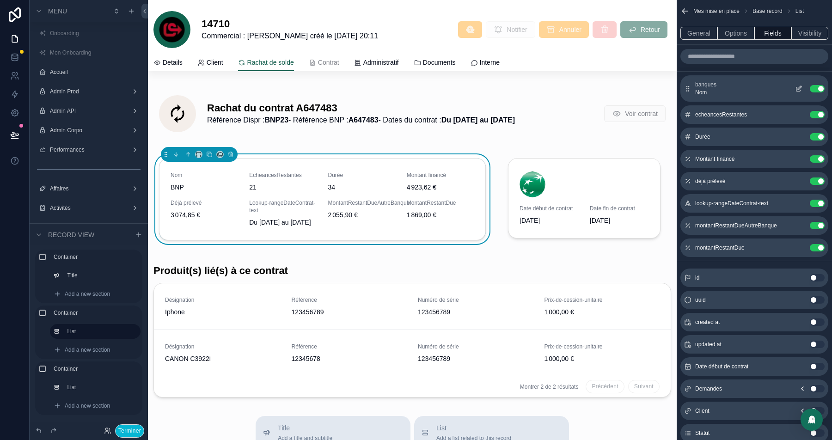
click at [800, 85] on icon "scrollable content" at bounding box center [798, 88] width 7 height 7
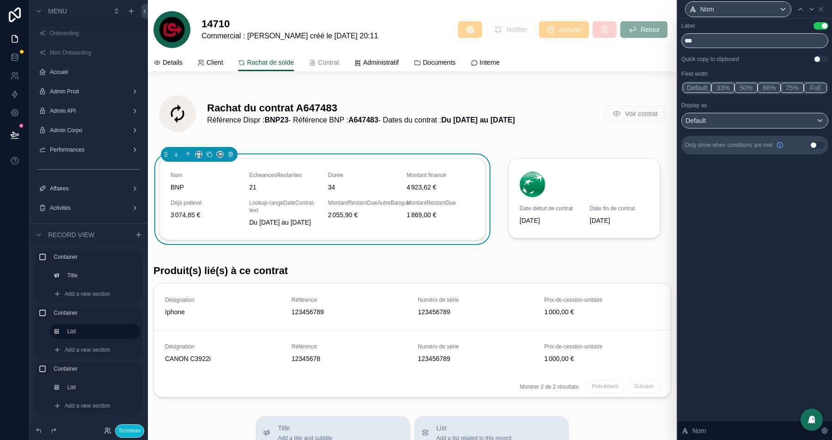
click at [823, 28] on button "Use setting" at bounding box center [821, 25] width 15 height 7
click at [795, 116] on div "Default" at bounding box center [755, 120] width 146 height 15
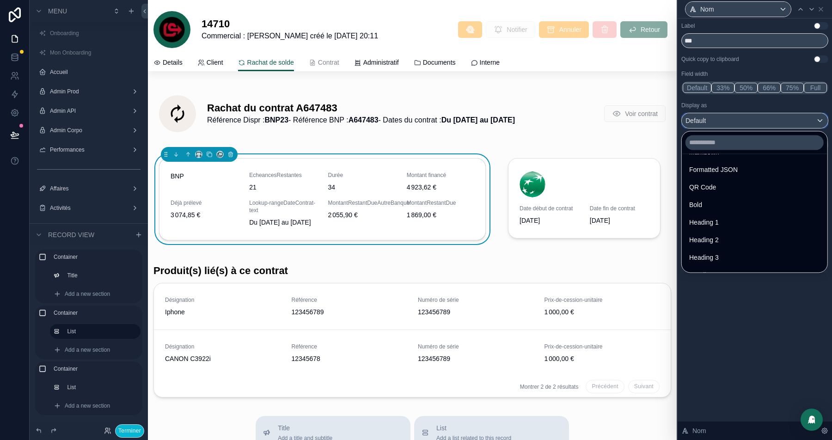
scroll to position [100, 0]
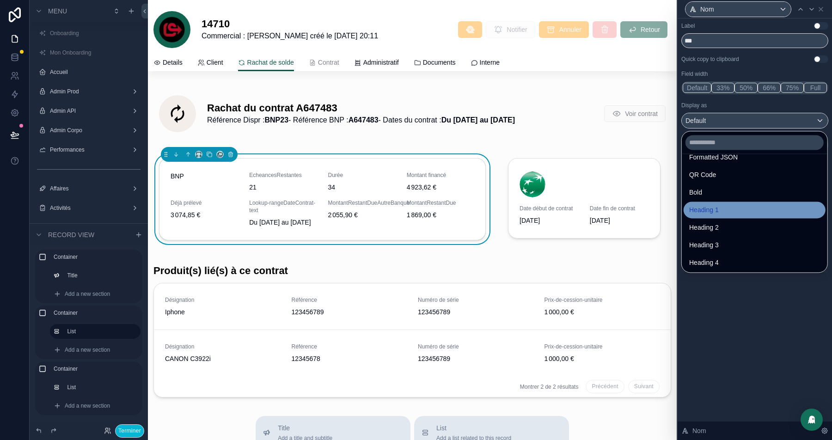
click at [732, 215] on div "Heading 1" at bounding box center [755, 210] width 142 height 17
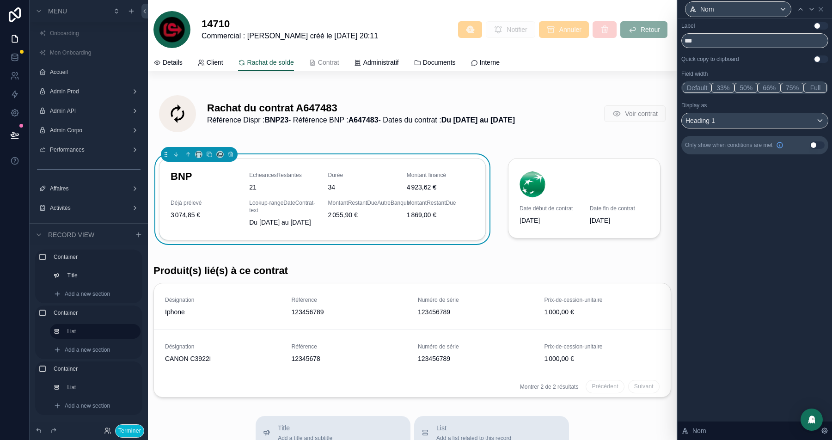
click at [816, 88] on button "Full" at bounding box center [815, 88] width 23 height 10
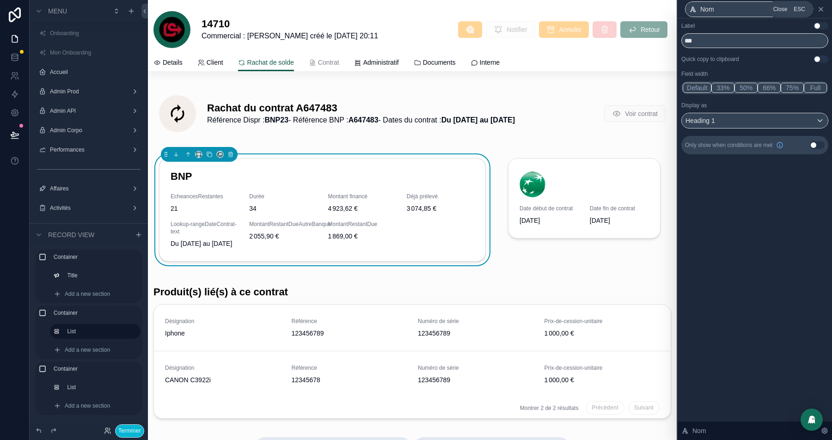
click at [823, 11] on icon at bounding box center [821, 9] width 4 height 4
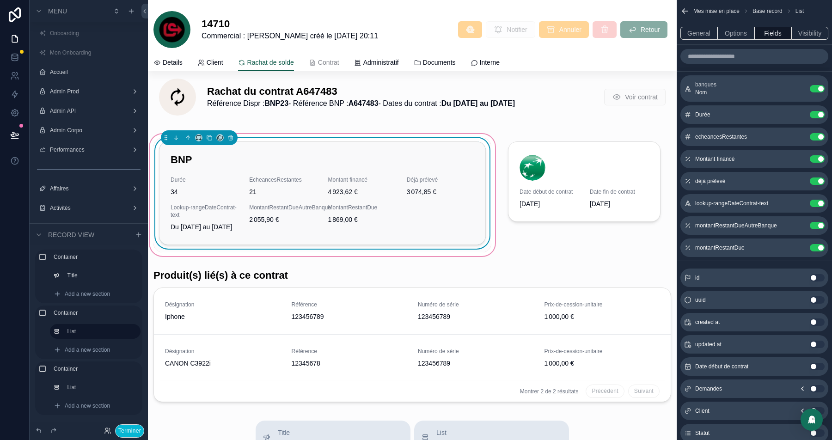
scroll to position [13, 0]
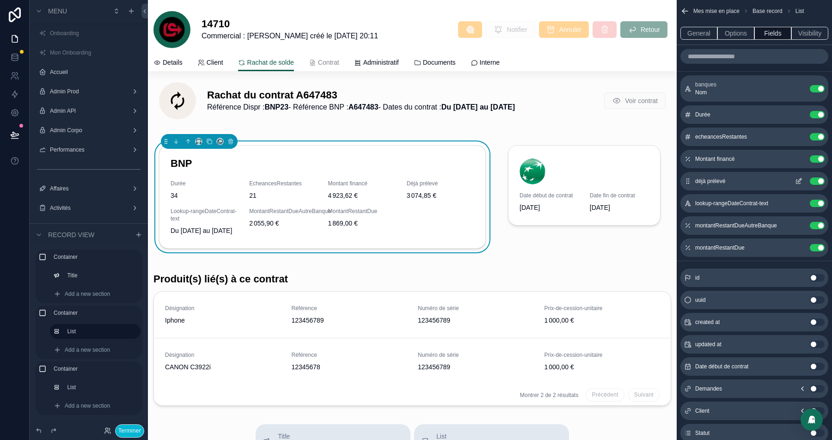
click at [815, 204] on button "Use setting" at bounding box center [817, 203] width 15 height 7
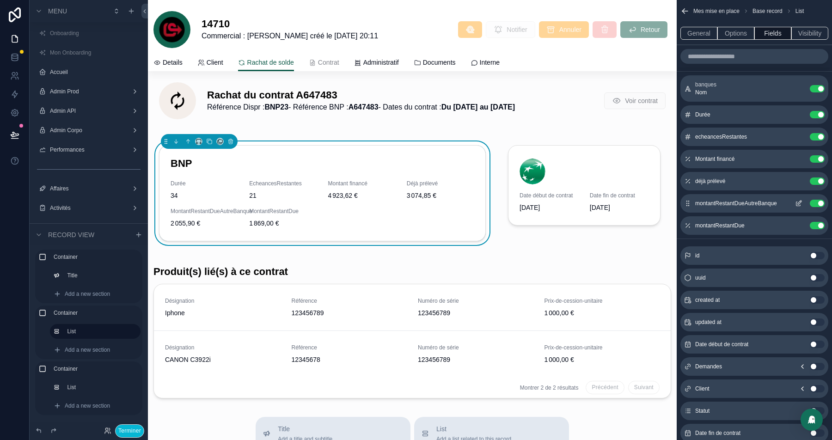
click at [801, 205] on icon "scrollable content" at bounding box center [798, 203] width 7 height 7
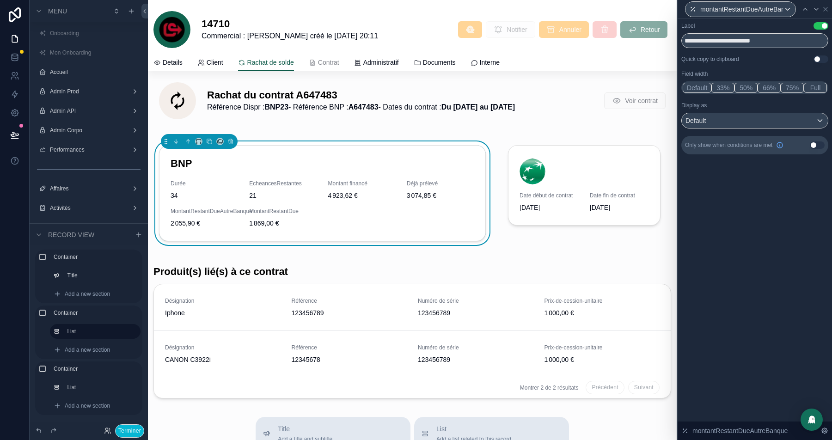
click at [753, 90] on button "50%" at bounding box center [745, 88] width 23 height 10
click at [816, 8] on icon at bounding box center [816, 9] width 7 height 7
click at [747, 86] on button "50%" at bounding box center [745, 88] width 23 height 10
click at [824, 9] on icon at bounding box center [820, 9] width 7 height 7
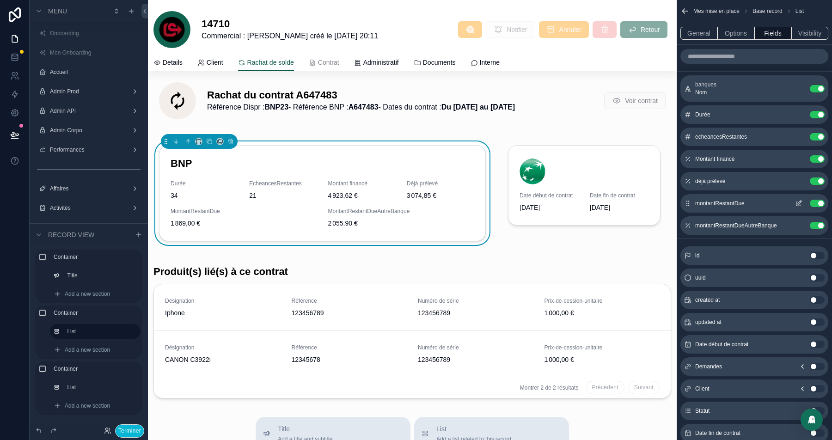
click at [799, 202] on icon "scrollable content" at bounding box center [800, 203] width 4 height 4
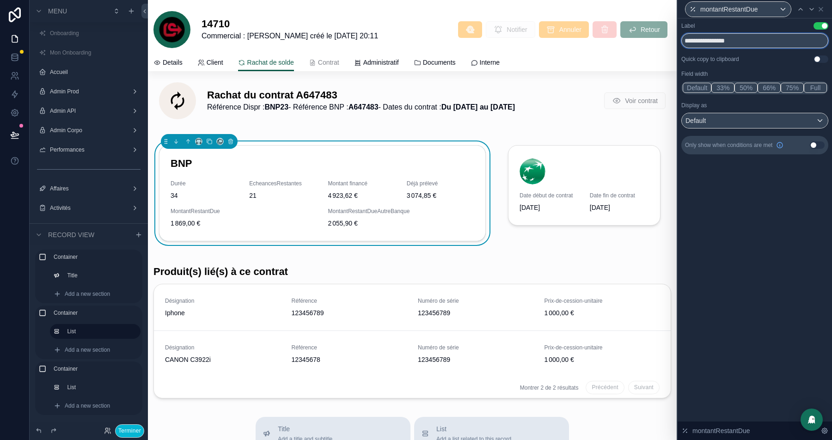
click at [714, 43] on input "**********" at bounding box center [754, 40] width 147 height 15
click at [747, 39] on input "**********" at bounding box center [754, 40] width 147 height 15
click at [767, 41] on input "**********" at bounding box center [754, 40] width 147 height 15
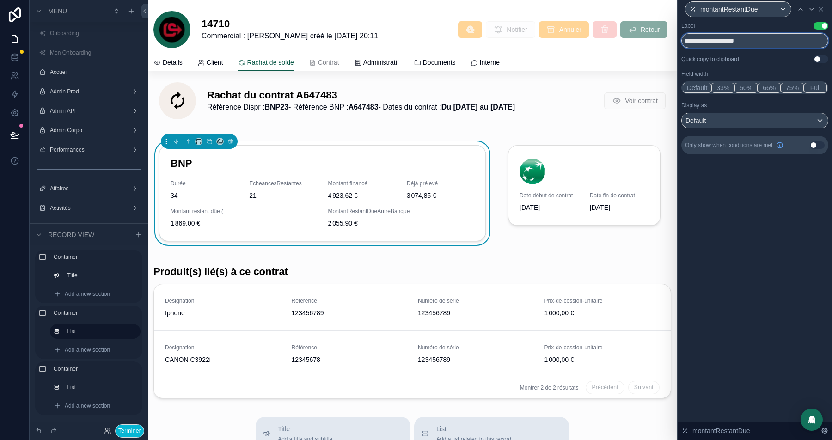
click at [767, 41] on input "**********" at bounding box center [754, 40] width 147 height 15
type input "**********"
click at [811, 8] on icon at bounding box center [811, 9] width 7 height 7
click at [743, 42] on input "**********" at bounding box center [754, 40] width 147 height 15
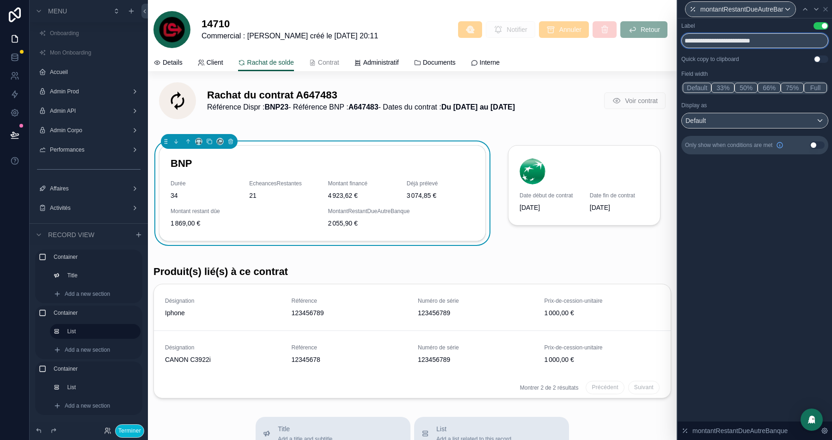
click at [743, 42] on input "**********" at bounding box center [754, 40] width 147 height 15
type input "*"
click at [805, 11] on icon at bounding box center [805, 9] width 7 height 7
click at [731, 42] on input "**********" at bounding box center [754, 40] width 147 height 15
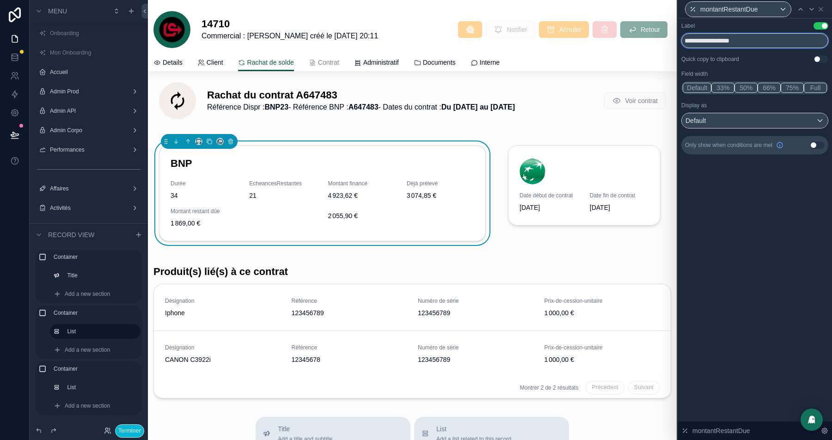
click at [731, 42] on input "**********" at bounding box center [754, 40] width 147 height 15
click at [814, 10] on icon at bounding box center [811, 9] width 7 height 7
click at [728, 44] on input "text" at bounding box center [754, 40] width 147 height 15
paste input "**********"
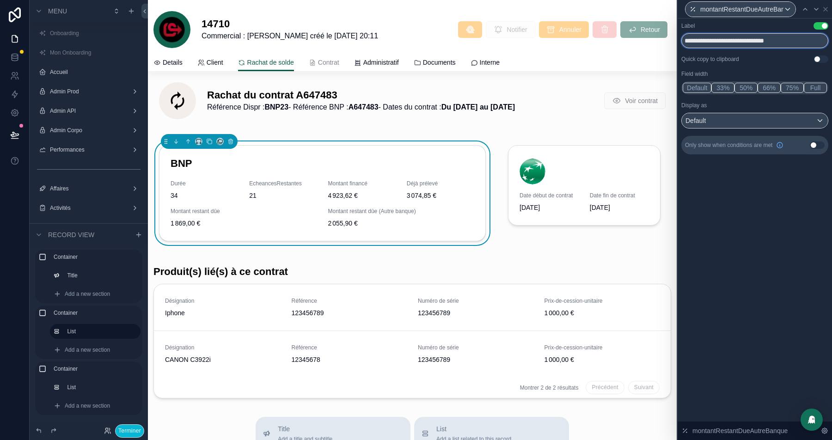
type input "**********"
click at [543, 256] on div "Rachat du contrat A647483 Référence Dispr : BNP23 - Référence BNP : A647483 - D…" at bounding box center [412, 235] width 529 height 333
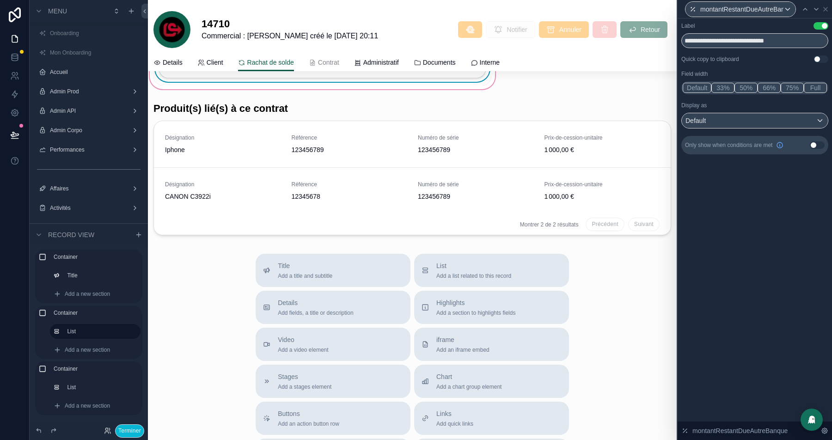
scroll to position [311, 0]
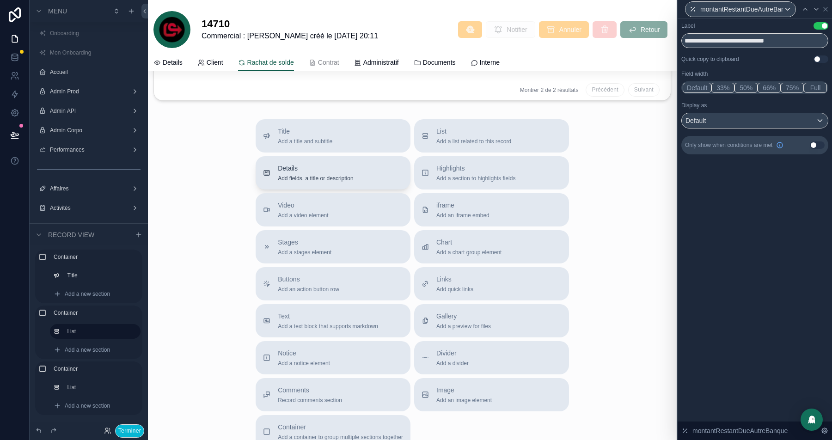
click at [281, 175] on span "Add fields, a title or description" at bounding box center [315, 178] width 75 height 7
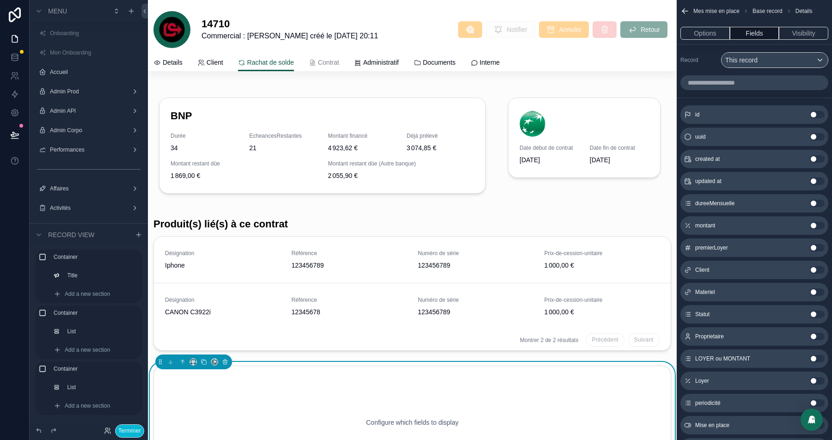
scroll to position [27, 0]
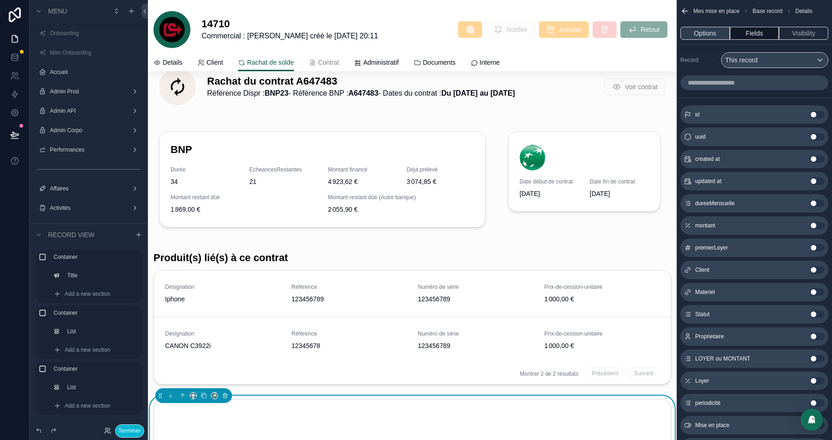
click at [700, 35] on button "Options" at bounding box center [704, 33] width 49 height 13
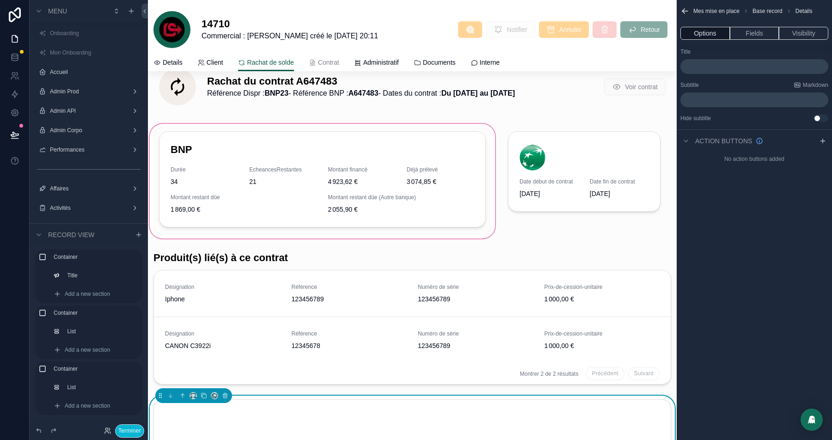
click at [306, 166] on div "scrollable content" at bounding box center [322, 181] width 349 height 118
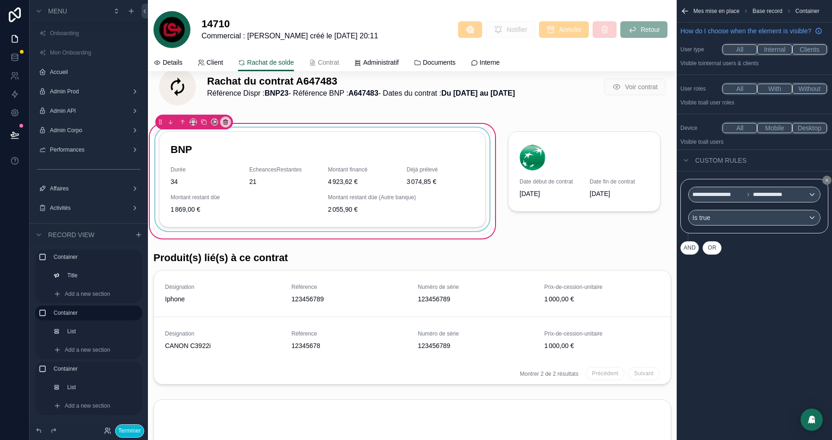
click at [231, 152] on div "scrollable content" at bounding box center [322, 181] width 338 height 107
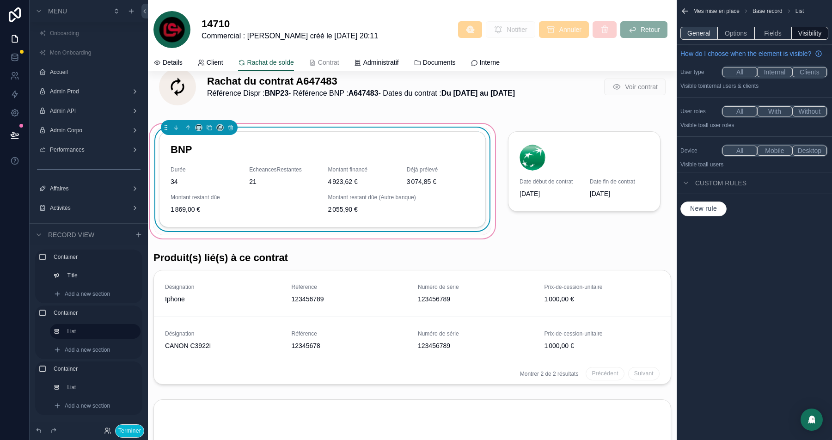
click at [691, 28] on button "General" at bounding box center [698, 33] width 37 height 13
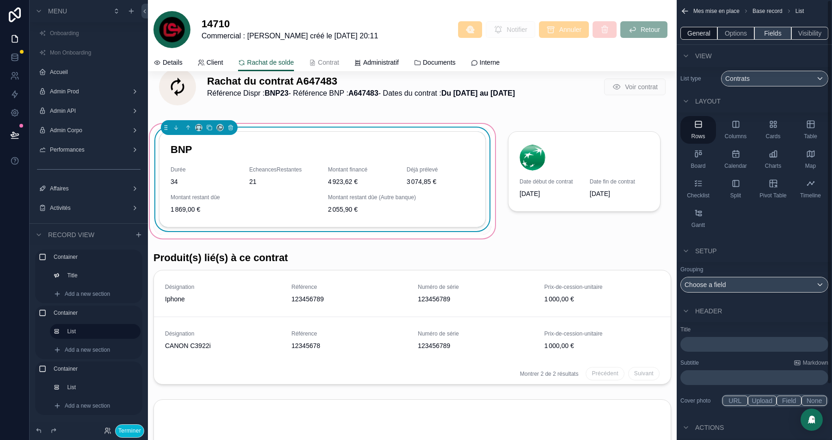
click at [763, 35] on button "Fields" at bounding box center [772, 33] width 37 height 13
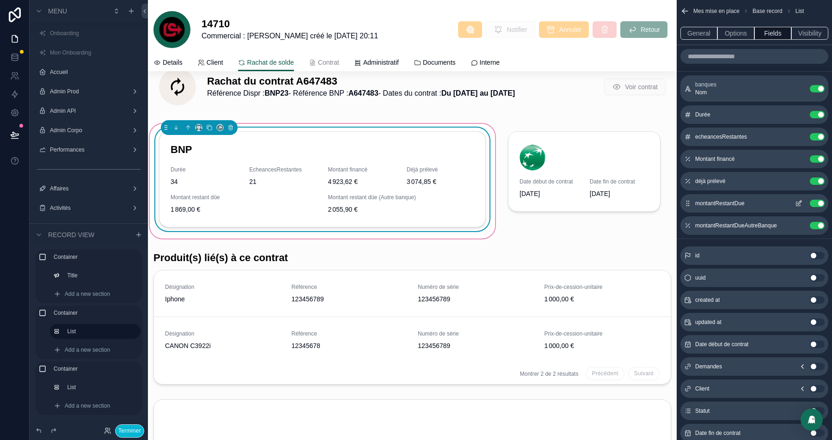
click at [818, 203] on button "Use setting" at bounding box center [817, 203] width 15 height 7
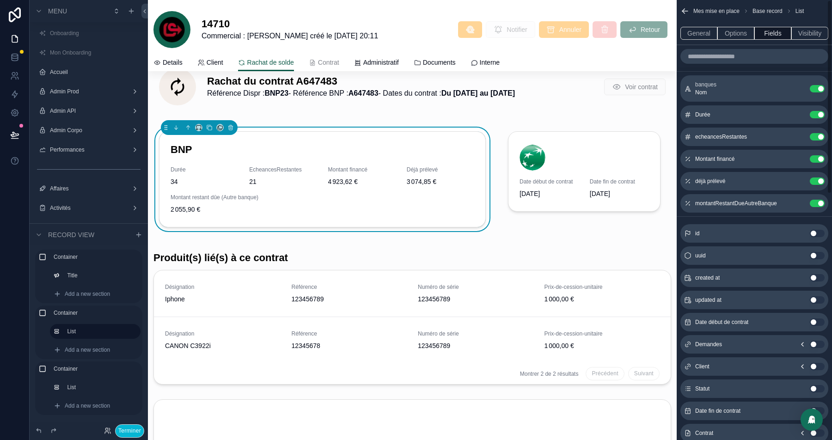
click at [818, 203] on button "Use setting" at bounding box center [817, 203] width 15 height 7
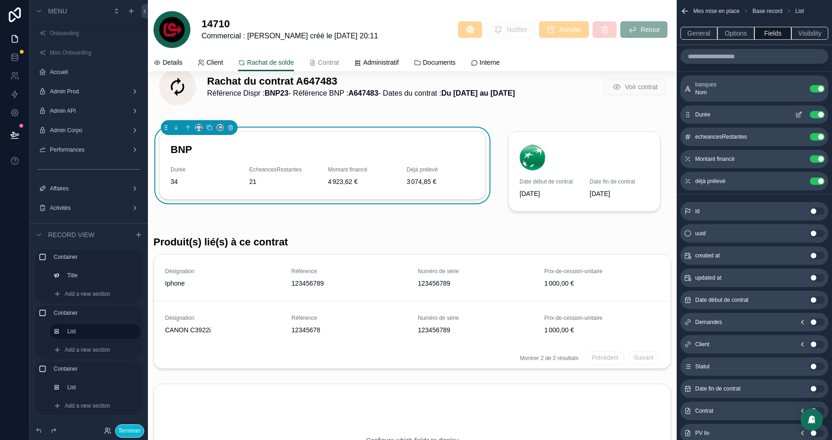
click at [798, 112] on icon "scrollable content" at bounding box center [798, 114] width 7 height 7
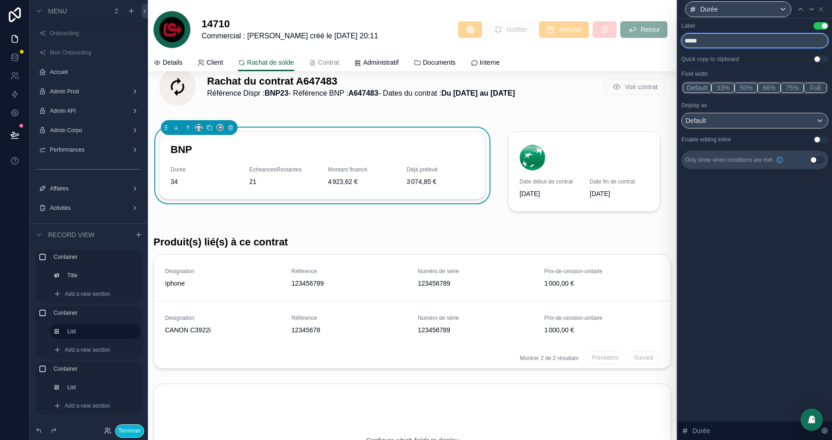
click at [696, 41] on input "*****" at bounding box center [754, 40] width 147 height 15
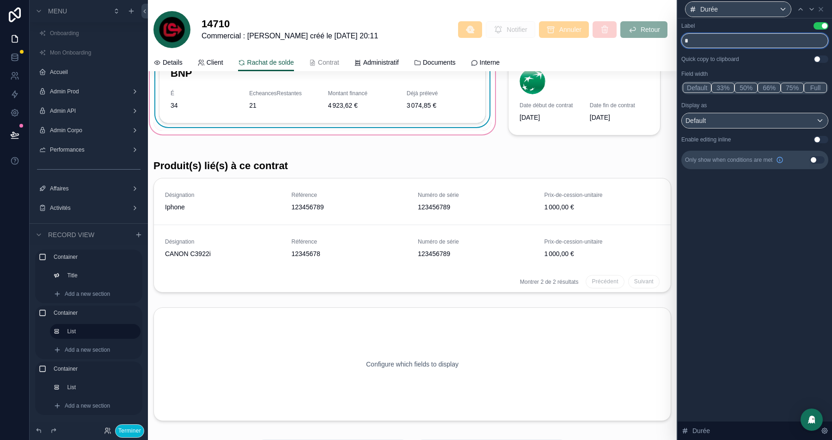
scroll to position [133, 0]
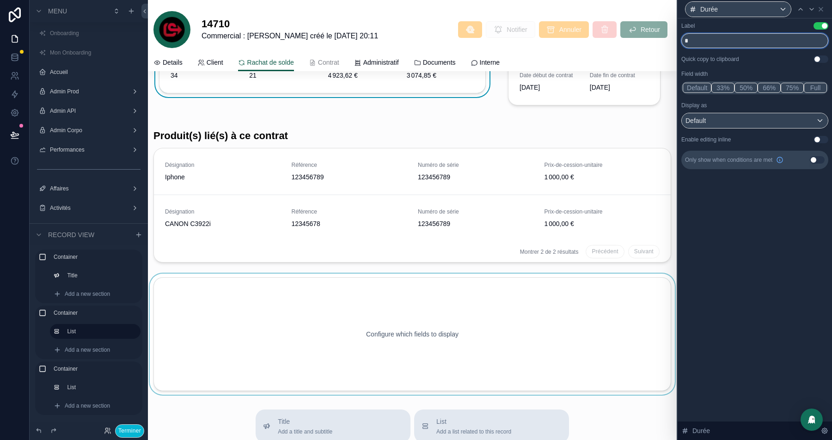
type input "*"
click at [373, 322] on div "scrollable content" at bounding box center [412, 334] width 529 height 121
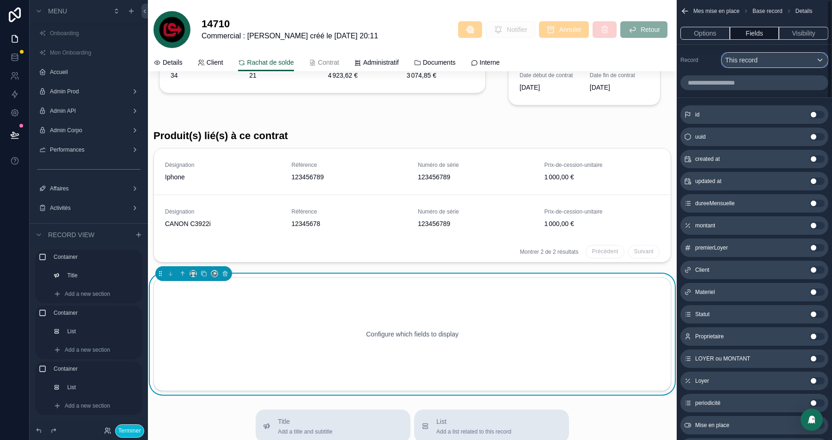
click at [769, 61] on div "This record" at bounding box center [775, 60] width 106 height 15
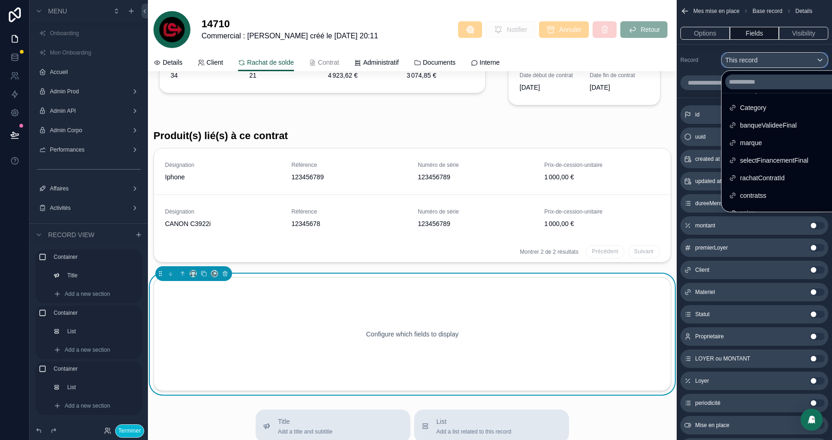
scroll to position [153, 0]
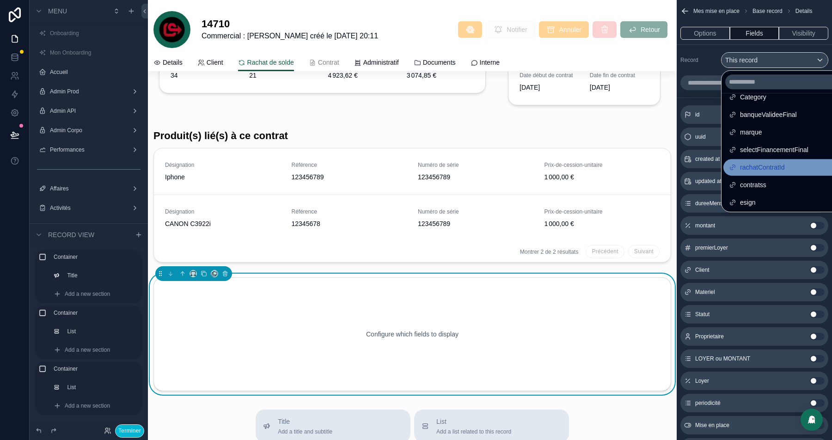
click at [759, 167] on span "rachatContratId" at bounding box center [762, 167] width 45 height 11
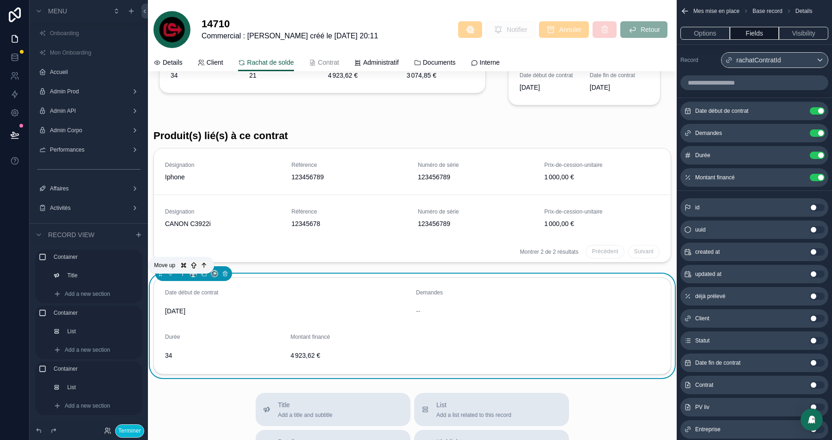
click at [186, 277] on button "scrollable content" at bounding box center [182, 274] width 10 height 10
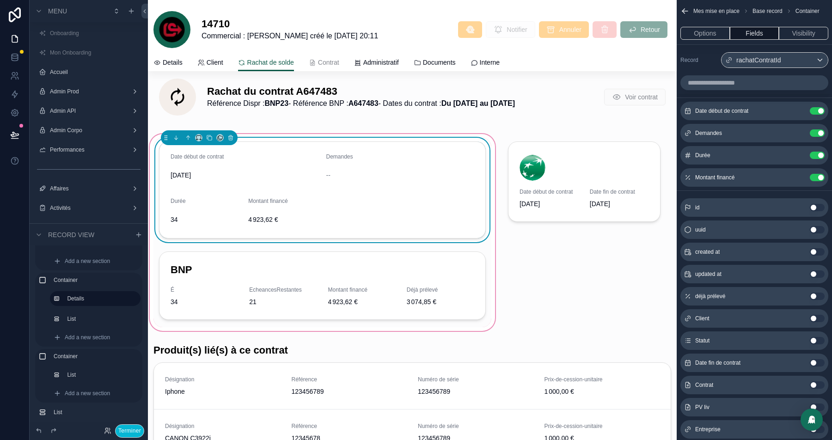
scroll to position [0, 0]
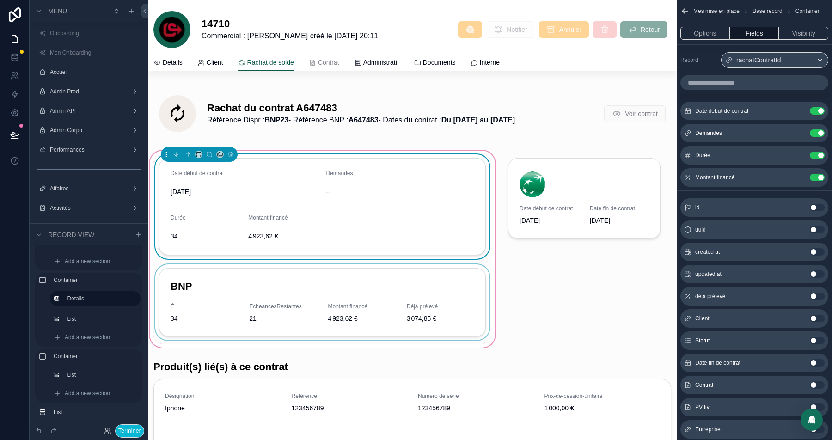
click at [245, 286] on div "scrollable content" at bounding box center [322, 304] width 338 height 80
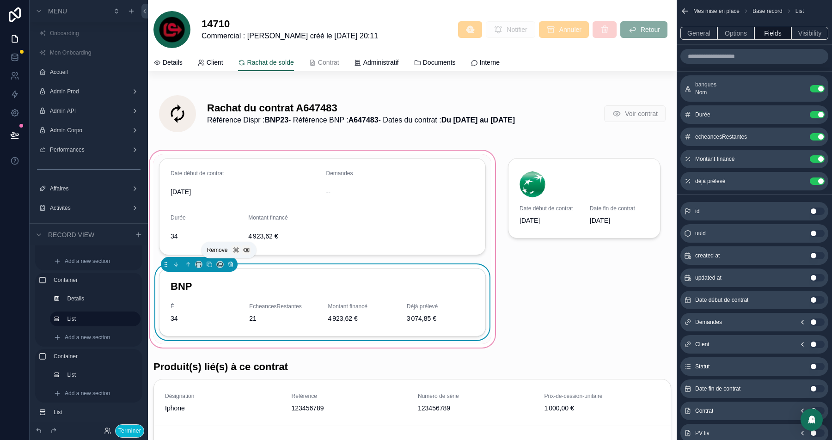
click at [231, 264] on icon "scrollable content" at bounding box center [230, 264] width 6 height 6
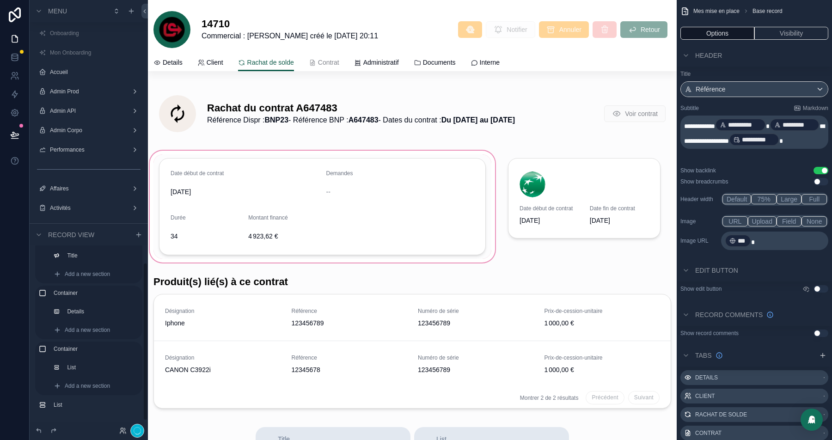
scroll to position [19, 0]
click at [331, 194] on div "scrollable content" at bounding box center [322, 207] width 349 height 116
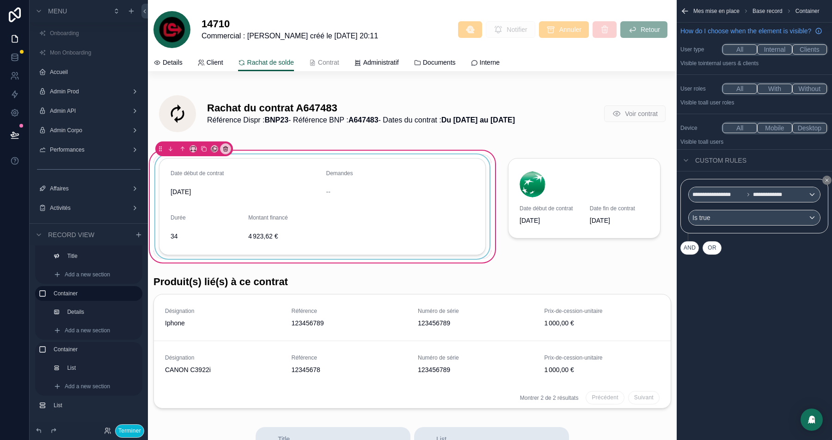
click at [395, 200] on div "scrollable content" at bounding box center [322, 206] width 338 height 104
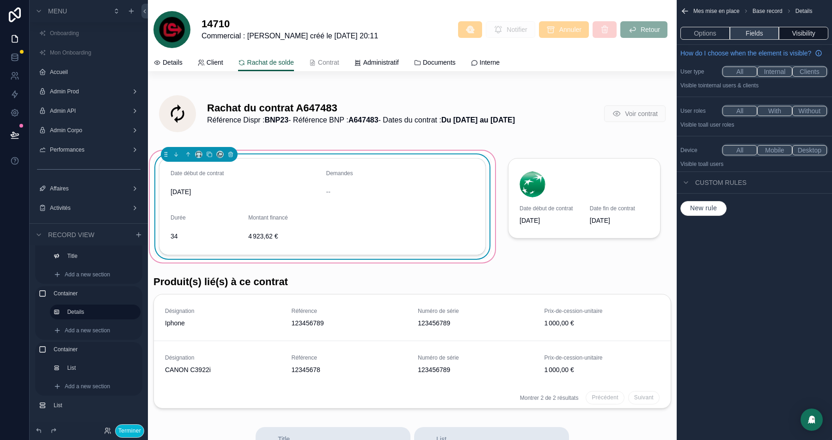
click at [758, 31] on button "Fields" at bounding box center [754, 33] width 49 height 13
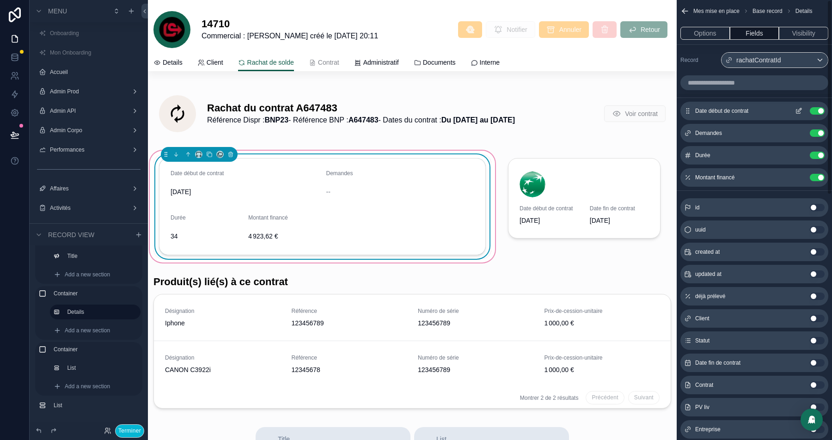
click at [815, 106] on div "Date début de contrat Use setting" at bounding box center [754, 111] width 148 height 18
click at [815, 109] on button "Use setting" at bounding box center [817, 110] width 15 height 7
click at [815, 129] on button "Use setting" at bounding box center [817, 132] width 15 height 7
click at [815, 152] on button "Use setting" at bounding box center [817, 155] width 15 height 7
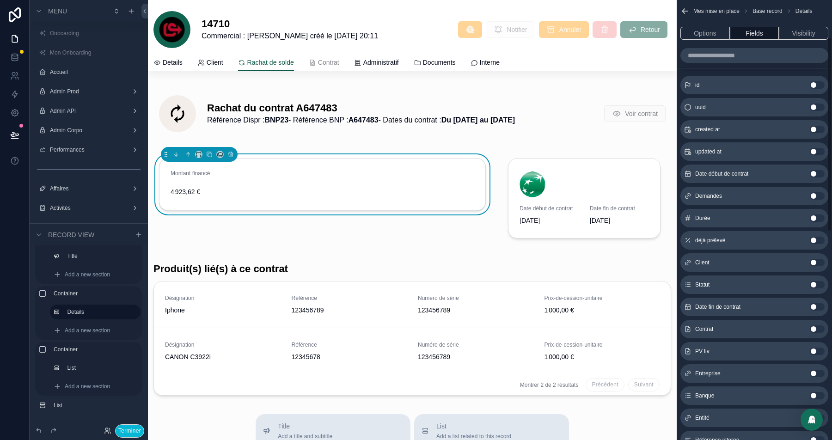
scroll to position [91, 0]
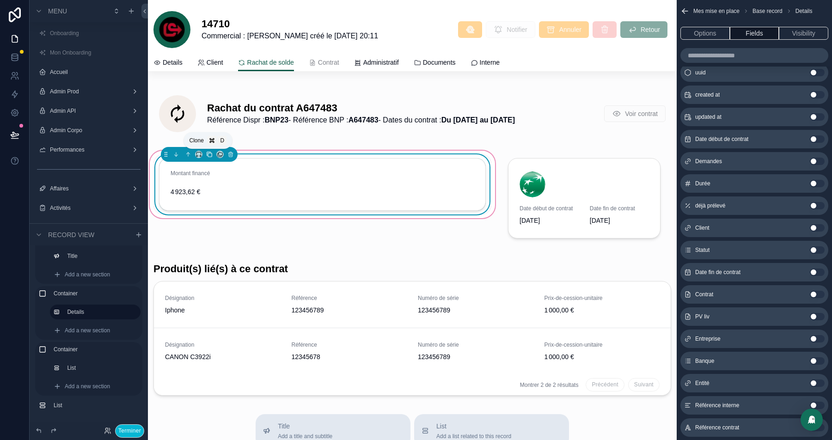
click at [213, 155] on button "scrollable content" at bounding box center [209, 154] width 10 height 10
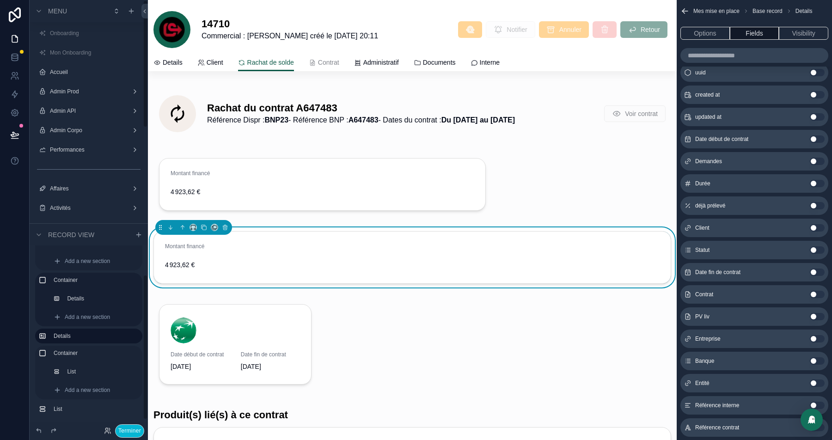
scroll to position [37, 0]
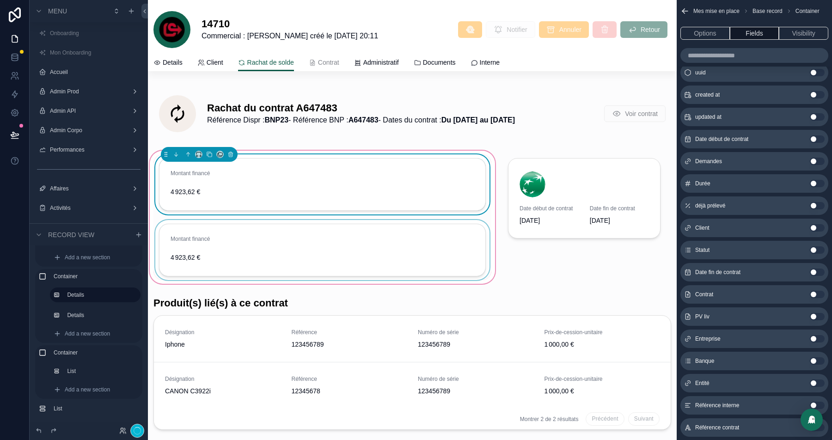
click at [213, 226] on div "scrollable content" at bounding box center [322, 250] width 338 height 60
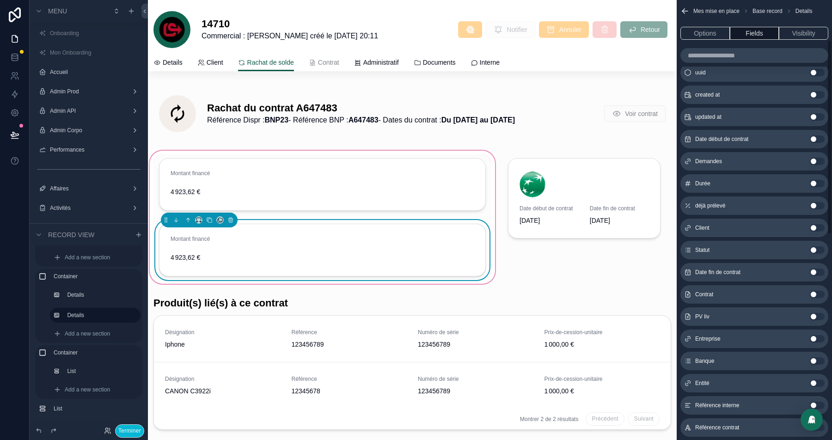
scroll to position [0, 0]
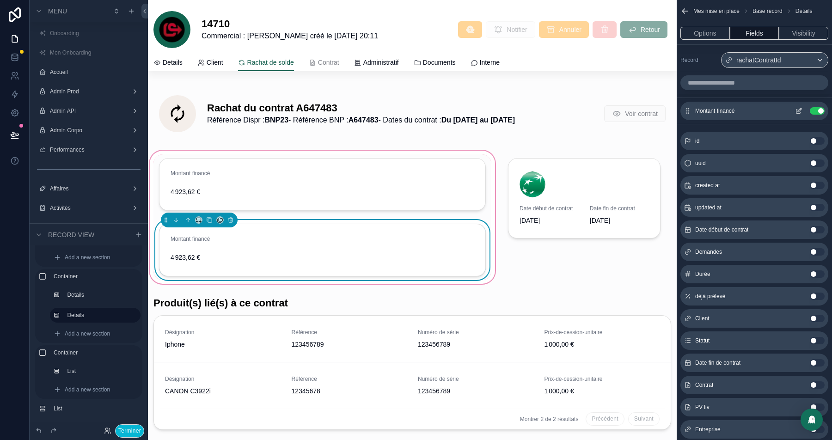
click at [815, 109] on button "Use setting" at bounding box center [817, 110] width 15 height 7
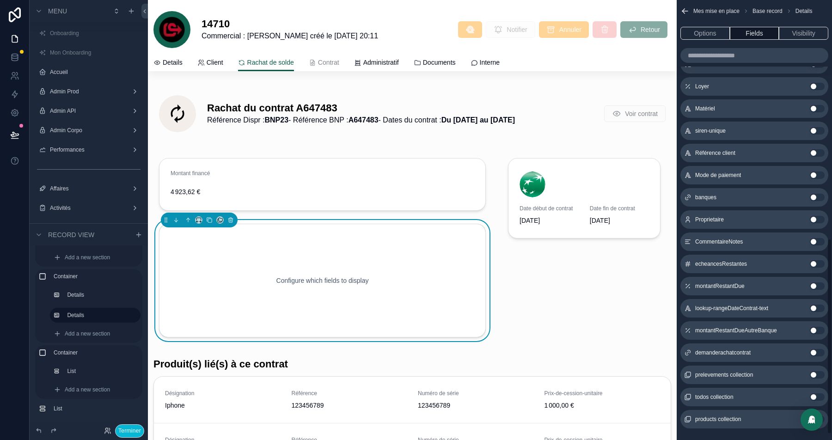
scroll to position [538, 0]
click at [364, 190] on div "scrollable content" at bounding box center [322, 184] width 338 height 60
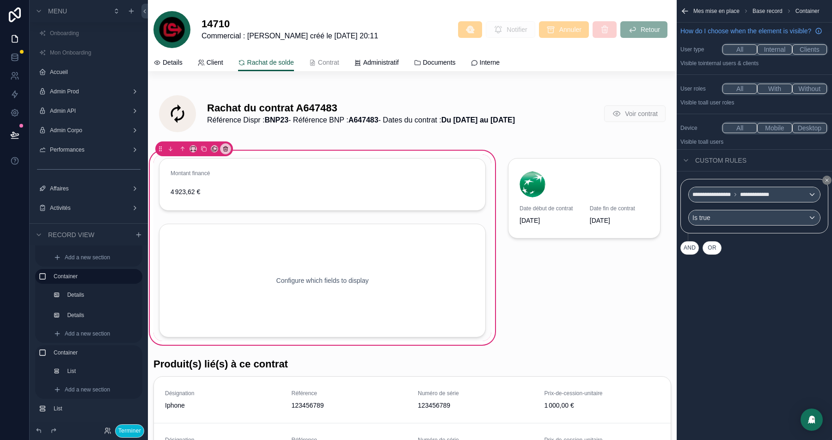
scroll to position [0, 0]
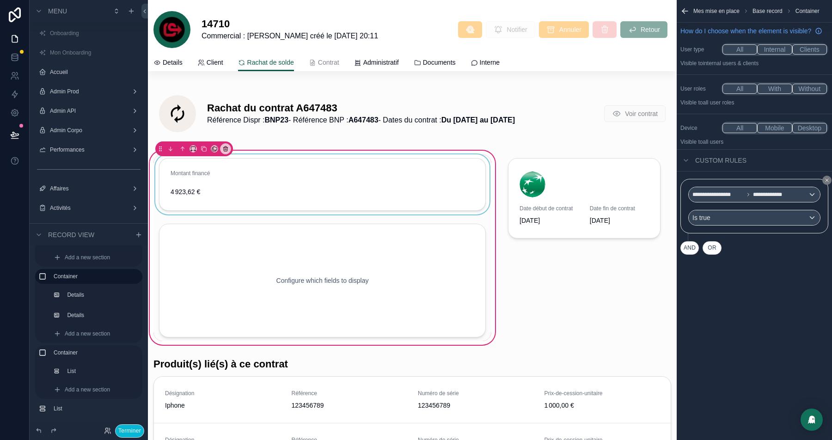
click at [349, 181] on div "scrollable content" at bounding box center [322, 184] width 338 height 60
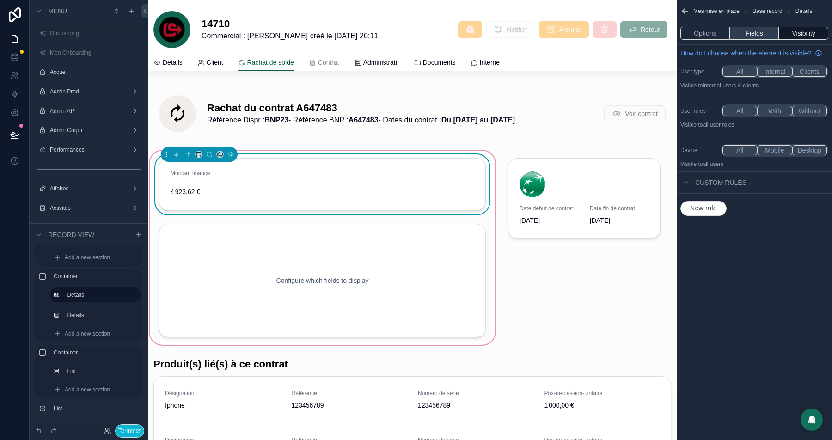
click at [758, 33] on button "Fields" at bounding box center [754, 33] width 49 height 13
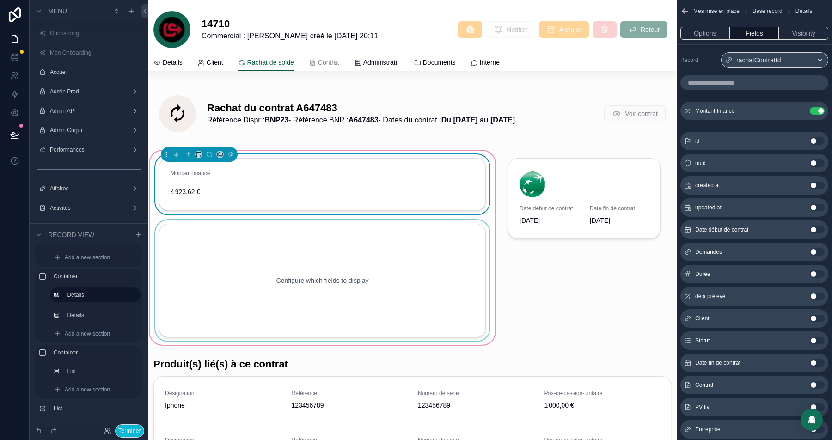
click at [332, 287] on div "scrollable content" at bounding box center [322, 280] width 338 height 121
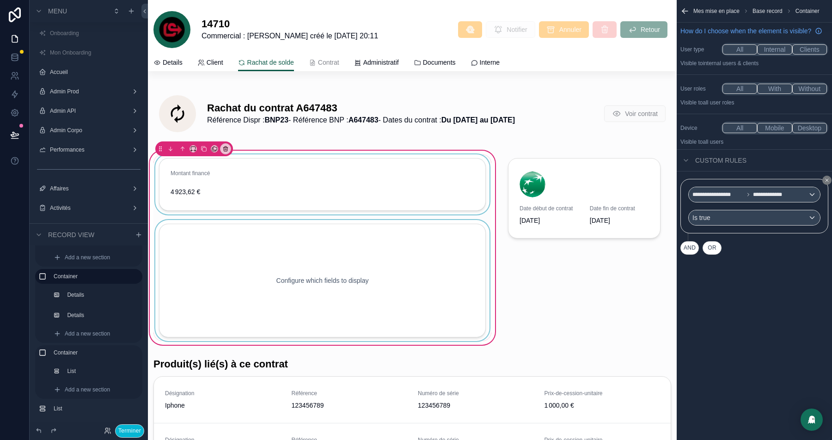
click at [439, 286] on div "scrollable content" at bounding box center [322, 280] width 338 height 121
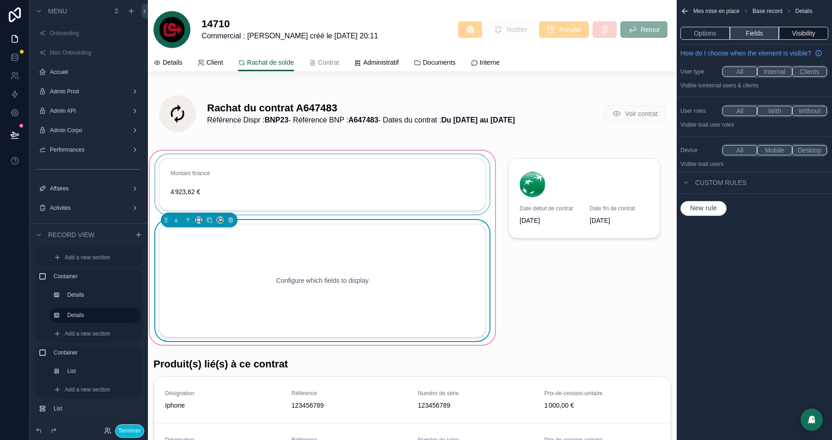
click at [769, 33] on button "Fields" at bounding box center [754, 33] width 49 height 13
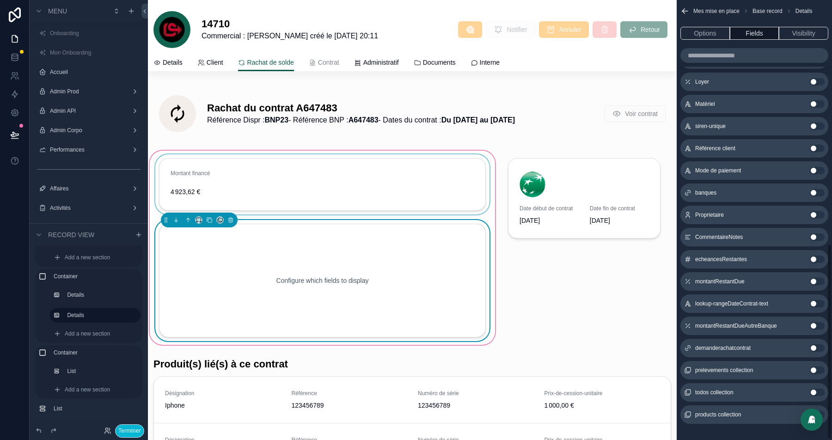
scroll to position [551, 0]
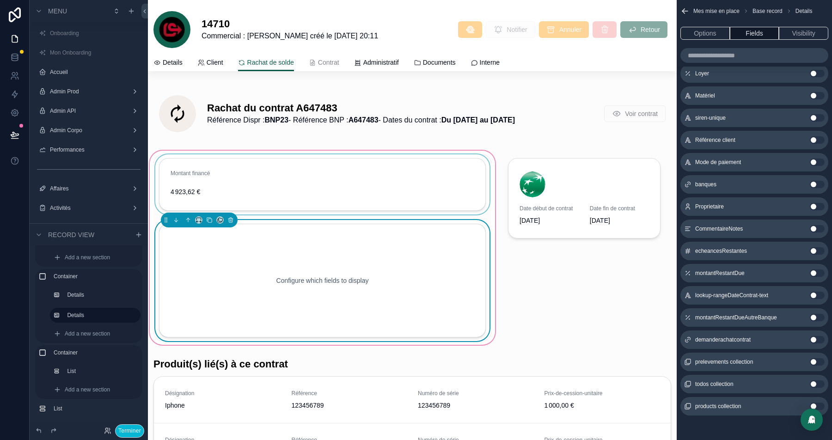
click at [817, 272] on button "Use setting" at bounding box center [817, 272] width 15 height 7
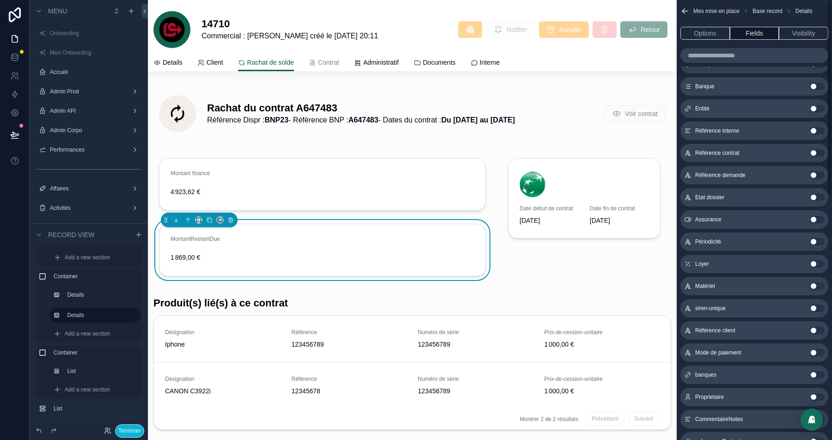
scroll to position [0, 0]
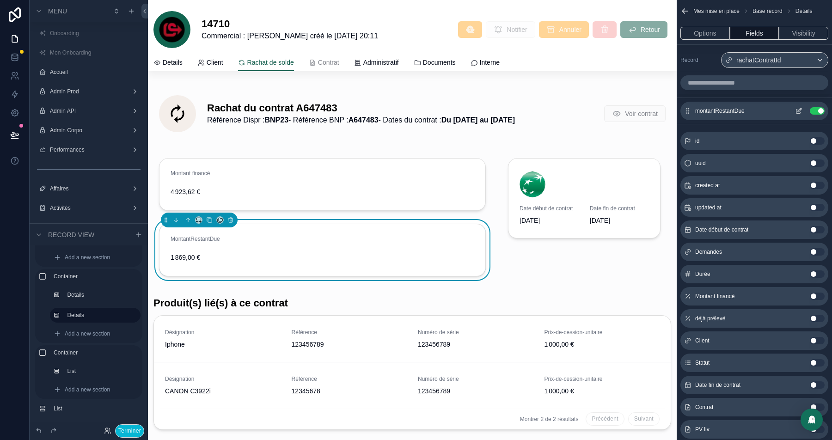
click at [797, 109] on icon "scrollable content" at bounding box center [798, 110] width 7 height 7
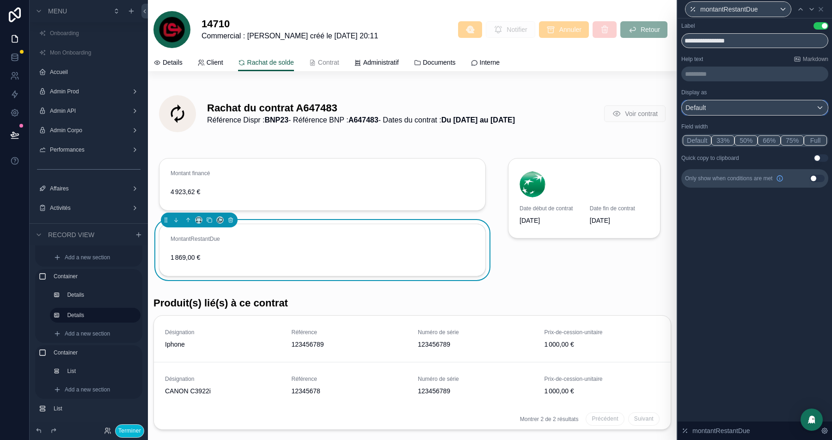
click at [785, 111] on div "Default" at bounding box center [755, 107] width 146 height 15
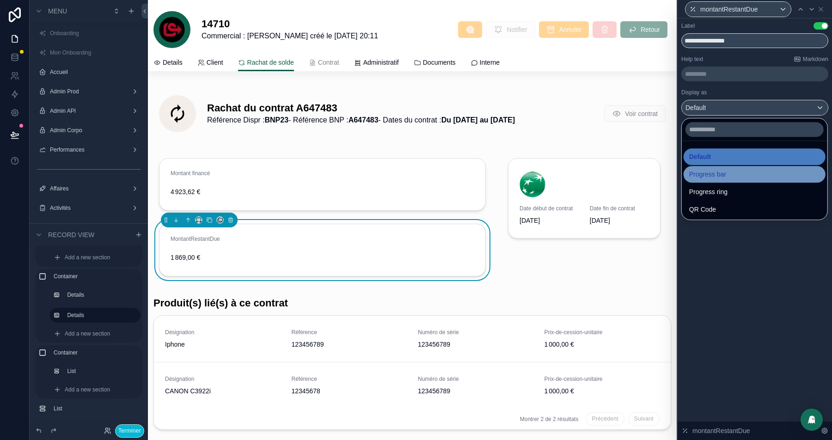
click at [743, 174] on div "Progress bar" at bounding box center [754, 174] width 131 height 11
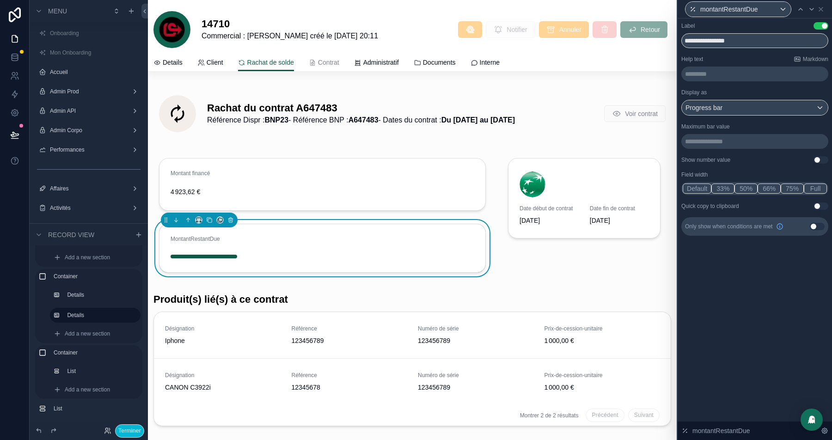
click at [722, 141] on p "**********" at bounding box center [755, 141] width 141 height 9
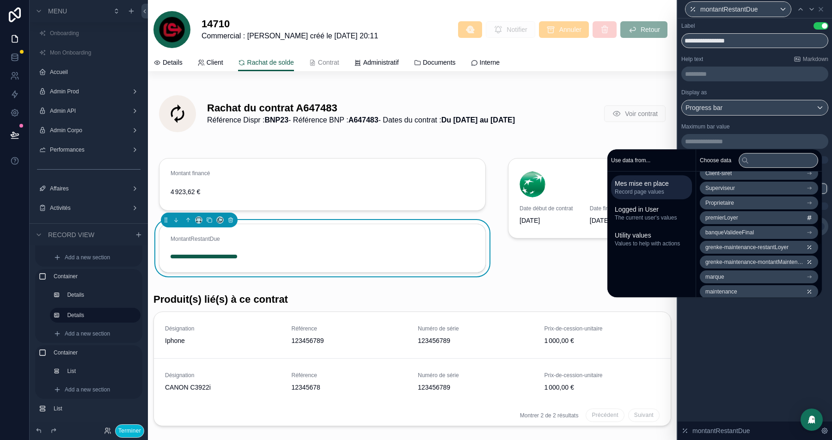
scroll to position [165, 0]
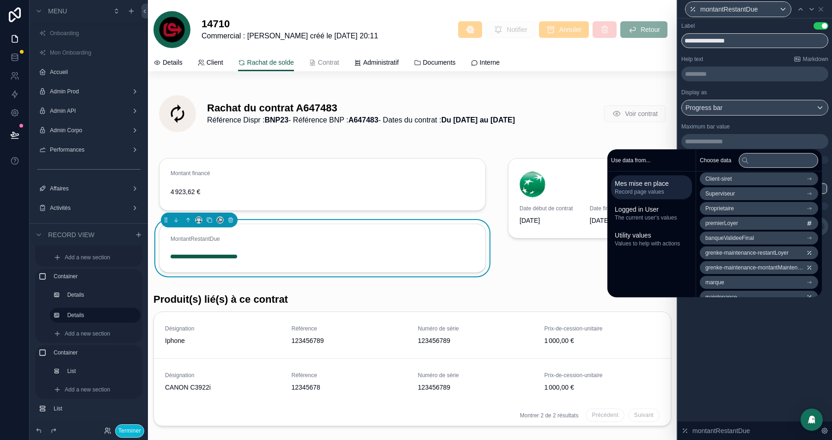
click at [730, 123] on label "Maximum bar value" at bounding box center [705, 126] width 49 height 7
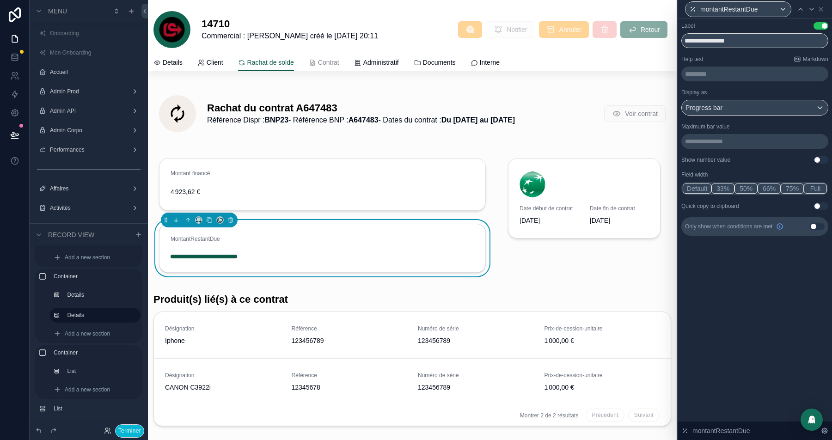
click at [822, 28] on button "Use setting" at bounding box center [821, 25] width 15 height 7
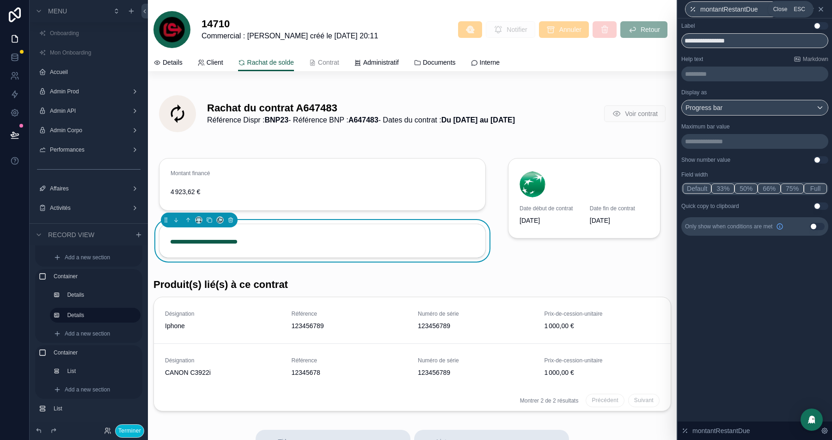
click at [820, 9] on icon at bounding box center [821, 9] width 4 height 4
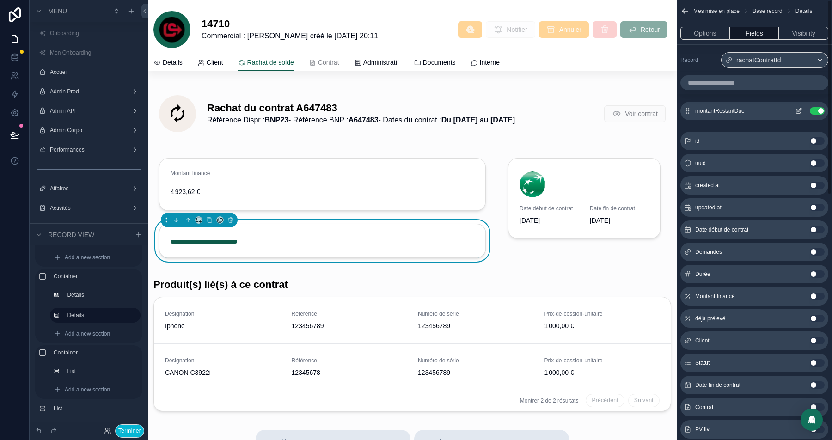
click at [817, 107] on button "Use setting" at bounding box center [817, 110] width 15 height 7
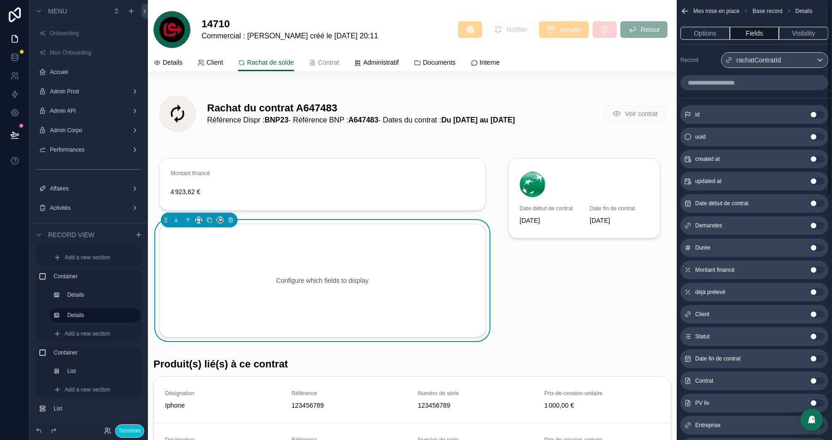
scroll to position [7, 0]
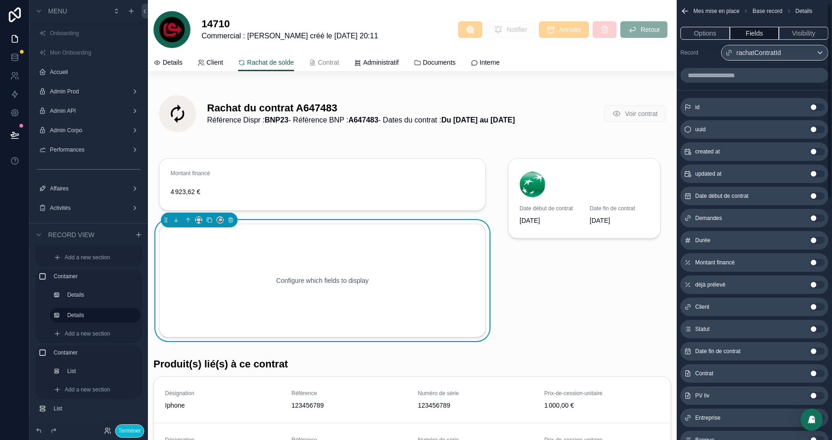
click at [817, 282] on button "Use setting" at bounding box center [817, 284] width 15 height 7
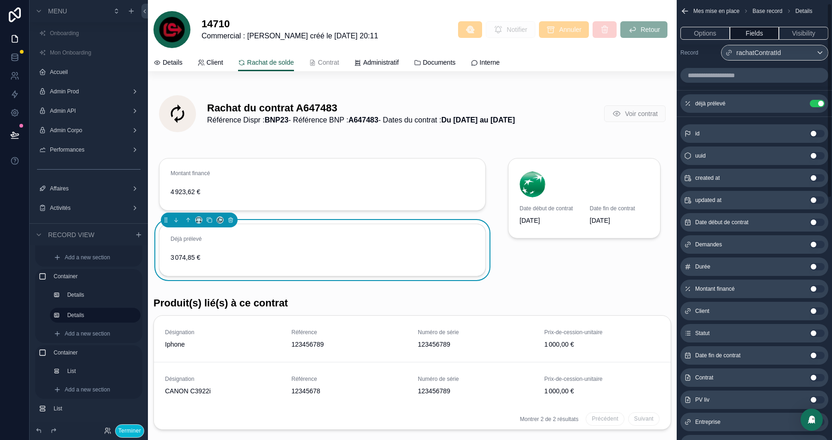
scroll to position [0, 0]
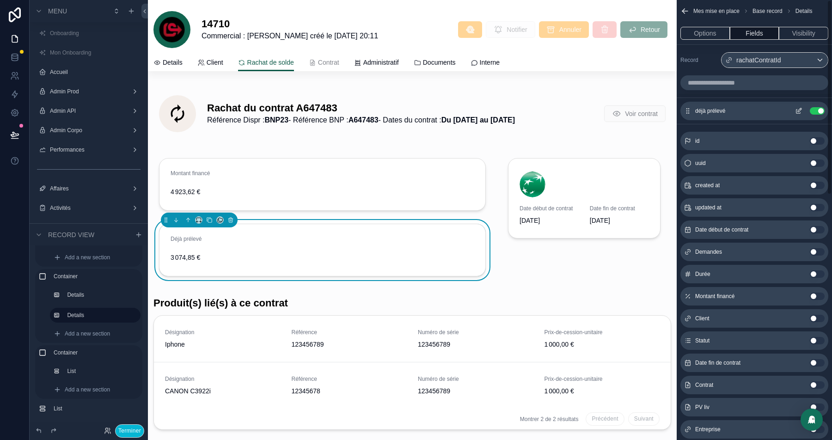
click at [796, 108] on icon "scrollable content" at bounding box center [798, 110] width 7 height 7
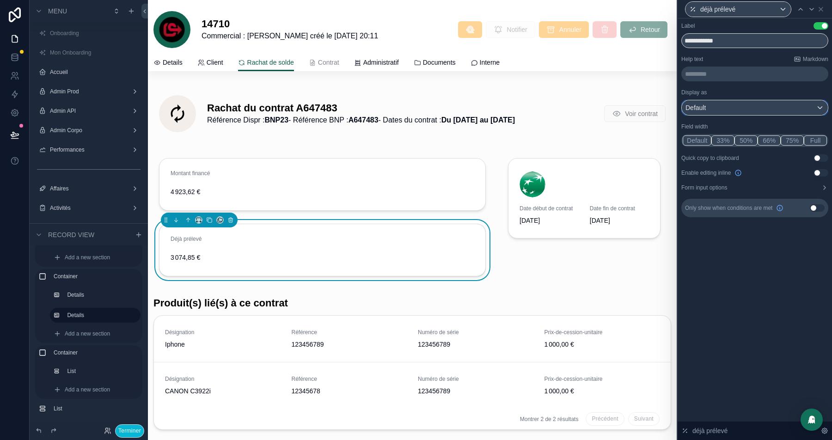
click at [766, 112] on div "Default" at bounding box center [755, 107] width 146 height 15
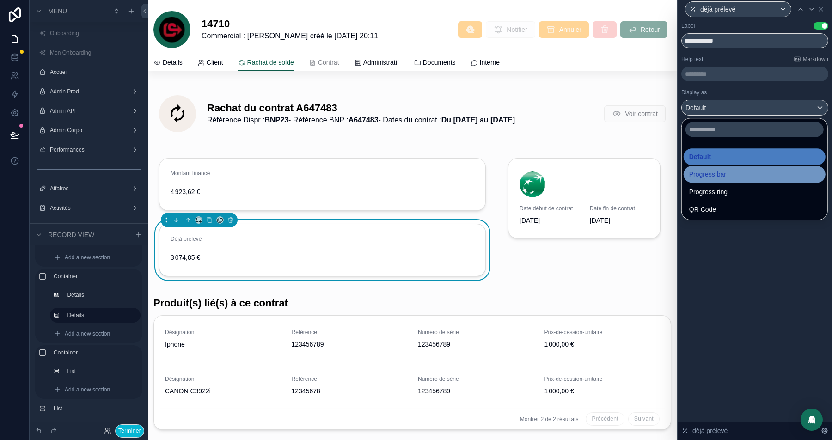
click at [718, 177] on span "Progress bar" at bounding box center [707, 174] width 37 height 11
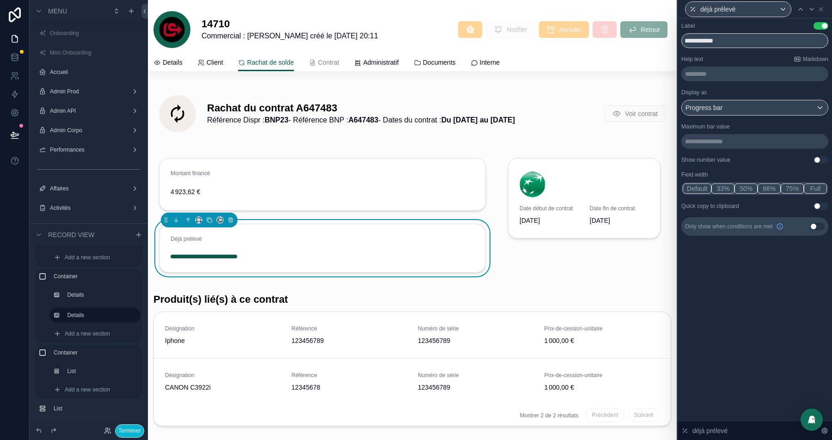
click at [748, 142] on p "**********" at bounding box center [755, 141] width 141 height 9
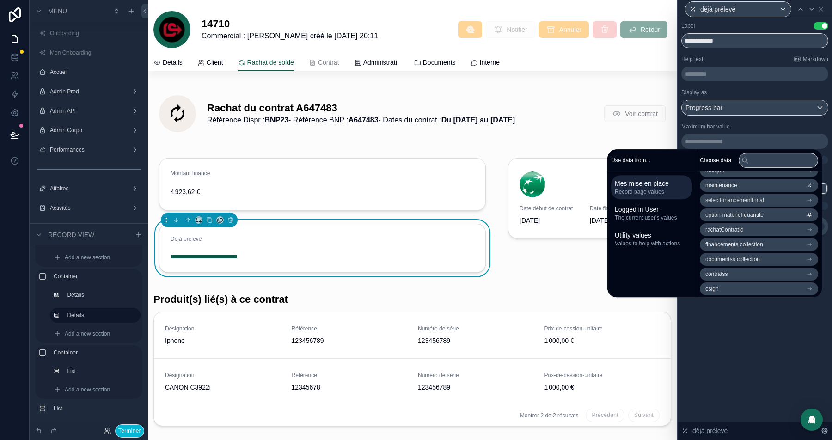
click at [731, 225] on li "rachatContratId" at bounding box center [759, 229] width 118 height 13
click at [745, 246] on span "Montant financé" at bounding box center [724, 248] width 39 height 7
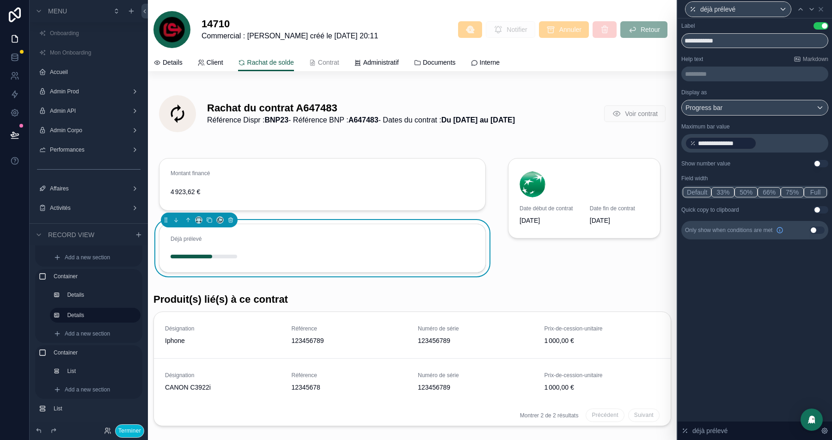
click at [792, 85] on div "**********" at bounding box center [754, 130] width 147 height 217
click at [819, 189] on button "Full" at bounding box center [815, 192] width 23 height 10
click at [817, 164] on button "Use setting" at bounding box center [821, 163] width 15 height 7
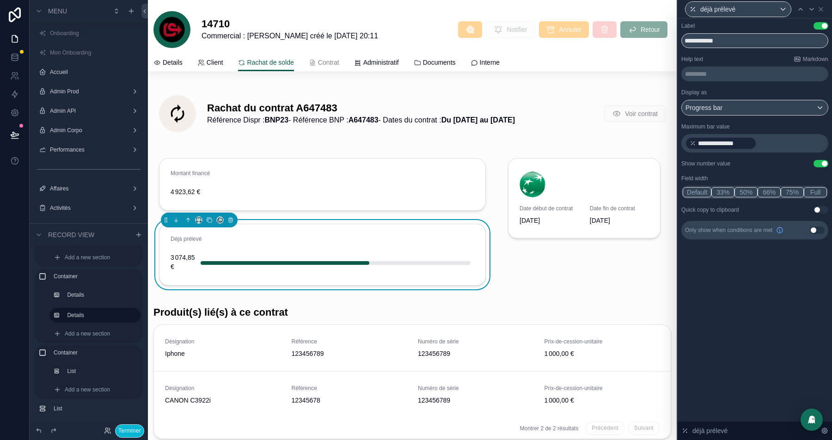
click at [817, 164] on button "Use setting" at bounding box center [821, 163] width 15 height 7
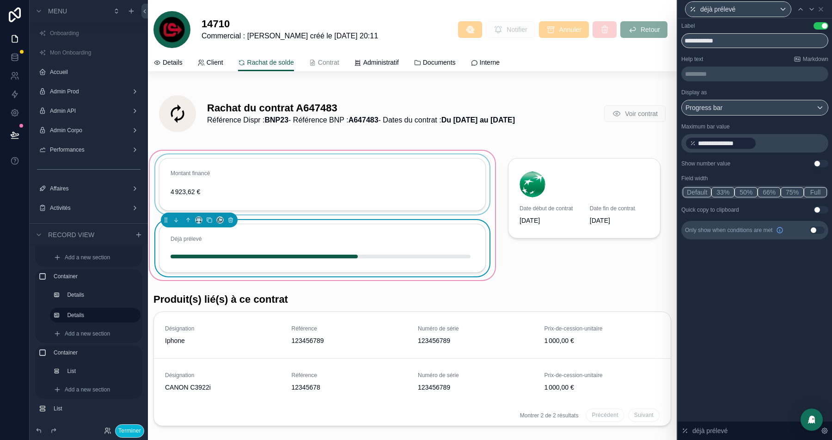
click at [268, 192] on div "scrollable content" at bounding box center [322, 184] width 338 height 60
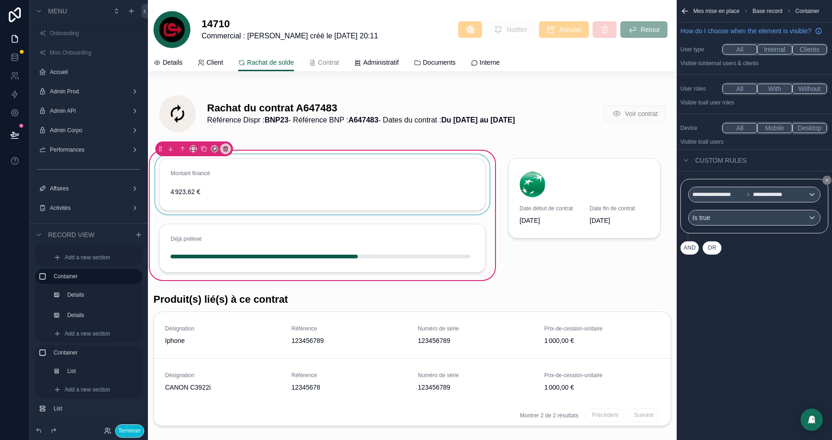
click at [392, 186] on div "scrollable content" at bounding box center [322, 184] width 338 height 60
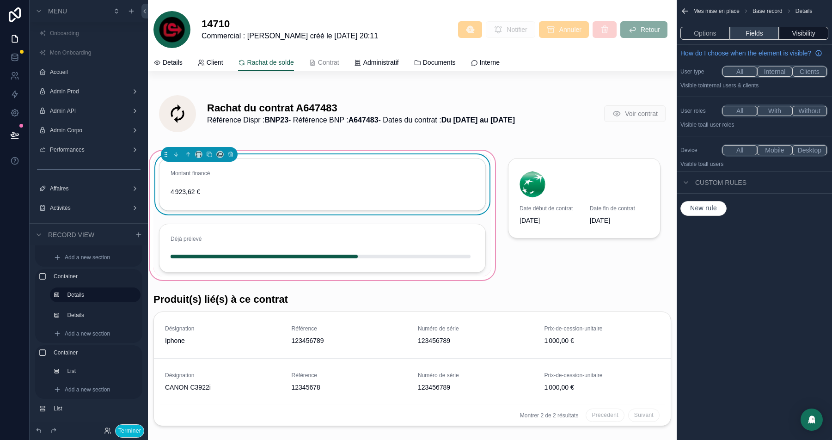
click at [755, 33] on button "Fields" at bounding box center [754, 33] width 49 height 13
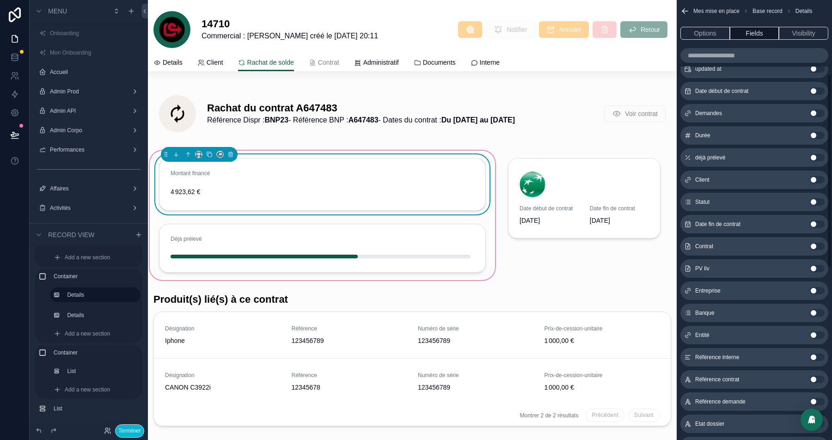
scroll to position [138, 0]
click at [815, 136] on button "Use setting" at bounding box center [817, 135] width 15 height 7
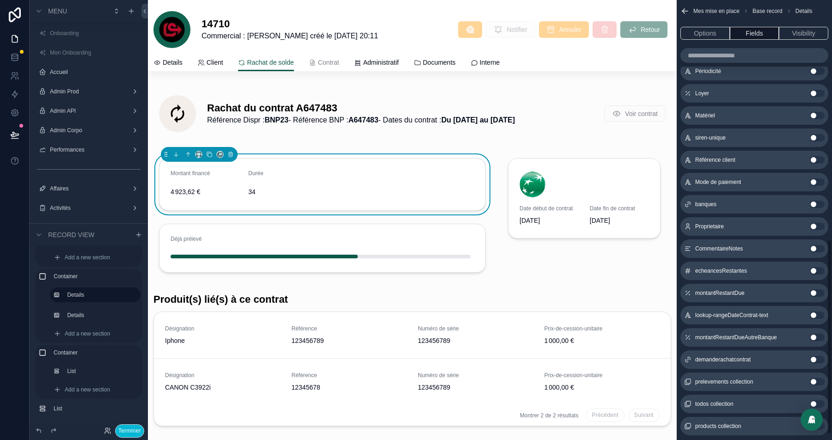
scroll to position [534, 0]
click at [817, 269] on button "Use setting" at bounding box center [817, 272] width 15 height 7
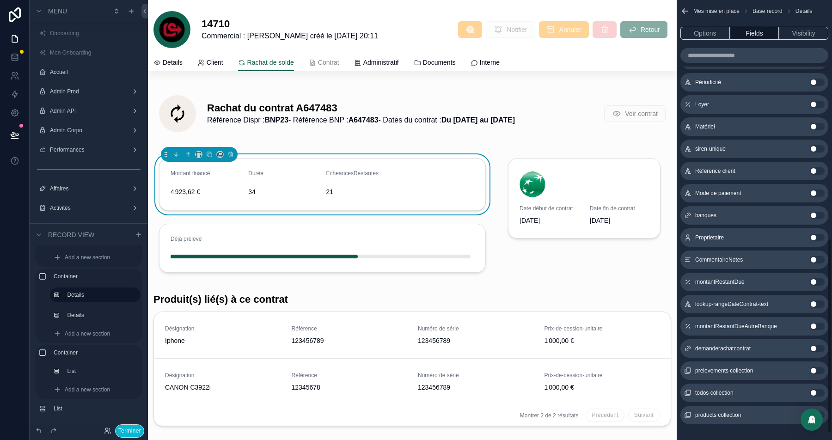
scroll to position [555, 0]
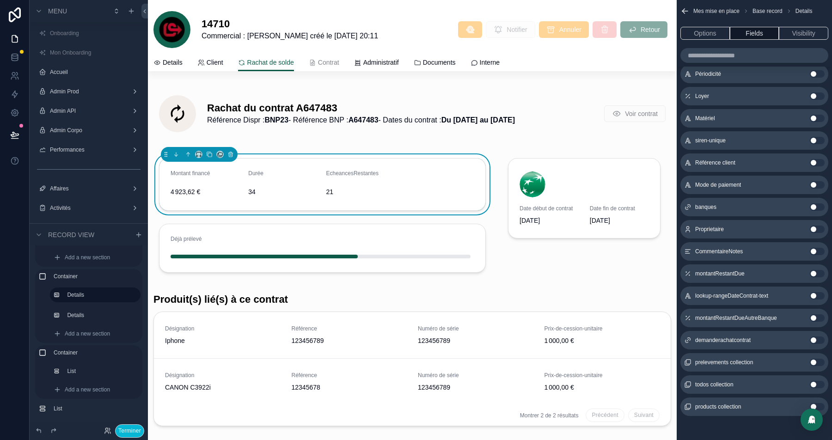
click at [814, 270] on button "Use setting" at bounding box center [817, 273] width 15 height 7
click at [817, 316] on button "Use setting" at bounding box center [817, 317] width 15 height 7
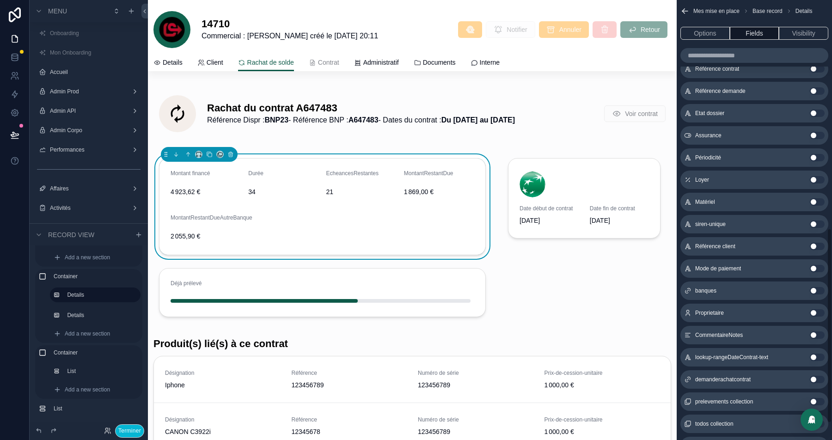
scroll to position [511, 0]
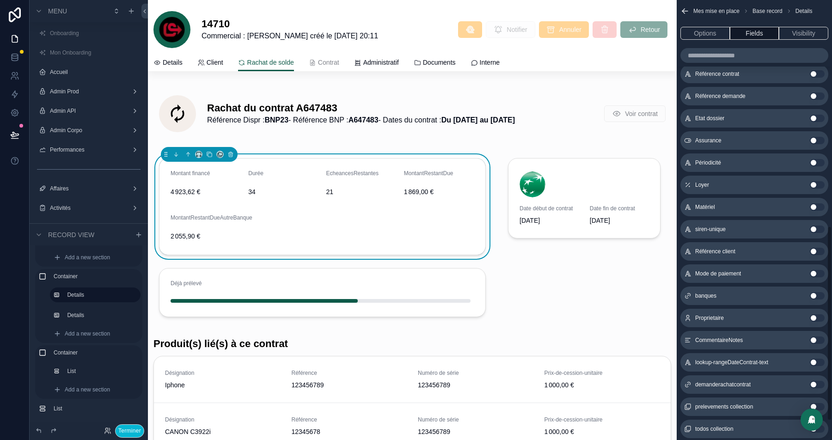
click at [818, 184] on button "Use setting" at bounding box center [817, 184] width 15 height 7
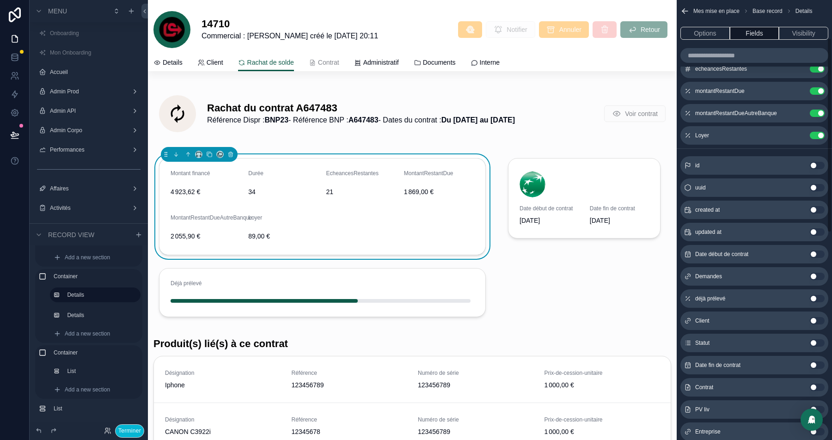
scroll to position [0, 0]
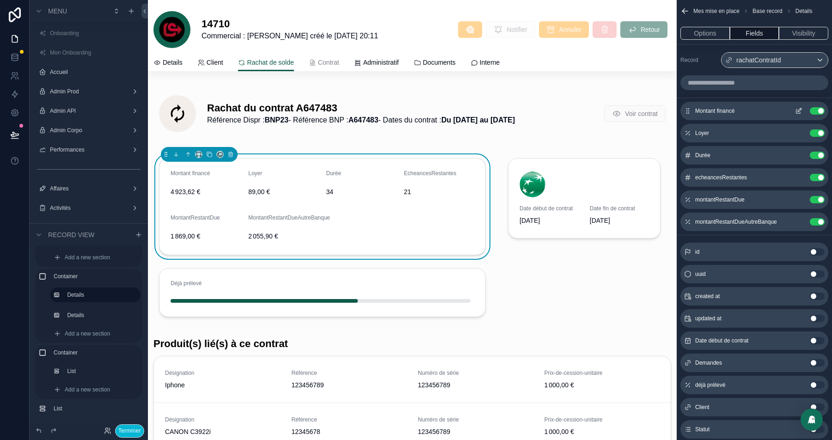
click at [800, 112] on icon "scrollable content" at bounding box center [798, 112] width 4 height 4
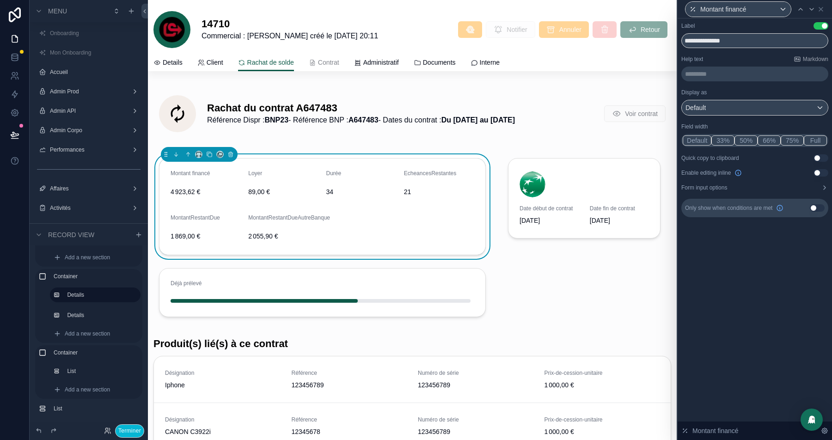
click at [818, 208] on button "Use setting" at bounding box center [817, 207] width 15 height 7
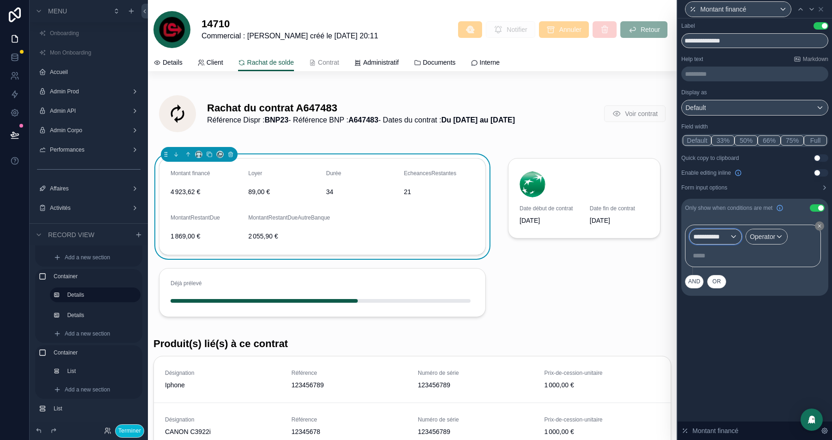
click at [734, 240] on div "**********" at bounding box center [716, 236] width 52 height 15
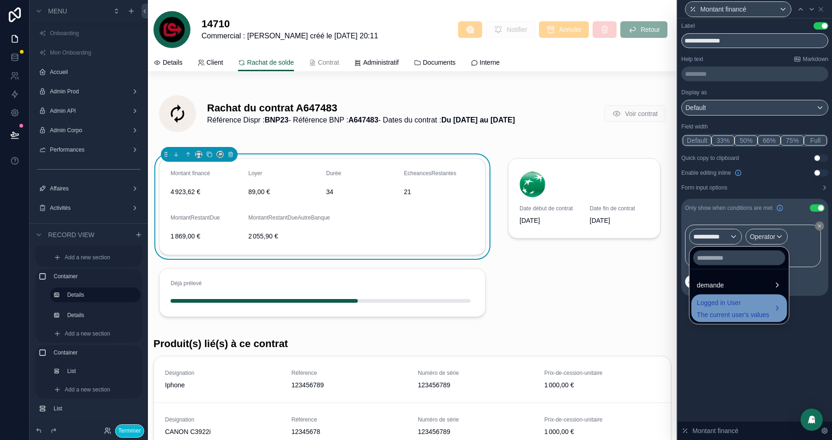
click at [723, 299] on span "Logged in User" at bounding box center [733, 302] width 73 height 11
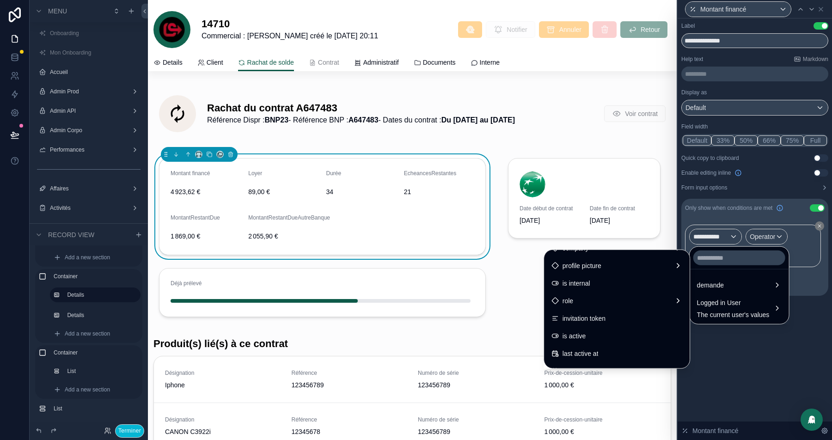
scroll to position [83, 0]
click at [598, 303] on div "role" at bounding box center [616, 299] width 131 height 11
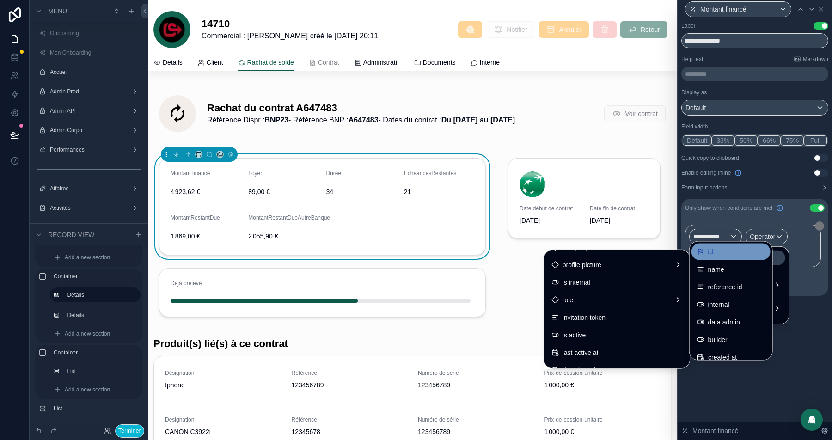
click at [715, 250] on div "id" at bounding box center [731, 251] width 68 height 11
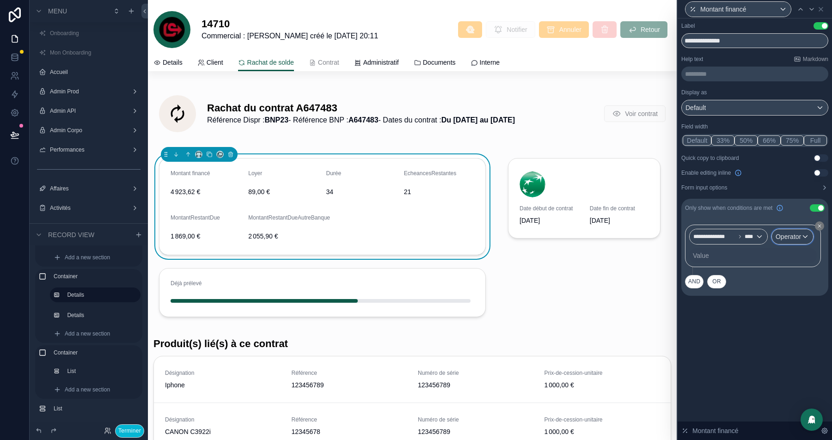
click at [787, 234] on span "Operator" at bounding box center [788, 236] width 25 height 7
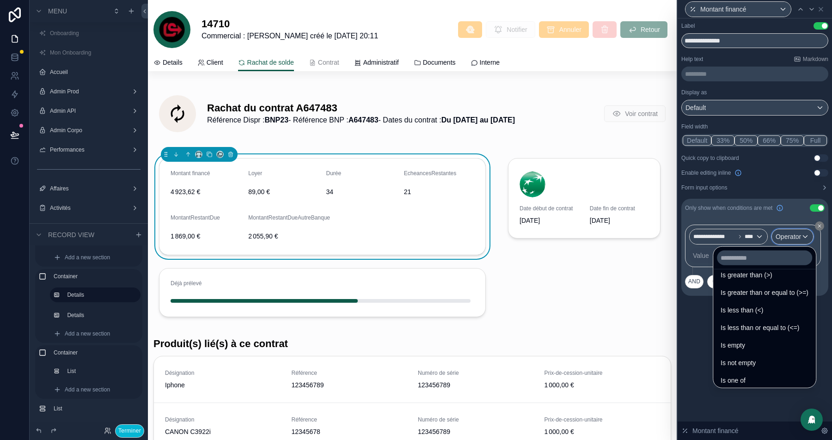
scroll to position [56, 0]
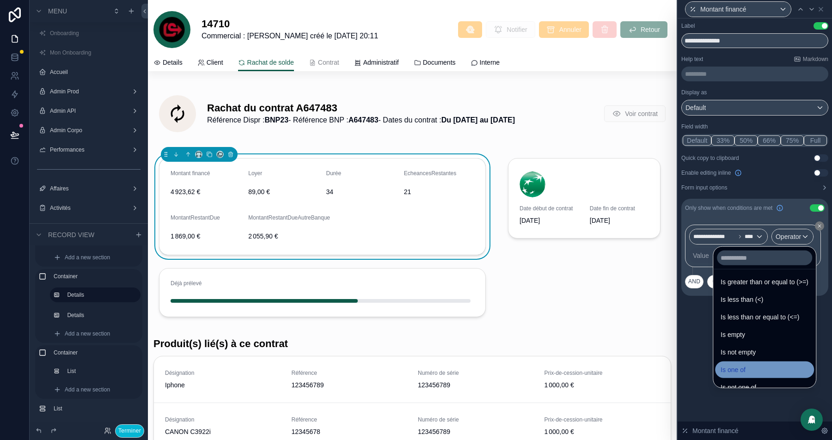
click at [738, 370] on span "Is one of" at bounding box center [733, 369] width 25 height 11
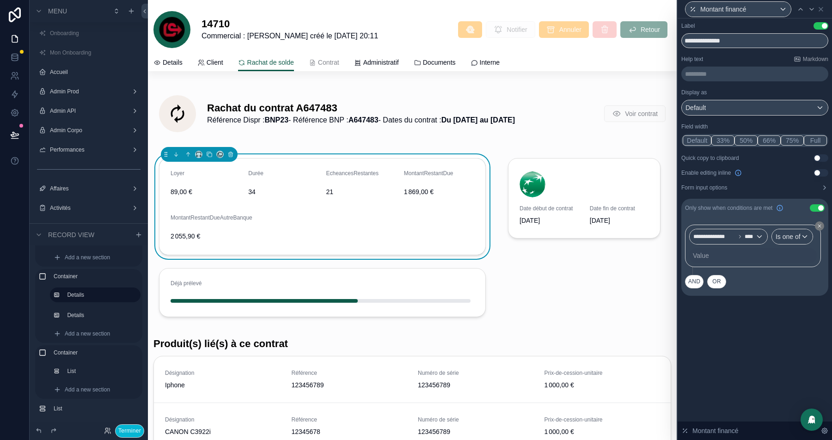
click at [722, 256] on div "Value" at bounding box center [753, 255] width 128 height 15
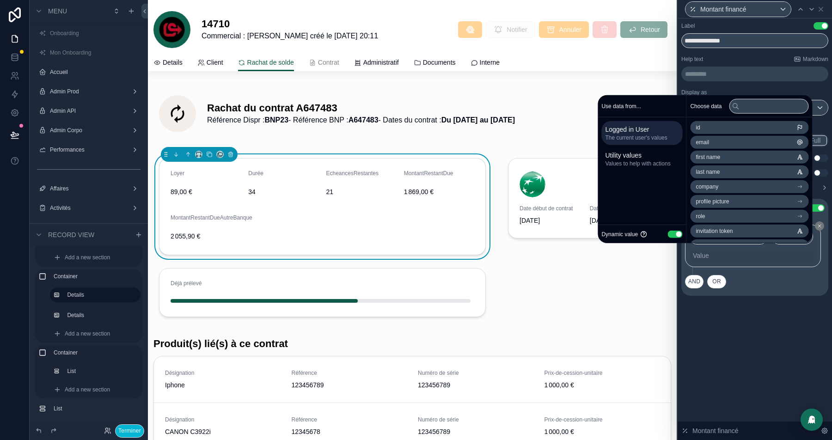
click at [667, 233] on button "Use setting" at bounding box center [674, 233] width 15 height 7
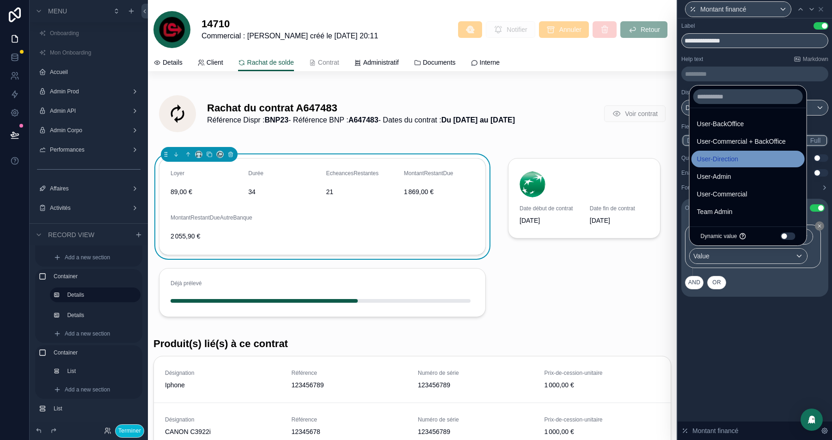
click at [738, 164] on span "User-Direction" at bounding box center [717, 158] width 41 height 11
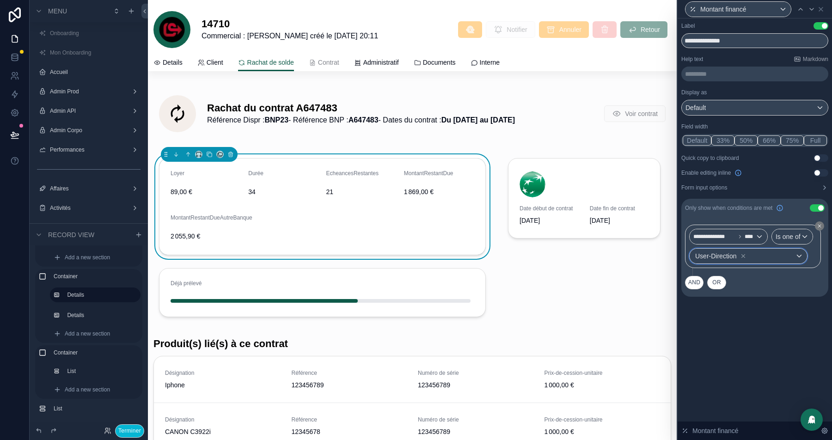
click at [783, 251] on div "User-Direction" at bounding box center [748, 256] width 117 height 15
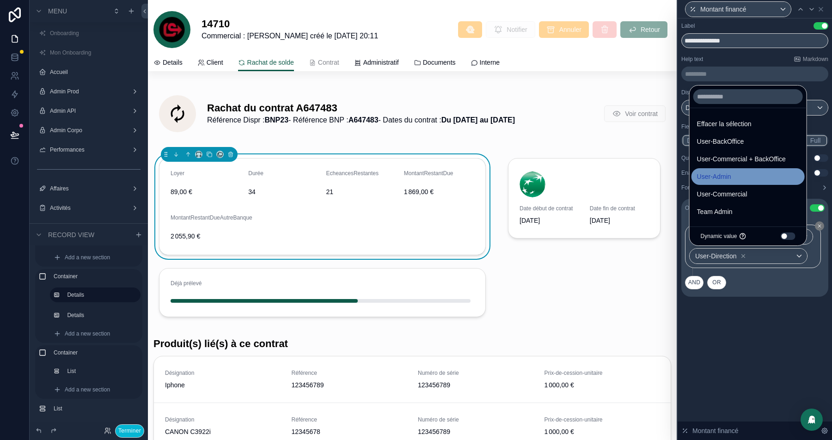
click at [742, 181] on div "User-Admin" at bounding box center [748, 176] width 102 height 11
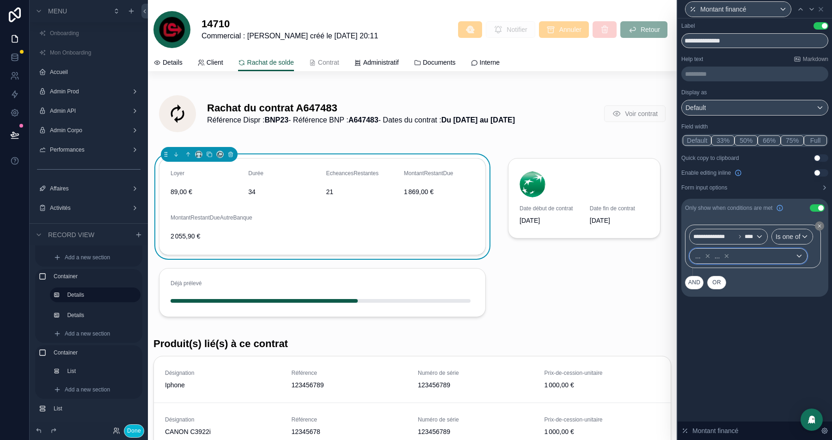
click at [732, 256] on span "... ..." at bounding box center [712, 256] width 38 height 13
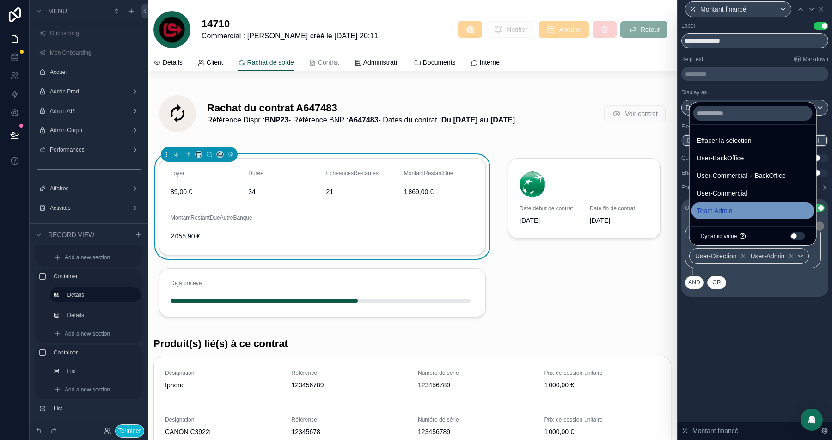
click at [746, 214] on div "Team Admin" at bounding box center [753, 210] width 112 height 11
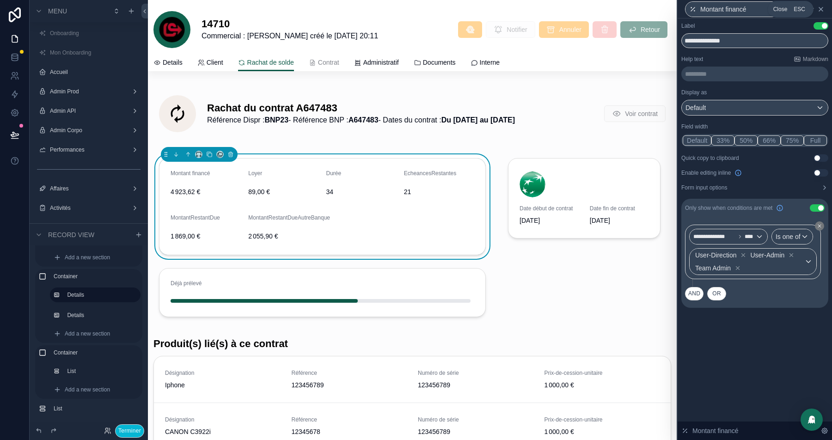
click at [819, 8] on icon at bounding box center [820, 9] width 7 height 7
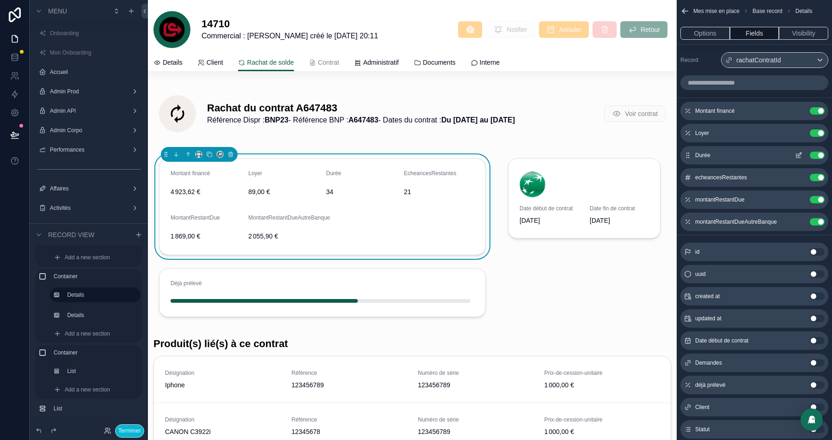
click at [800, 153] on icon "scrollable content" at bounding box center [798, 155] width 7 height 7
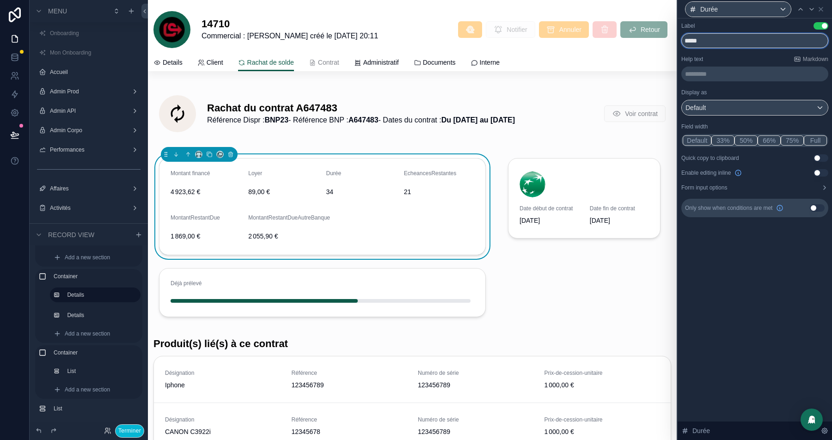
click at [692, 44] on input "*****" at bounding box center [754, 40] width 147 height 15
type input "**********"
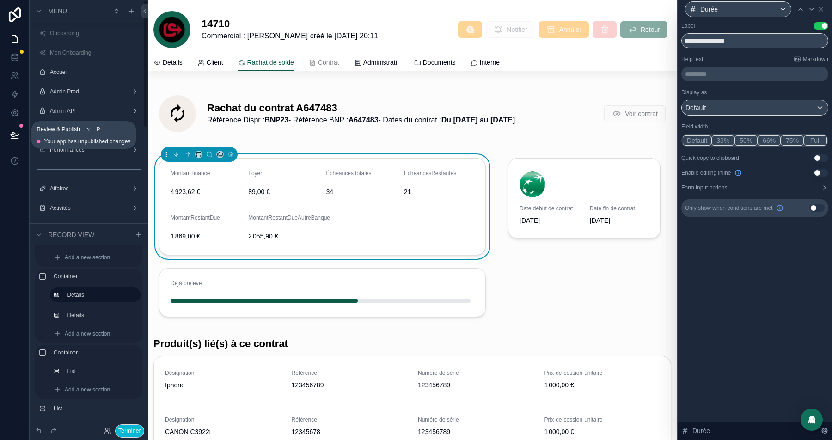
click at [15, 133] on icon at bounding box center [15, 134] width 8 height 5
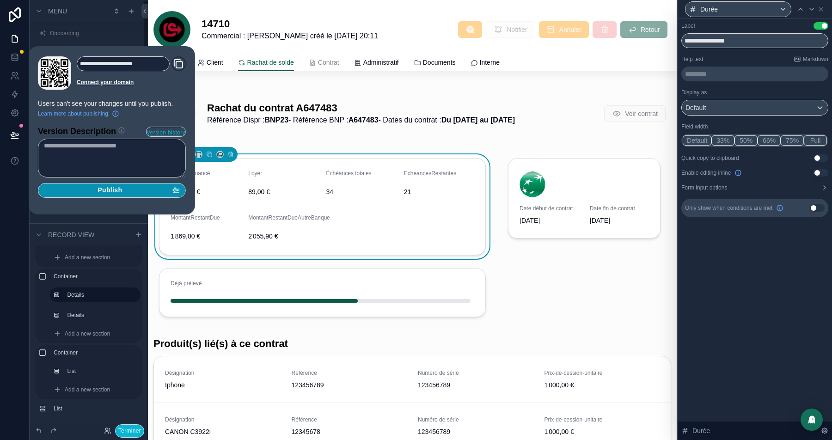
click at [121, 192] on span "Publish" at bounding box center [110, 190] width 24 height 8
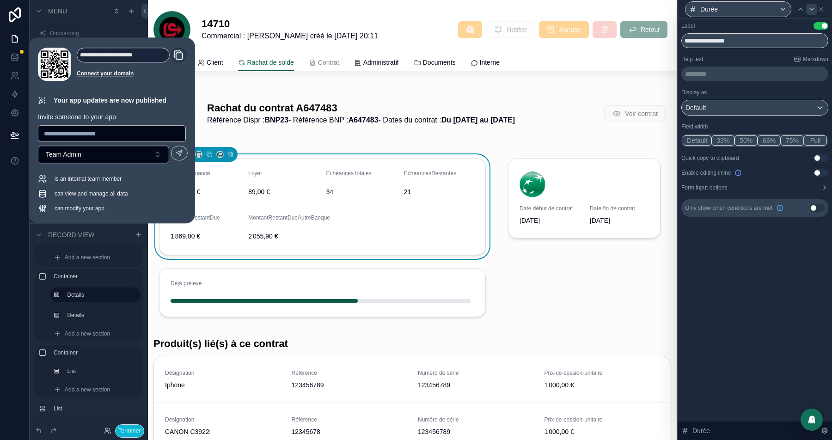
click at [812, 10] on icon at bounding box center [811, 9] width 7 height 7
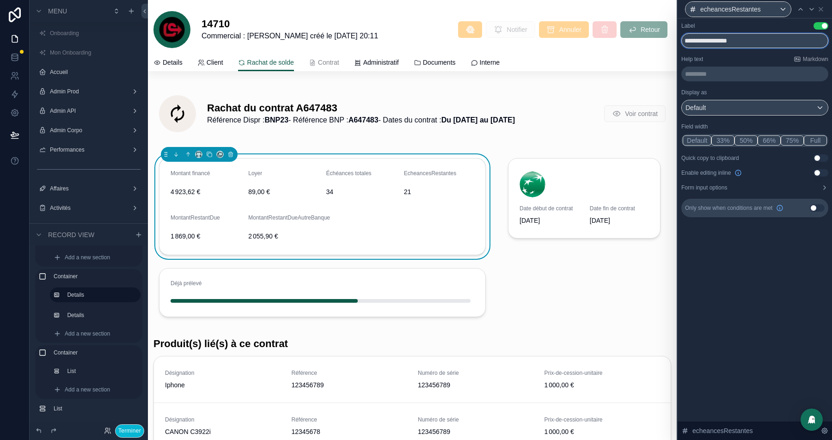
click at [719, 42] on input "**********" at bounding box center [754, 40] width 147 height 15
click at [698, 42] on input "**********" at bounding box center [754, 40] width 147 height 15
type input "**********"
click at [822, 10] on icon at bounding box center [821, 9] width 4 height 4
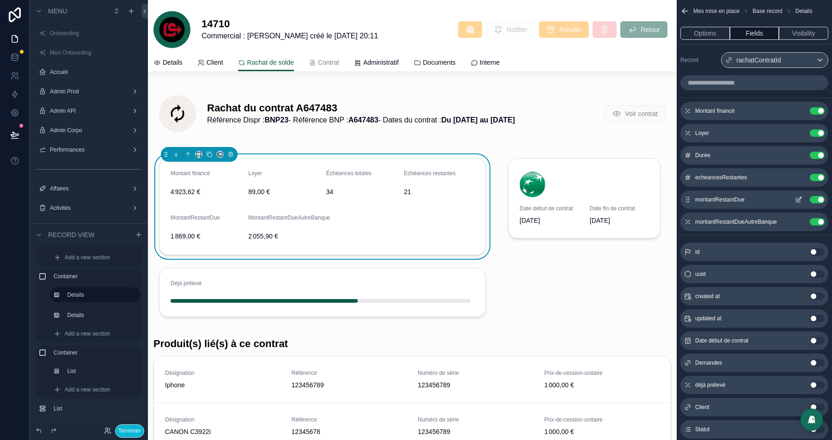
click at [800, 200] on icon "scrollable content" at bounding box center [798, 199] width 7 height 7
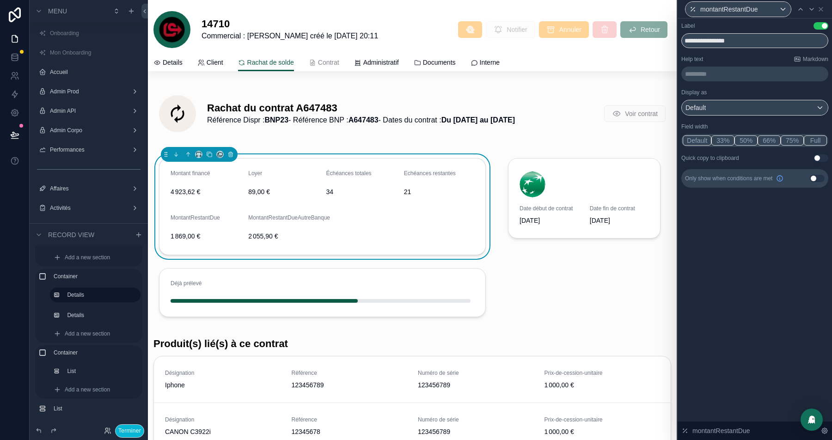
click at [740, 142] on button "50%" at bounding box center [745, 140] width 23 height 10
click at [811, 9] on icon at bounding box center [812, 9] width 4 height 2
click at [752, 139] on button "50%" at bounding box center [745, 140] width 23 height 10
click at [803, 12] on icon at bounding box center [805, 9] width 7 height 7
click at [713, 43] on input "**********" at bounding box center [754, 40] width 147 height 15
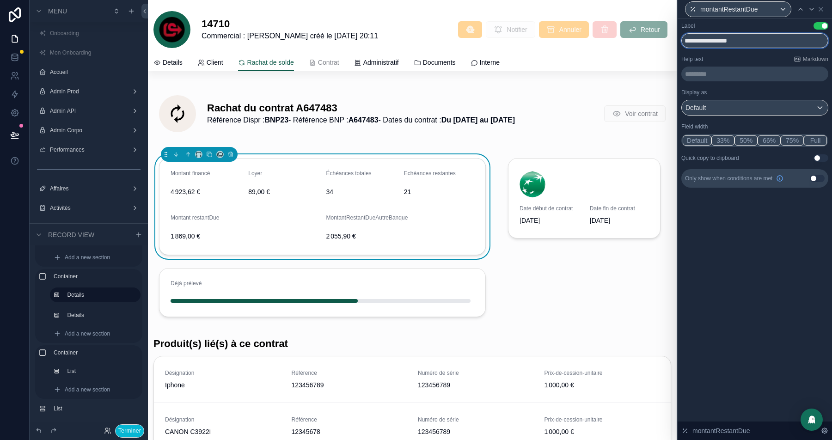
click at [736, 43] on input "**********" at bounding box center [754, 40] width 147 height 15
type input "**********"
click at [725, 73] on p "********* ﻿" at bounding box center [755, 73] width 141 height 9
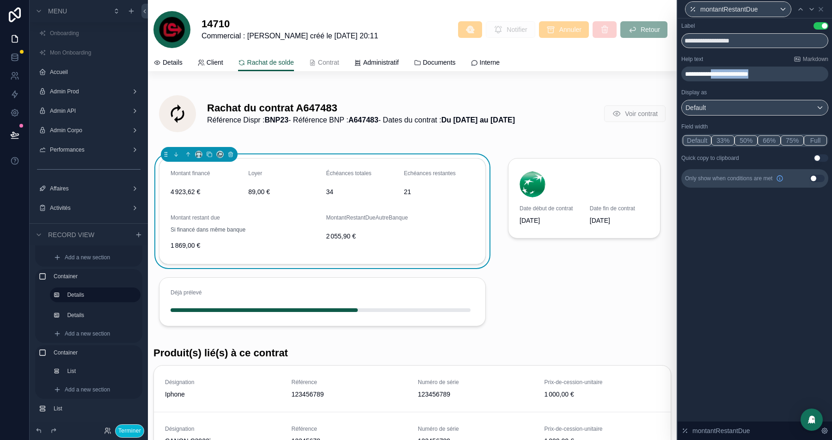
drag, startPoint x: 789, startPoint y: 75, endPoint x: 719, endPoint y: 78, distance: 69.4
click at [719, 78] on p "**********" at bounding box center [755, 73] width 141 height 9
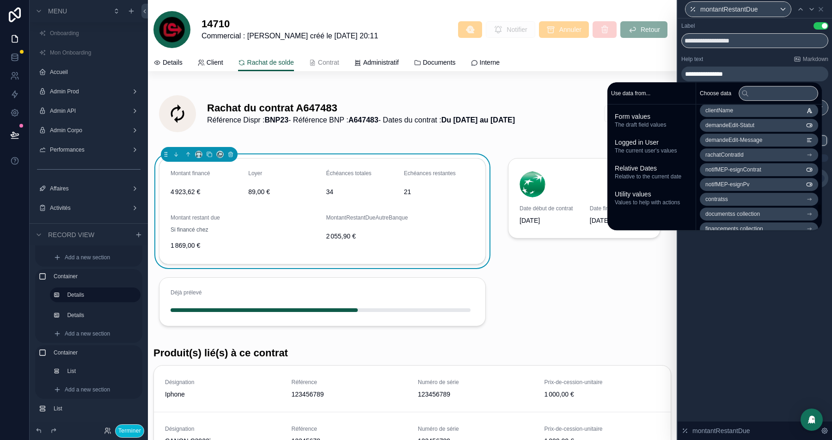
scroll to position [961, 0]
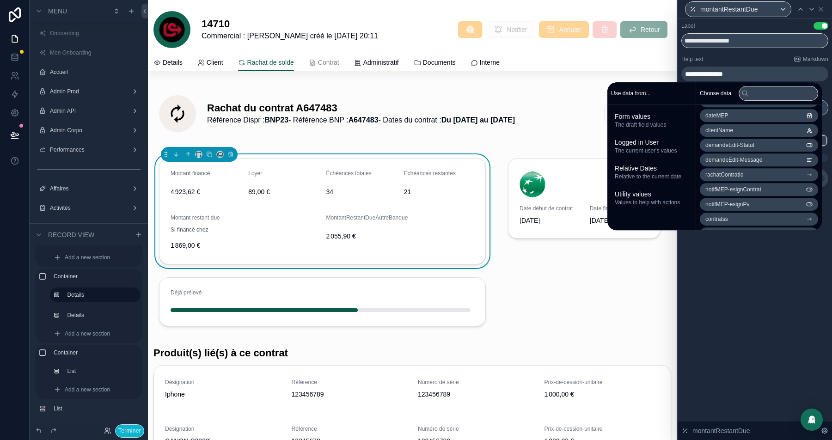
click at [746, 171] on li "rachatContratId" at bounding box center [759, 174] width 118 height 13
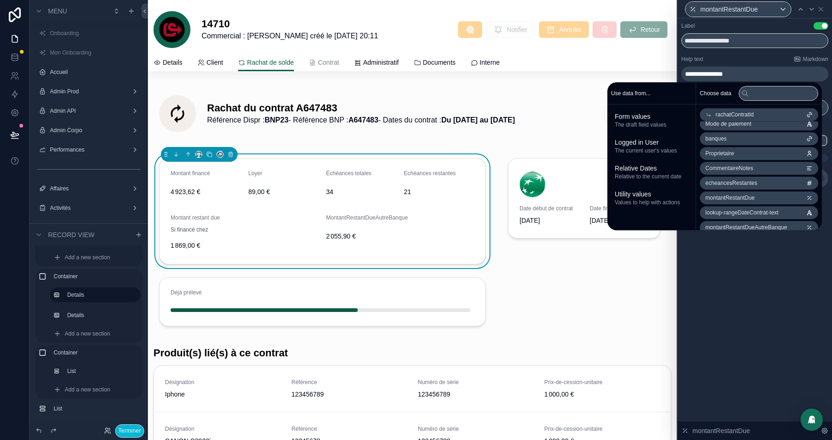
scroll to position [417, 0]
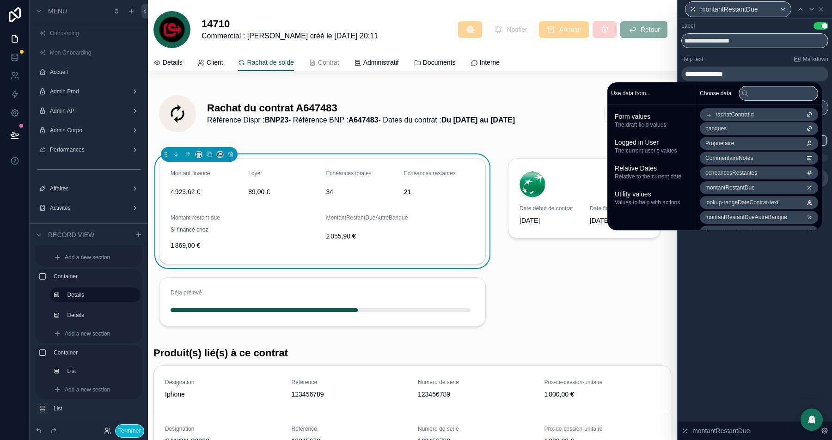
click at [728, 128] on li "banques" at bounding box center [759, 128] width 118 height 13
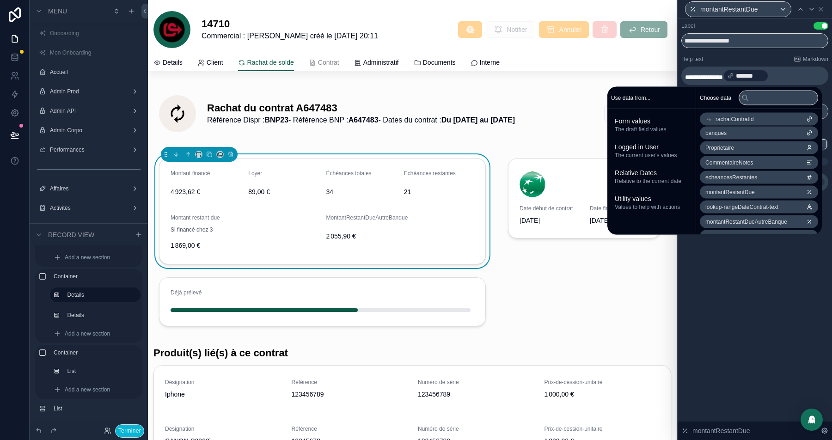
click at [784, 71] on p "**********" at bounding box center [755, 75] width 141 height 15
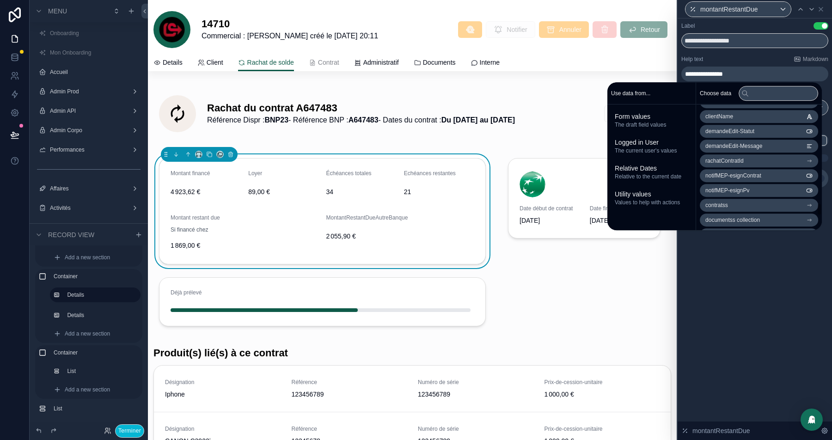
scroll to position [977, 0]
click at [746, 157] on li "rachatContratId" at bounding box center [759, 158] width 118 height 13
click at [758, 187] on li "Banque" at bounding box center [759, 187] width 118 height 13
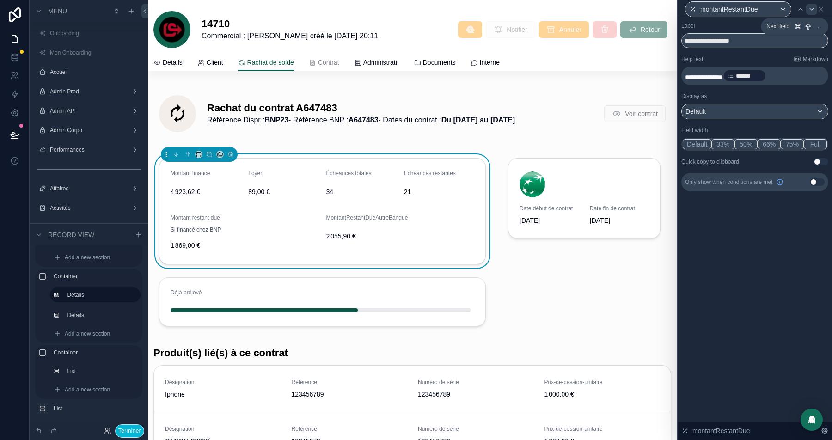
click at [814, 8] on icon at bounding box center [811, 9] width 7 height 7
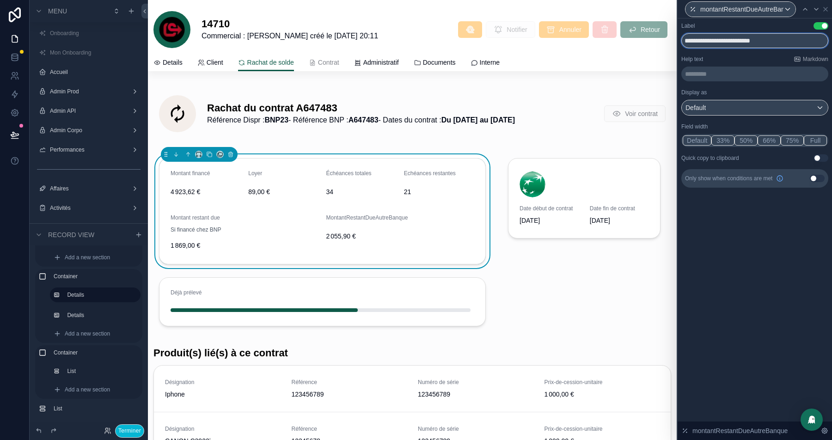
drag, startPoint x: 802, startPoint y: 37, endPoint x: 753, endPoint y: 37, distance: 49.0
click at [753, 37] on input "**********" at bounding box center [754, 40] width 147 height 15
click at [718, 40] on input "**********" at bounding box center [754, 40] width 147 height 15
type input "**********"
click at [709, 76] on p "********* ﻿" at bounding box center [755, 73] width 141 height 9
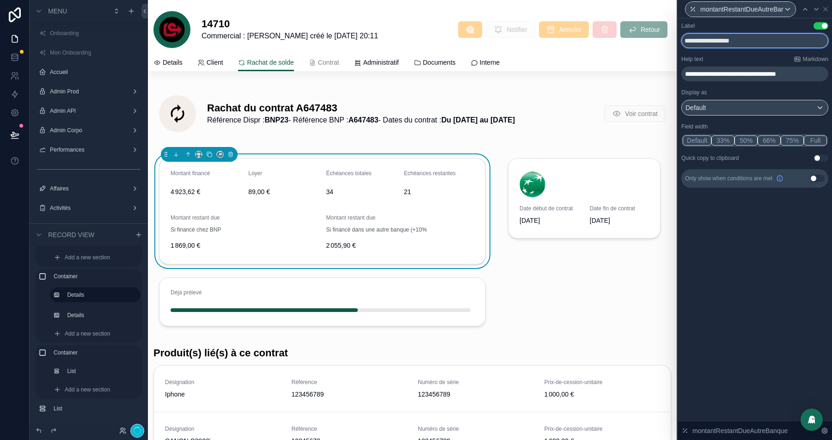
click at [749, 42] on input "**********" at bounding box center [754, 40] width 147 height 15
type input "**********"
click at [803, 9] on icon at bounding box center [805, 9] width 4 height 2
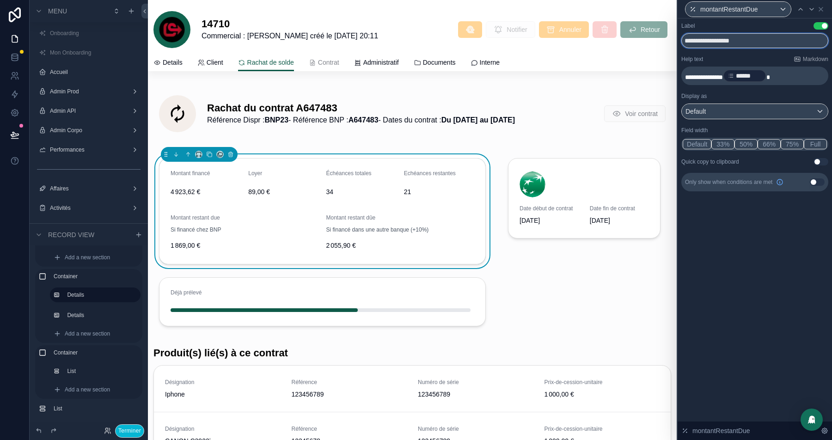
click at [747, 43] on input "**********" at bounding box center [754, 40] width 147 height 15
type input "**********"
click at [821, 11] on icon at bounding box center [820, 9] width 7 height 7
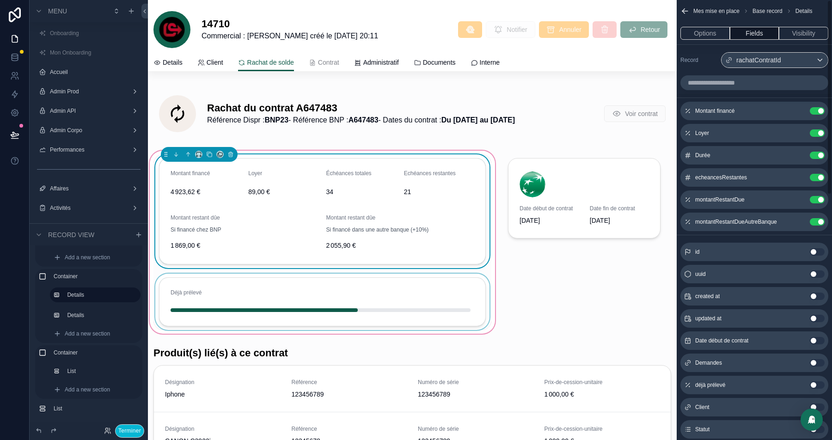
click at [411, 298] on div "scrollable content" at bounding box center [322, 302] width 338 height 56
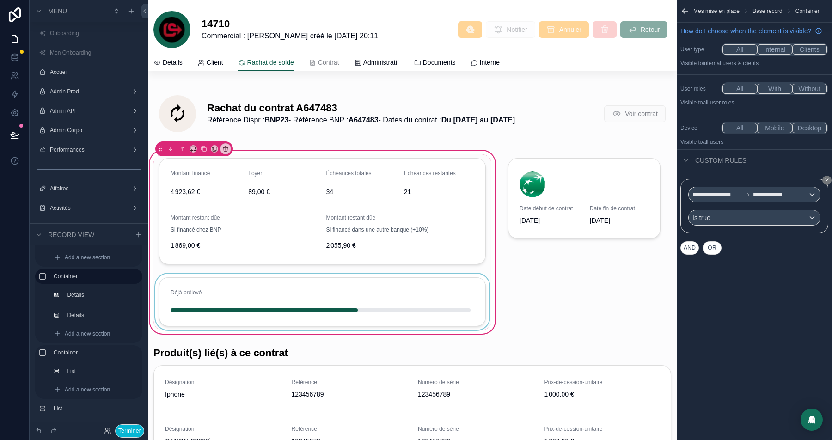
click at [416, 300] on div "scrollable content" at bounding box center [322, 302] width 338 height 56
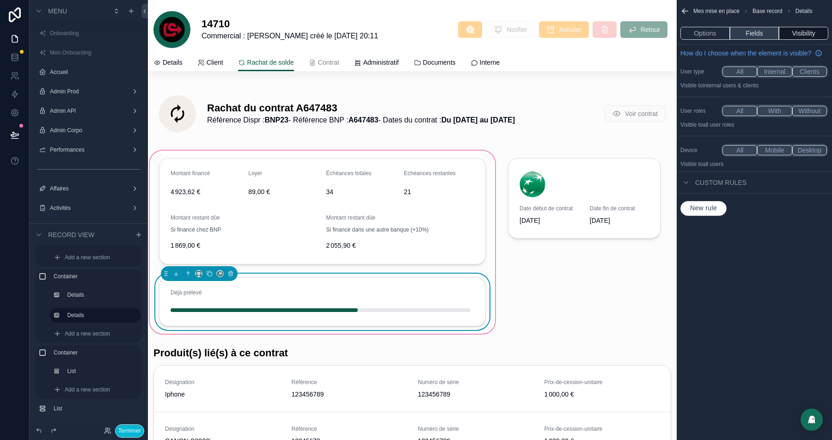
click at [747, 29] on button "Fields" at bounding box center [754, 33] width 49 height 13
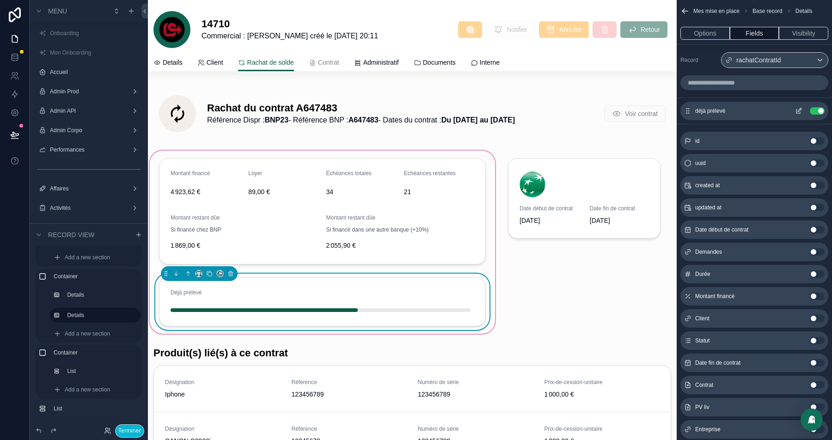
click at [797, 109] on icon "scrollable content" at bounding box center [798, 110] width 7 height 7
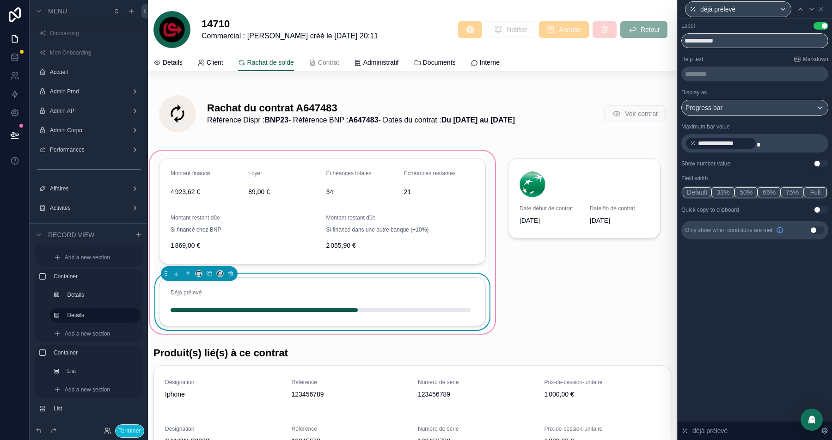
click at [704, 78] on p "********* ﻿" at bounding box center [755, 73] width 141 height 9
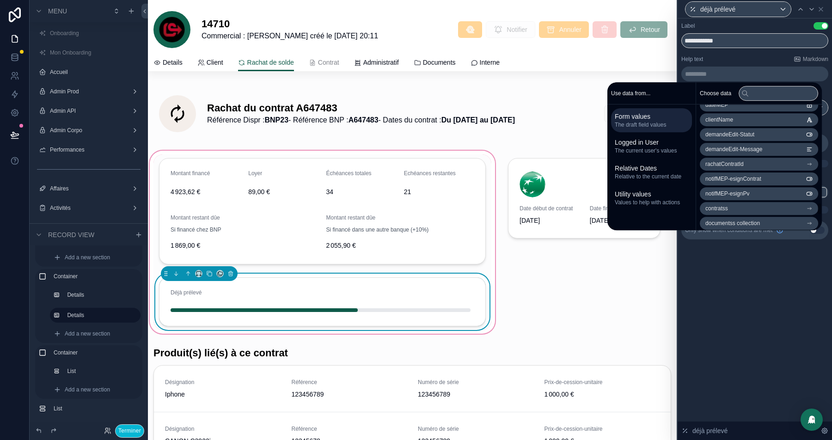
click at [728, 161] on span "rachatContratId" at bounding box center [724, 163] width 38 height 7
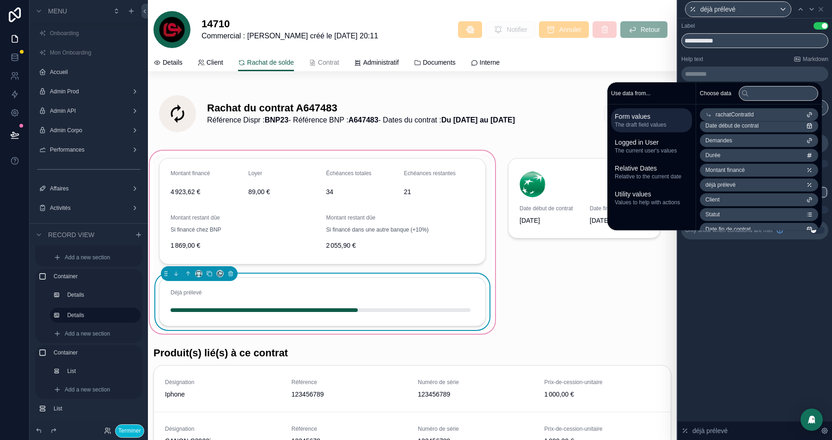
scroll to position [52, 0]
click at [741, 195] on li "déjà prélevé" at bounding box center [759, 197] width 118 height 13
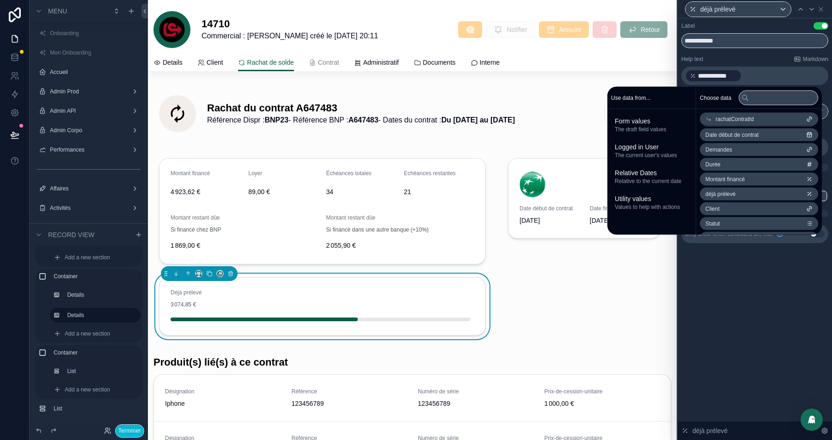
scroll to position [59, 0]
click at [745, 178] on li "Montant financé" at bounding box center [759, 180] width 118 height 13
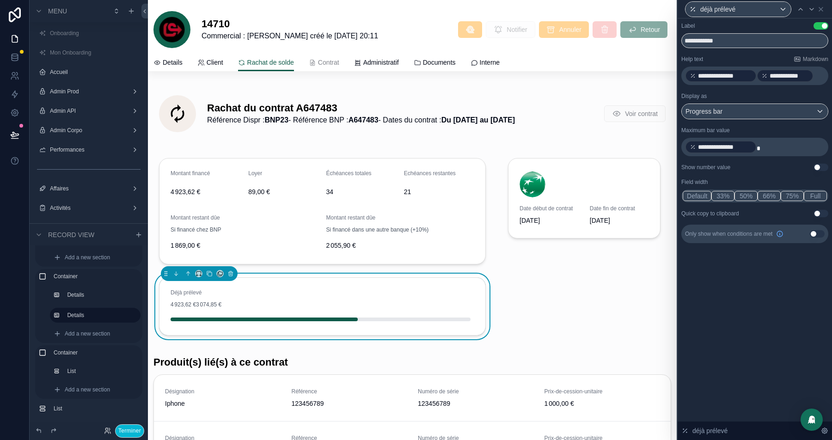
click at [755, 75] on div "**********" at bounding box center [721, 75] width 72 height 13
click at [758, 76] on div "**********" at bounding box center [785, 75] width 57 height 13
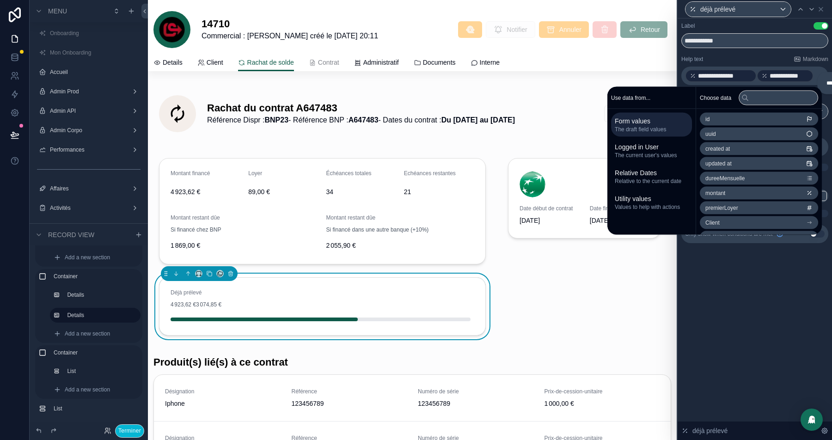
click at [817, 76] on p "**********" at bounding box center [755, 75] width 141 height 15
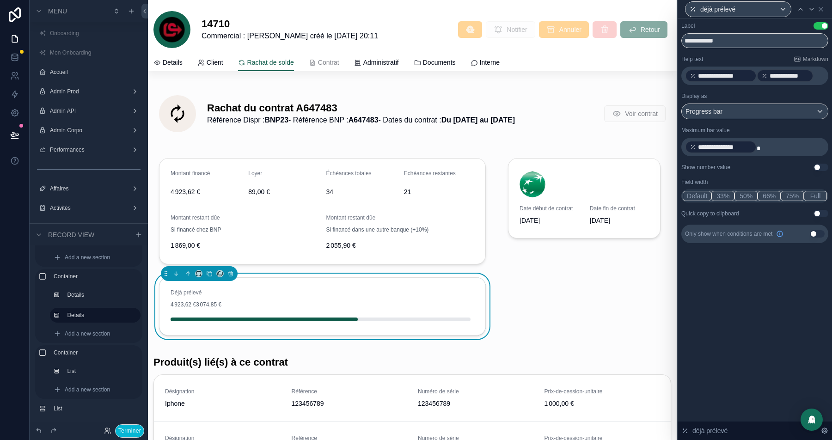
click at [757, 76] on div "**********" at bounding box center [785, 75] width 57 height 13
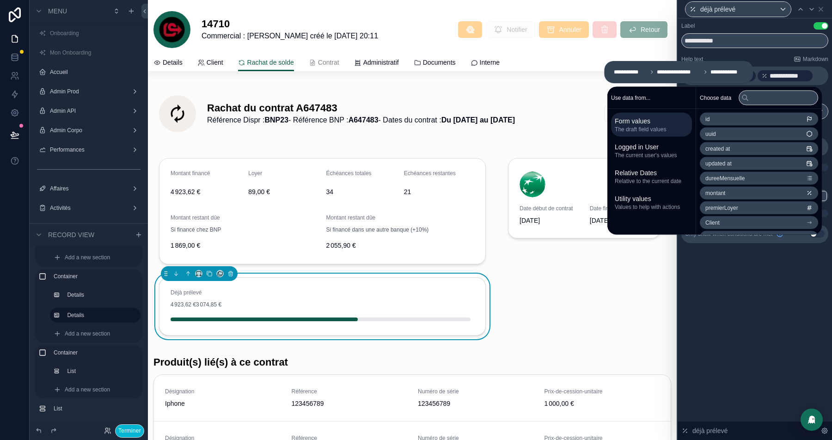
click at [818, 78] on p "**********" at bounding box center [755, 75] width 141 height 15
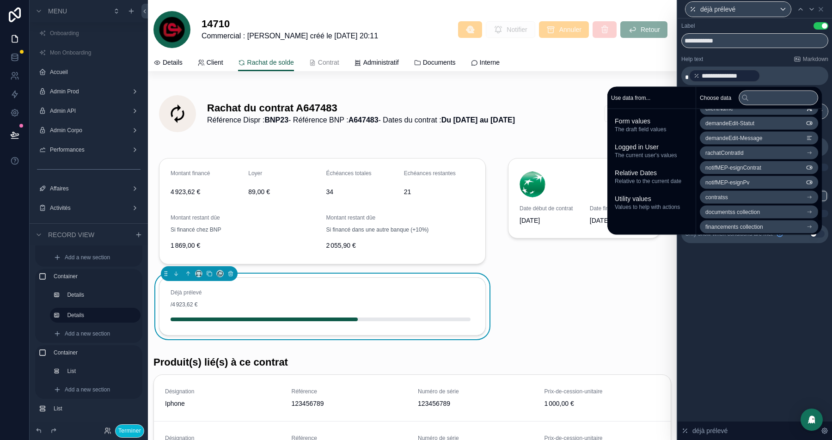
scroll to position [995, 0]
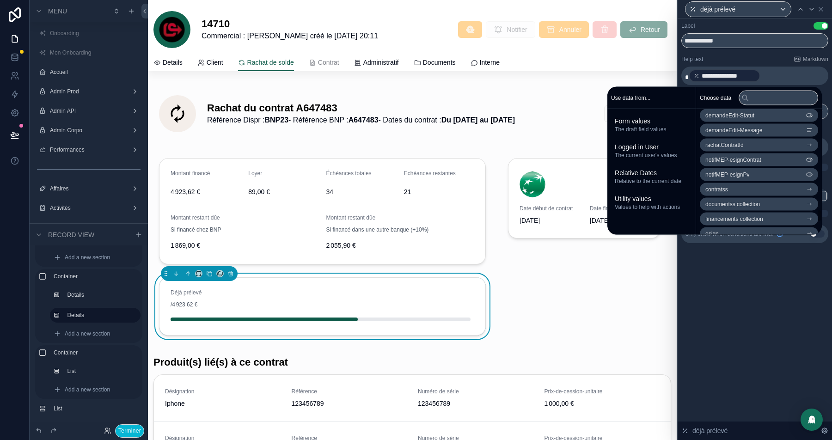
click at [755, 139] on li "rachatContratId" at bounding box center [759, 145] width 118 height 13
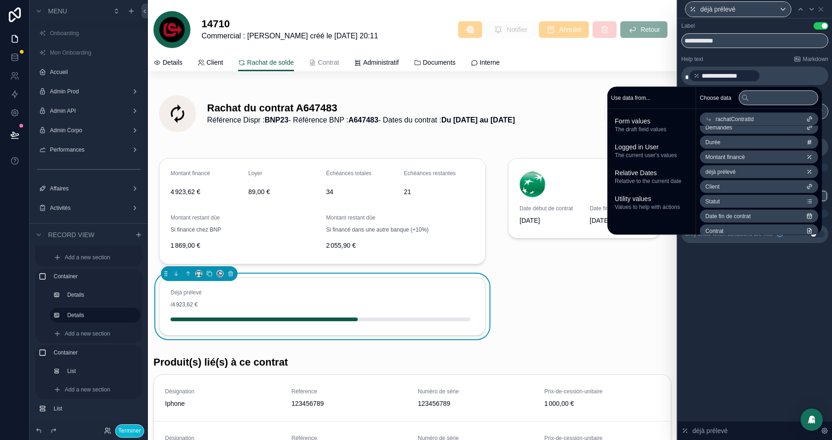
scroll to position [85, 0]
click at [729, 168] on span "déjà prélevé" at bounding box center [720, 169] width 30 height 7
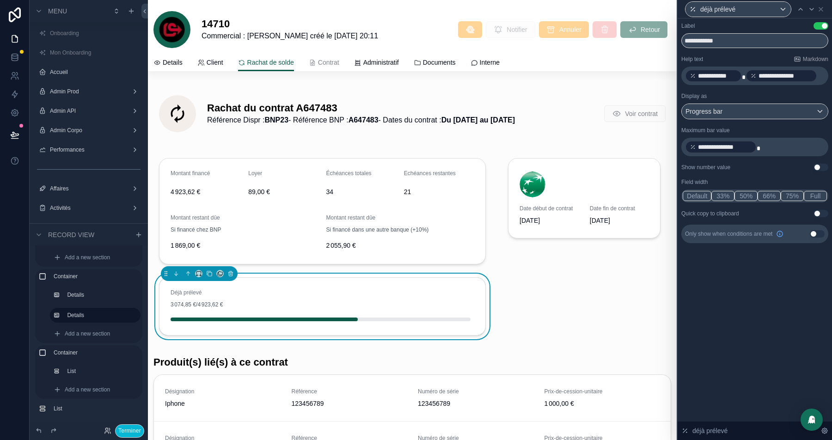
click at [742, 74] on span "*" at bounding box center [744, 77] width 4 height 6
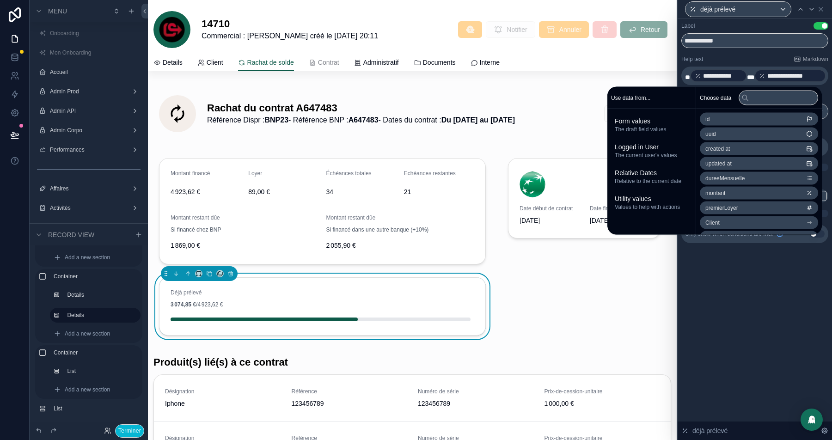
click at [751, 77] on span "***" at bounding box center [750, 77] width 7 height 6
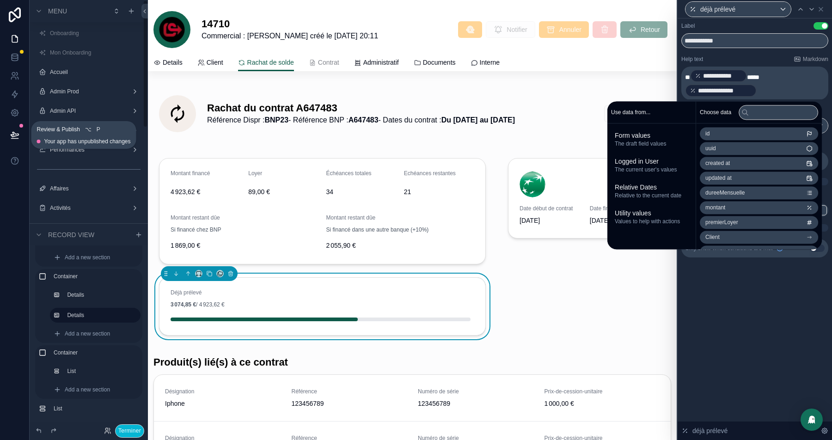
click at [13, 132] on icon at bounding box center [15, 134] width 8 height 5
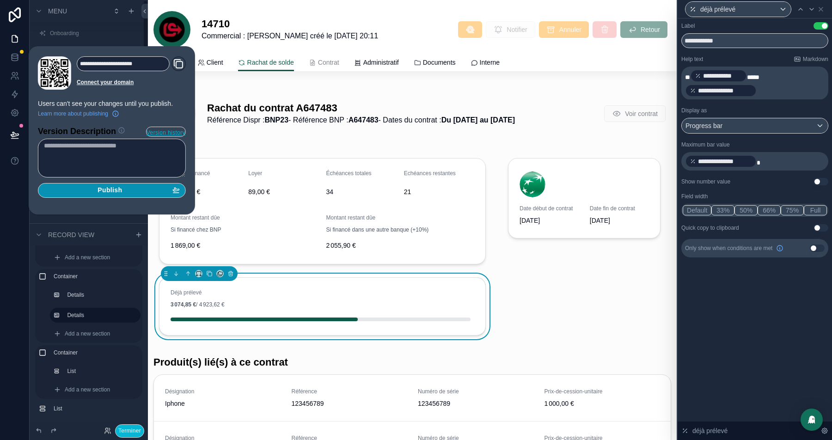
click at [110, 191] on span "Publish" at bounding box center [110, 190] width 24 height 8
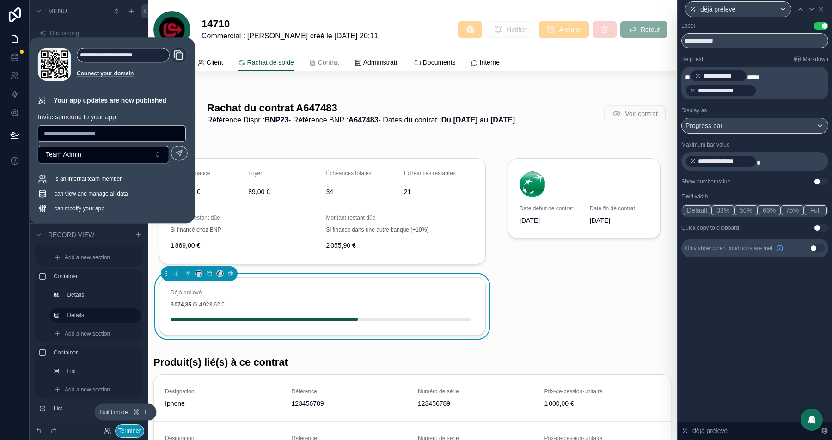
click at [133, 427] on button "Terminer" at bounding box center [129, 430] width 29 height 13
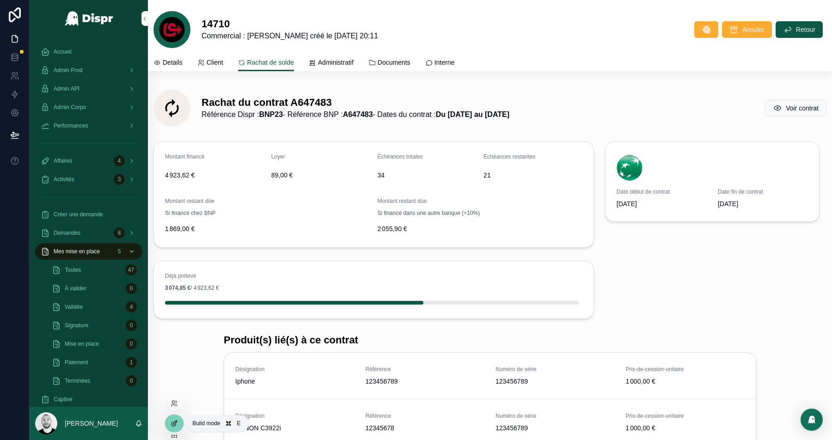
click at [175, 427] on icon at bounding box center [174, 423] width 7 height 7
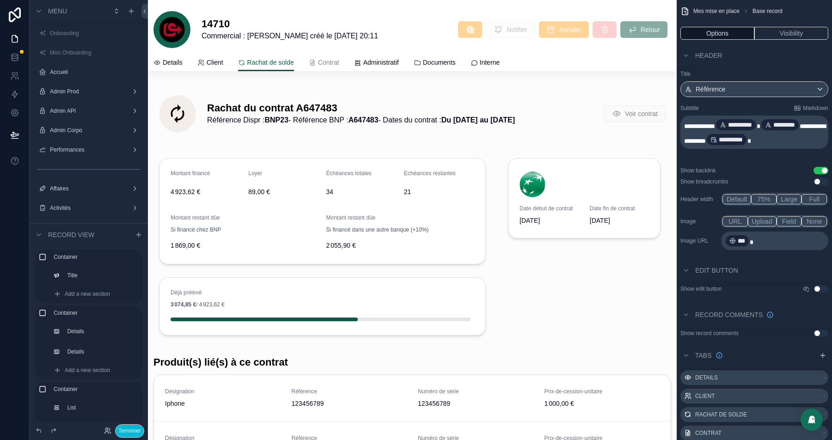
scroll to position [84, 0]
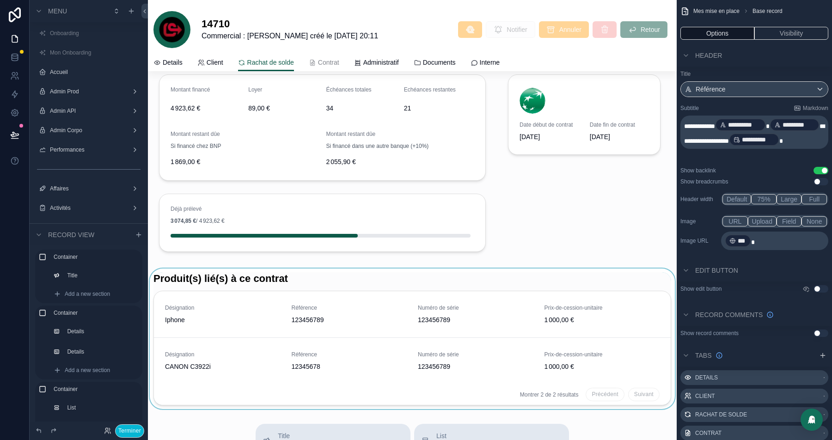
click at [242, 273] on div "scrollable content" at bounding box center [412, 339] width 529 height 141
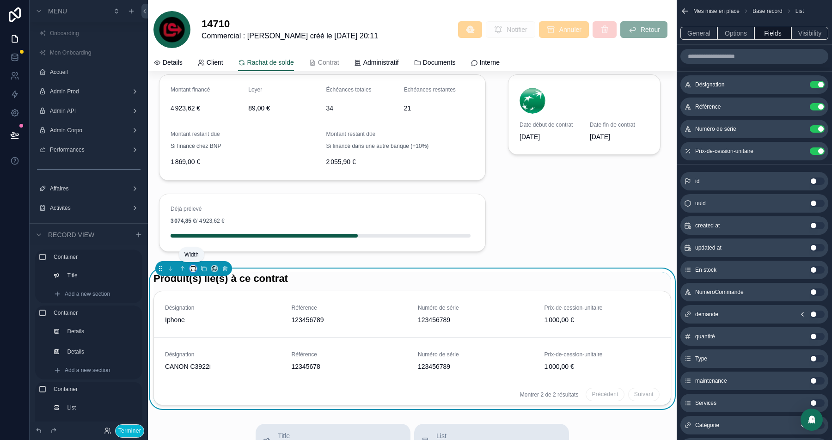
click at [194, 270] on icon "scrollable content" at bounding box center [195, 270] width 2 height 0
click at [220, 391] on span "Full width" at bounding box center [210, 389] width 27 height 11
click at [342, 199] on div "scrollable content" at bounding box center [322, 163] width 349 height 196
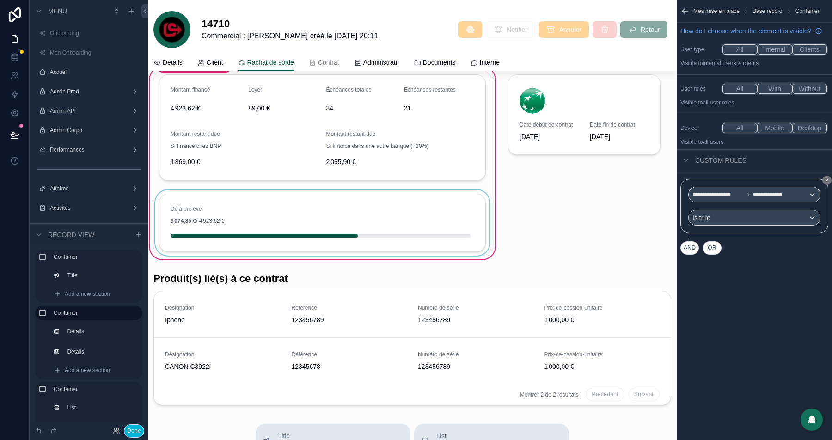
click at [264, 211] on div "scrollable content" at bounding box center [322, 223] width 338 height 66
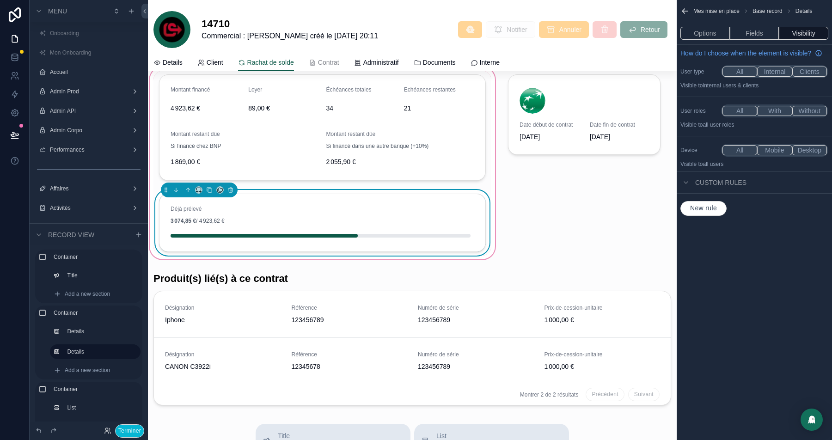
click at [808, 31] on button "Visibility" at bounding box center [803, 33] width 49 height 13
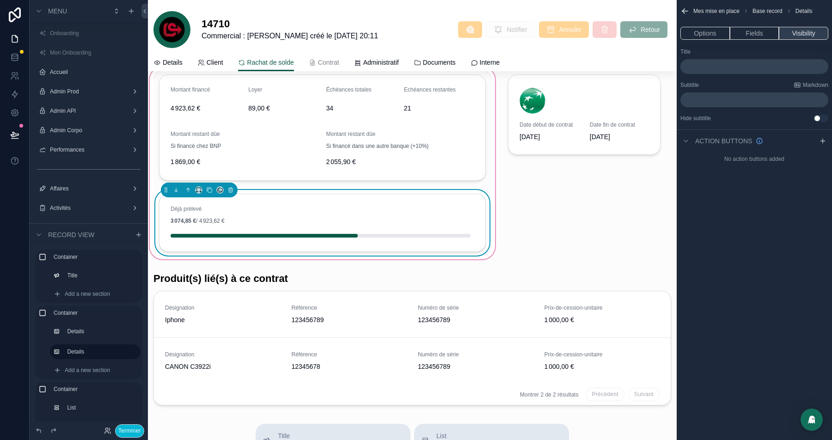
click at [805, 34] on button "Visibility" at bounding box center [803, 33] width 49 height 13
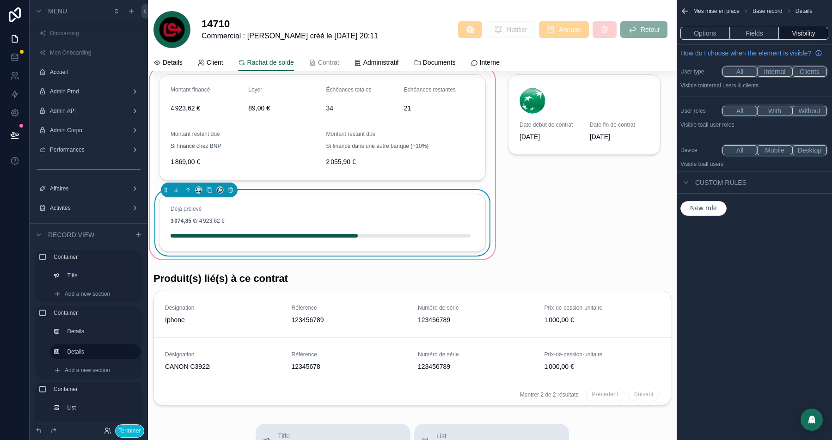
click at [709, 188] on div "Custom rules" at bounding box center [713, 182] width 66 height 11
click at [707, 187] on span "Custom rules" at bounding box center [720, 182] width 51 height 9
click at [705, 213] on span "New rule" at bounding box center [703, 208] width 34 height 8
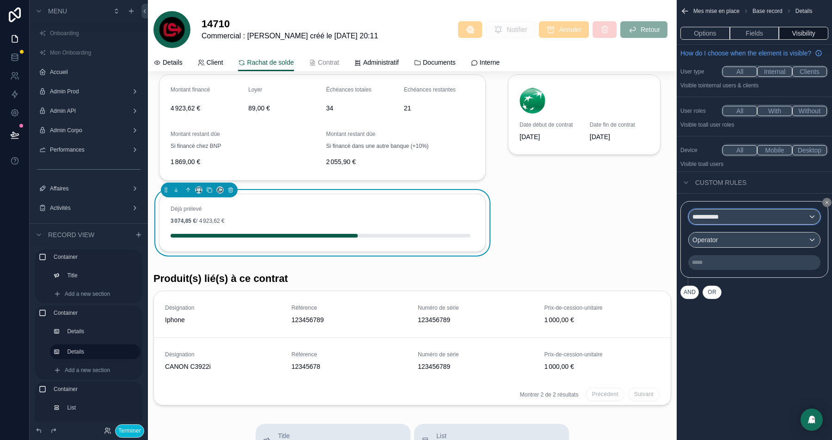
click at [720, 224] on div "**********" at bounding box center [754, 216] width 131 height 15
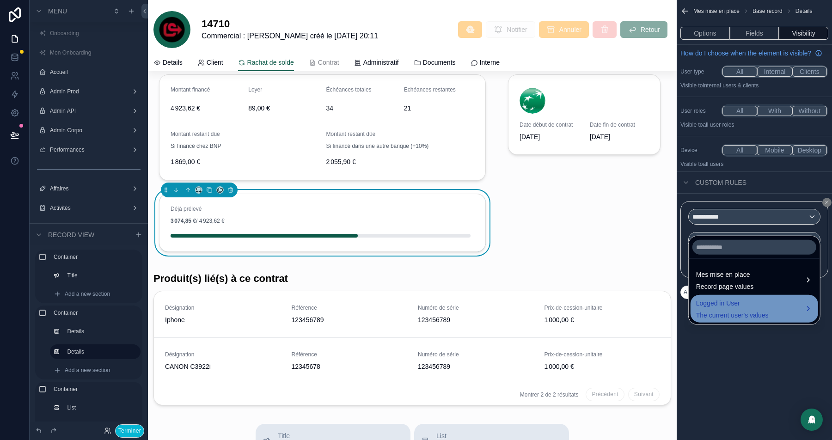
click at [713, 309] on div "Logged in User The current user's values" at bounding box center [732, 309] width 73 height 22
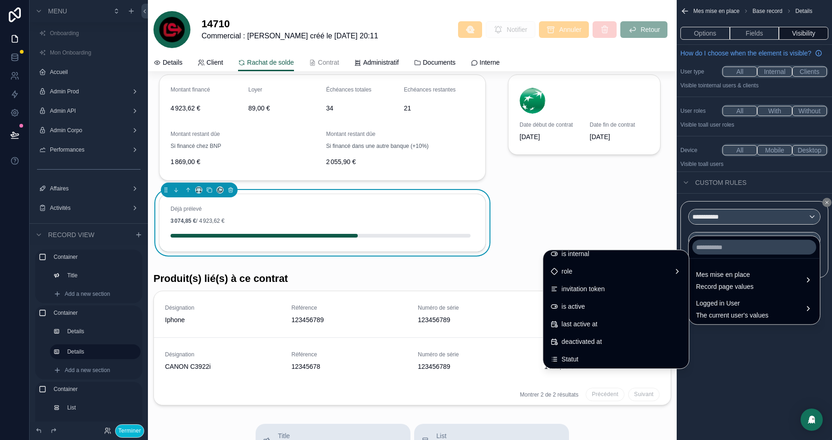
scroll to position [114, 0]
click at [581, 269] on div "role" at bounding box center [616, 268] width 131 height 11
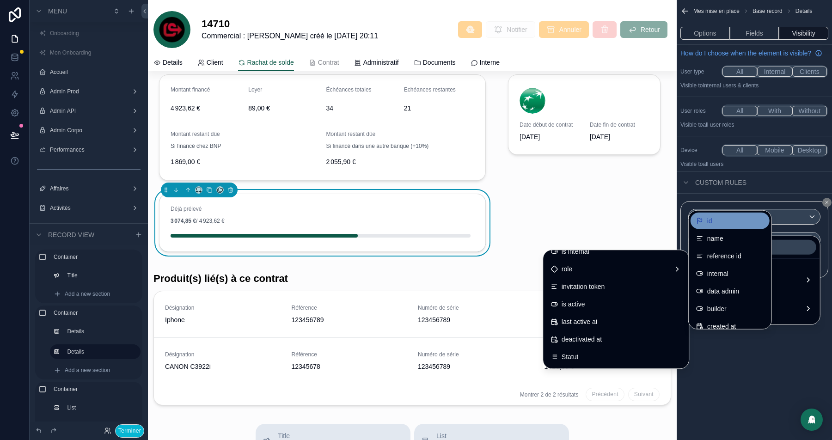
click at [705, 220] on div "id" at bounding box center [704, 220] width 16 height 11
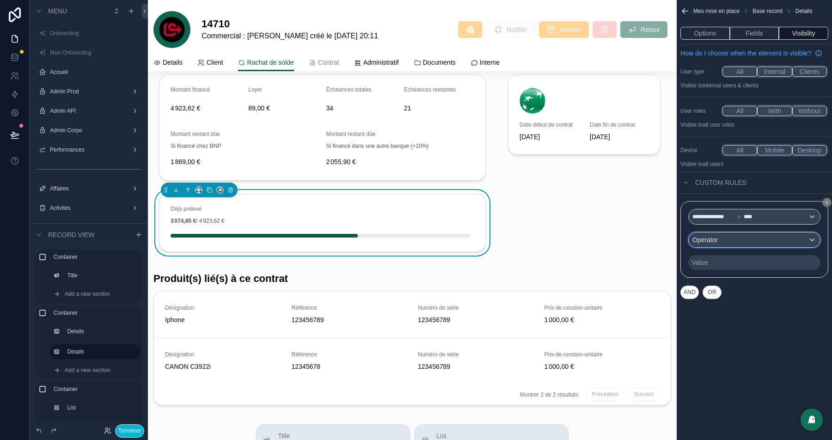
click at [746, 246] on div "Operator" at bounding box center [754, 240] width 131 height 15
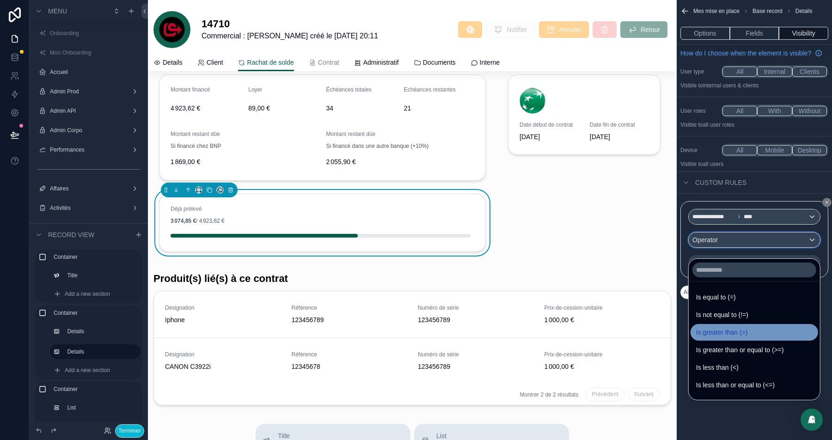
scroll to position [65, 0]
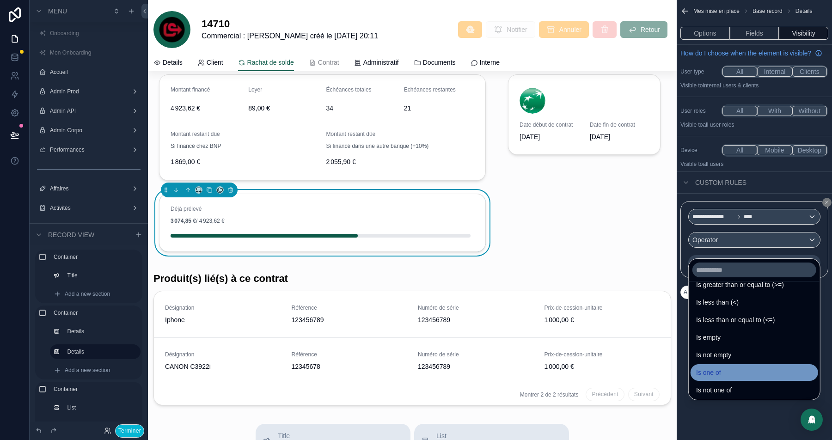
click at [714, 367] on span "Is one of" at bounding box center [708, 372] width 25 height 11
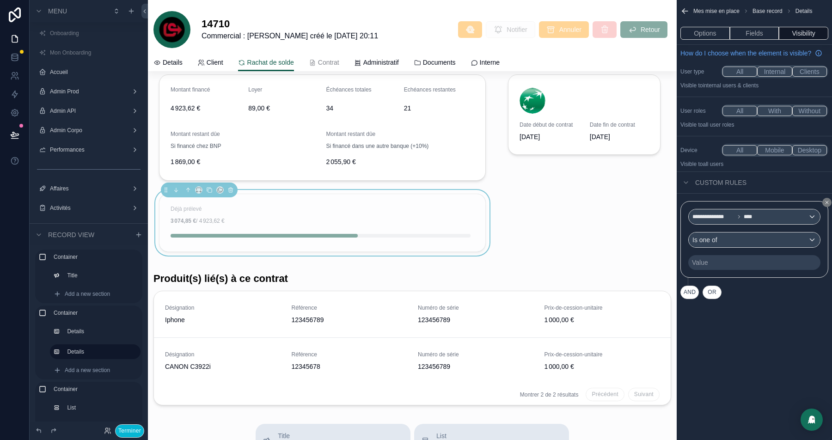
click at [777, 265] on div "Value" at bounding box center [754, 262] width 132 height 15
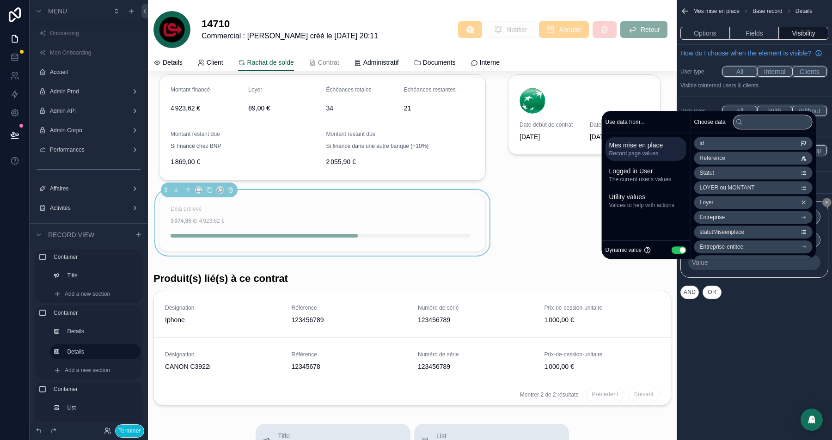
click at [672, 249] on button "Use setting" at bounding box center [679, 249] width 15 height 7
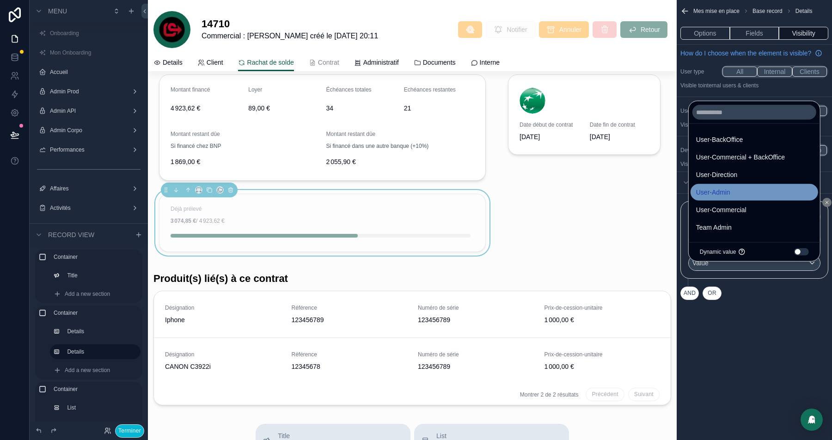
click at [763, 190] on div "User-Admin" at bounding box center [754, 192] width 116 height 11
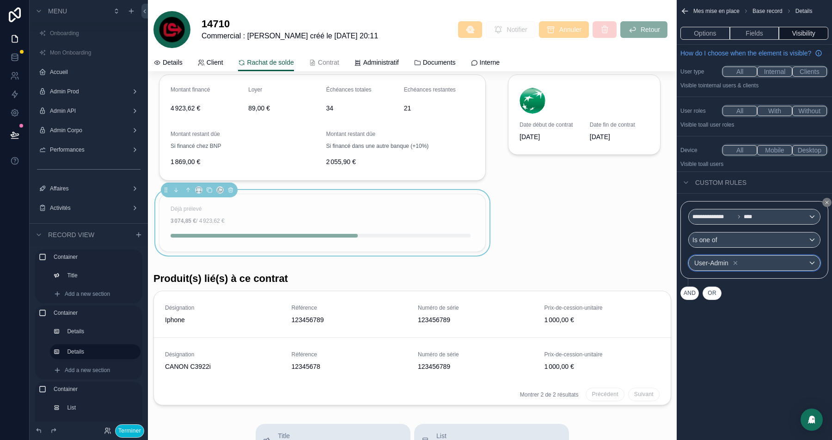
click at [811, 269] on div "User-Admin" at bounding box center [754, 263] width 131 height 15
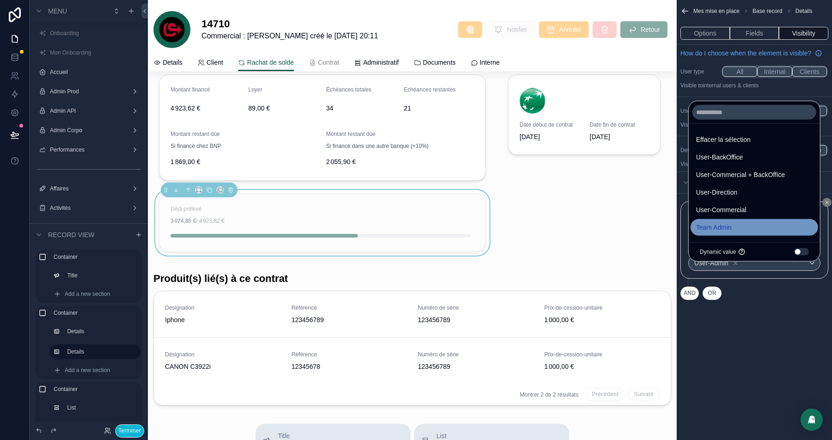
click at [749, 229] on div "Team Admin" at bounding box center [754, 227] width 116 height 11
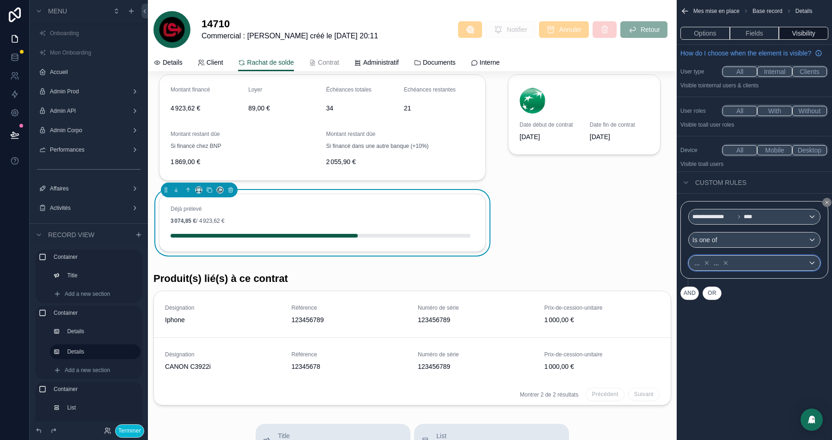
click at [801, 270] on div "... ..." at bounding box center [754, 263] width 131 height 15
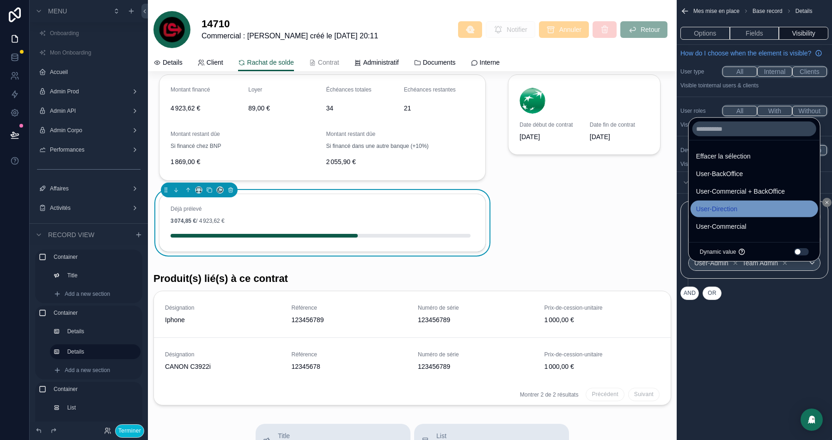
click at [737, 208] on span "User-Direction" at bounding box center [716, 208] width 41 height 11
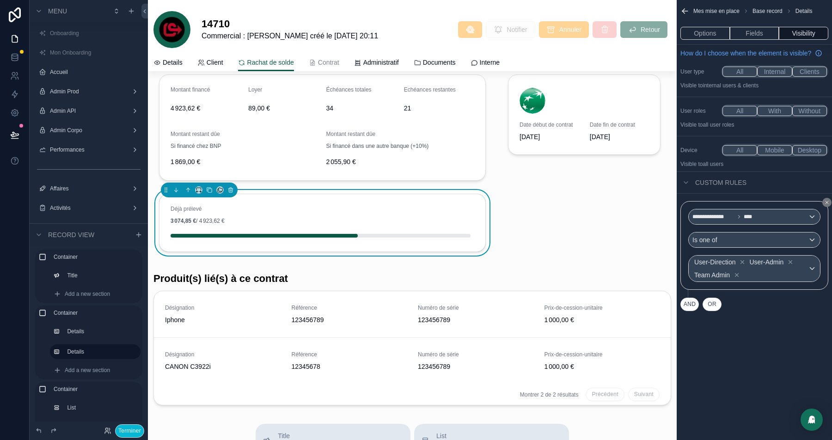
click at [767, 358] on div "**********" at bounding box center [754, 220] width 155 height 440
click at [18, 137] on icon at bounding box center [14, 134] width 9 height 9
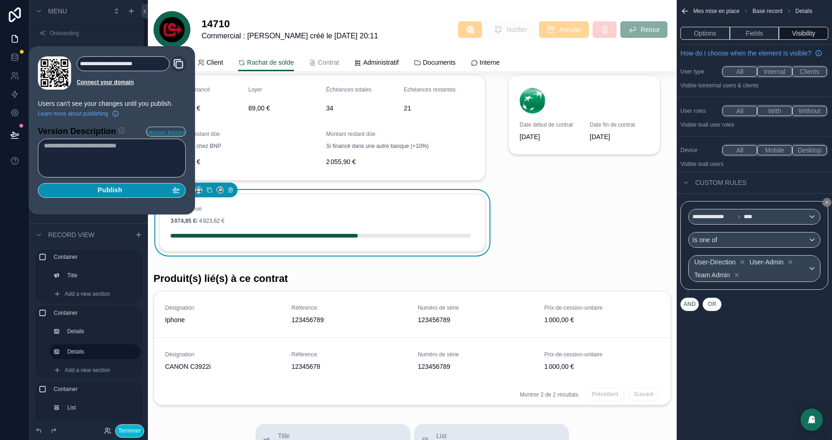
click at [110, 189] on span "Publish" at bounding box center [110, 190] width 24 height 8
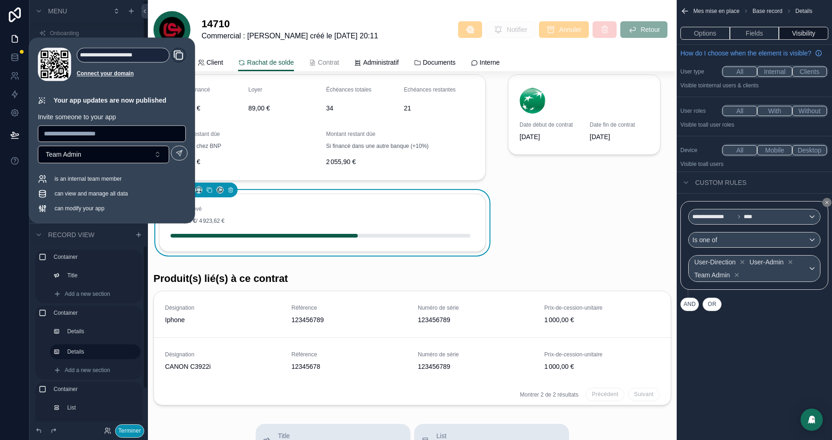
click at [124, 428] on button "Terminer" at bounding box center [129, 430] width 29 height 13
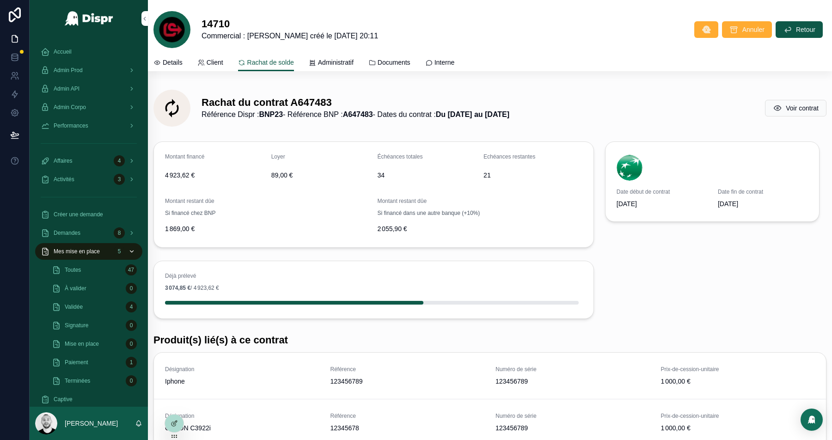
click at [94, 252] on span "Mes mise en place" at bounding box center [77, 251] width 46 height 7
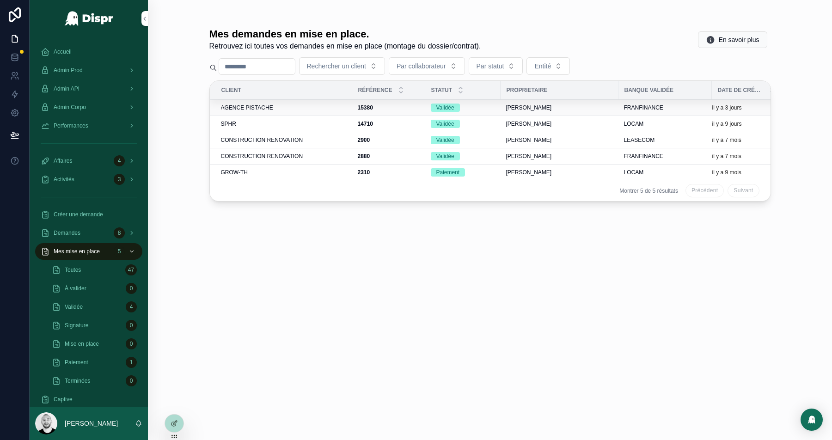
click at [300, 103] on td "AGENCE PISTACHE" at bounding box center [281, 108] width 142 height 16
click at [299, 105] on div "AGENCE PISTACHE" at bounding box center [284, 107] width 126 height 7
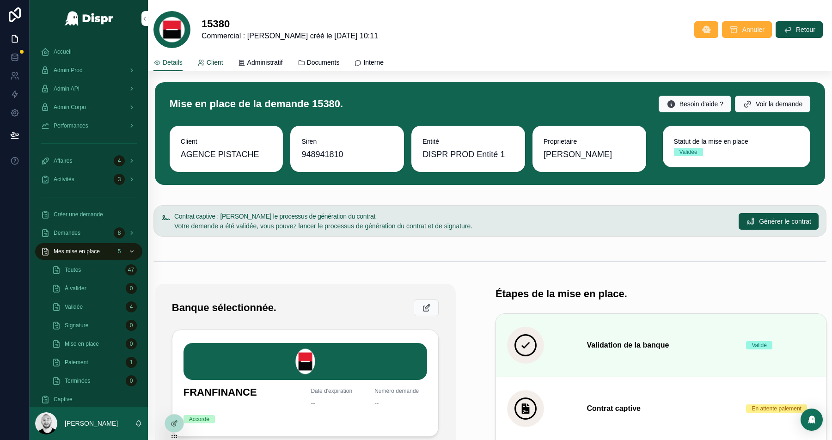
click at [218, 66] on span "Client" at bounding box center [215, 62] width 17 height 9
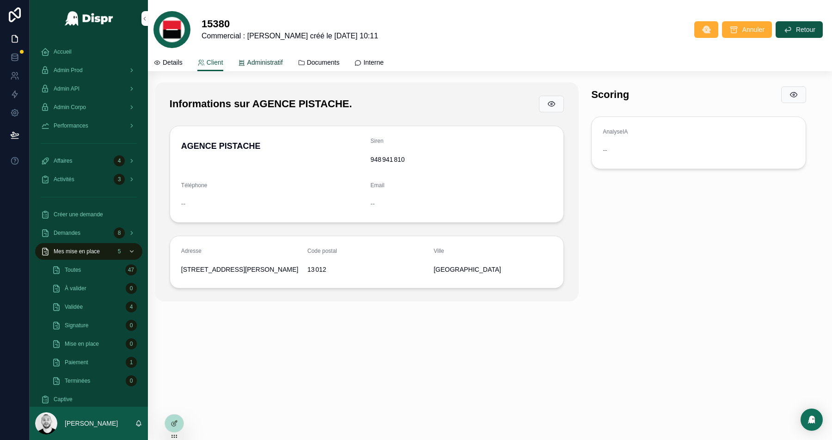
click at [257, 59] on span "Administratif" at bounding box center [265, 62] width 36 height 9
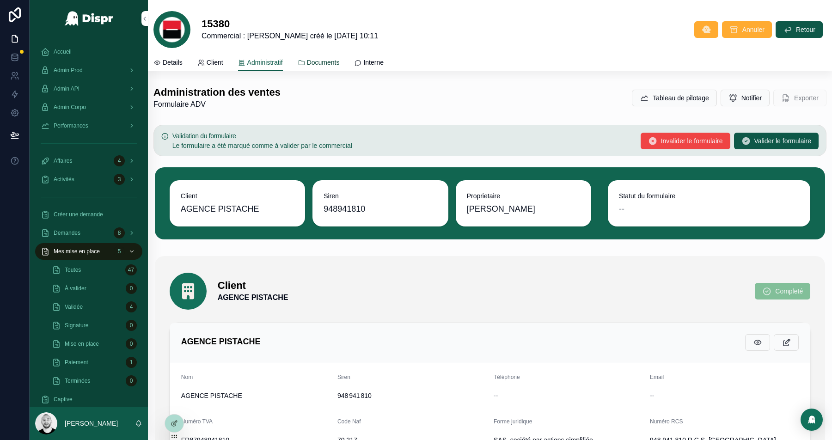
click at [331, 55] on link "Documents" at bounding box center [319, 63] width 42 height 18
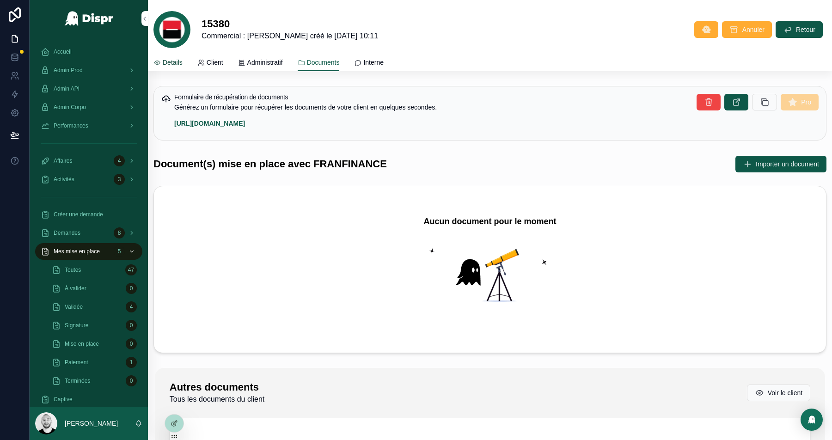
click at [169, 64] on span "Details" at bounding box center [173, 62] width 20 height 9
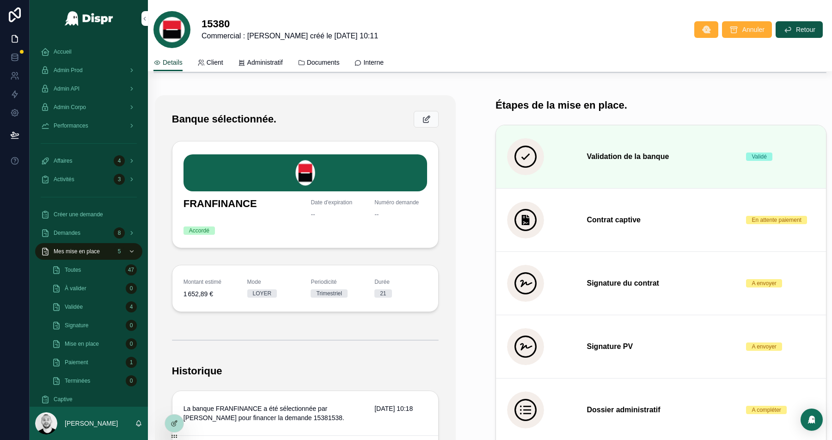
scroll to position [179, 0]
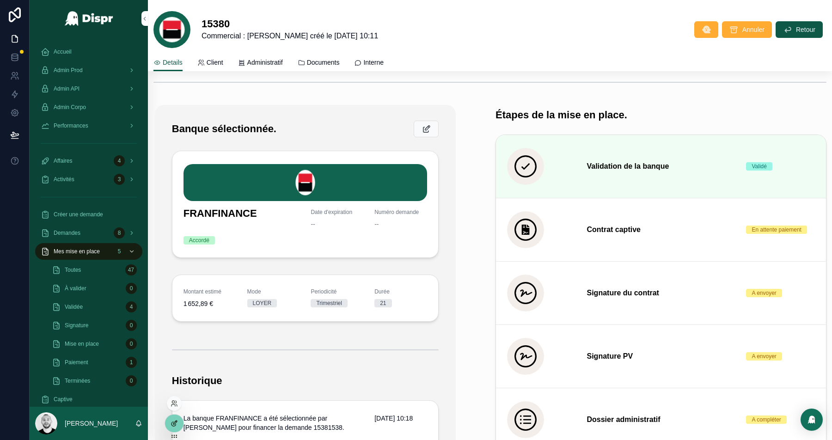
click at [171, 430] on div at bounding box center [174, 424] width 18 height 18
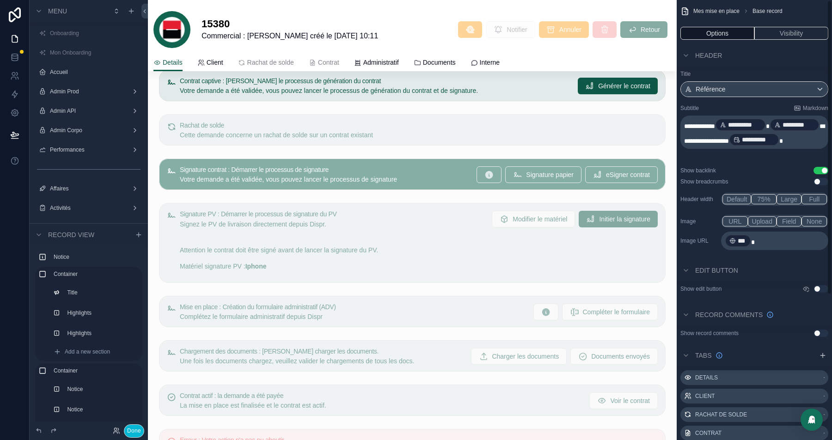
scroll to position [560, 0]
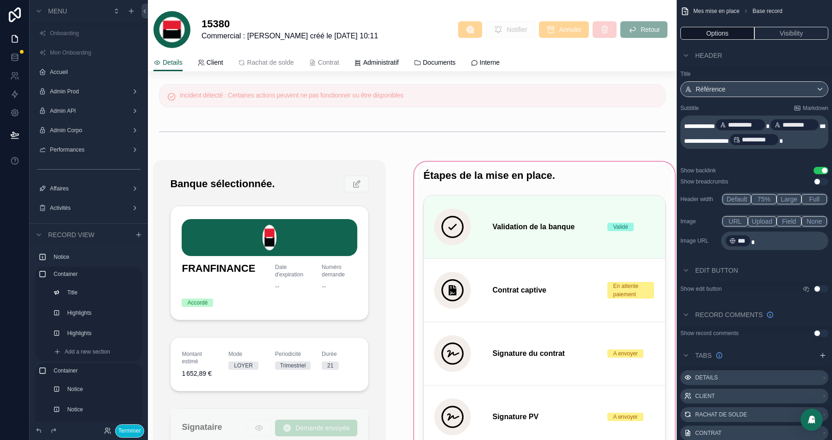
click at [544, 173] on div "scrollable content" at bounding box center [544, 426] width 264 height 533
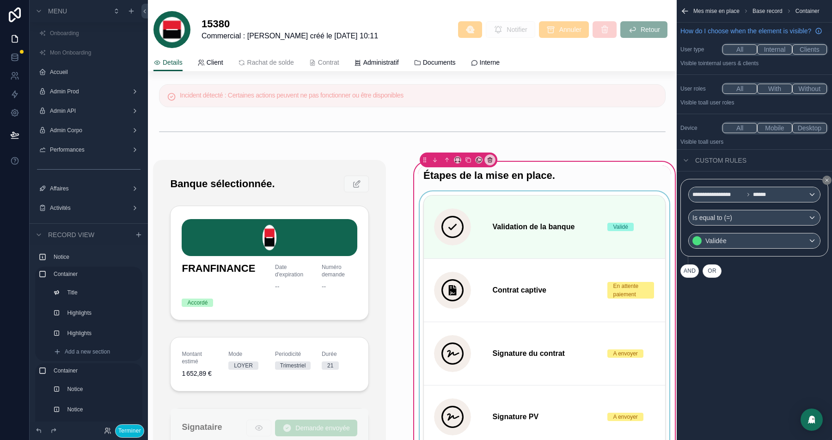
click at [532, 192] on div "scrollable content" at bounding box center [544, 361] width 253 height 341
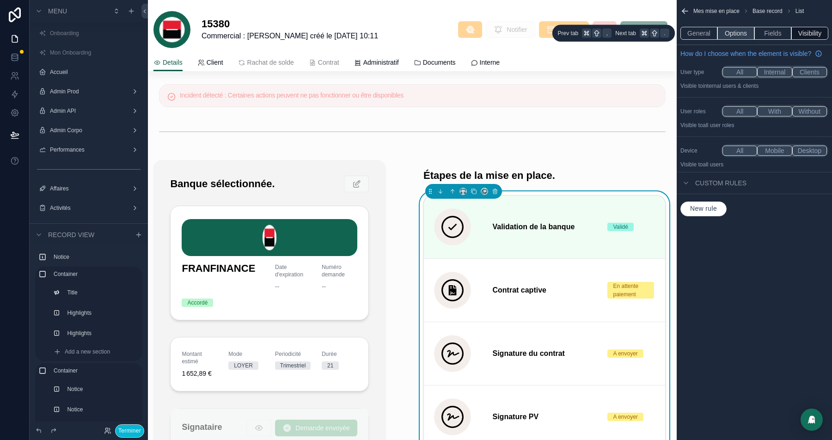
click at [733, 31] on button "Options" at bounding box center [735, 33] width 37 height 13
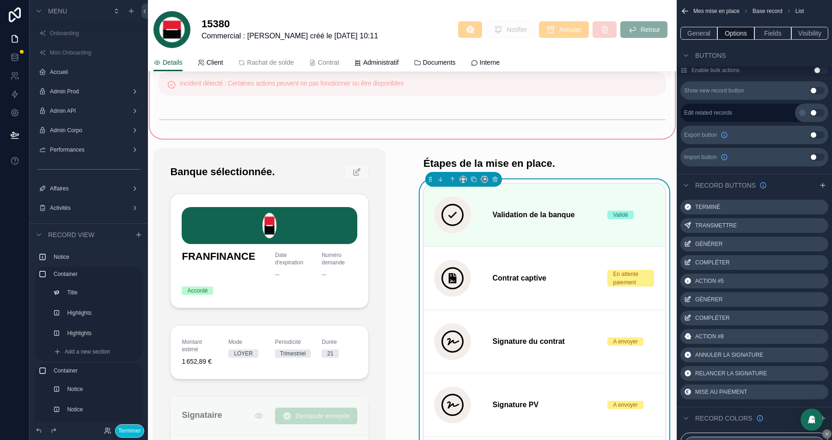
scroll to position [575, 0]
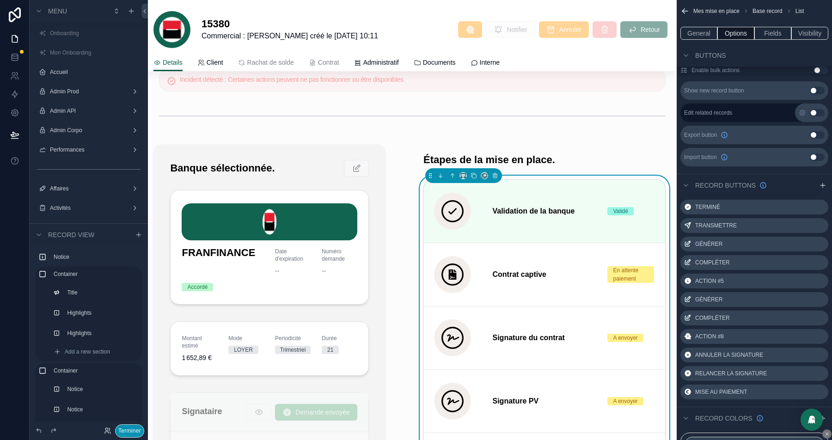
click at [132, 433] on button "Terminer" at bounding box center [129, 430] width 29 height 13
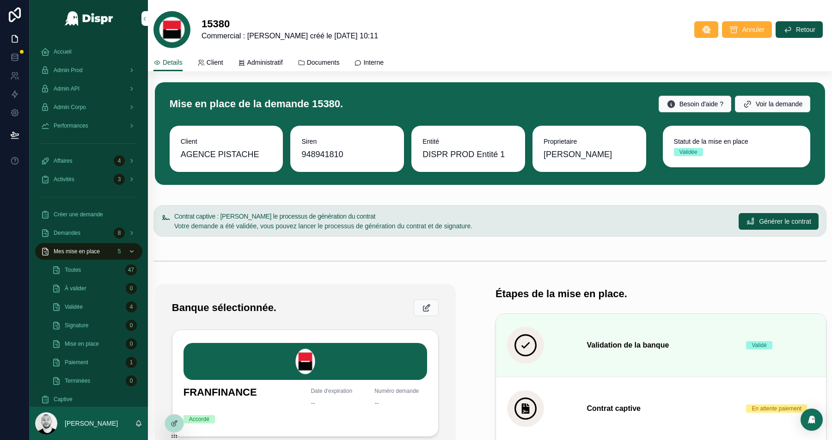
scroll to position [2, 0]
